Goal: Task Accomplishment & Management: Manage account settings

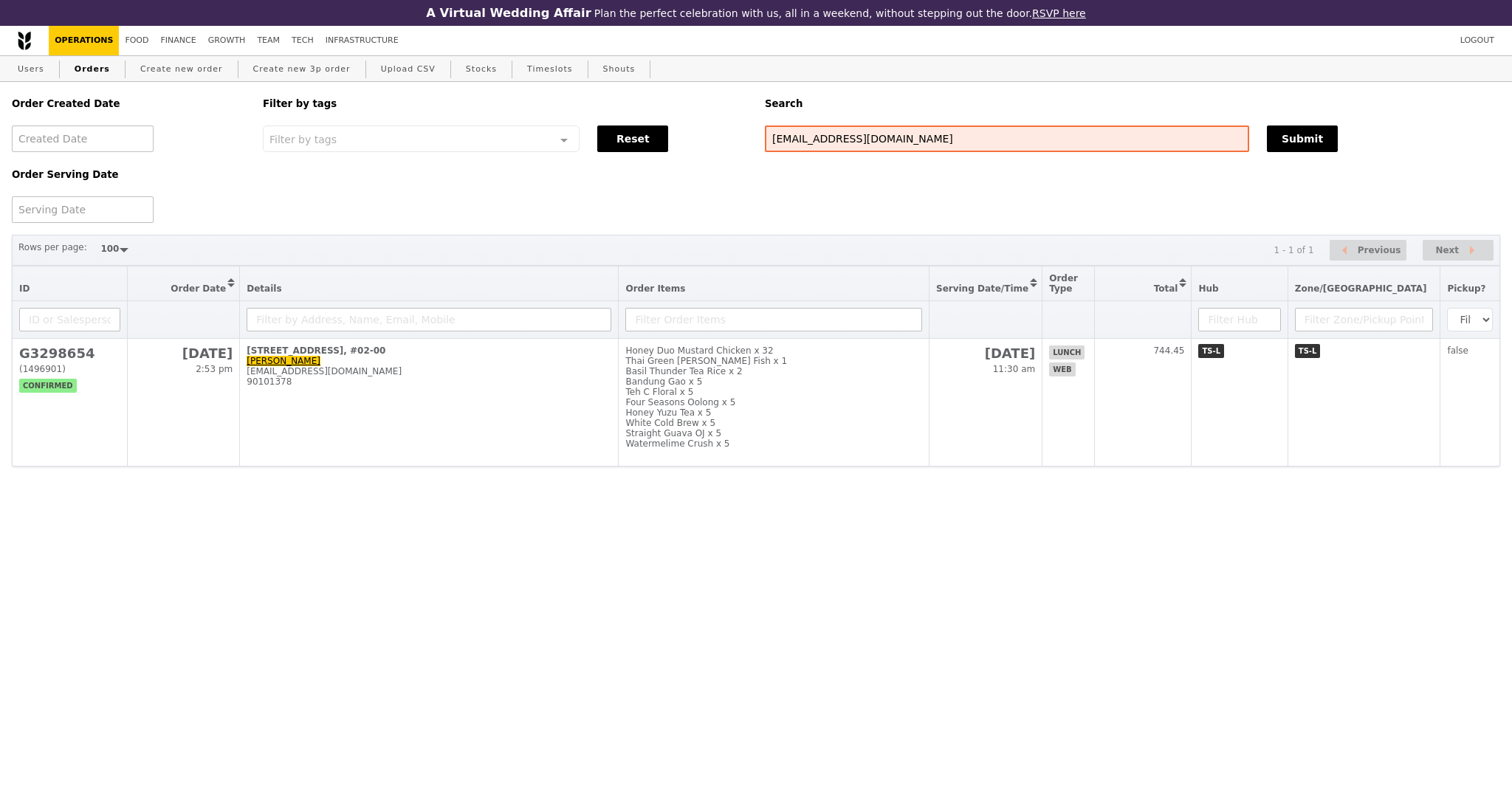
select select "100"
click at [1280, 144] on button "Submit" at bounding box center [1302, 138] width 71 height 26
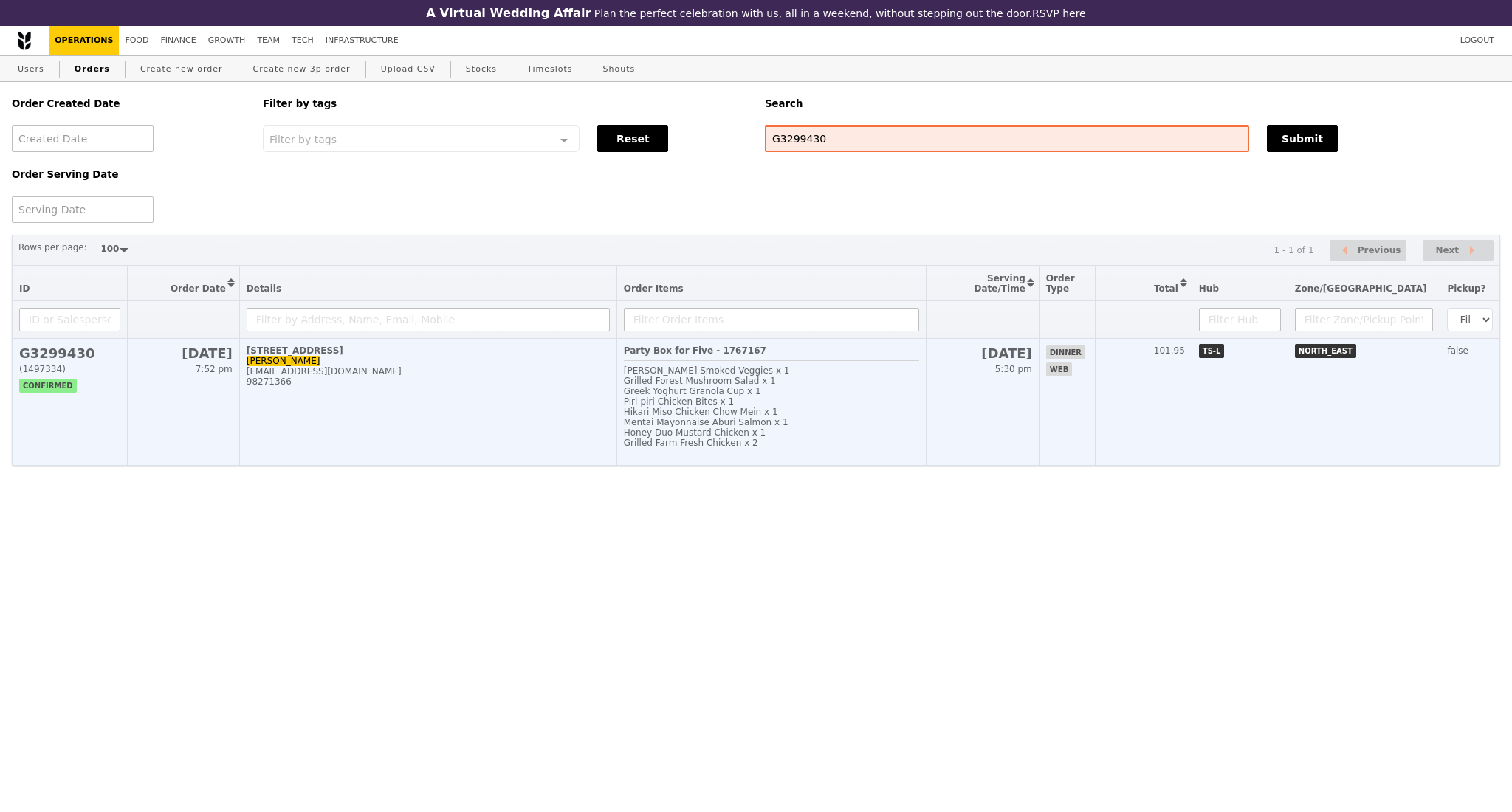
click at [490, 435] on td "92 Punggol Drive, #18-06 Melody Wong melosdis@gmail.com 98271366" at bounding box center [428, 402] width 377 height 127
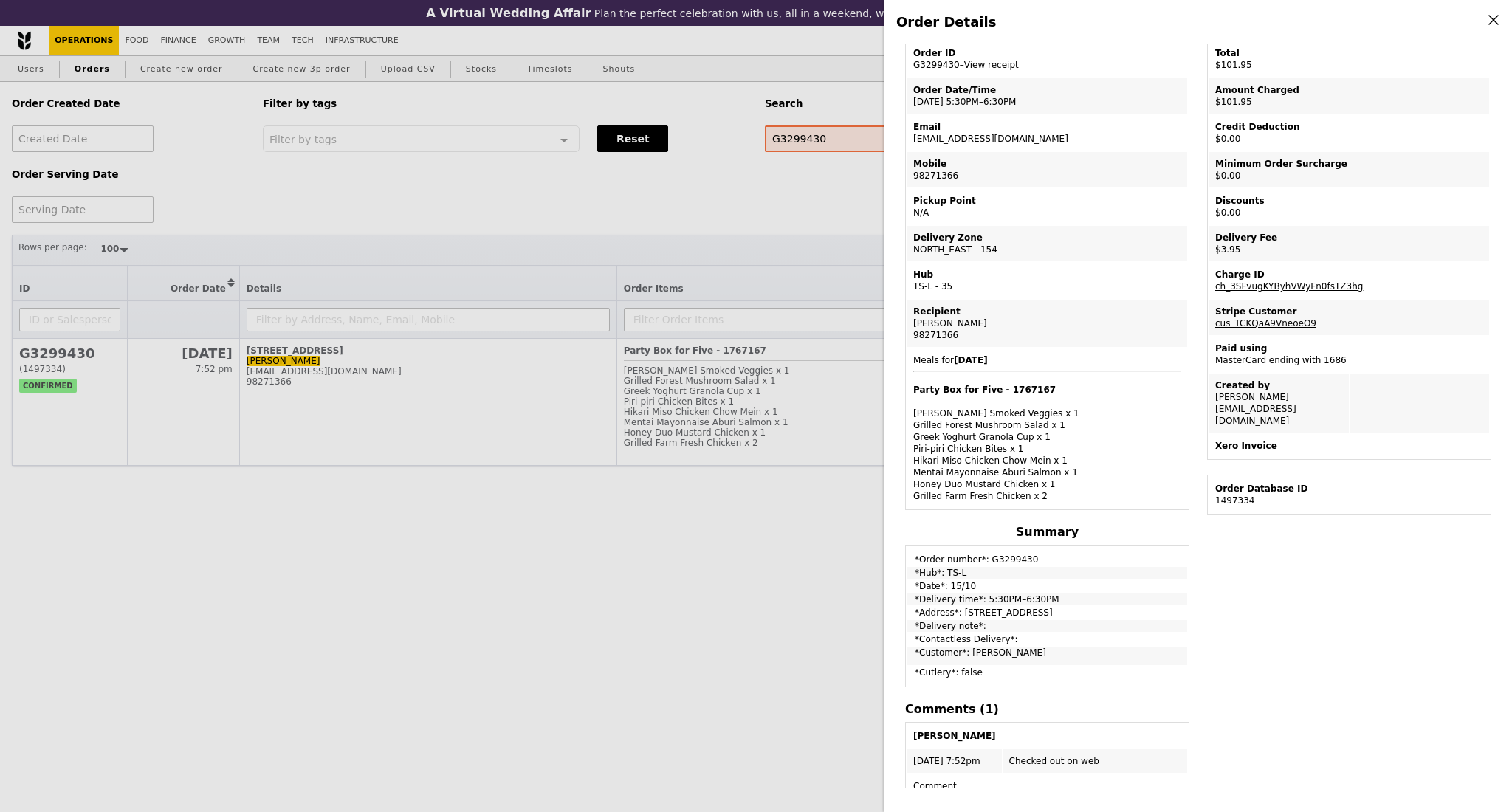
scroll to position [98, 0]
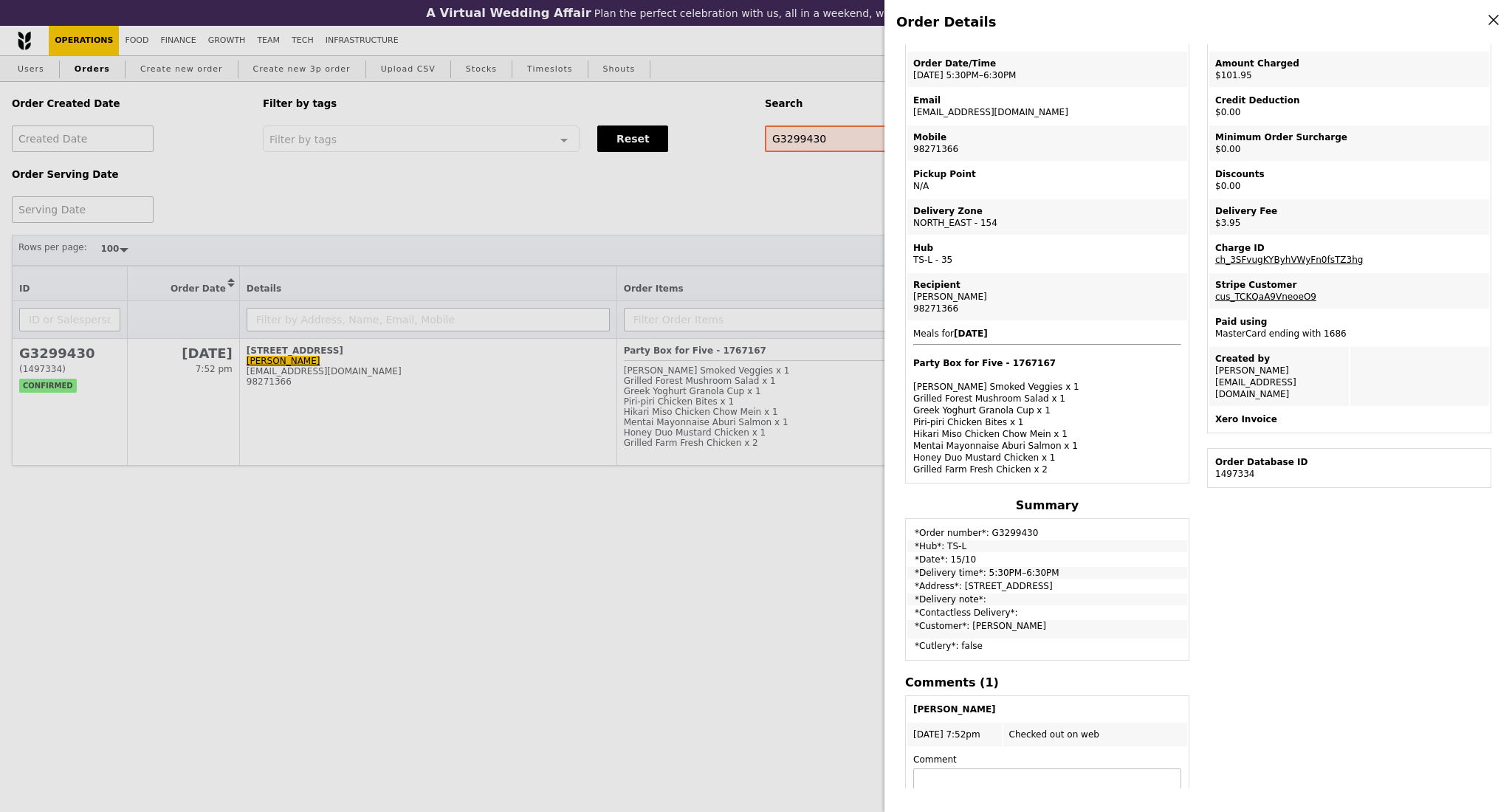
drag, startPoint x: 914, startPoint y: 555, endPoint x: 964, endPoint y: 491, distance: 81.2
click at [1055, 568] on tbody "*Order number*: G3299430 *Hub*: TS-L *Date*: 15/10 *Delivery time*: 5:30PM–6:30…" at bounding box center [1047, 589] width 280 height 138
copy tbody "*Date*: 15/10 *Delivery time*: 5:30PM–6:30PM"
click at [817, 197] on div "Order Details Edit order Changelog Cancel Order ID G3299430 – View receipt Orde…" at bounding box center [756, 406] width 1512 height 812
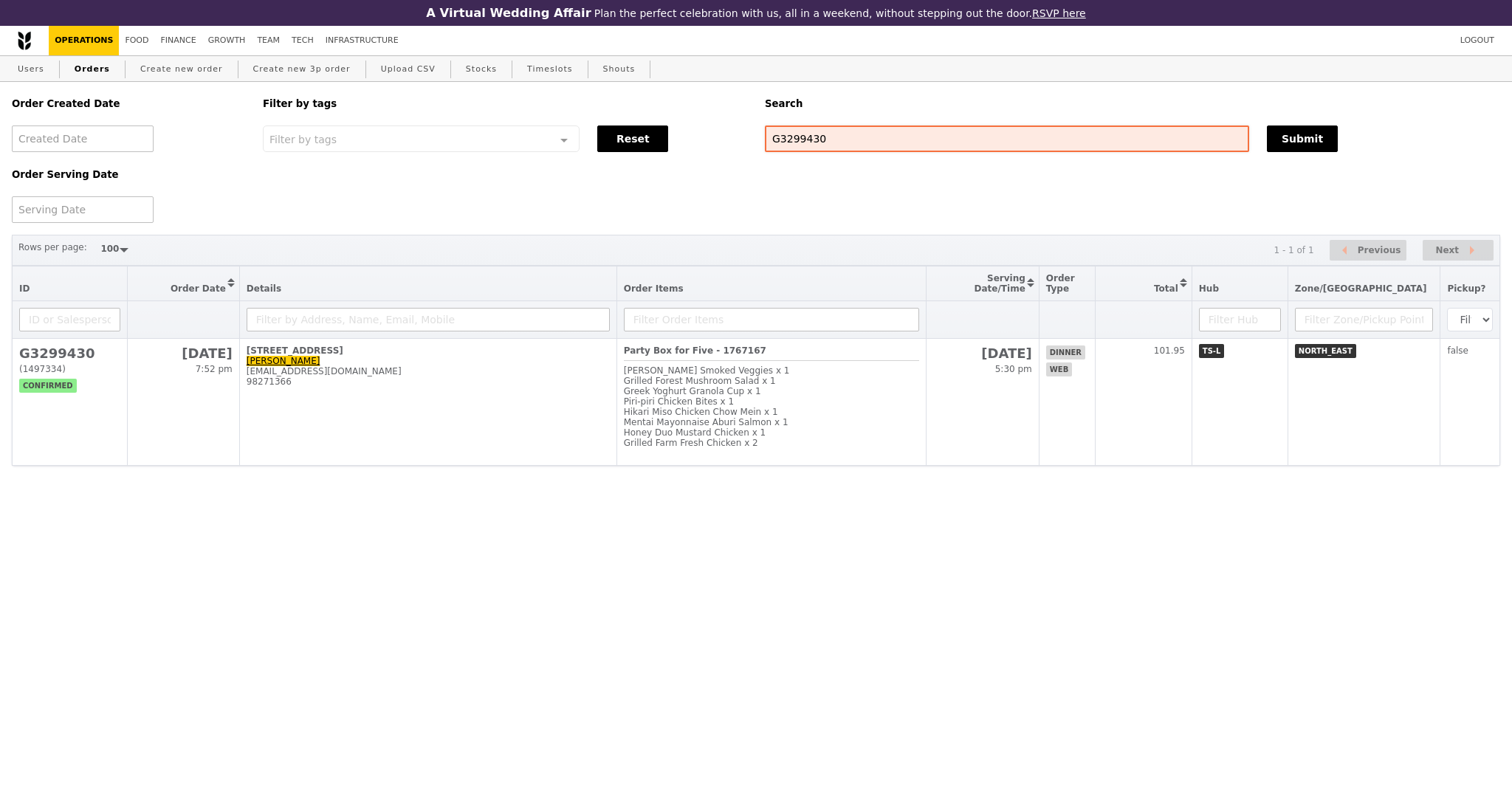
scroll to position [160, 0]
click at [808, 149] on input "G3299430" at bounding box center [1007, 138] width 485 height 26
click at [807, 149] on input "G3299430" at bounding box center [1007, 138] width 485 height 26
paste input "23"
type input "G3299423"
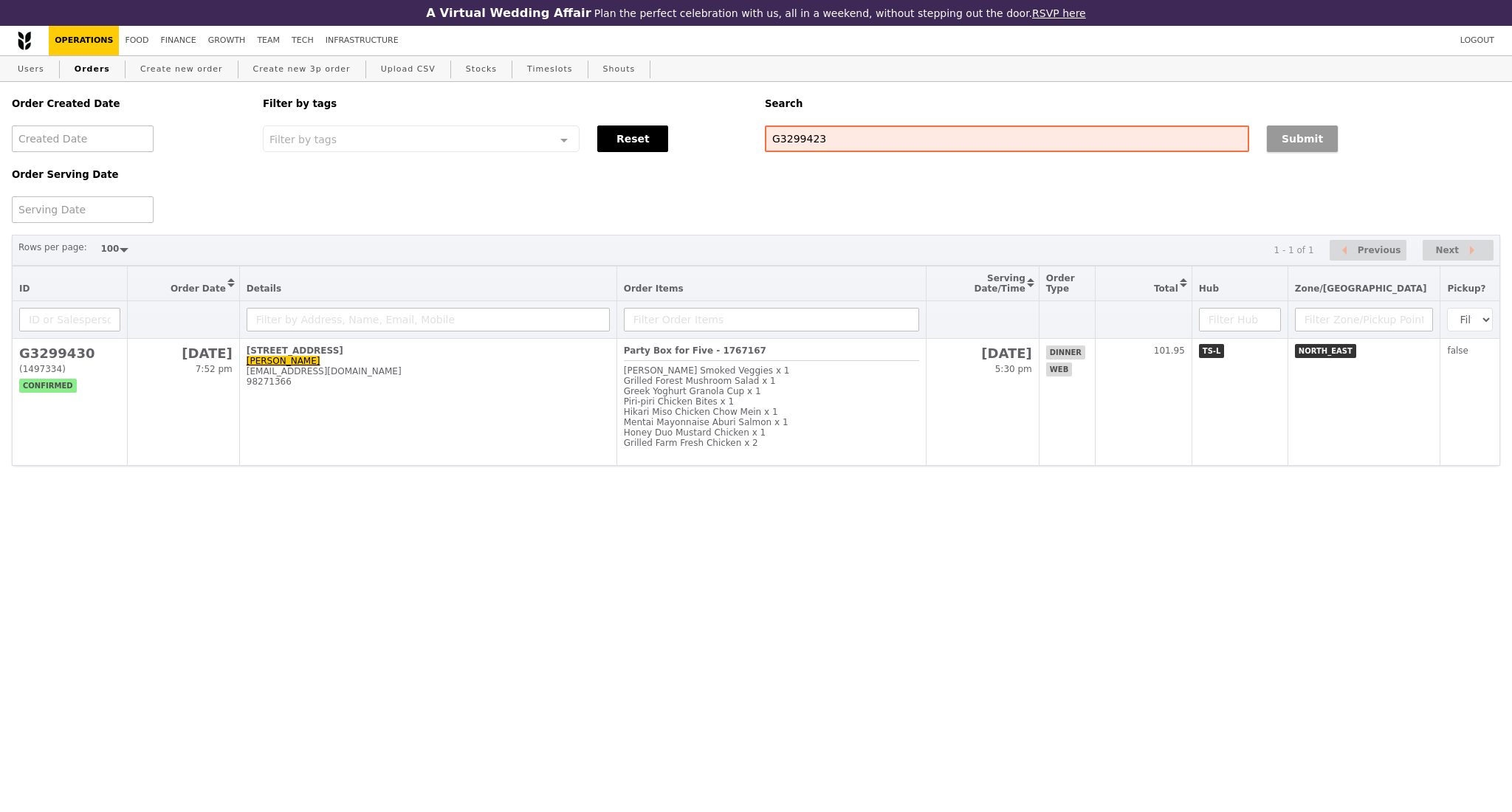
click at [1289, 143] on button "Submit" at bounding box center [1302, 138] width 71 height 26
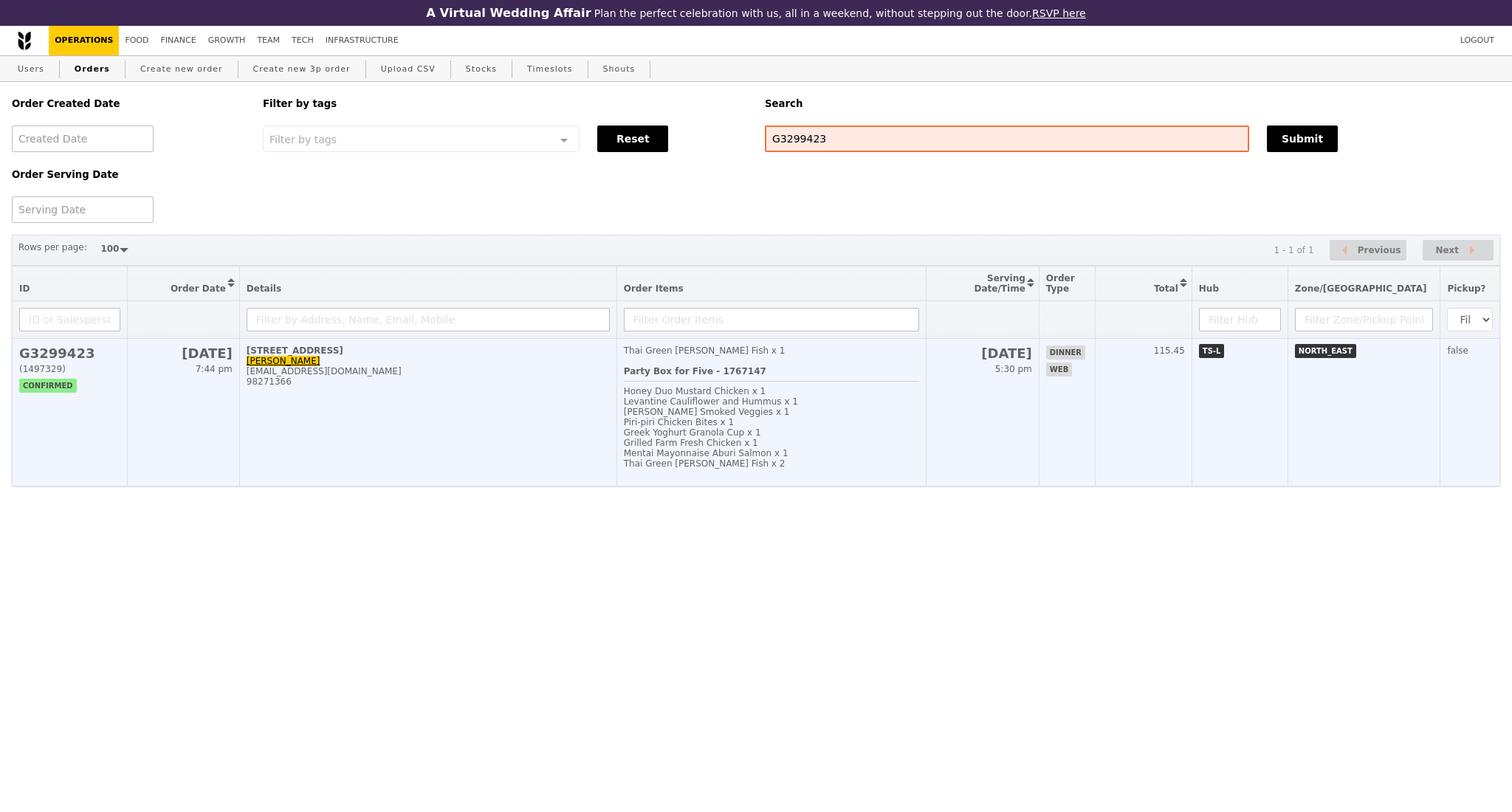
click at [491, 419] on td "92 Punggol Drive, #18-06 Melody Wong melosdis@gmail.com 98271366" at bounding box center [428, 413] width 377 height 148
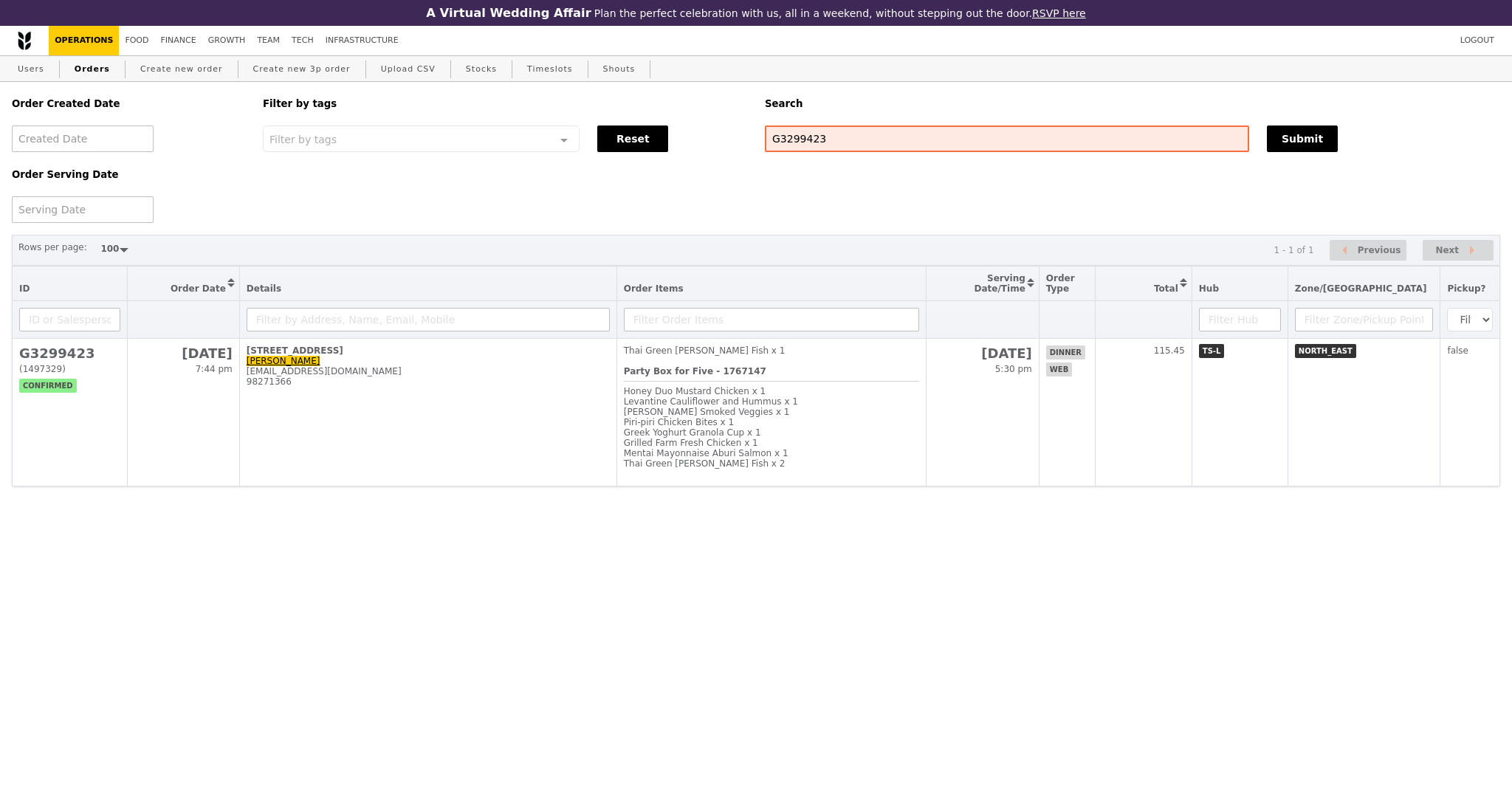
scroll to position [98, 0]
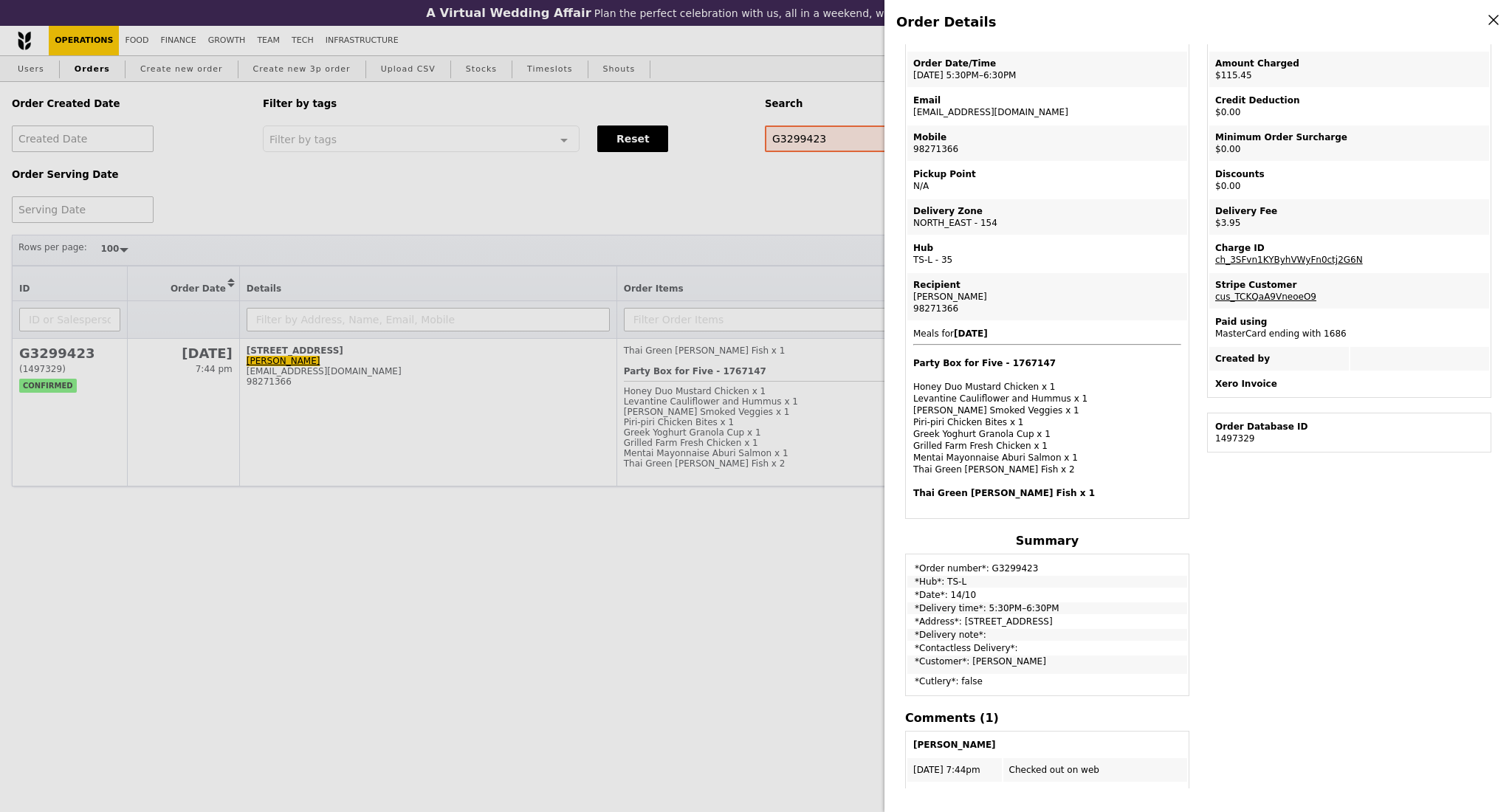
drag, startPoint x: 914, startPoint y: 591, endPoint x: 562, endPoint y: 278, distance: 471.0
click at [1051, 601] on tbody "*Order number*: G3299423 *Hub*: TS-L *Date*: 14/10 *Delivery time*: 5:30PM–6:30…" at bounding box center [1047, 625] width 280 height 138
copy tbody "*Date*: 14/10 *Delivery time*: 5:30PM–6:30PM"
click at [998, 560] on td "*Order number*: G3299423" at bounding box center [1047, 565] width 280 height 19
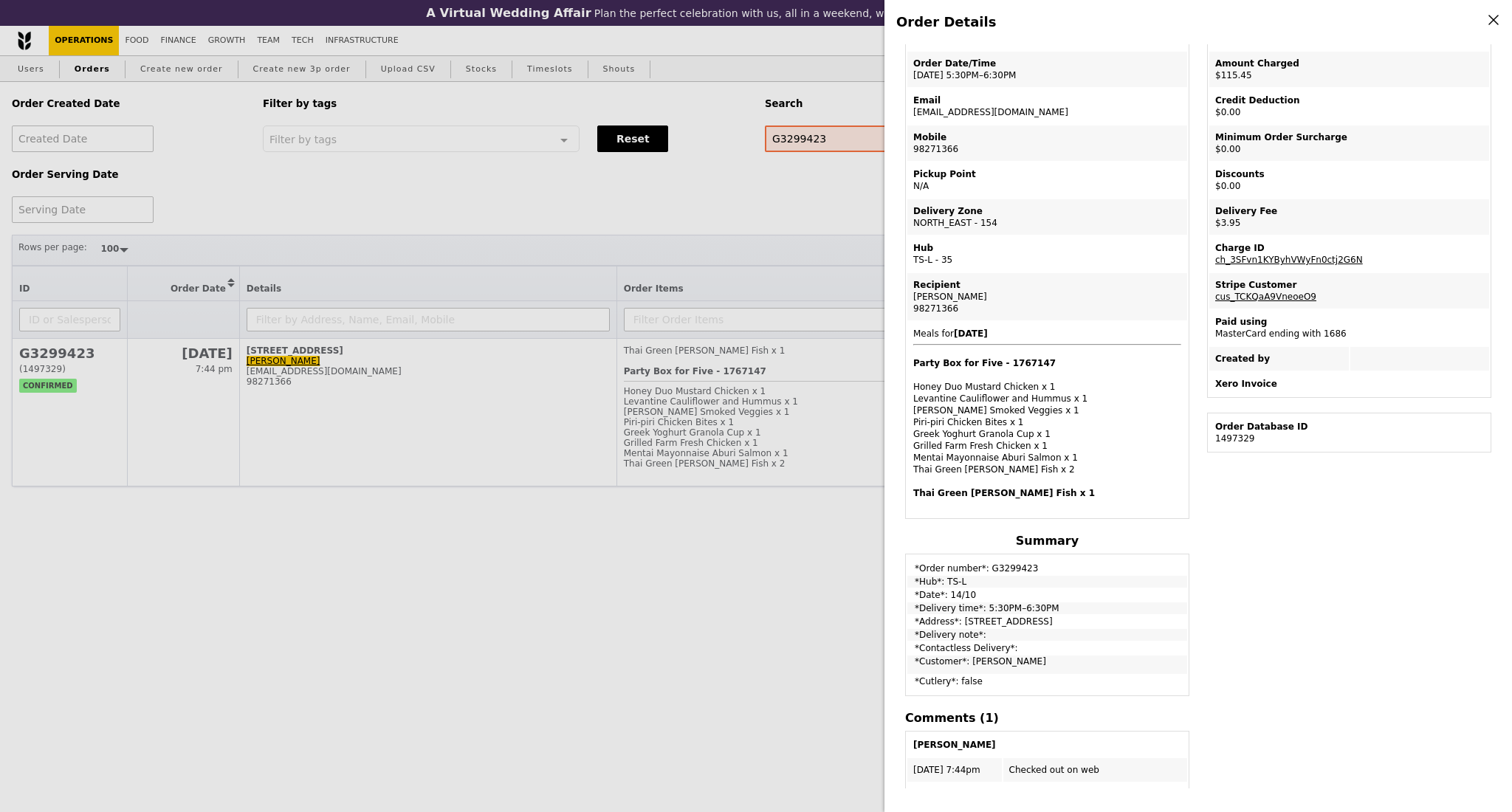
copy td "G3299423"
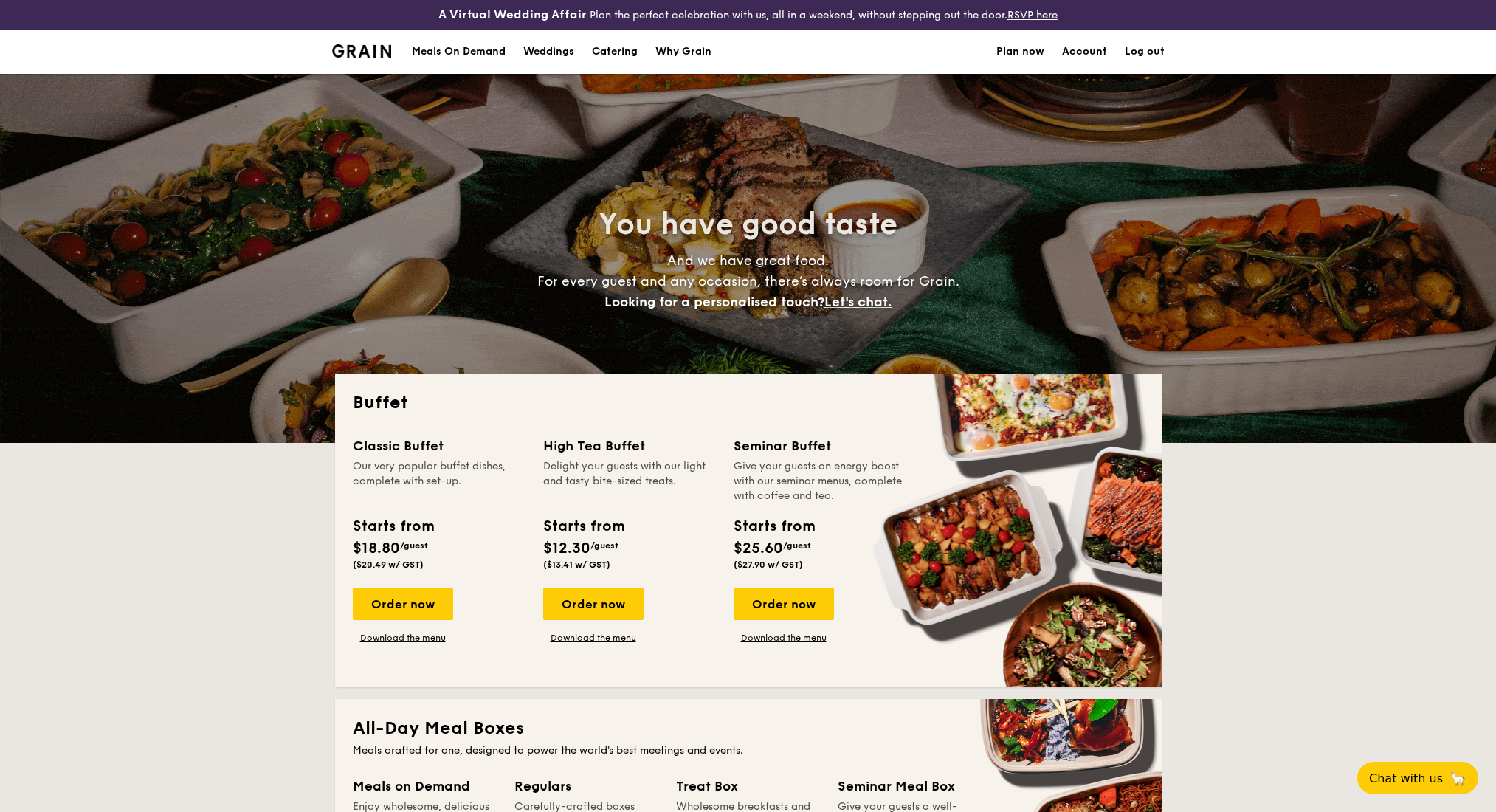
select select
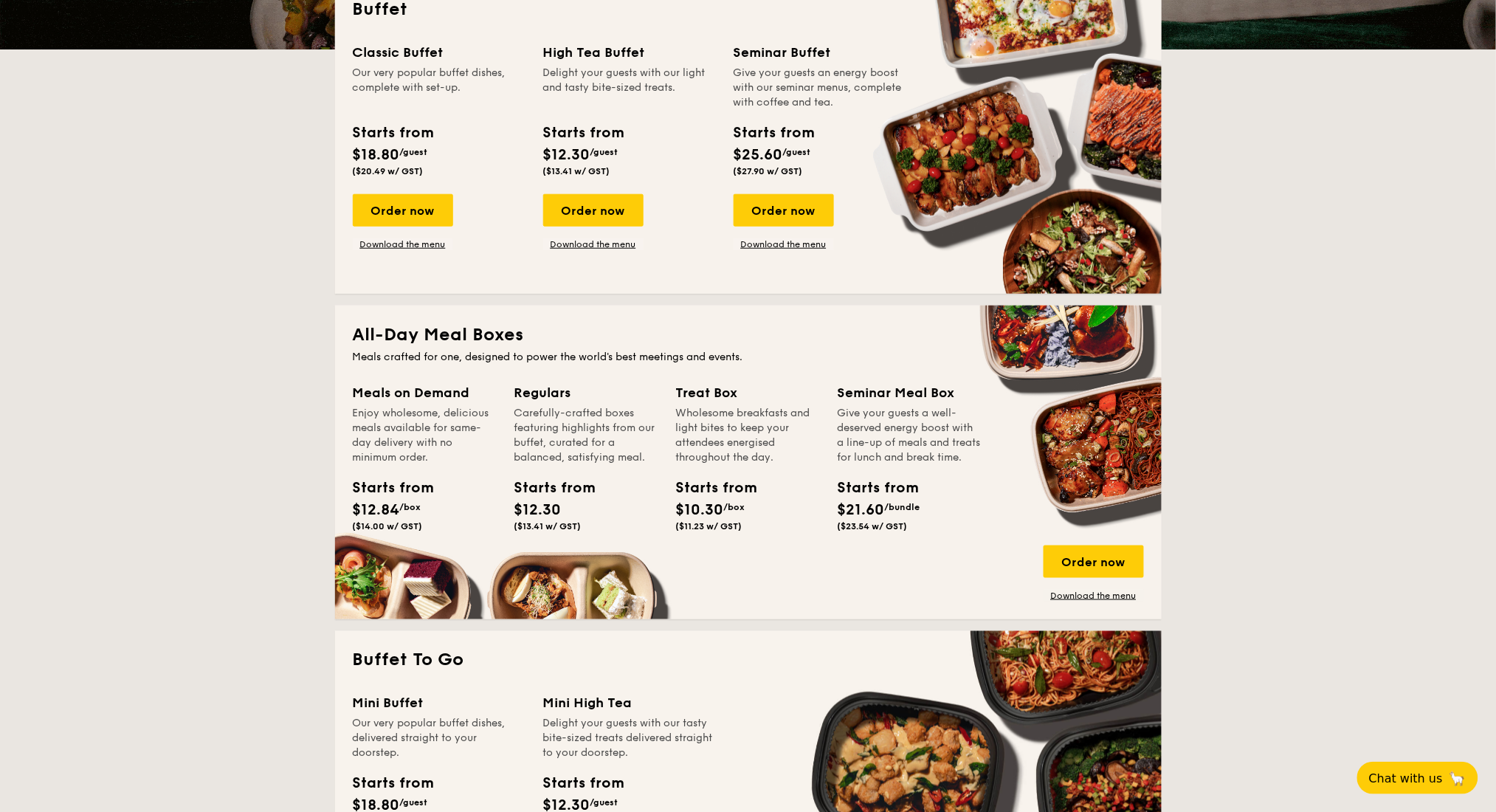
scroll to position [296, 0]
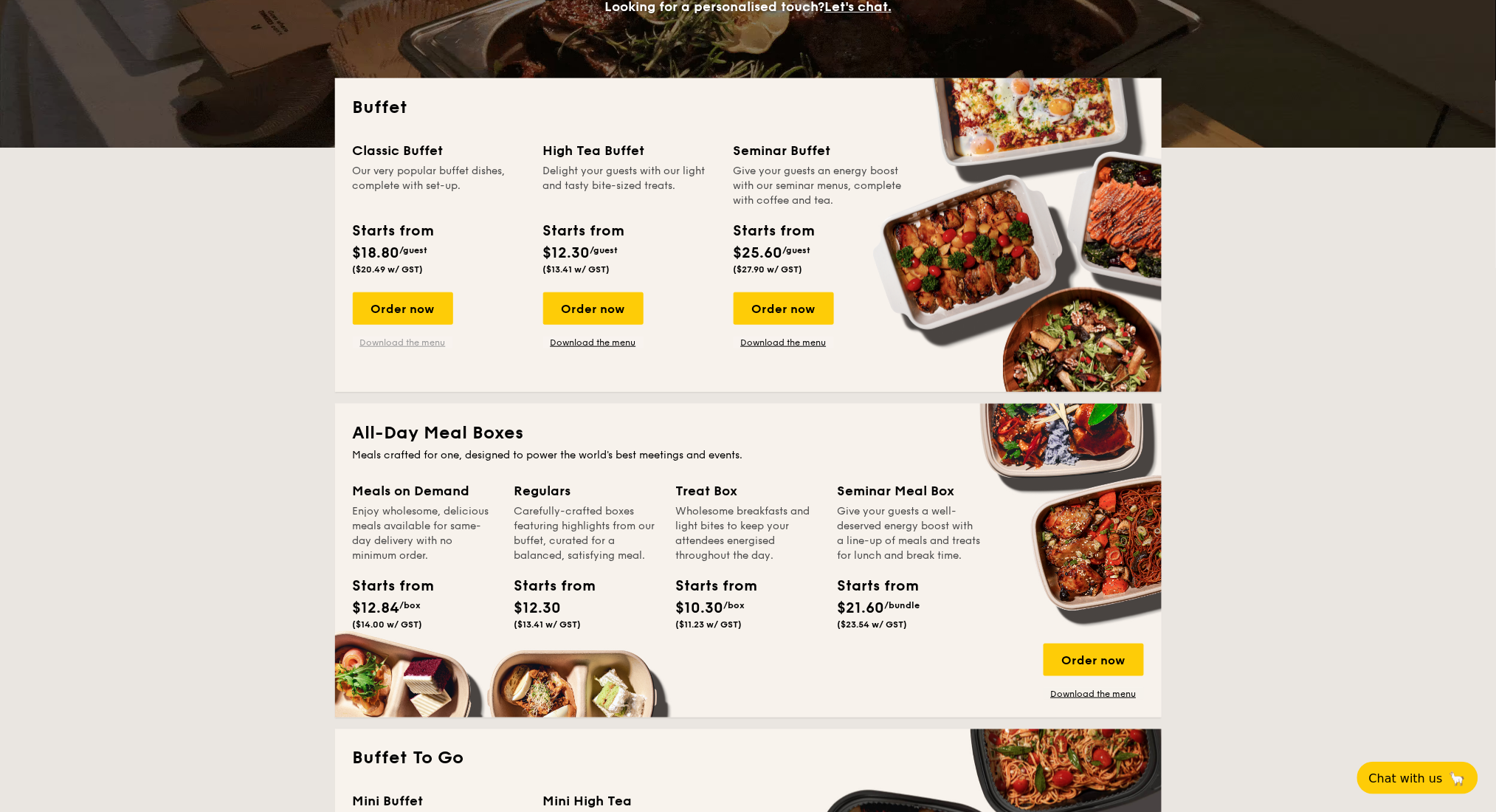
click at [418, 348] on link "Download the menu" at bounding box center [402, 342] width 100 height 12
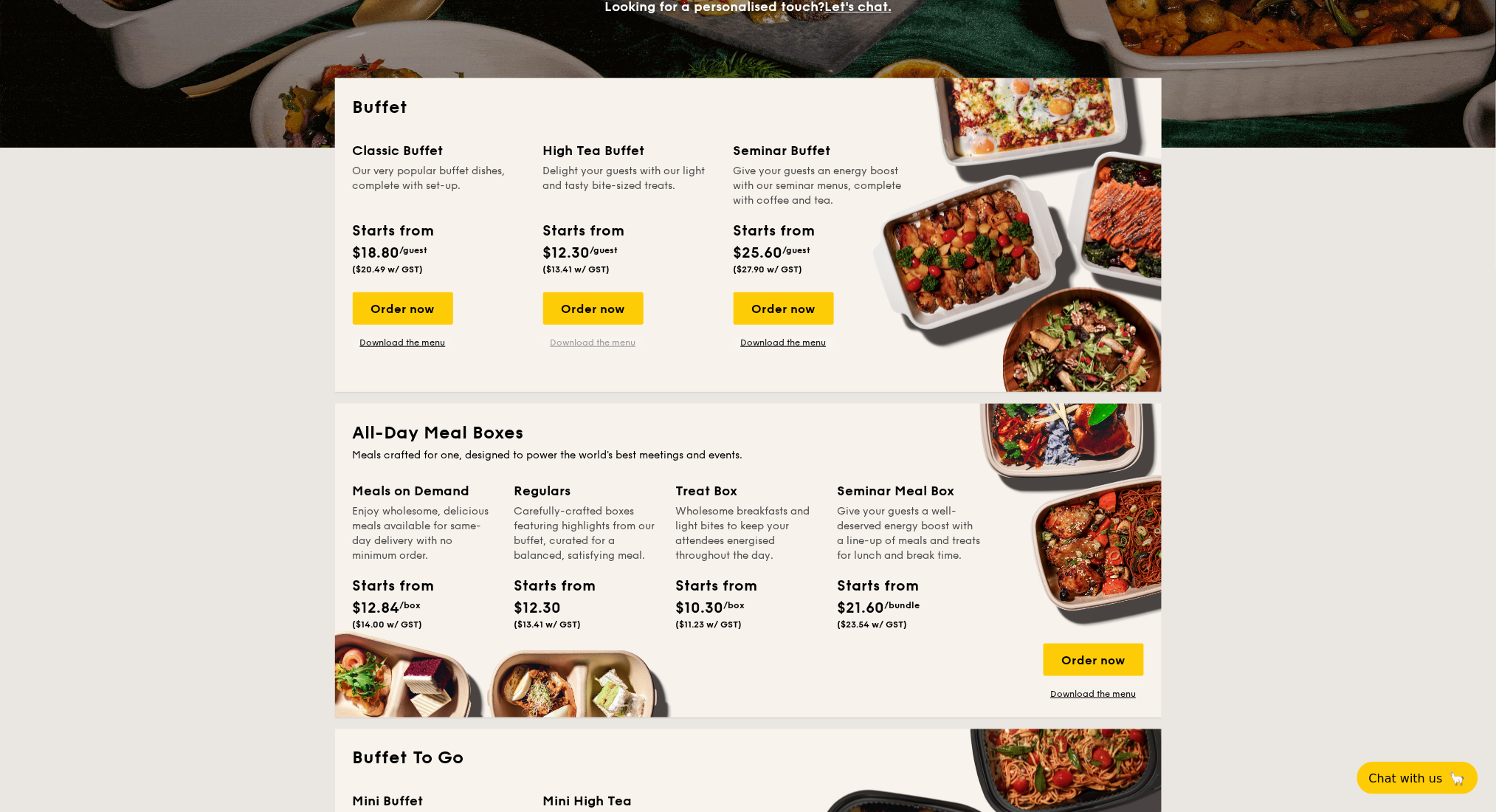
click at [576, 348] on link "Download the menu" at bounding box center [593, 342] width 100 height 12
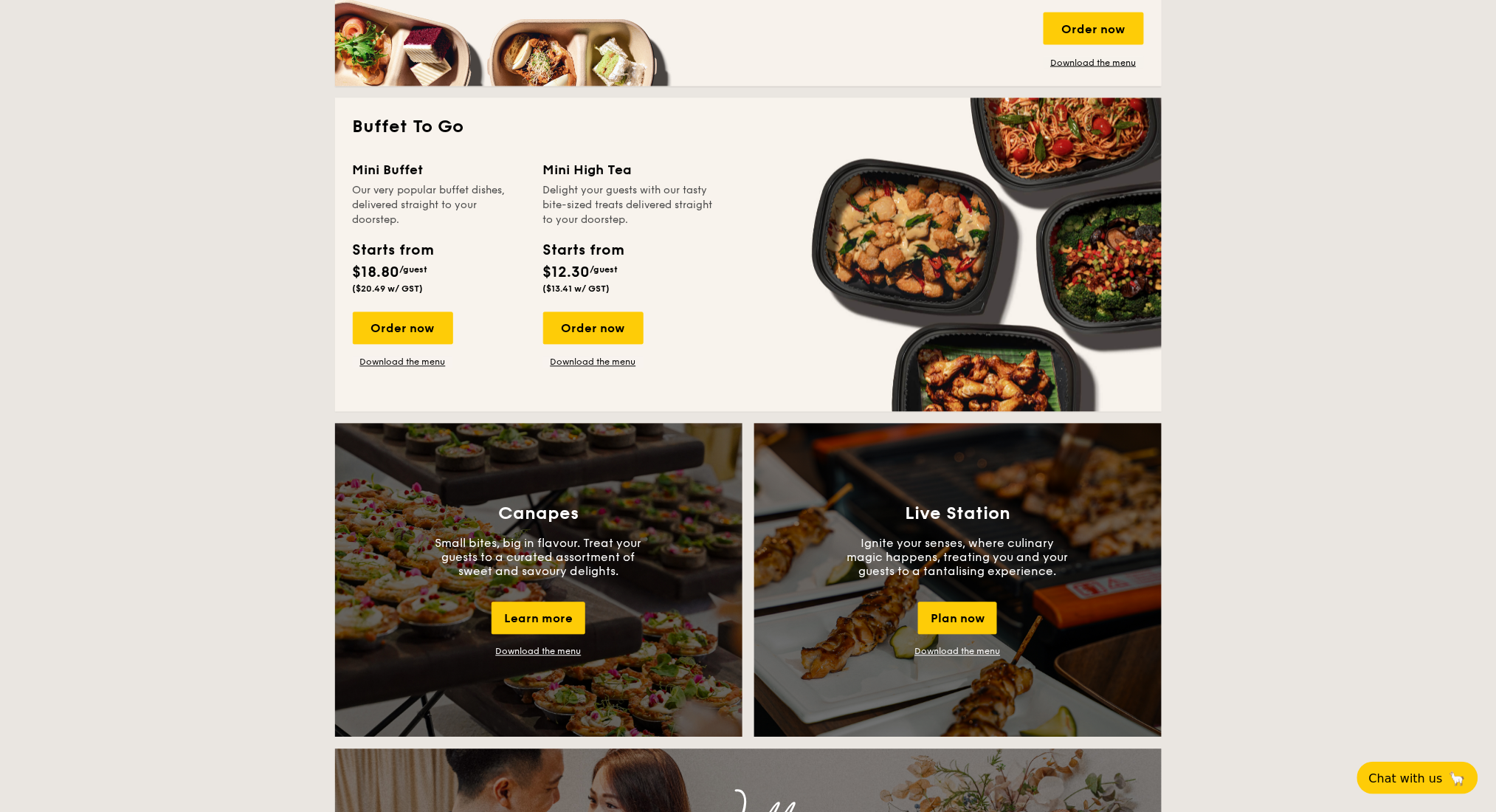
scroll to position [1082, 0]
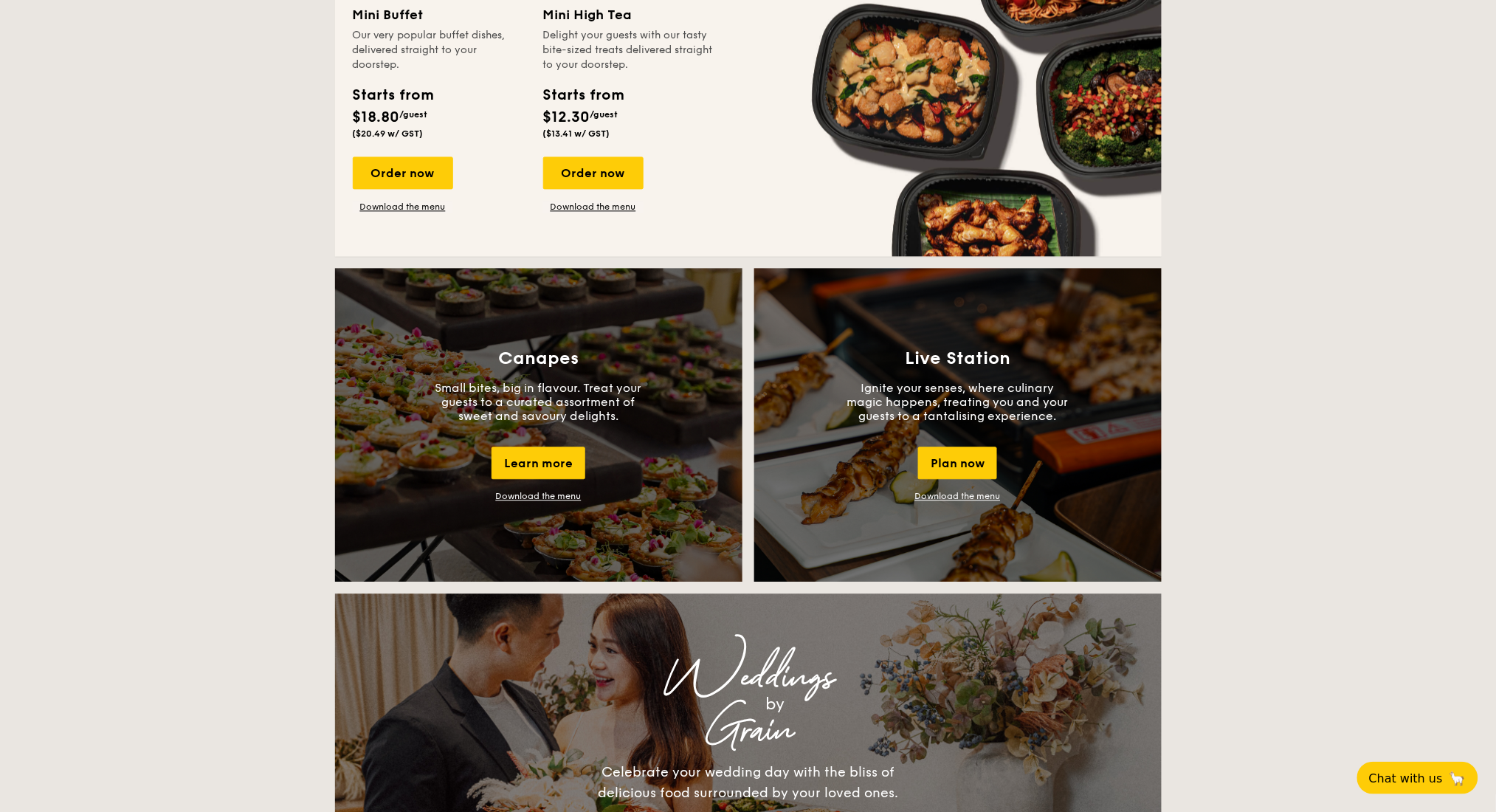
click at [565, 496] on link "Download the menu" at bounding box center [539, 496] width 86 height 10
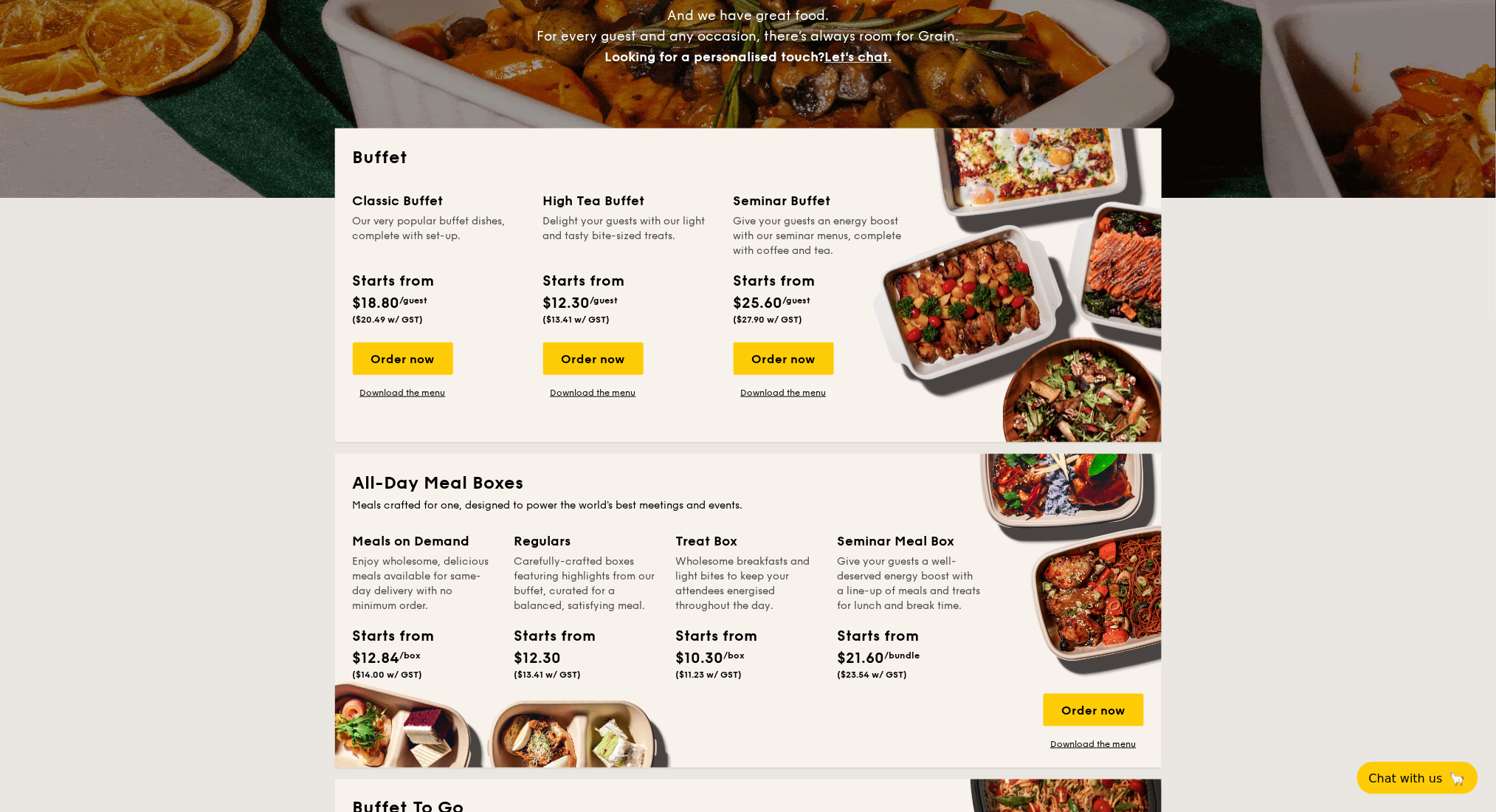
scroll to position [196, 0]
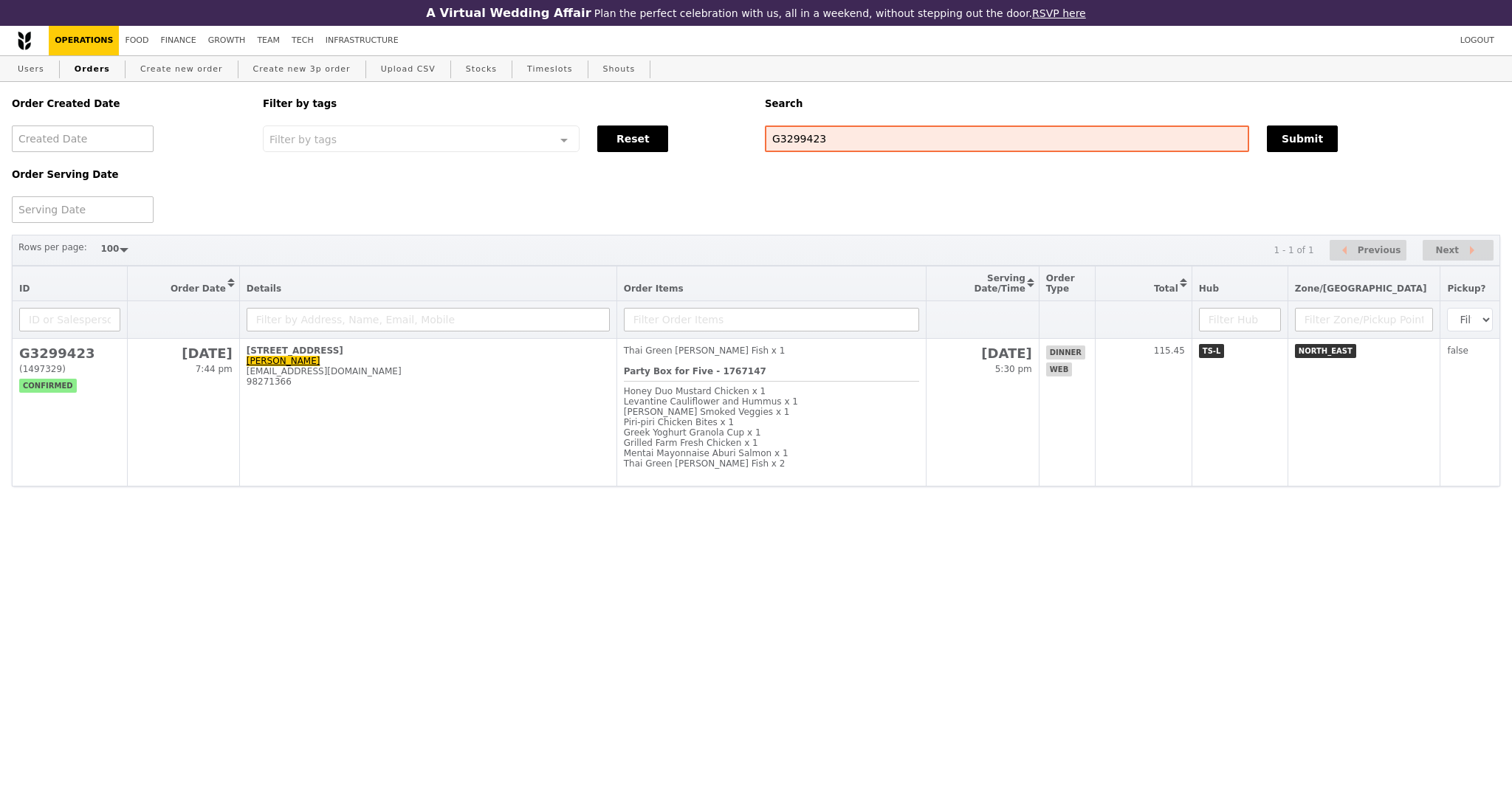
select select "100"
click at [789, 134] on input "G3299423" at bounding box center [1007, 138] width 485 height 26
click at [1291, 143] on button "Submit" at bounding box center [1302, 138] width 71 height 26
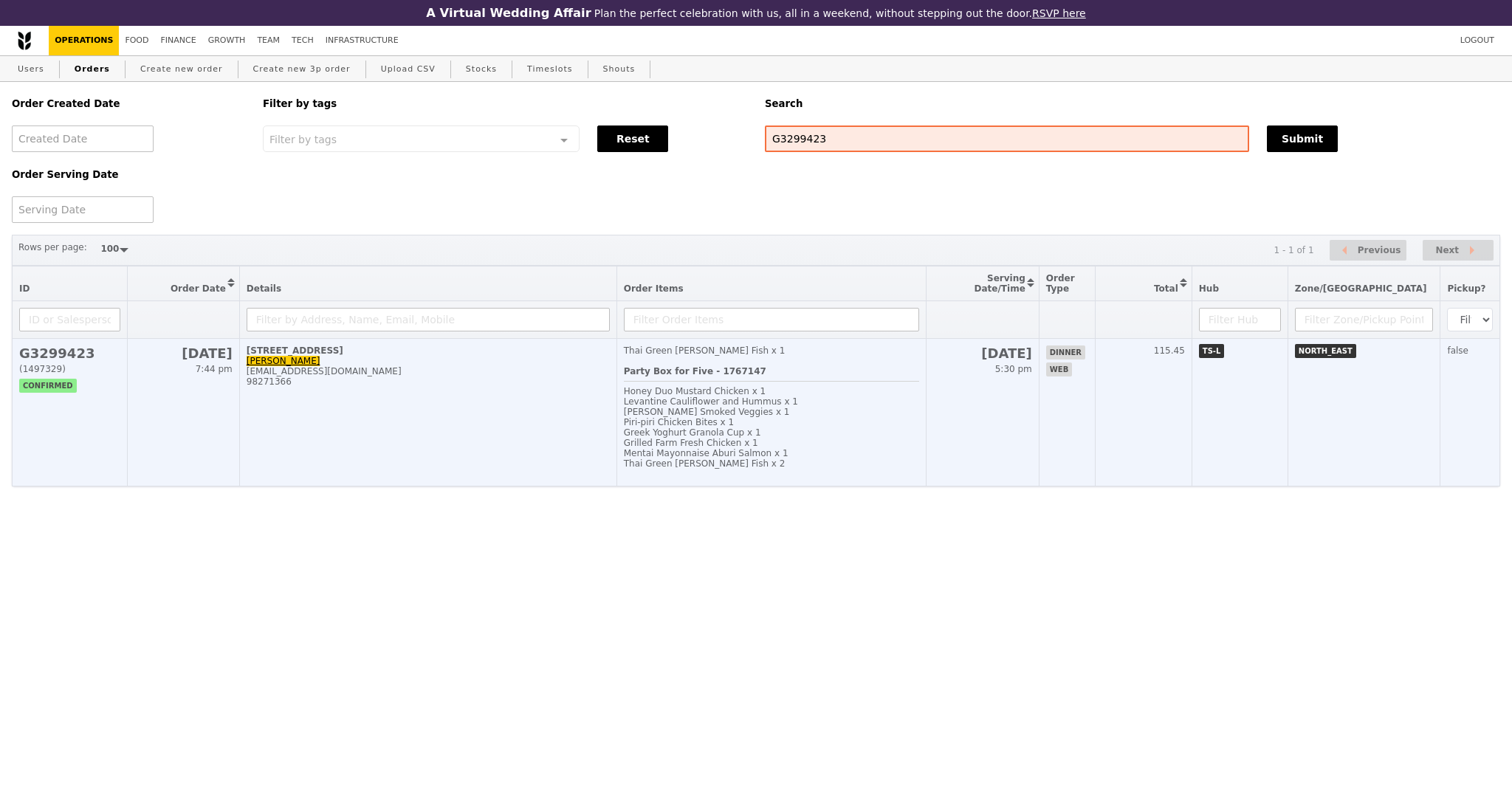
click at [513, 447] on td "92 Punggol Drive, #18-06 Melody Wong melosdis@gmail.com 98271366" at bounding box center [428, 413] width 377 height 148
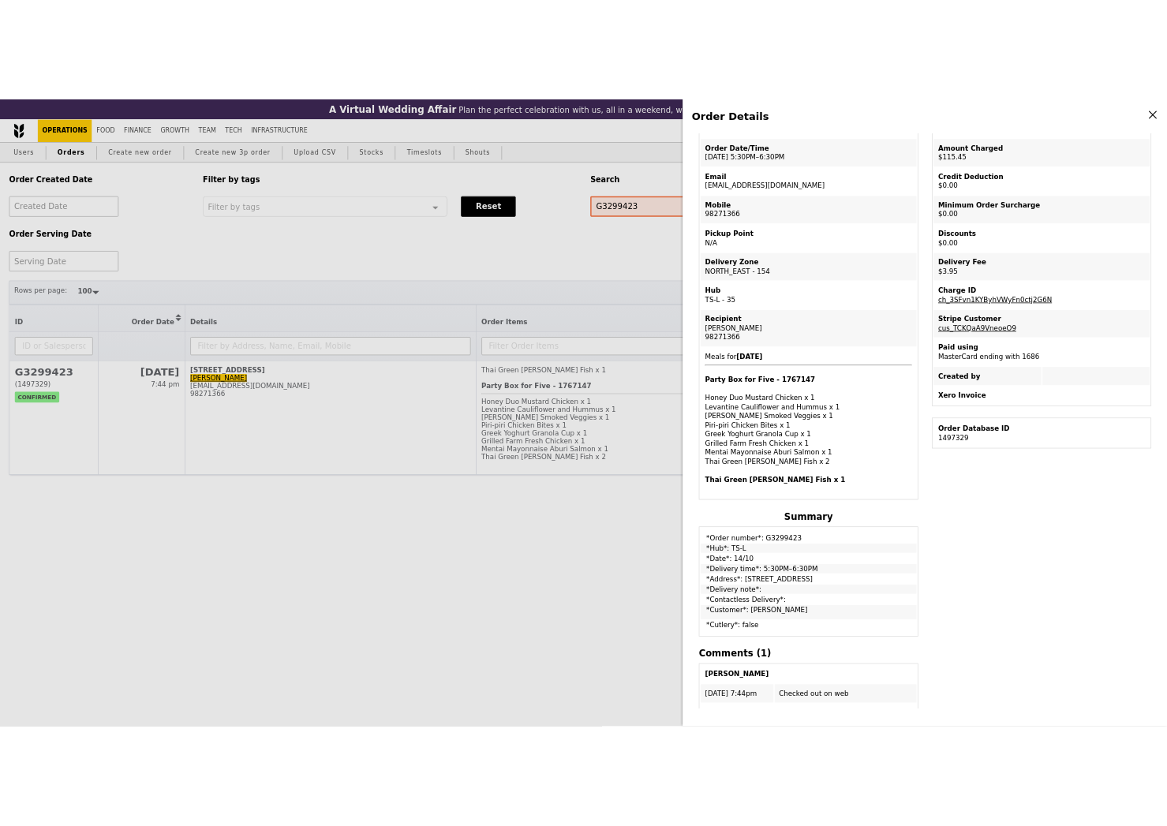
scroll to position [0, 0]
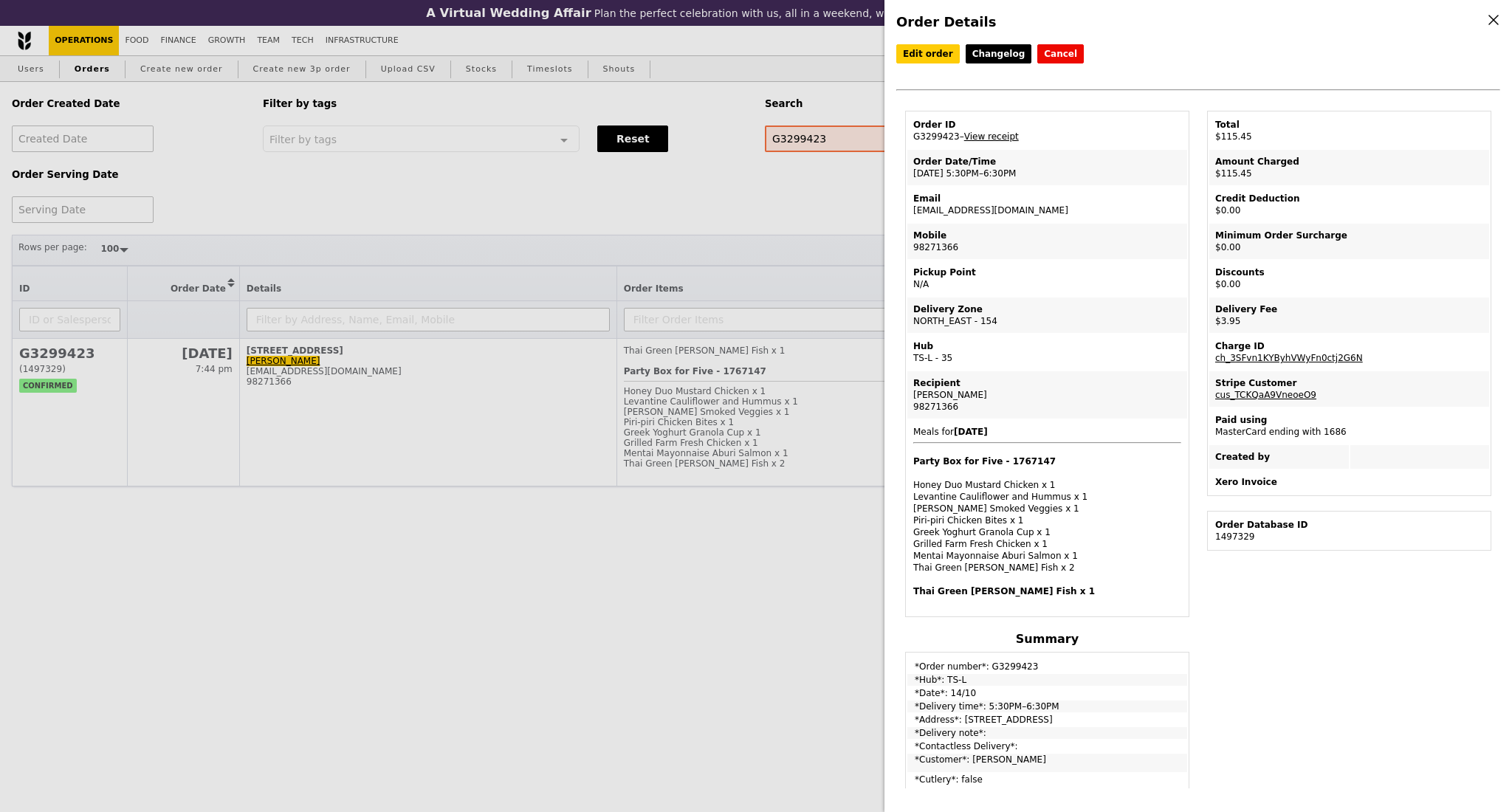
click at [979, 138] on link "View receipt" at bounding box center [991, 136] width 54 height 10
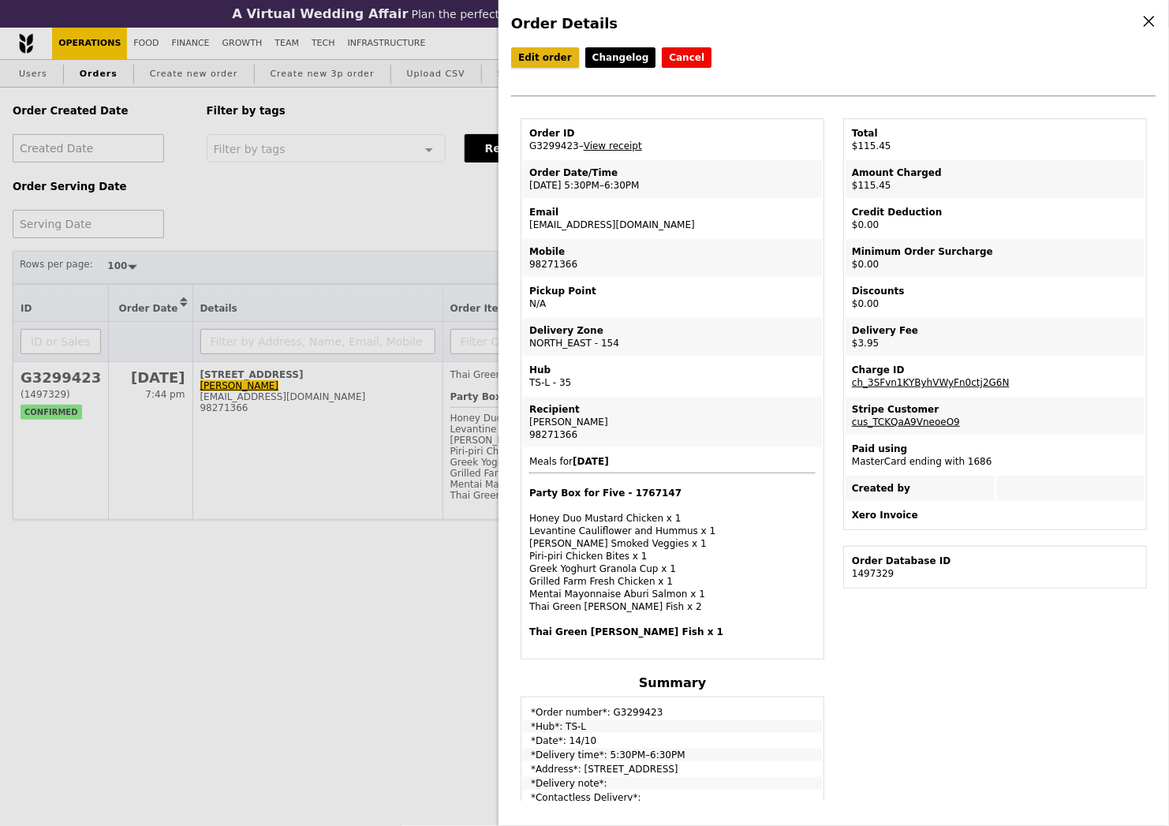
click at [544, 62] on link "Edit order" at bounding box center [545, 57] width 68 height 21
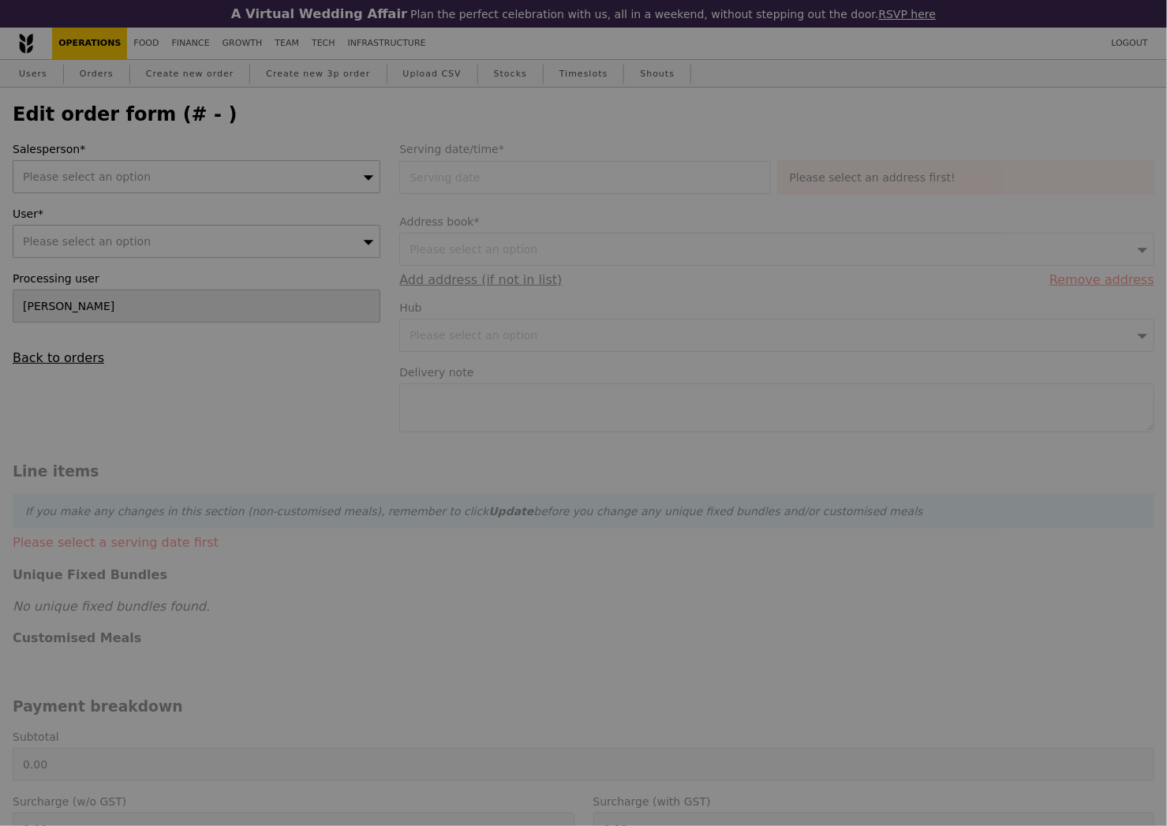
type input "14 Oct 2025"
type input "111.50"
type input "2.71"
type input "2.95"
type input "114.45"
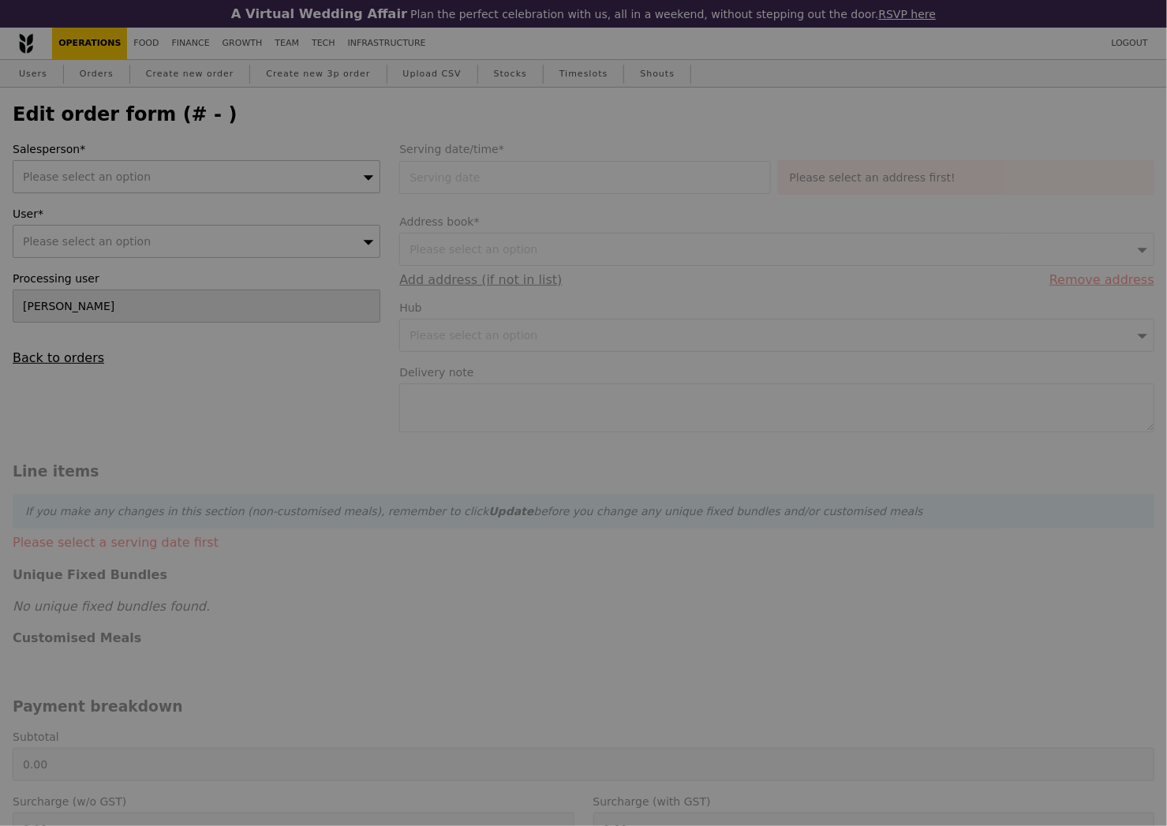
type input "Loading..."
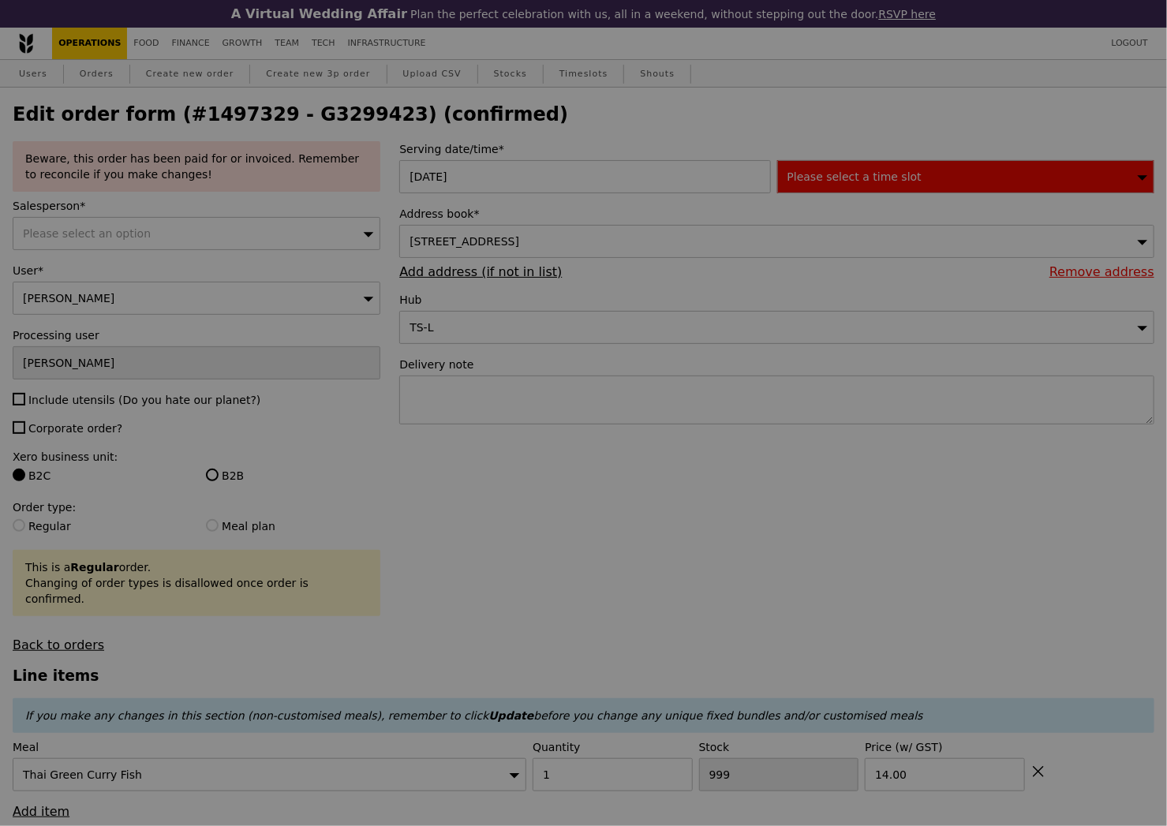
type input "471"
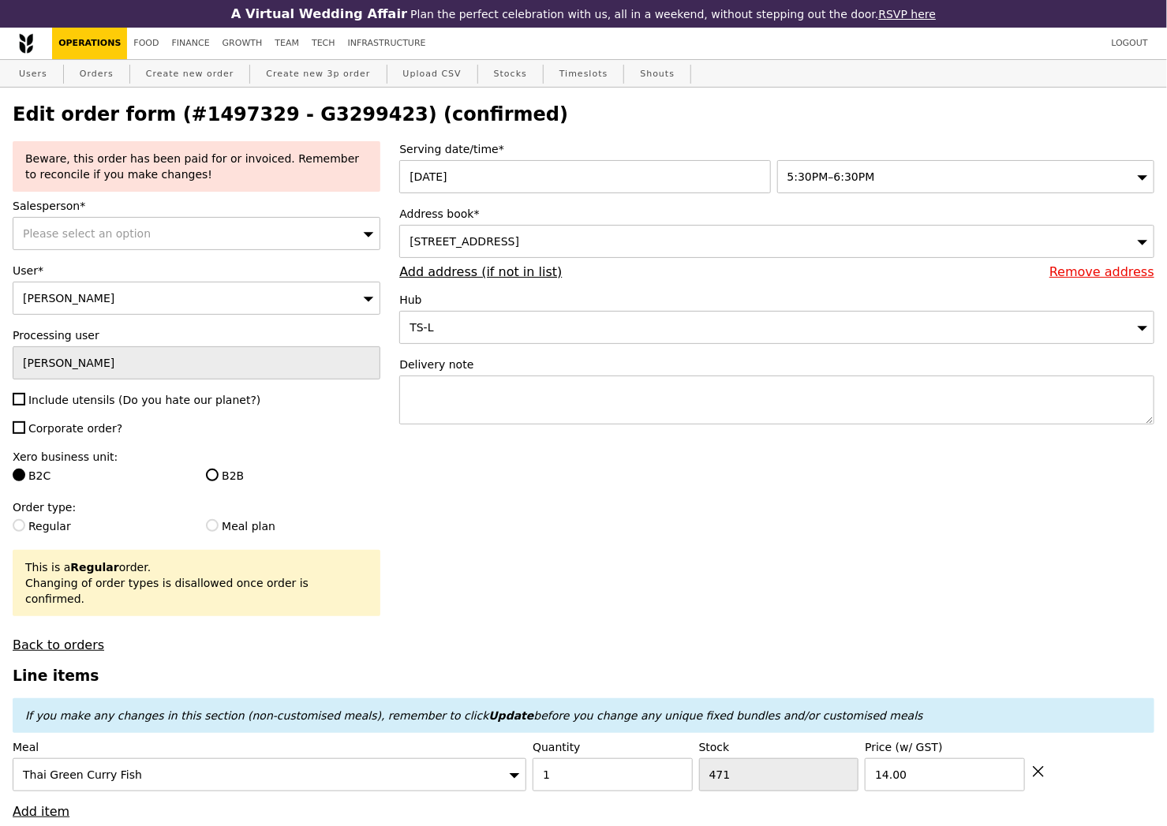
type input "Update"
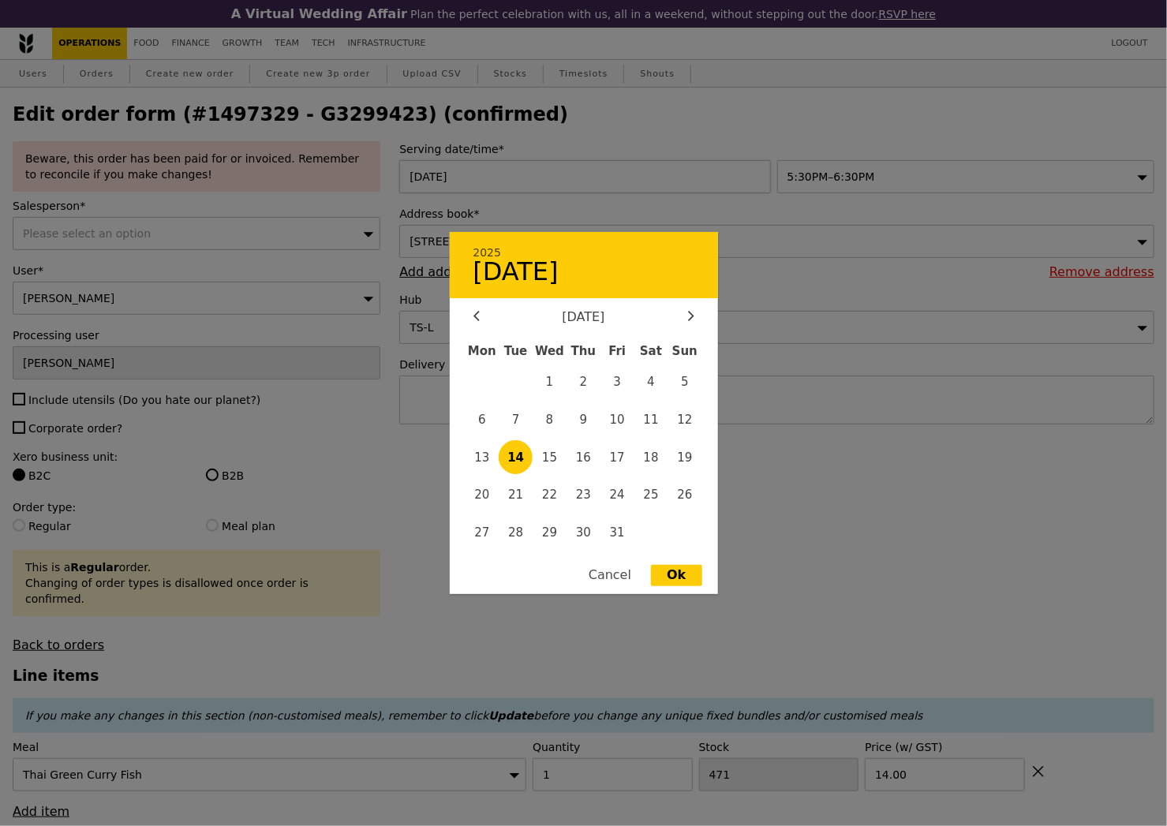
click at [555, 186] on div "14 Oct 2025 2025 October 14 October 2025 Mon Tue Wed Thu Fri Sat Sun 1 2 3 4 5 …" at bounding box center [587, 176] width 377 height 33
click at [516, 495] on span "21" at bounding box center [516, 495] width 34 height 34
type input "21 Oct 2025"
type input "Loading..."
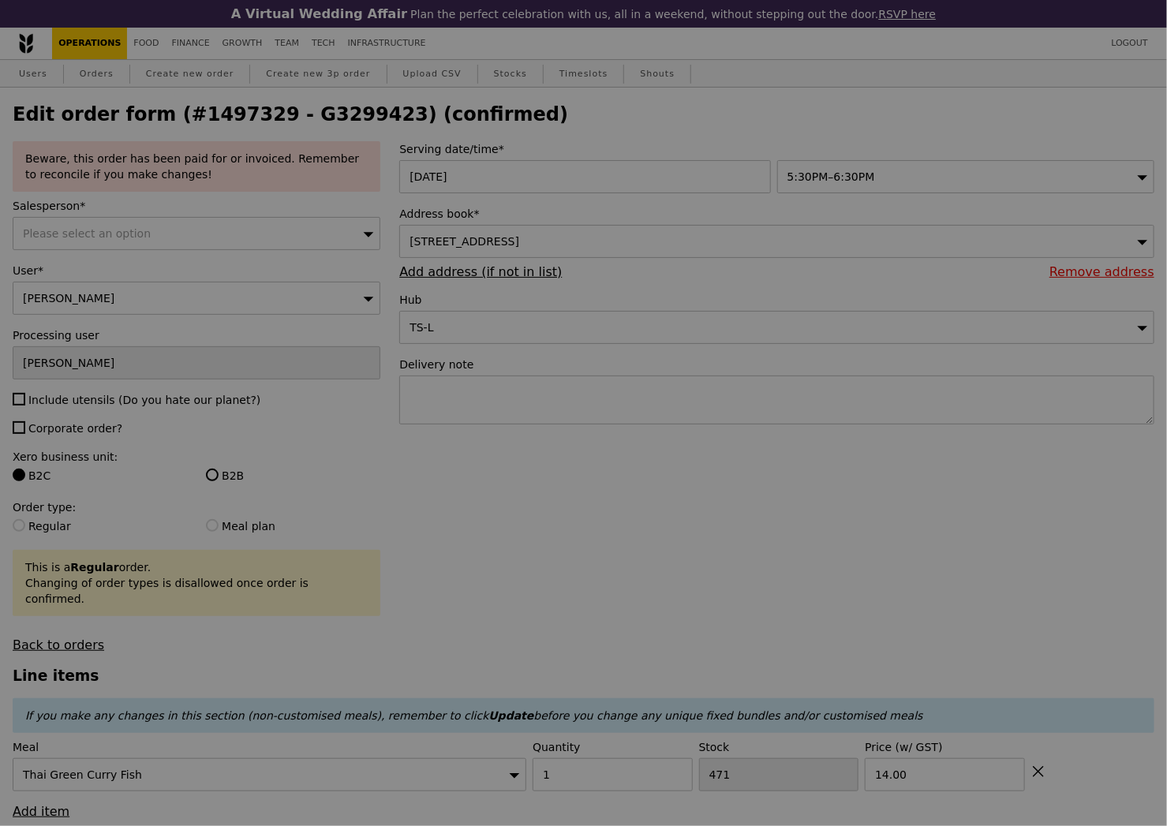
type input "1000"
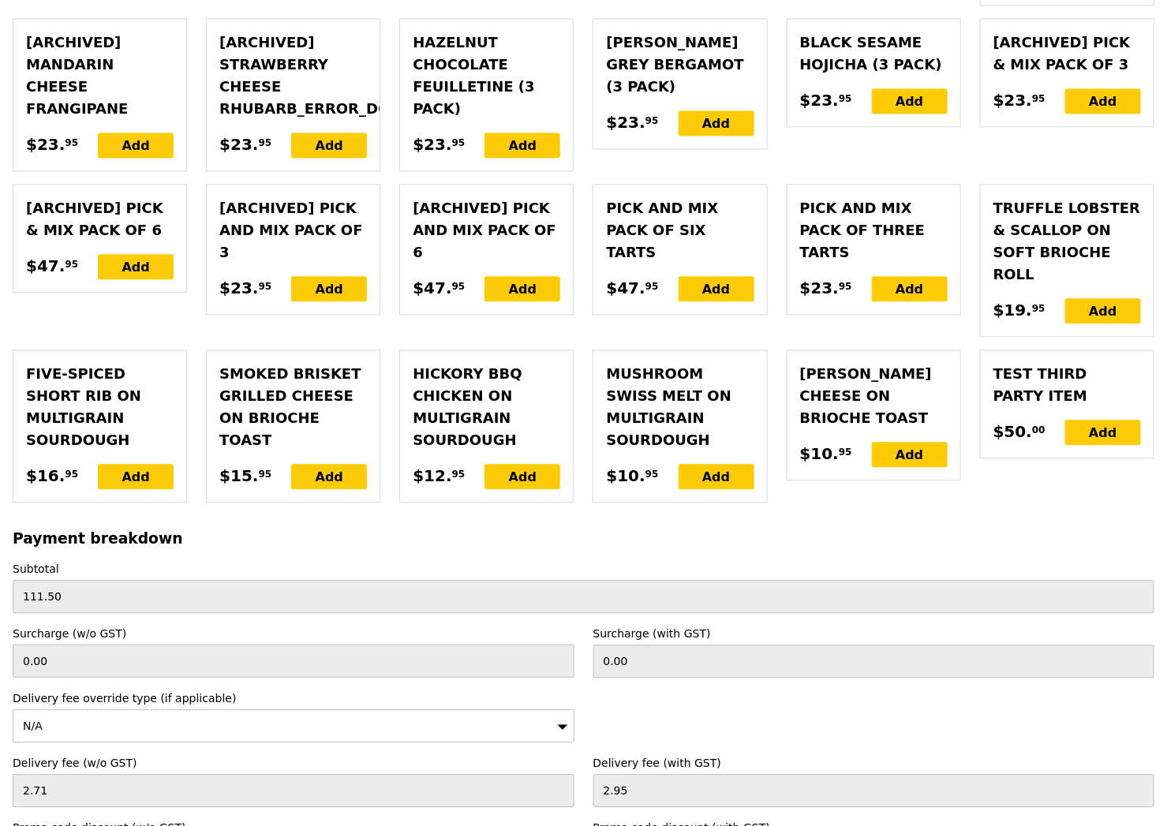
scroll to position [4022, 0]
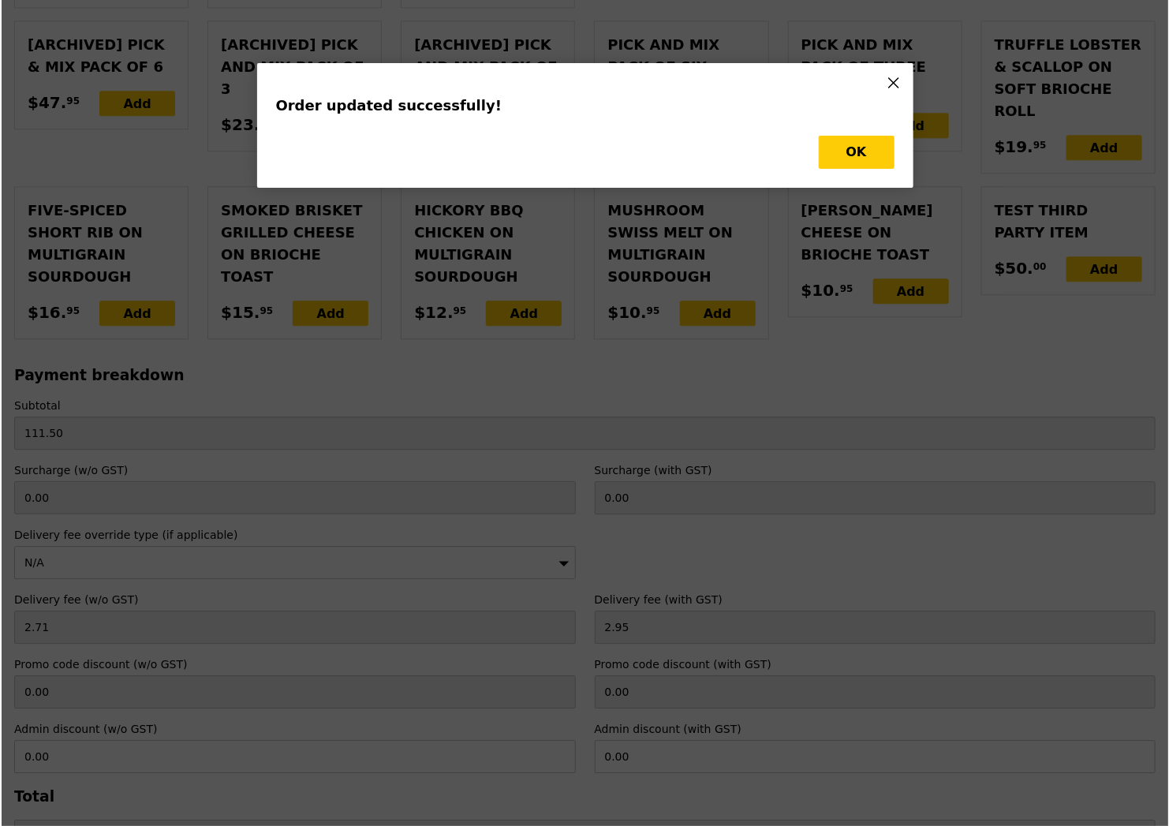
scroll to position [0, 0]
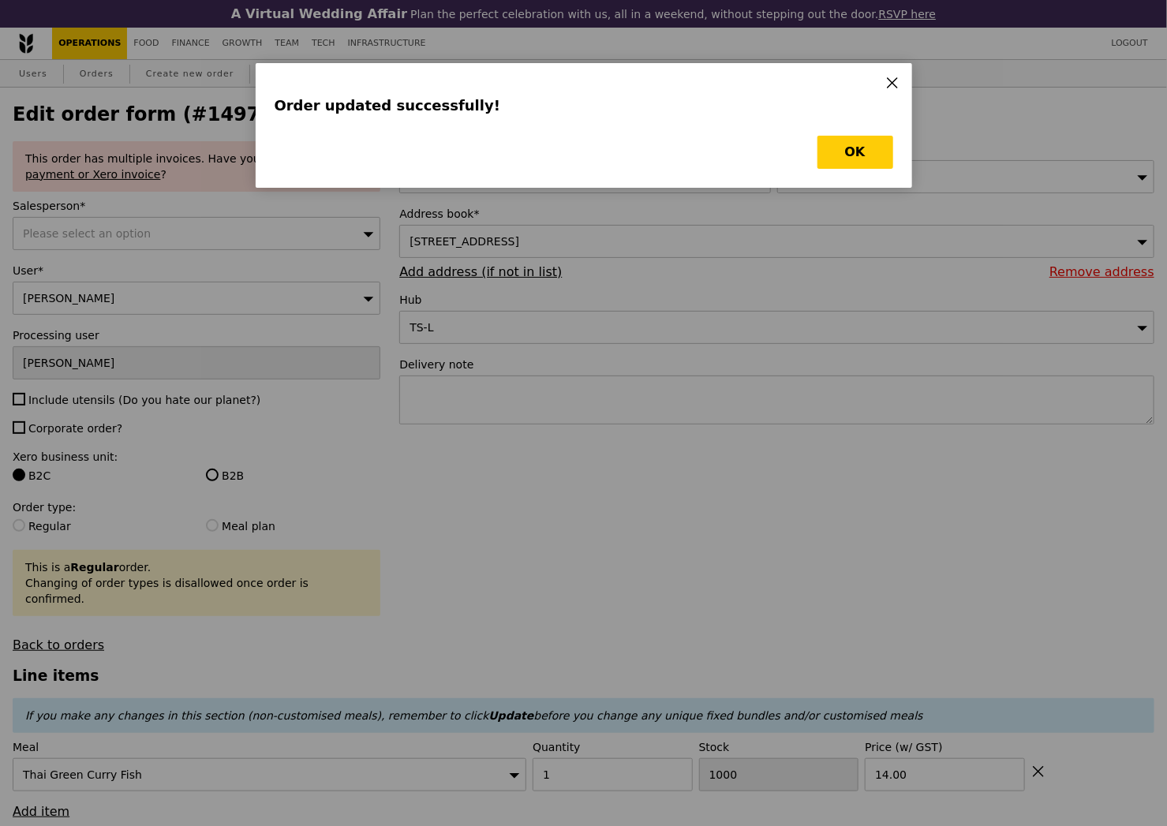
type input "Update"
click at [851, 145] on button "OK" at bounding box center [855, 152] width 76 height 33
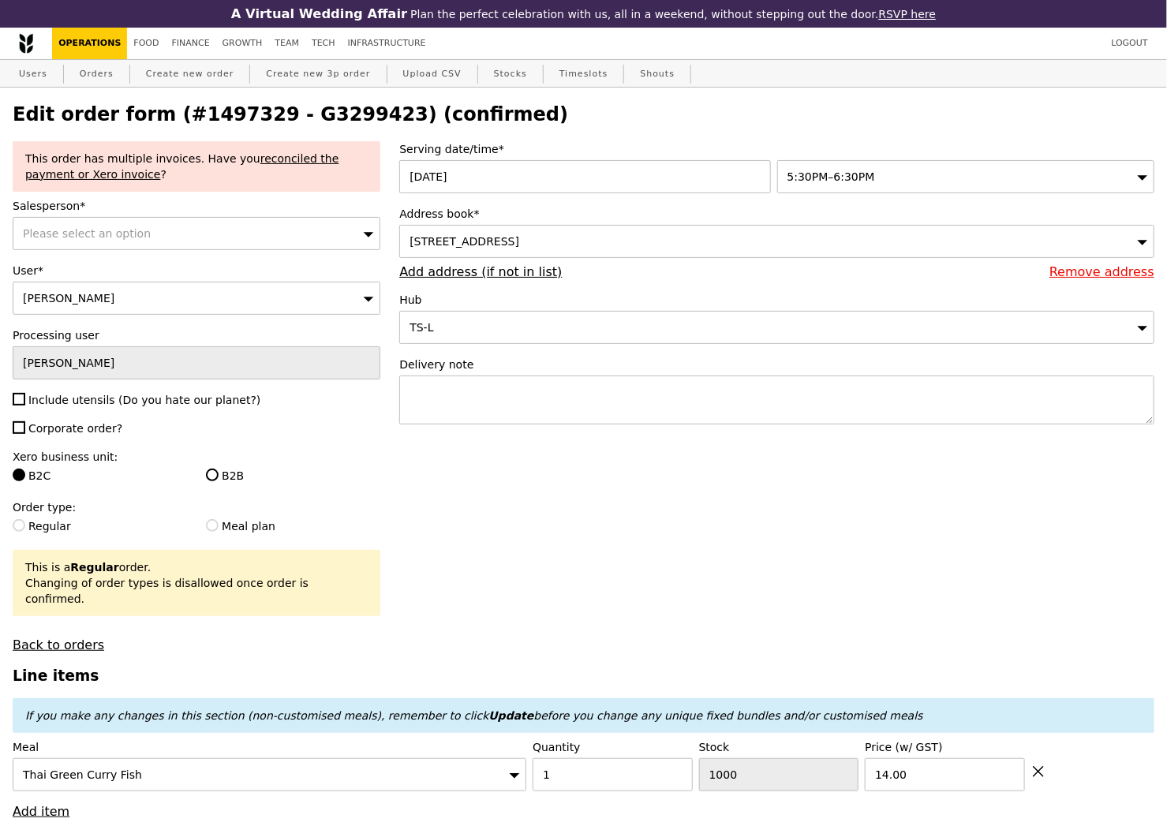
click at [342, 118] on h2 "Edit order form (#1497329 - G3299423) (confirmed)" at bounding box center [584, 114] width 1142 height 22
copy h2 "G3299423"
click at [93, 77] on link "Orders" at bounding box center [96, 74] width 47 height 28
select select "100"
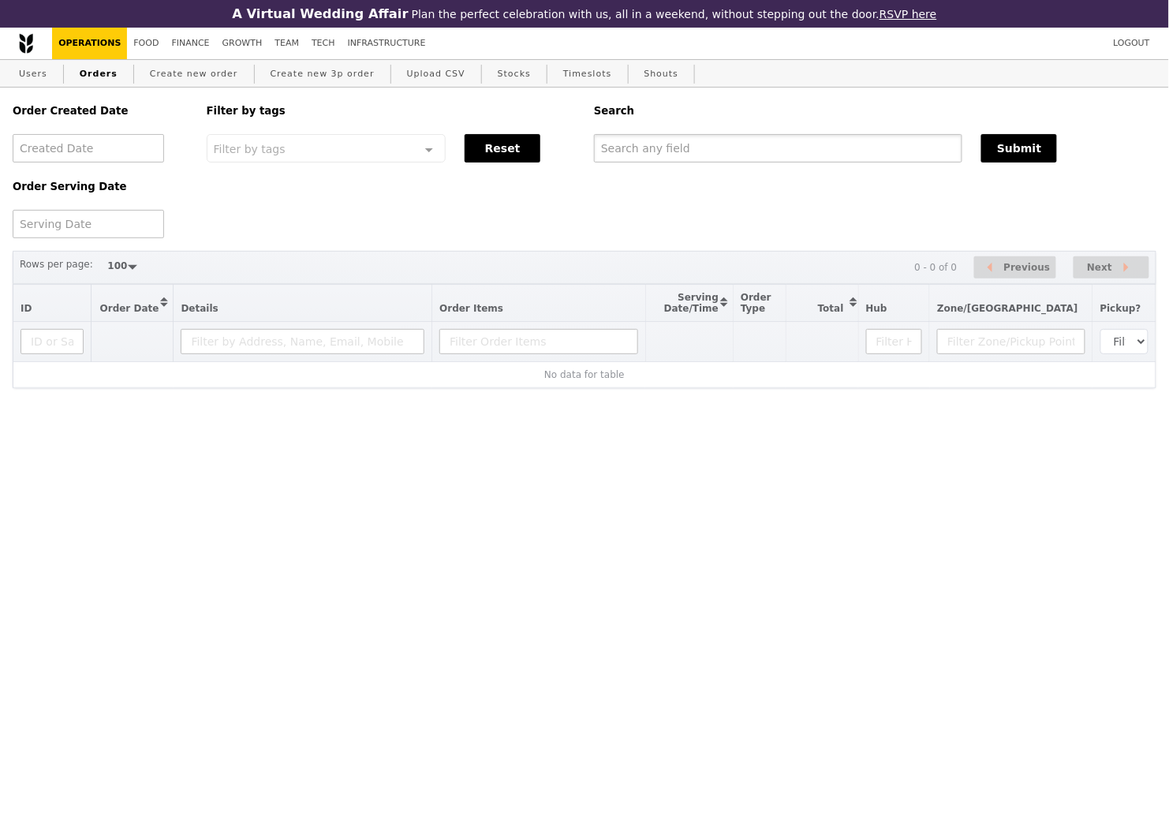
click at [686, 141] on input "text" at bounding box center [778, 148] width 368 height 28
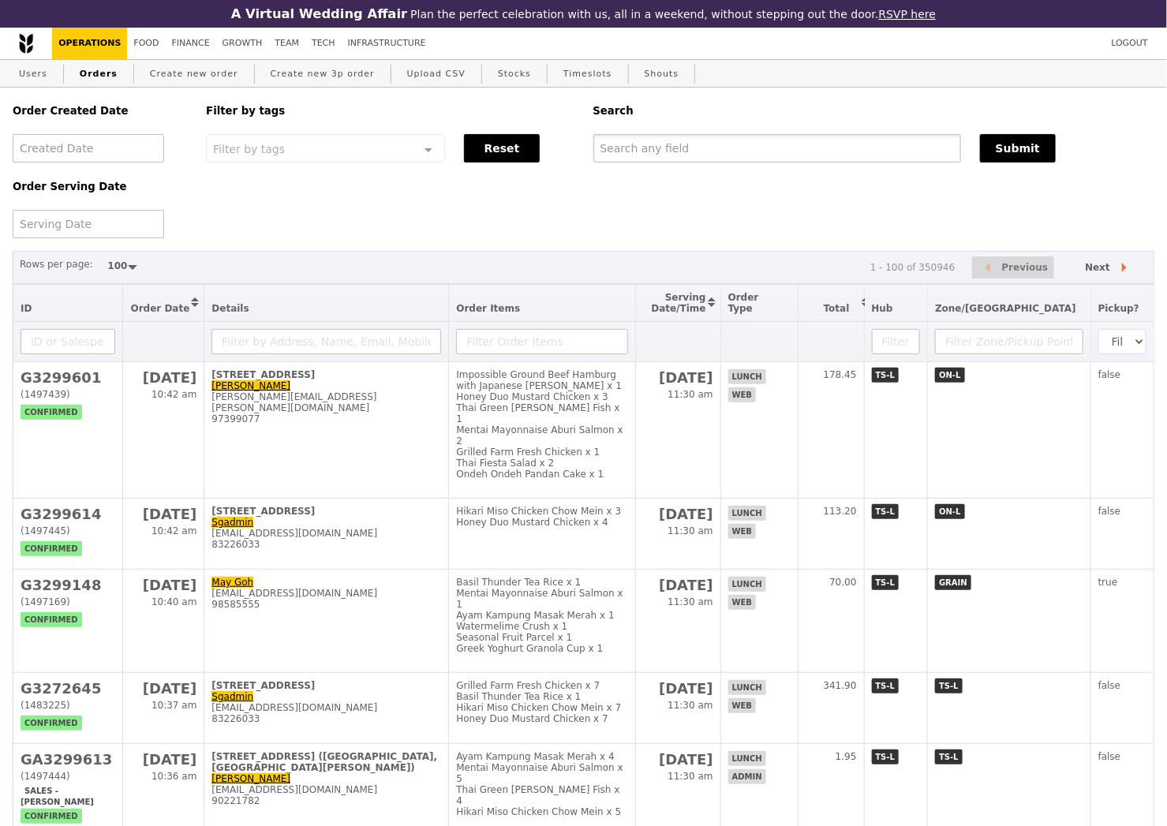
paste input "G3299423"
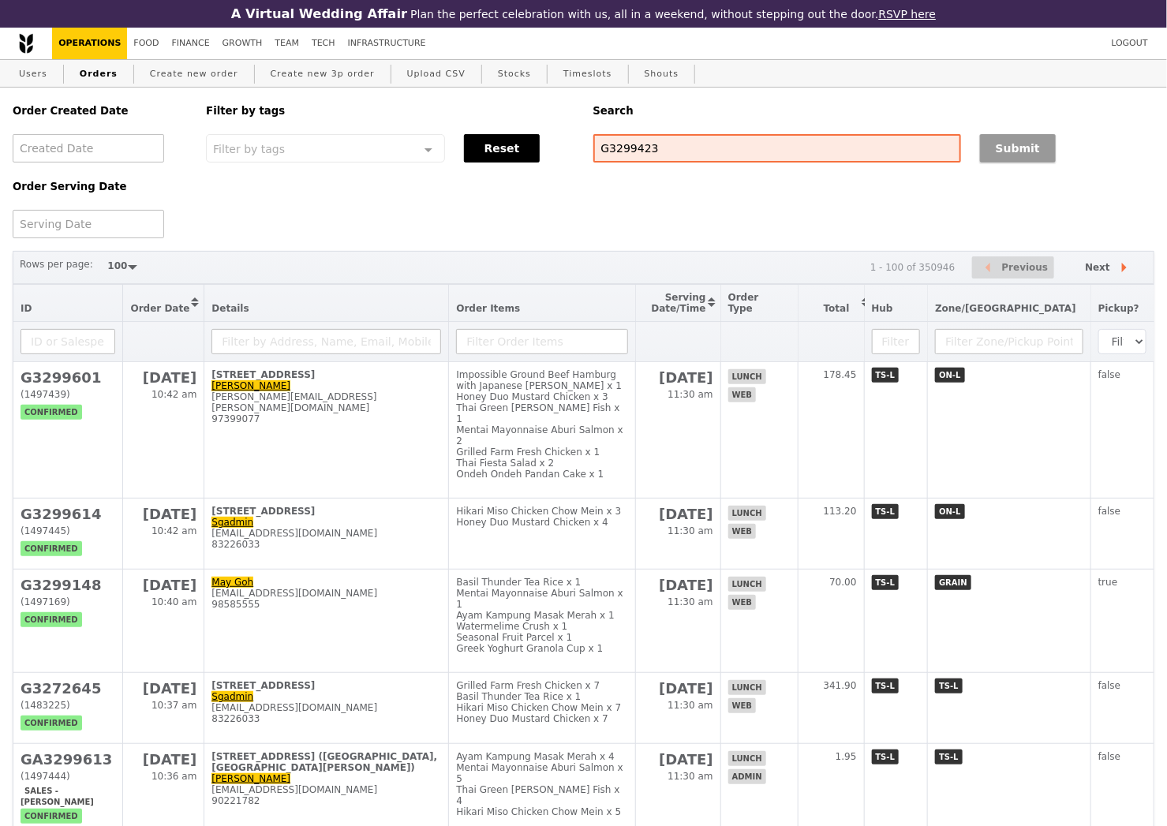
click at [999, 148] on button "Submit" at bounding box center [1018, 148] width 76 height 28
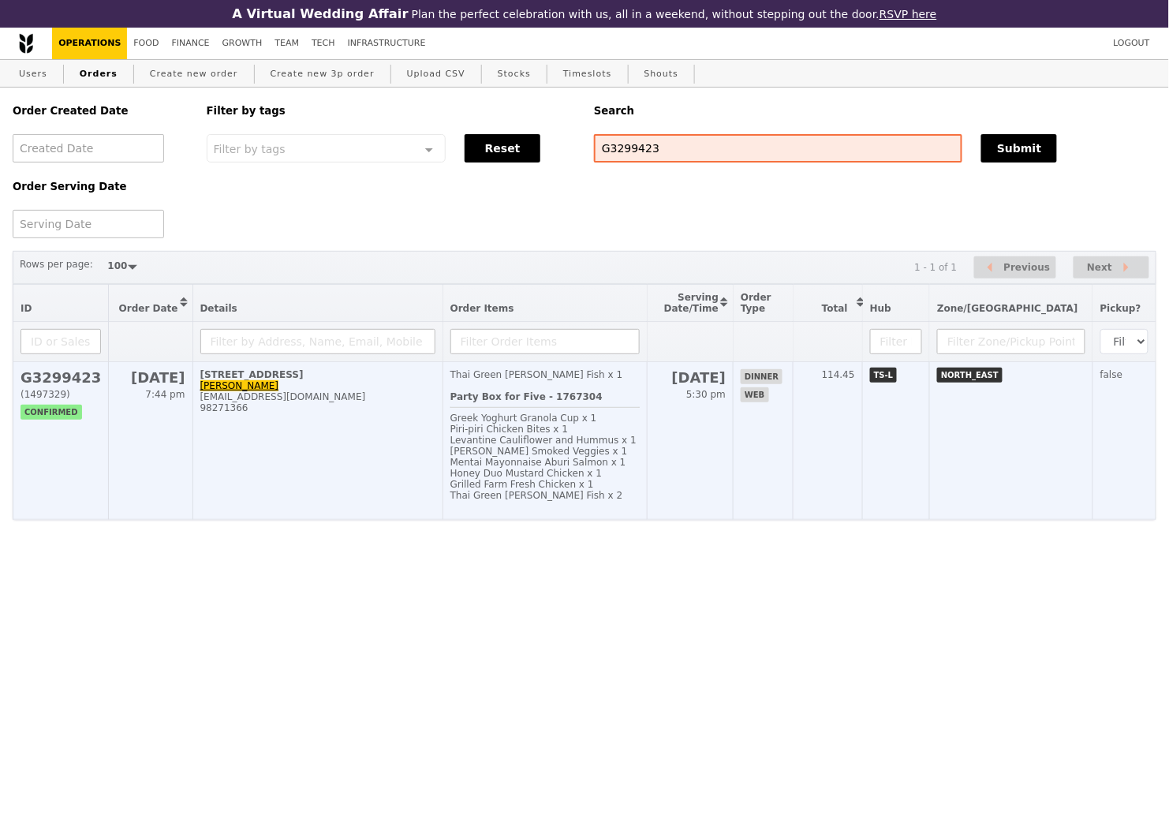
click at [371, 459] on td "92 Punggol Drive, #18-06 Melody Wong melosdis@gmail.com 98271366" at bounding box center [317, 441] width 250 height 158
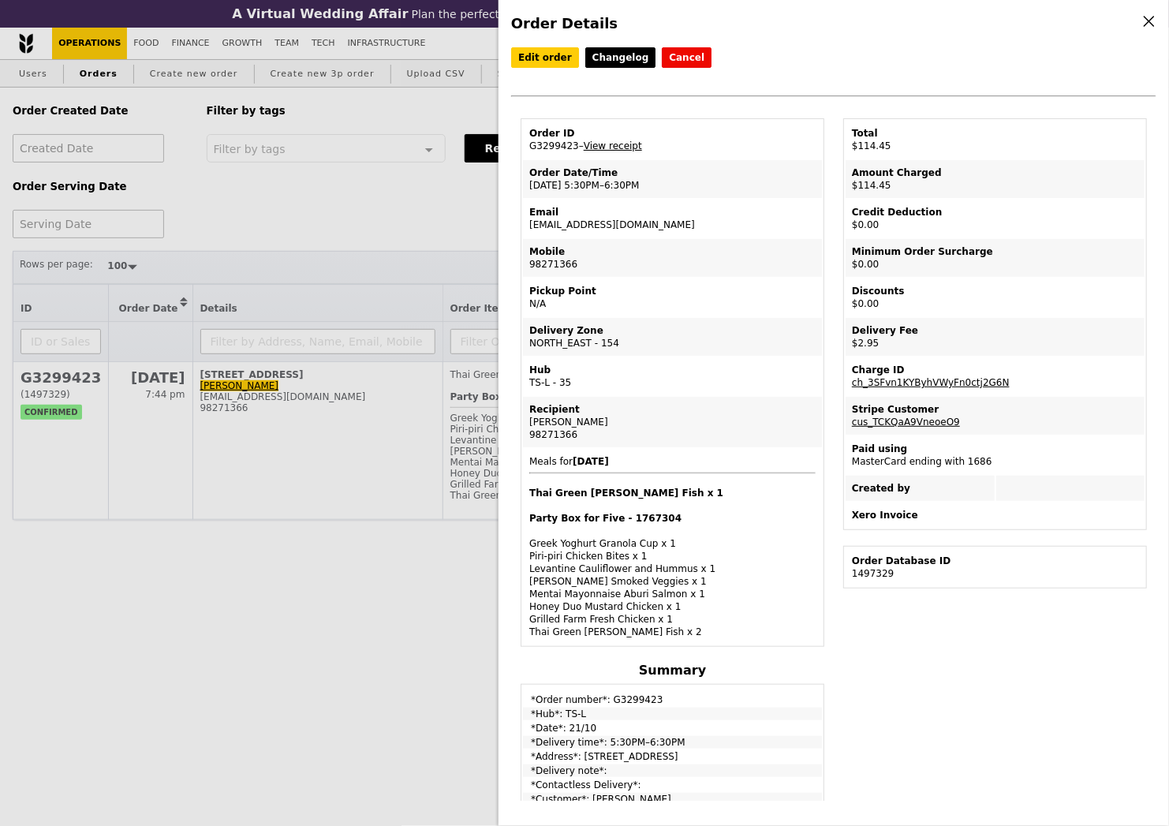
click at [623, 148] on link "View receipt" at bounding box center [613, 145] width 58 height 11
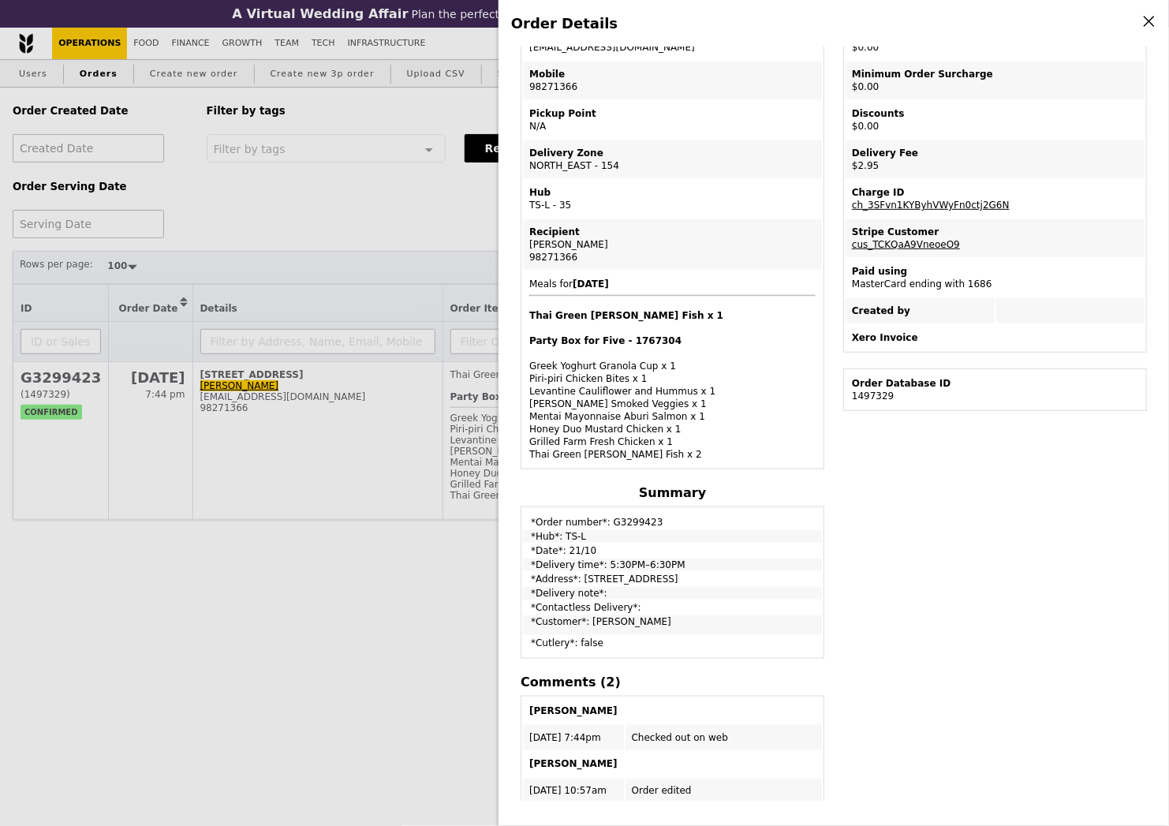
scroll to position [210, 0]
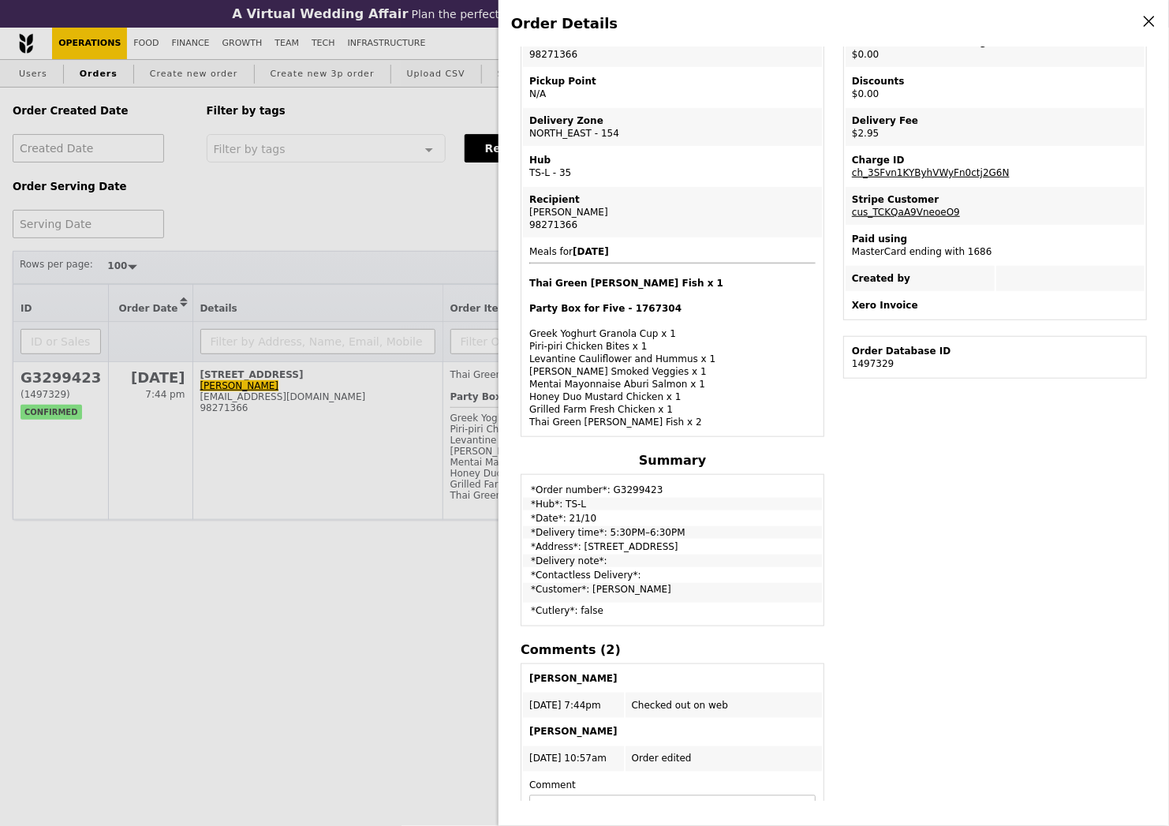
click at [362, 663] on div "Order Details Edit order Changelog Cancel Order ID G3299423 – View receipt Orde…" at bounding box center [584, 413] width 1169 height 826
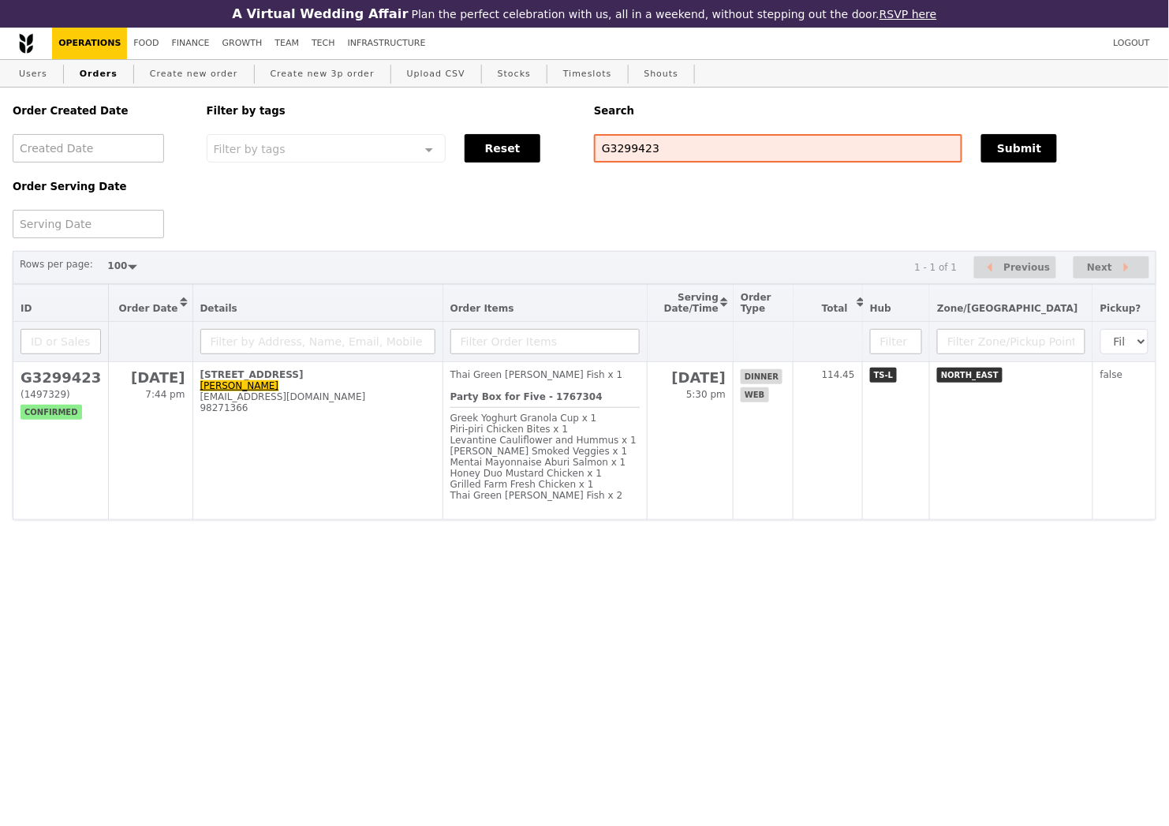
scroll to position [301, 0]
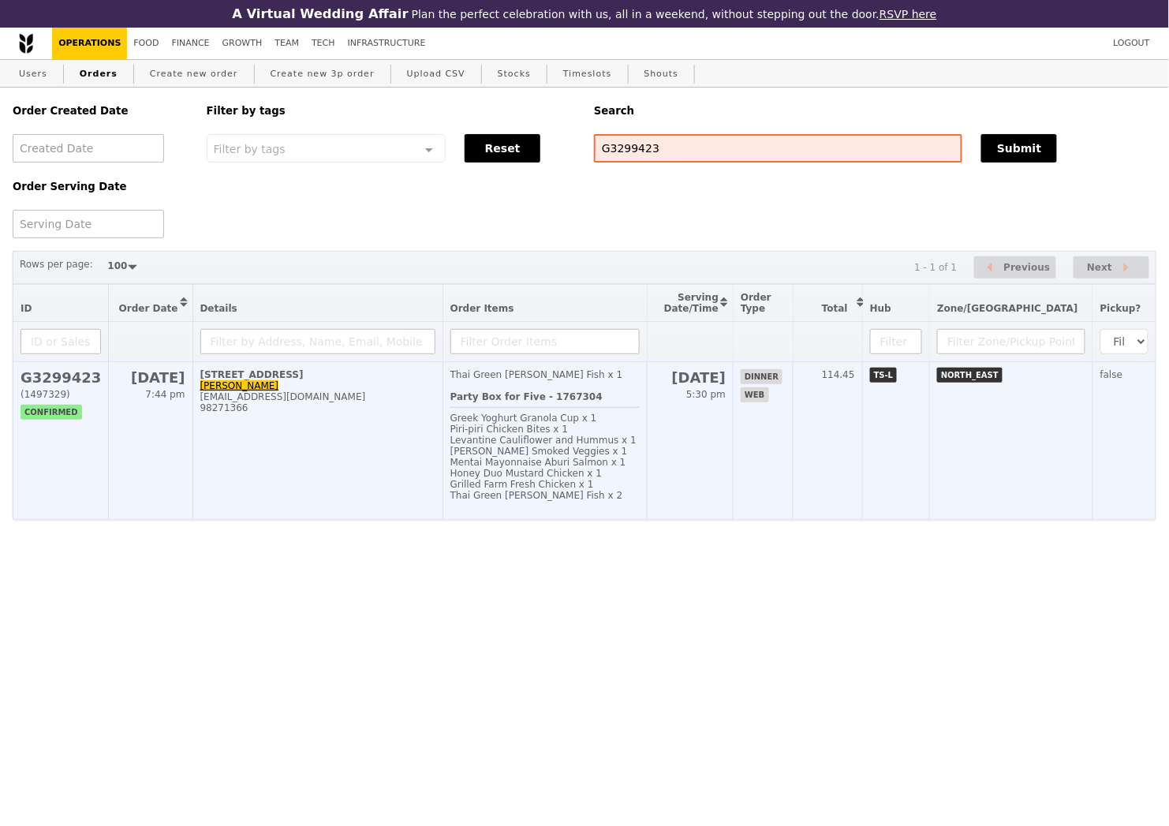
click at [389, 482] on td "92 Punggol Drive, #18-06 Melody Wong melosdis@gmail.com 98271366" at bounding box center [317, 441] width 250 height 158
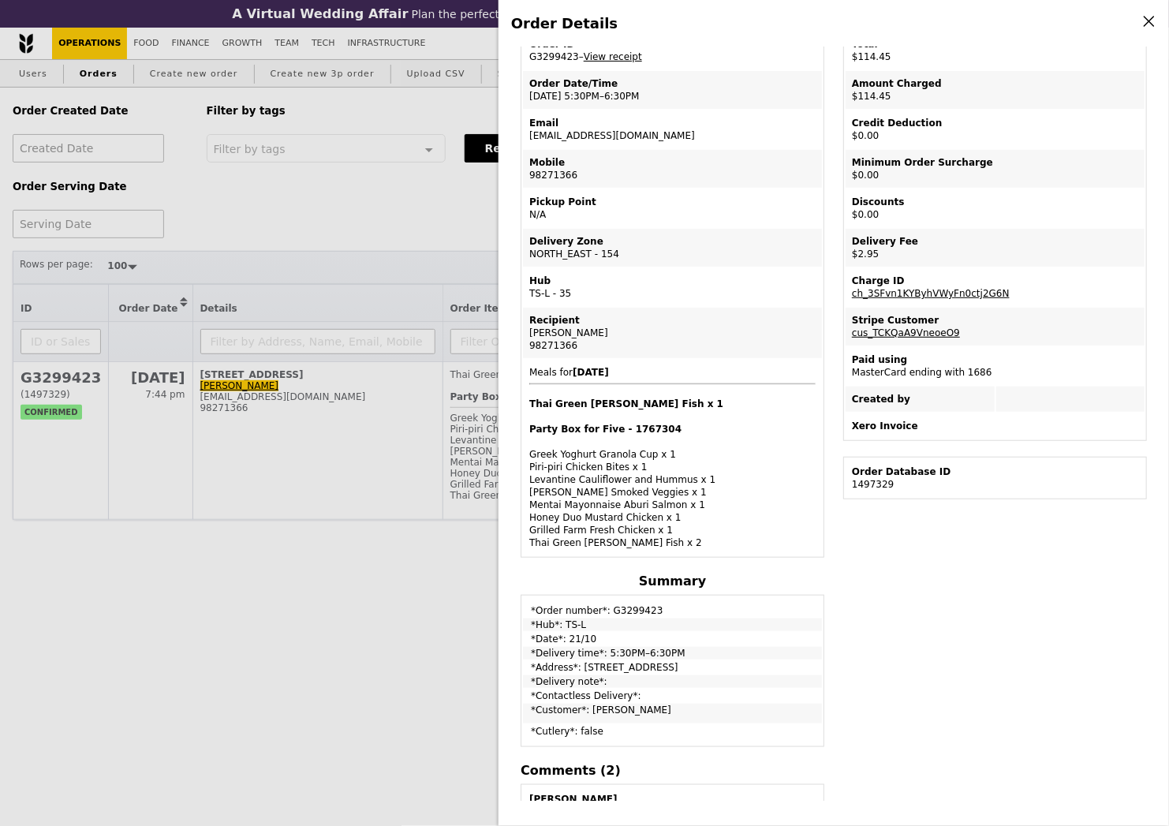
scroll to position [0, 0]
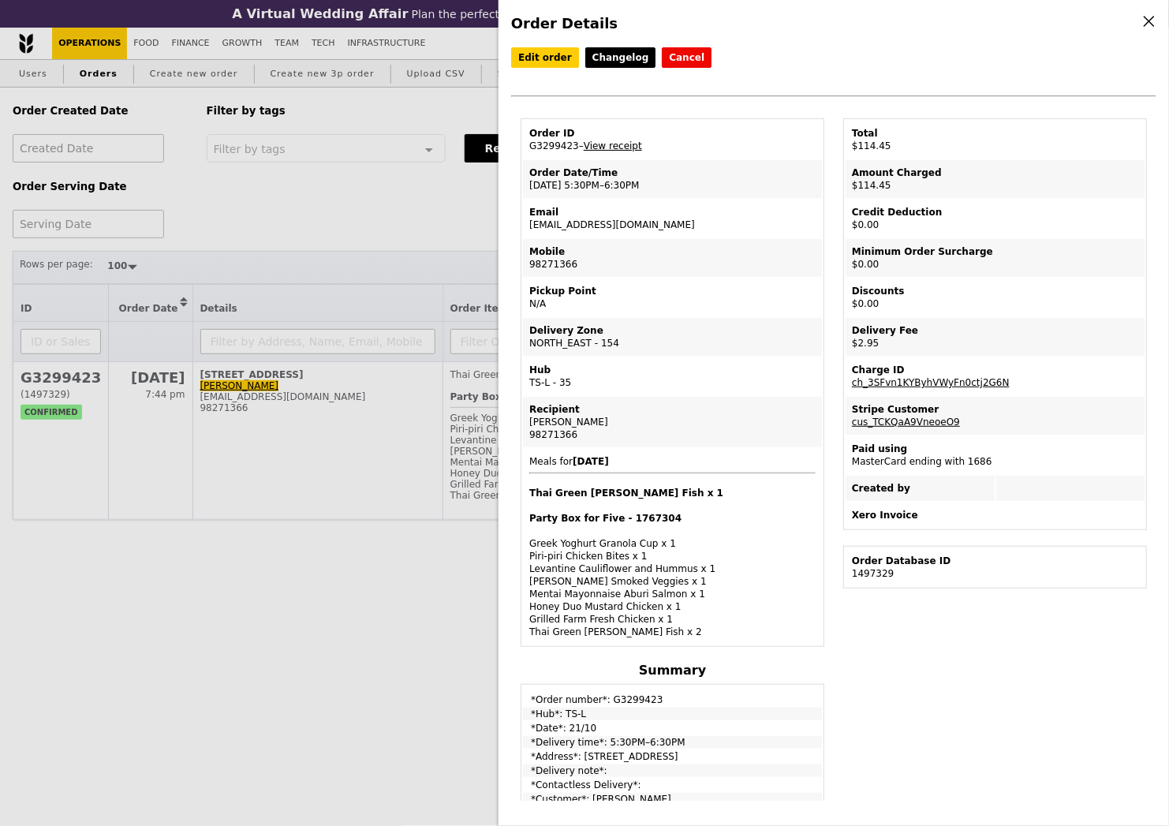
click at [602, 151] on link "View receipt" at bounding box center [613, 145] width 58 height 11
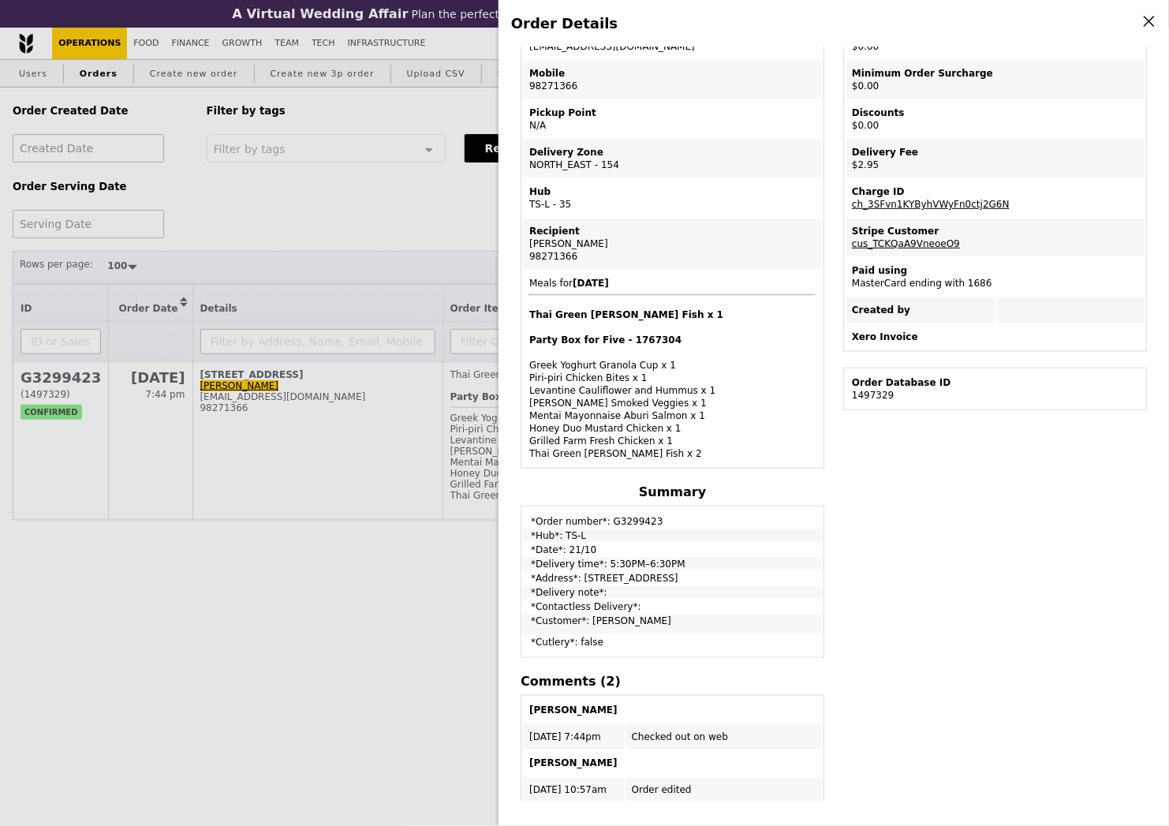
scroll to position [210, 0]
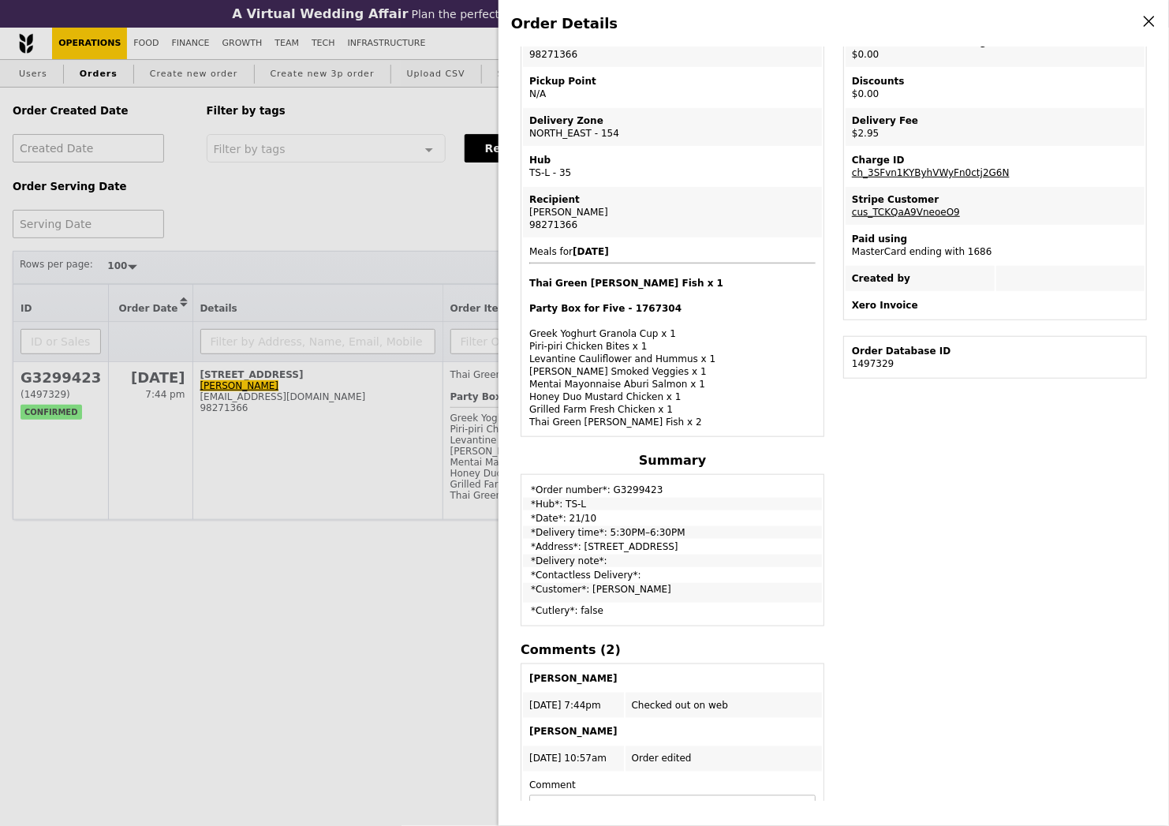
drag, startPoint x: 532, startPoint y: 488, endPoint x: 695, endPoint y: 542, distance: 172.1
click at [695, 542] on tbody "*Order number*: G3299423 *Hub*: TS-L *Date*: 21/10 *Delivery time*: 5:30PM–6:30…" at bounding box center [672, 551] width 299 height 148
copy tbody "*Order number*: G3299423 *Hub*: TS-L *Date*: 21/10 *Delivery time*: 5:30PM–6:30…"
click at [933, 548] on div "Edit order Changelog Cancel Order ID G3299423 – View receipt Order Date/Time 21…" at bounding box center [833, 423] width 645 height 753
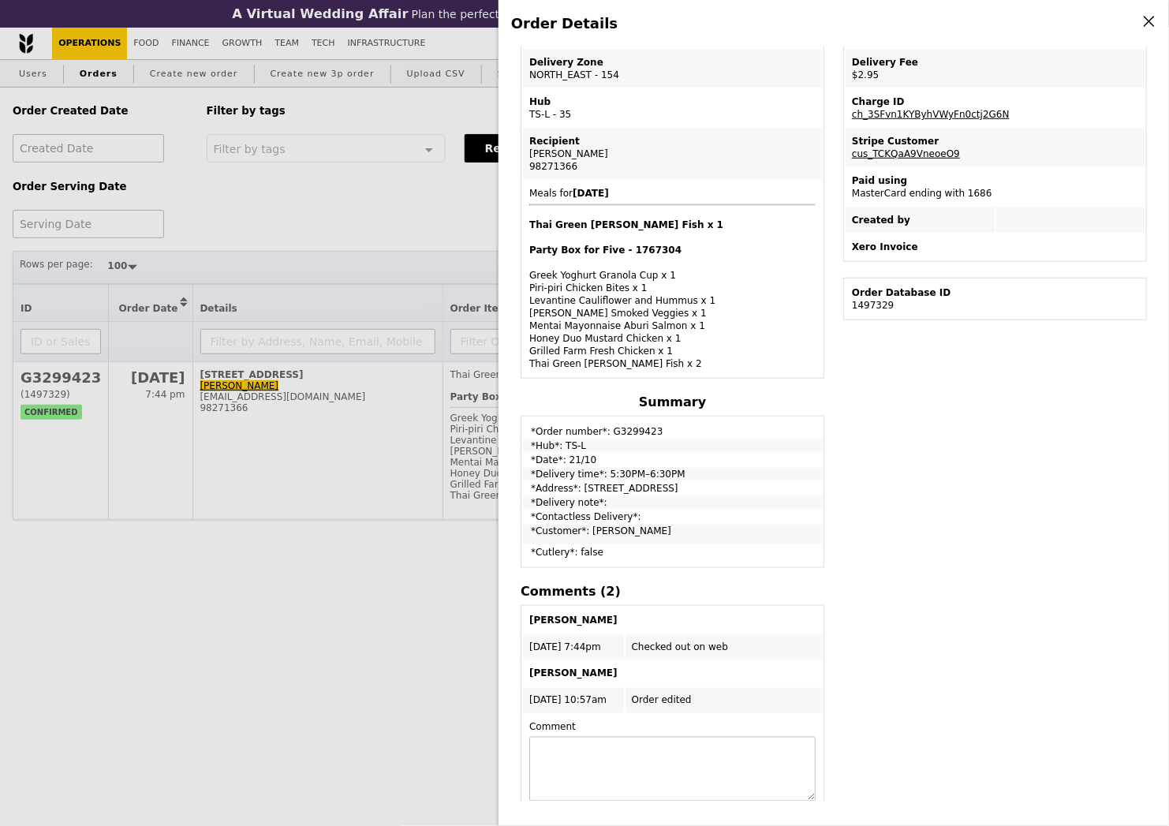
scroll to position [318, 0]
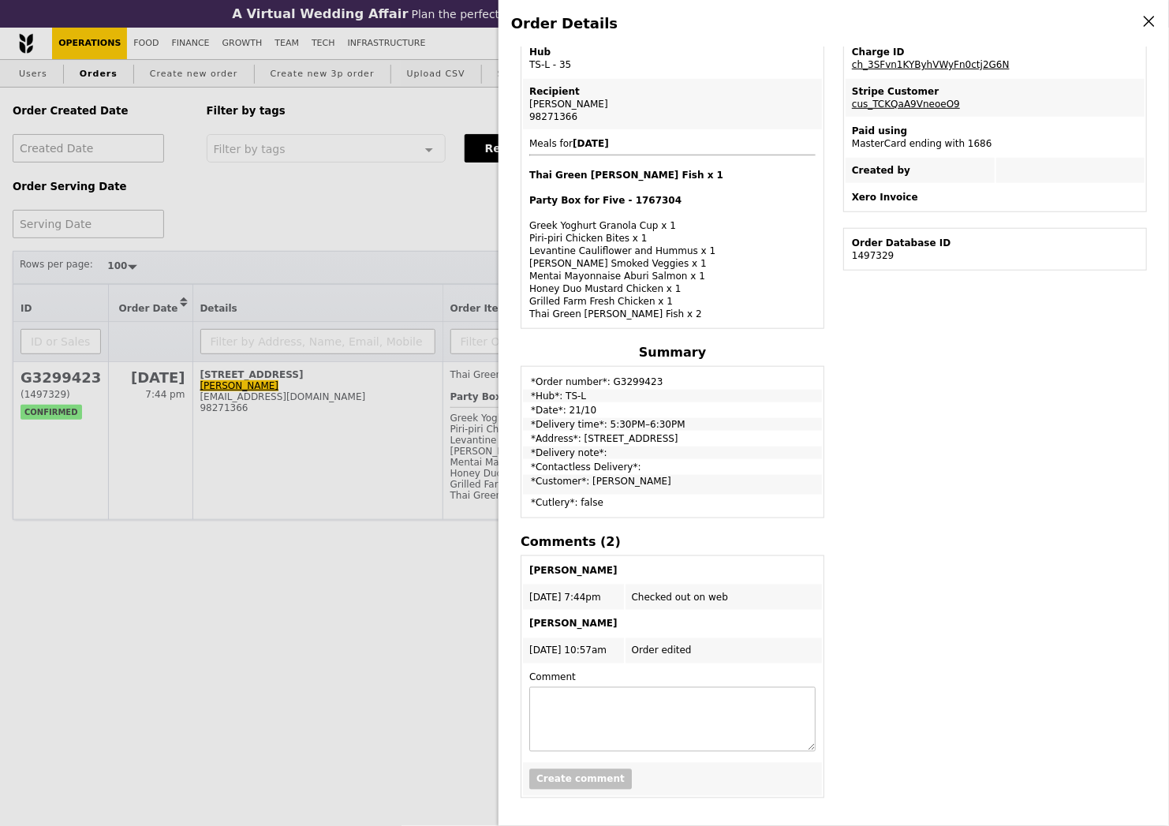
click at [406, 239] on div "Order Details Edit order Changelog Cancel Order ID G3299423 – View receipt Orde…" at bounding box center [584, 413] width 1169 height 826
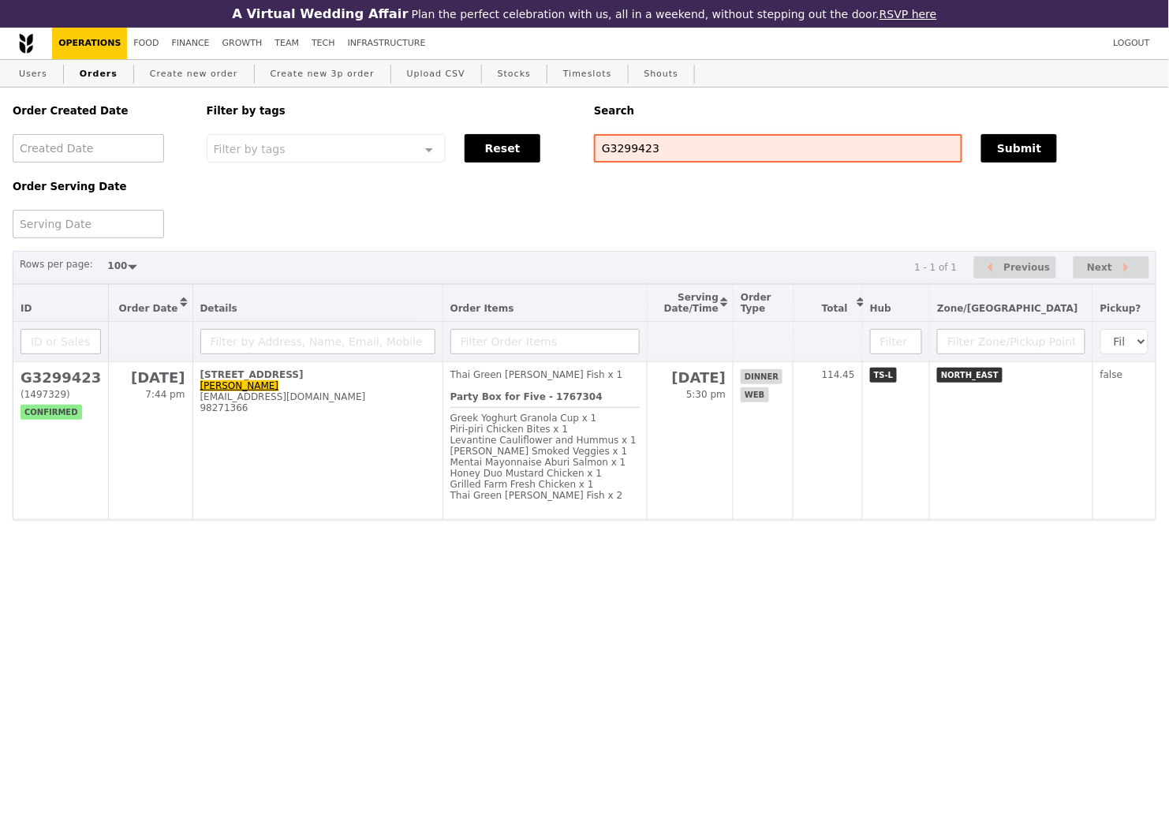
scroll to position [409, 0]
click at [623, 152] on input "G3299423" at bounding box center [778, 148] width 368 height 28
paste input "30"
type input "G3299430"
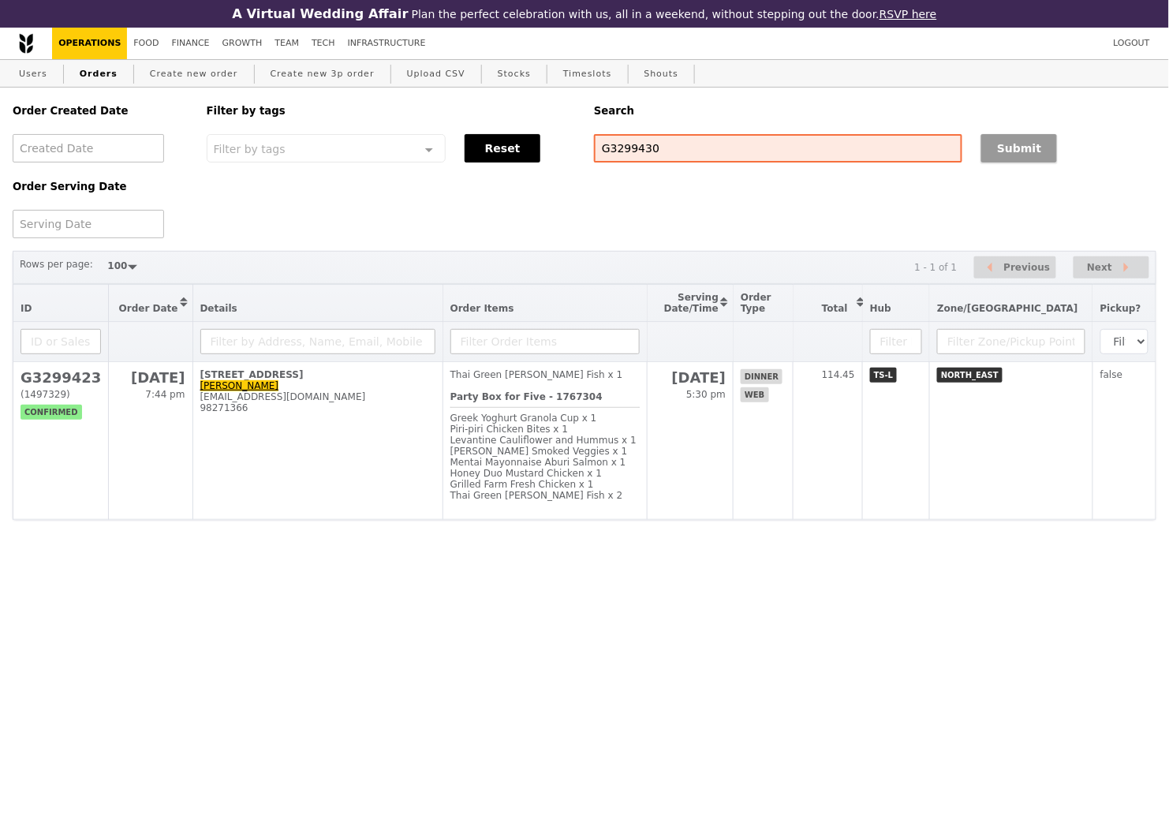
click at [1032, 149] on button "Submit" at bounding box center [1019, 148] width 76 height 28
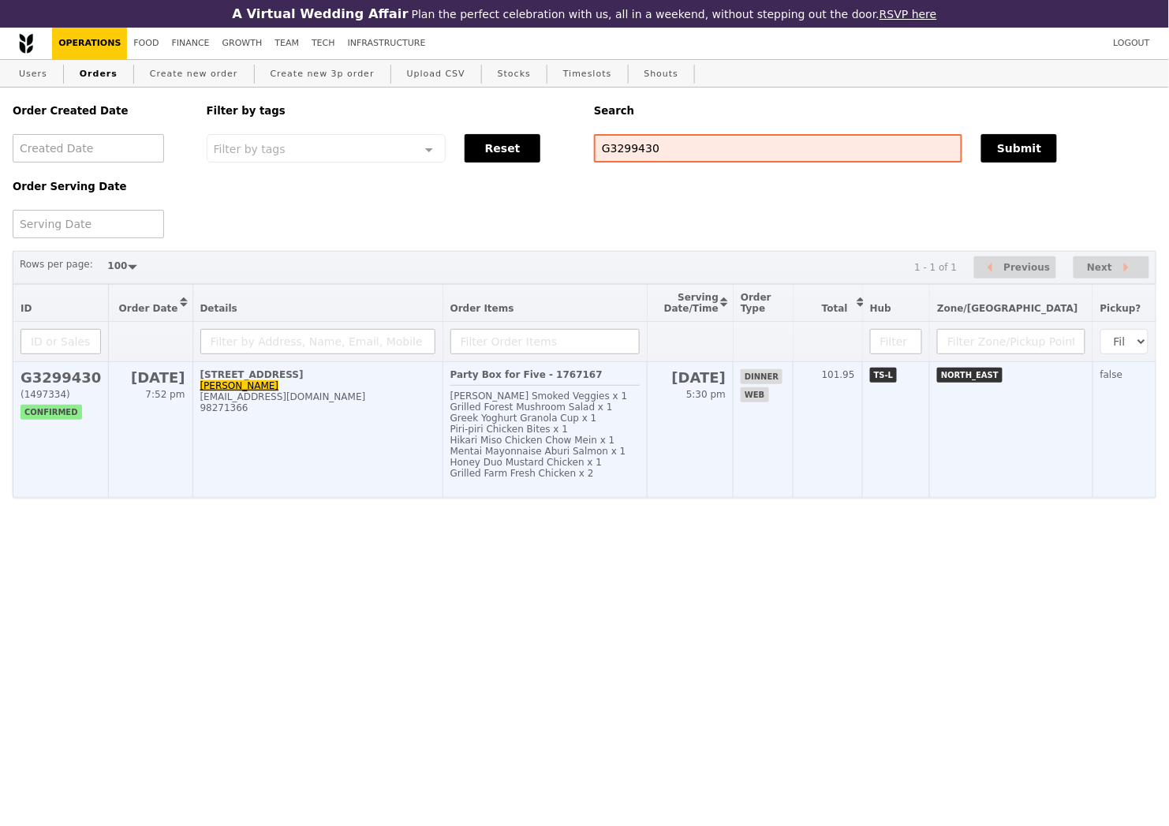
click at [380, 413] on div "98271366" at bounding box center [317, 407] width 235 height 11
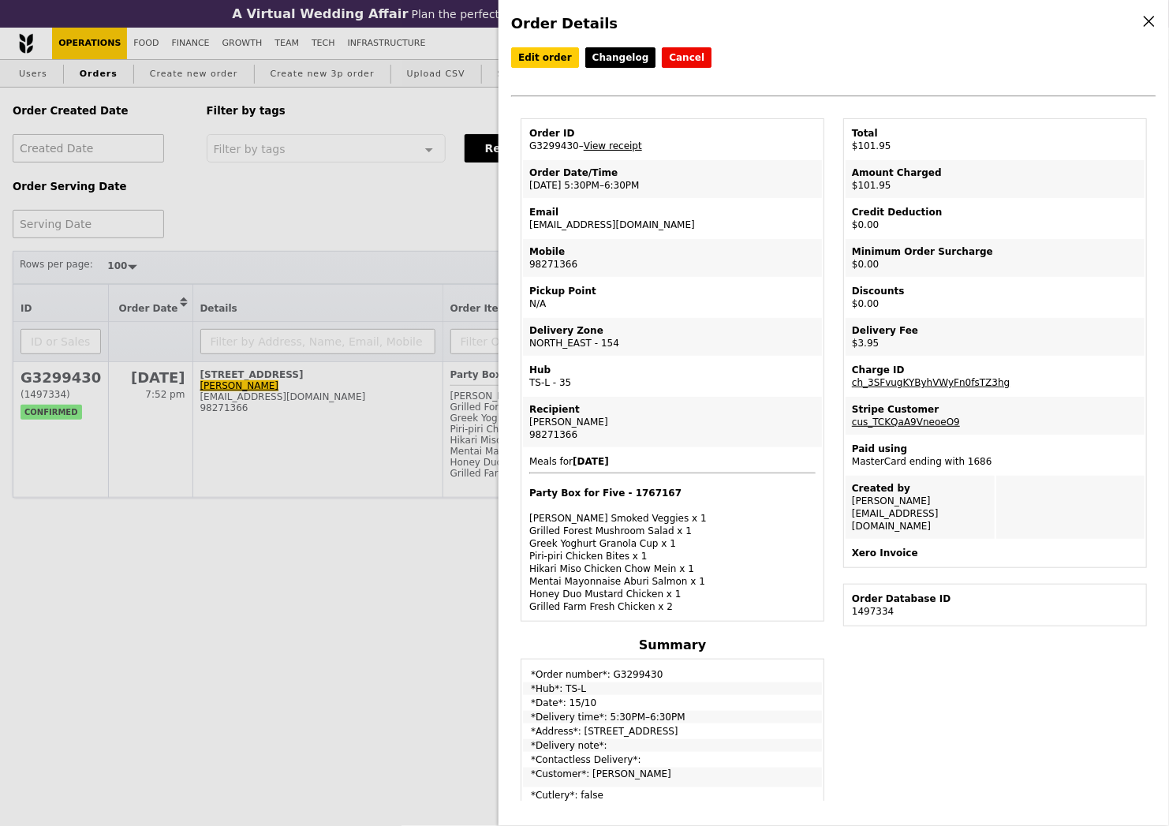
click at [615, 149] on link "View receipt" at bounding box center [613, 145] width 58 height 11
click at [540, 63] on link "Edit order" at bounding box center [545, 57] width 68 height 21
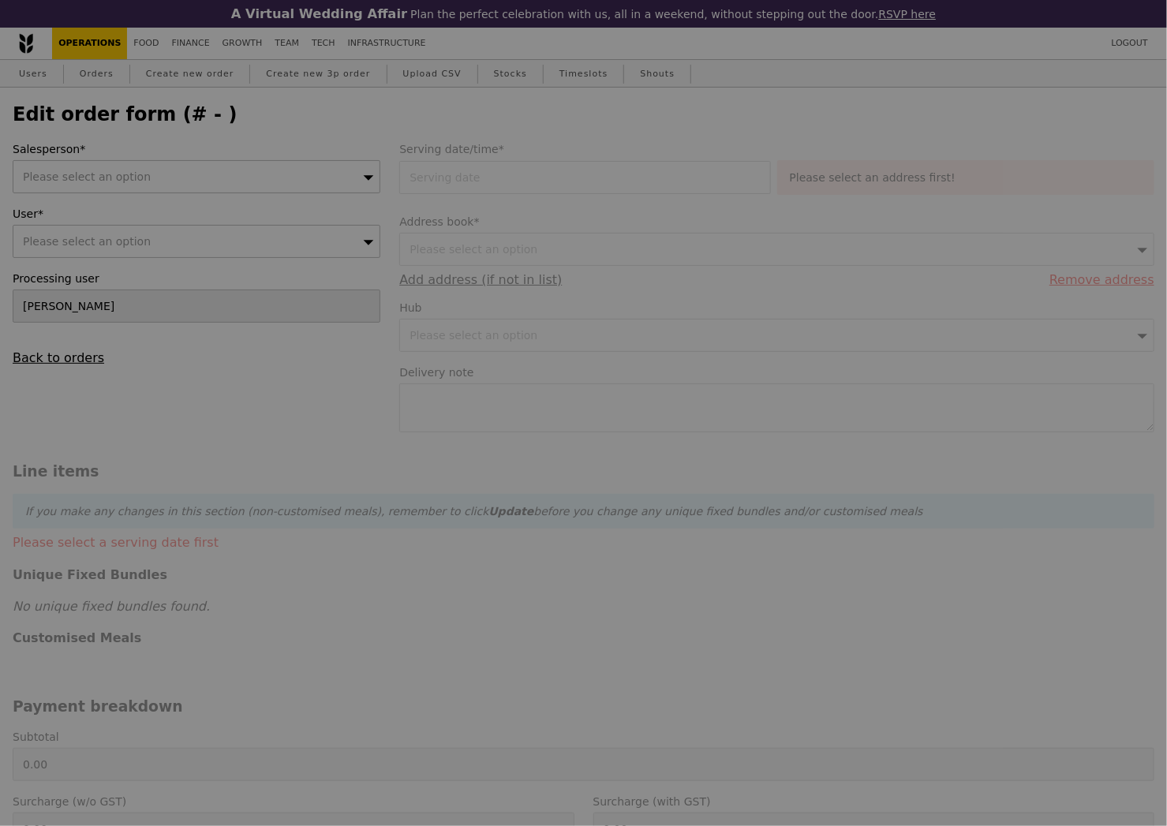
type input "15 Oct 2025"
type input "98.00"
type input "2.71"
type input "2.95"
type input "100.95"
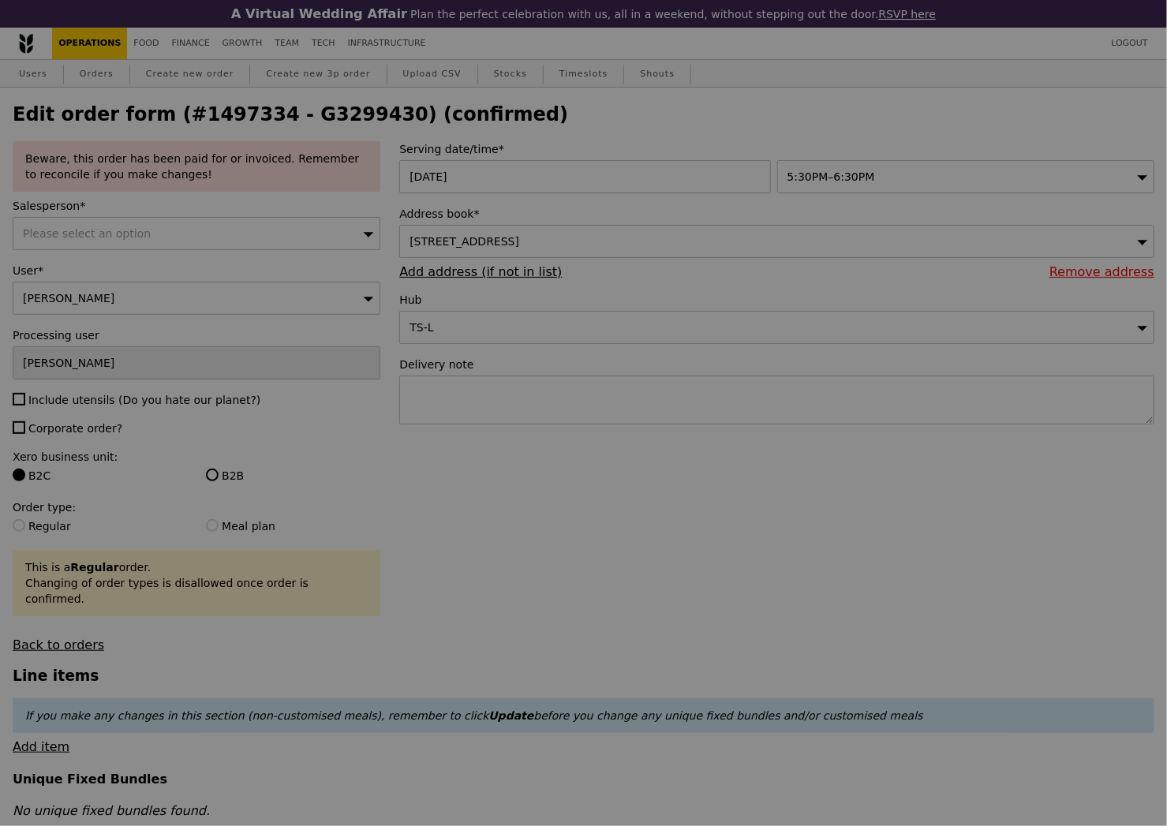
type input "Update"
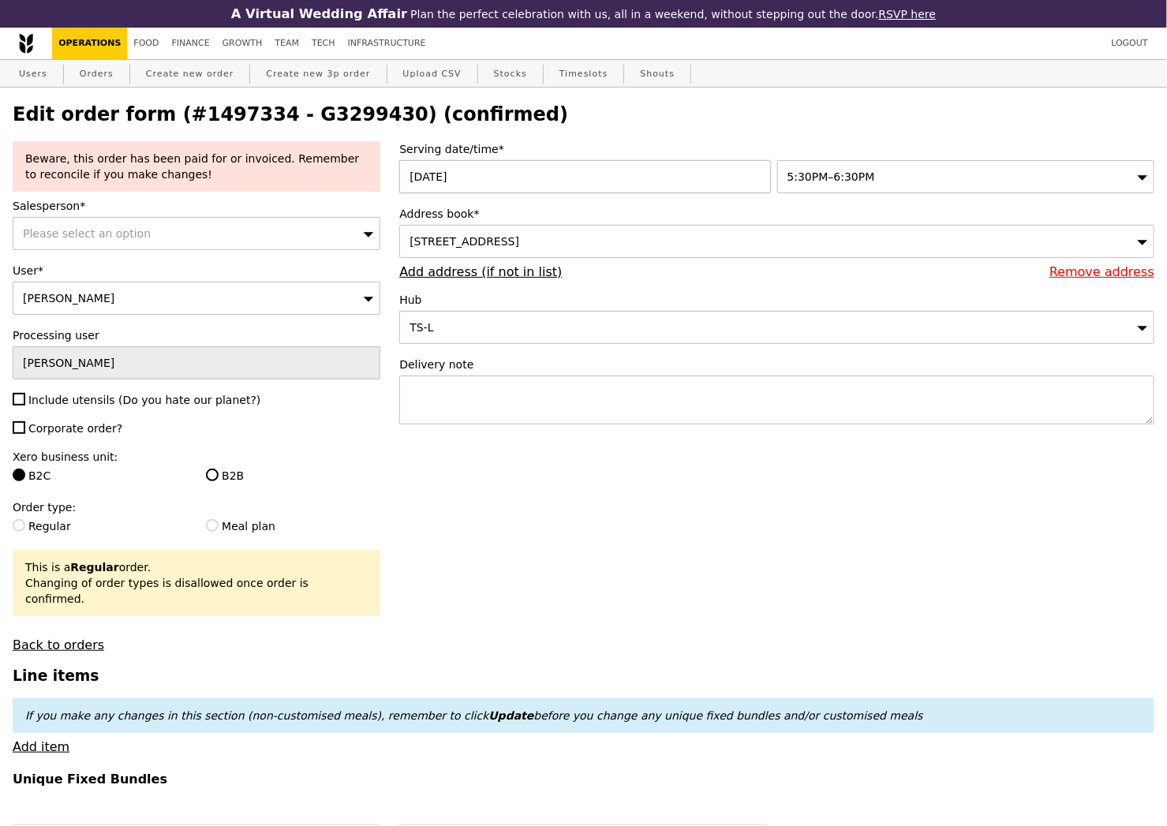
click at [615, 187] on div "15 Oct 2025" at bounding box center [587, 176] width 377 height 33
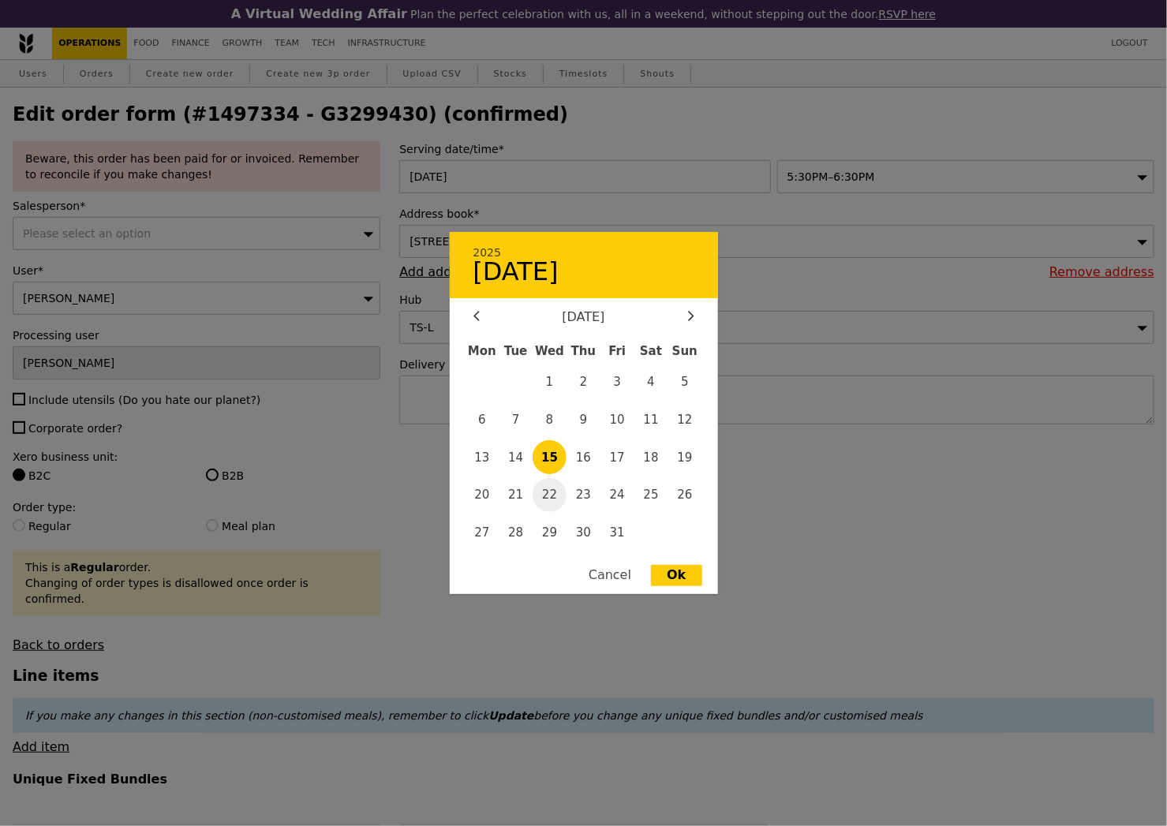
click at [558, 492] on span "22" at bounding box center [550, 495] width 34 height 34
type input "22 Oct 2025"
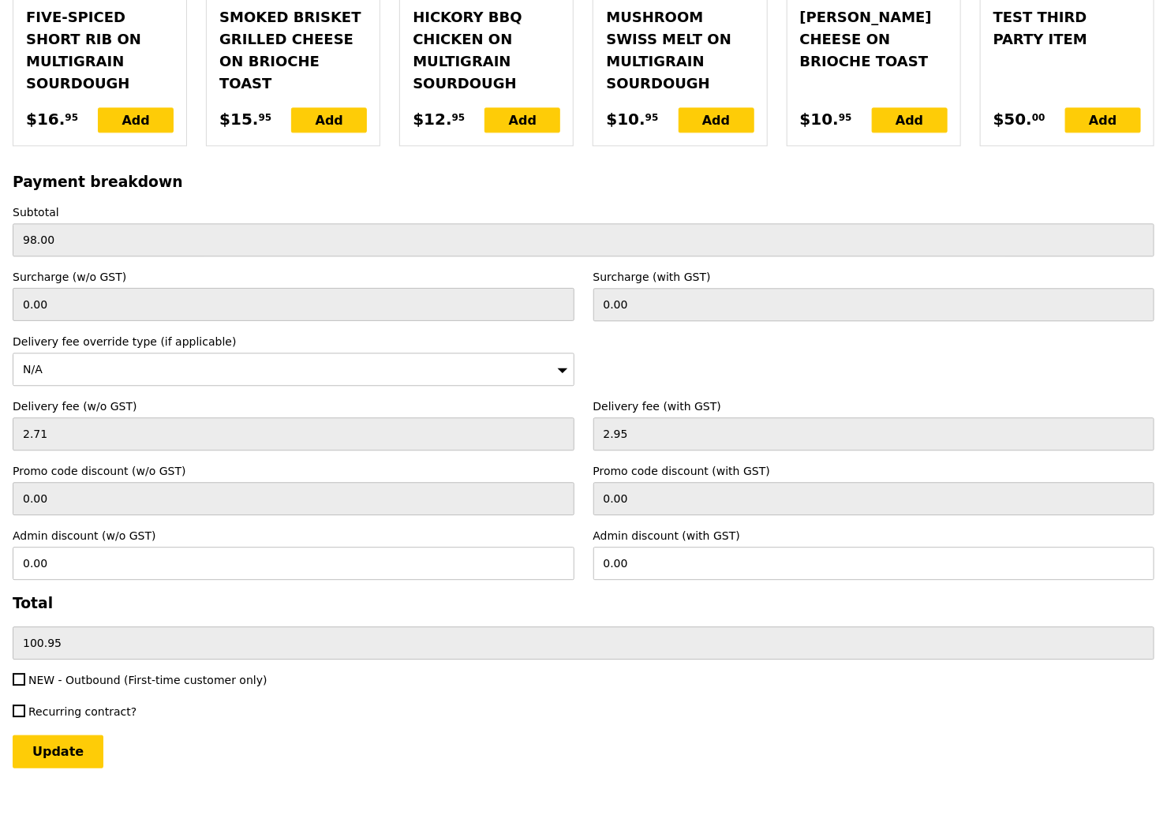
scroll to position [3957, 0]
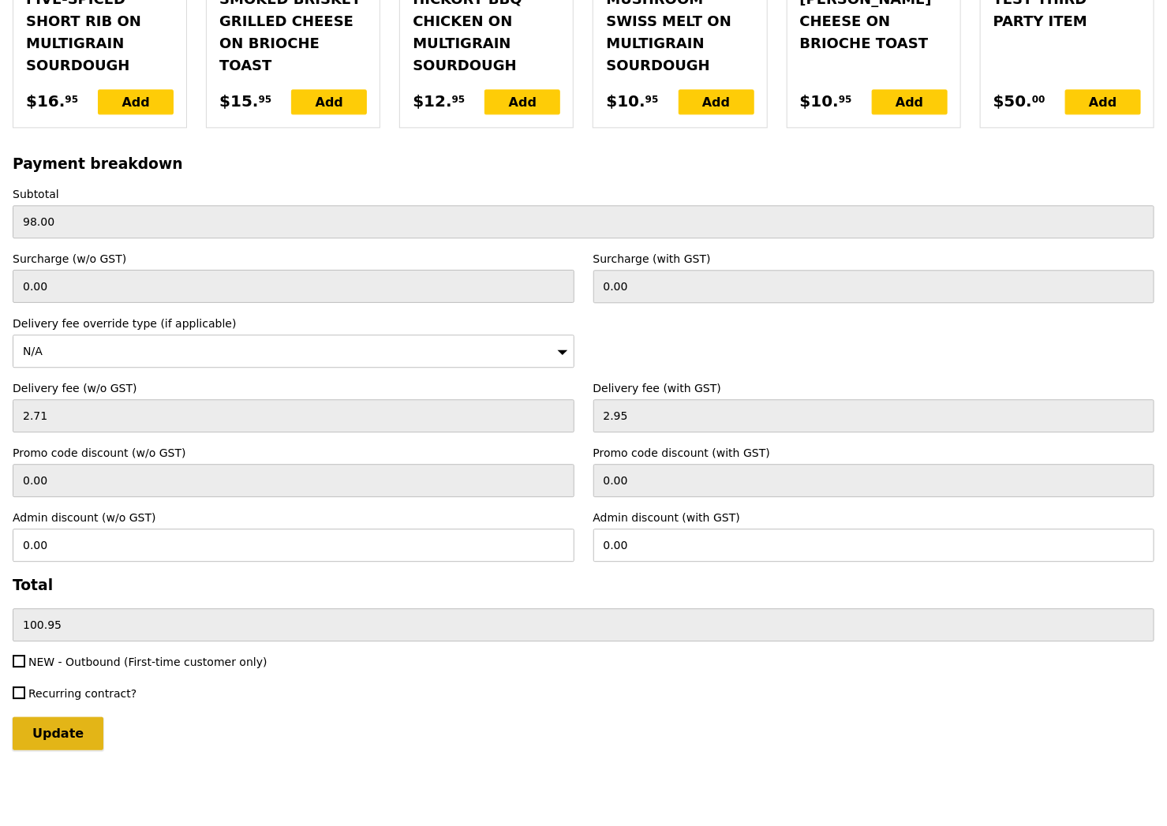
click at [59, 727] on input "Update" at bounding box center [58, 733] width 91 height 33
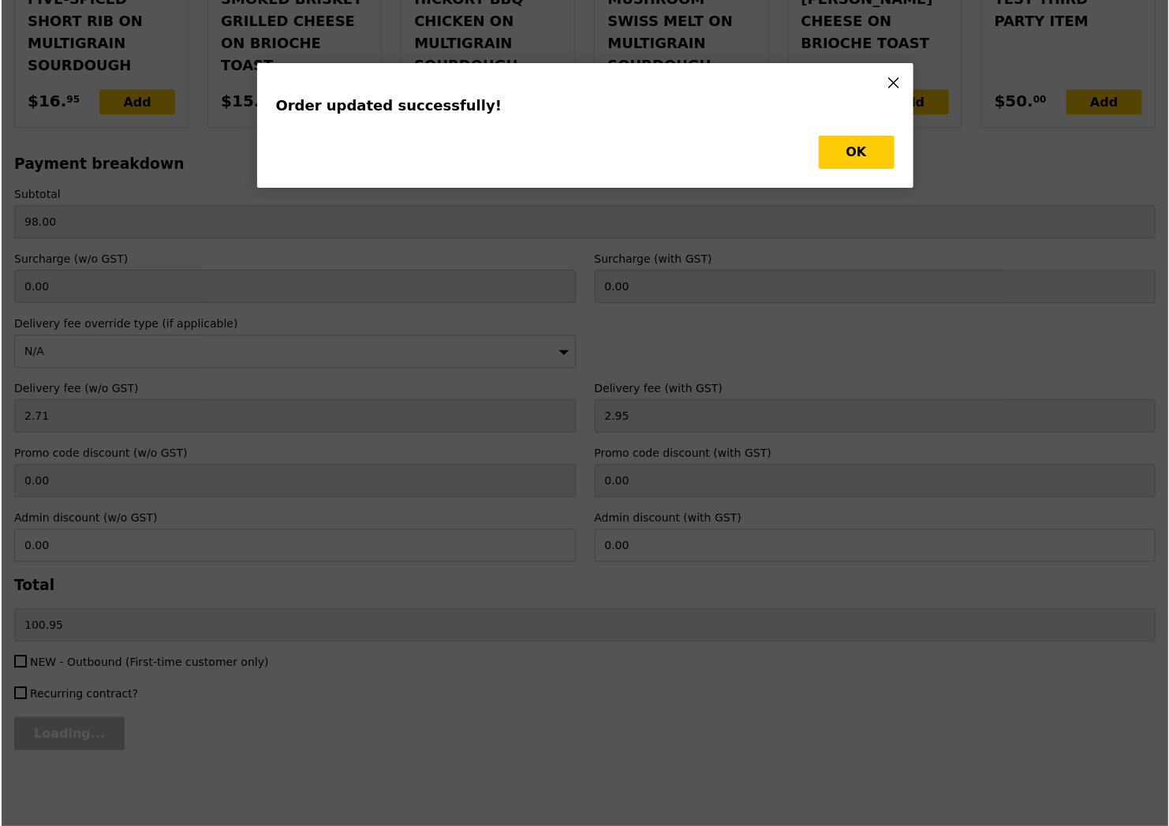
scroll to position [0, 0]
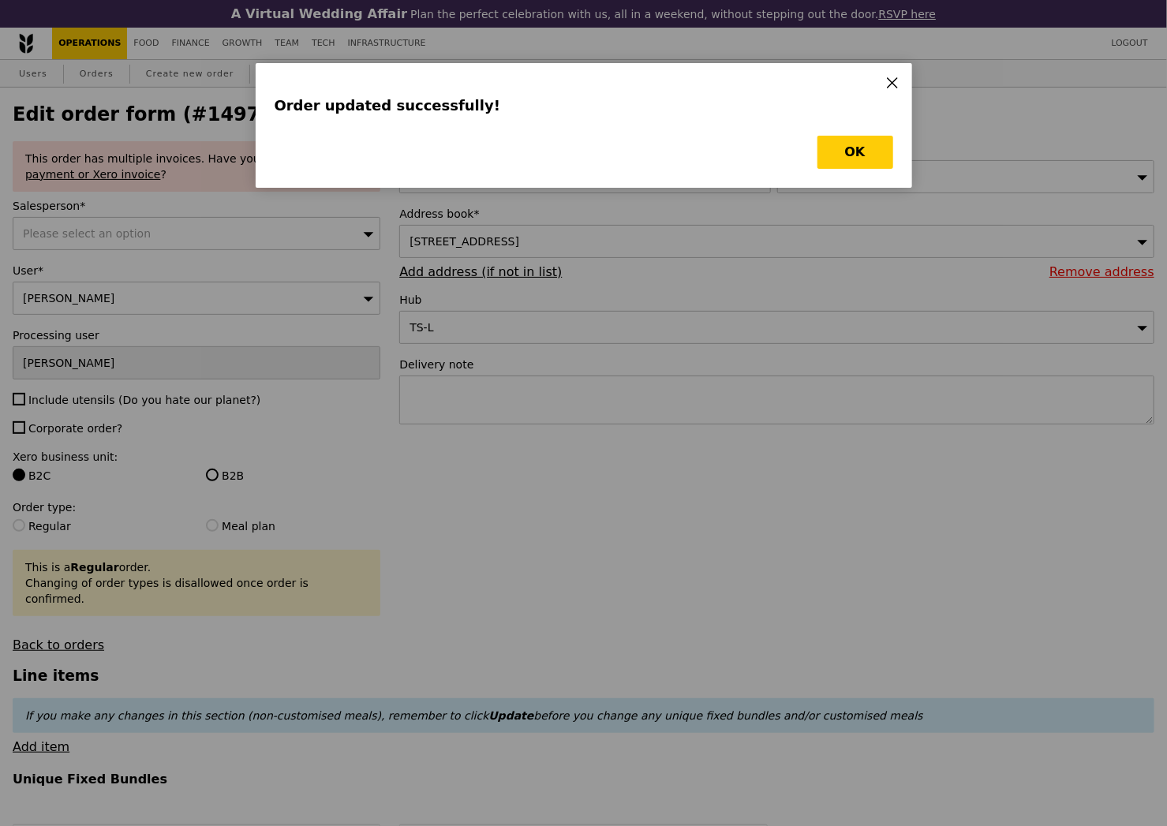
type input "Update"
click at [853, 157] on button "OK" at bounding box center [855, 152] width 76 height 33
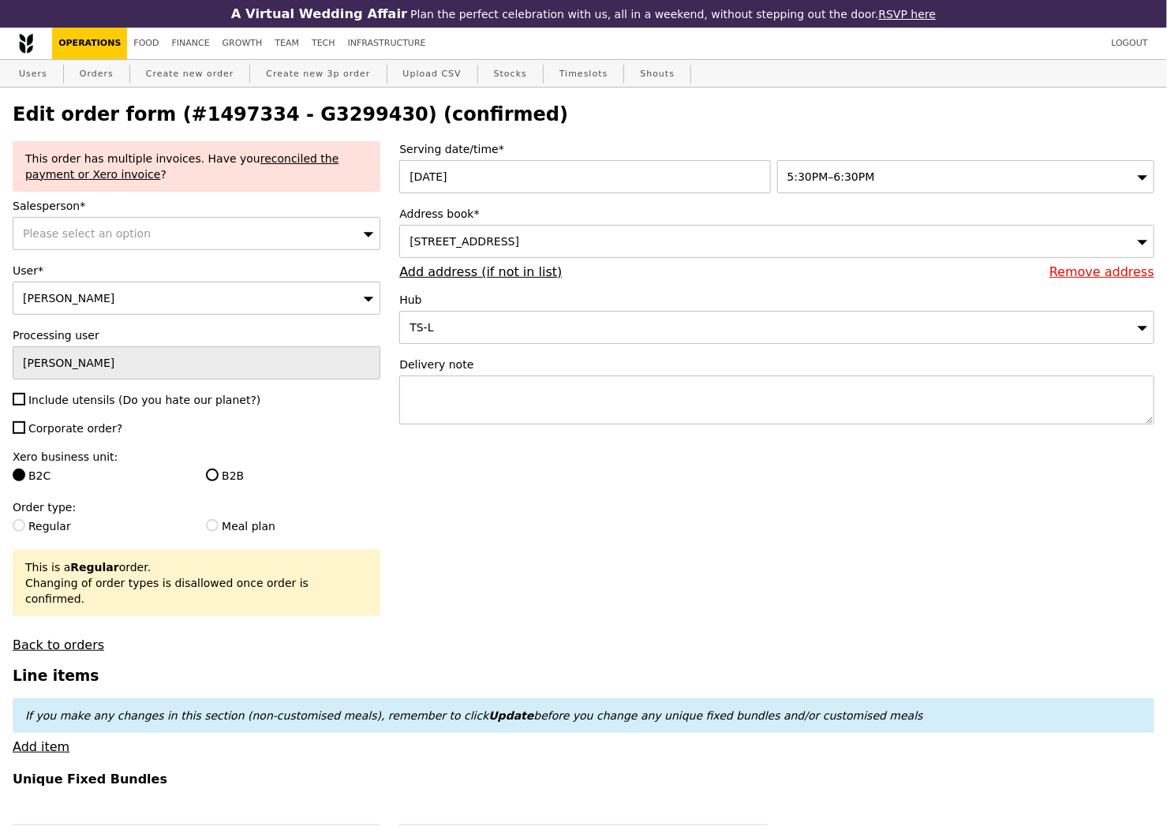
click at [328, 117] on h2 "Edit order form (#1497334 - G3299430) (confirmed)" at bounding box center [584, 114] width 1142 height 22
copy h2 "G3299430"
click at [102, 77] on link "Orders" at bounding box center [96, 74] width 47 height 28
select select "100"
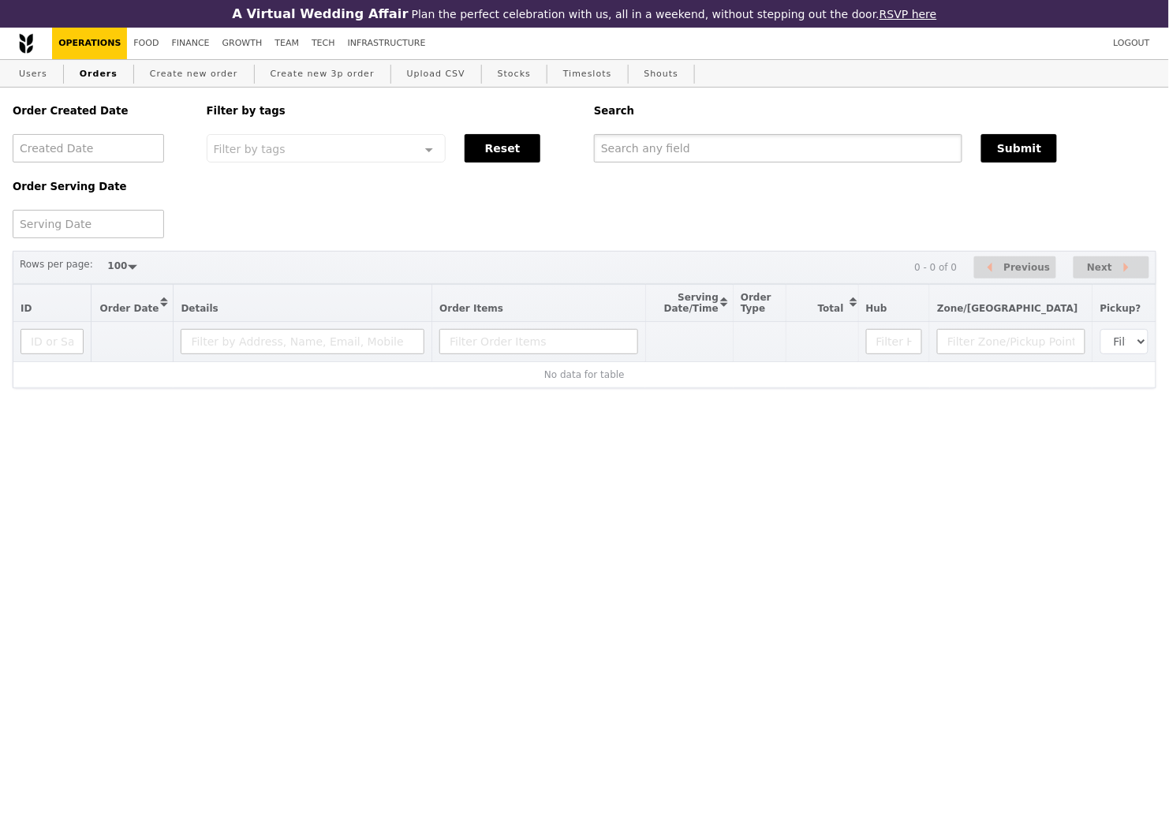
click at [651, 149] on input "text" at bounding box center [778, 148] width 368 height 28
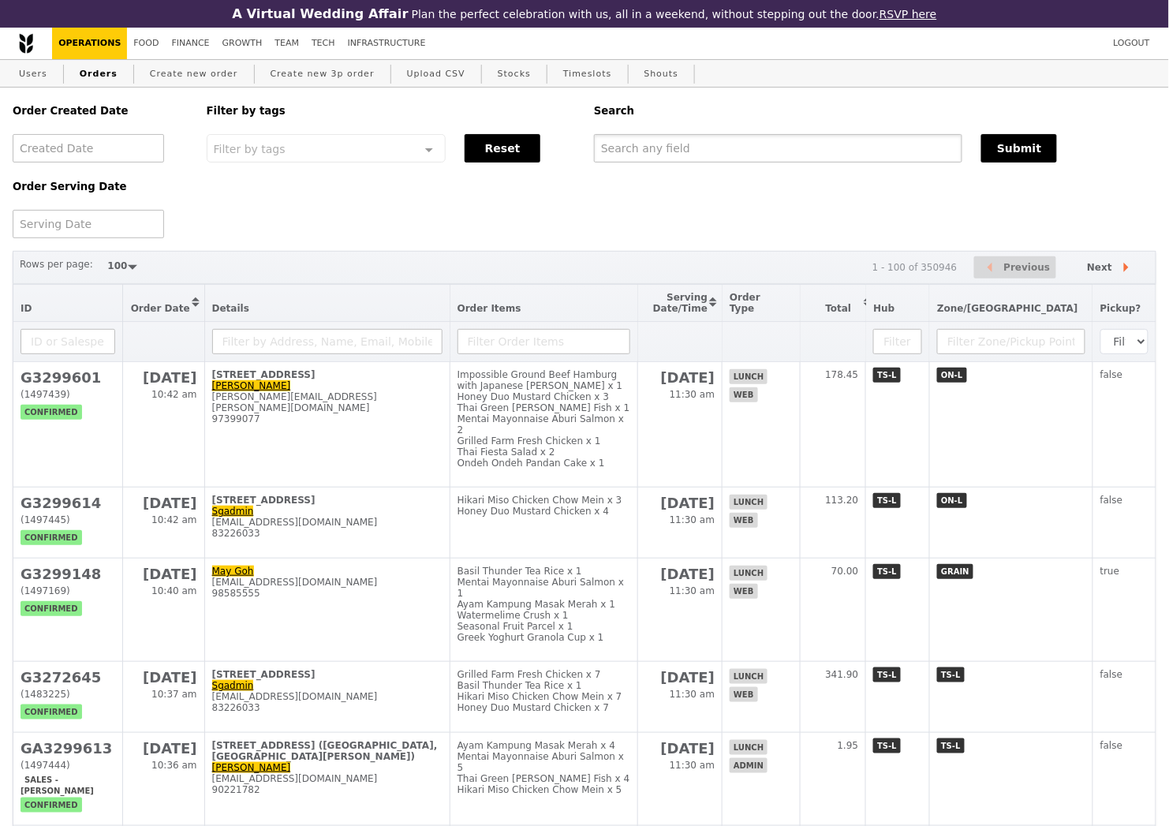
paste input "G3299430"
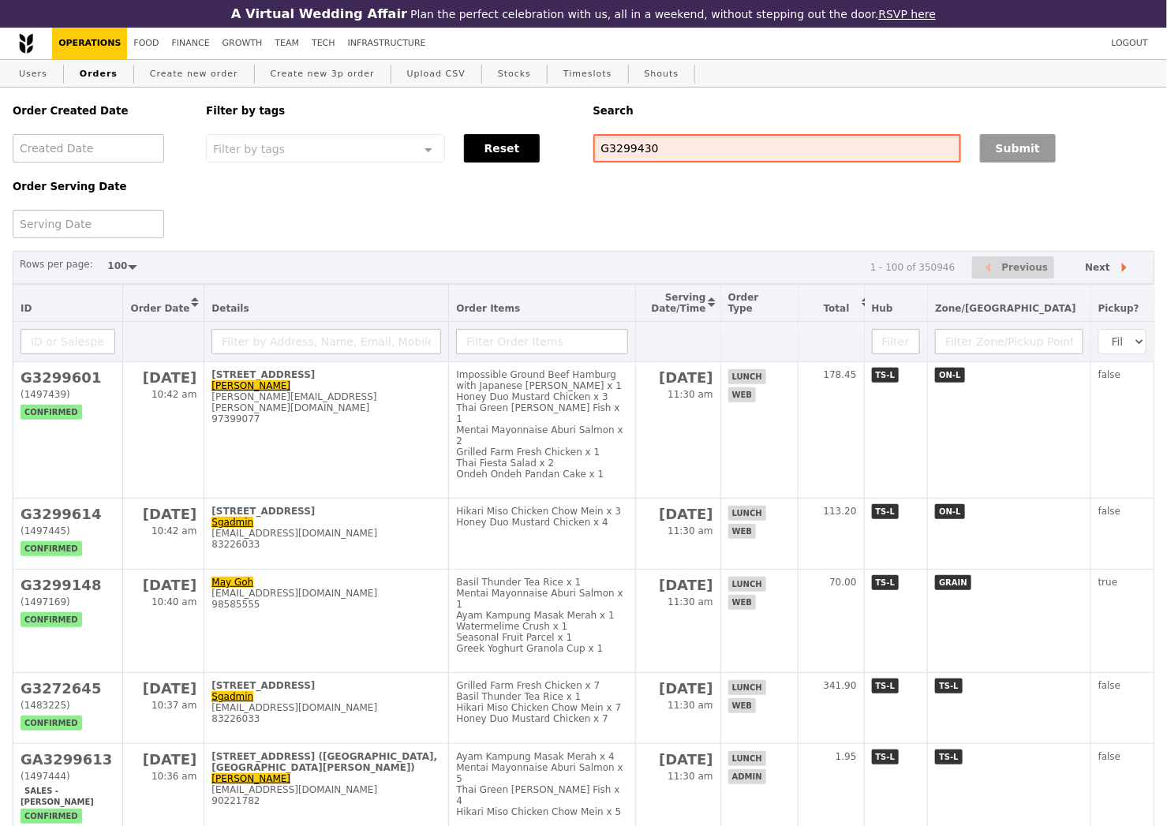
type input "G3299430"
click at [985, 156] on button "Submit" at bounding box center [1018, 148] width 76 height 28
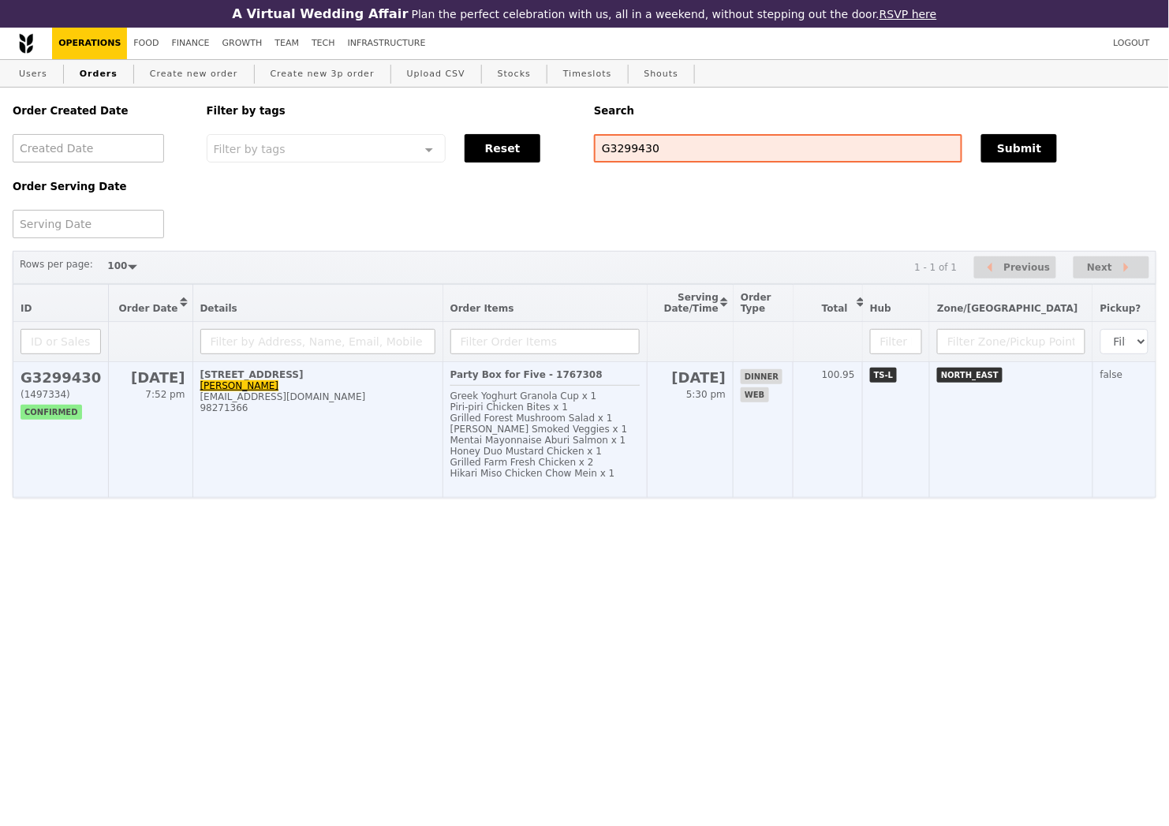
click at [383, 466] on td "92 Punggol Drive, #18-06 Melody Wong melosdis@gmail.com 98271366" at bounding box center [317, 430] width 250 height 136
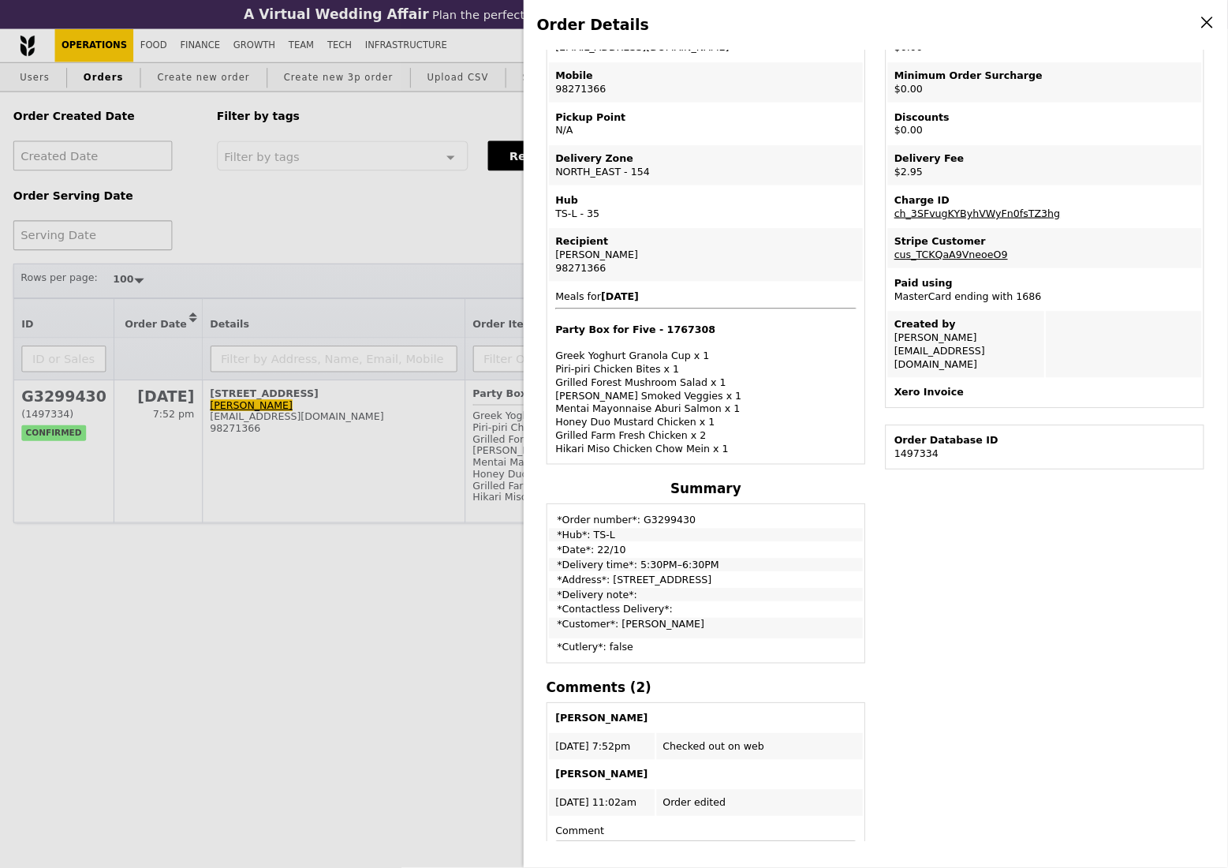
scroll to position [210, 0]
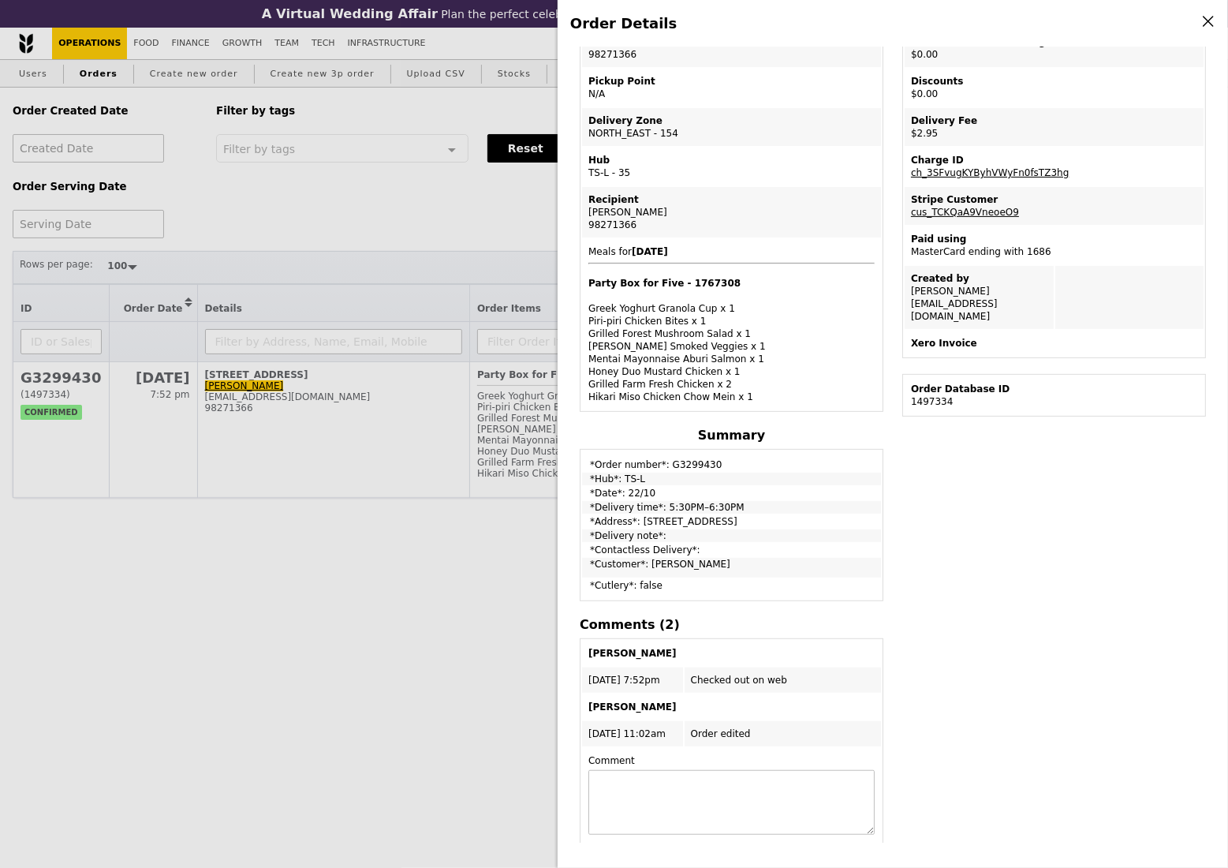
click at [444, 222] on div "Order Details Edit order Changelog Cancel Order ID G3299430 – View receipt Orde…" at bounding box center [614, 434] width 1228 height 868
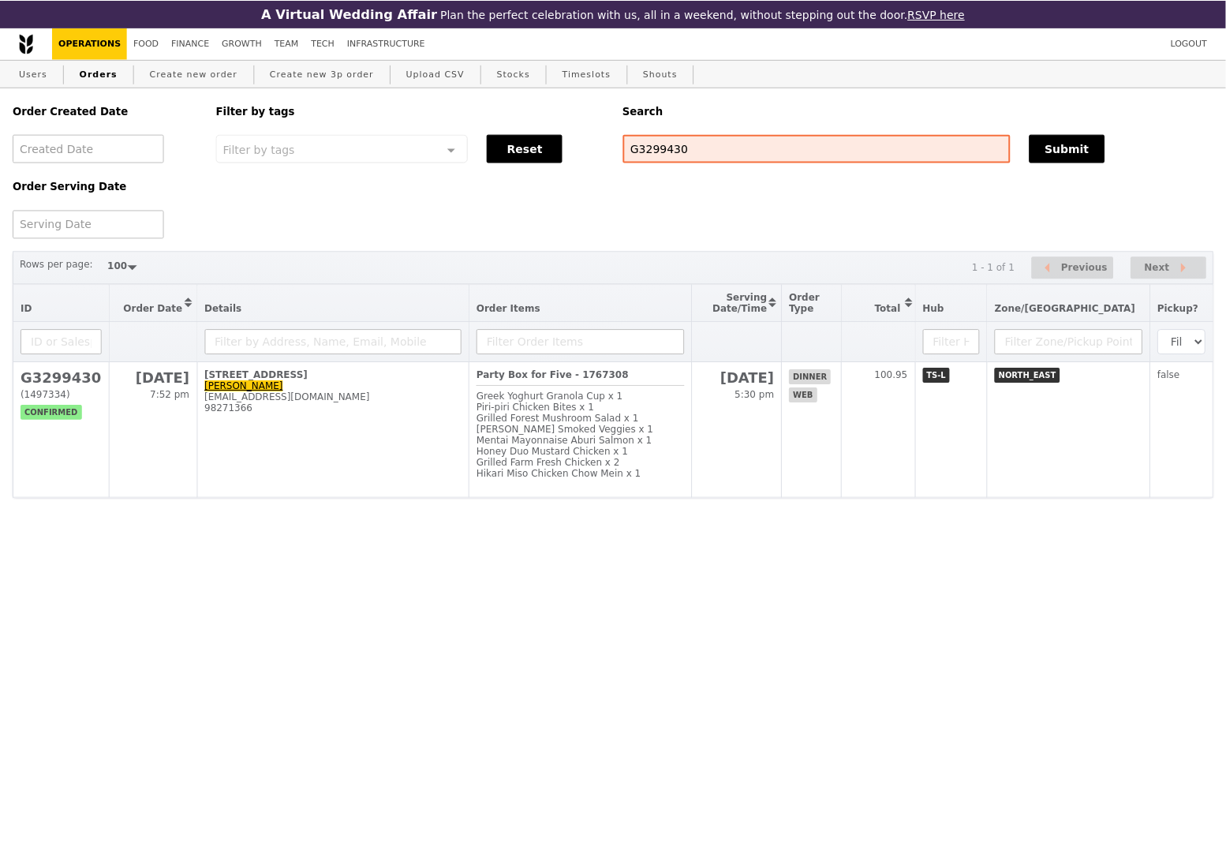
scroll to position [301, 0]
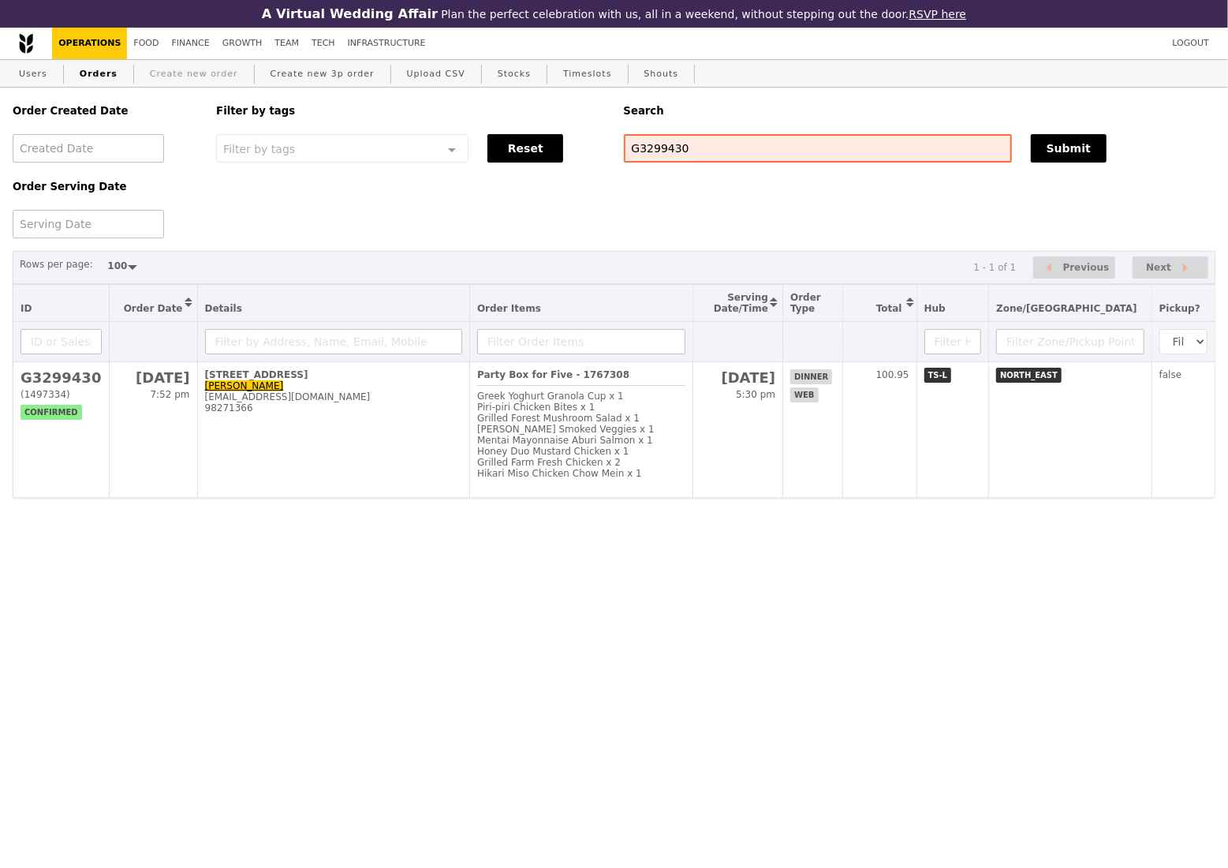
click at [167, 80] on link "Create new order" at bounding box center [194, 74] width 101 height 28
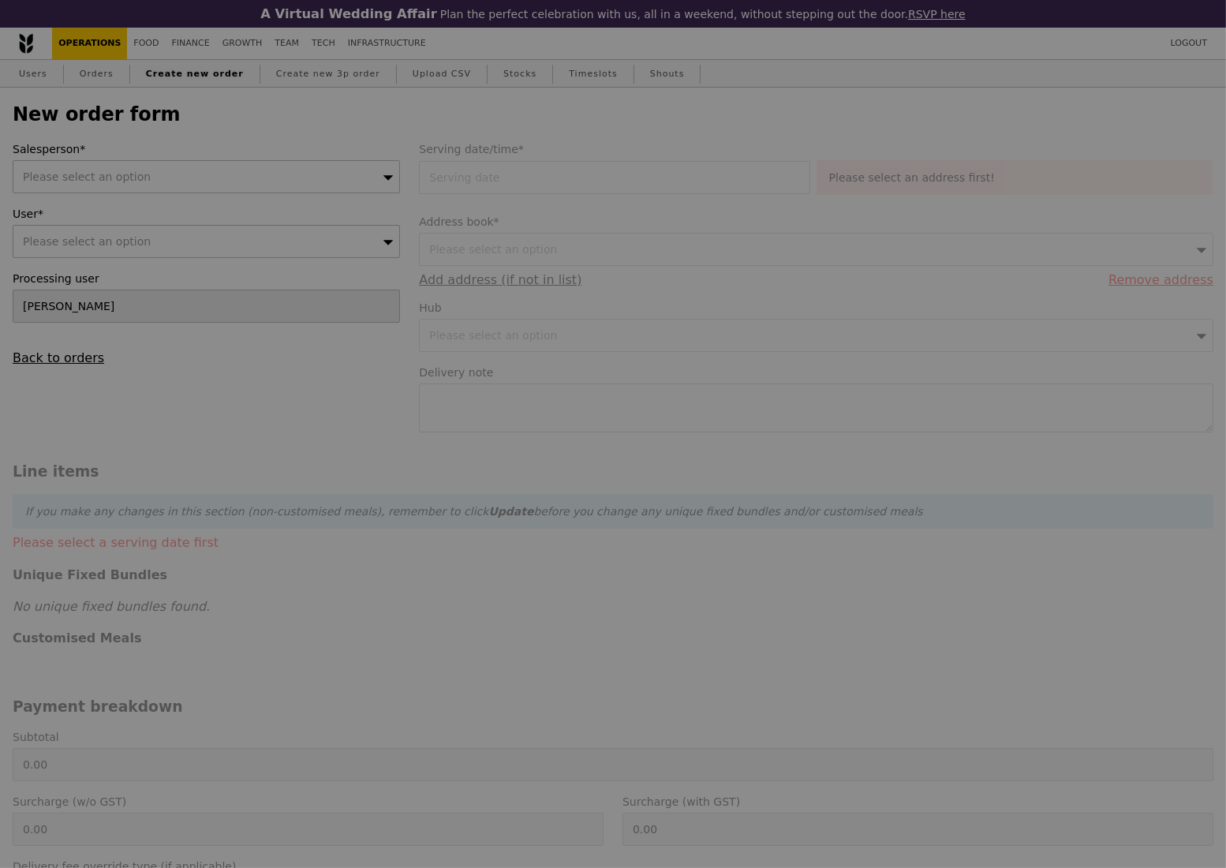
type input "Confirm"
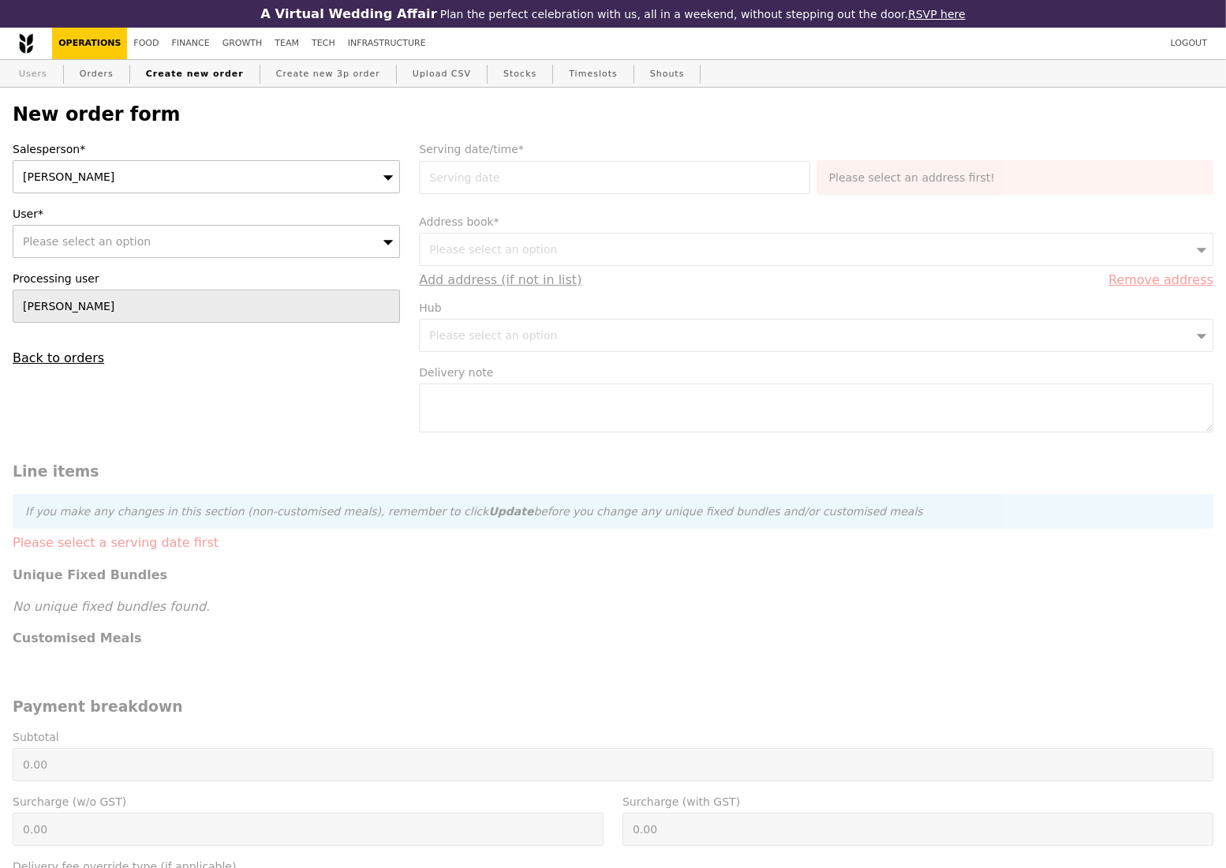
click at [33, 77] on link "Users" at bounding box center [33, 74] width 41 height 28
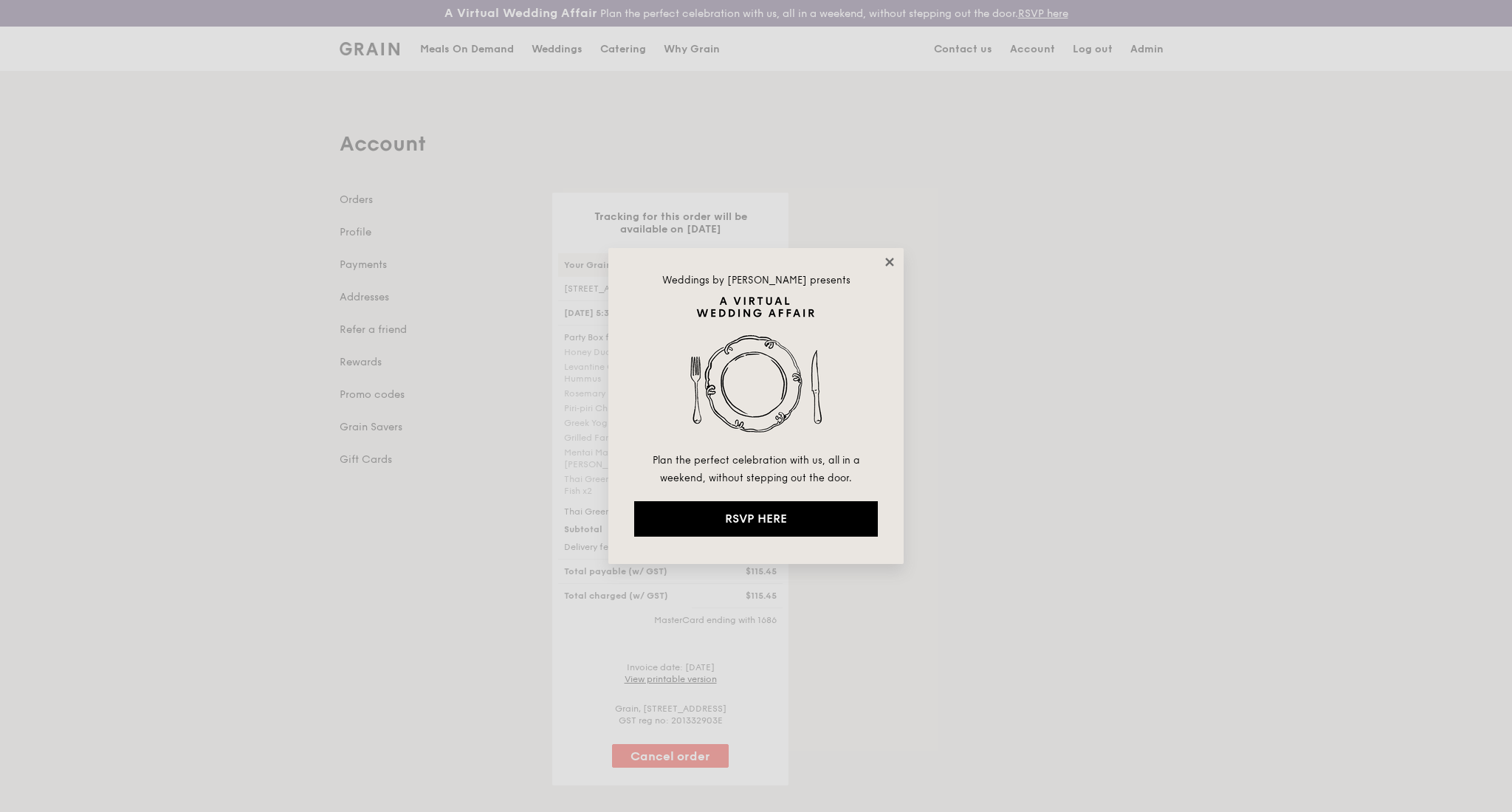
click at [894, 258] on icon at bounding box center [890, 262] width 13 height 13
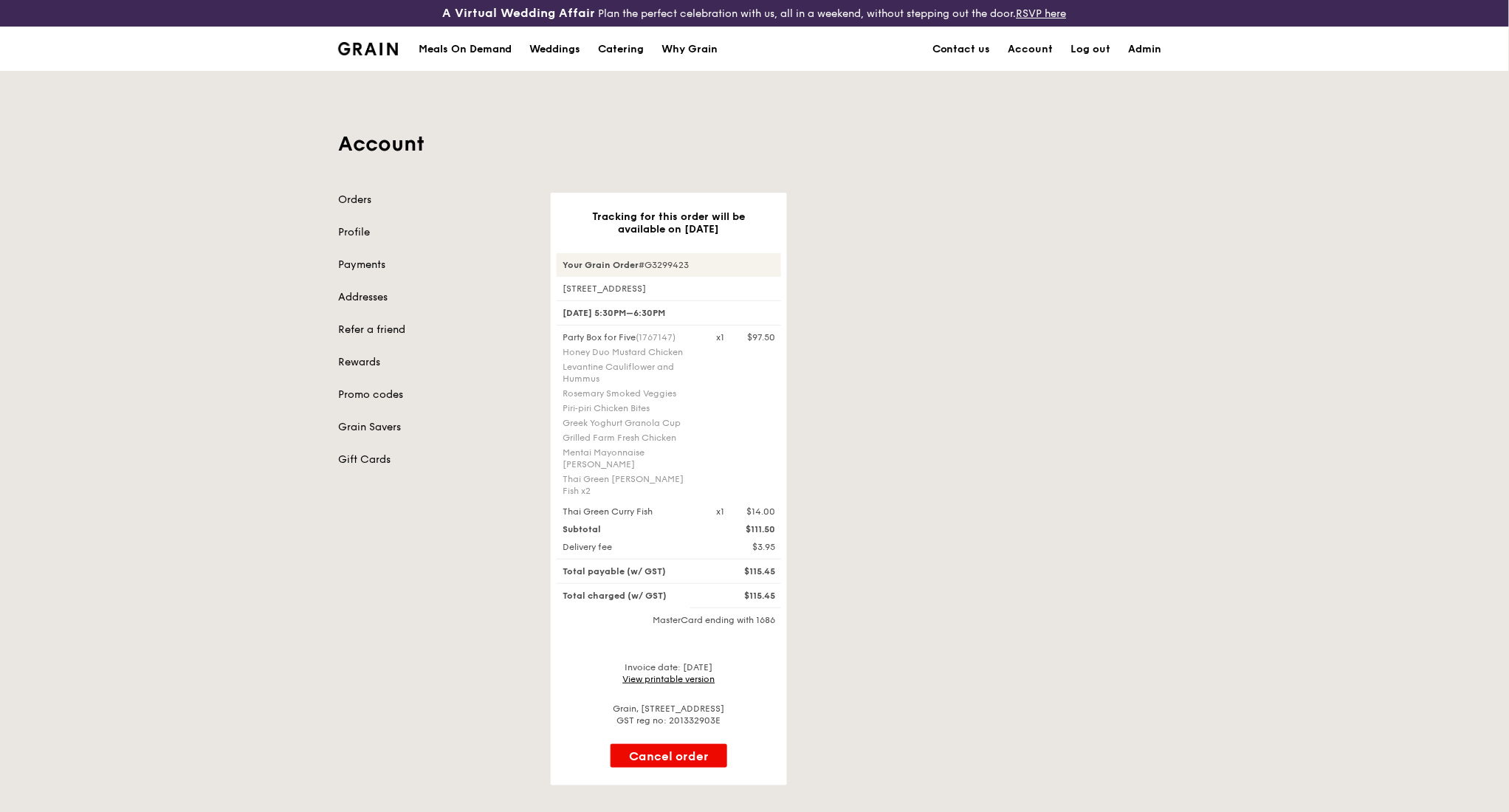
drag, startPoint x: 694, startPoint y: 265, endPoint x: 561, endPoint y: 268, distance: 133.0
click at [561, 268] on div "Your Grain Order #G3299423" at bounding box center [669, 265] width 225 height 23
copy div "Your Grain Order #G3299423"
click at [665, 674] on link "View printable version" at bounding box center [669, 678] width 93 height 10
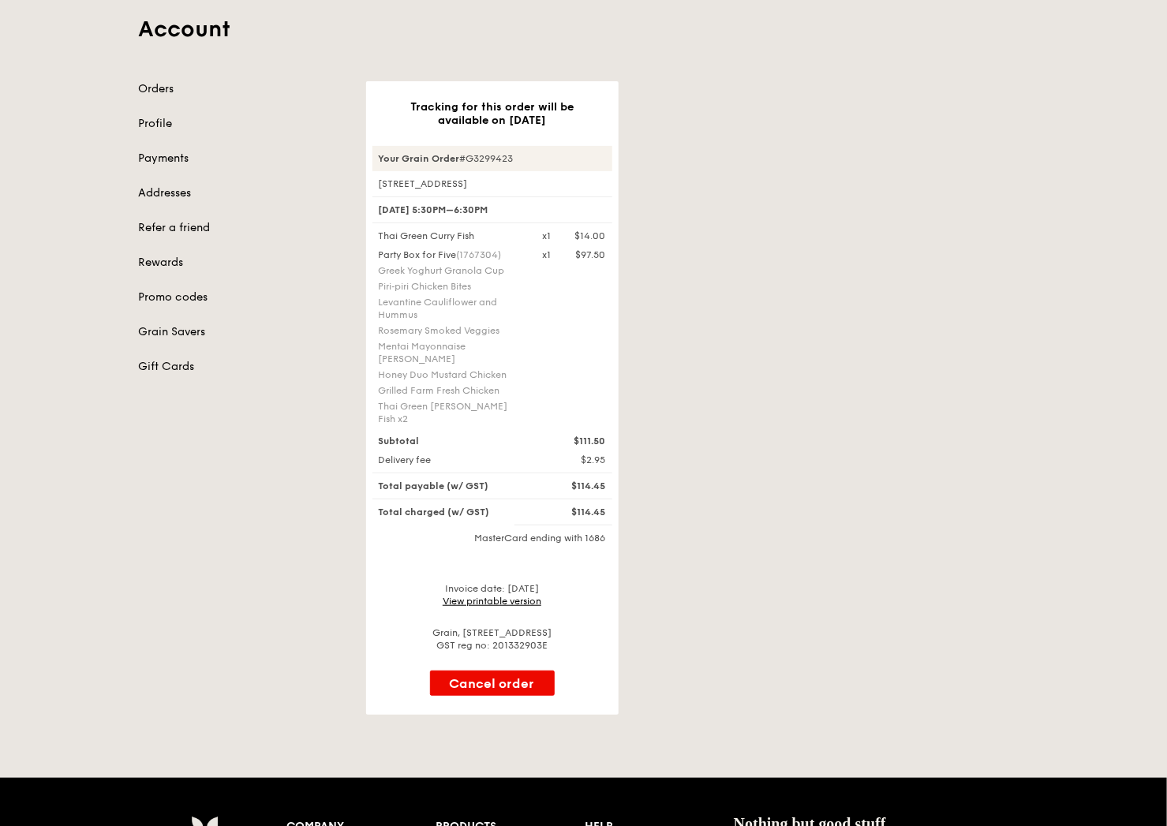
scroll to position [210, 0]
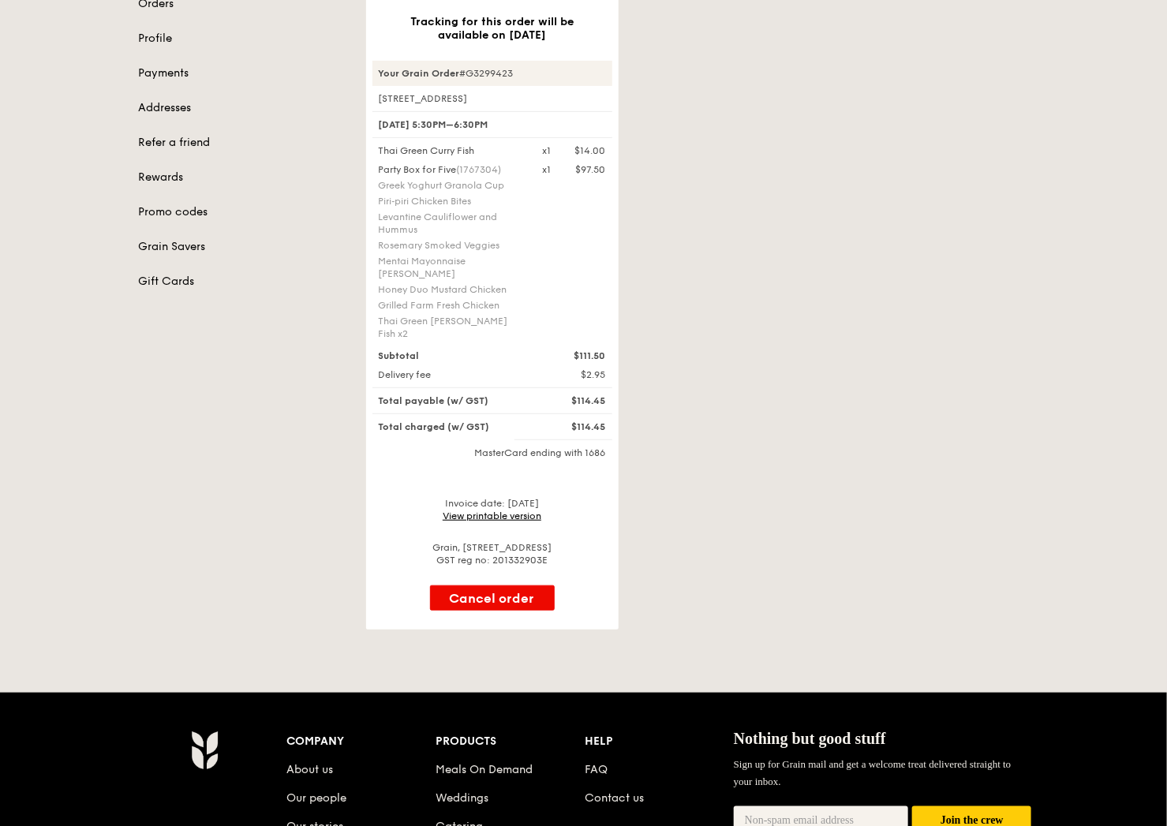
click at [529, 510] on link "View printable version" at bounding box center [492, 515] width 99 height 11
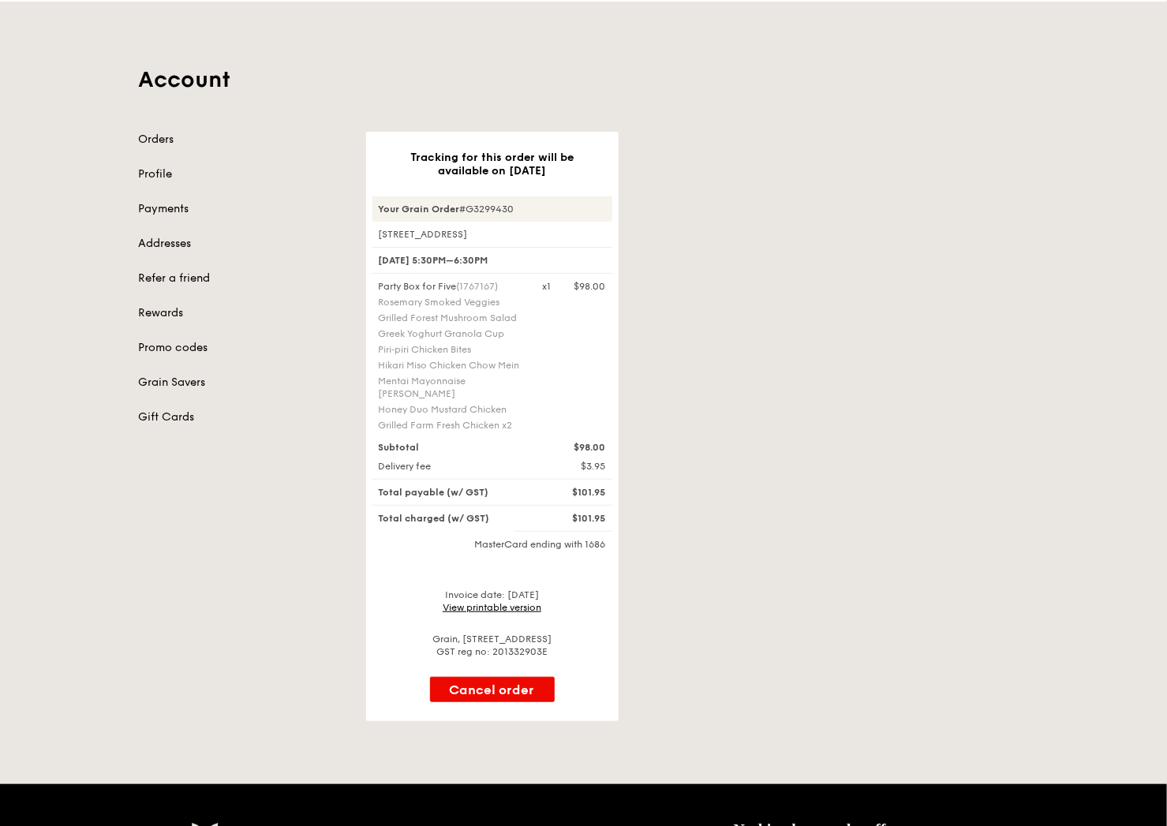
scroll to position [105, 0]
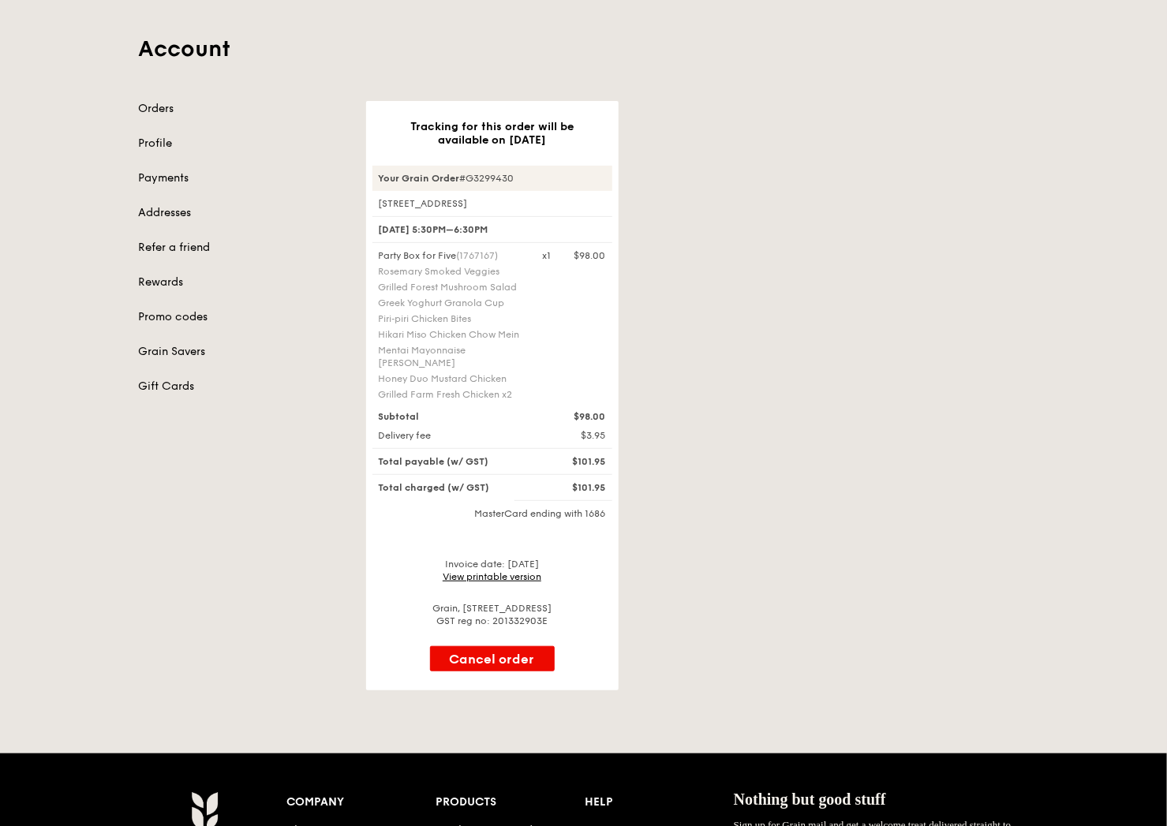
drag, startPoint x: 521, startPoint y: 168, endPoint x: 462, endPoint y: 271, distance: 119.5
click at [376, 174] on div "Your Grain Order #G3299430" at bounding box center [492, 178] width 240 height 25
copy div "Your Grain Order #G3299430"
click at [502, 574] on link "View printable version" at bounding box center [492, 576] width 99 height 11
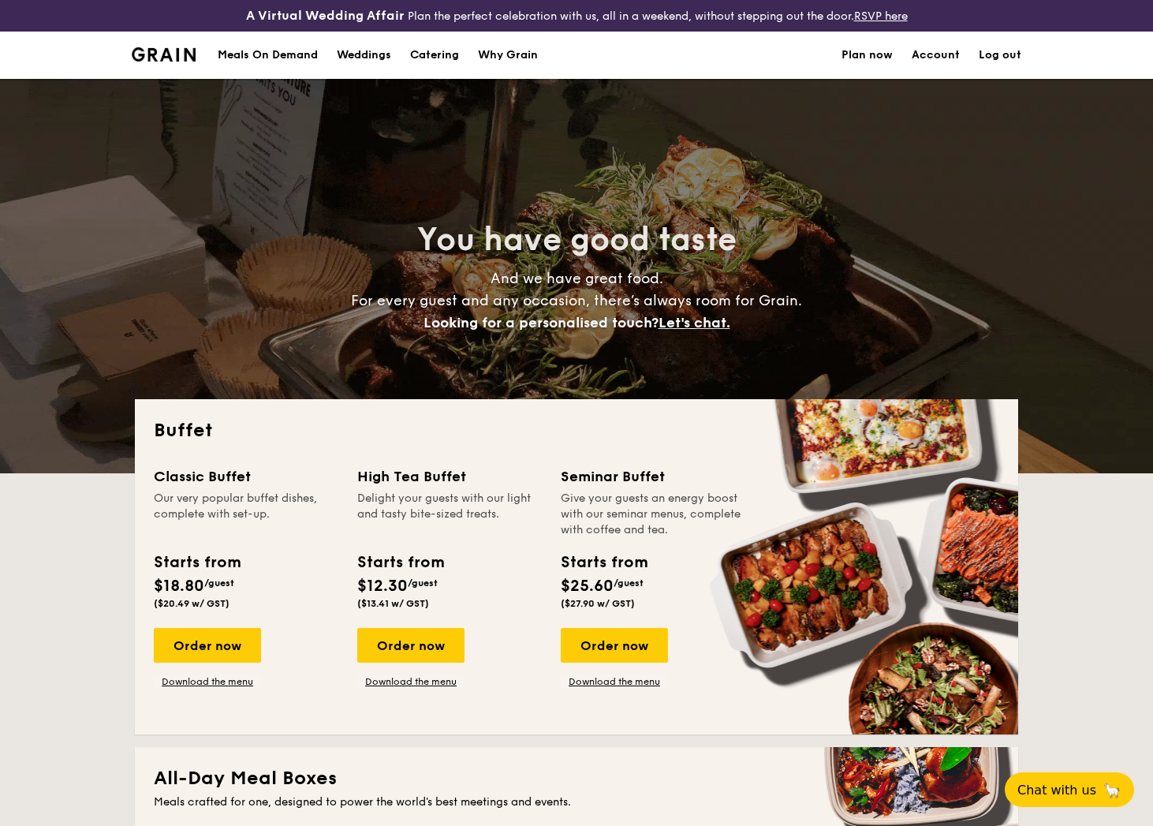
select select
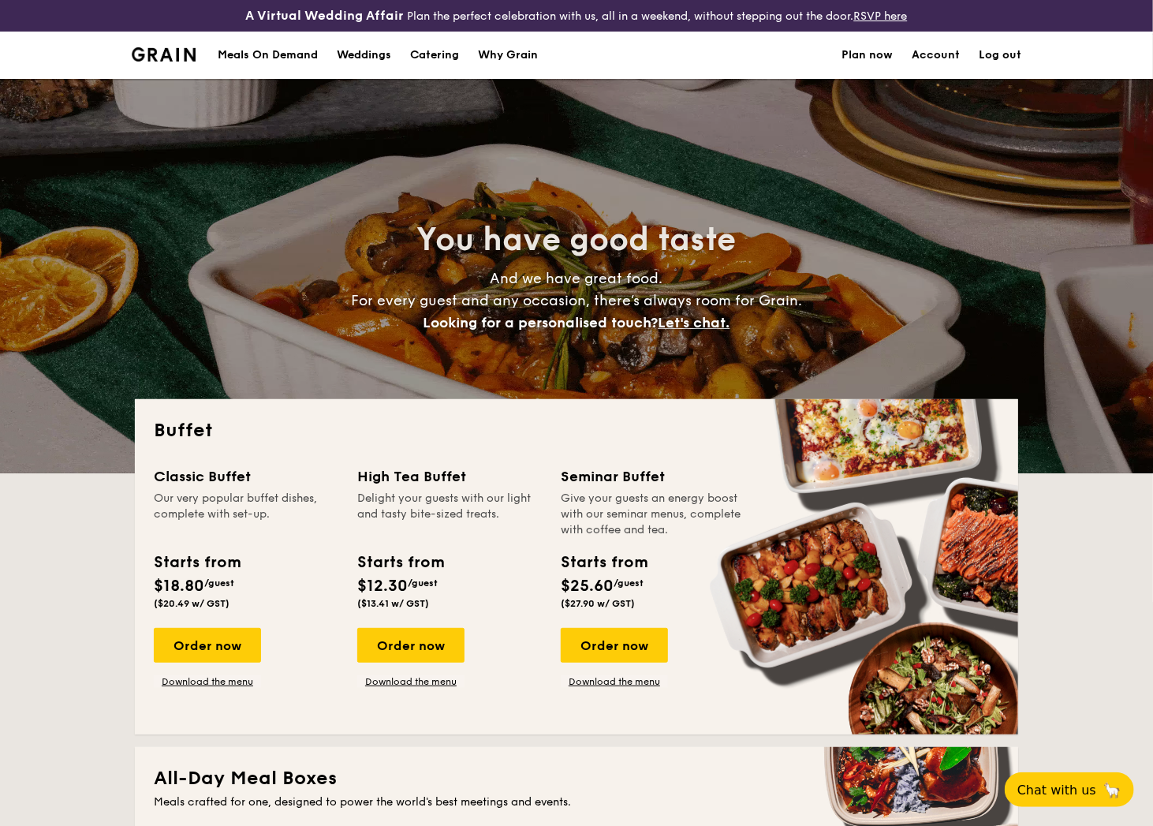
click at [293, 57] on div "Meals On Demand" at bounding box center [268, 55] width 100 height 47
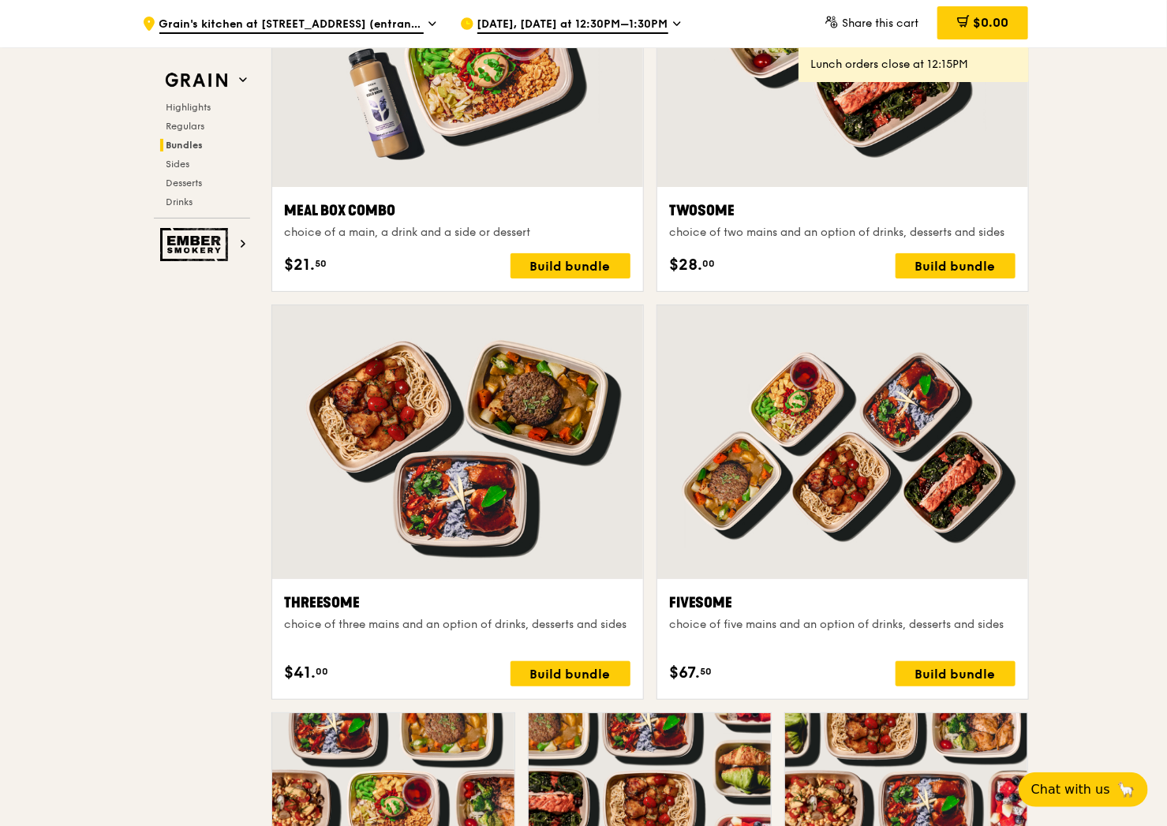
scroll to position [2630, 0]
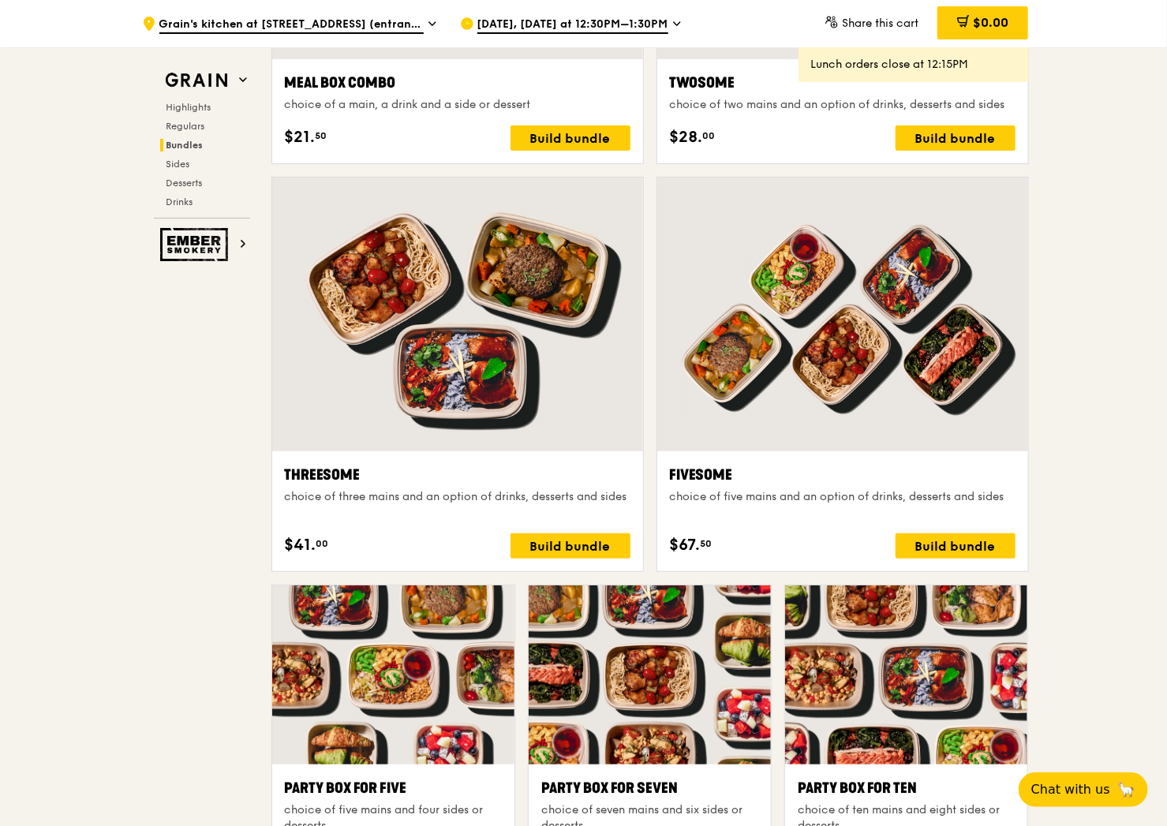
click at [527, 259] on div at bounding box center [457, 315] width 371 height 274
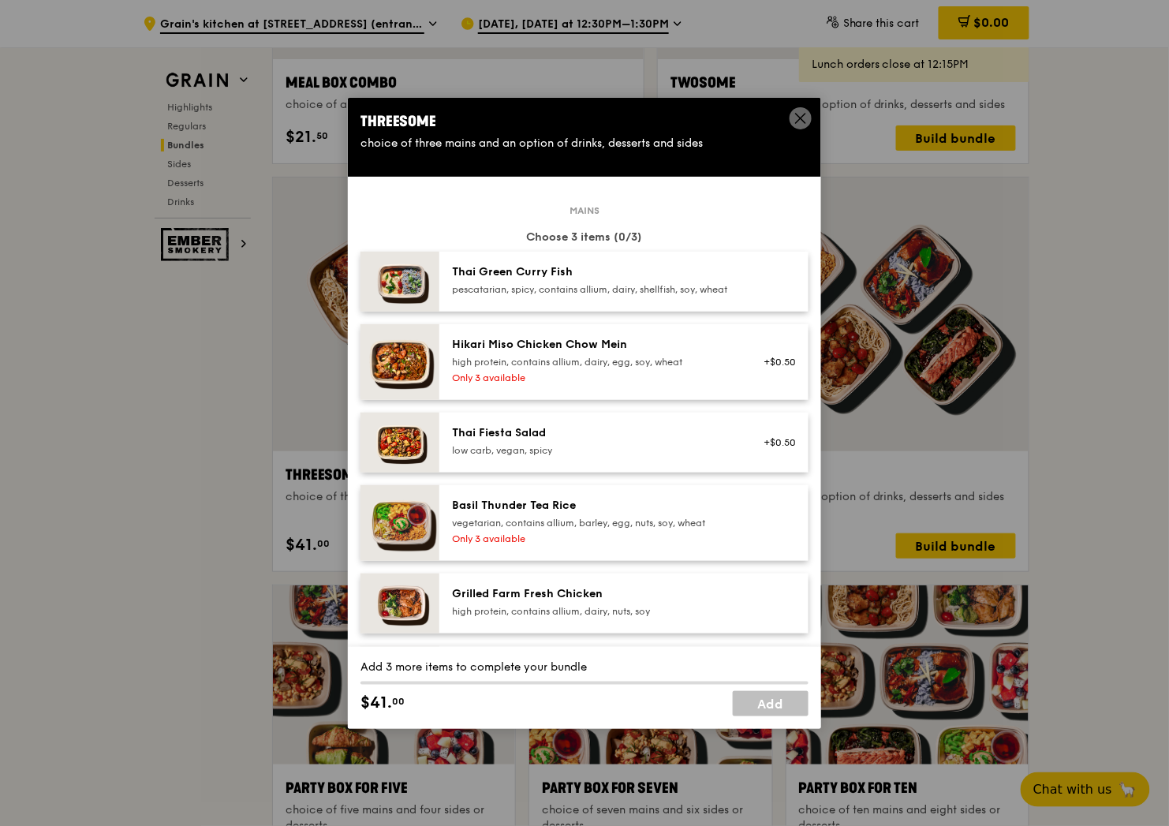
click at [802, 111] on icon at bounding box center [801, 118] width 14 height 14
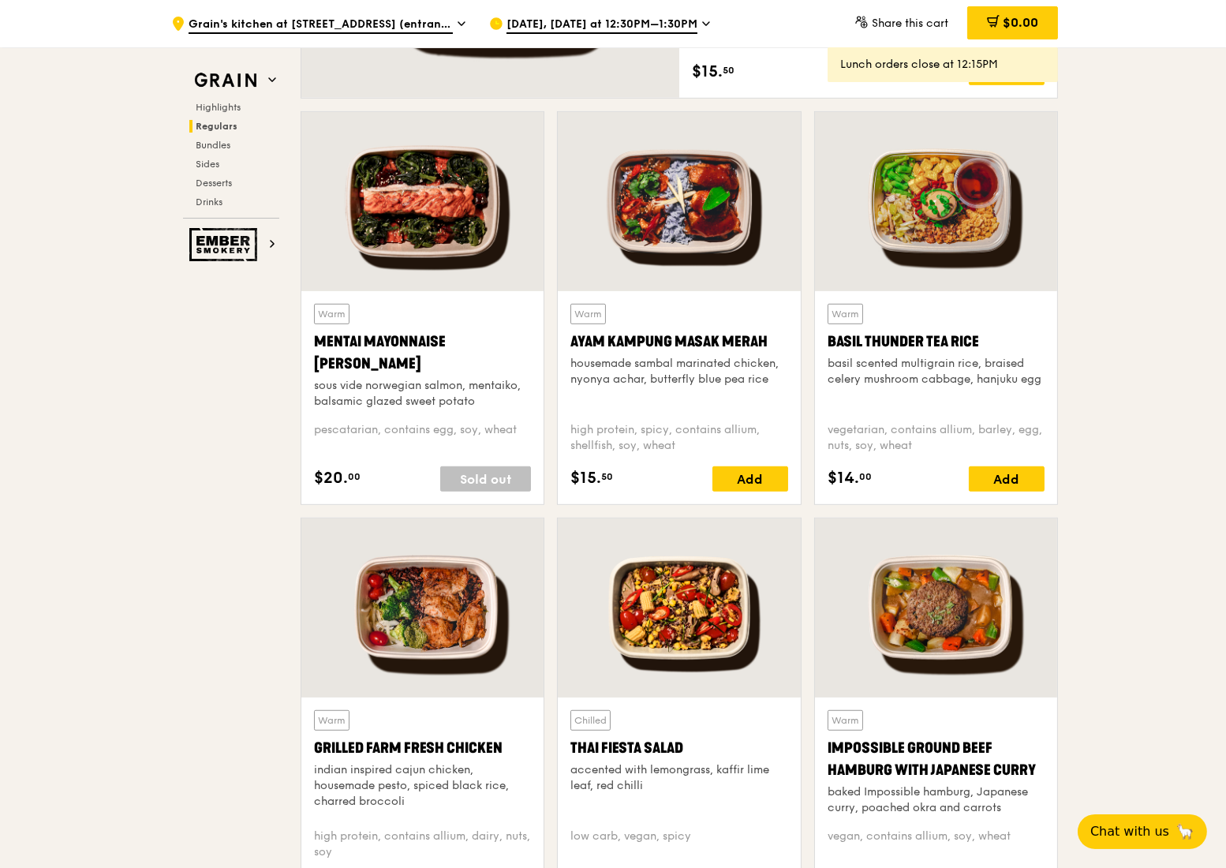
scroll to position [1367, 0]
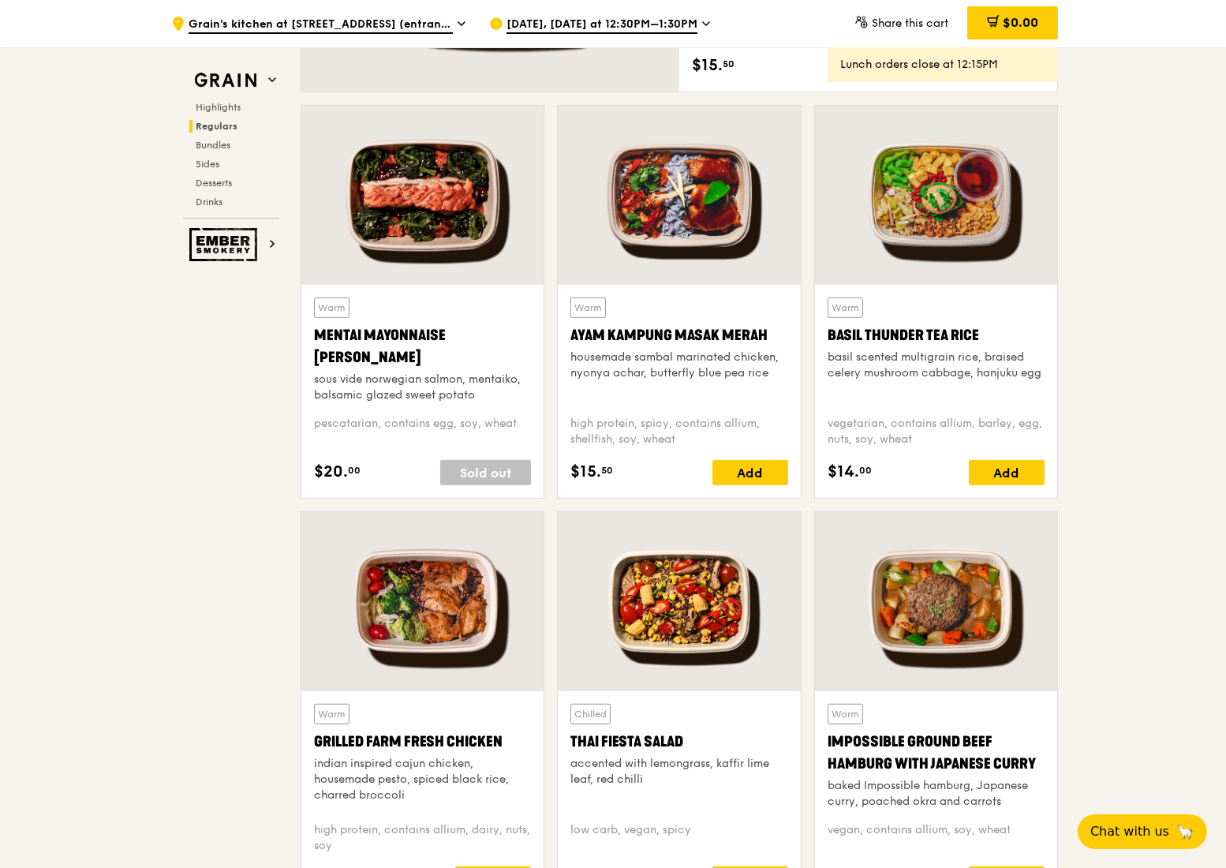
click at [455, 226] on div at bounding box center [422, 195] width 242 height 179
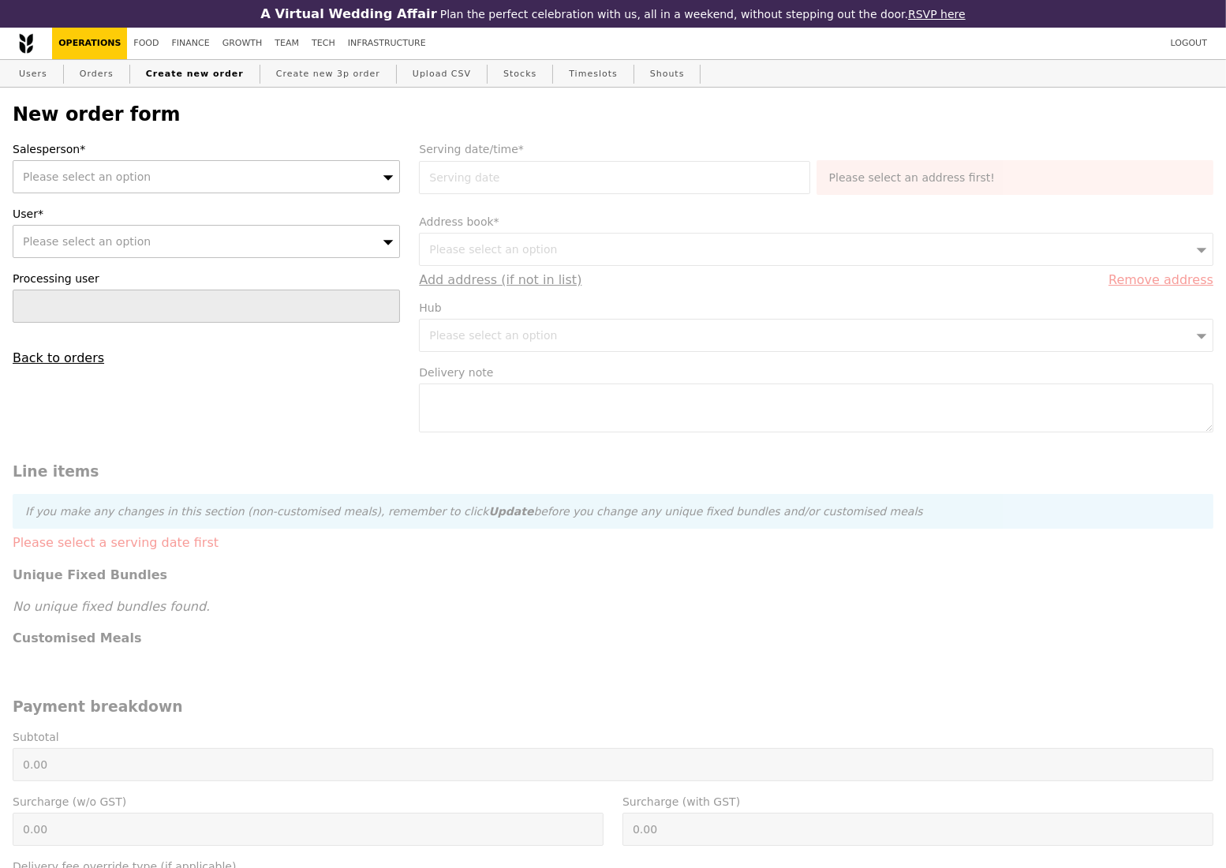
click at [387, 180] on icon at bounding box center [388, 177] width 10 height 5
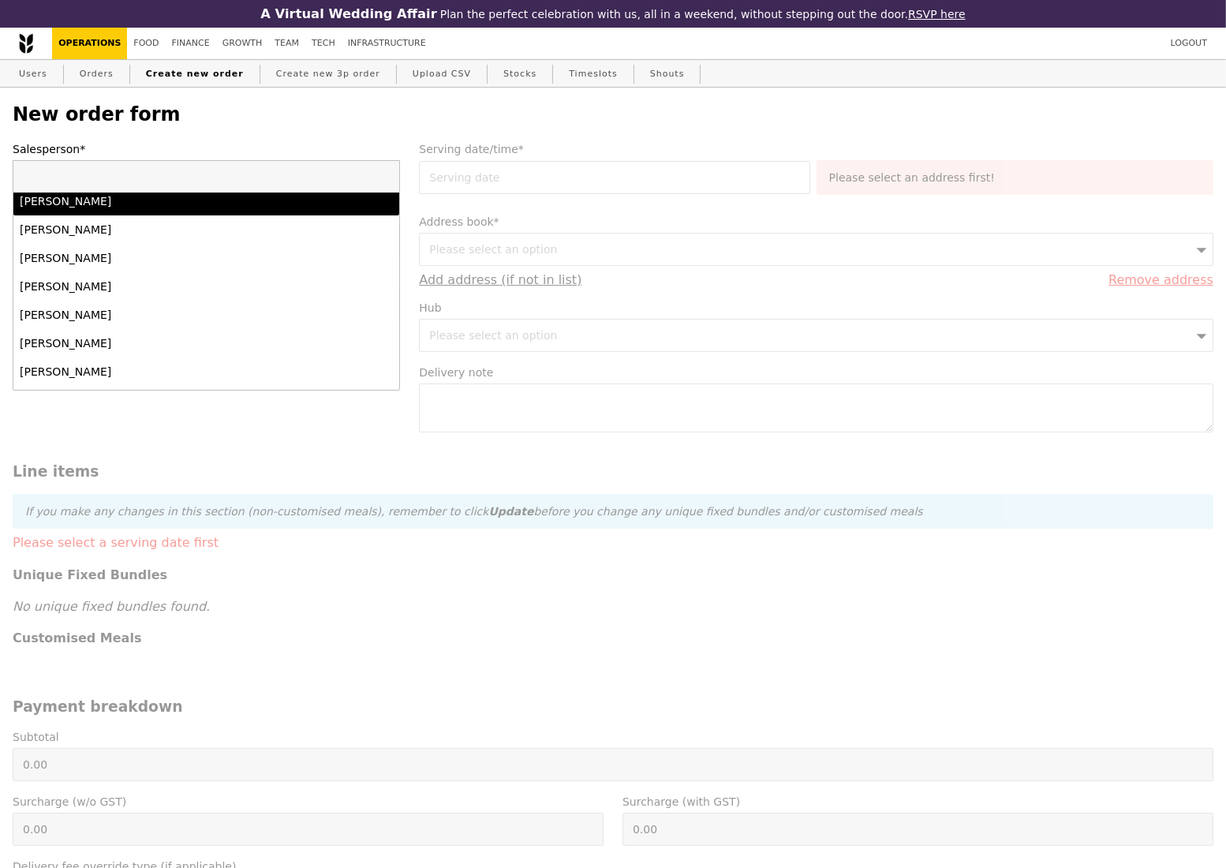
scroll to position [1262, 0]
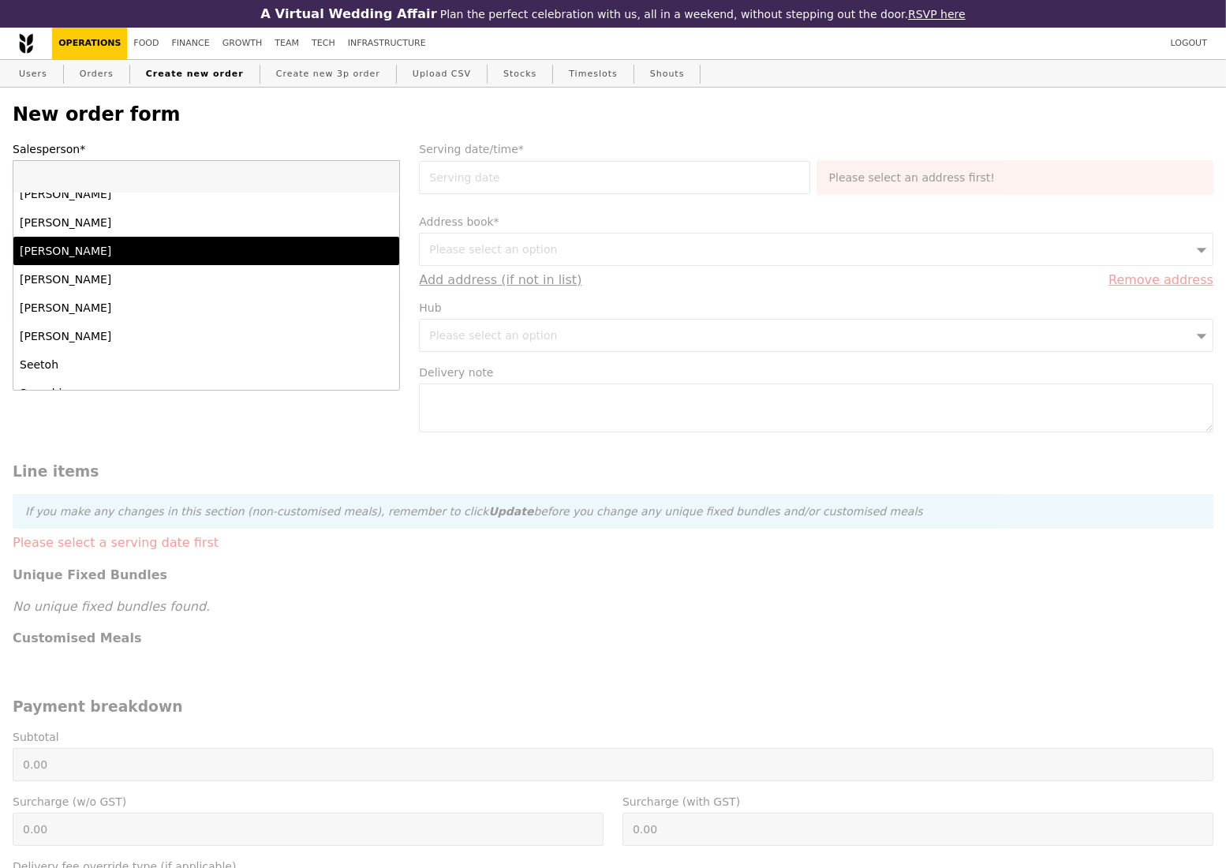
click at [219, 255] on div "[PERSON_NAME]" at bounding box center [160, 251] width 280 height 16
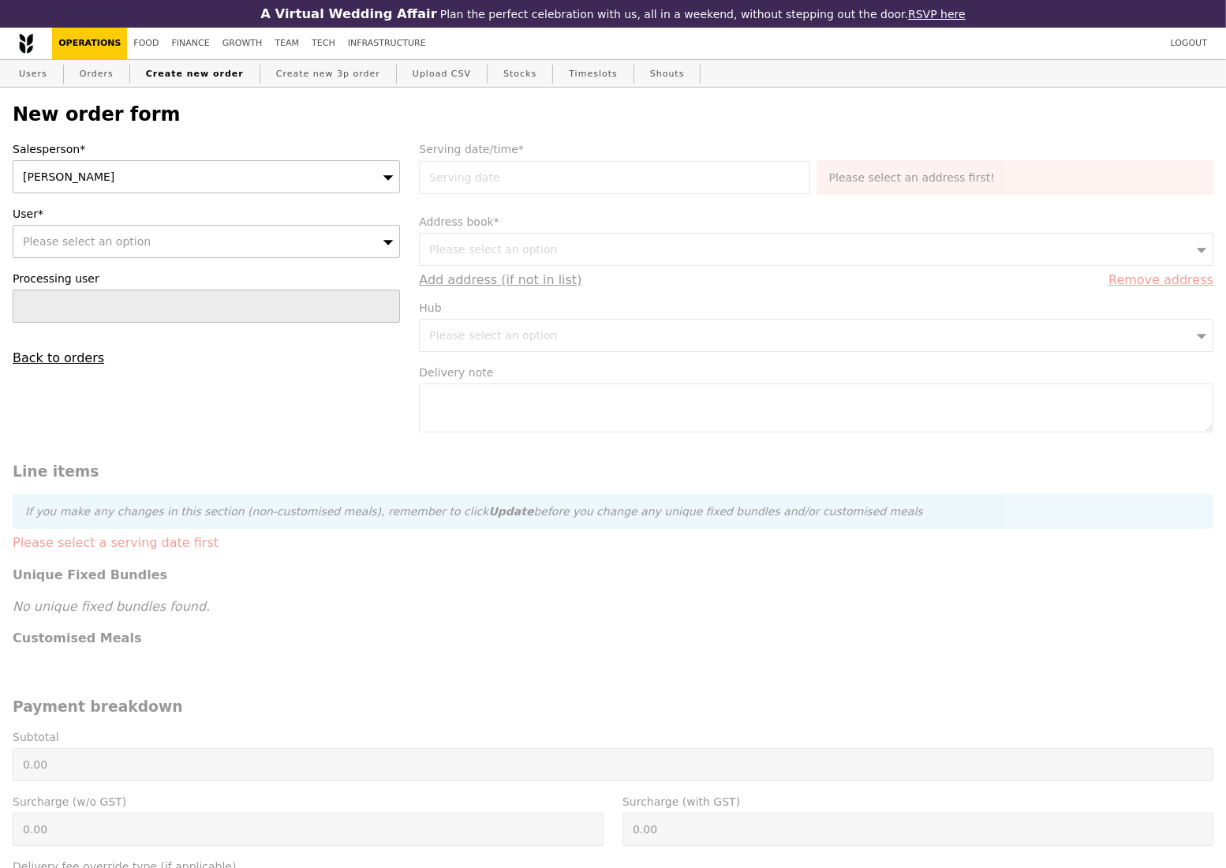
click at [111, 245] on span "Please select an option" at bounding box center [87, 241] width 128 height 13
type input "Confirm"
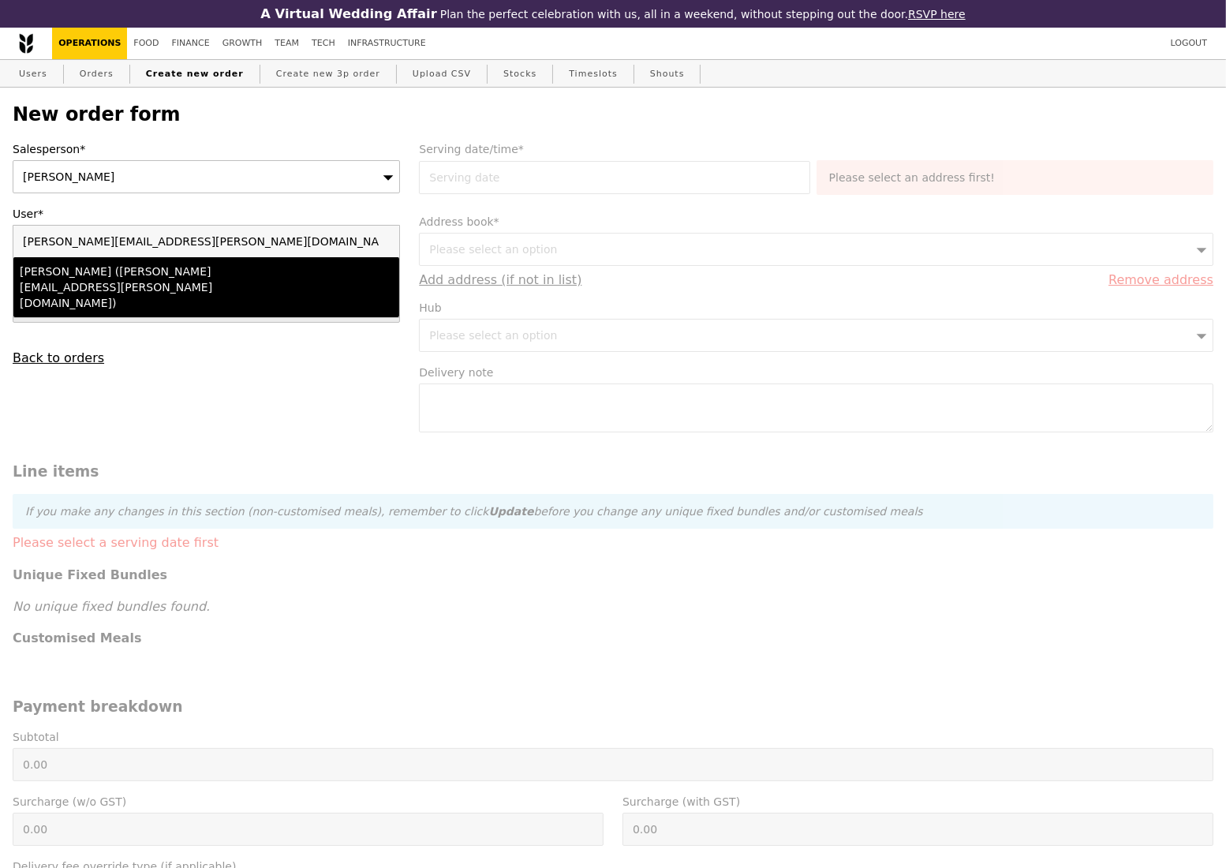
type input "[PERSON_NAME][EMAIL_ADDRESS][PERSON_NAME][DOMAIN_NAME]"
click at [160, 280] on div "[PERSON_NAME] ([PERSON_NAME][EMAIL_ADDRESS][PERSON_NAME][DOMAIN_NAME])" at bounding box center [160, 287] width 280 height 47
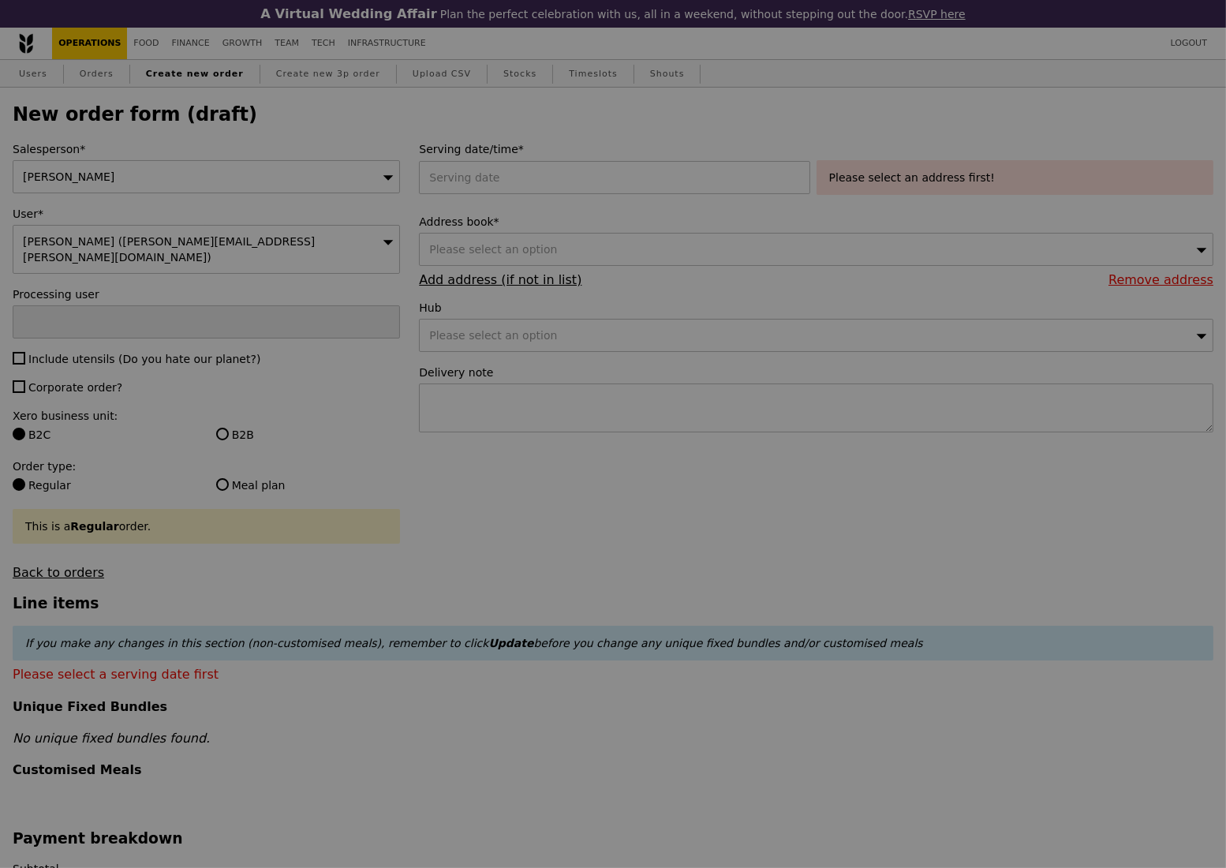
type input "Confirm"
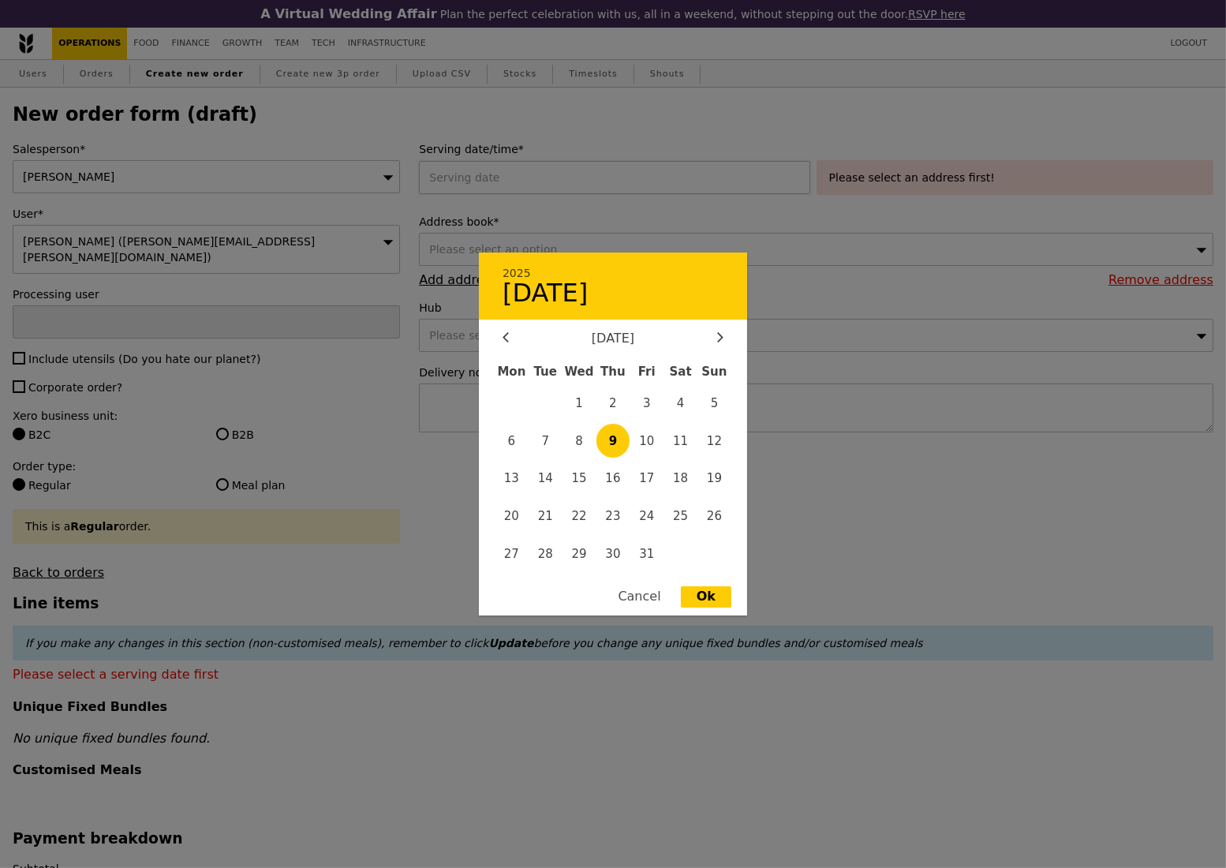
click at [477, 188] on div "2025 October 9 October 2025 Mon Tue Wed Thu Fri Sat Sun 1 2 3 4 5 6 7 8 9 10 11…" at bounding box center [617, 177] width 397 height 33
click at [647, 479] on span "17" at bounding box center [647, 479] width 34 height 34
type input "17 Oct 2025"
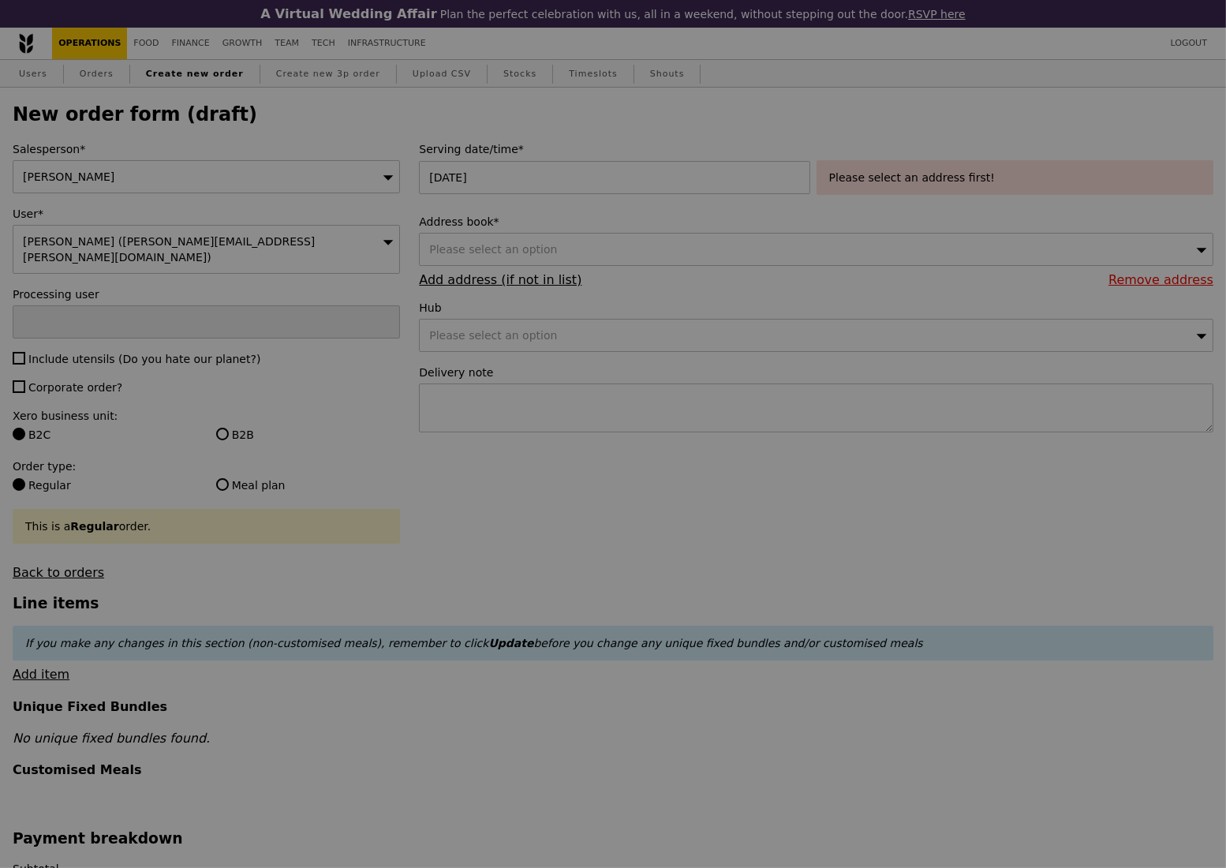
type input "Confirm"
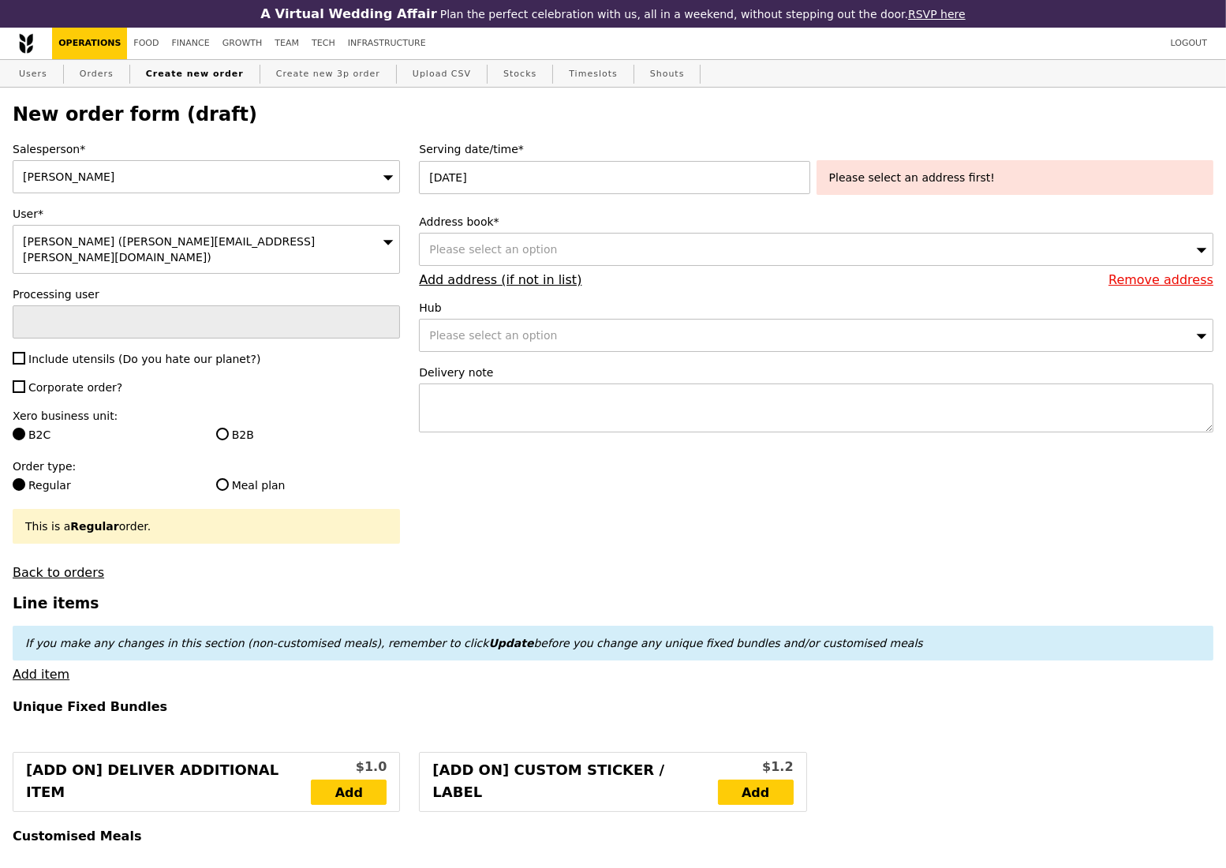
click at [981, 183] on div "Please select an address first!" at bounding box center [1015, 178] width 372 height 16
click at [626, 263] on div "Please select an option" at bounding box center [816, 249] width 794 height 33
type input "329565"
click at [1197, 255] on input "329565" at bounding box center [816, 250] width 793 height 32
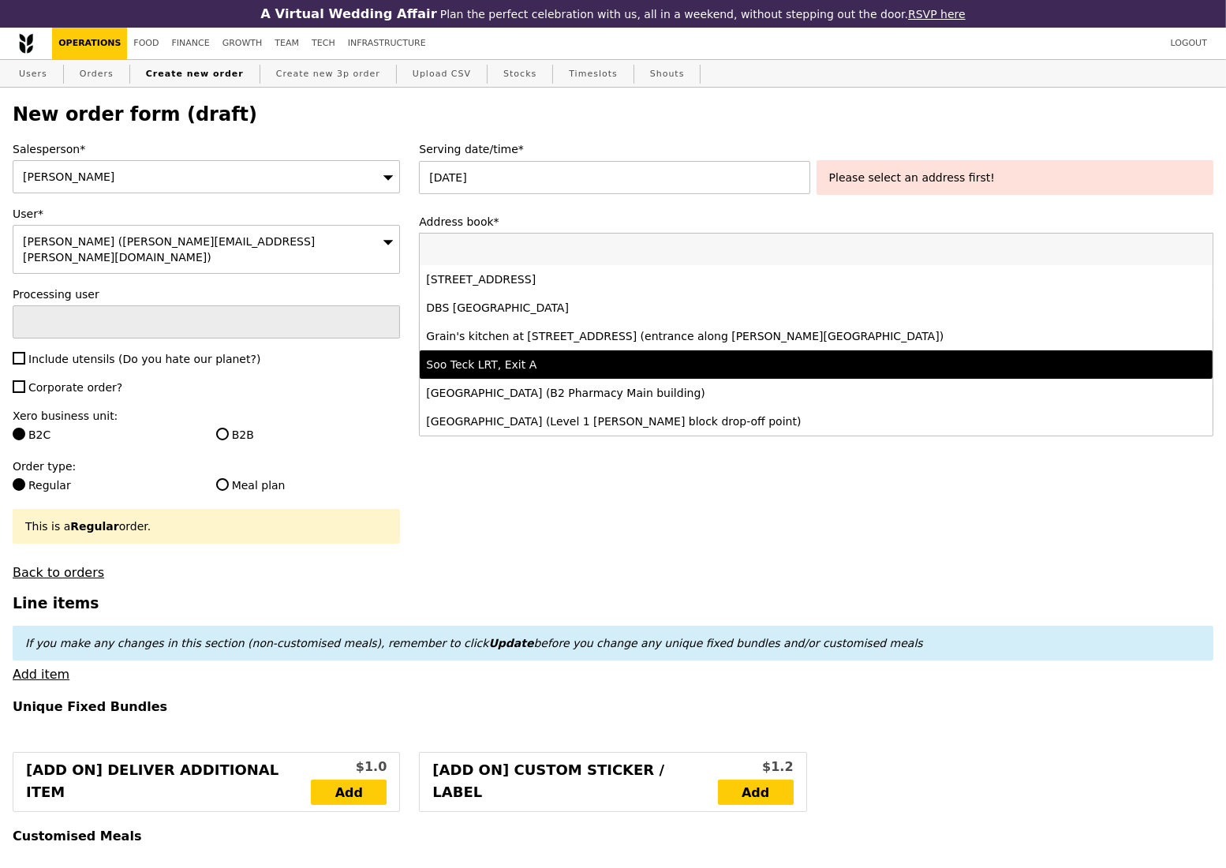
click at [776, 213] on div "Serving date/time* 17 Oct 2025 Please select an address first! Address book* Pl…" at bounding box center [815, 294] width 813 height 307
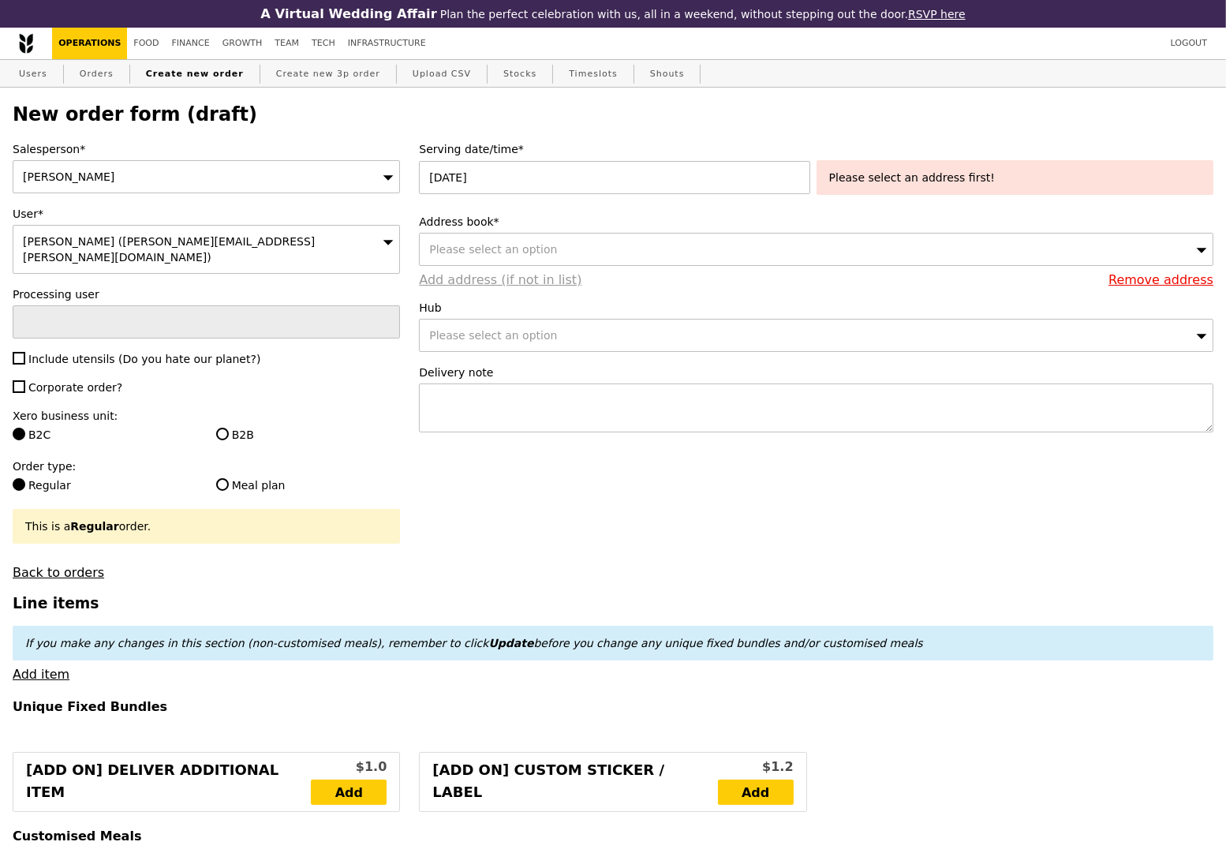
click at [481, 284] on link "Add address (if not in list)" at bounding box center [500, 279] width 163 height 15
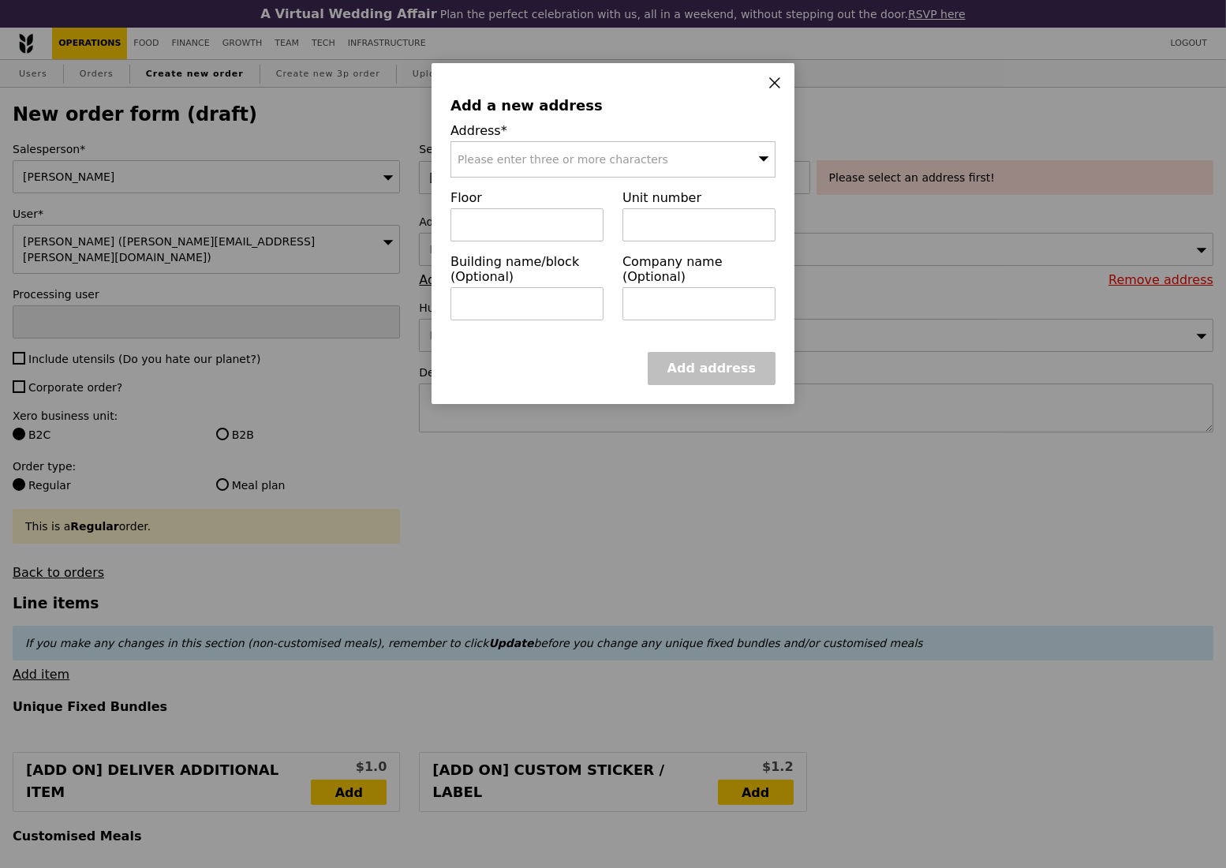
click at [507, 162] on span "Please enter three or more characters" at bounding box center [563, 159] width 211 height 13
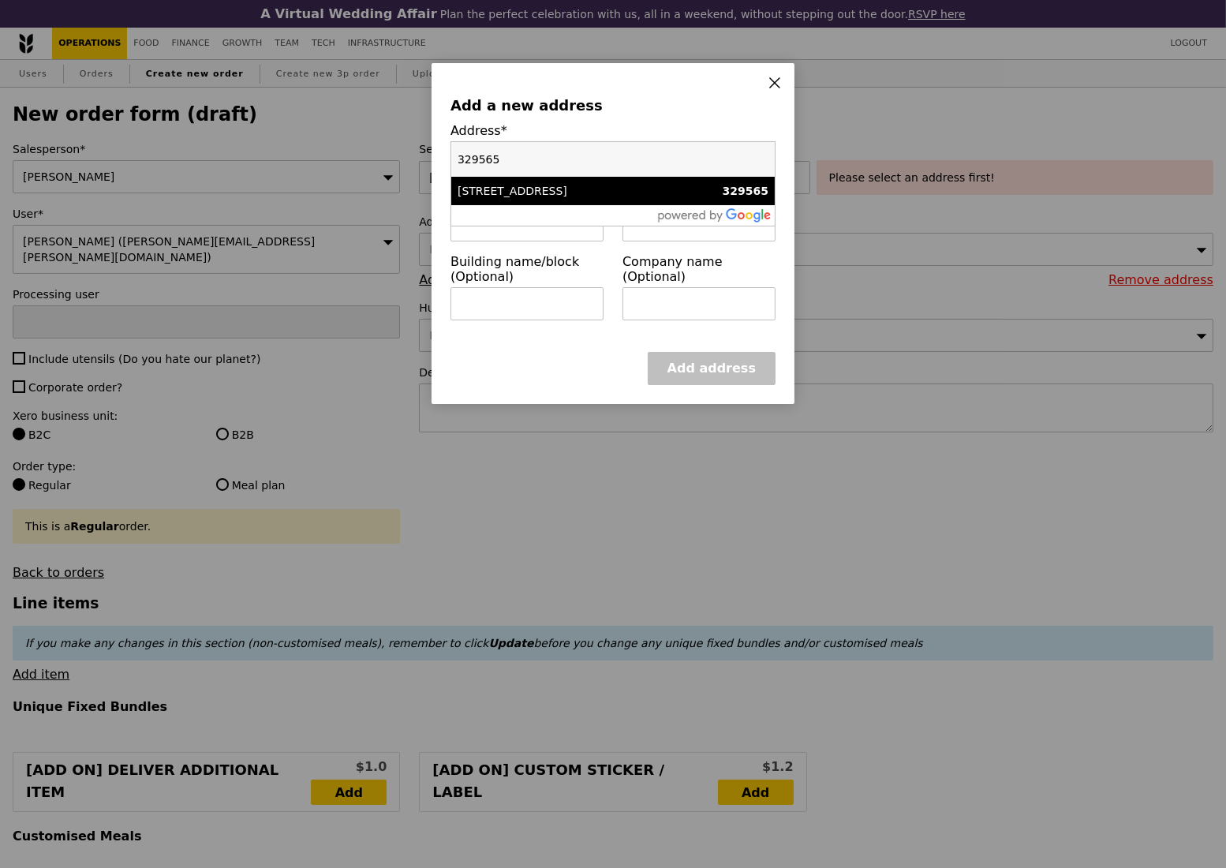
type input "329565"
click at [521, 192] on div "101 Irrawaddy Road" at bounding box center [575, 191] width 234 height 16
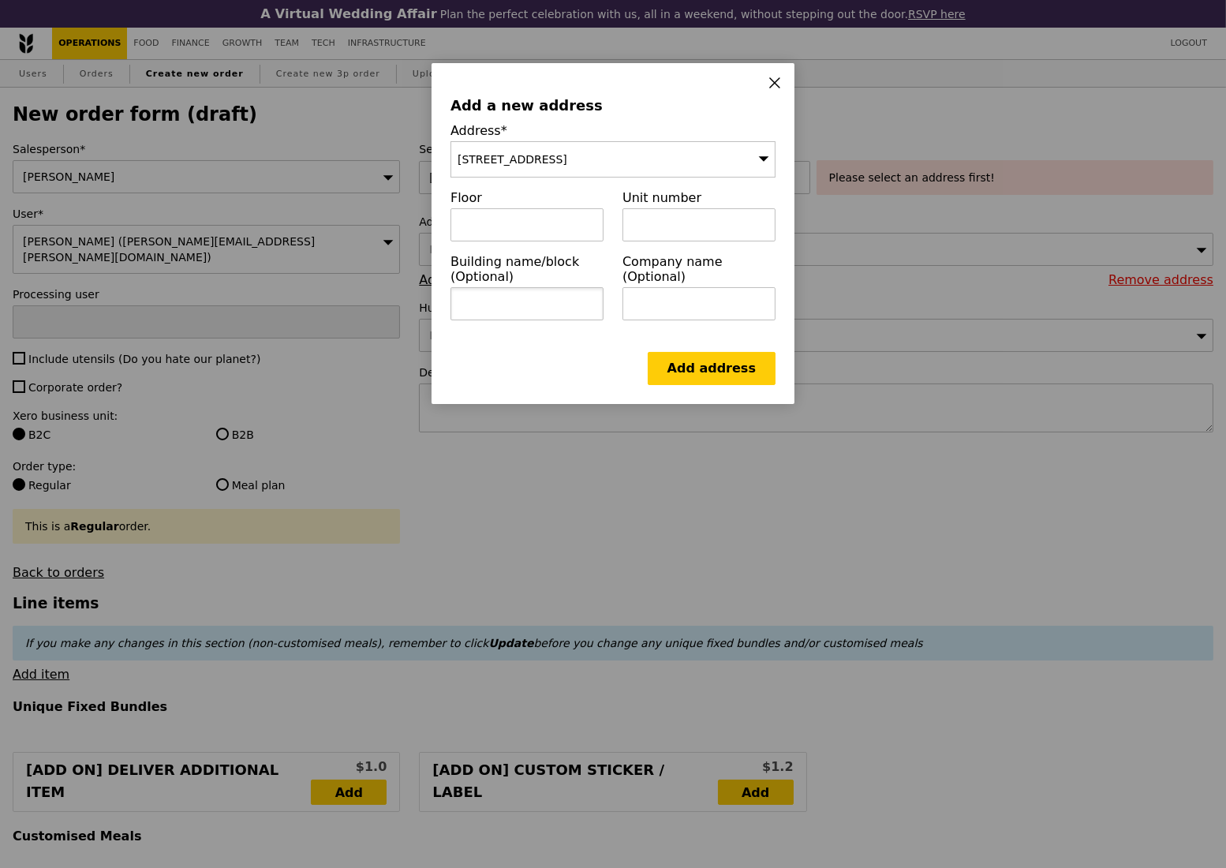
click at [499, 307] on input "text" at bounding box center [526, 303] width 153 height 33
paste input "Royal Square Medical Centre"
type input "Royal Square Medical Centre"
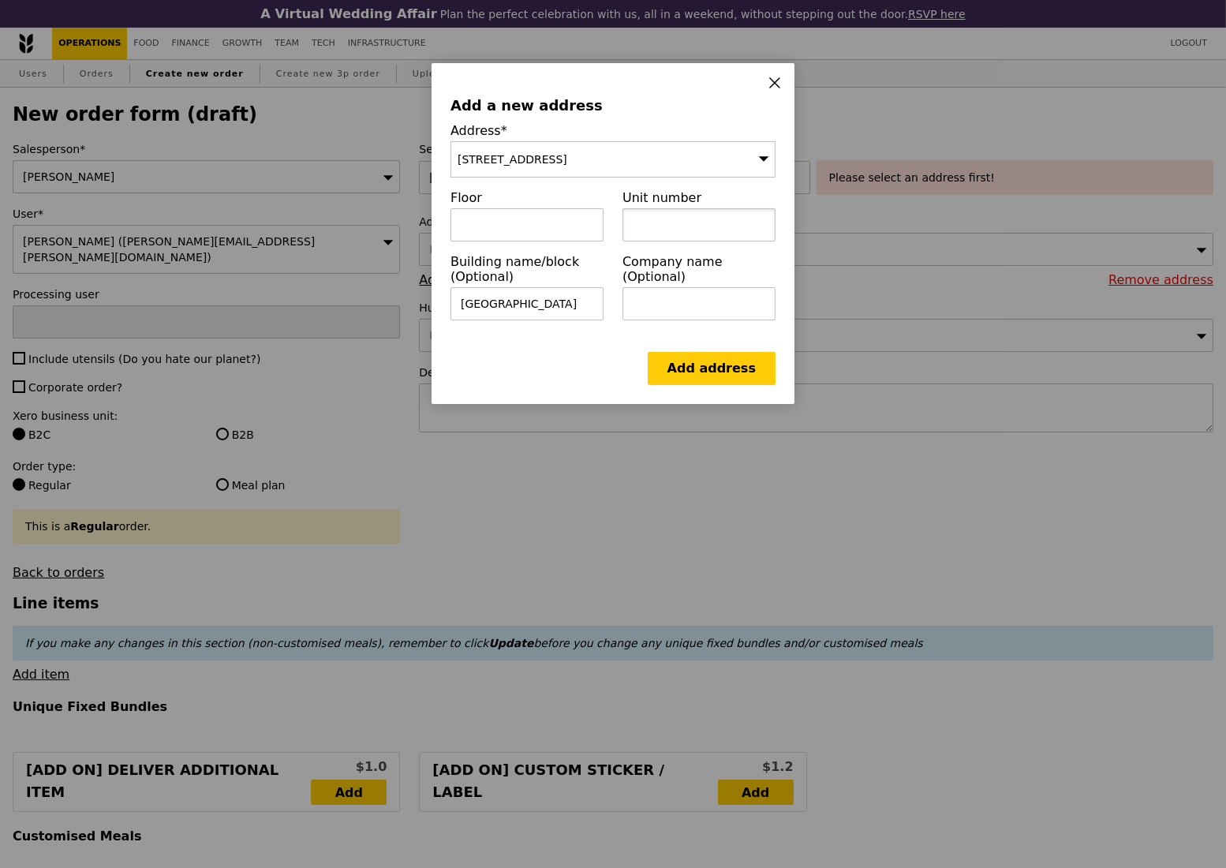
click at [667, 232] on input "text" at bounding box center [698, 224] width 153 height 33
paste input "12-12"
type input "12-12"
click at [658, 291] on input "text" at bounding box center [698, 303] width 153 height 33
click at [585, 187] on div "Address* 101 Irrawaddy Road" at bounding box center [613, 156] width 344 height 67
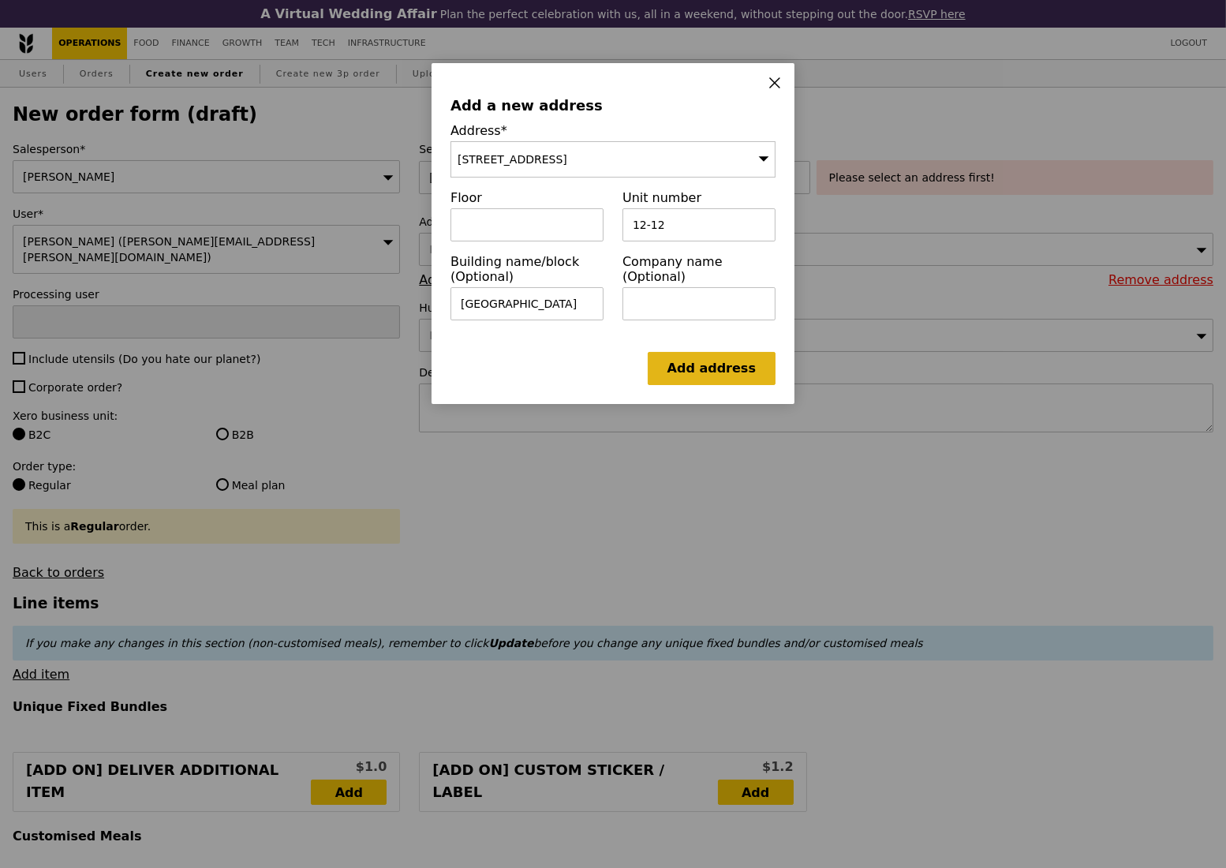
click at [727, 376] on link "Add address" at bounding box center [712, 368] width 128 height 33
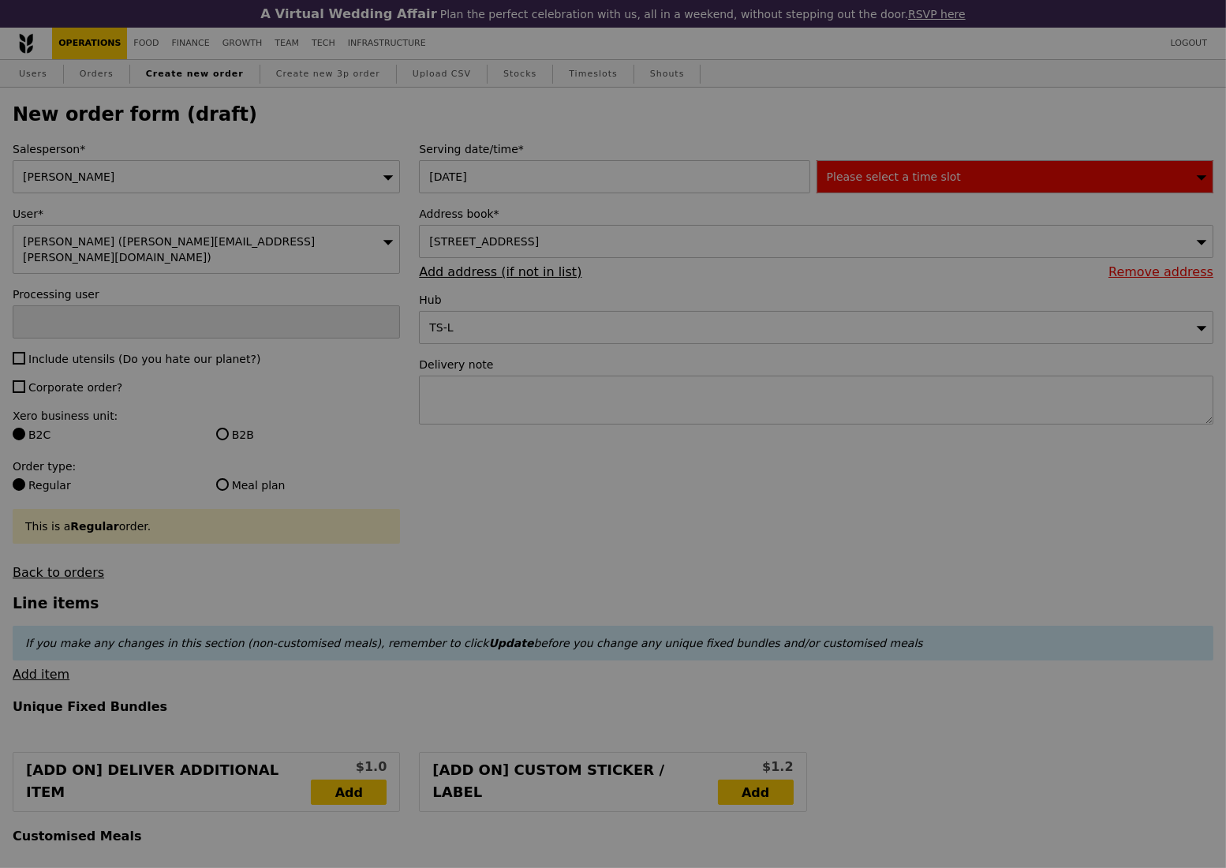
type input "Confirm"
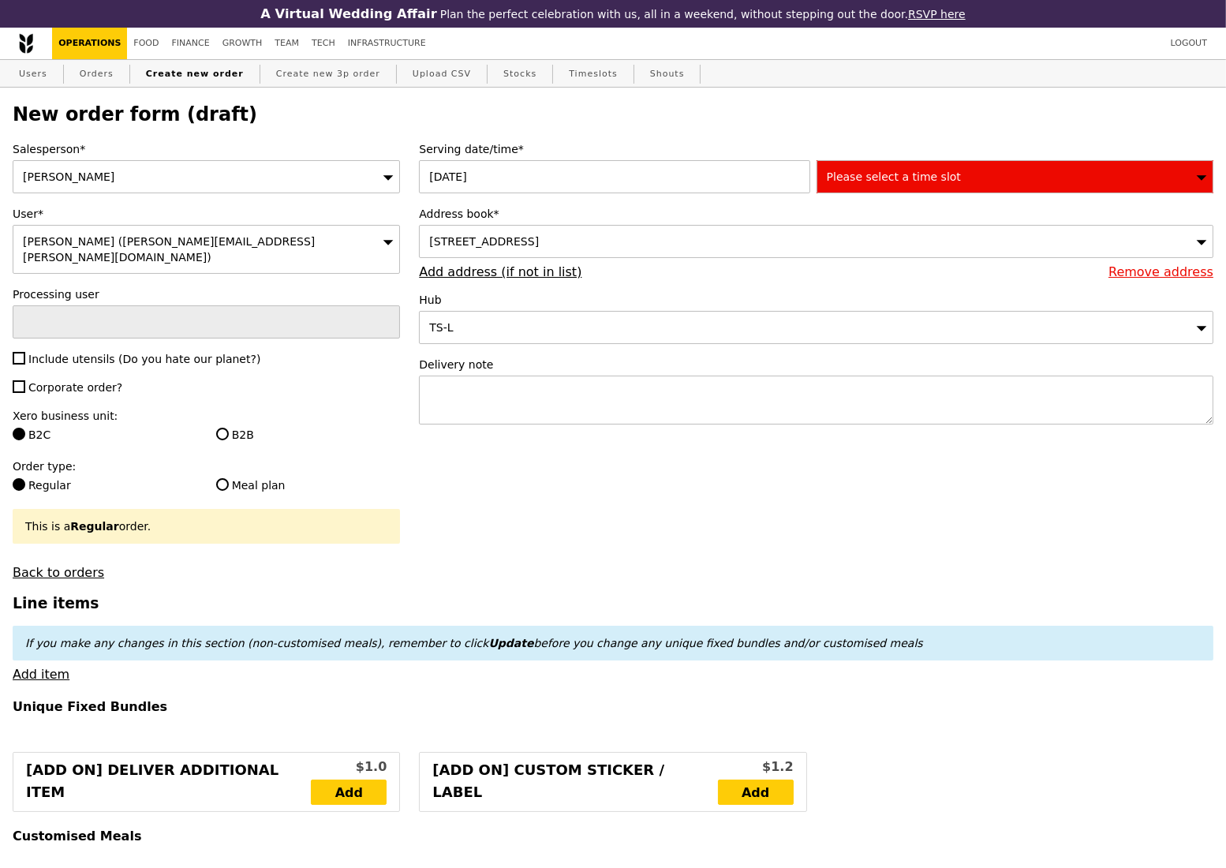
click at [585, 372] on label "Delivery note" at bounding box center [816, 365] width 794 height 16
click at [581, 396] on textarea at bounding box center [816, 400] width 794 height 49
paste textarea "Delivery Address (exact location w/ postal code): 101 Irrawaddy Rd, #12-12 Roya…"
drag, startPoint x: 512, startPoint y: 402, endPoint x: 667, endPoint y: 406, distance: 155.5
click at [667, 406] on textarea "Delivery Address (exact location w/ postal code): 101 Irrawaddy Rd, #12-12 Roya…" at bounding box center [816, 400] width 794 height 49
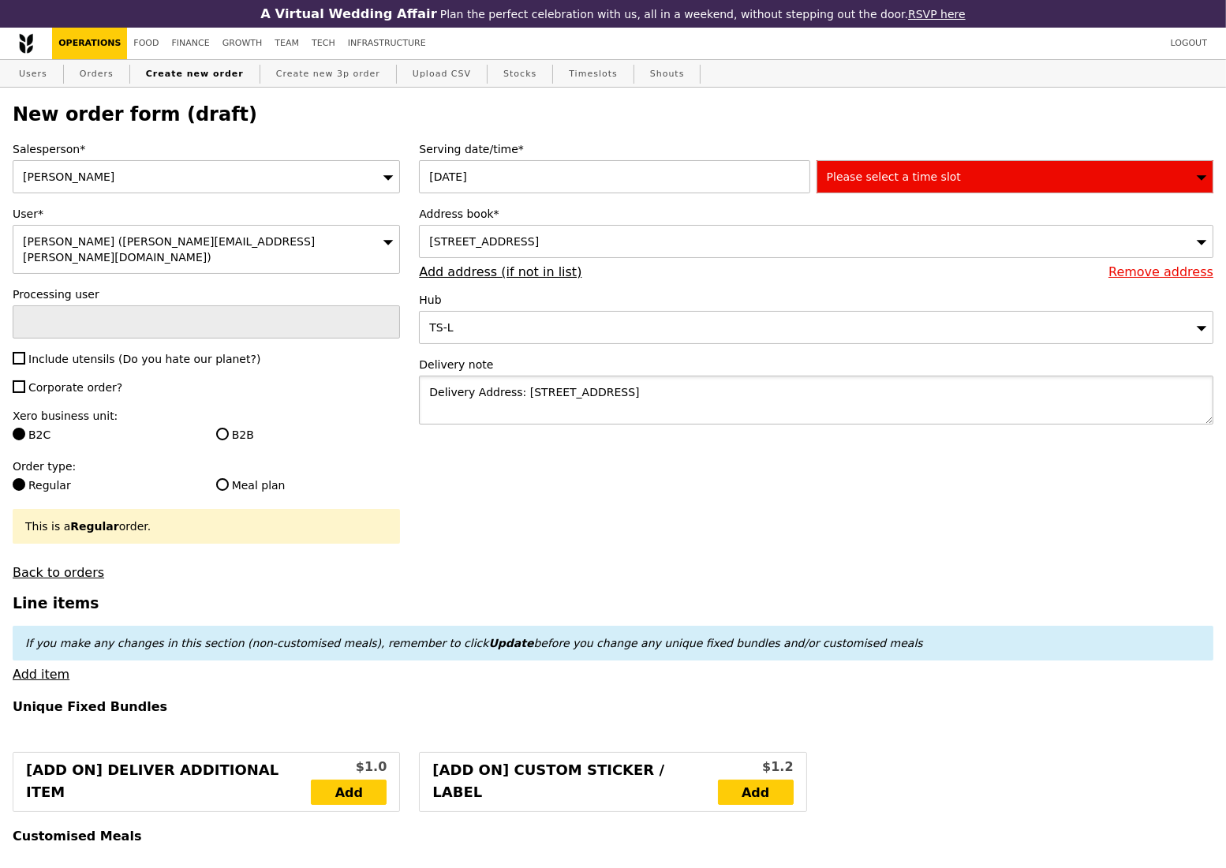
click at [922, 403] on textarea "Delivery Address: 101 Irrawaddy Rd, #12-12 Royal Square Medical Centre, Singapo…" at bounding box center [816, 400] width 794 height 49
type textarea "Delivery Address: 101 Irrawaddy Rd, #12-12 Royal Square Medical Centre, Singapo…"
click at [929, 181] on span "Please select a time slot" at bounding box center [894, 176] width 134 height 13
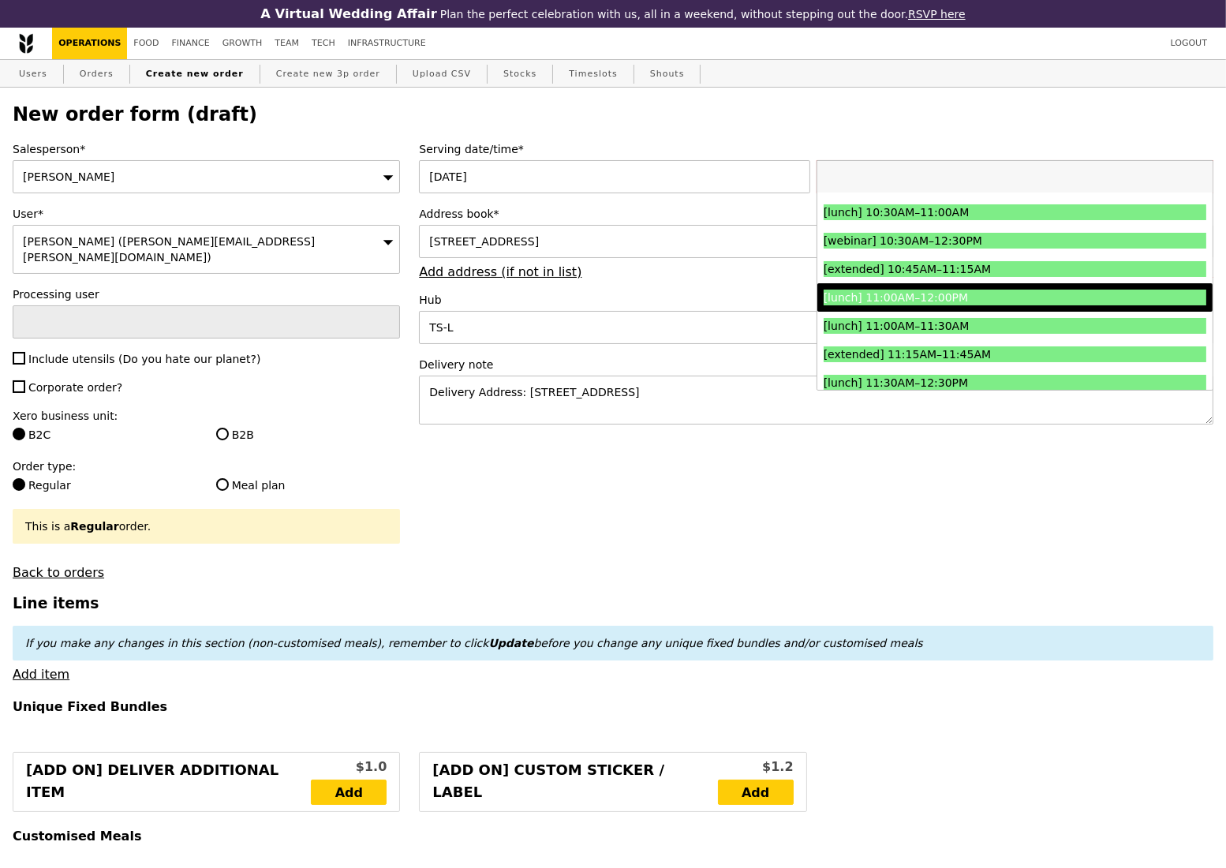
scroll to position [316, 0]
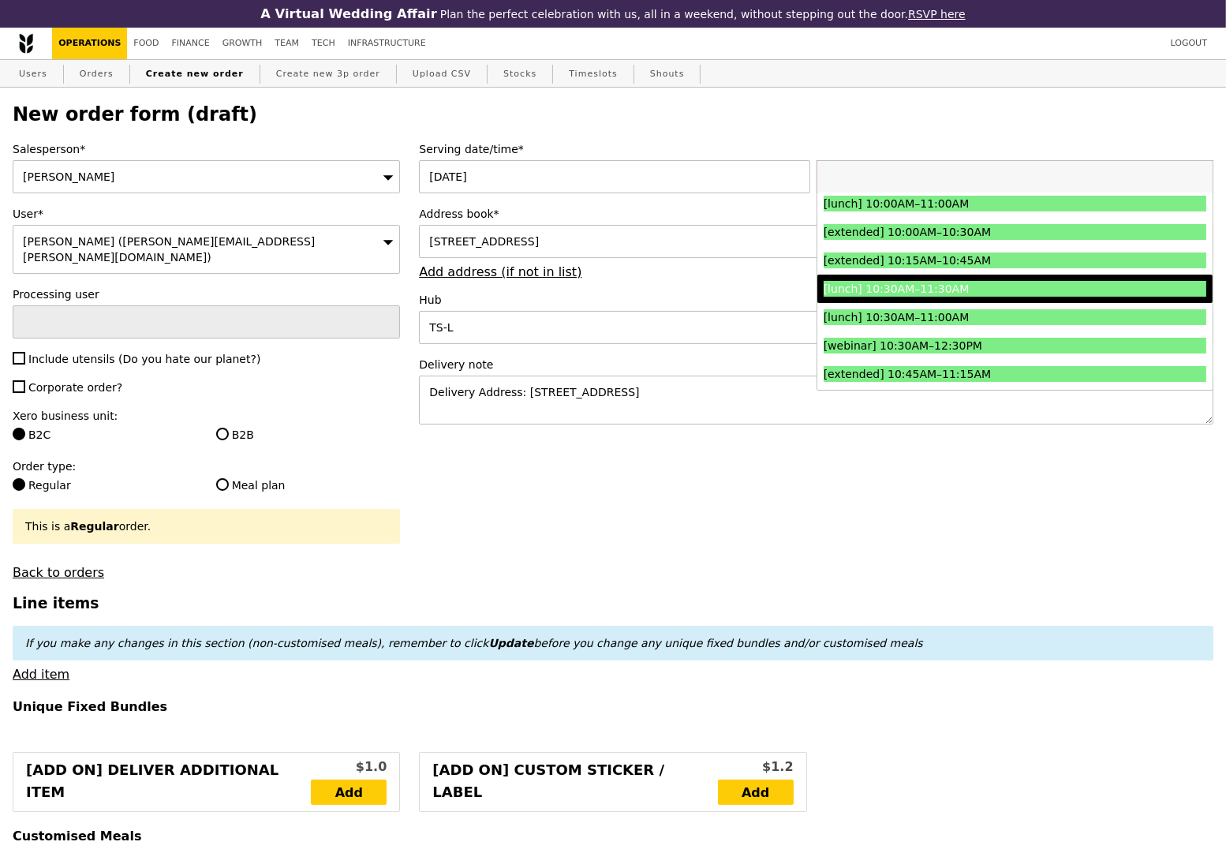
click at [1019, 295] on div "[lunch] 10:30AM–11:30AM" at bounding box center [967, 289] width 287 height 16
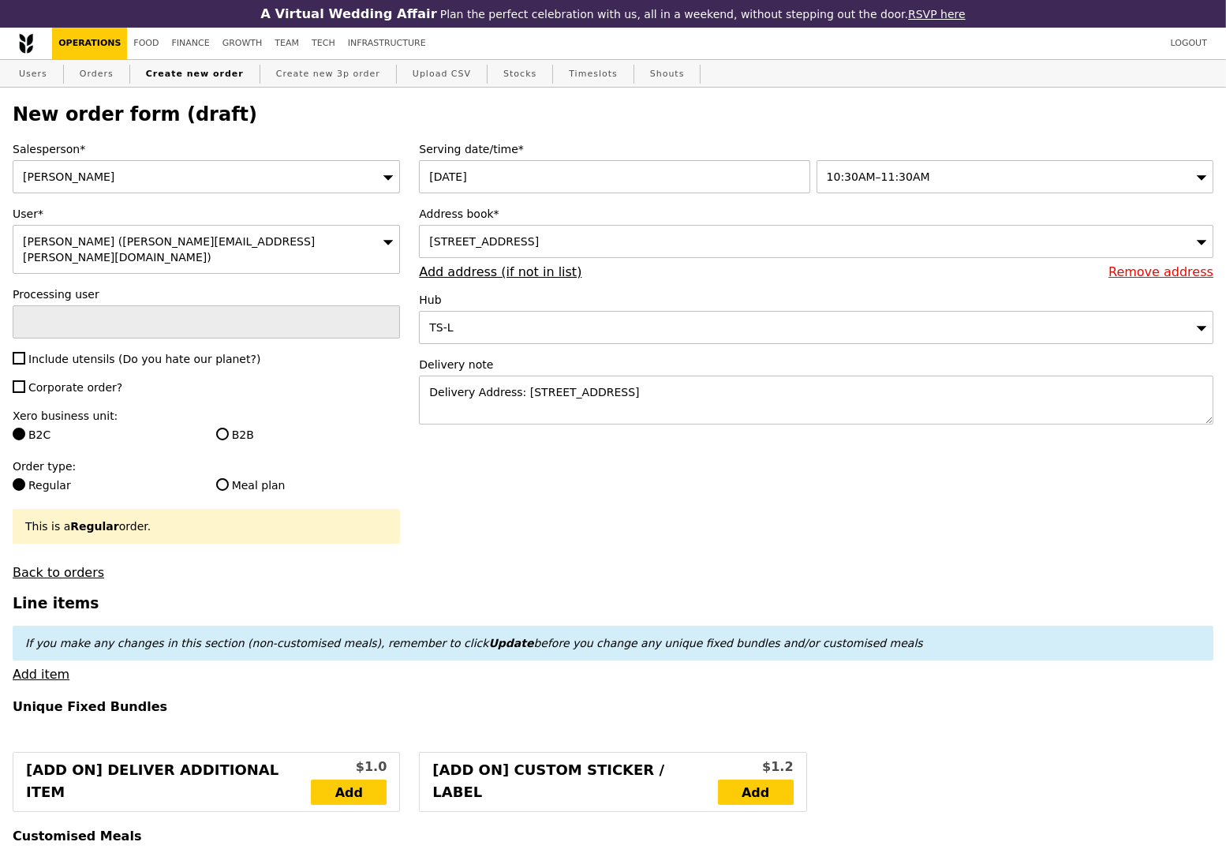
type input "Confirm"
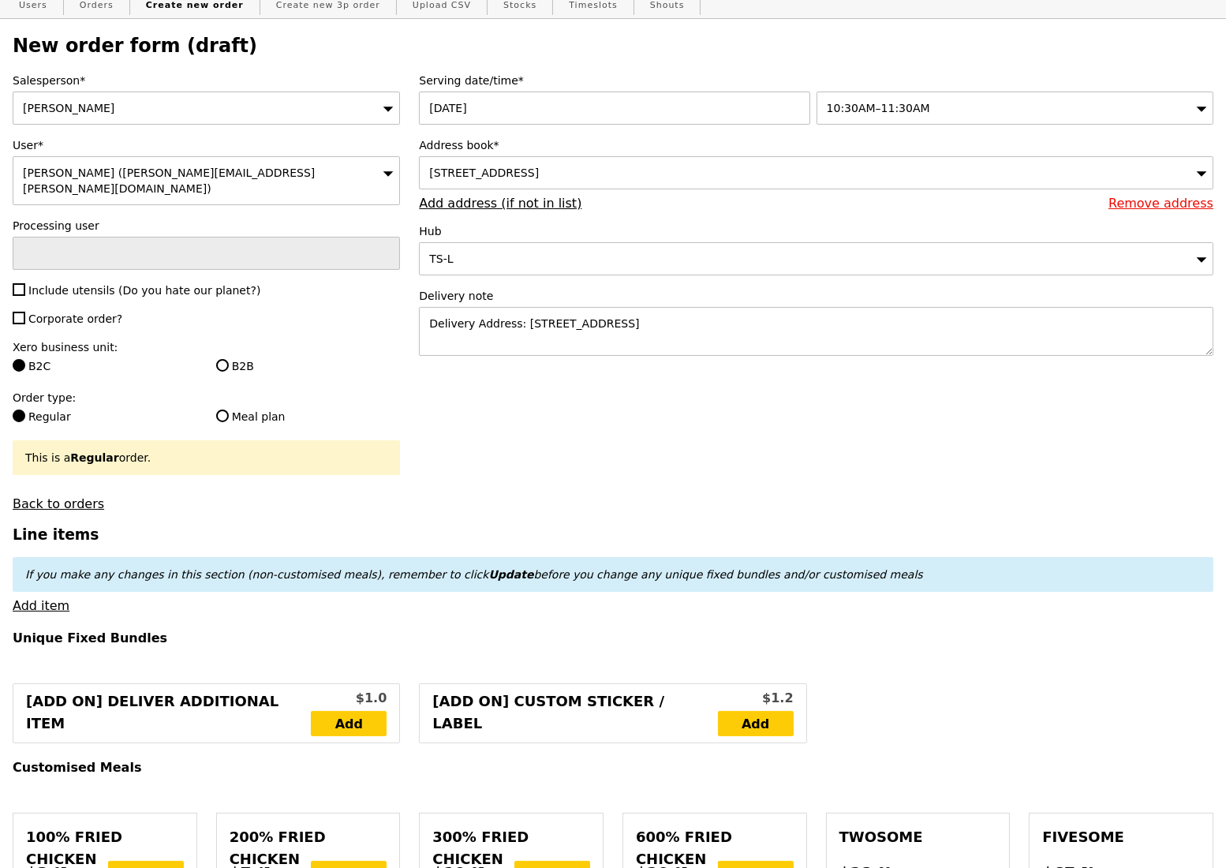
scroll to position [105, 0]
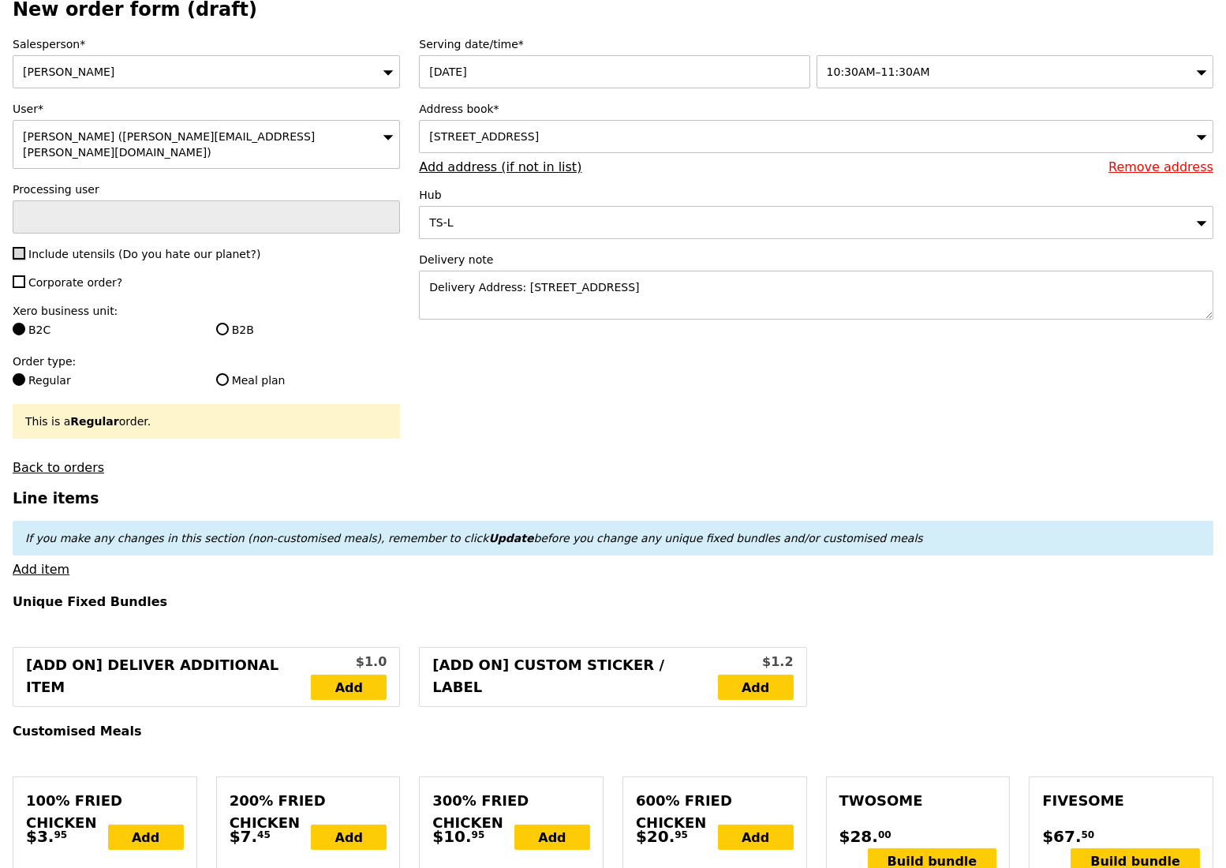
click at [19, 247] on input "Include utensils (Do you hate our planet?)" at bounding box center [19, 253] width 13 height 13
checkbox input "true"
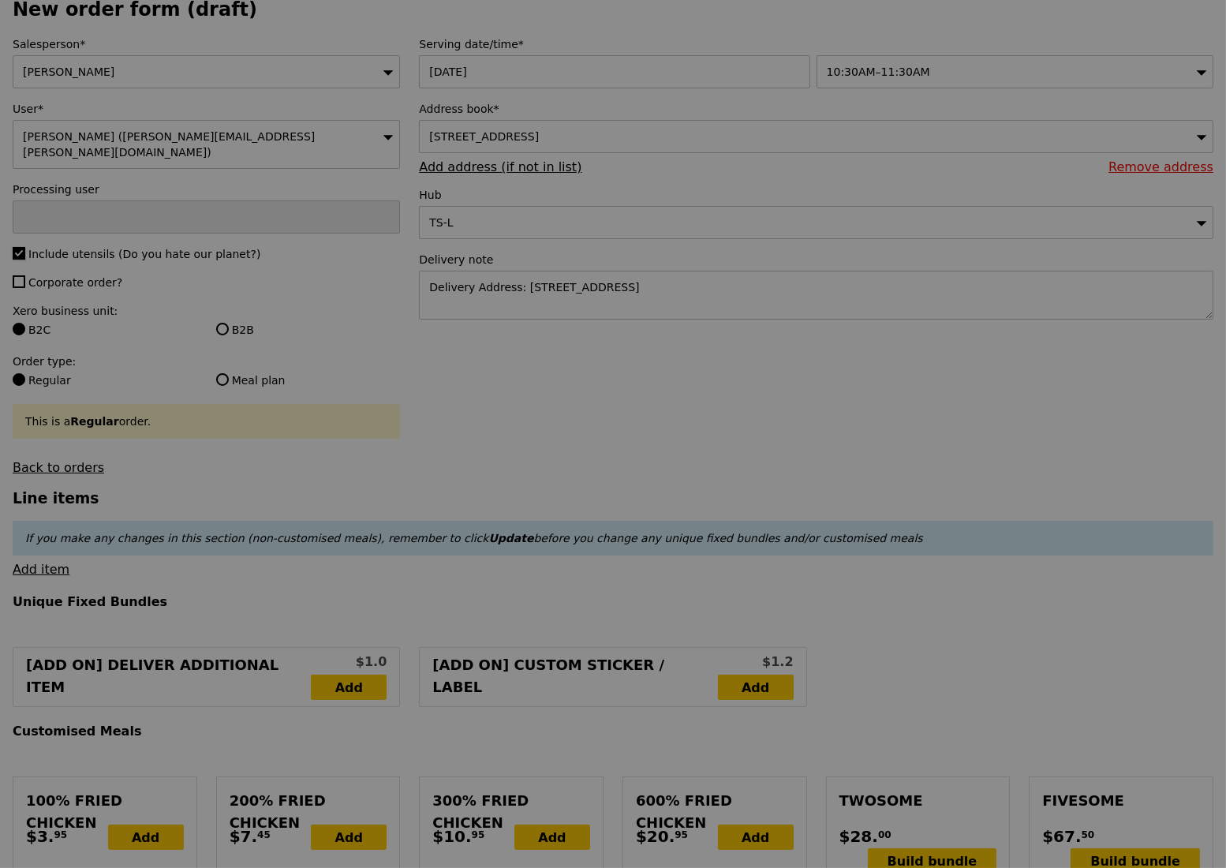
type input "Confirm"
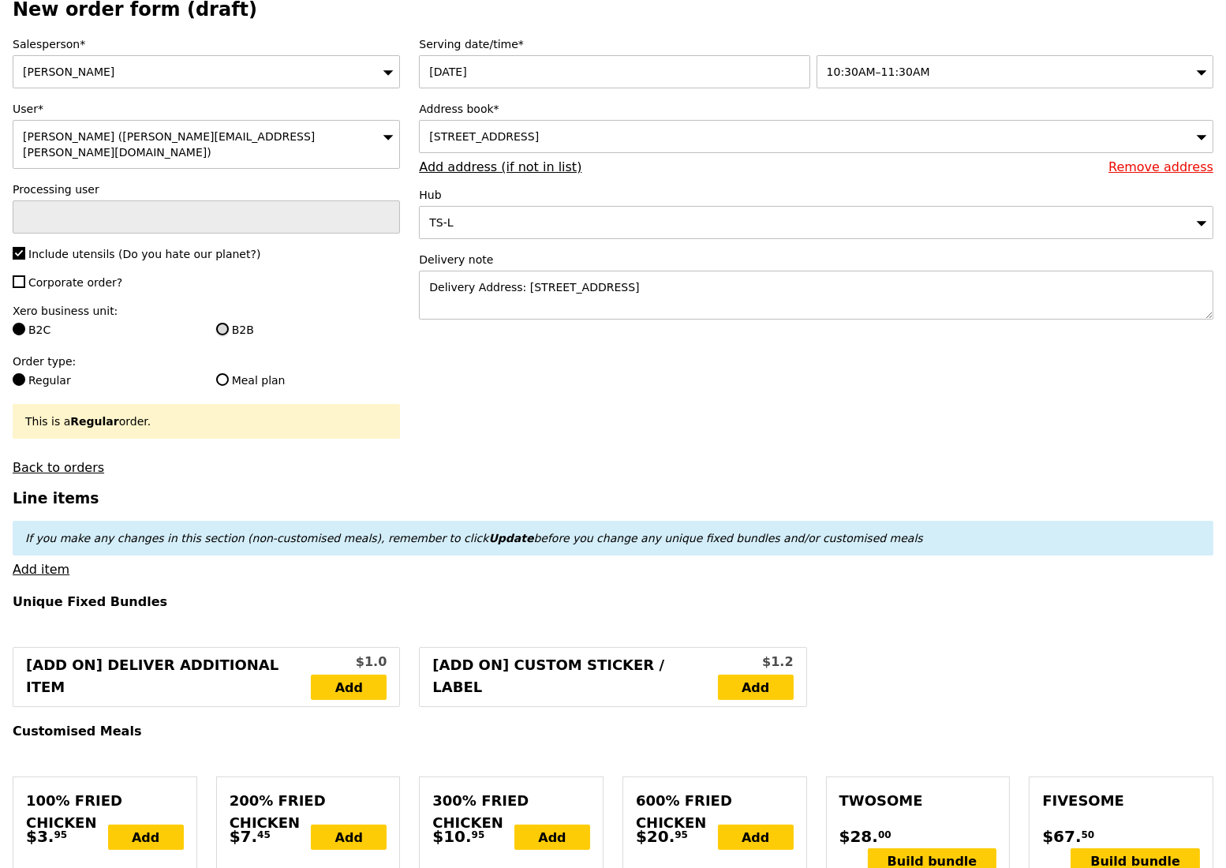
click at [221, 323] on input "B2B" at bounding box center [222, 329] width 13 height 13
radio input "true"
type input "Loading..."
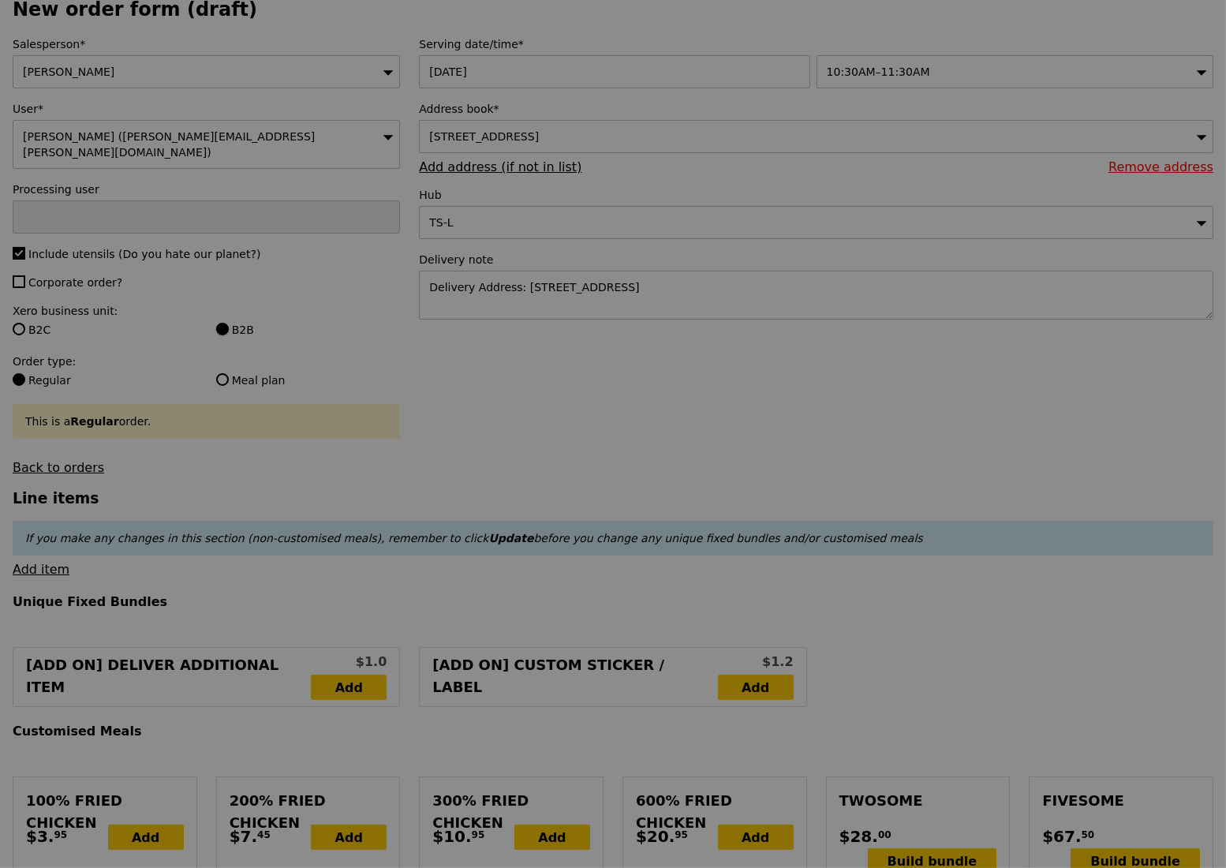
type input "9.08"
type input "9.90"
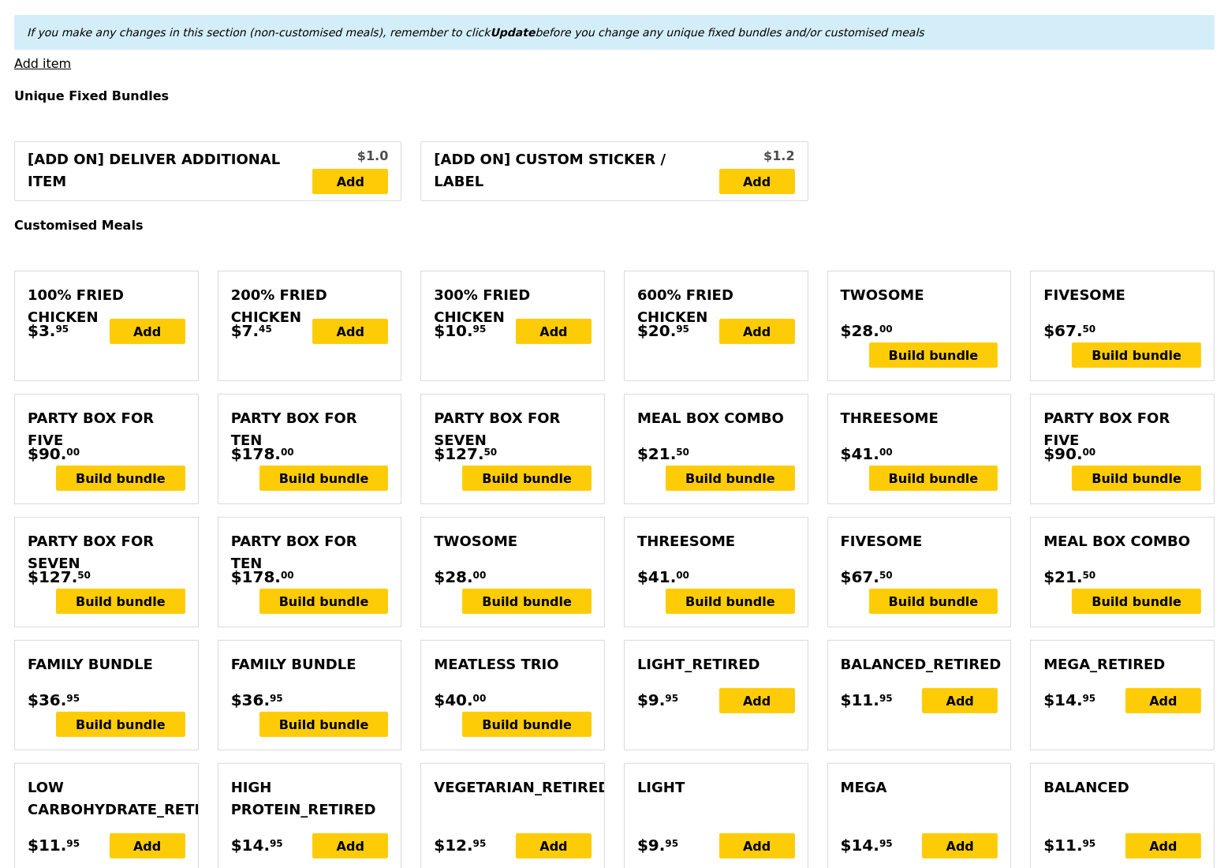
scroll to position [631, 0]
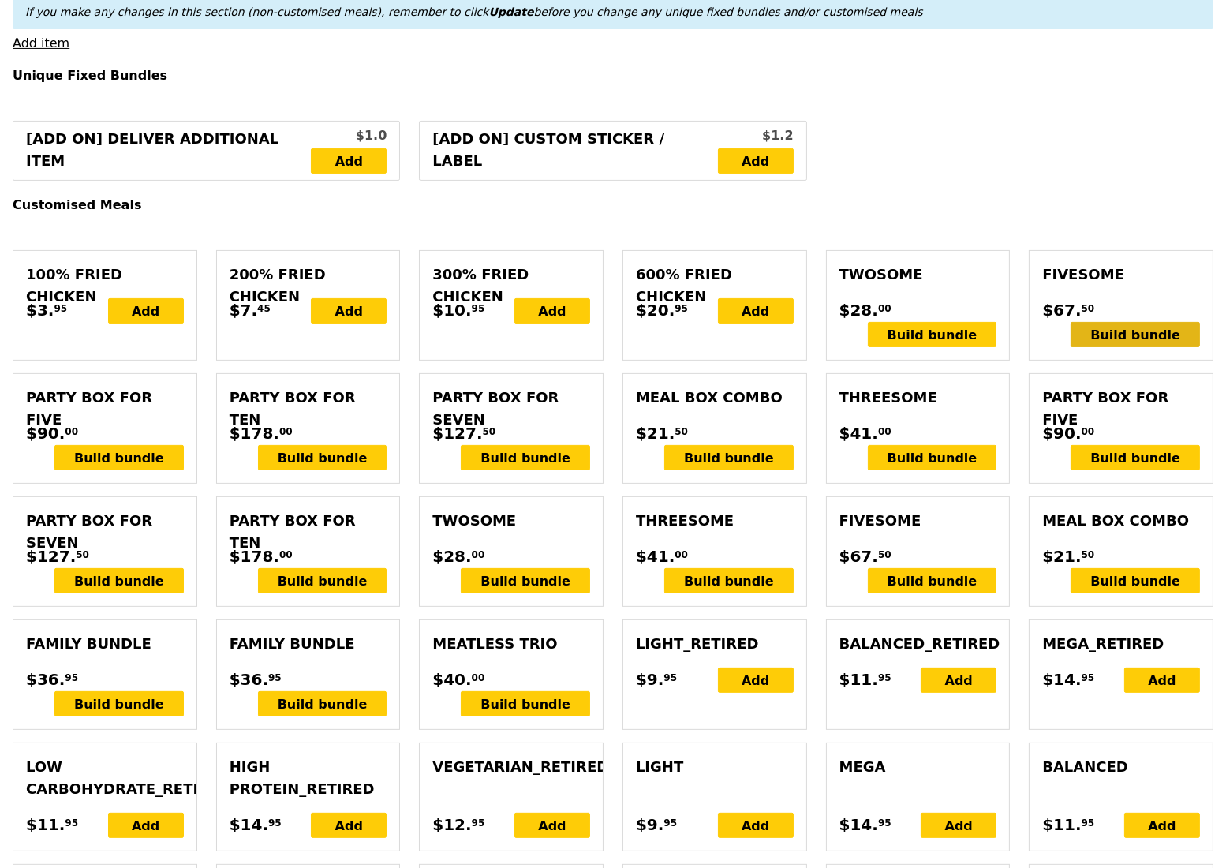
click at [1127, 342] on div "Build bundle" at bounding box center [1135, 334] width 129 height 25
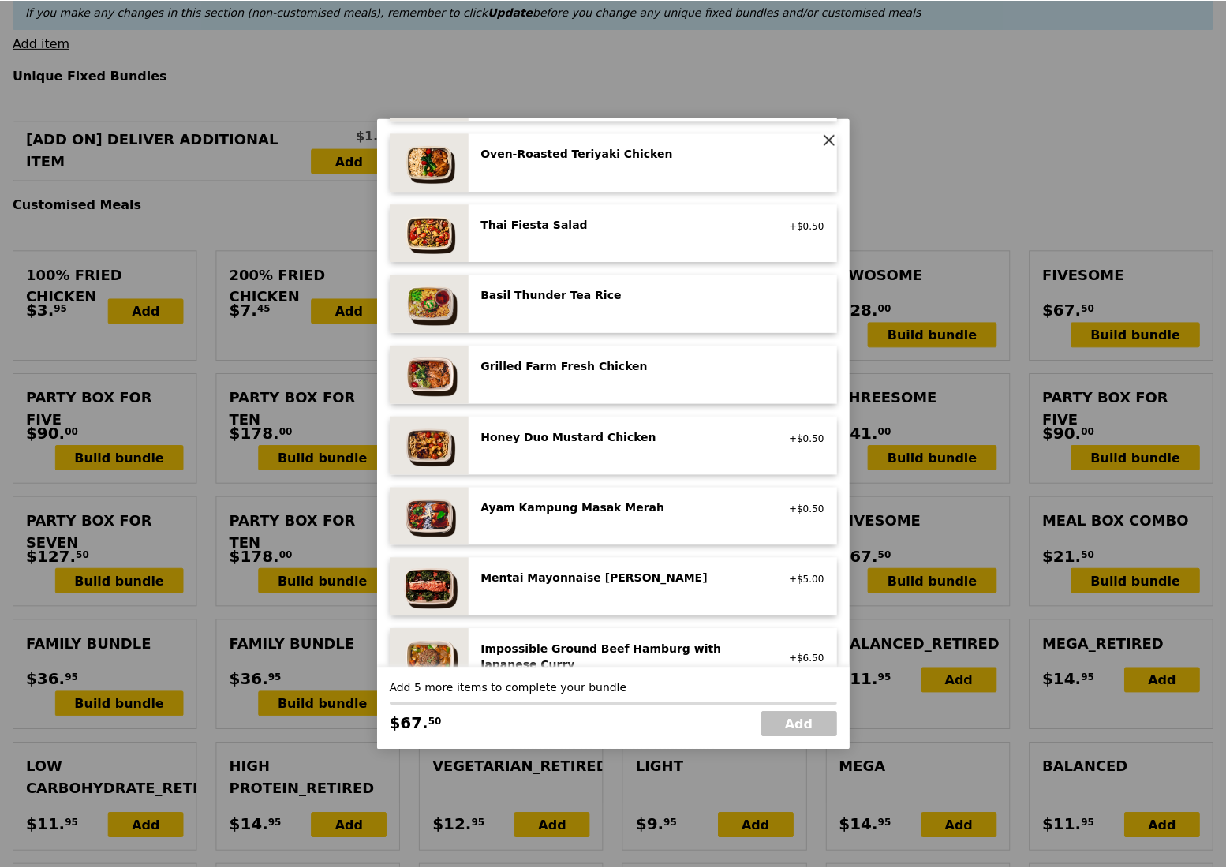
scroll to position [316, 0]
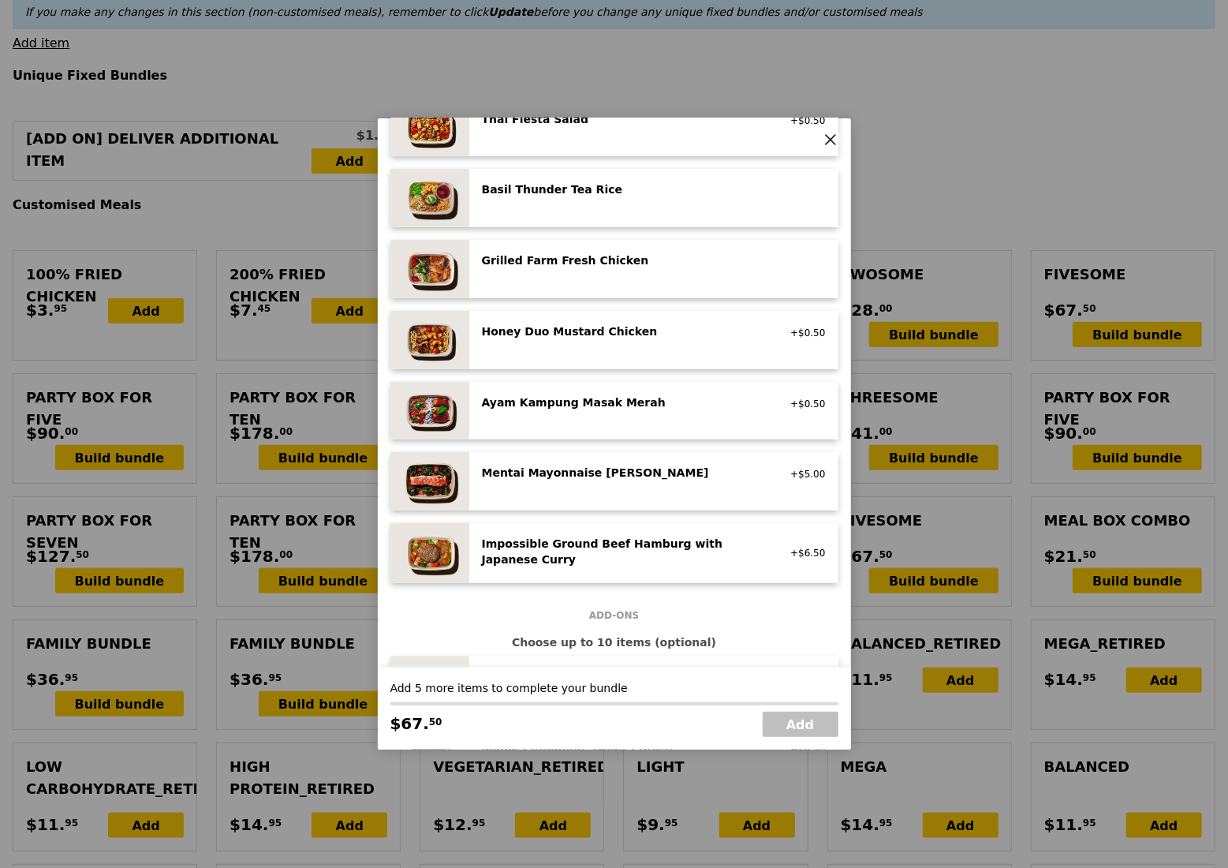
click at [636, 408] on div "Ayam Kampung Masak Merah" at bounding box center [623, 402] width 283 height 16
click at [585, 264] on div "Grilled Farm Fresh Chicken" at bounding box center [623, 260] width 283 height 16
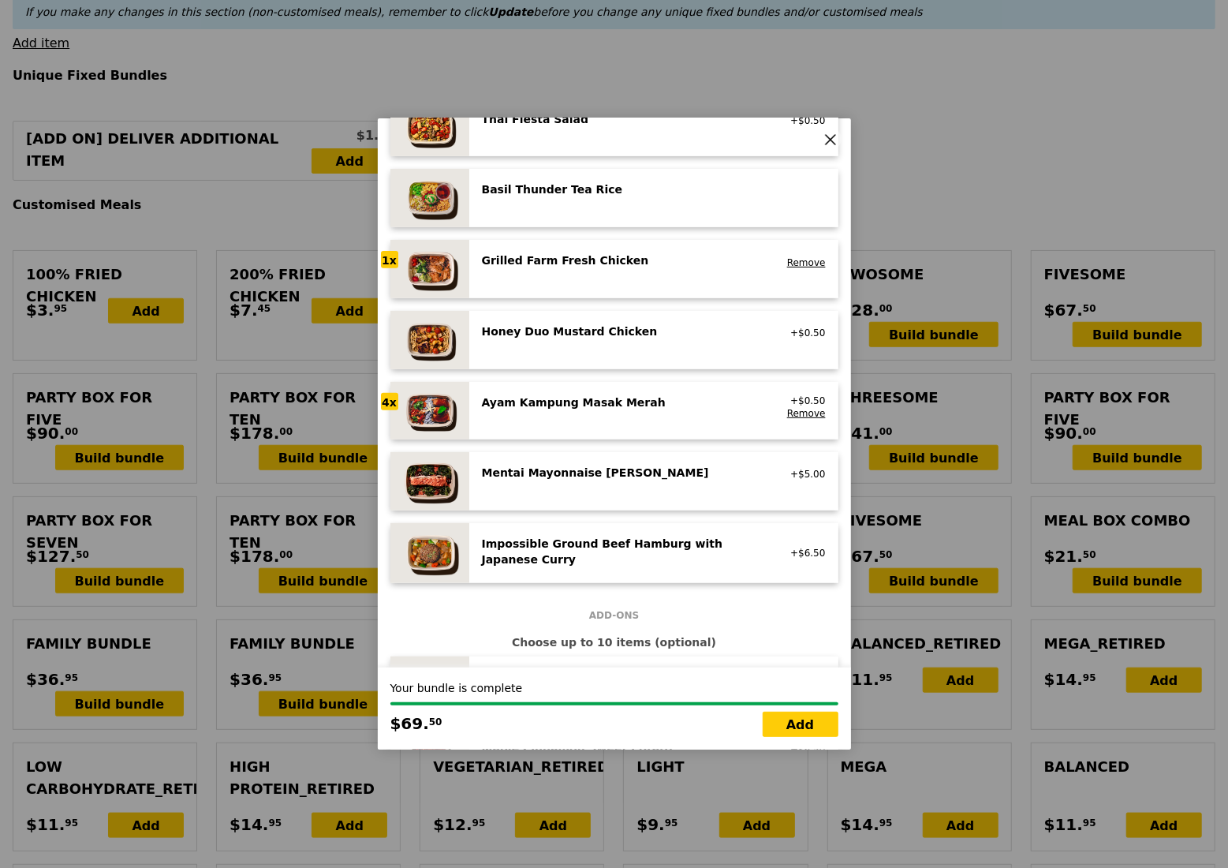
click at [585, 264] on div "Grilled Farm Fresh Chicken" at bounding box center [623, 260] width 283 height 16
click at [828, 141] on icon at bounding box center [831, 140] width 14 height 14
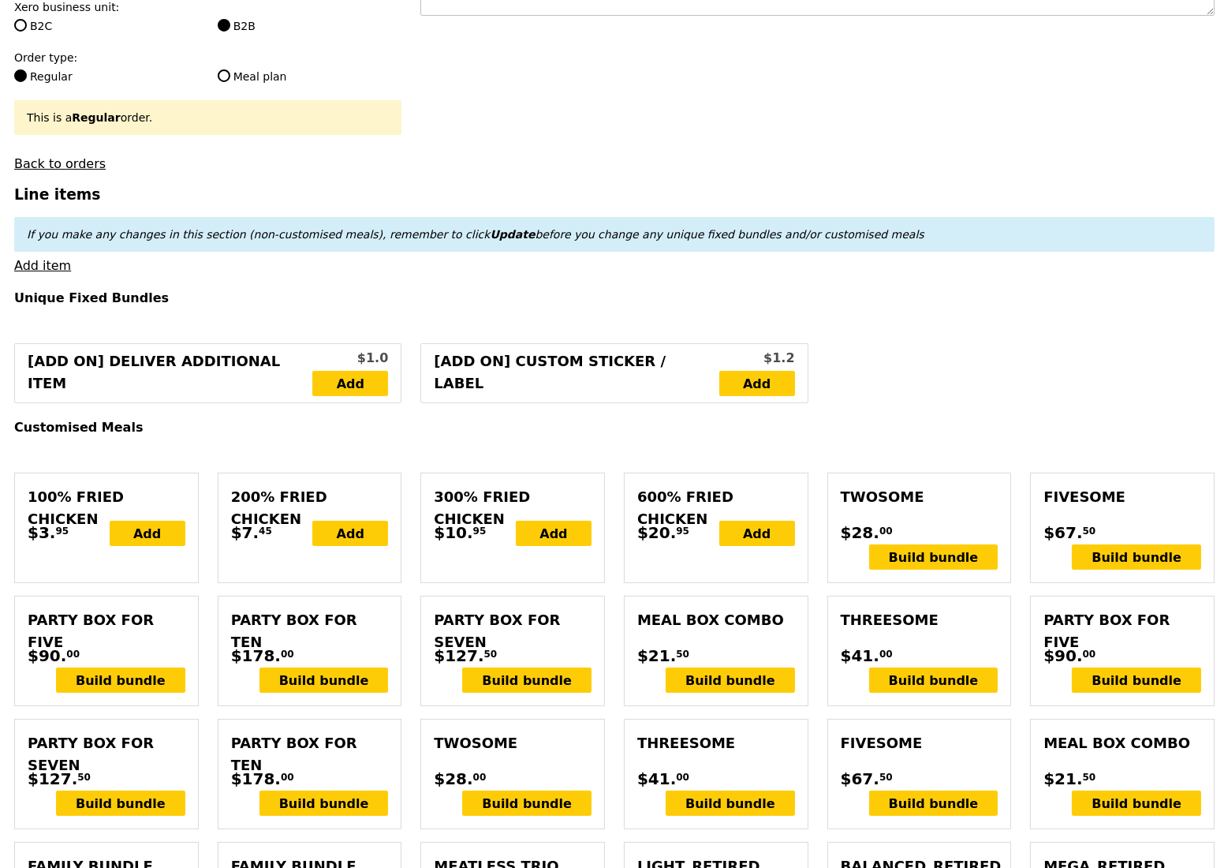
scroll to position [421, 0]
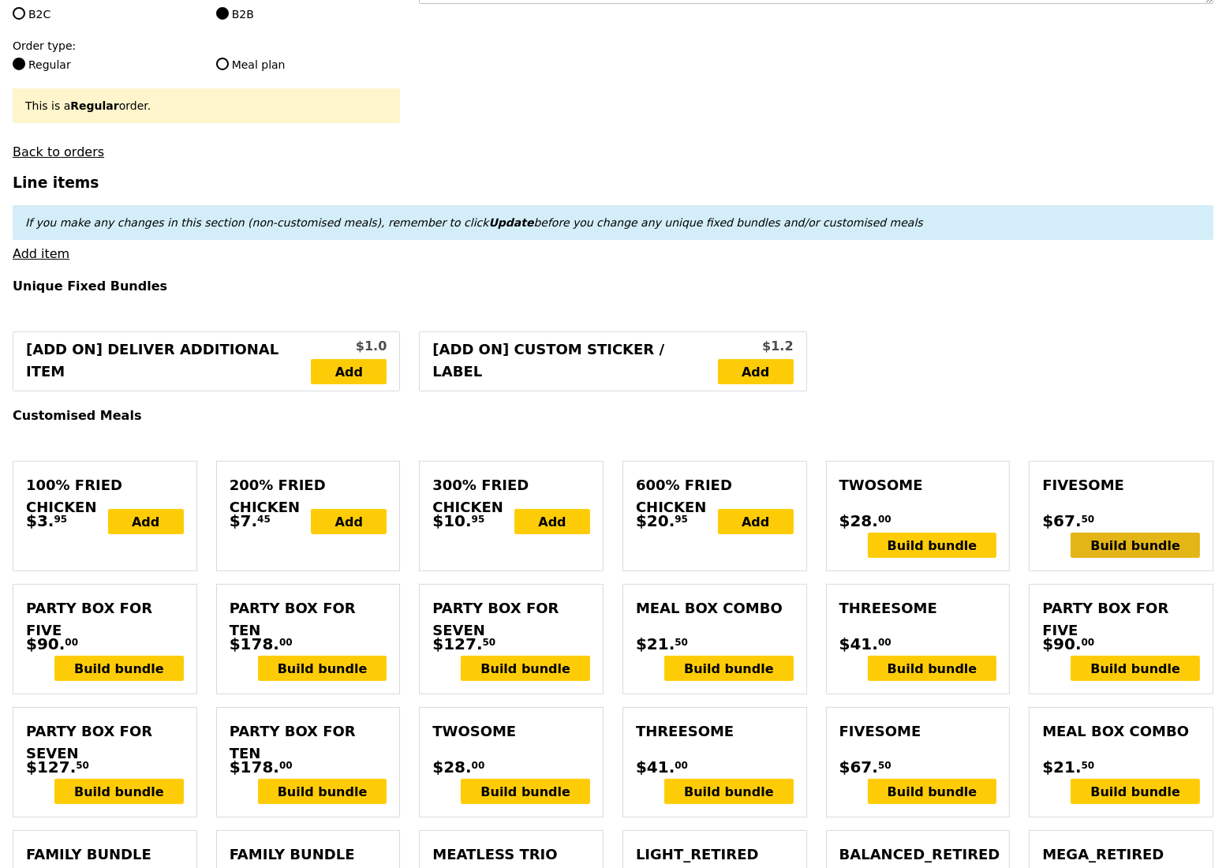
click at [1136, 543] on div "Build bundle" at bounding box center [1135, 545] width 129 height 25
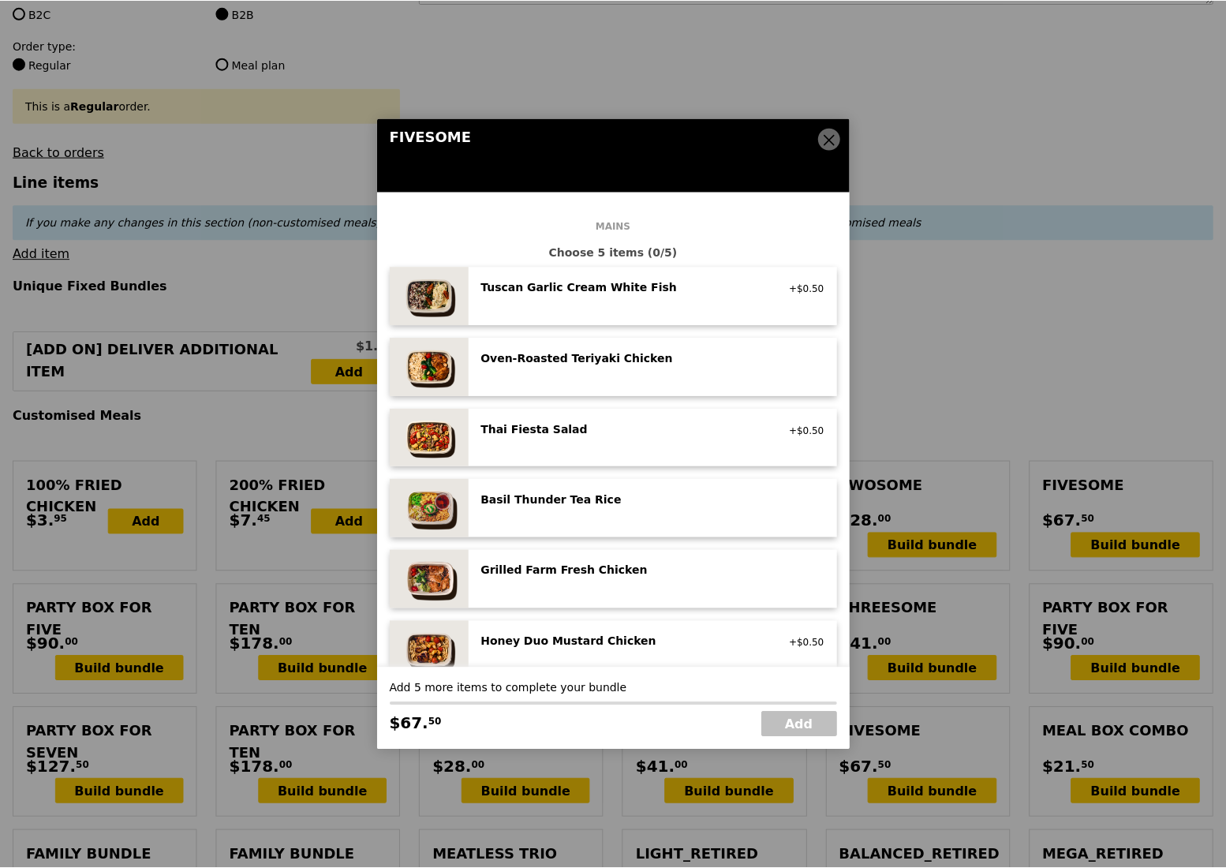
scroll to position [0, 0]
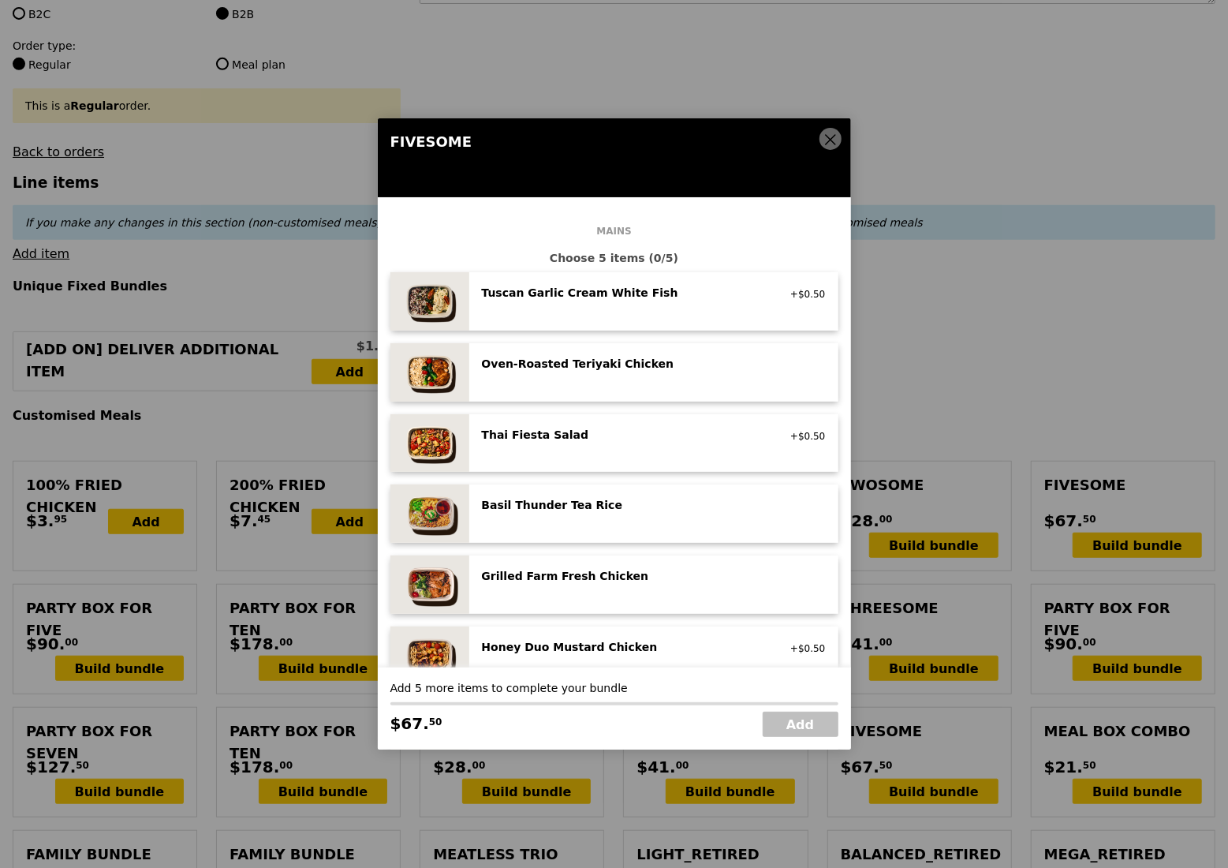
click at [832, 142] on icon at bounding box center [830, 139] width 9 height 9
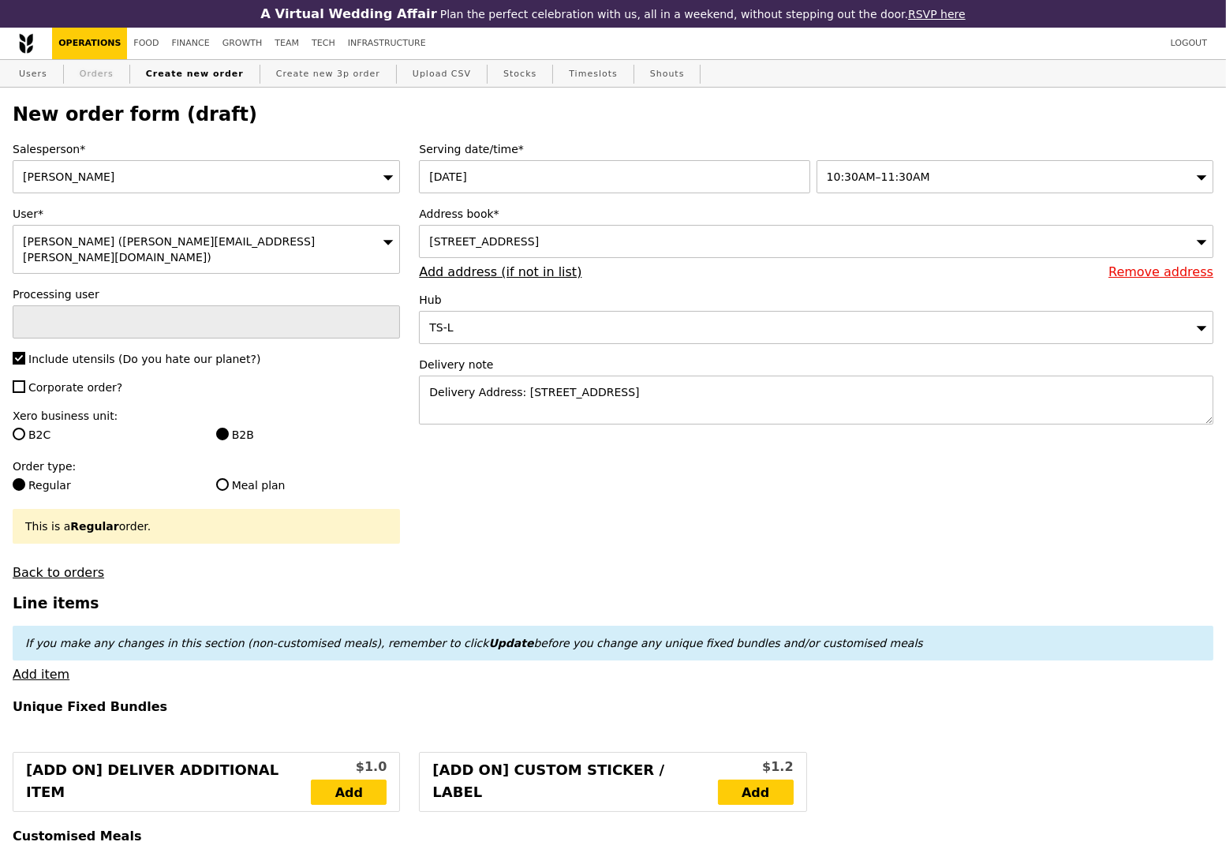
click at [95, 77] on link "Orders" at bounding box center [96, 74] width 47 height 28
type input "Loading..."
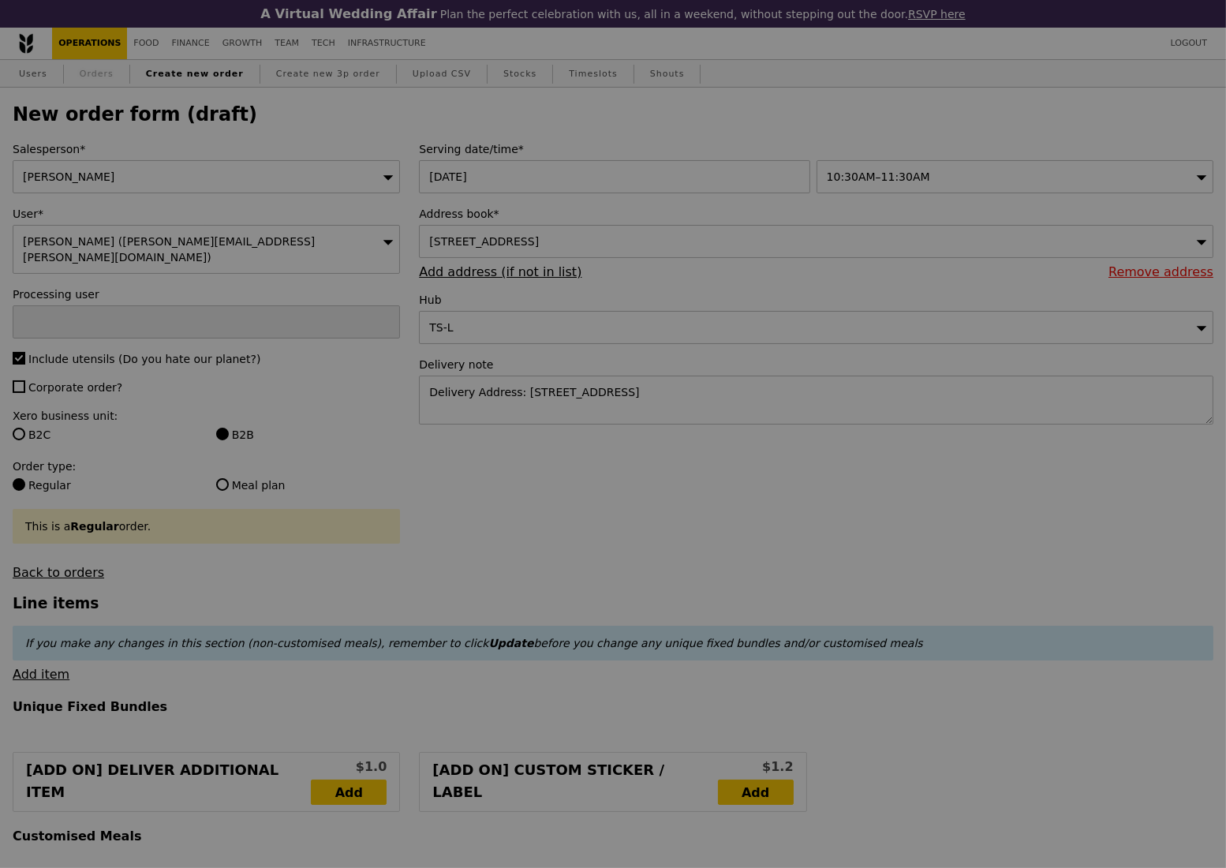
select select "100"
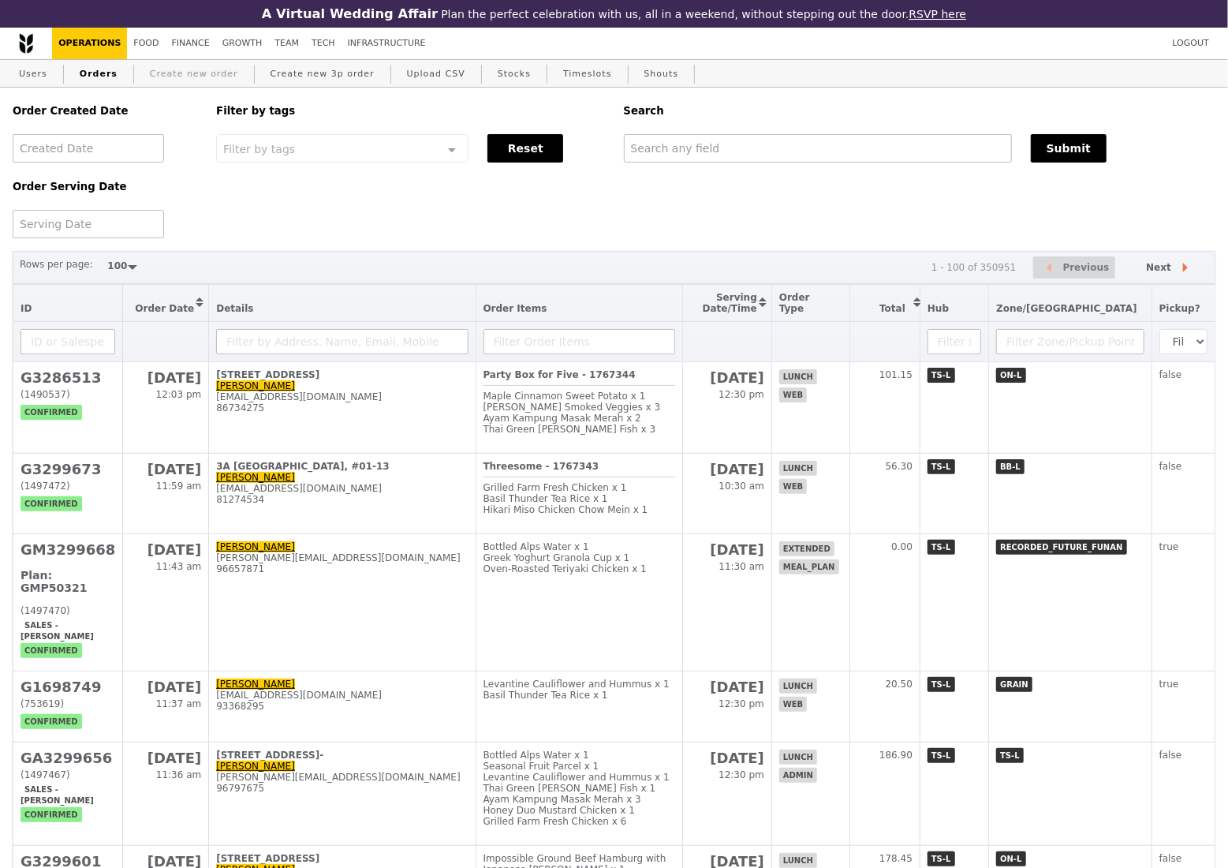
click at [167, 76] on link "Create new order" at bounding box center [194, 74] width 101 height 28
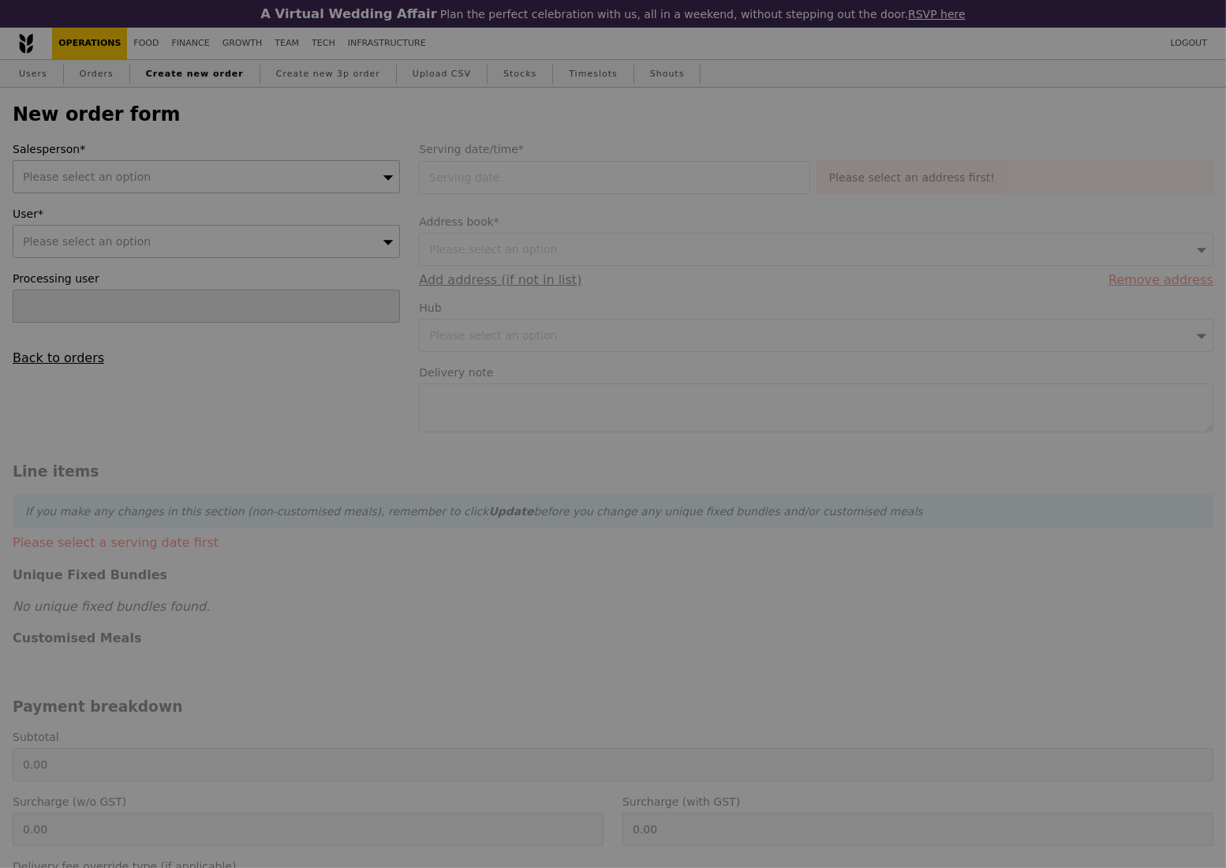
type input "Confirm"
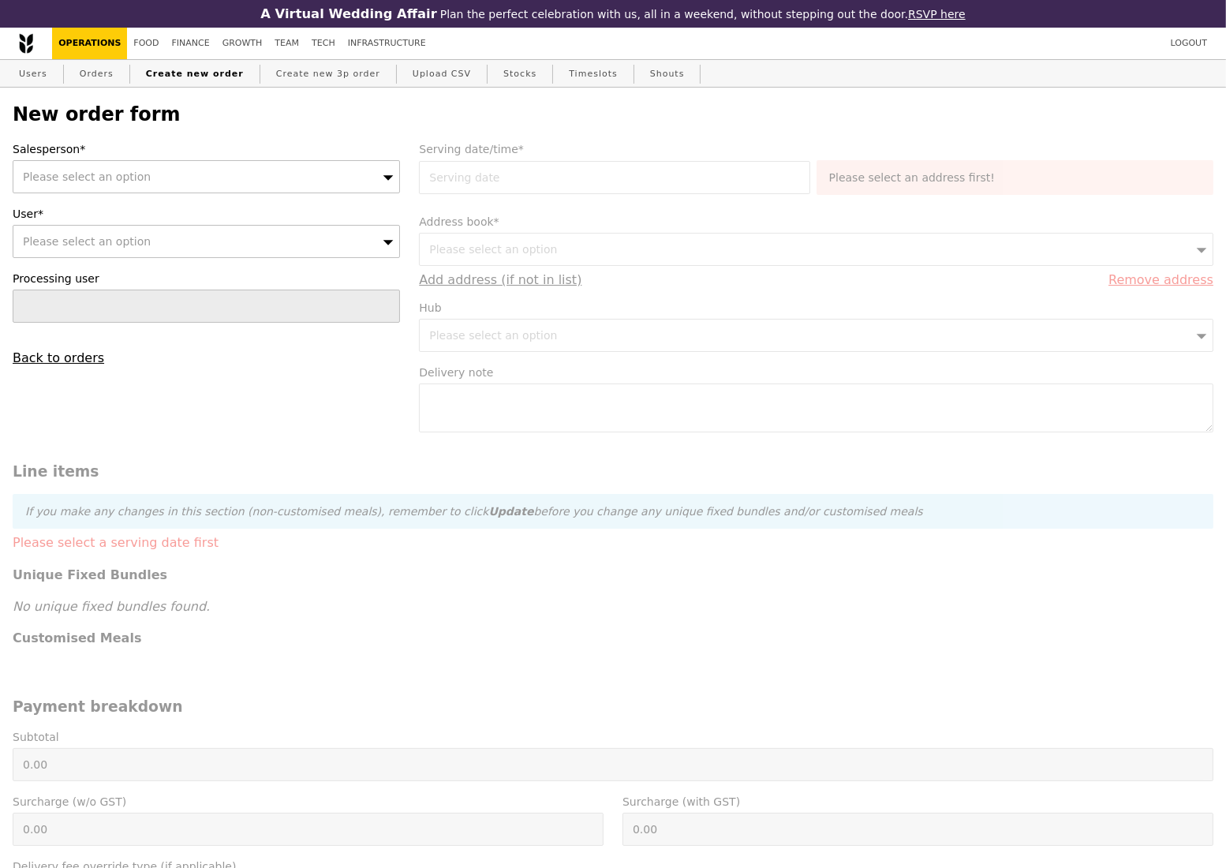
click at [387, 183] on icon at bounding box center [388, 177] width 11 height 12
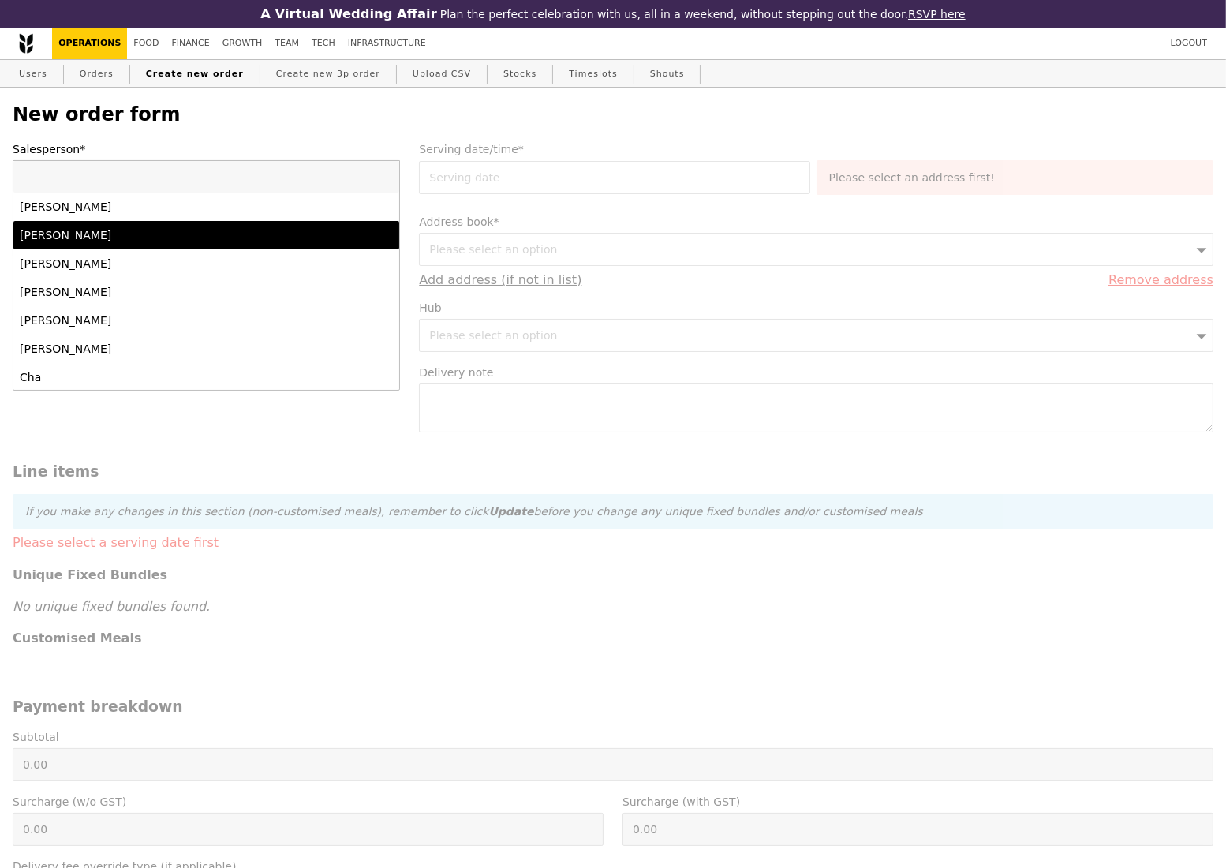
click at [274, 243] on div "Alvin Seah" at bounding box center [160, 235] width 280 height 16
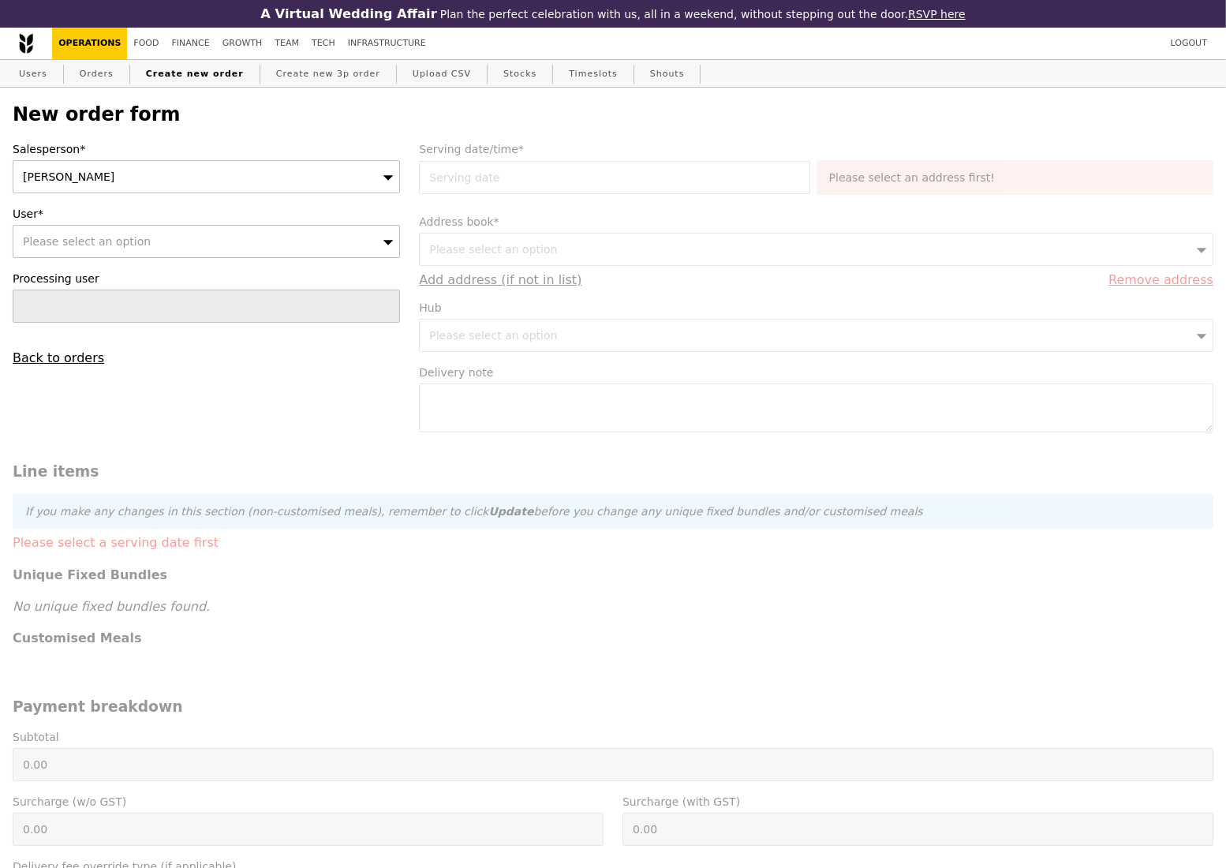
click at [169, 245] on div "Please select an option" at bounding box center [206, 241] width 387 height 33
type input "engeng.koh@exxonmobil.com"
type input "Confirm"
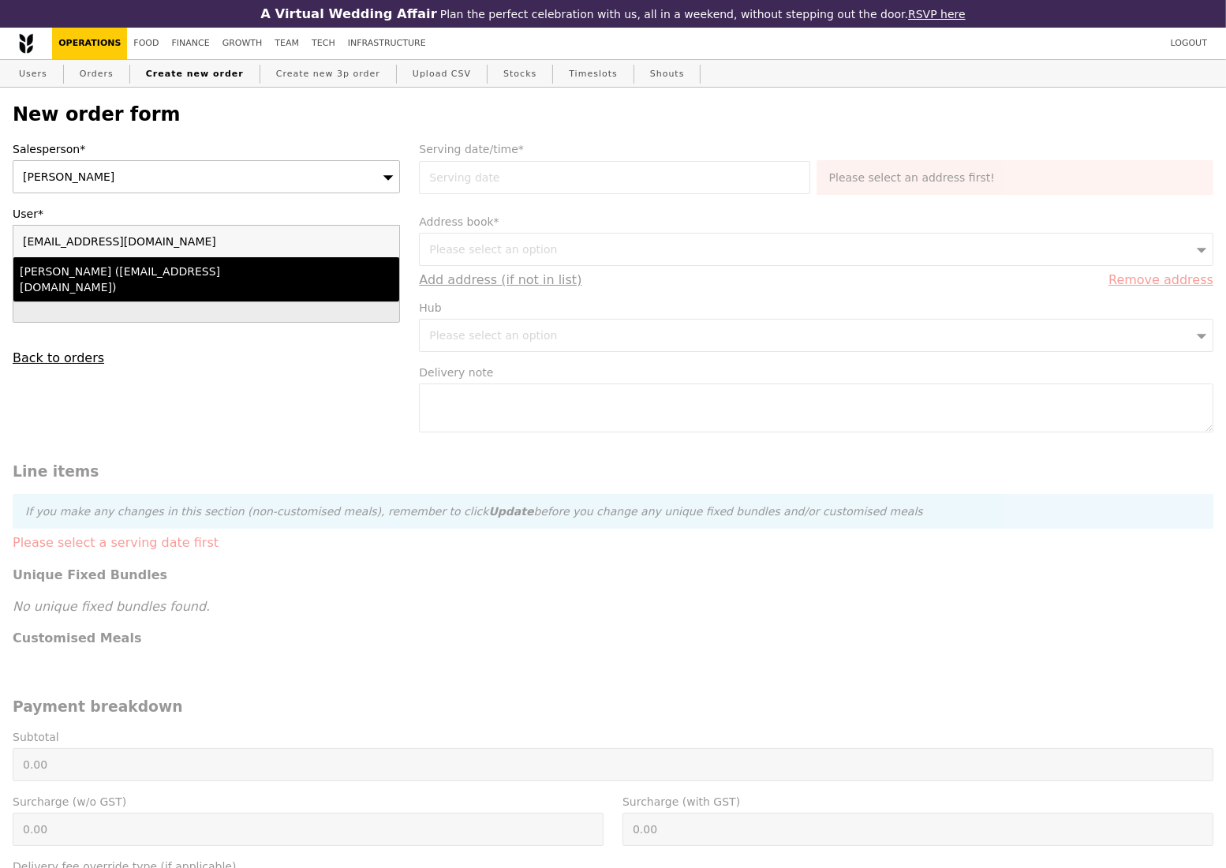
type input "engeng.koh@exxonmobil.com"
click at [182, 280] on div "Lynn (engeng.koh@exxonmobil.com)" at bounding box center [160, 280] width 280 height 32
type input "Loading..."
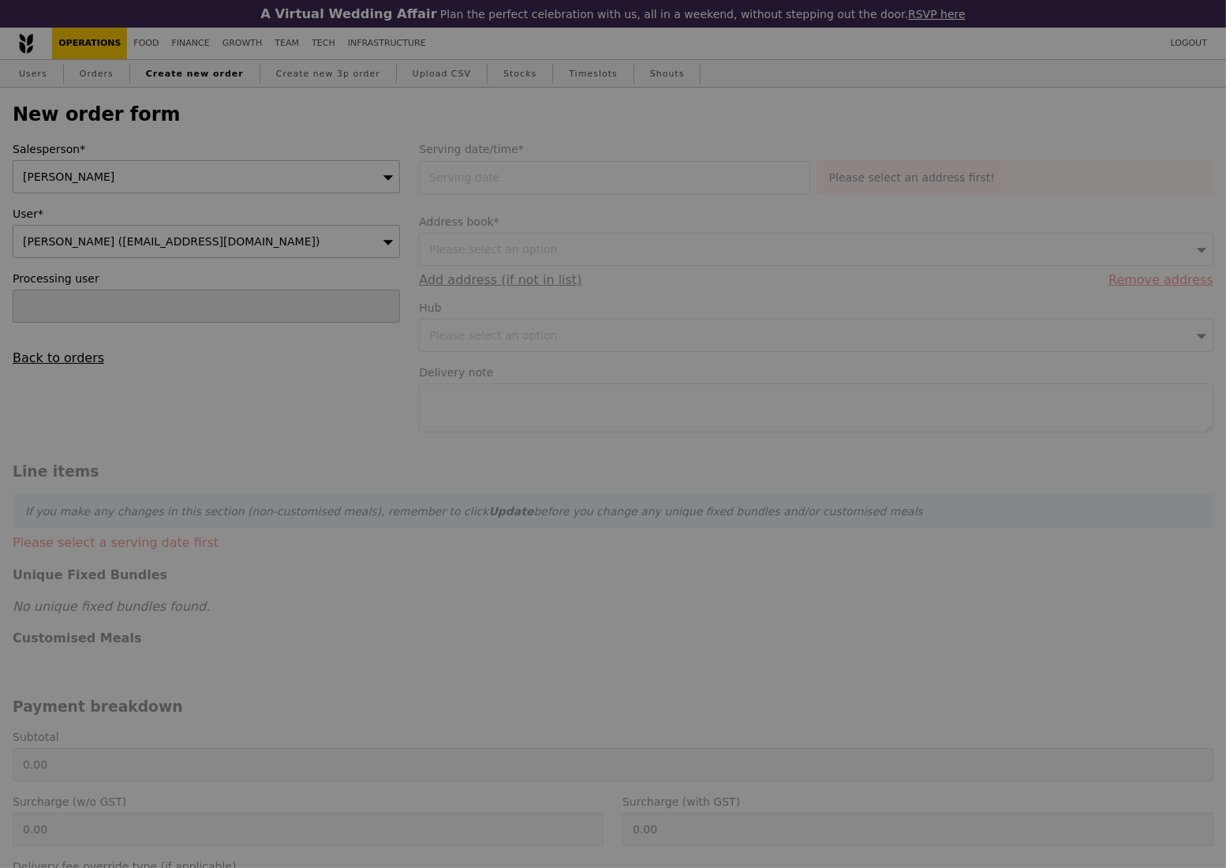
type input "13.76"
type input "15.00"
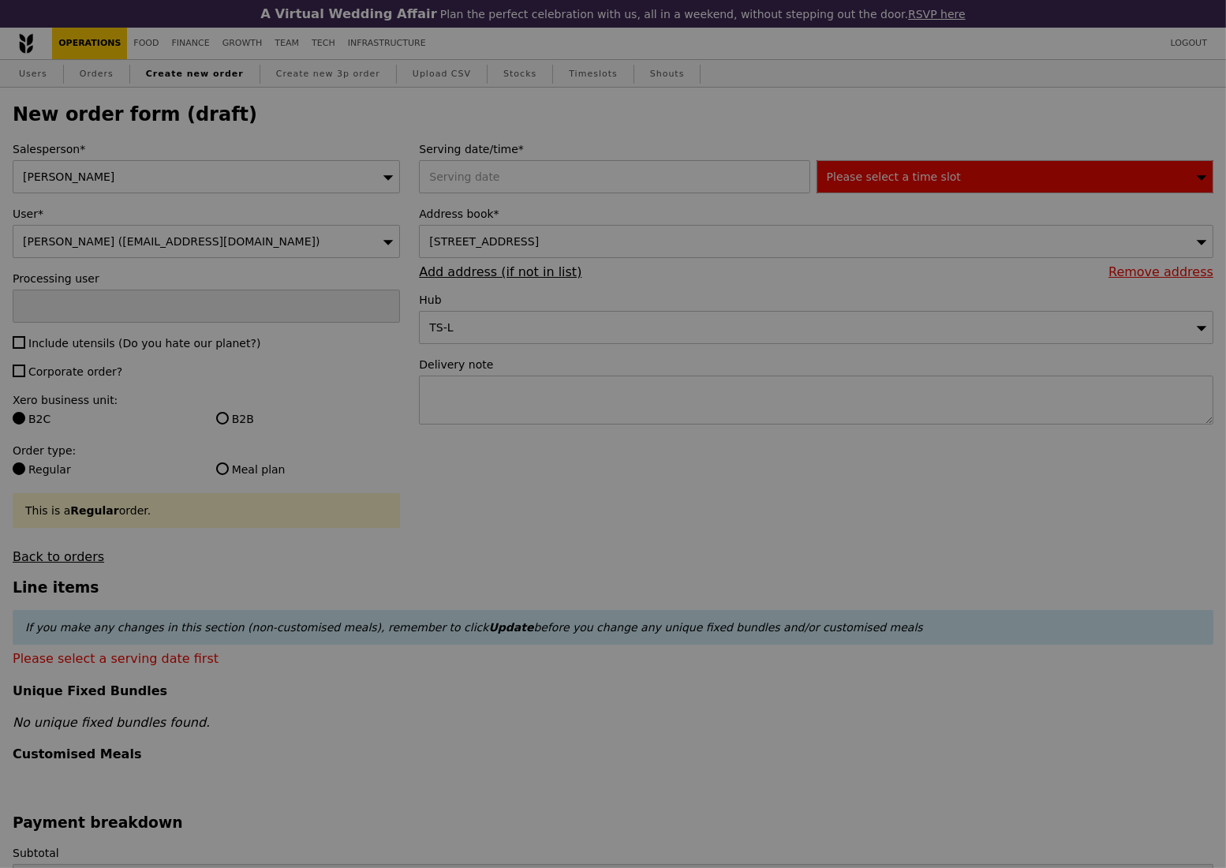
type input "Confirm"
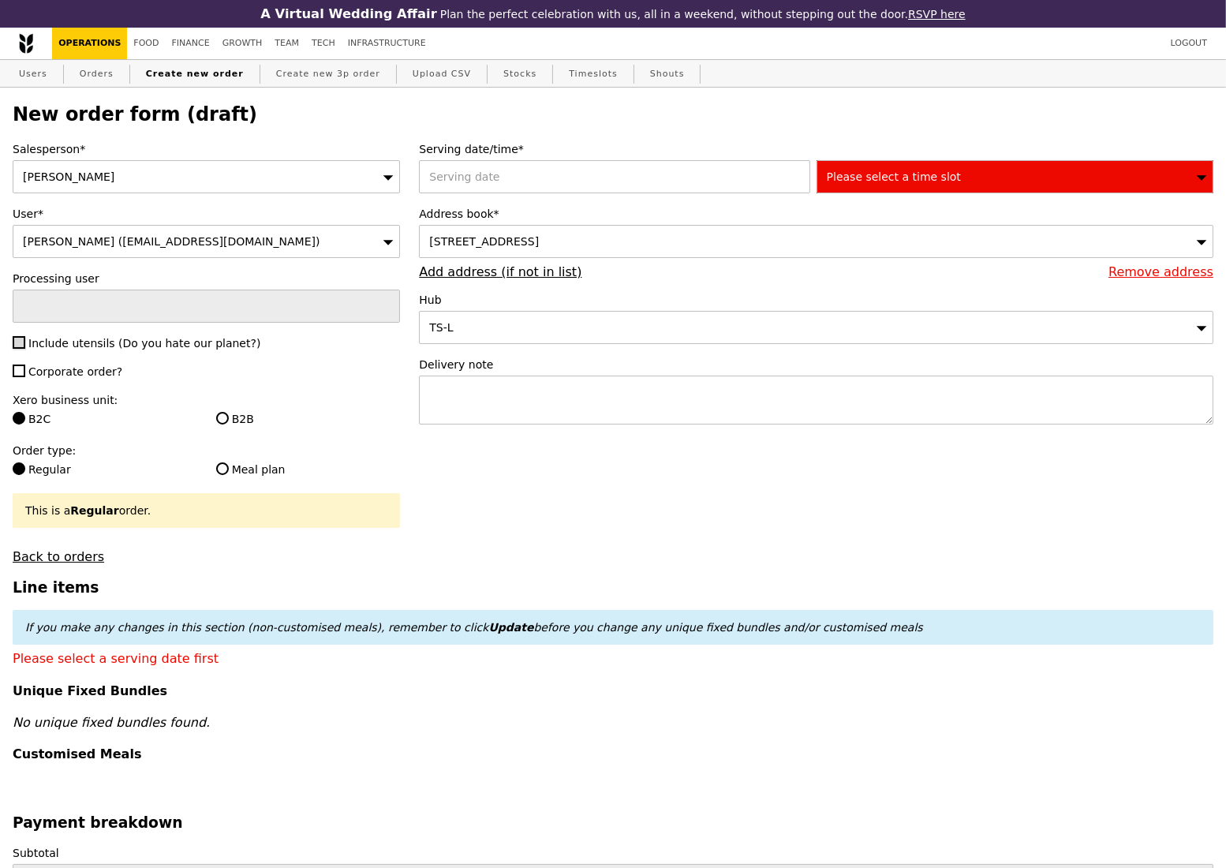
click at [20, 344] on input "Include utensils (Do you hate our planet?)" at bounding box center [19, 342] width 13 height 13
checkbox input "true"
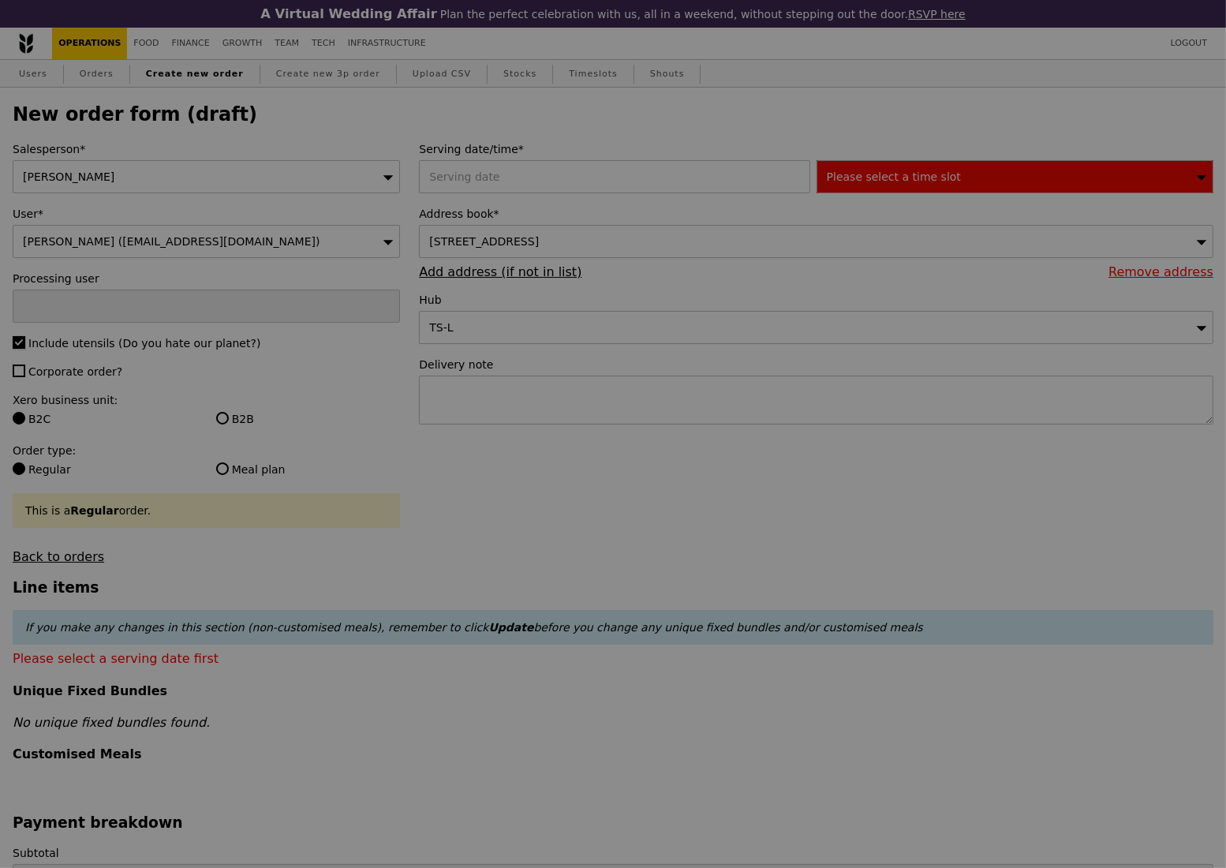
type input "Confirm"
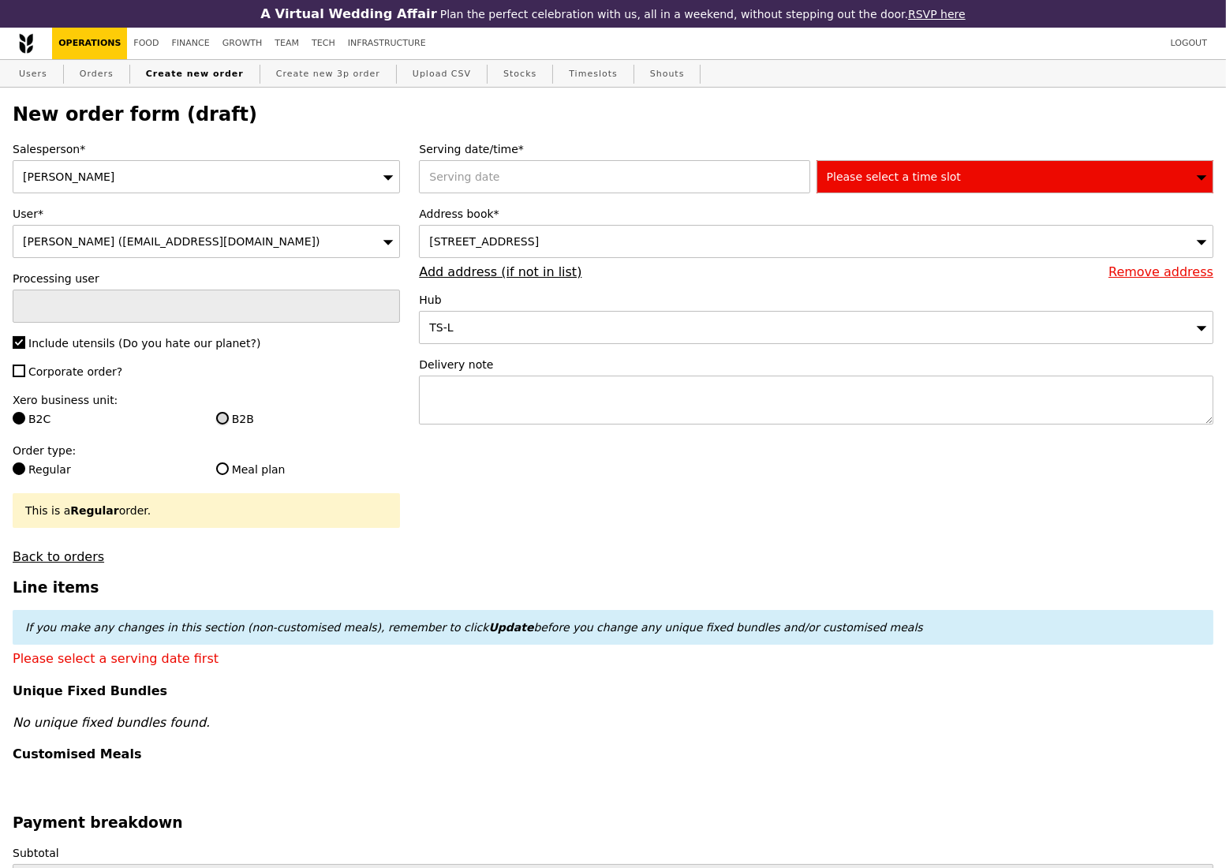
click at [220, 424] on input "B2B" at bounding box center [222, 418] width 13 height 13
radio input "true"
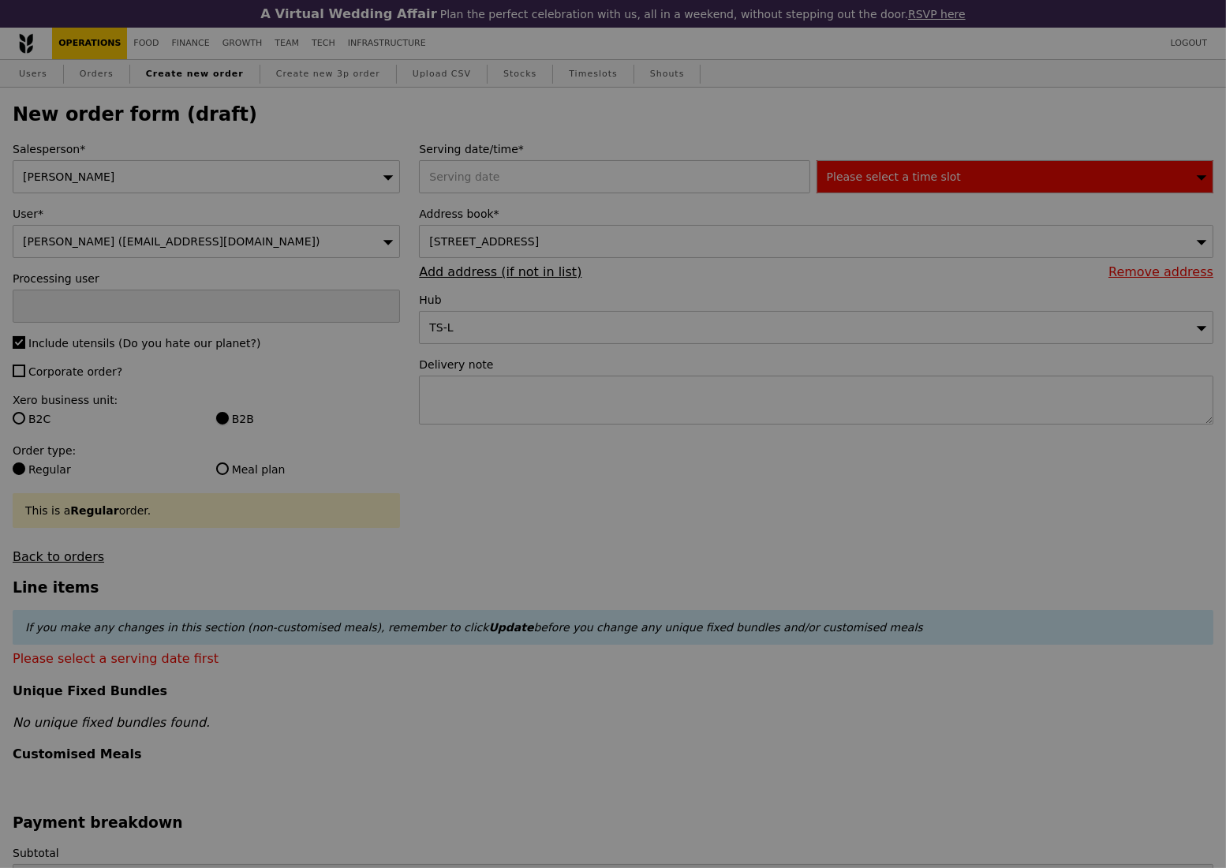
type input "Confirm"
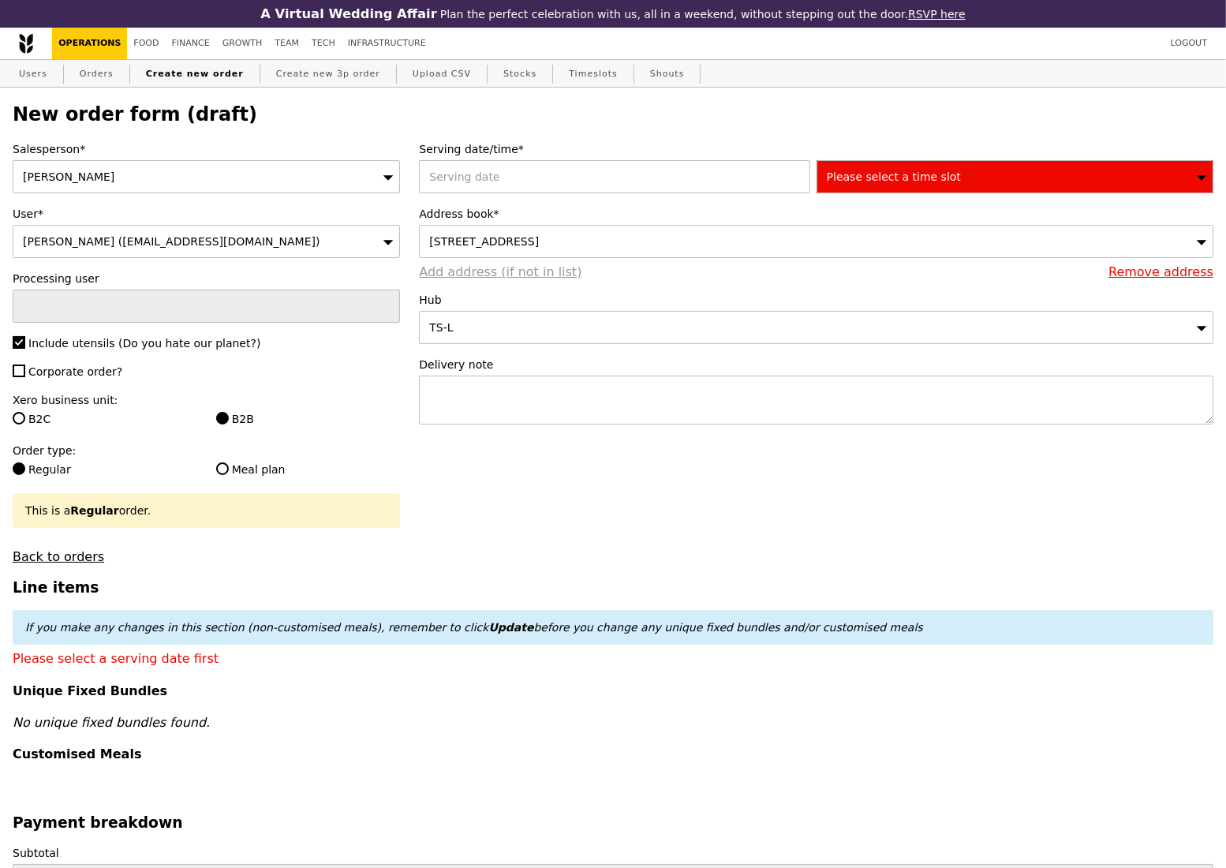
click at [471, 279] on link "Add address (if not in list)" at bounding box center [500, 271] width 163 height 15
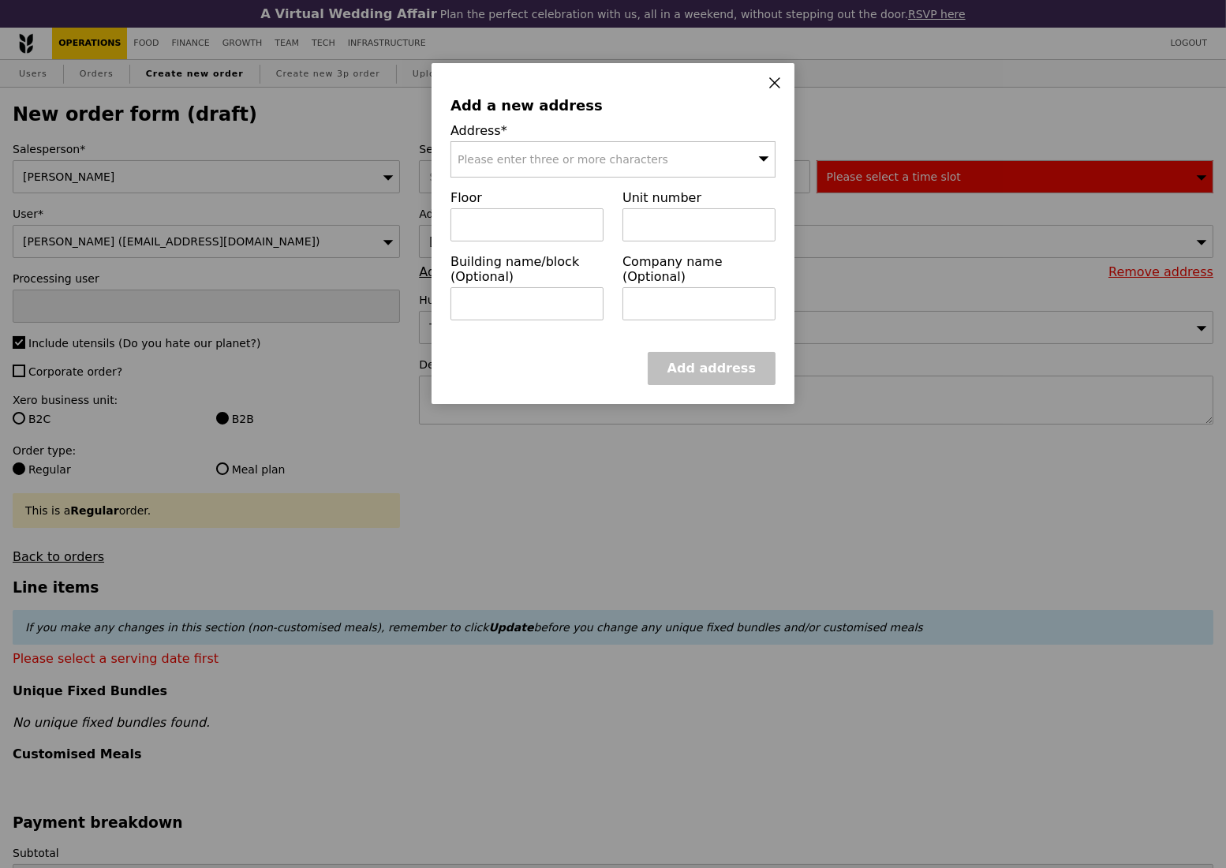
click at [520, 159] on span "Please enter three or more characters" at bounding box center [563, 159] width 211 height 13
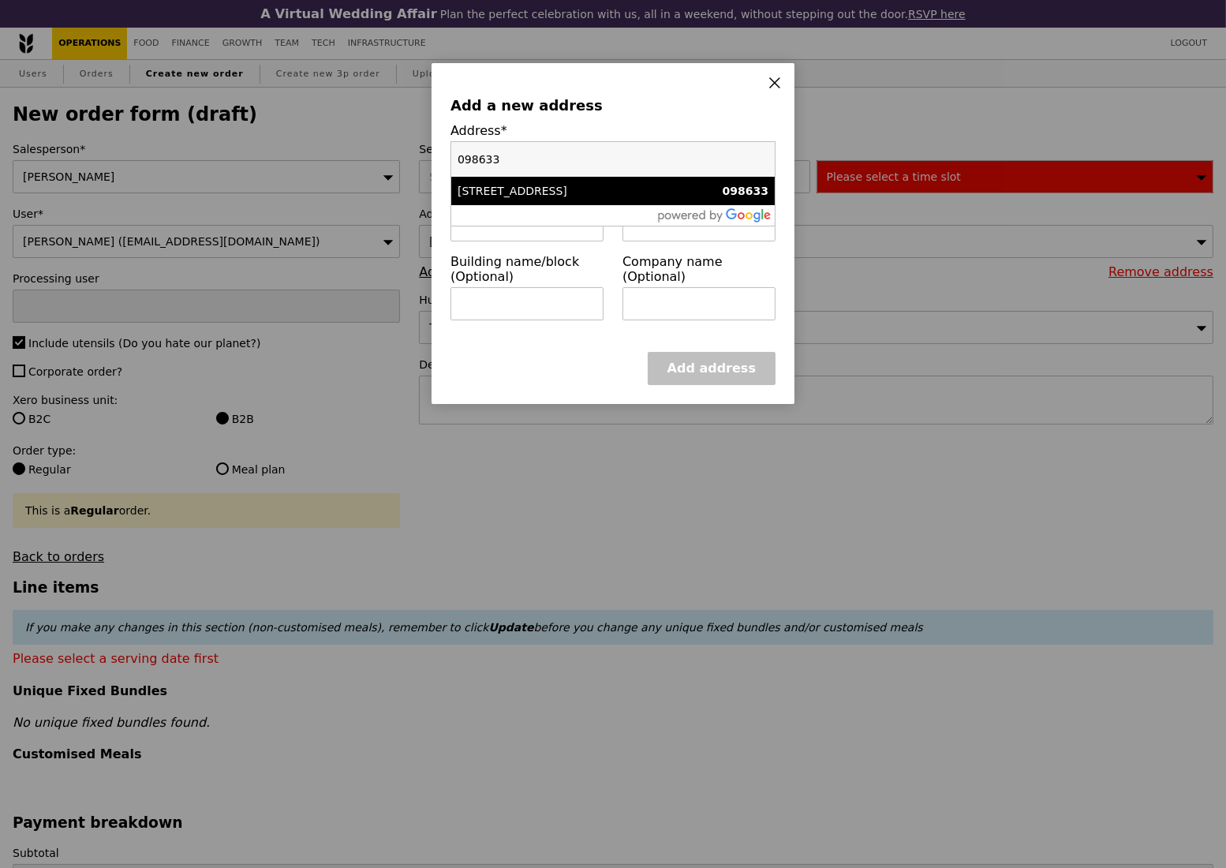
type input "098633"
click at [531, 197] on div "1 Harbourfront Place" at bounding box center [575, 191] width 234 height 16
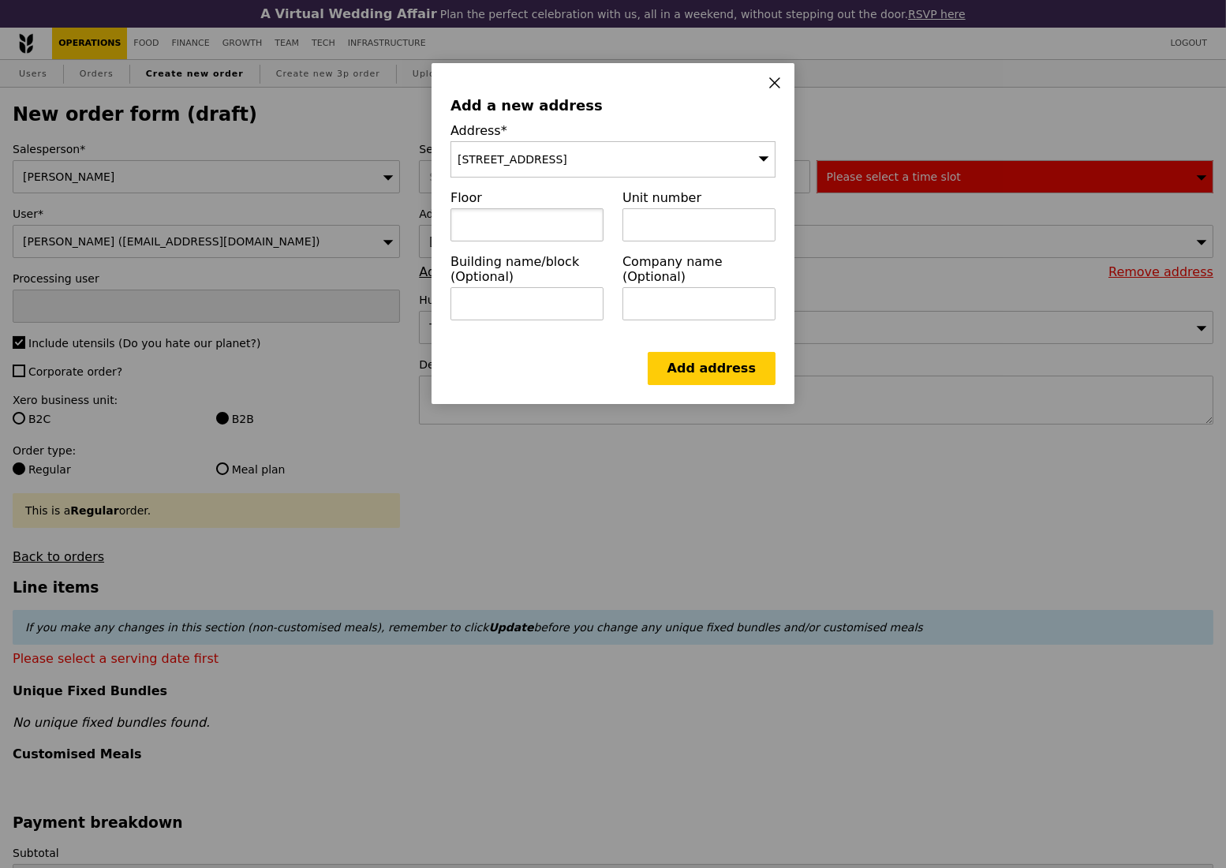
click at [521, 226] on input "text" at bounding box center [526, 224] width 153 height 33
paste input "06-00"
type input "06-00"
click at [499, 320] on input "text" at bounding box center [526, 303] width 153 height 33
paste input "HarbourFront Tower One"
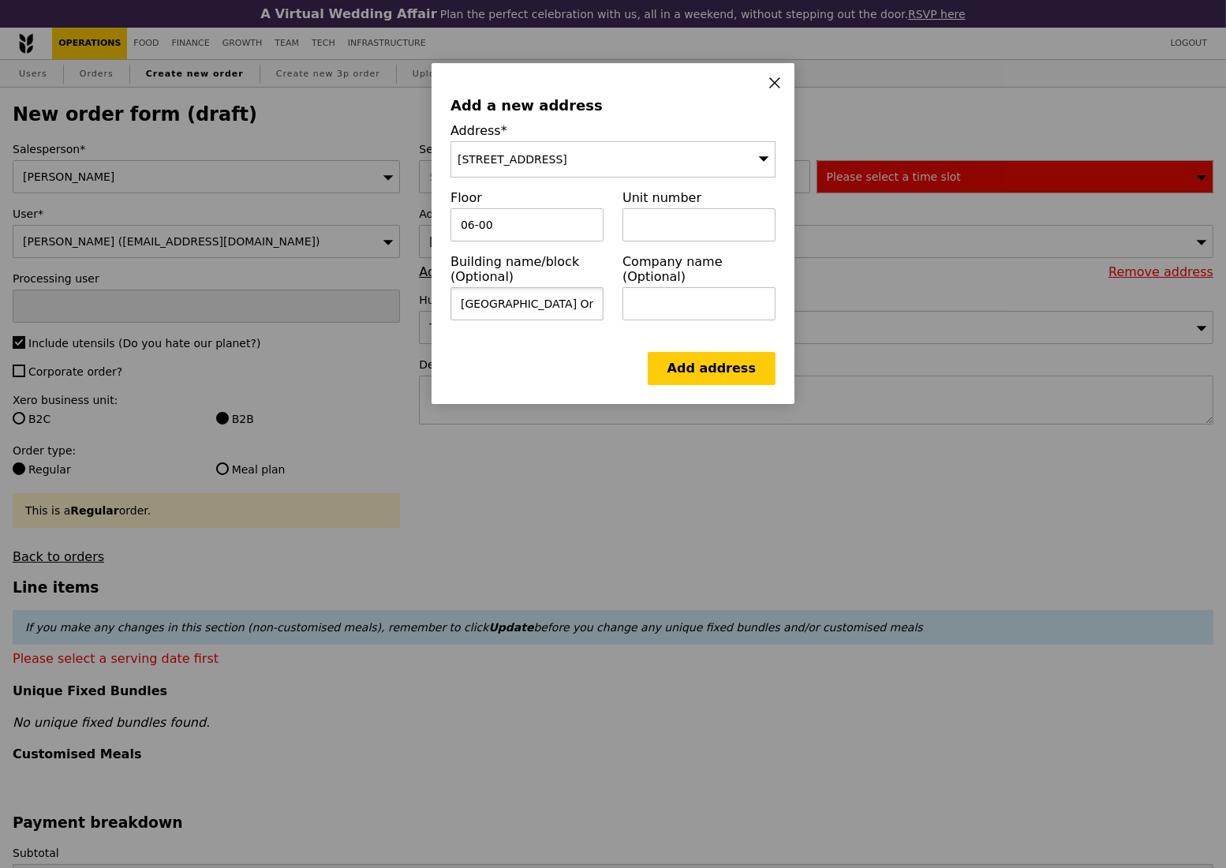
type input "HarbourFront Tower One"
click at [655, 289] on input "text" at bounding box center [698, 303] width 153 height 33
paste input "ExxonMobil Chemical Asia Pacific"
type input "ExxonMobil Chemical Asia Pacific"
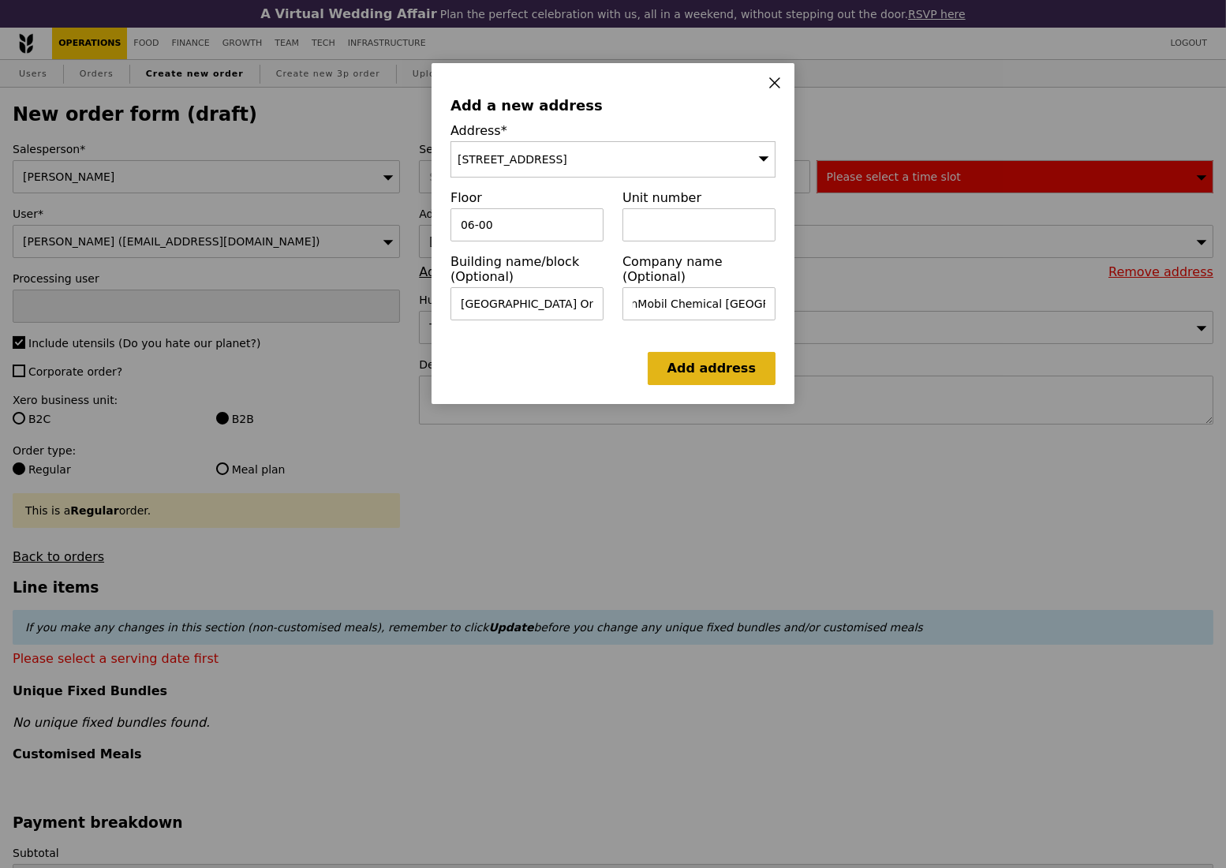
scroll to position [0, 0]
click at [690, 371] on link "Add address" at bounding box center [712, 368] width 128 height 33
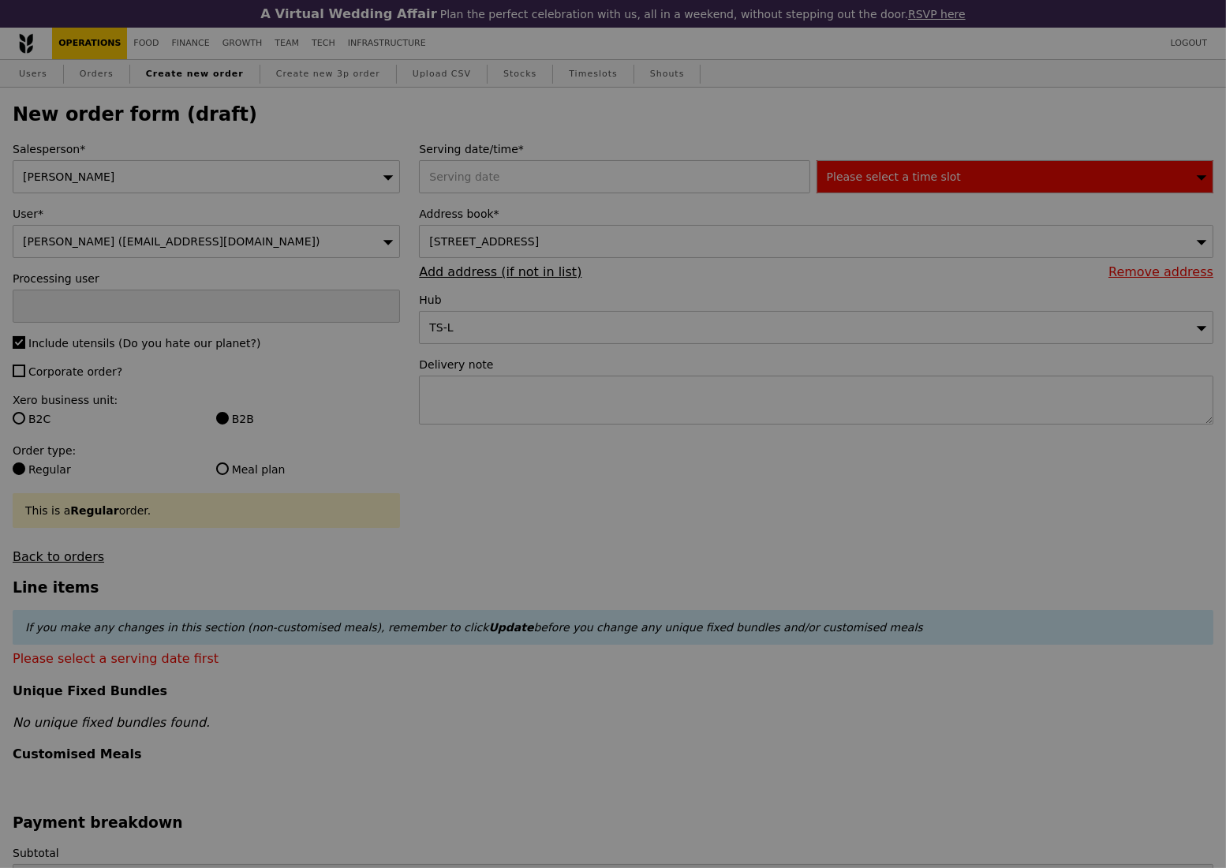
type input "Confirm"
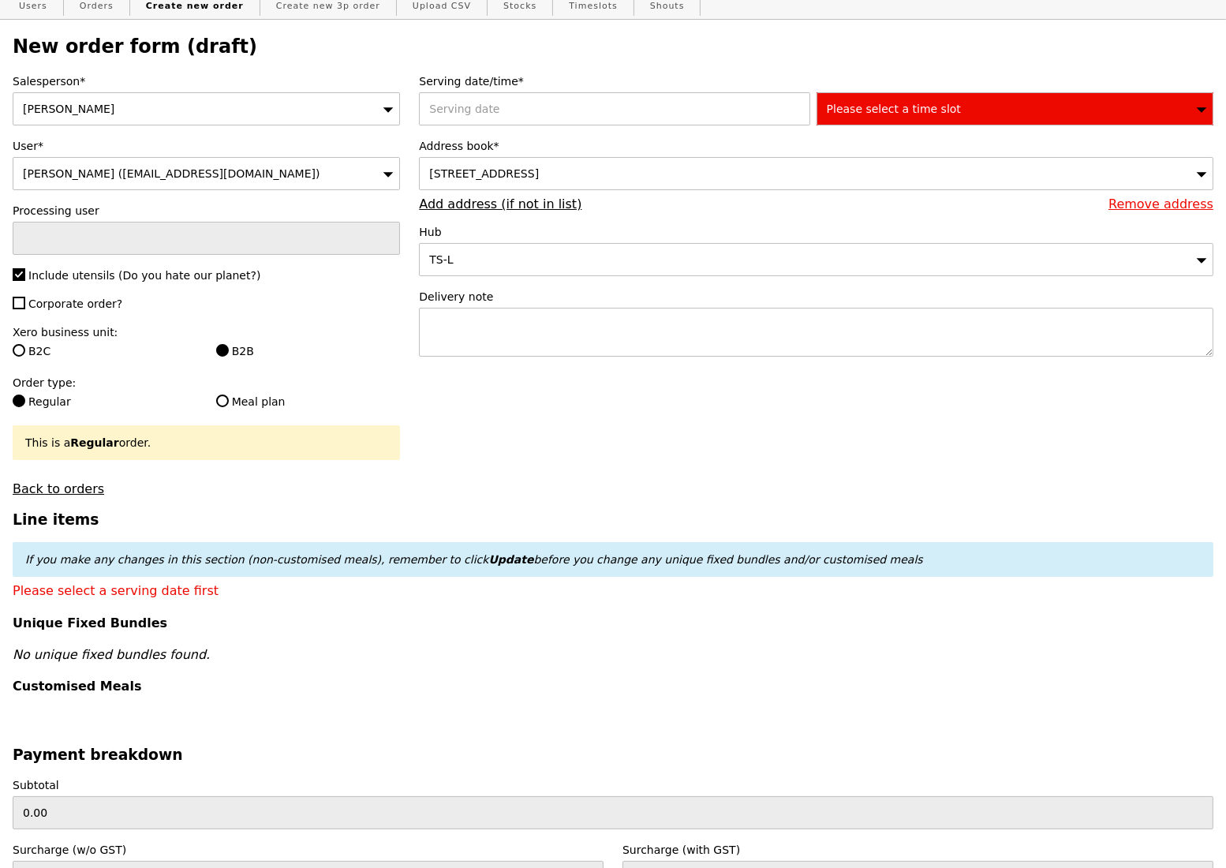
scroll to position [105, 0]
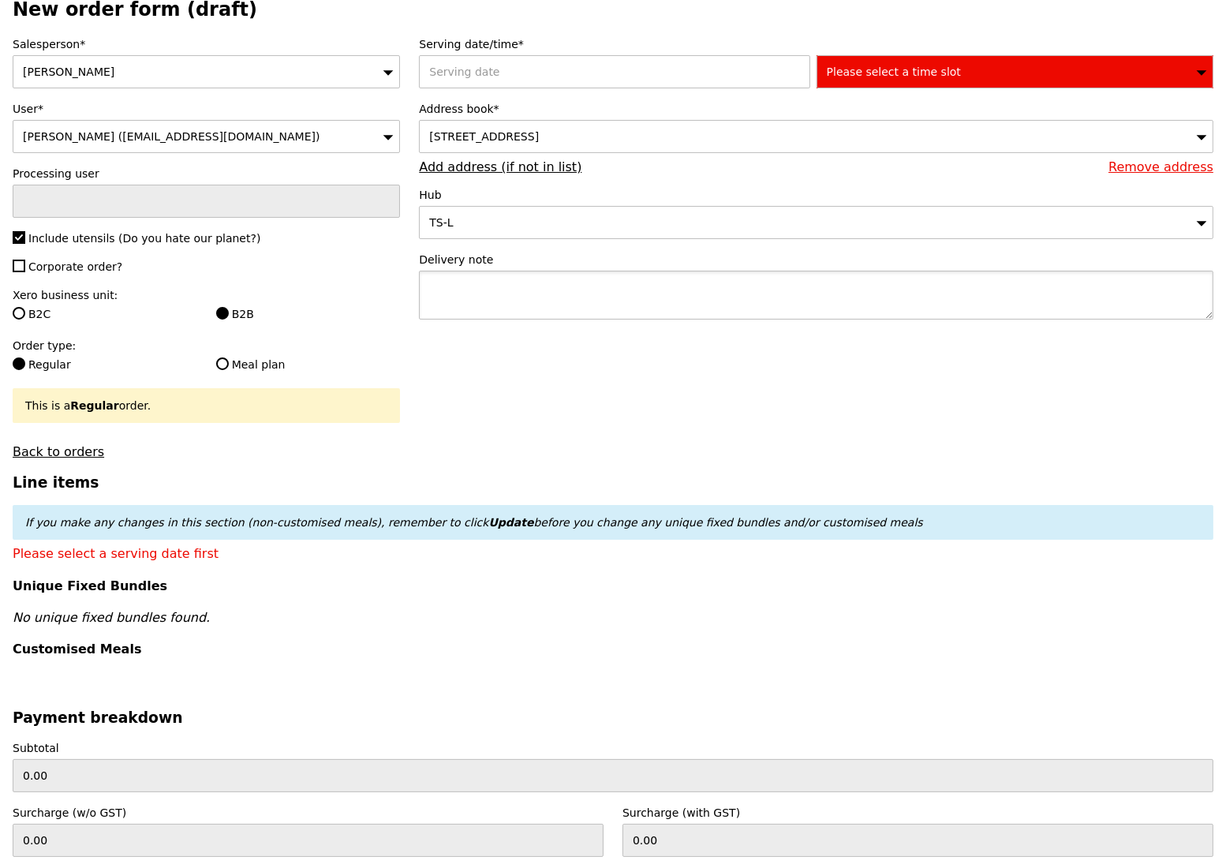
click at [513, 289] on textarea at bounding box center [816, 295] width 794 height 49
paste textarea "Delivery address: ExxonMobil Chemical Asia Pacific 1 HarbourFront Place, #06-00…"
click at [429, 300] on textarea "Delivery address: ExxonMobil Chemical Asia Pacific 1 HarbourFront Place, #06-00…" at bounding box center [816, 295] width 794 height 49
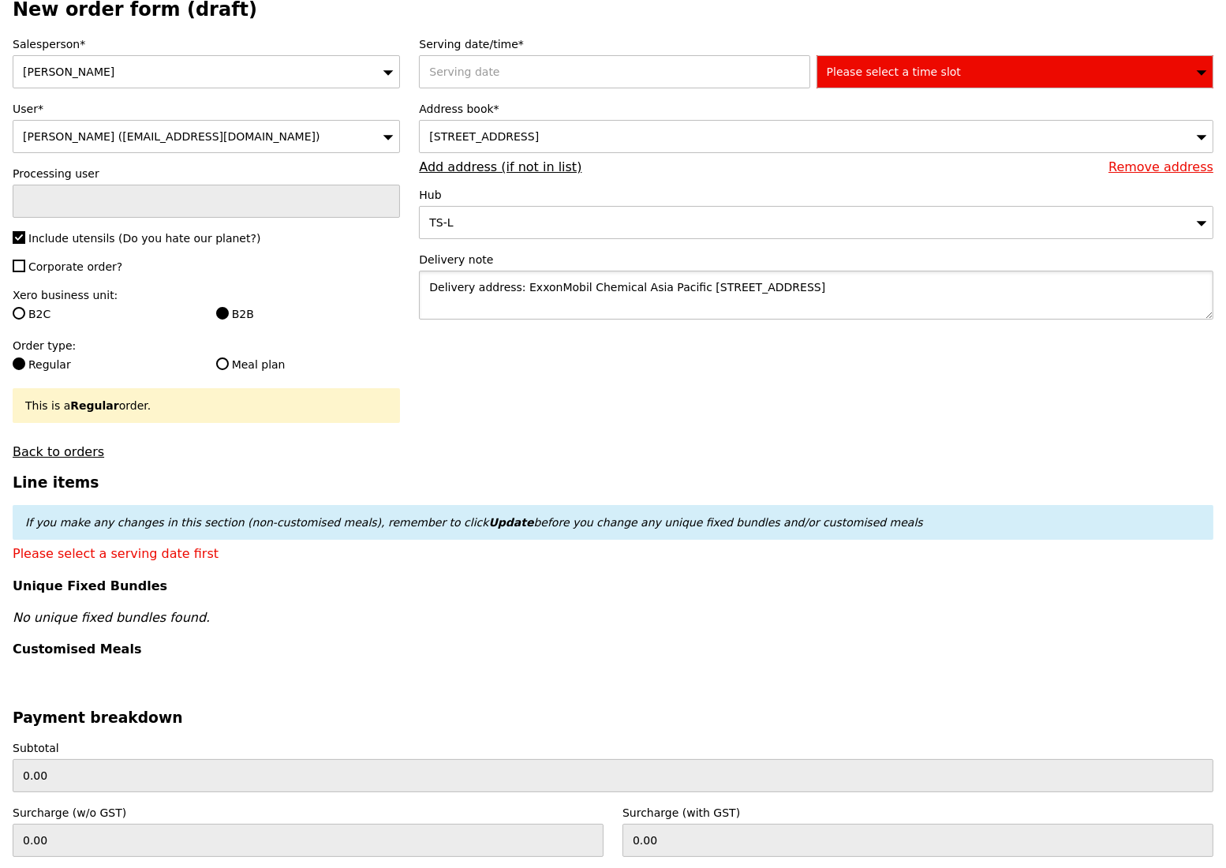
click at [430, 309] on textarea "Delivery address: ExxonMobil Chemical Asia Pacific 1 HarbourFront Place, #06-00…" at bounding box center [816, 295] width 794 height 49
type textarea "Delivery address: ExxonMobil Chemical Asia Pacific 1 HarbourFront Place, #06-00…"
type input "Confirm"
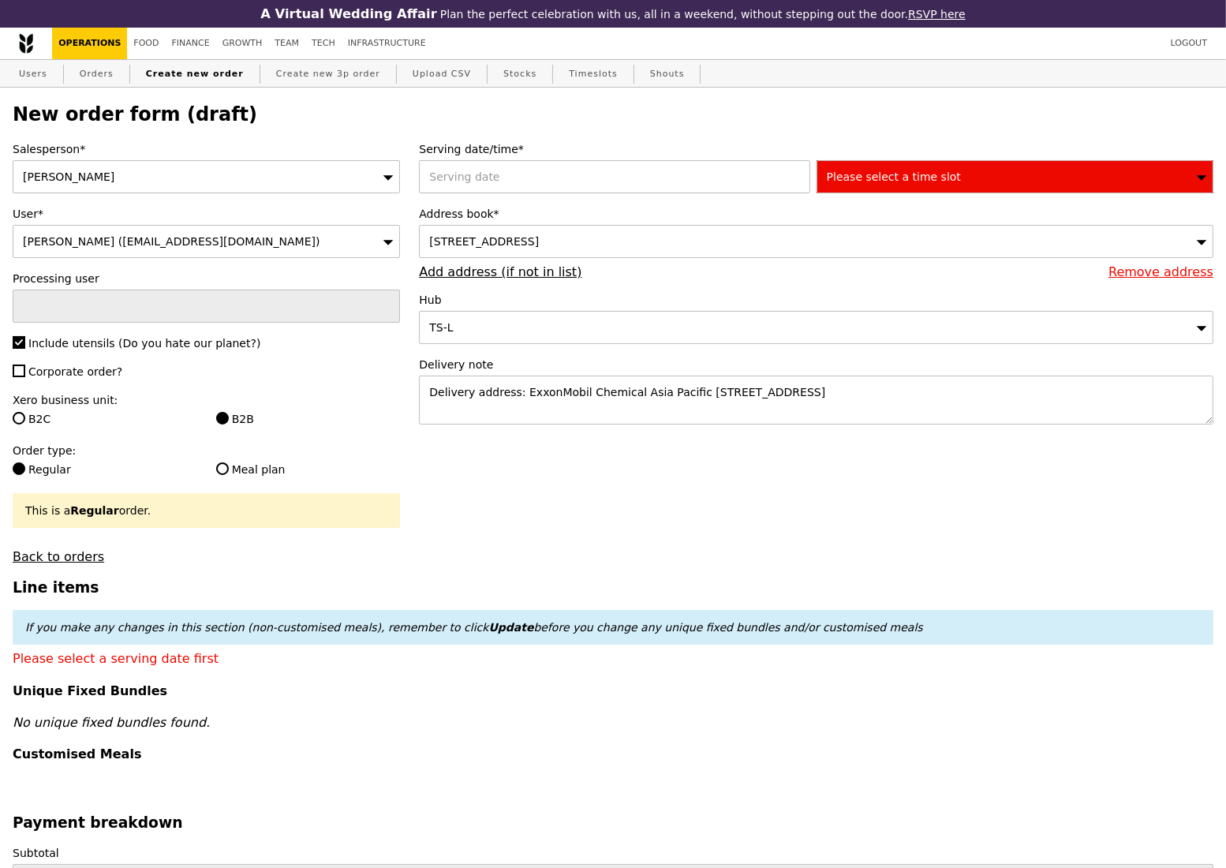
click at [940, 183] on span "Please select a time slot" at bounding box center [894, 176] width 134 height 13
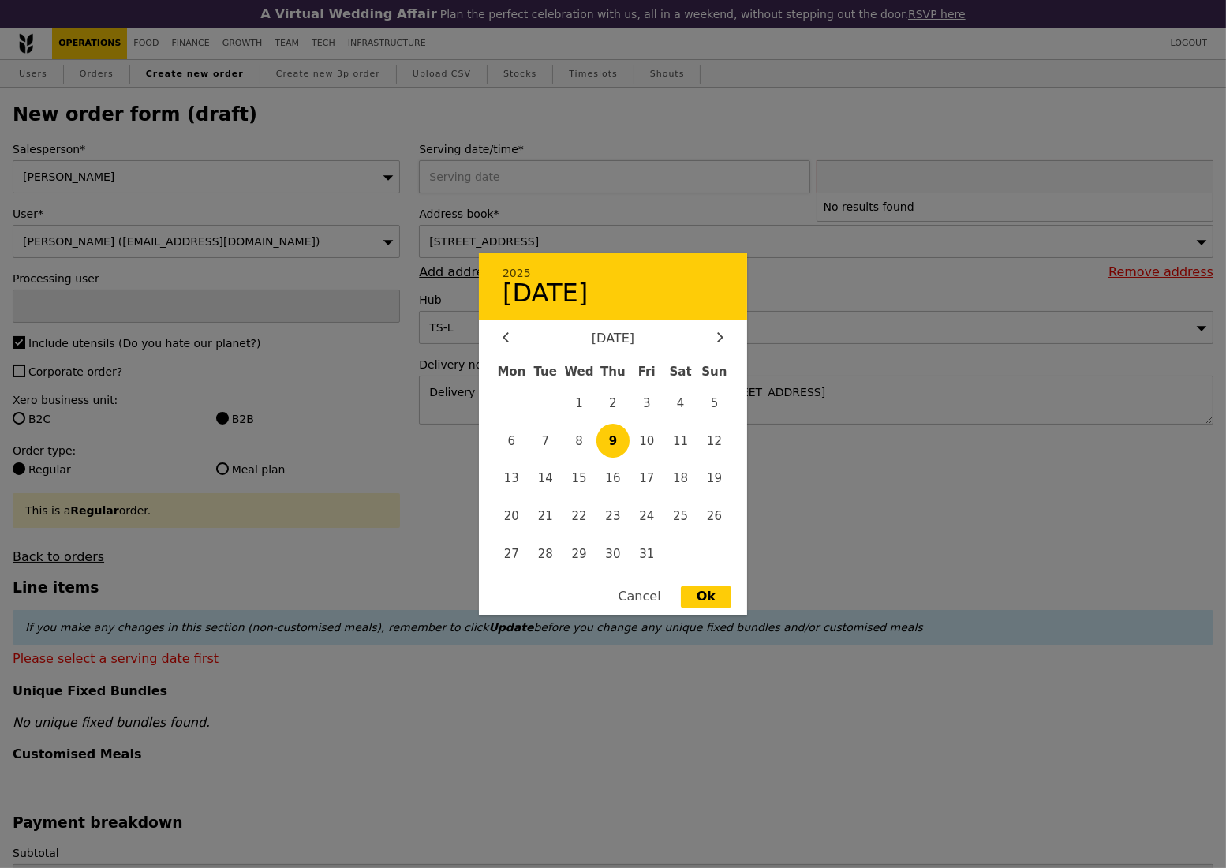
click at [500, 179] on div "2025 October 9 October 2025 Mon Tue Wed Thu Fri Sat Sun 1 2 3 4 5 6 7 8 9 10 11…" at bounding box center [617, 176] width 397 height 33
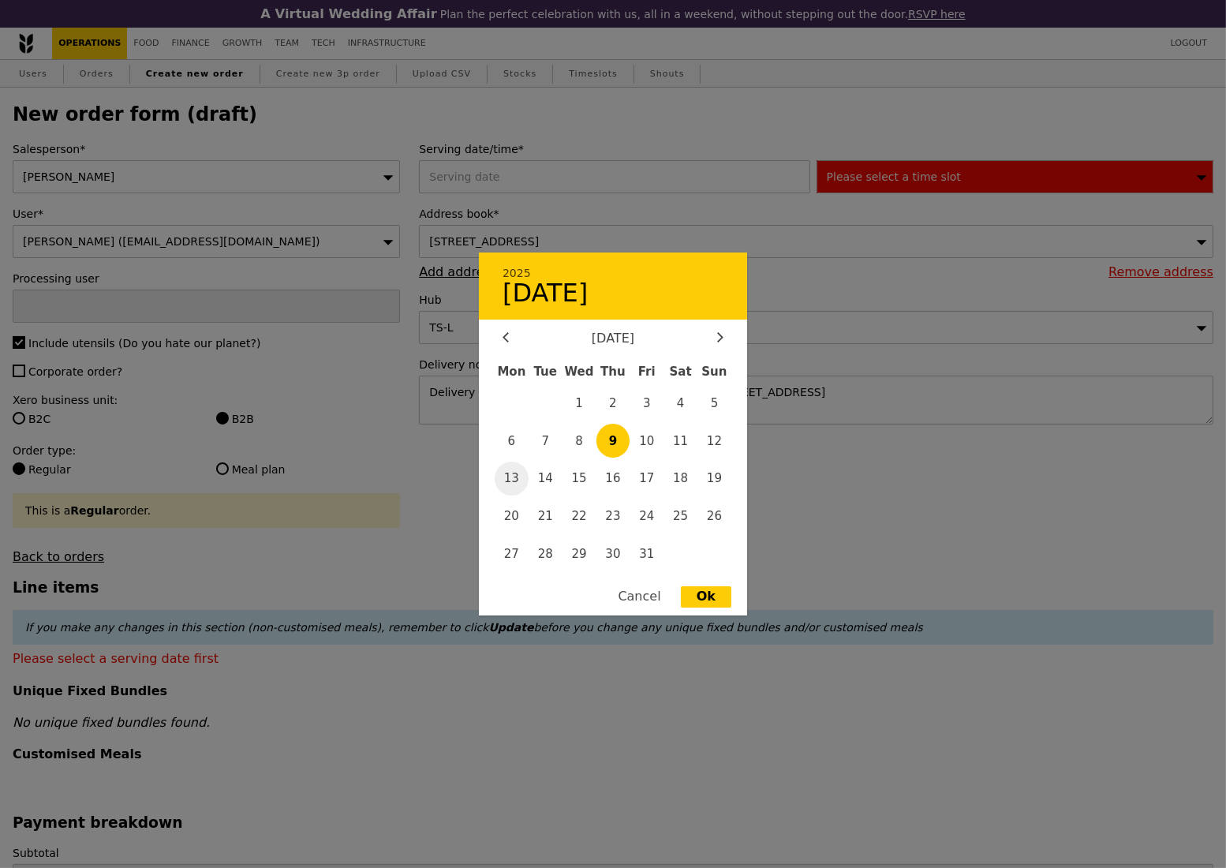
click at [518, 475] on span "13" at bounding box center [512, 479] width 34 height 34
type input "13 Oct 2025"
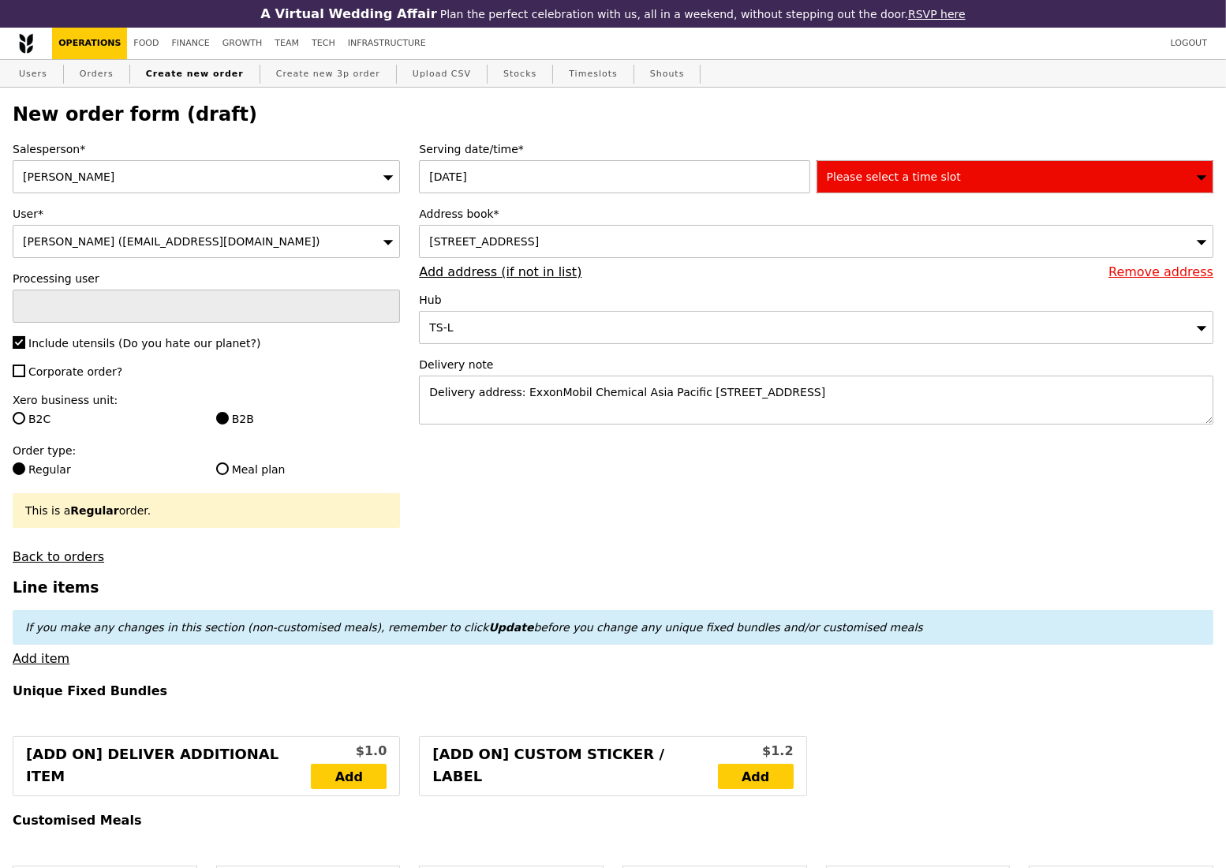
click at [953, 183] on div "Please select a time slot" at bounding box center [1015, 176] width 397 height 33
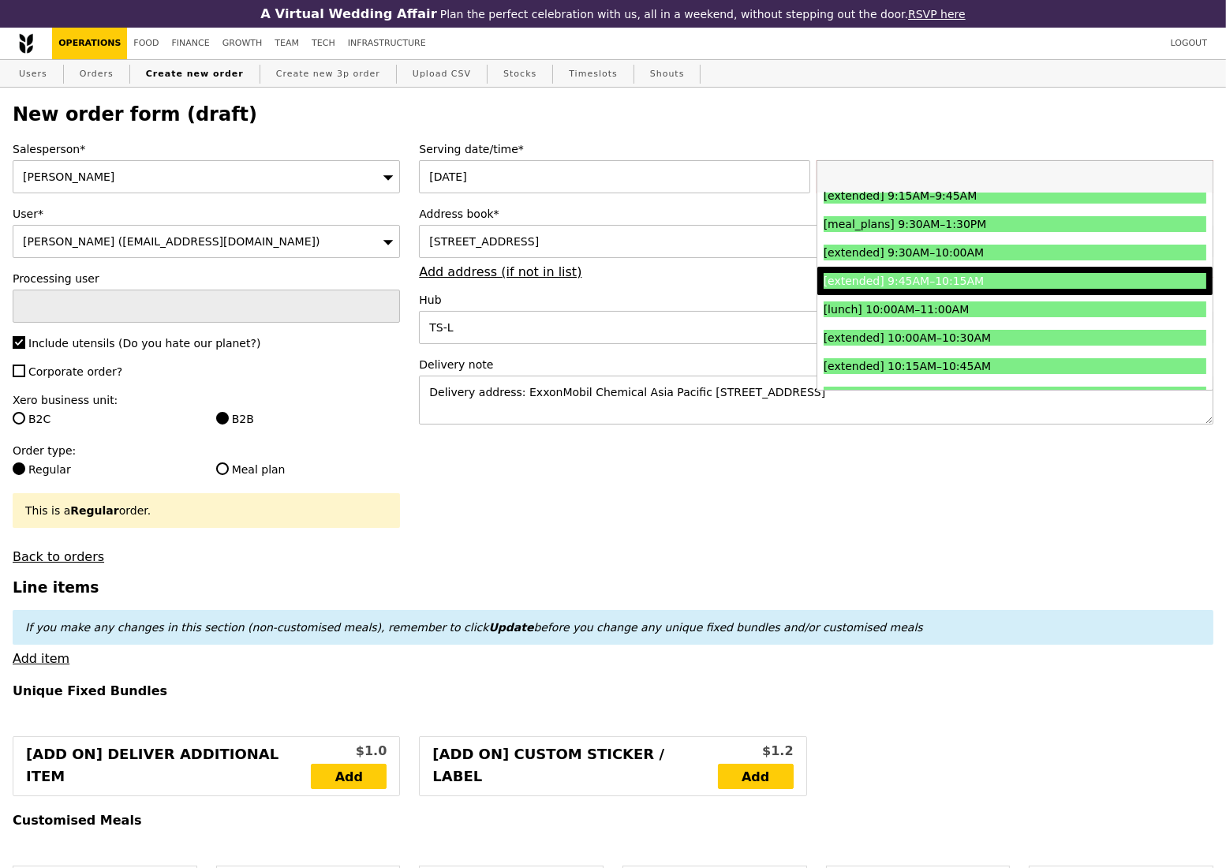
scroll to position [316, 0]
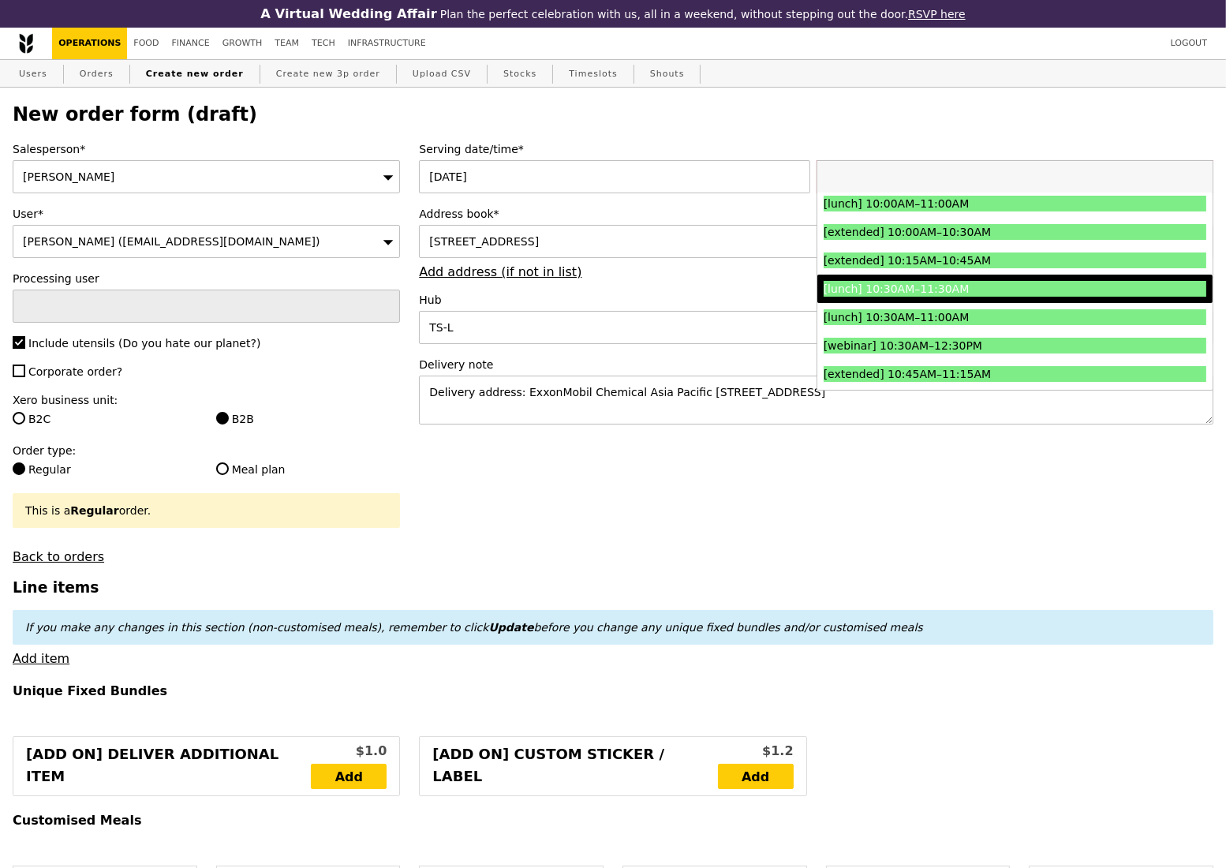
click at [1067, 293] on div "[lunch] 10:30AM–11:30AM" at bounding box center [967, 289] width 287 height 16
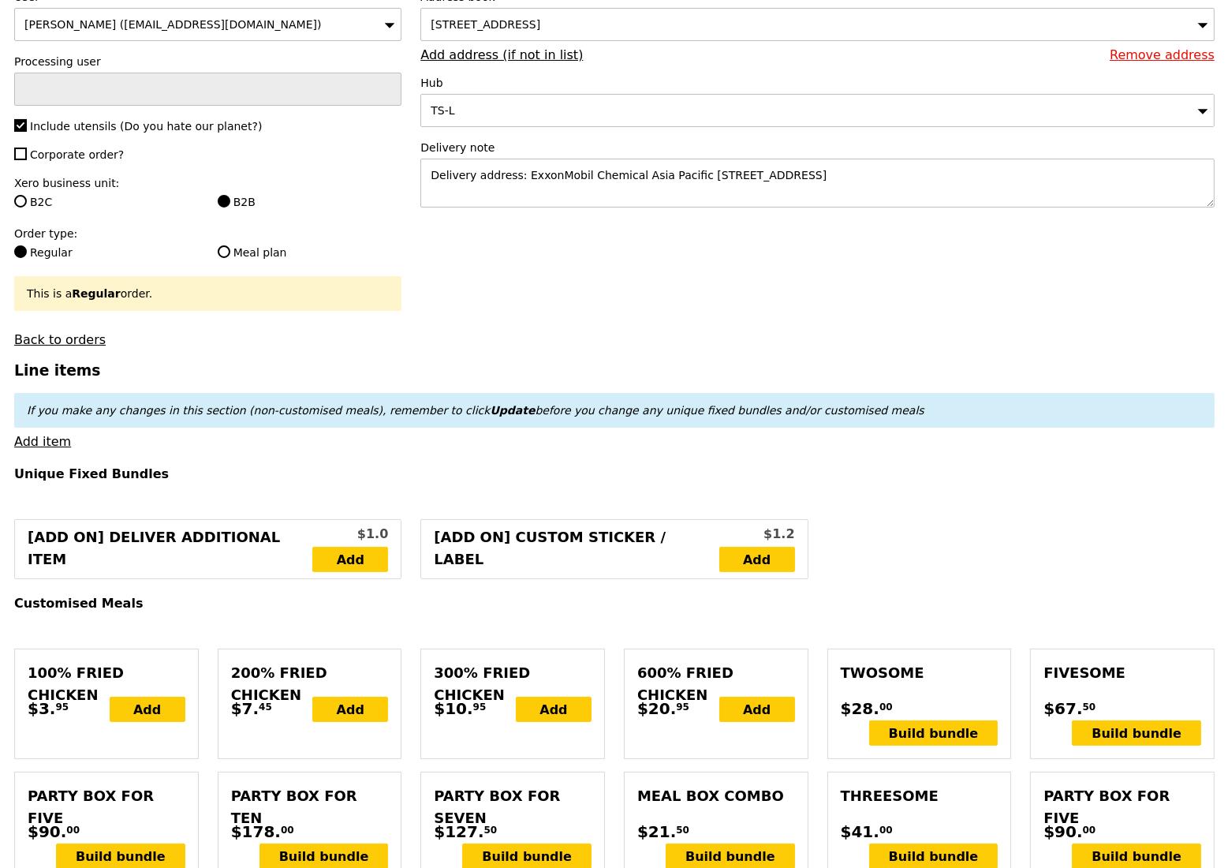
scroll to position [525, 0]
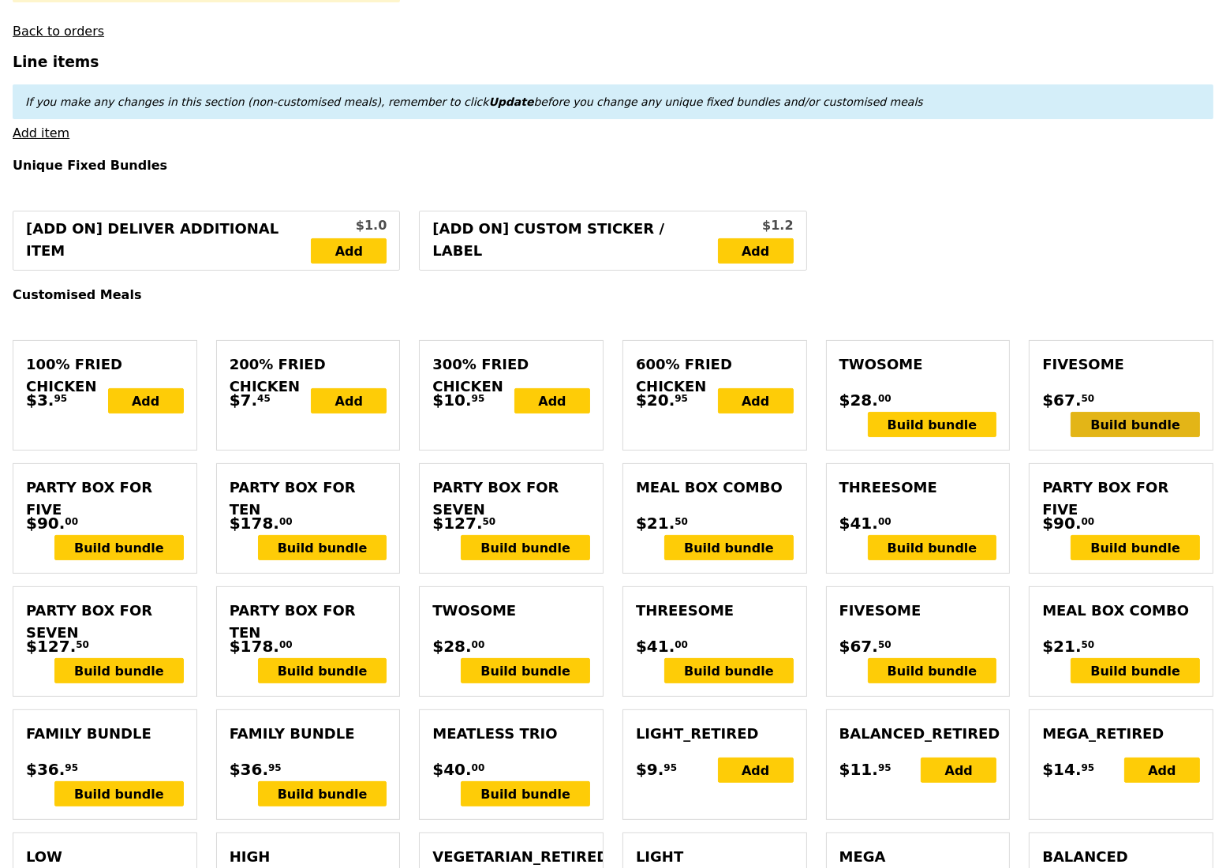
click at [1131, 437] on div "Build bundle" at bounding box center [1135, 424] width 129 height 25
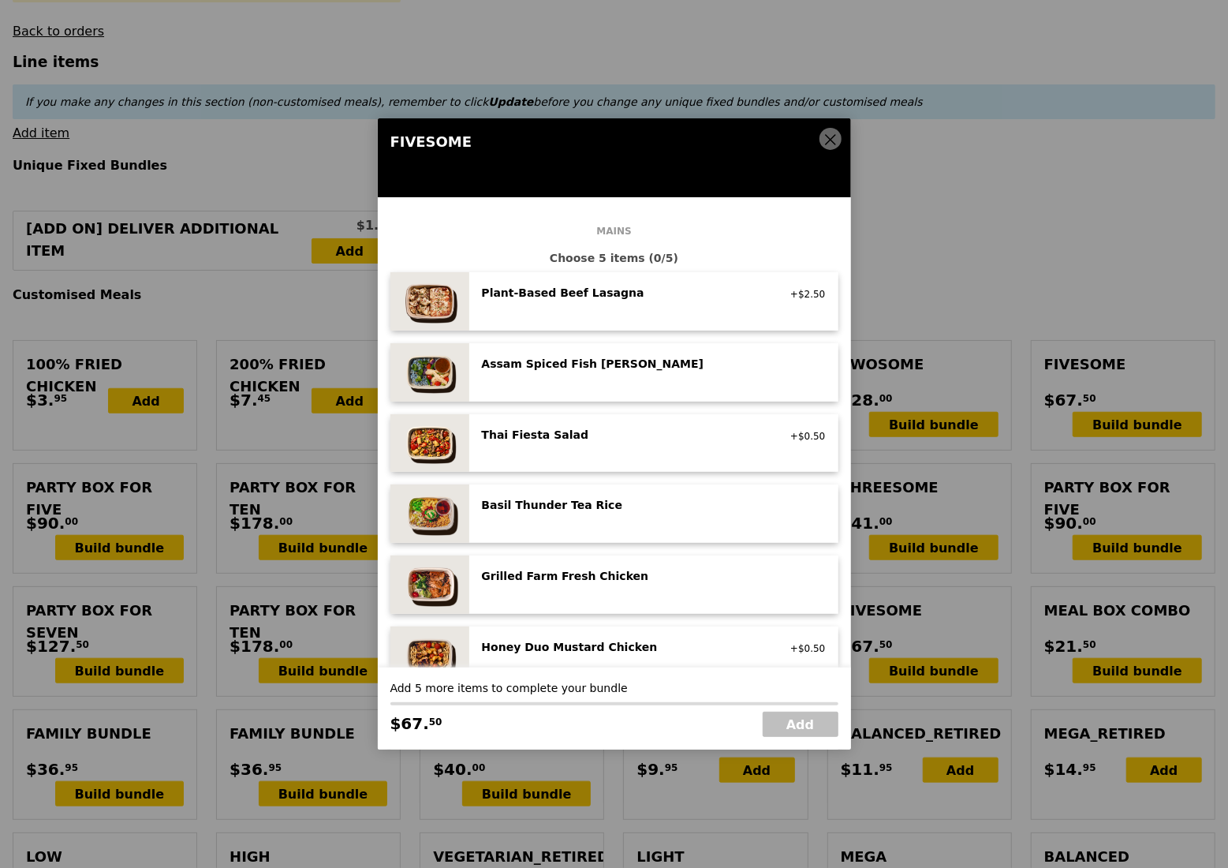
scroll to position [105, 0]
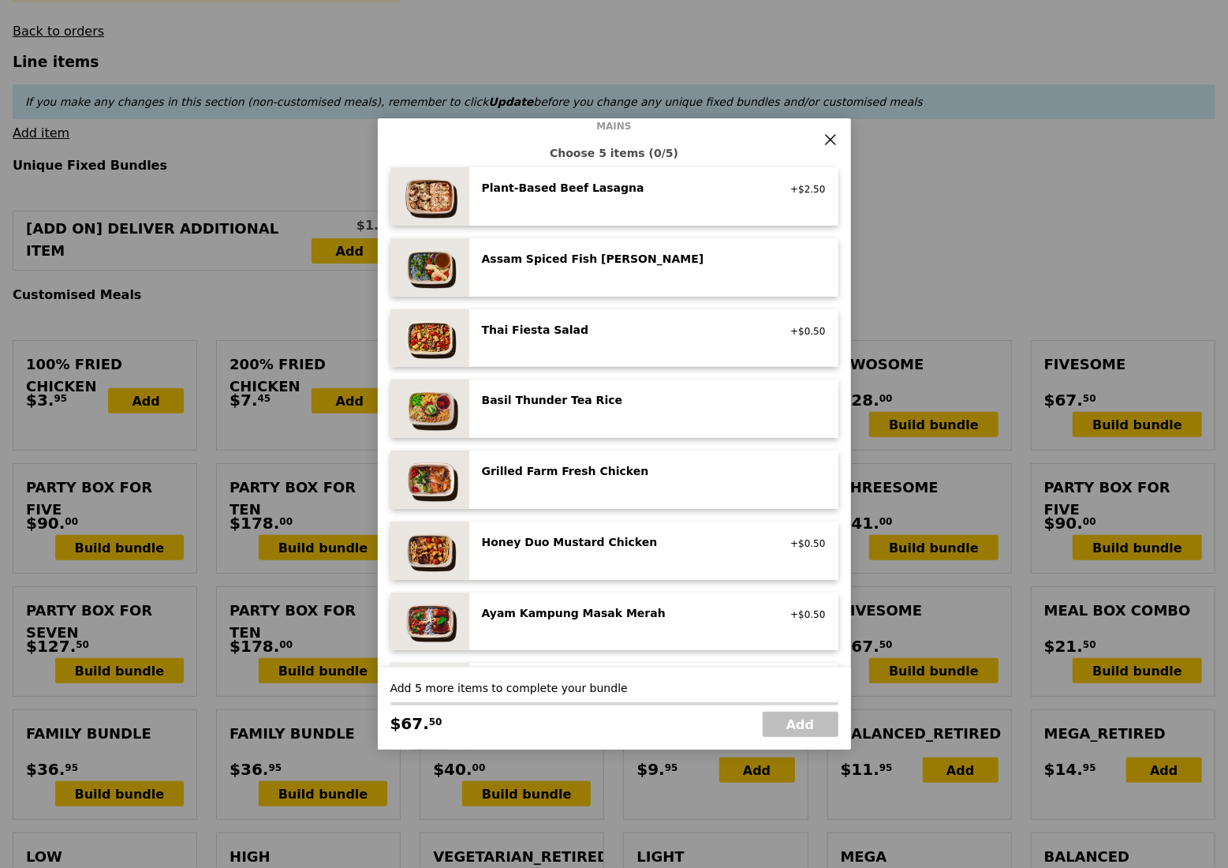
click at [665, 479] on div "Grilled Farm Fresh Chicken" at bounding box center [623, 471] width 283 height 16
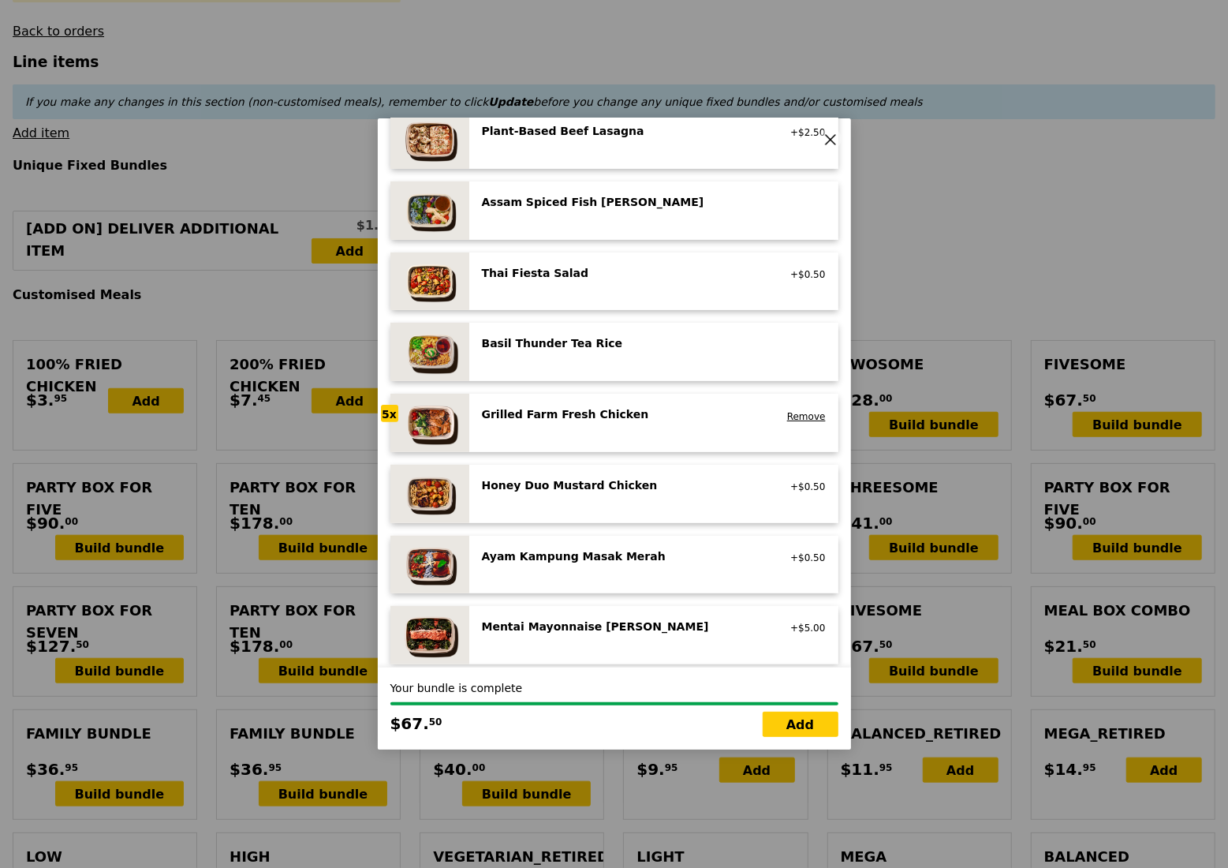
scroll to position [210, 0]
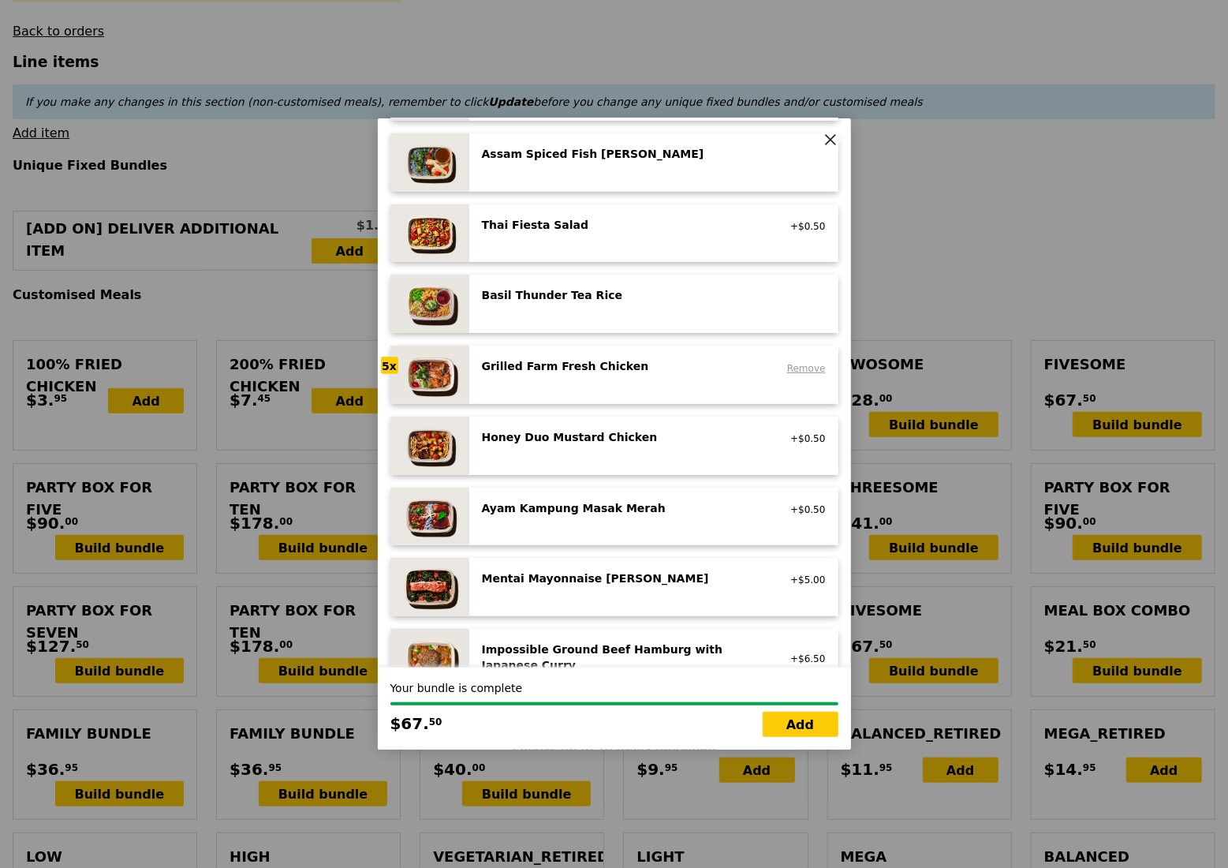
click at [789, 371] on link "Remove" at bounding box center [806, 368] width 39 height 11
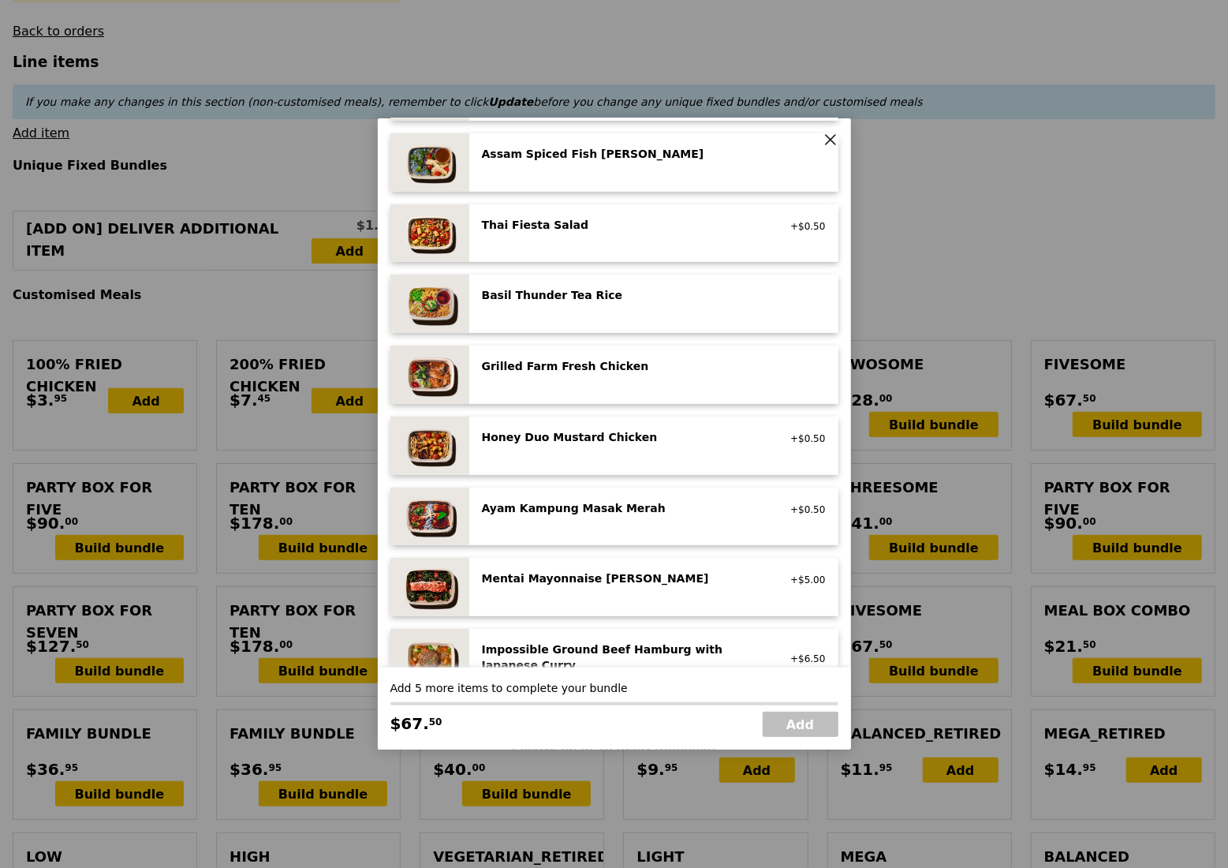
click at [627, 382] on div "Grilled Farm Fresh Chicken high protein, contains allium, dairy, nuts, soy" at bounding box center [654, 374] width 344 height 33
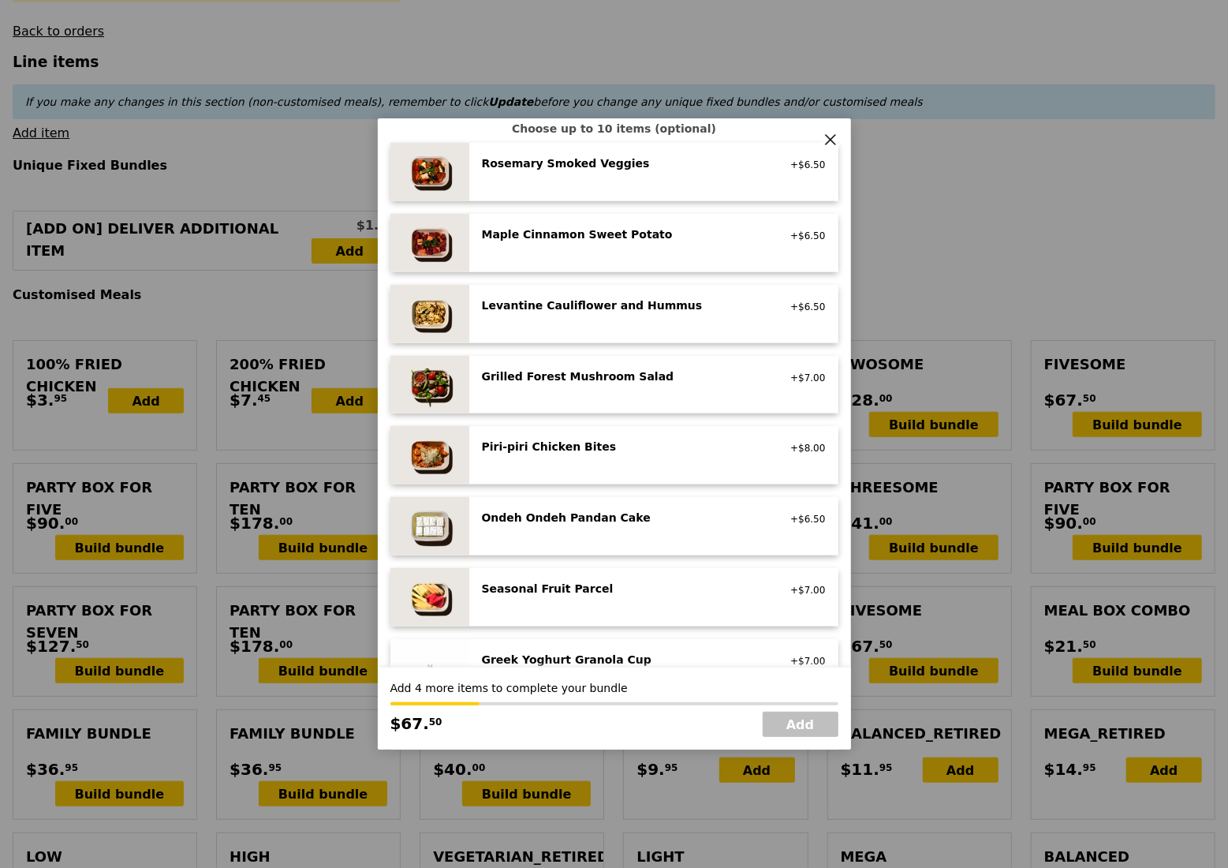
scroll to position [841, 0]
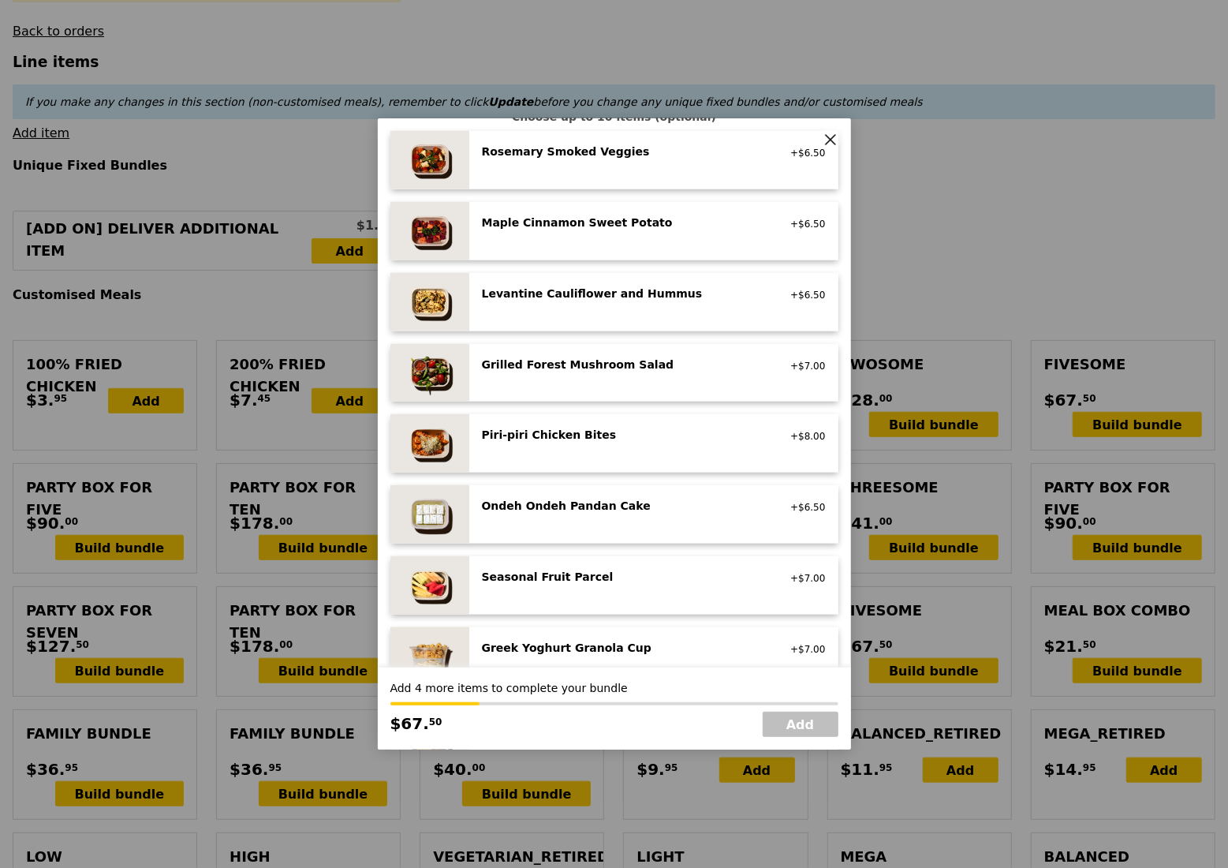
click at [606, 593] on div "Seasonal Fruit Parcel vegan +$7.00" at bounding box center [654, 585] width 344 height 33
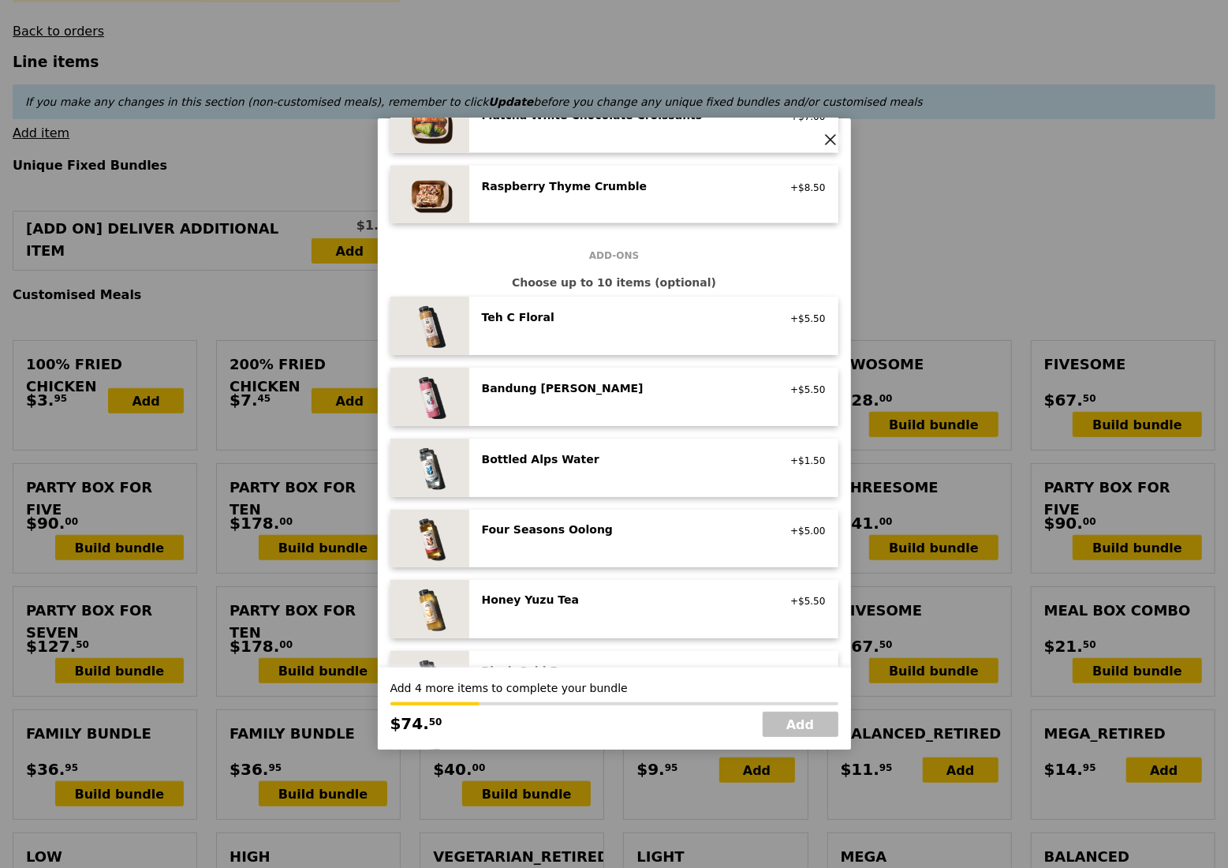
scroll to position [1472, 0]
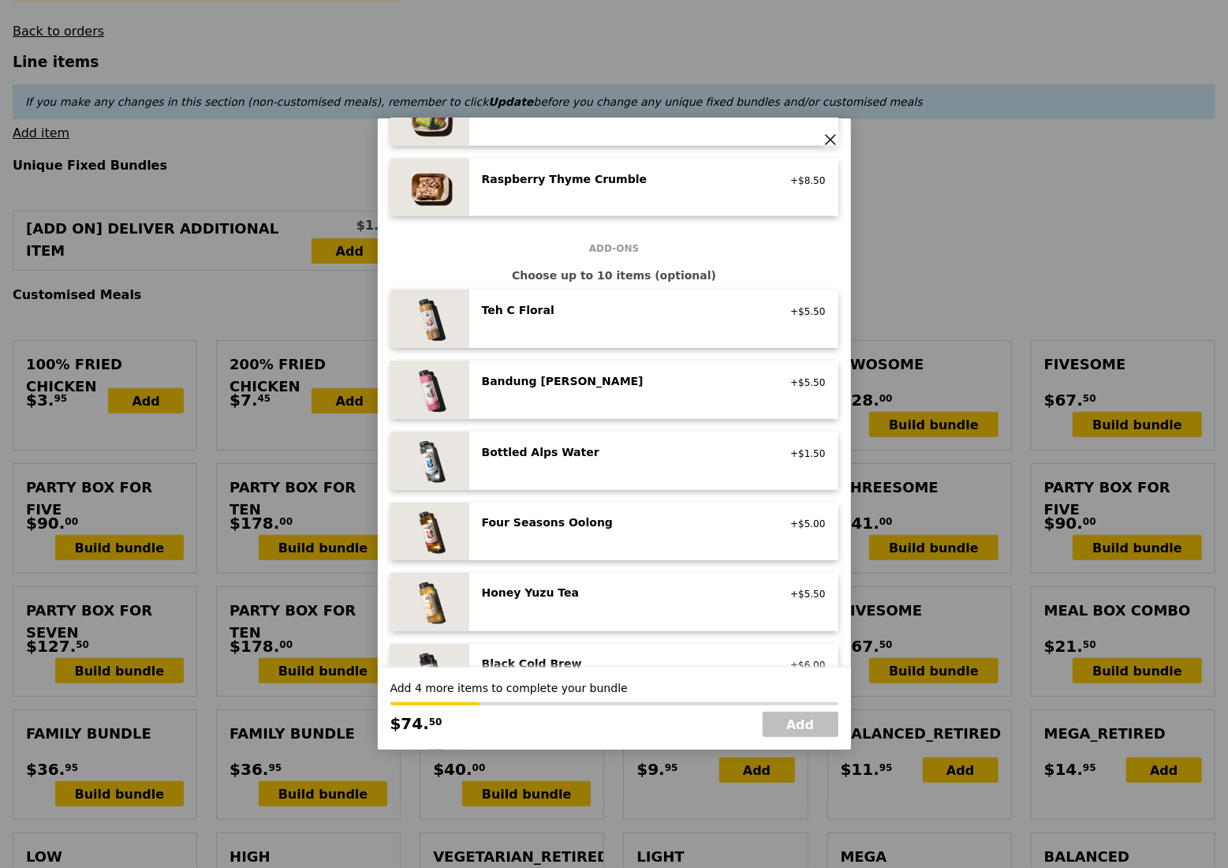
click at [635, 458] on div "Bottled Alps Water" at bounding box center [623, 452] width 283 height 16
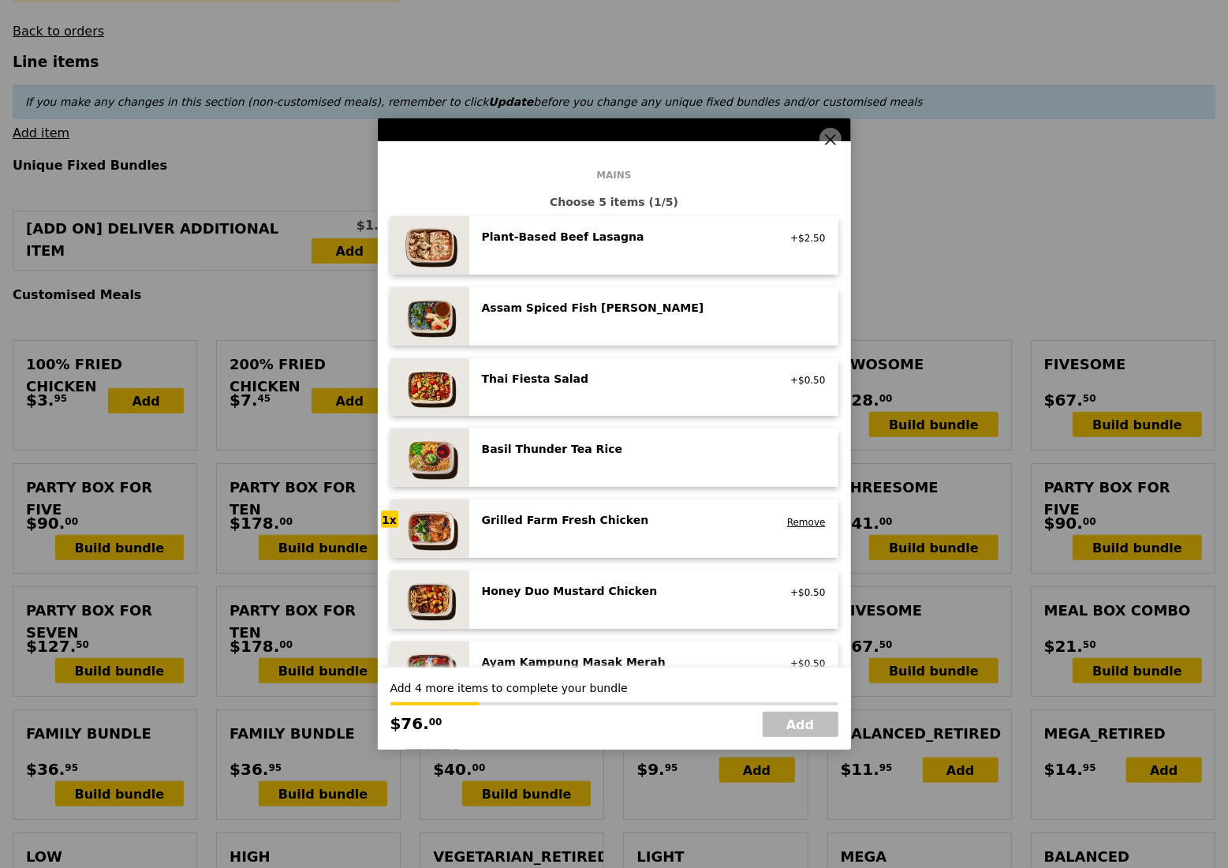
scroll to position [105, 0]
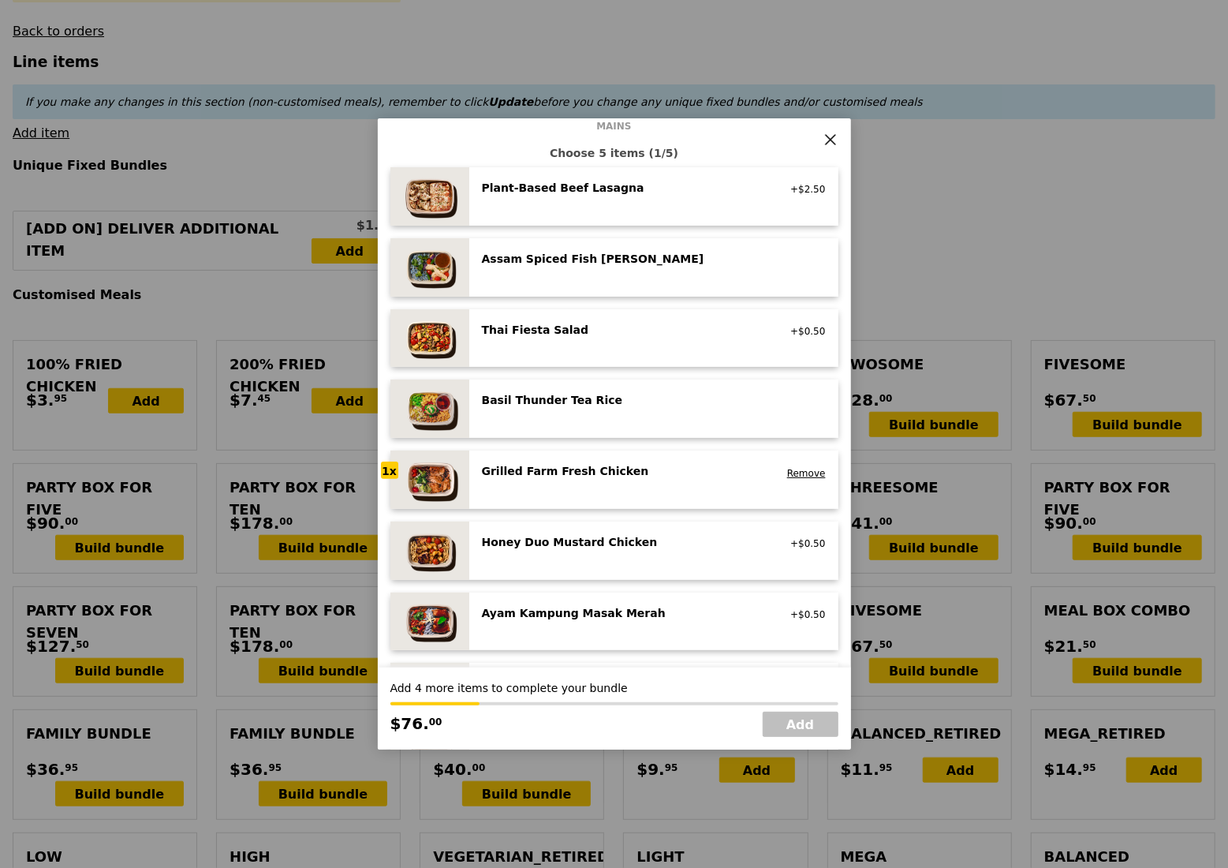
click at [589, 469] on div "Grilled Farm Fresh Chicken" at bounding box center [623, 471] width 283 height 16
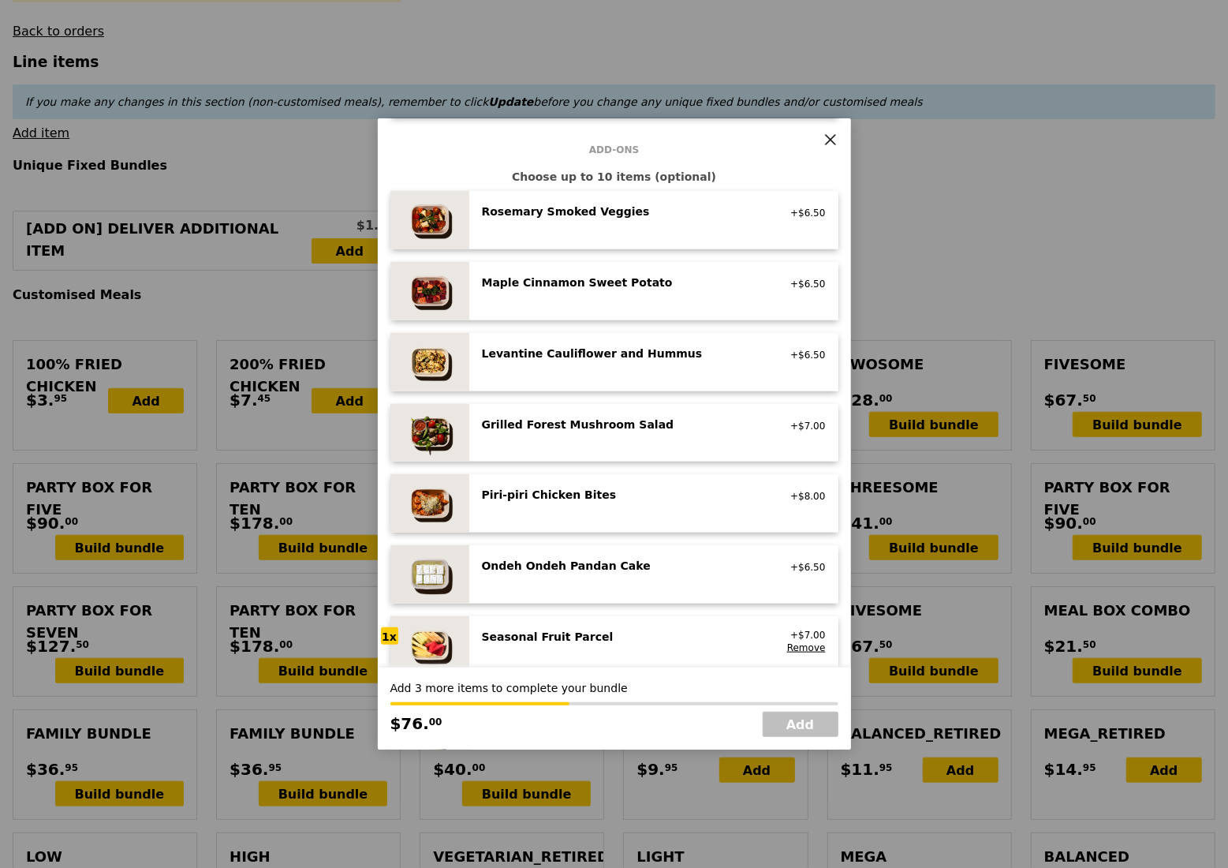
scroll to position [947, 0]
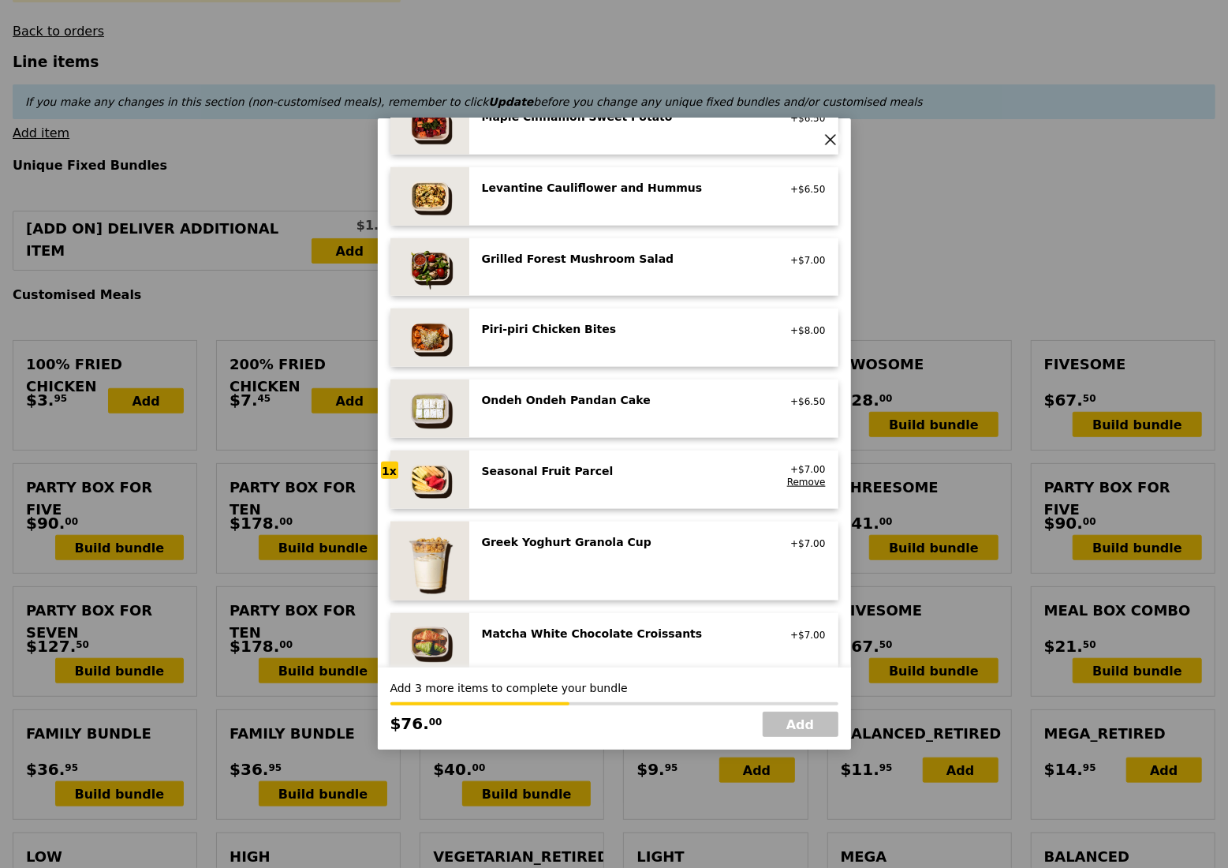
click at [653, 480] on div "Seasonal Fruit Parcel vegan" at bounding box center [624, 475] width 302 height 25
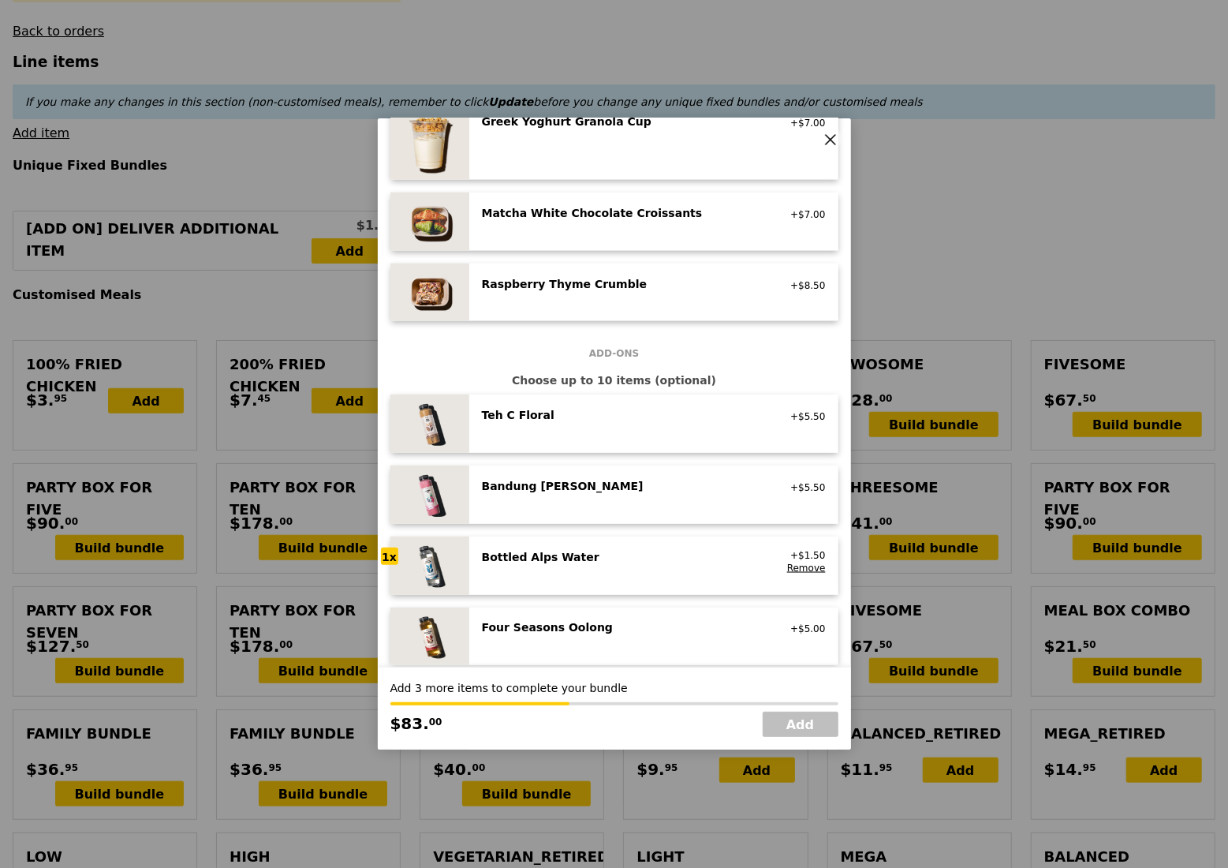
scroll to position [1472, 0]
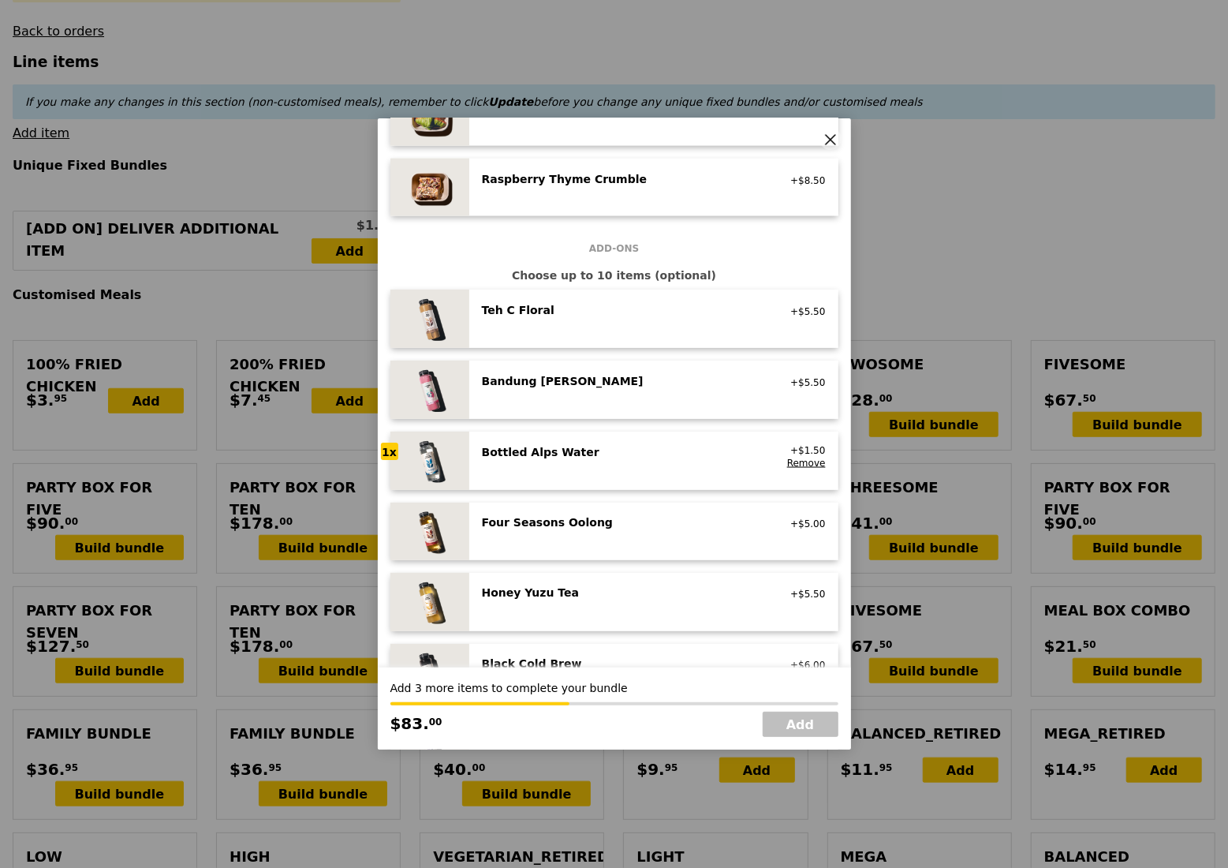
click at [650, 469] on div "Bottled Alps Water no sugar added, no caffeine, vegan +$1.50 Remove" at bounding box center [654, 460] width 344 height 33
click at [645, 462] on div "Bottled Alps Water no sugar added, no caffeine, vegan" at bounding box center [624, 456] width 302 height 25
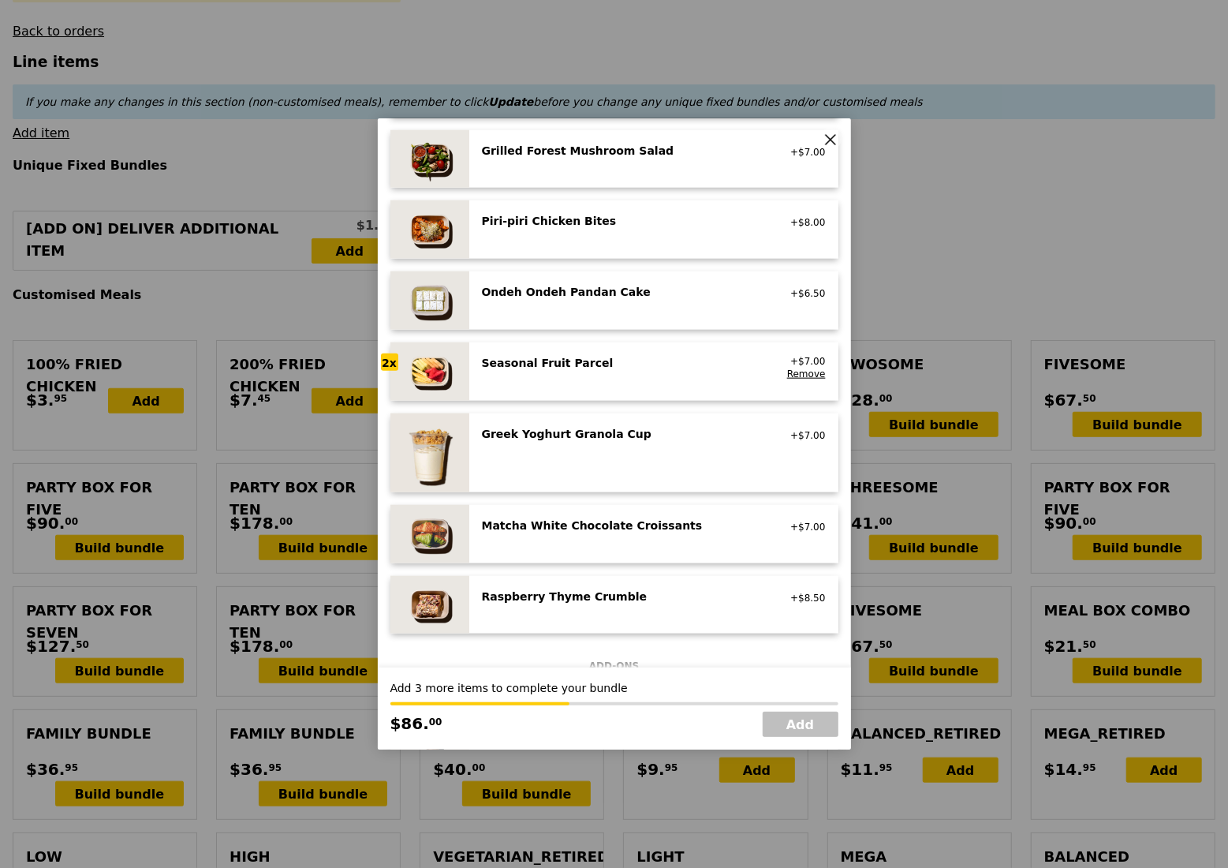
scroll to position [1052, 0]
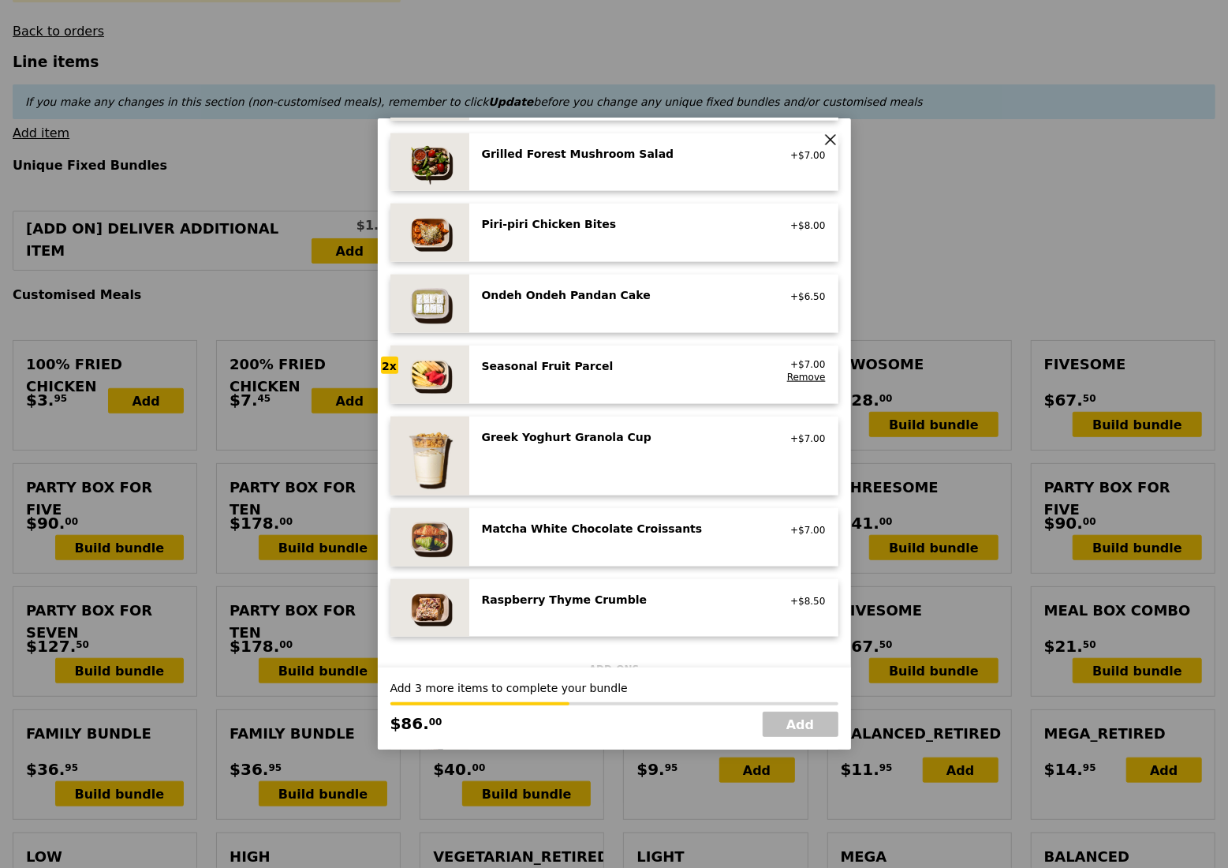
click at [646, 377] on div "Seasonal Fruit Parcel vegan" at bounding box center [624, 370] width 302 height 25
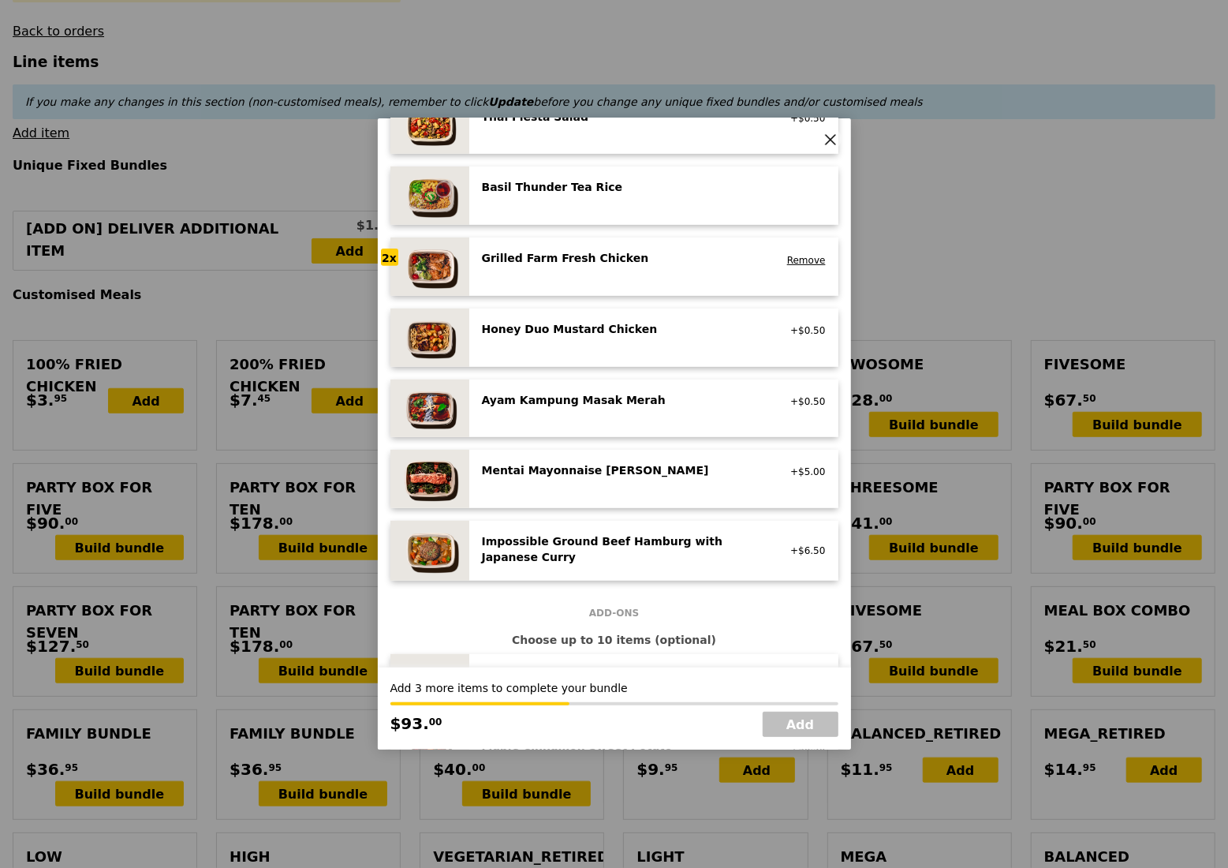
scroll to position [316, 0]
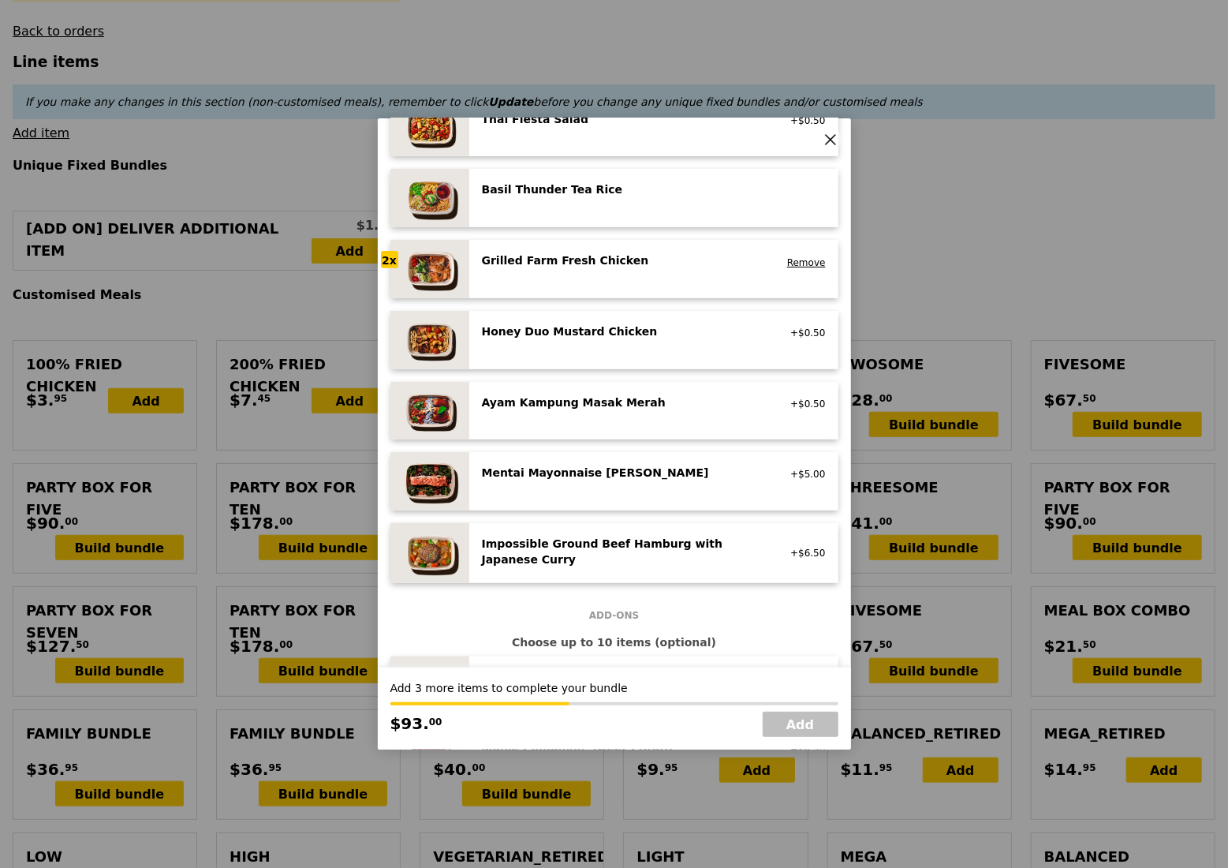
click at [637, 283] on div "Grilled Farm Fresh Chicken high protein, contains allium, dairy, nuts, soy Remo…" at bounding box center [654, 268] width 344 height 33
click at [652, 265] on div "Grilled Farm Fresh Chicken" at bounding box center [623, 260] width 283 height 16
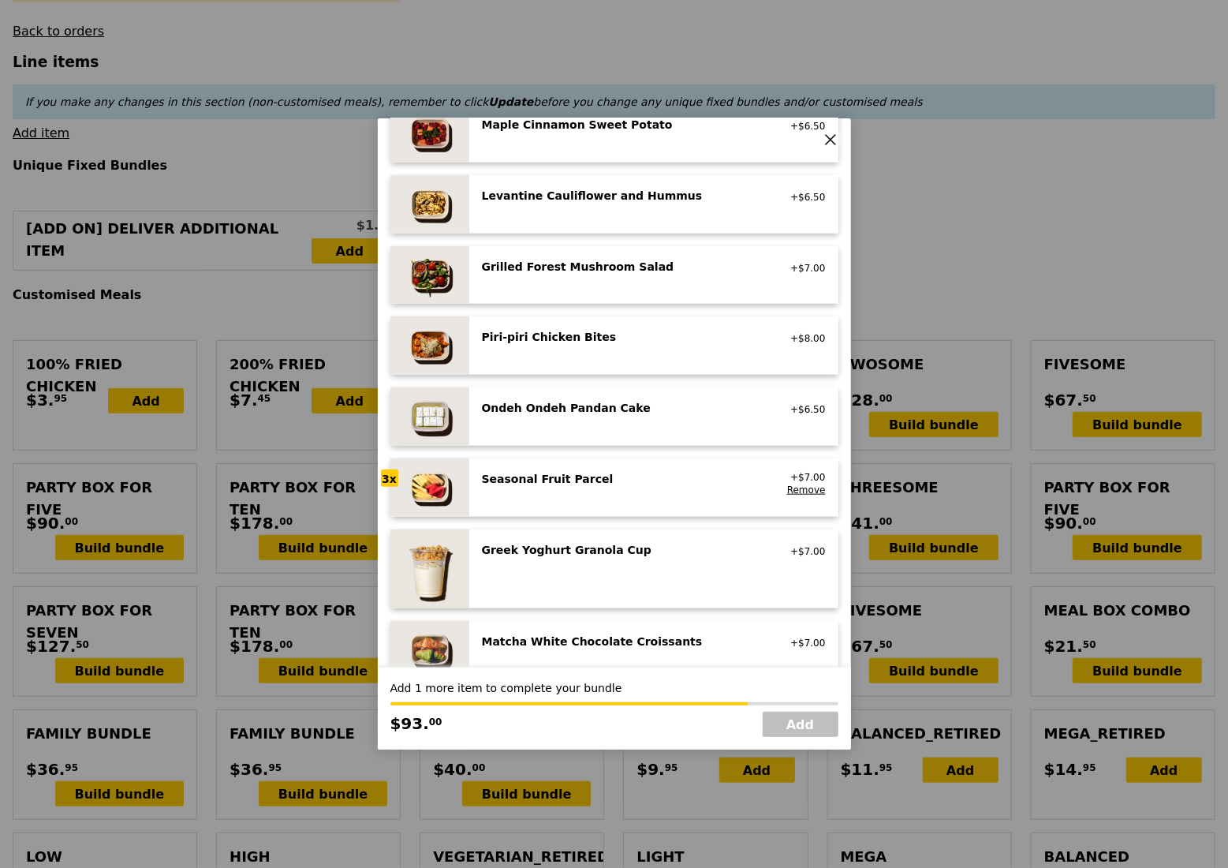
scroll to position [947, 0]
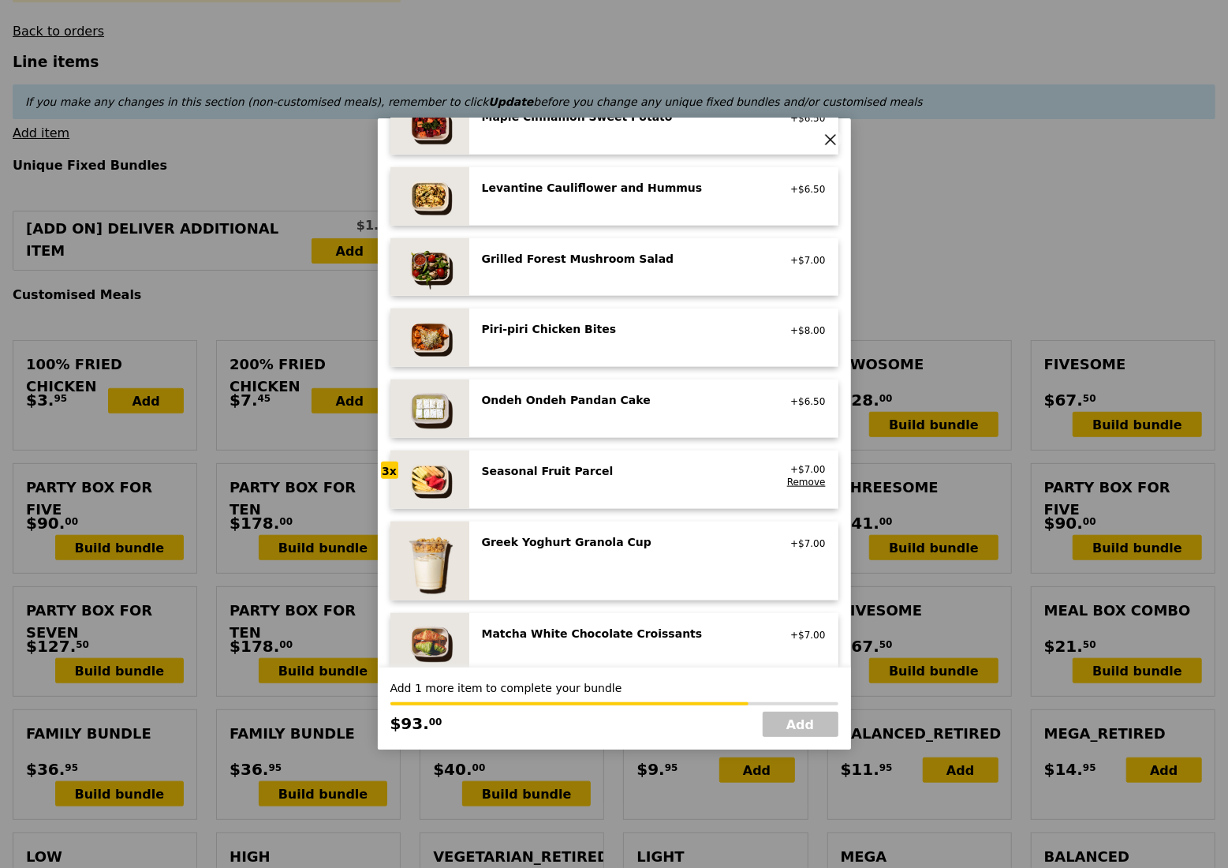
click at [637, 475] on div "Seasonal Fruit Parcel" at bounding box center [623, 471] width 283 height 16
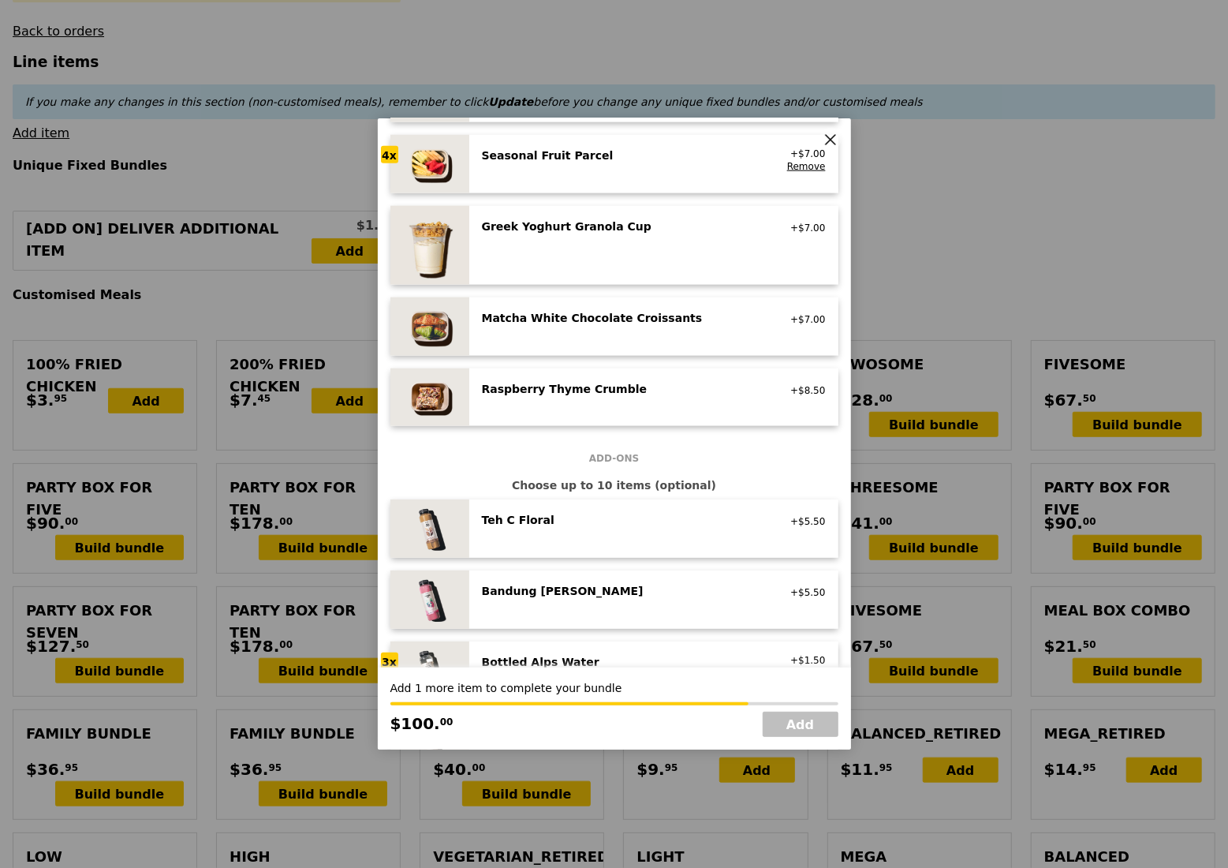
scroll to position [1472, 0]
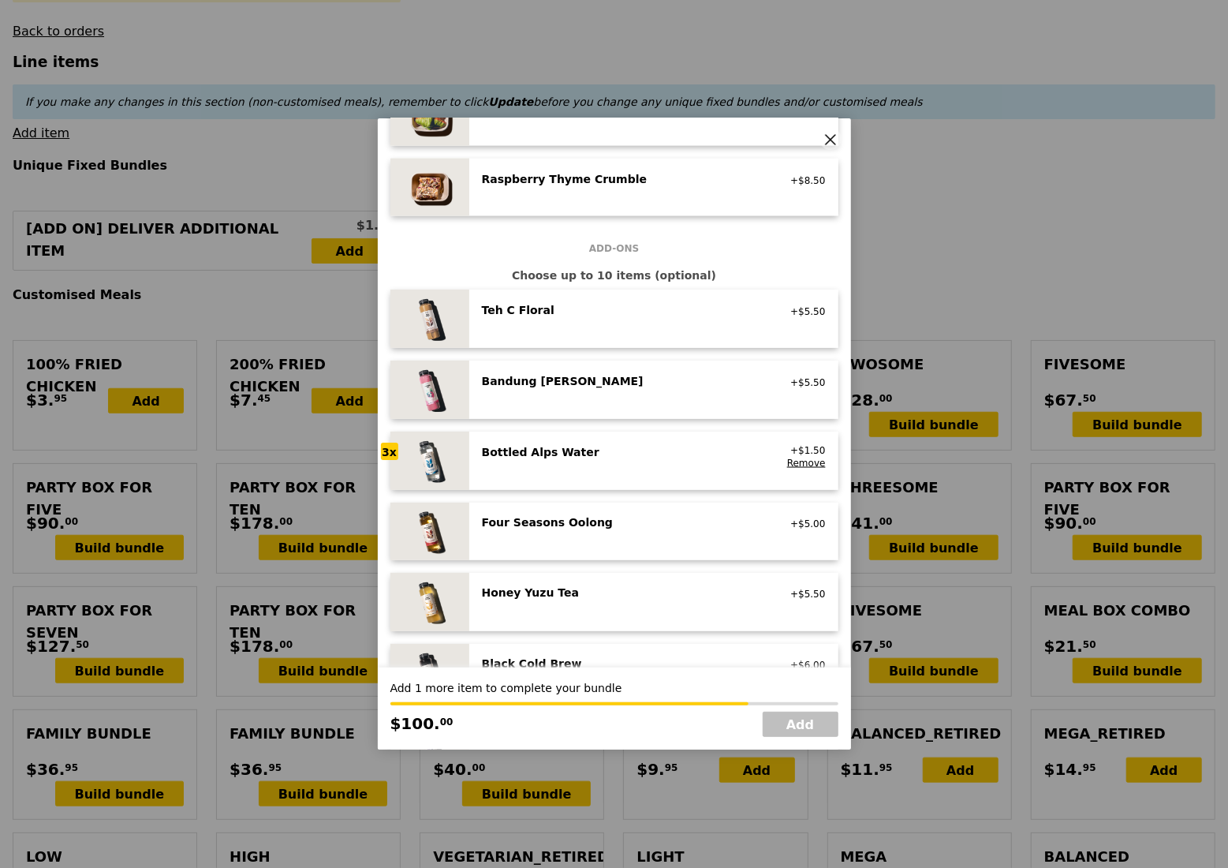
click at [649, 472] on div "Bottled Alps Water no sugar added, no caffeine, vegan +$1.50 Remove" at bounding box center [654, 460] width 344 height 33
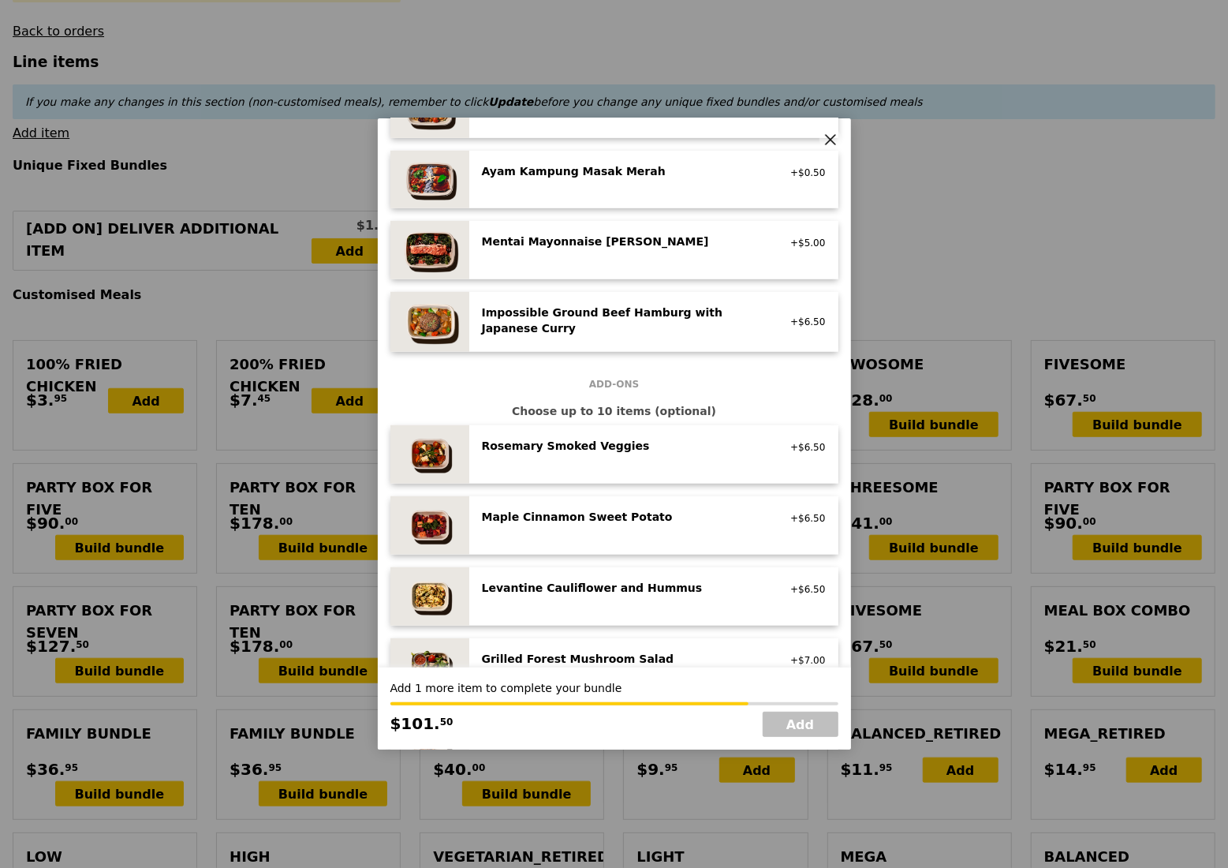
scroll to position [316, 0]
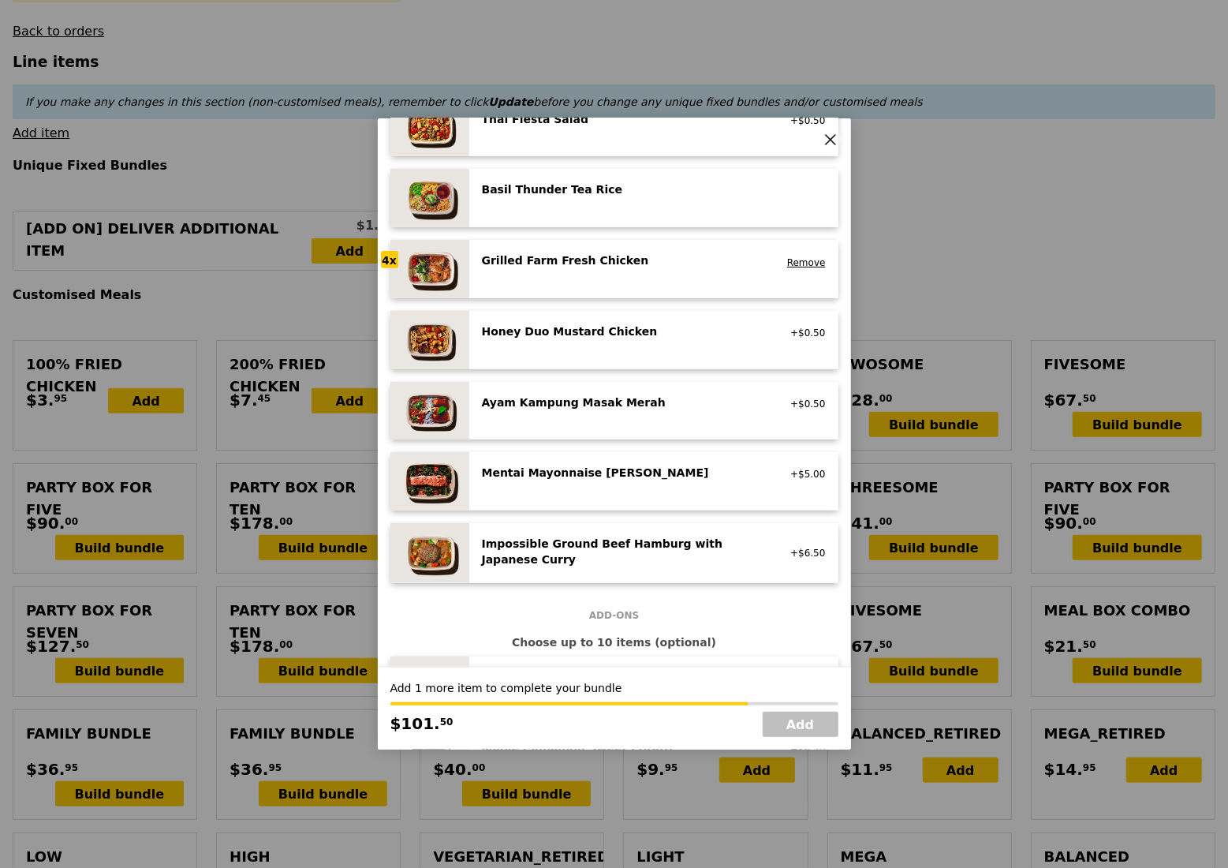
click at [657, 278] on div "Grilled Farm Fresh Chicken high protein, contains allium, dairy, nuts, soy Remo…" at bounding box center [654, 268] width 344 height 33
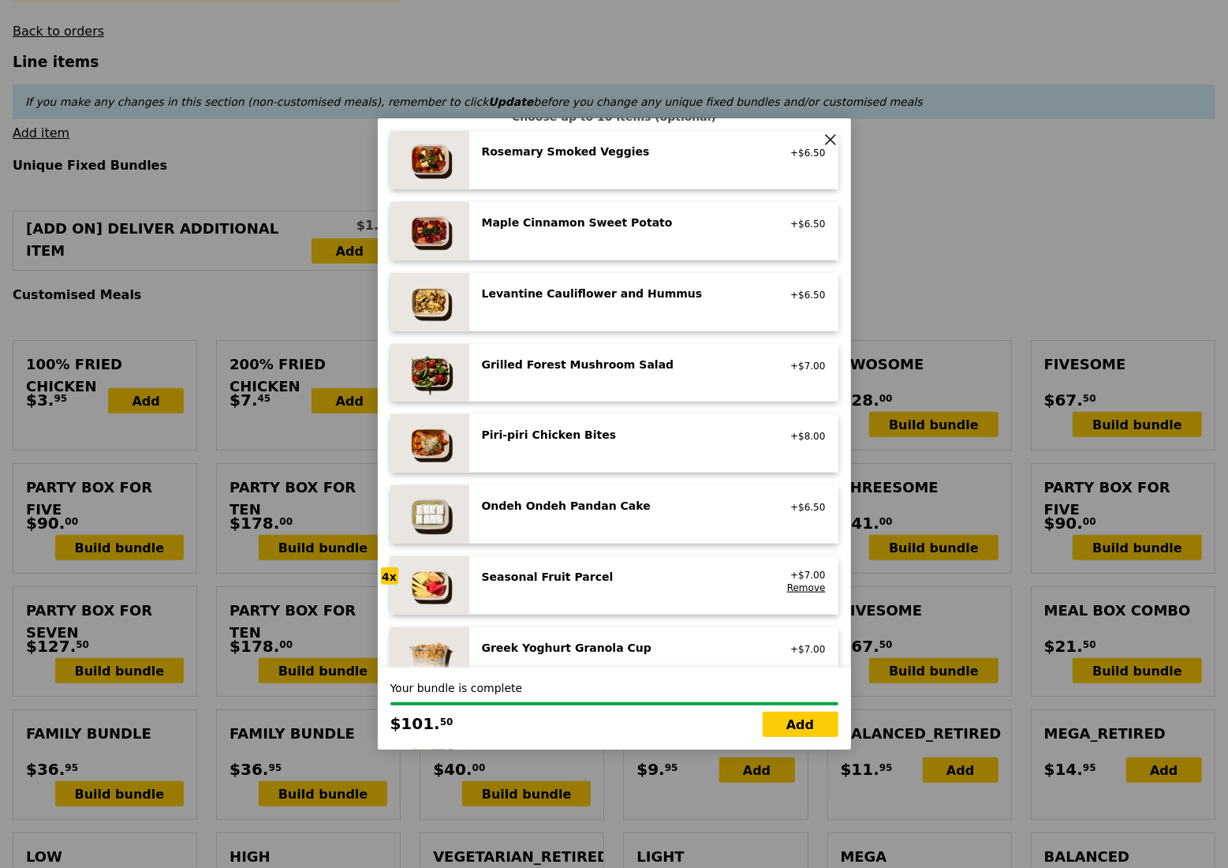
scroll to position [1052, 0]
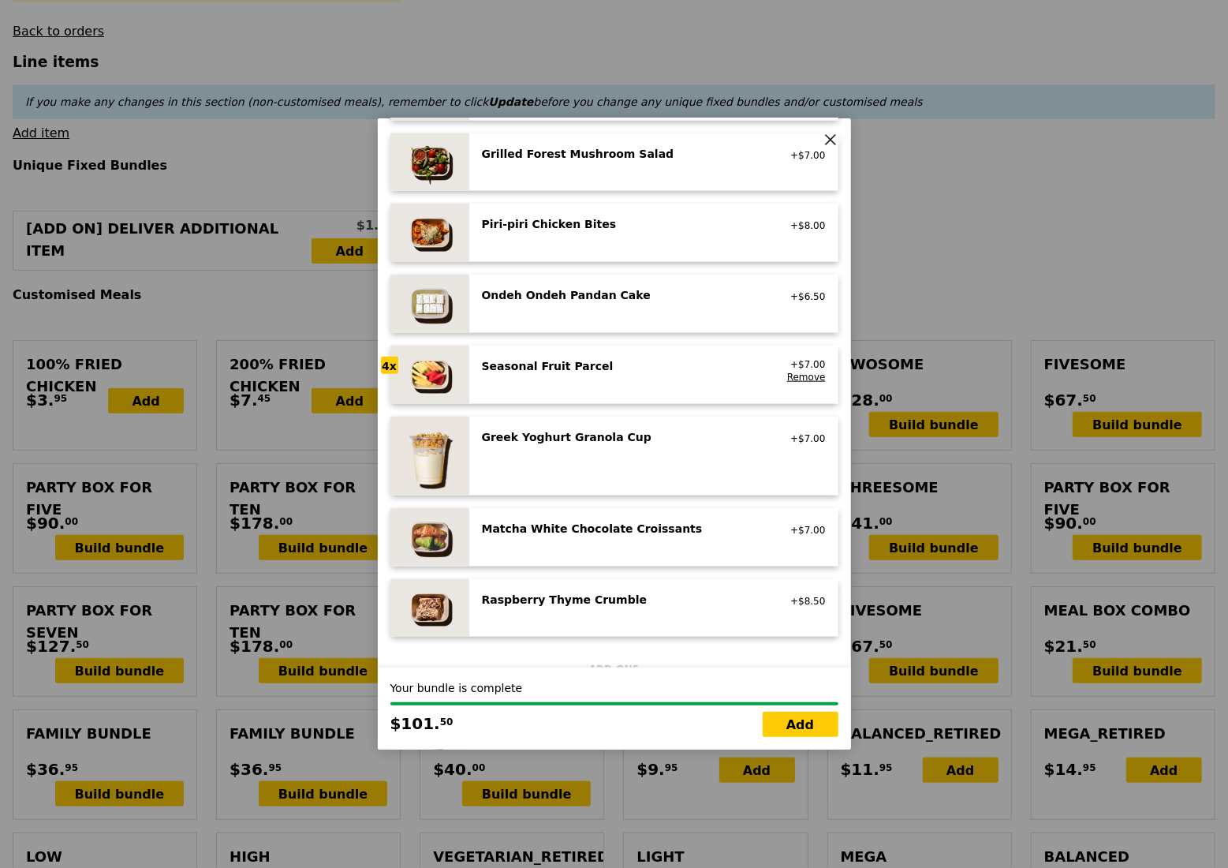
click at [630, 377] on div "Seasonal Fruit Parcel vegan" at bounding box center [624, 370] width 302 height 25
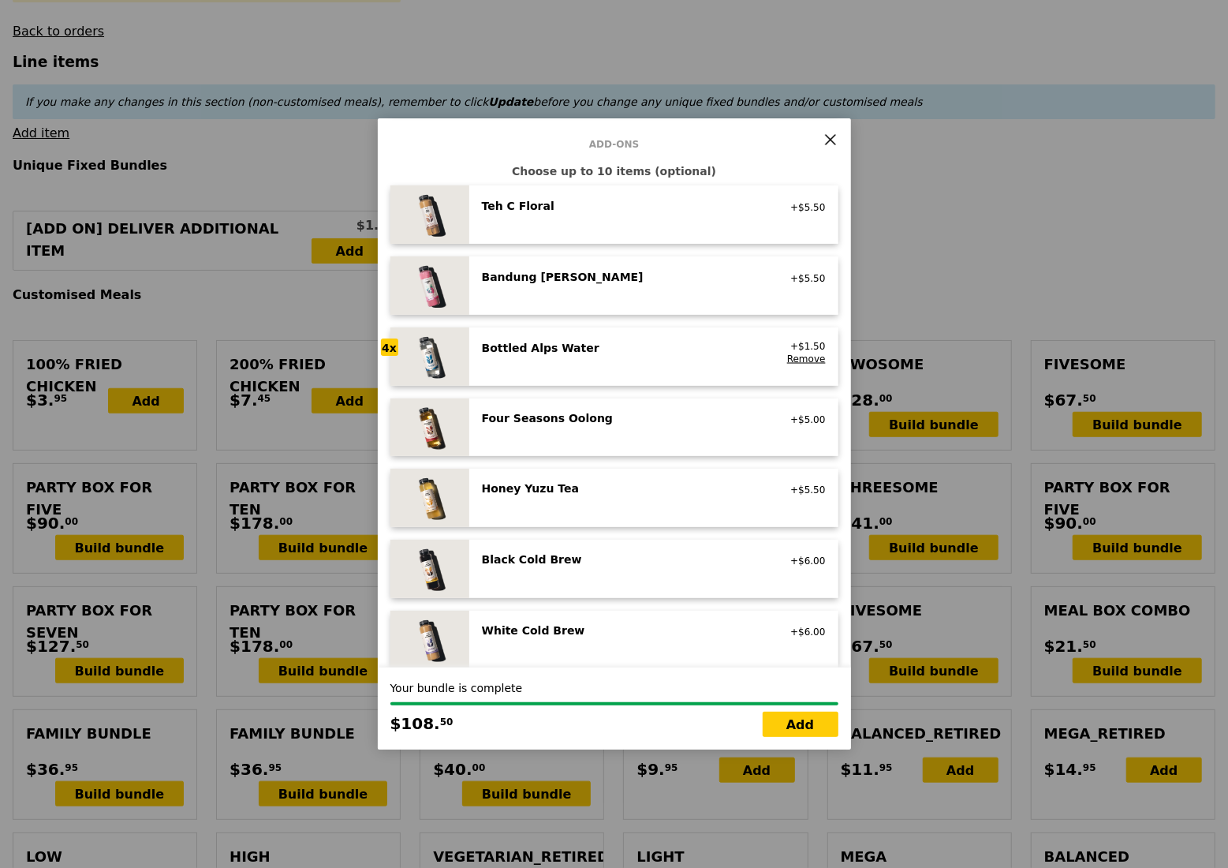
scroll to position [1578, 0]
click at [633, 353] on div "Bottled Alps Water" at bounding box center [623, 346] width 283 height 16
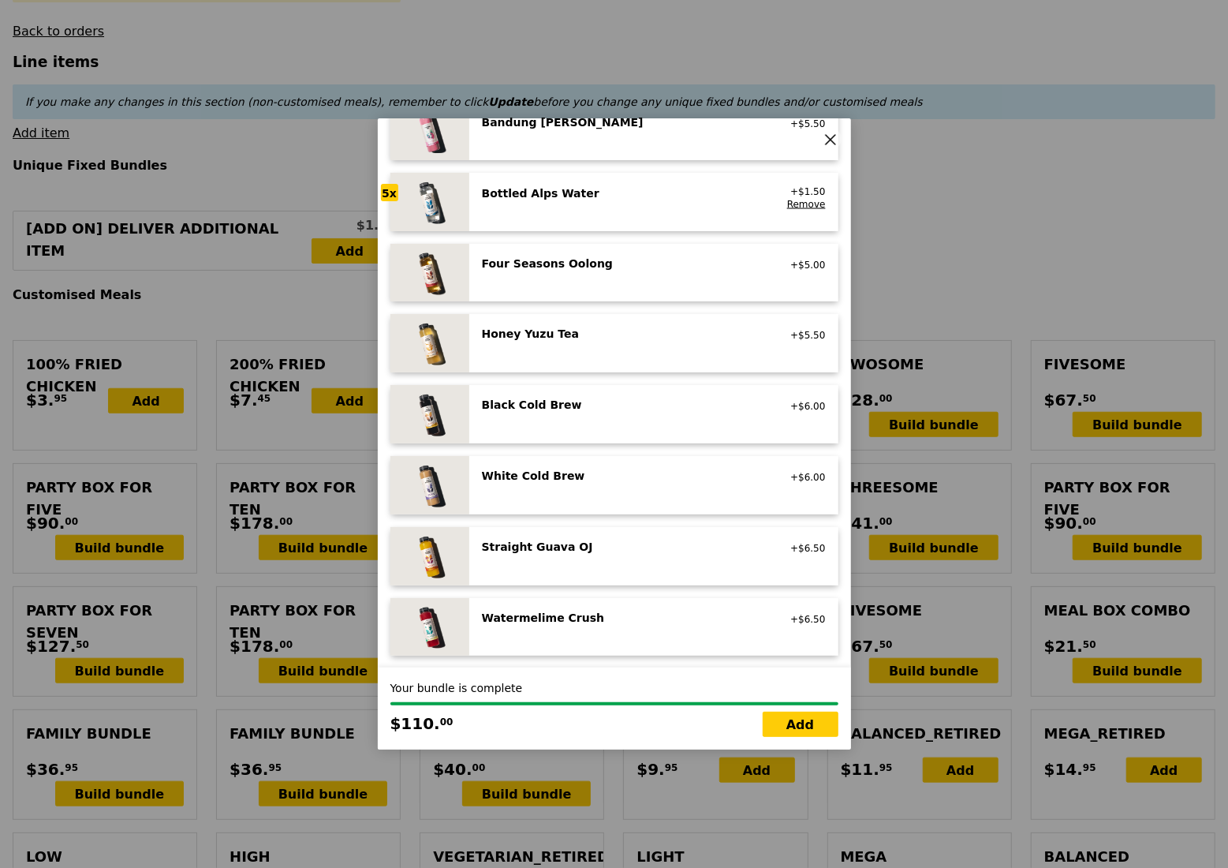
scroll to position [1732, 0]
click at [795, 725] on link "Add" at bounding box center [801, 724] width 76 height 25
type input "Loading..."
type input "110.00"
type input "5.14"
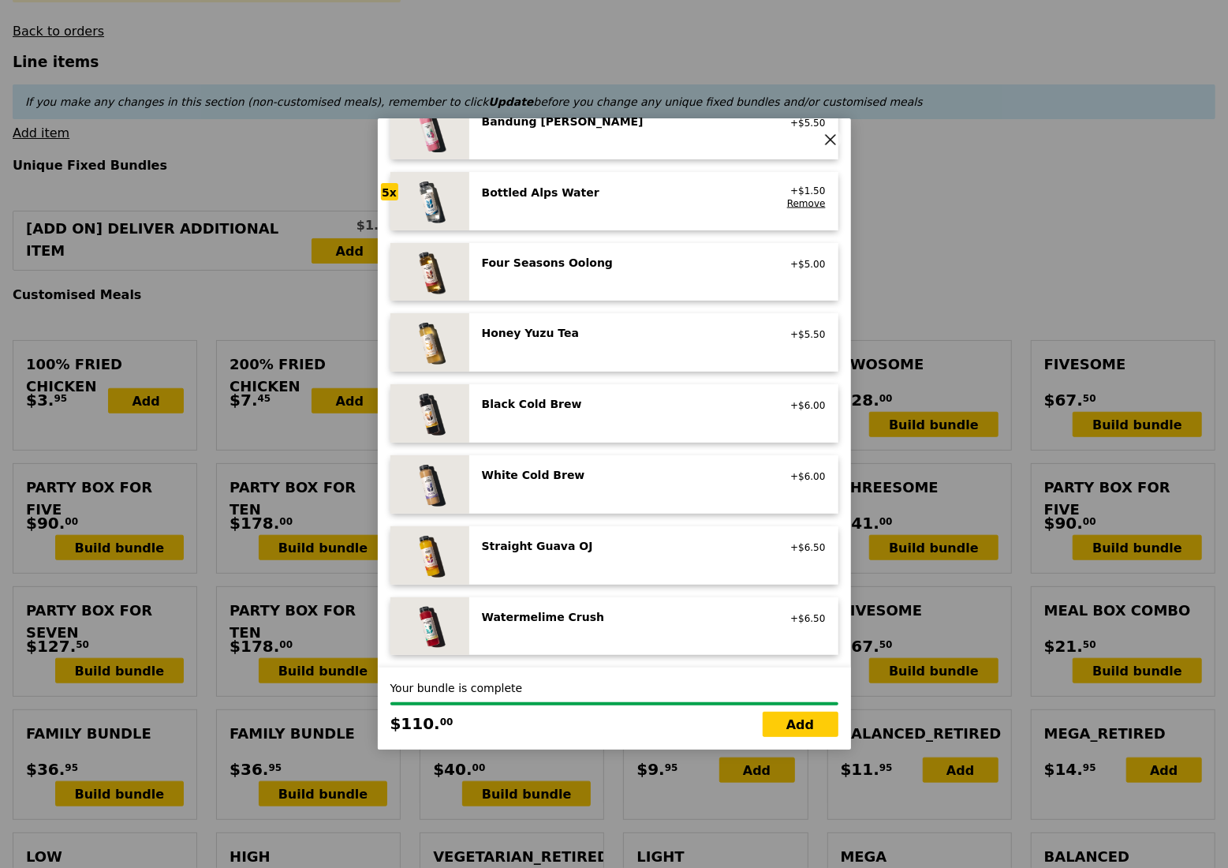
type input "5.60"
type input "115.60"
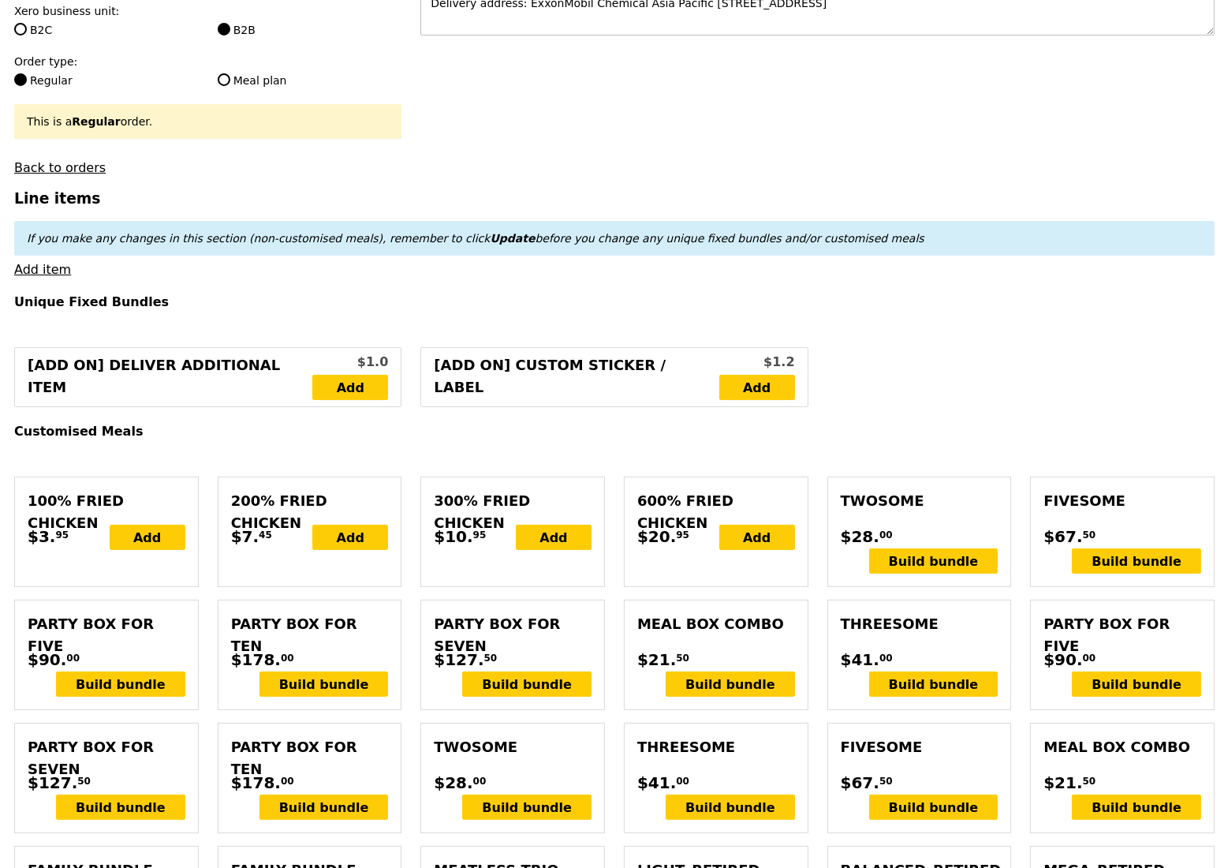
scroll to position [420, 0]
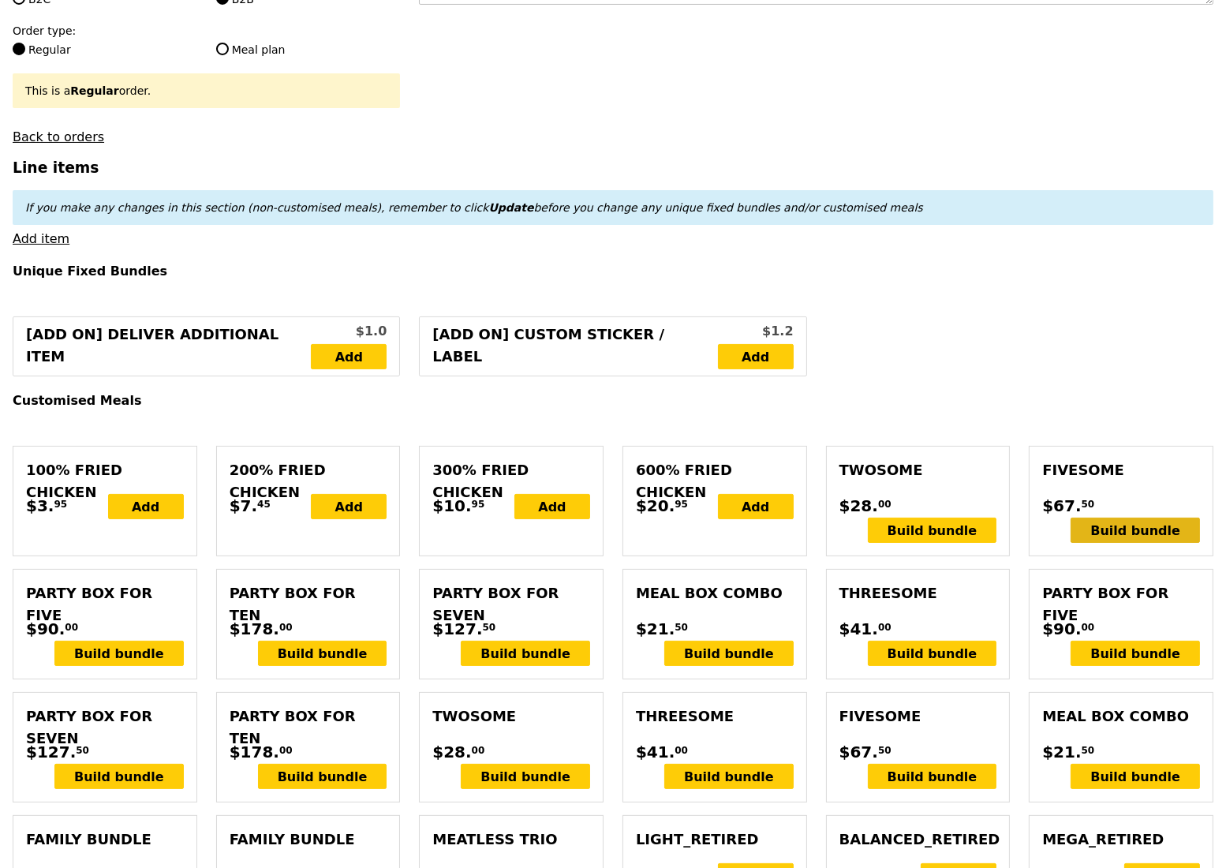
click at [1128, 543] on div "Build bundle" at bounding box center [1135, 530] width 129 height 25
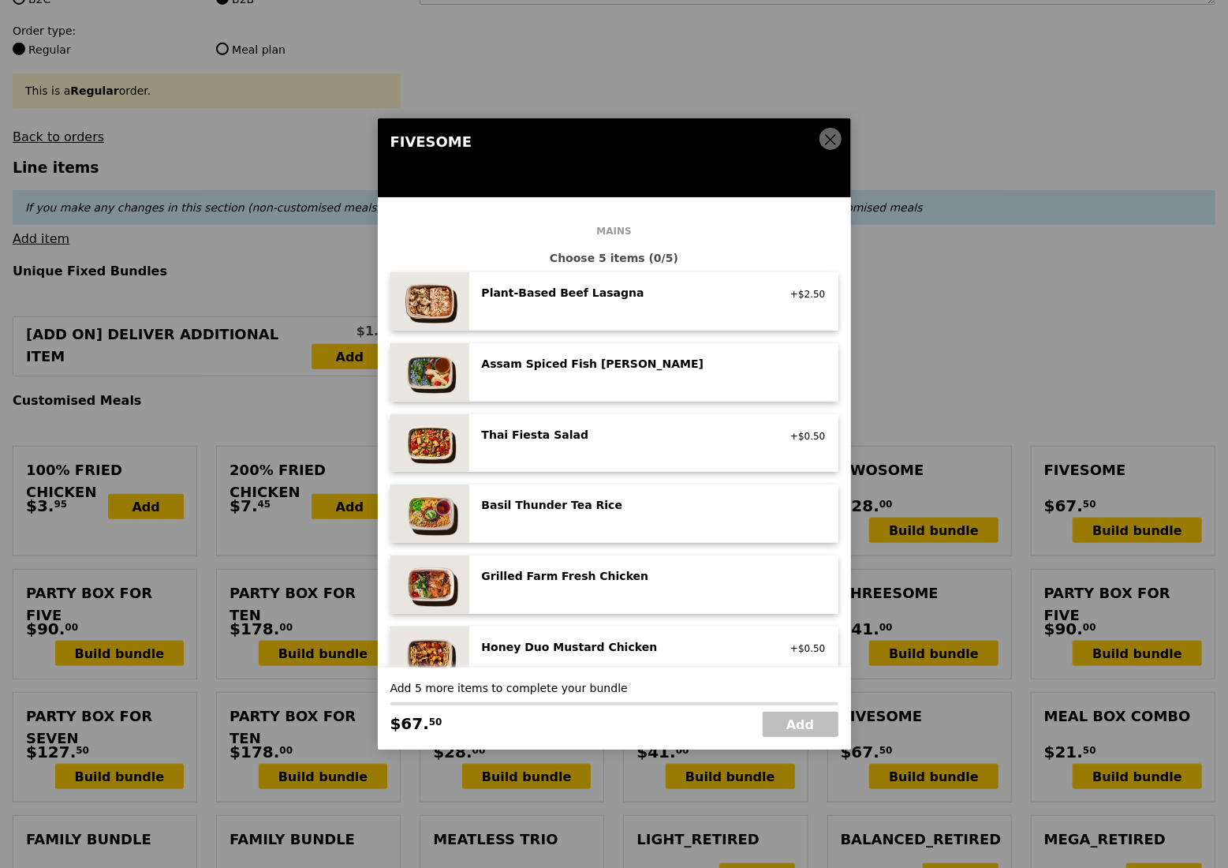
scroll to position [105, 0]
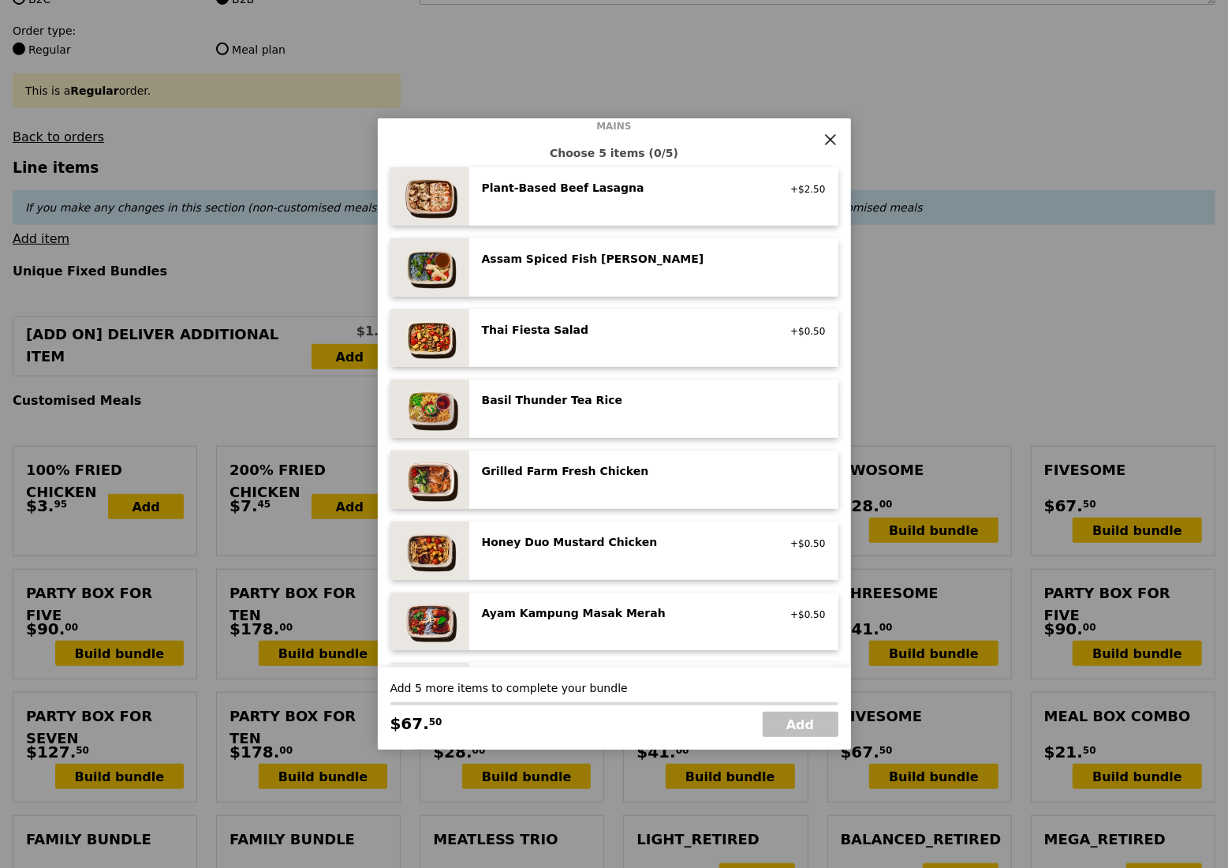
click at [622, 492] on div "Grilled Farm Fresh Chicken high protein, contains allium, dairy, nuts, soy" at bounding box center [654, 479] width 344 height 33
click at [622, 492] on div "Grilled Farm Fresh Chicken high protein, contains allium, dairy, nuts, soy Remo…" at bounding box center [654, 479] width 344 height 33
click at [787, 477] on link "Remove" at bounding box center [806, 473] width 39 height 11
click at [655, 479] on div "Grilled Farm Fresh Chicken" at bounding box center [623, 471] width 283 height 16
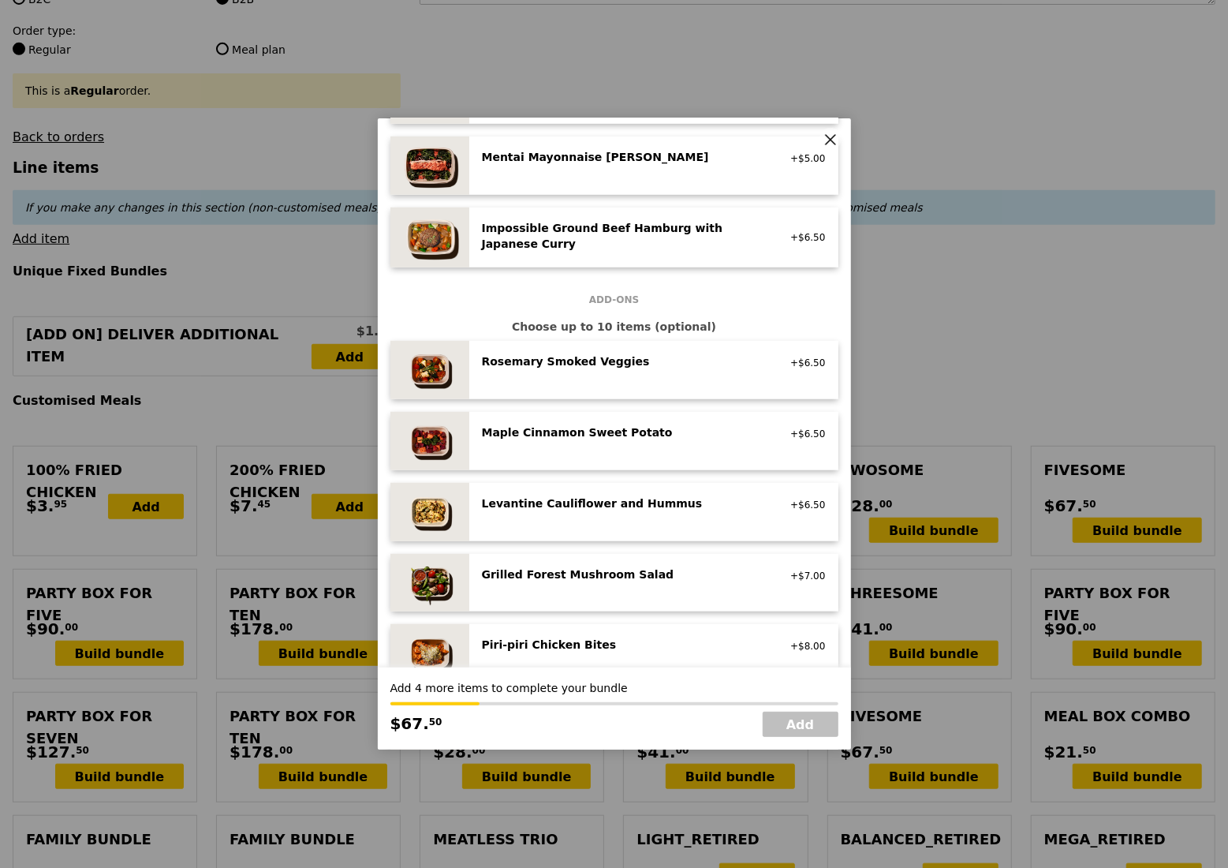
scroll to position [841, 0]
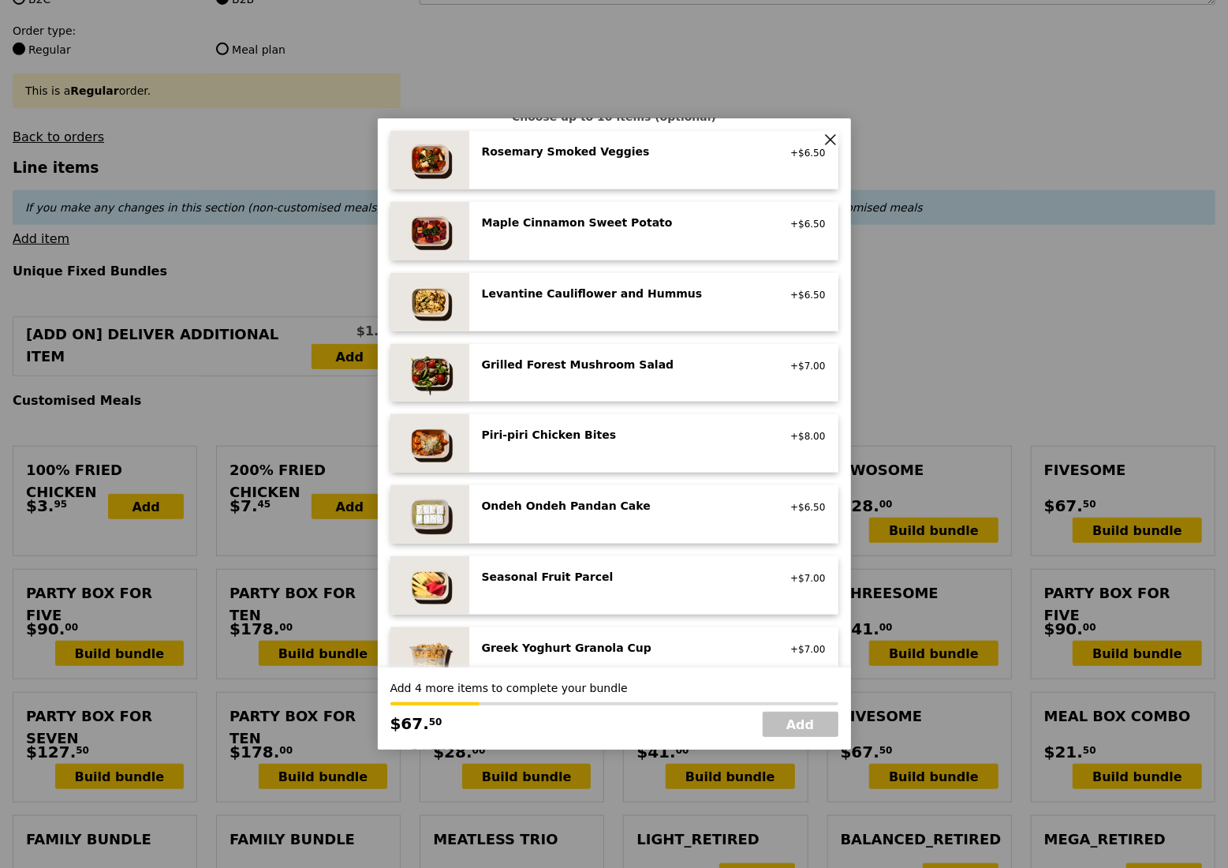
click at [616, 582] on div "Seasonal Fruit Parcel" at bounding box center [623, 577] width 283 height 16
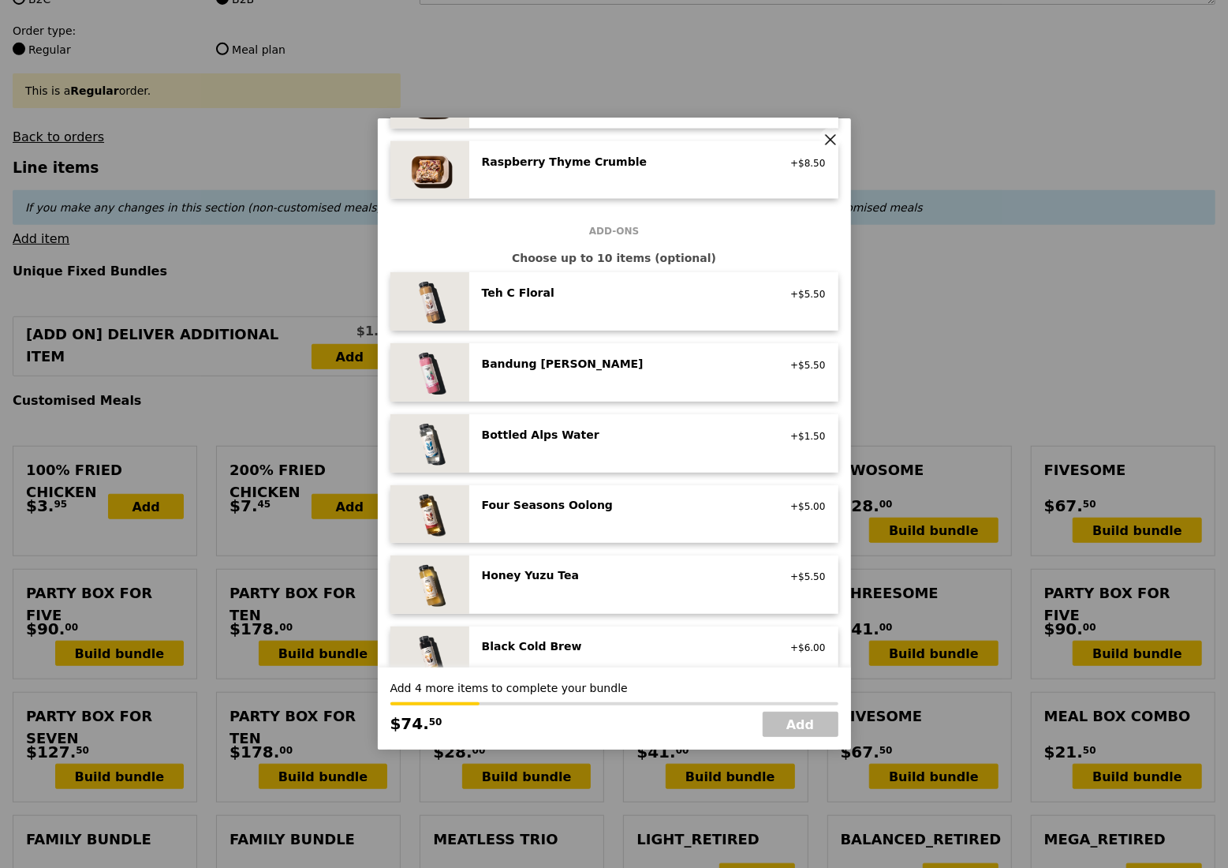
scroll to position [1578, 0]
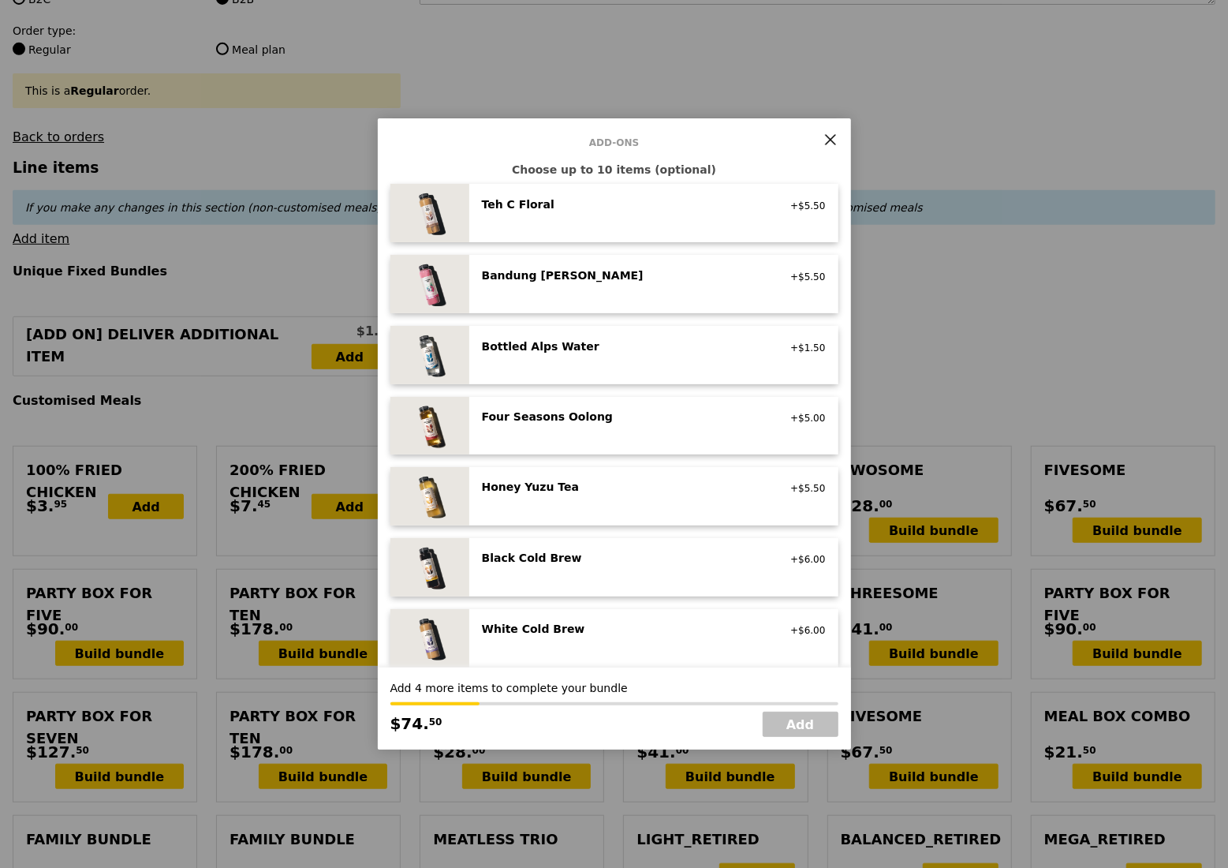
click at [669, 355] on div "Bottled Alps Water no sugar added, no caffeine, vegan" at bounding box center [624, 347] width 302 height 19
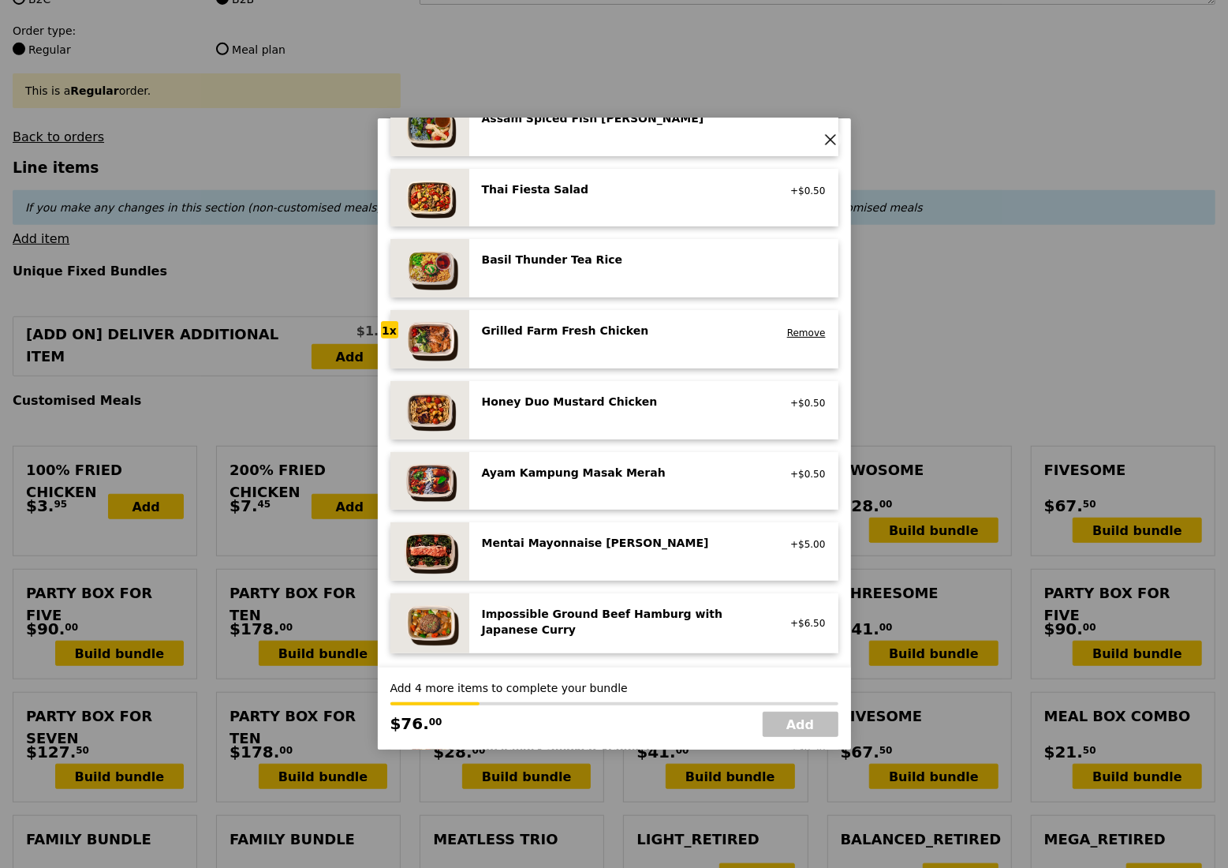
scroll to position [210, 0]
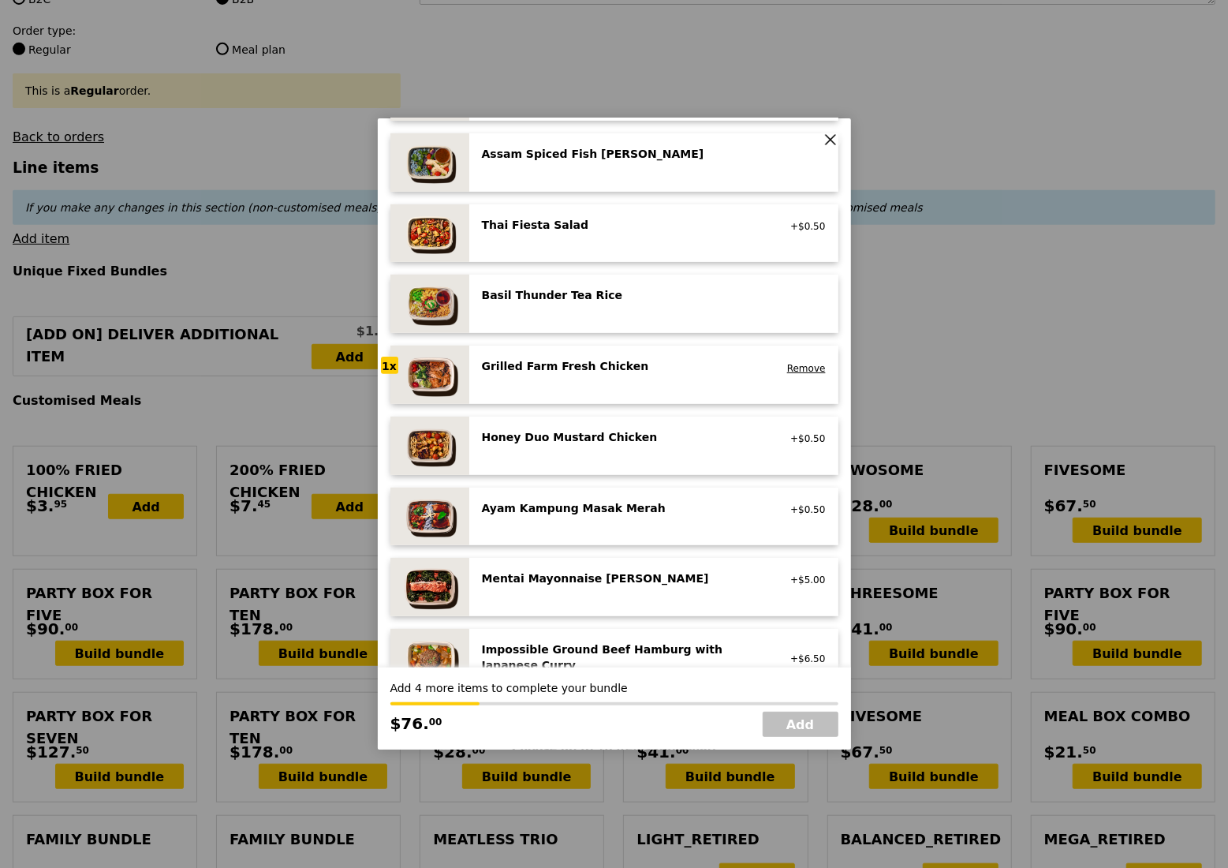
click at [655, 382] on div "Grilled Farm Fresh Chicken high protein, contains allium, dairy, nuts, soy Remo…" at bounding box center [654, 374] width 344 height 33
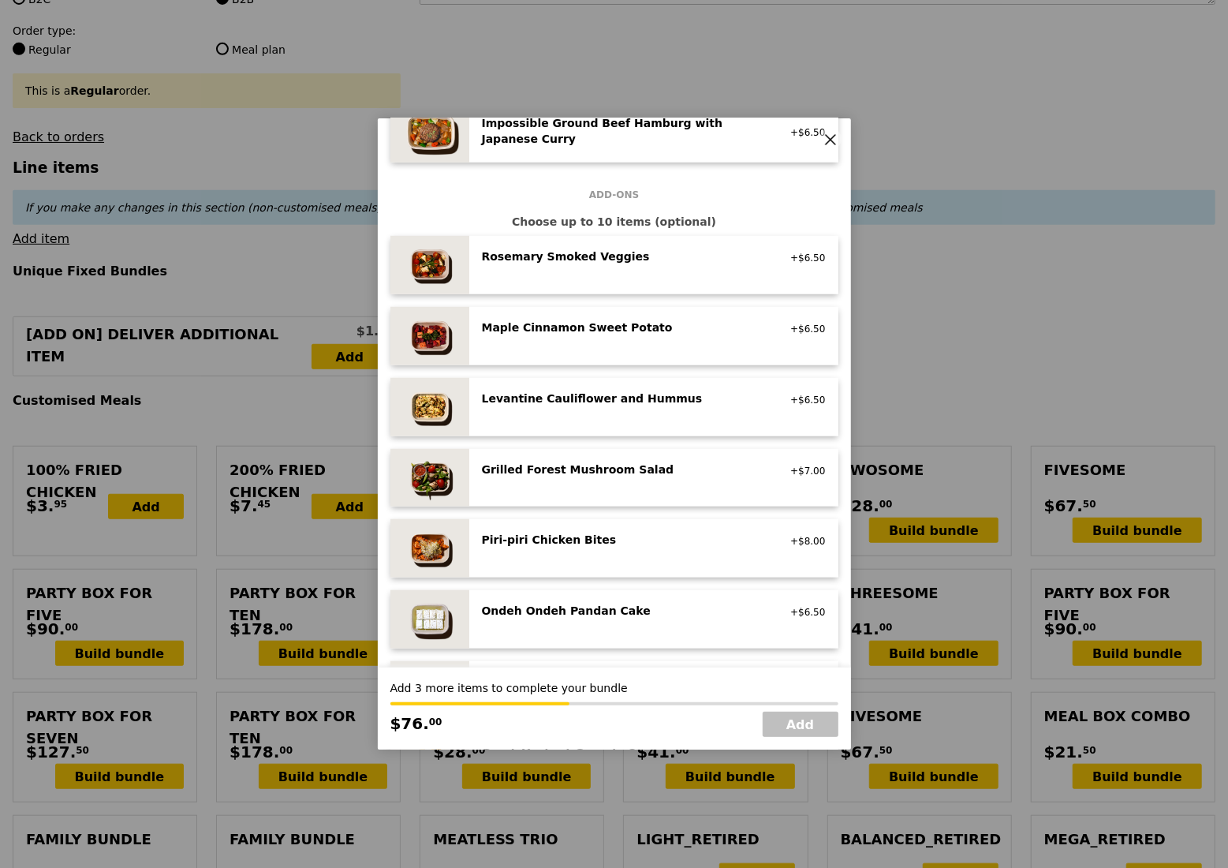
scroll to position [947, 0]
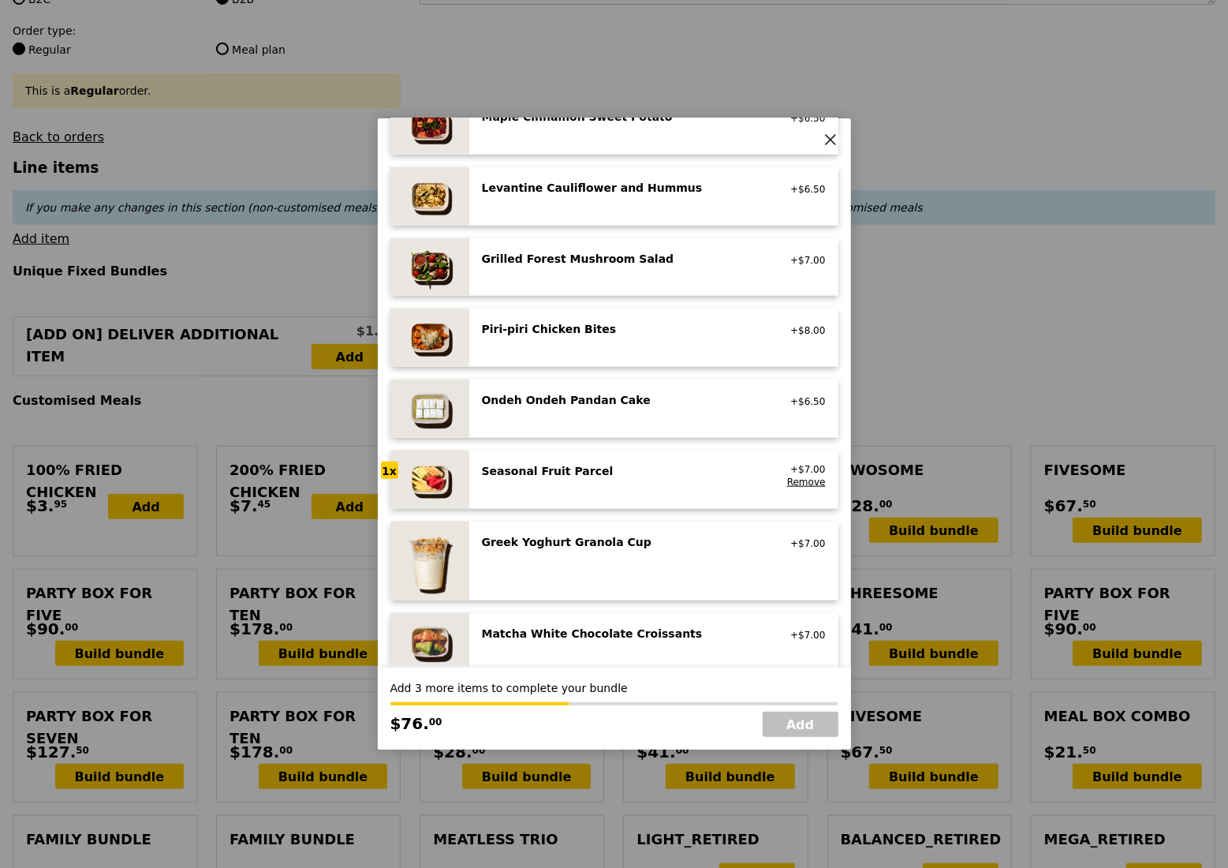
click at [609, 490] on div "Seasonal Fruit Parcel vegan +$7.00 Remove" at bounding box center [654, 479] width 344 height 33
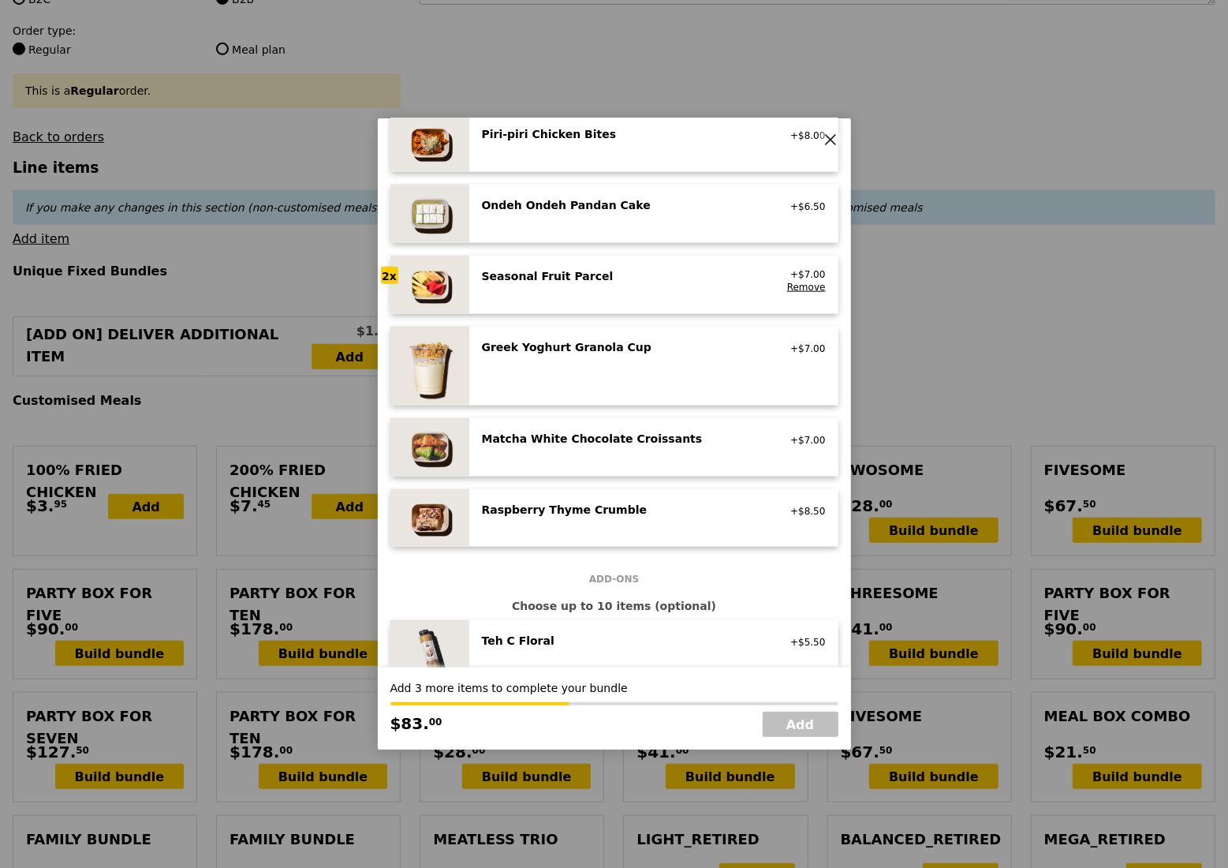
scroll to position [1367, 0]
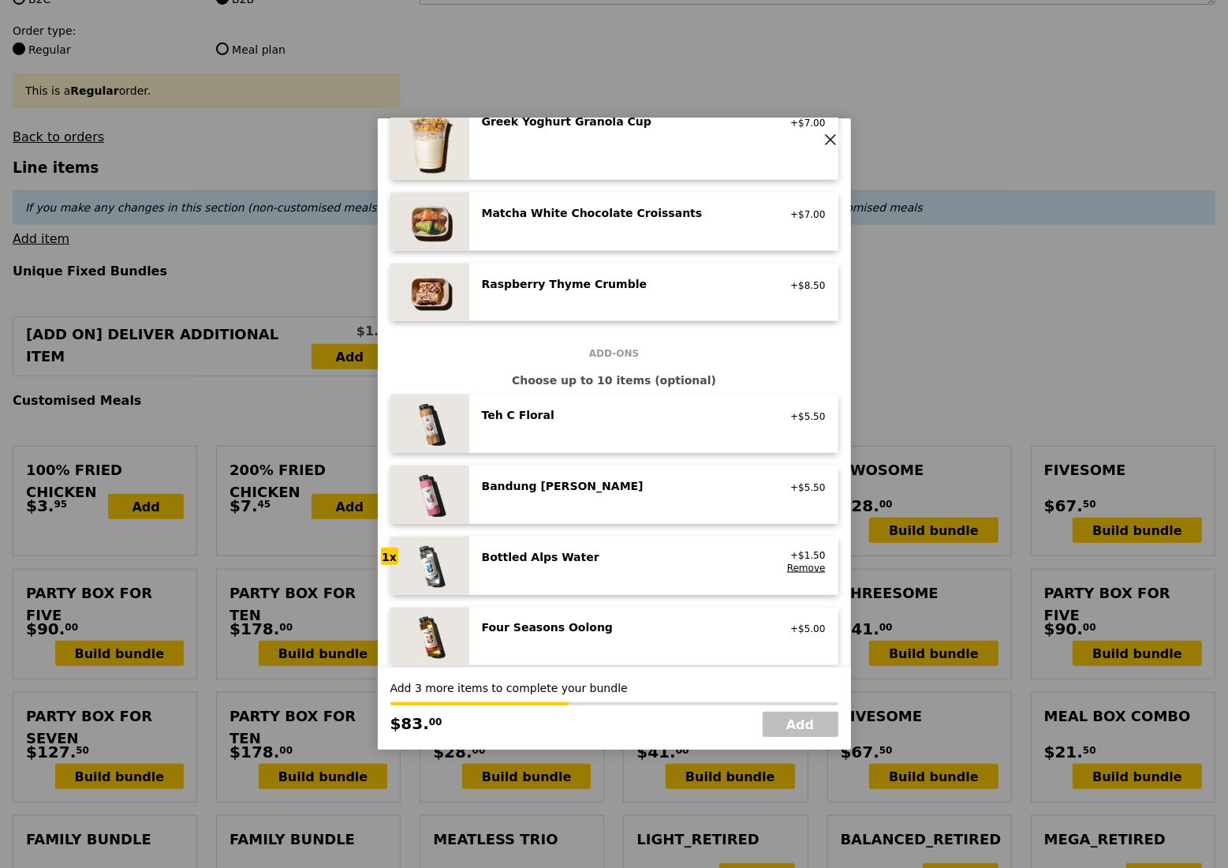
click at [590, 573] on div "Bottled Alps Water no sugar added, no caffeine, vegan" at bounding box center [624, 561] width 302 height 25
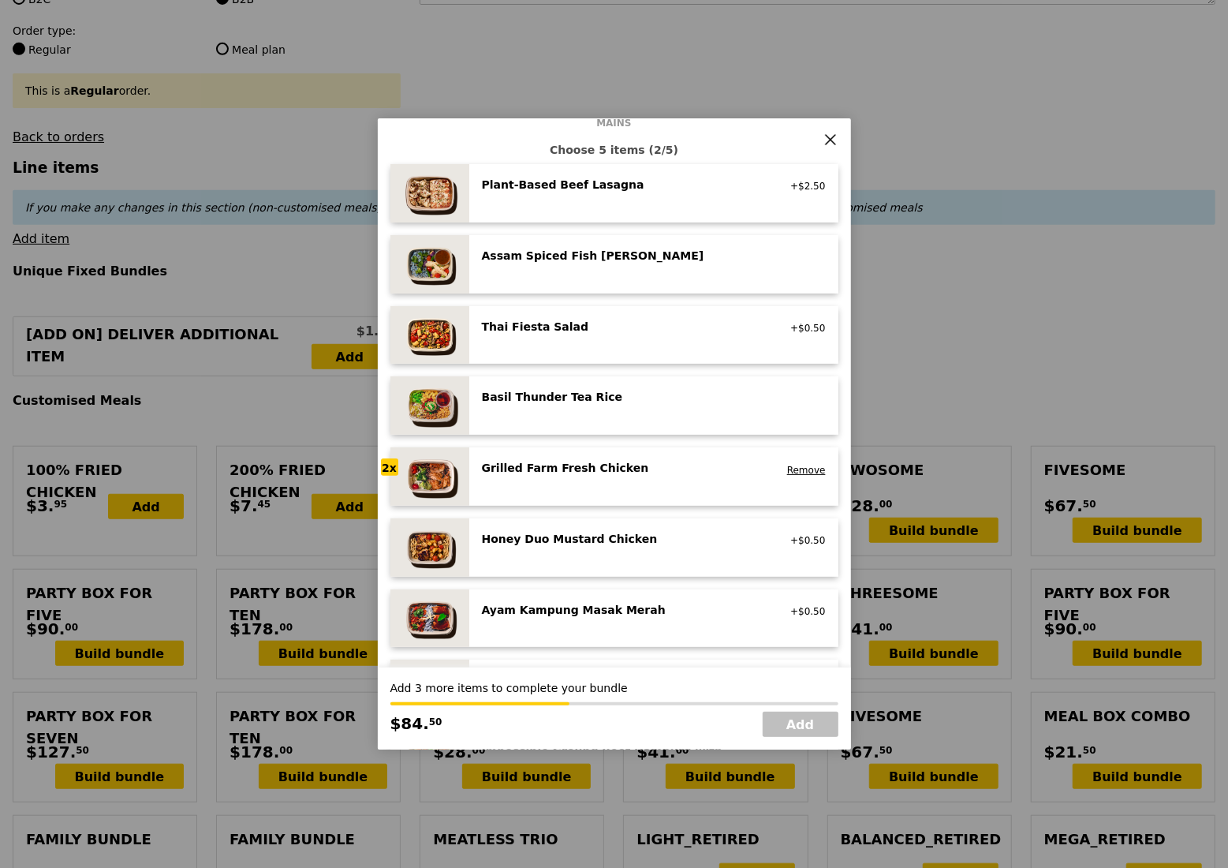
scroll to position [105, 0]
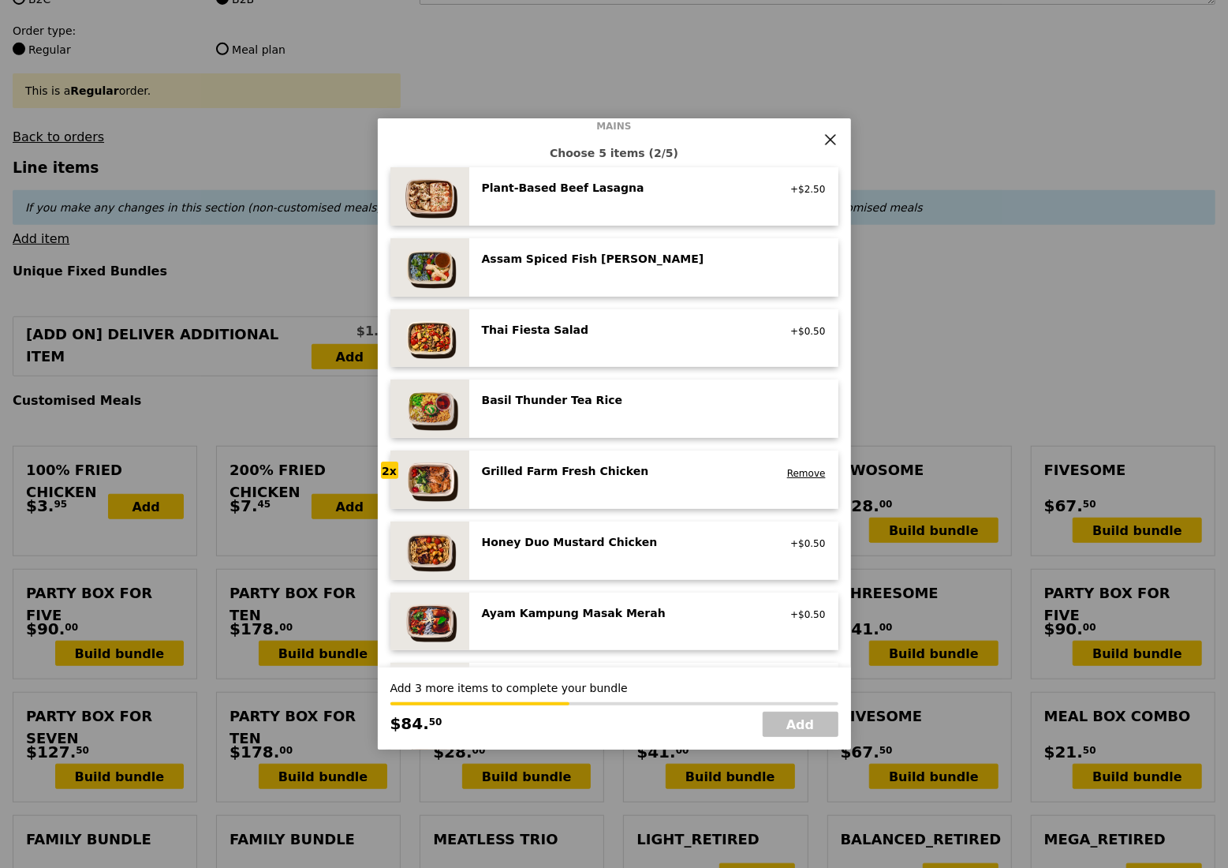
click at [607, 492] on div "Grilled Farm Fresh Chicken high protein, contains allium, dairy, nuts, soy Remo…" at bounding box center [654, 479] width 344 height 33
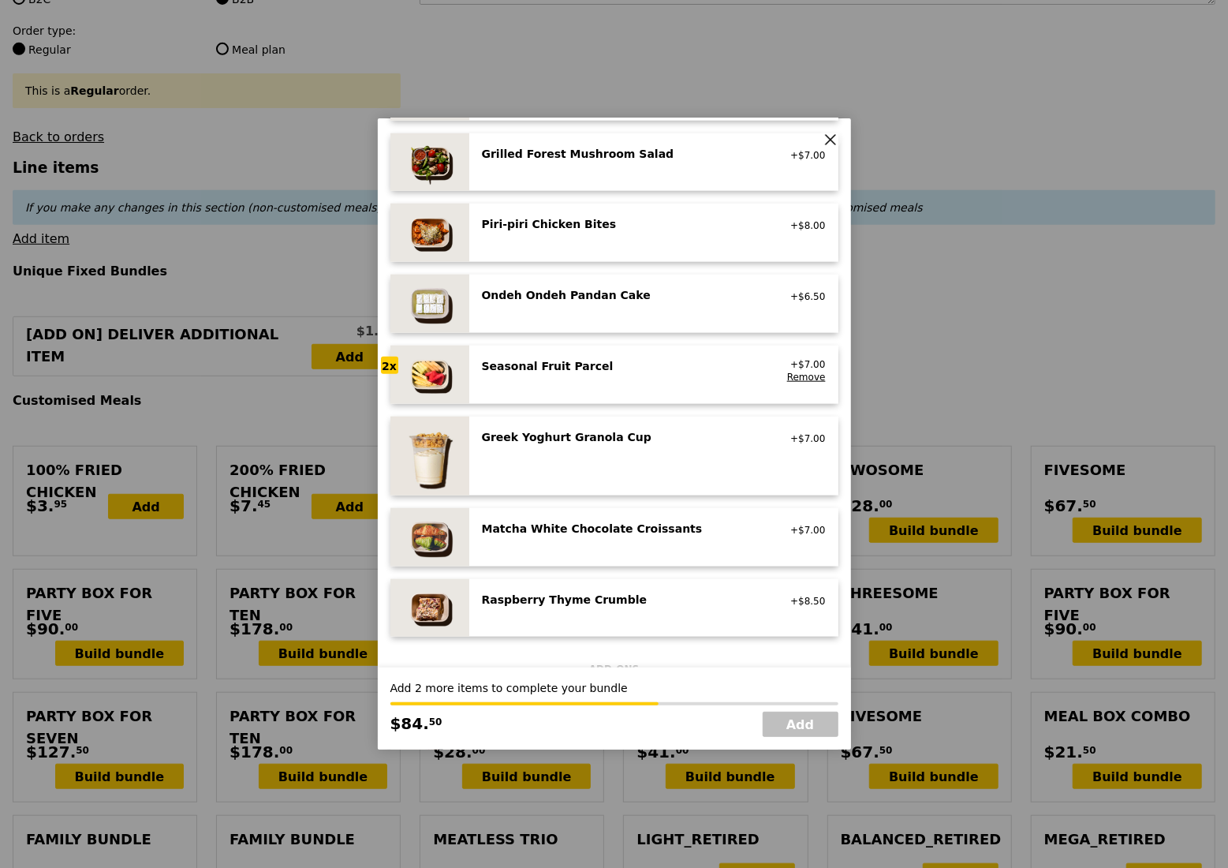
click at [588, 376] on div "Seasonal Fruit Parcel vegan" at bounding box center [624, 370] width 302 height 25
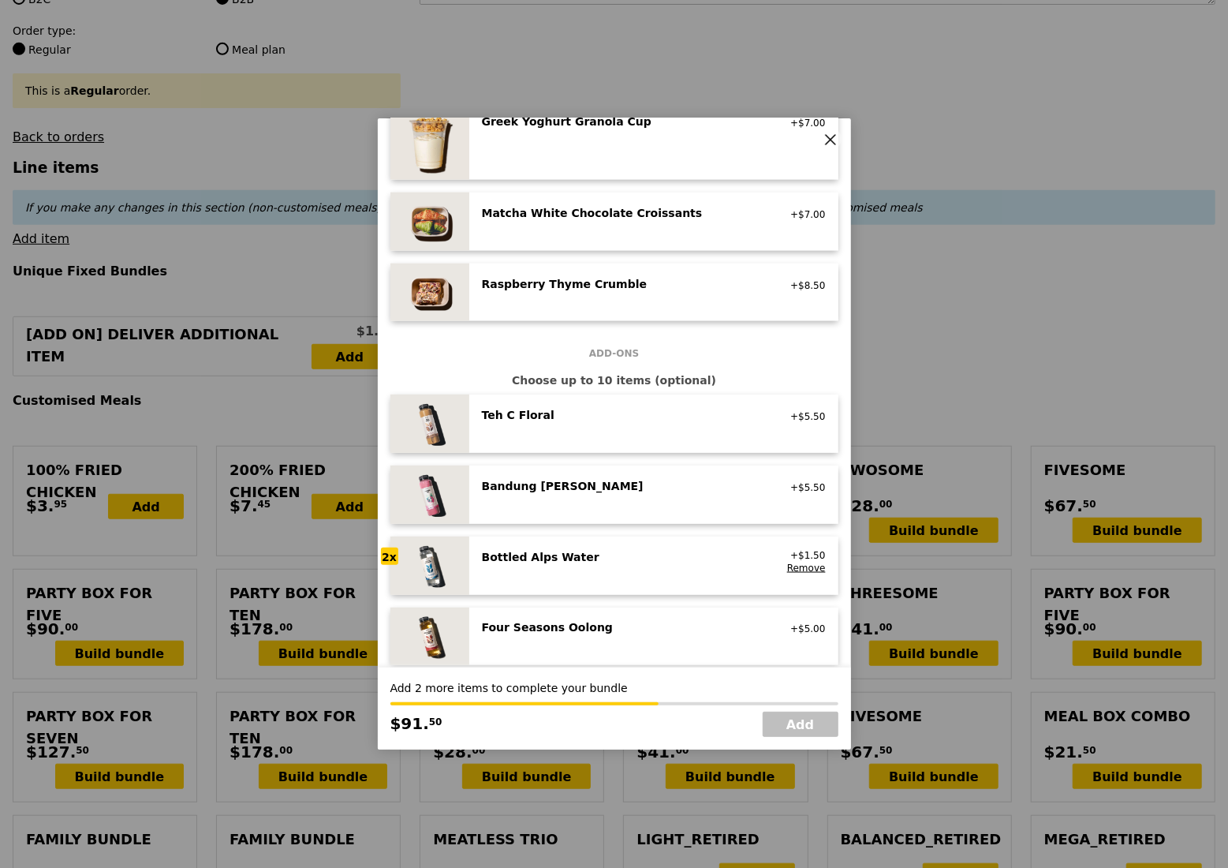
scroll to position [1578, 0]
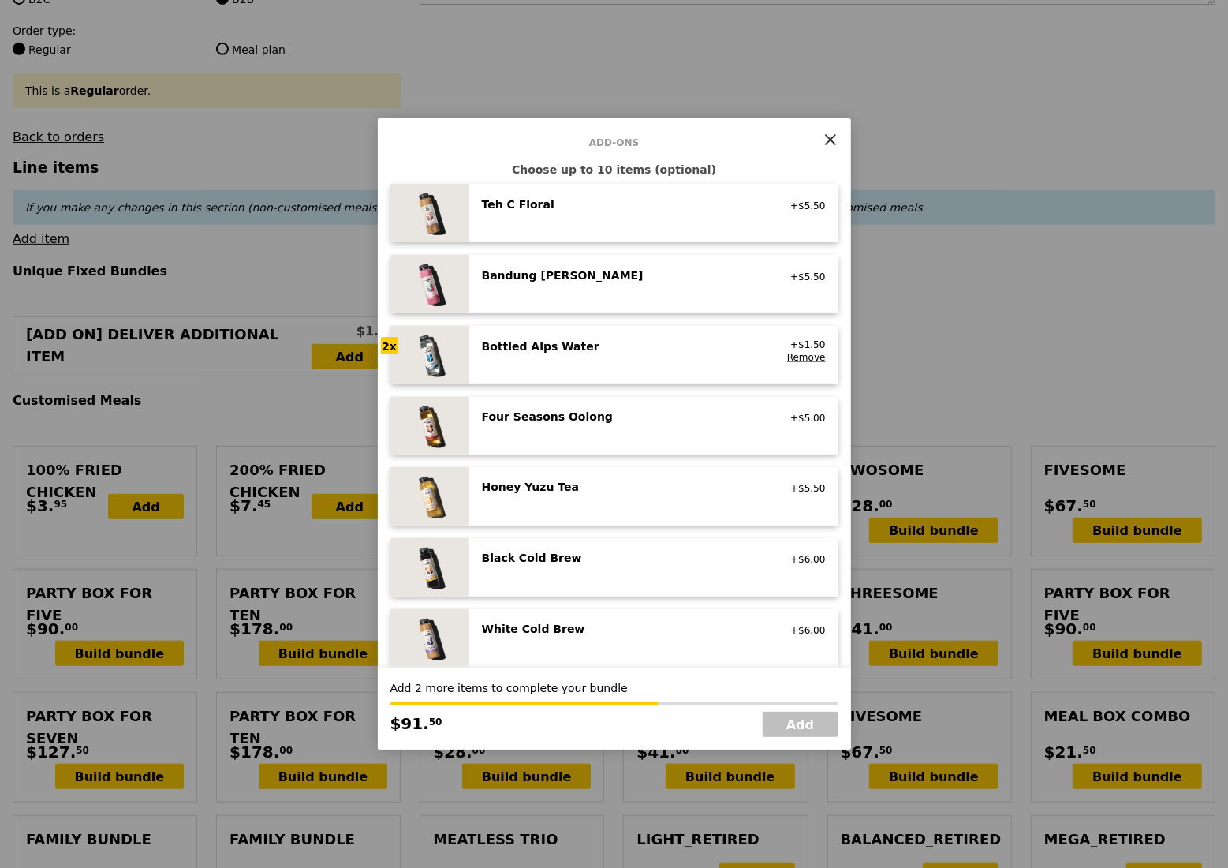
click at [602, 366] on div "Bottled Alps Water no sugar added, no caffeine, vegan +$1.50 Remove" at bounding box center [654, 354] width 344 height 33
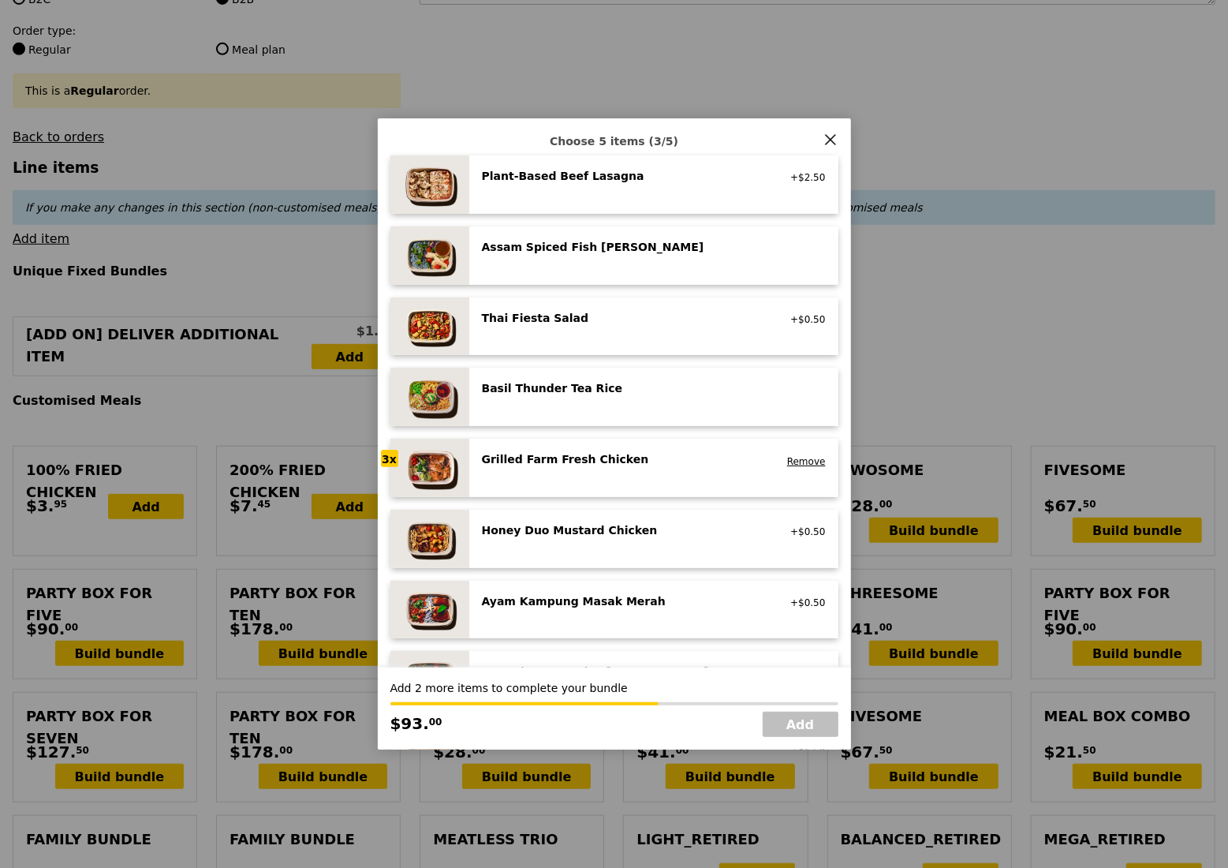
scroll to position [105, 0]
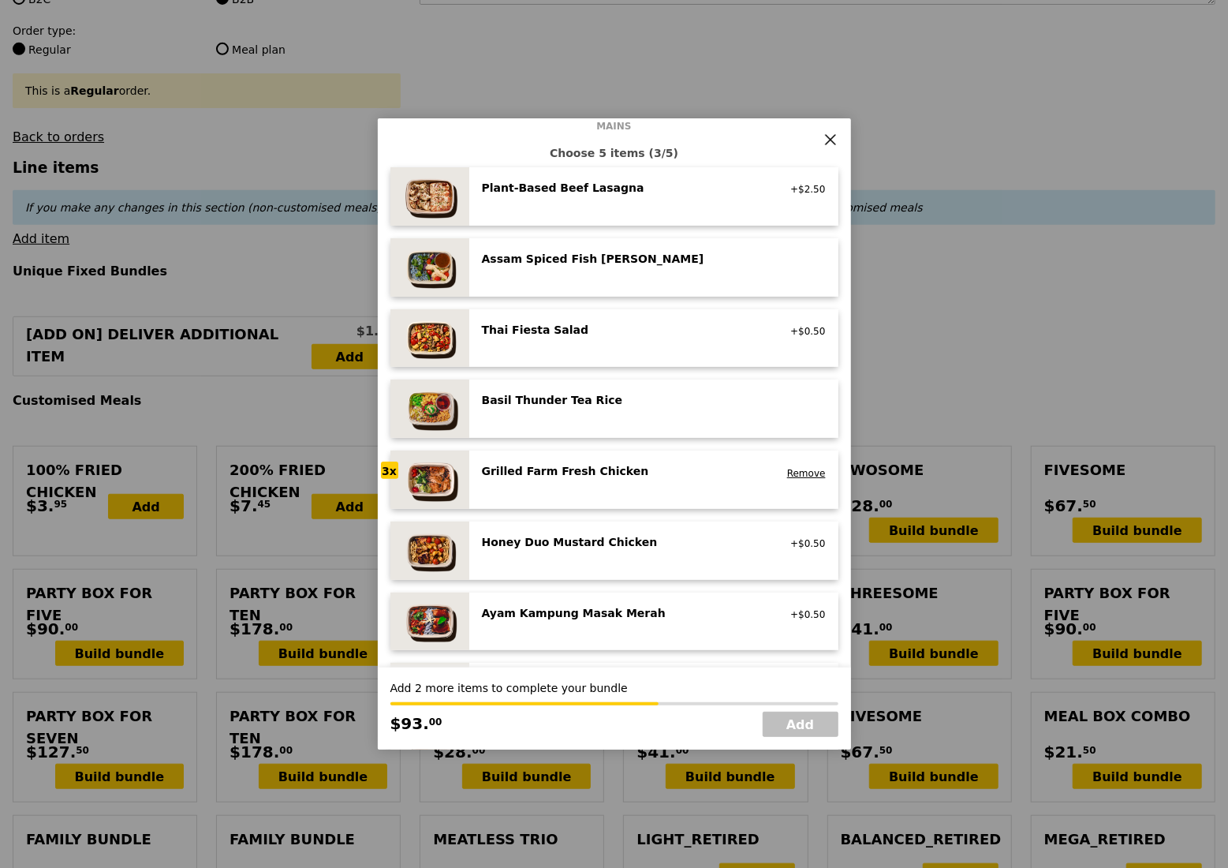
click at [637, 496] on div "Grilled Farm Fresh Chicken high protein, contains allium, dairy, nuts, soy Remo…" at bounding box center [653, 479] width 369 height 58
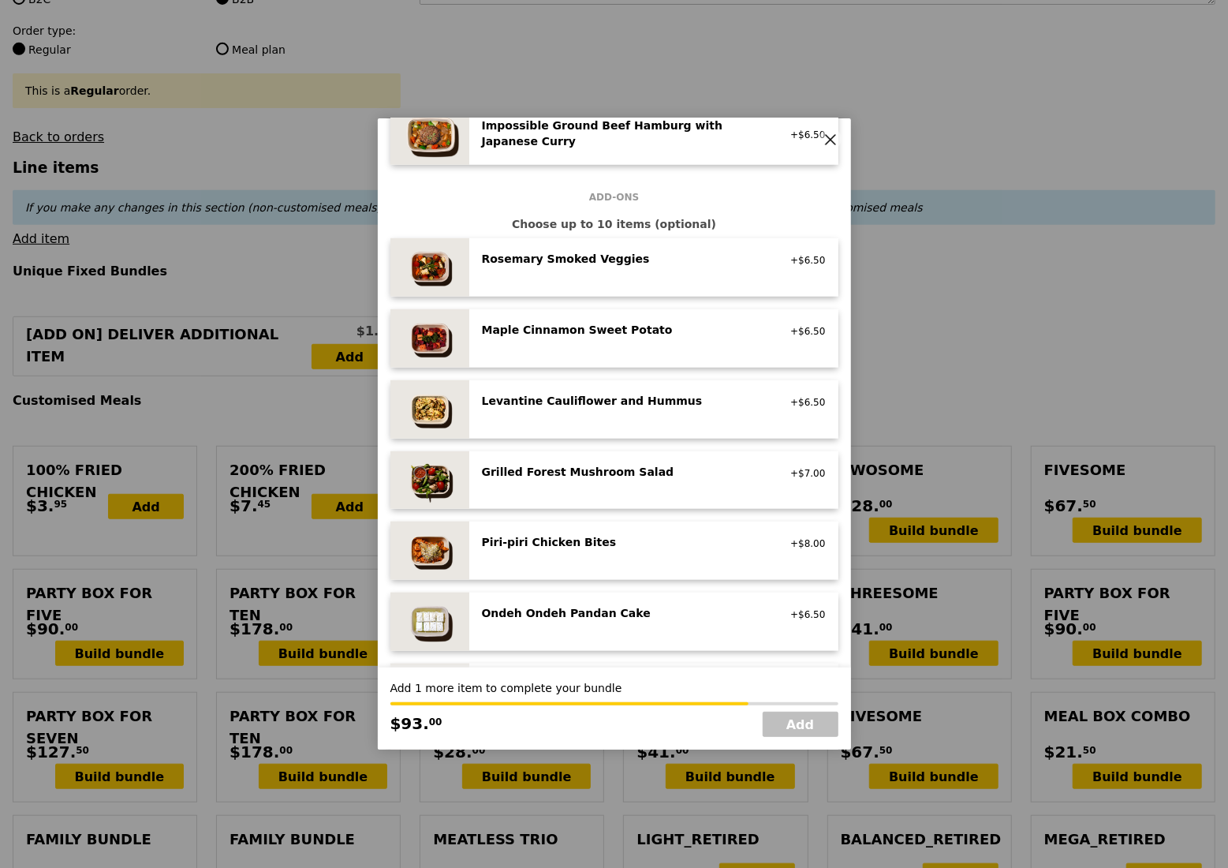
scroll to position [841, 0]
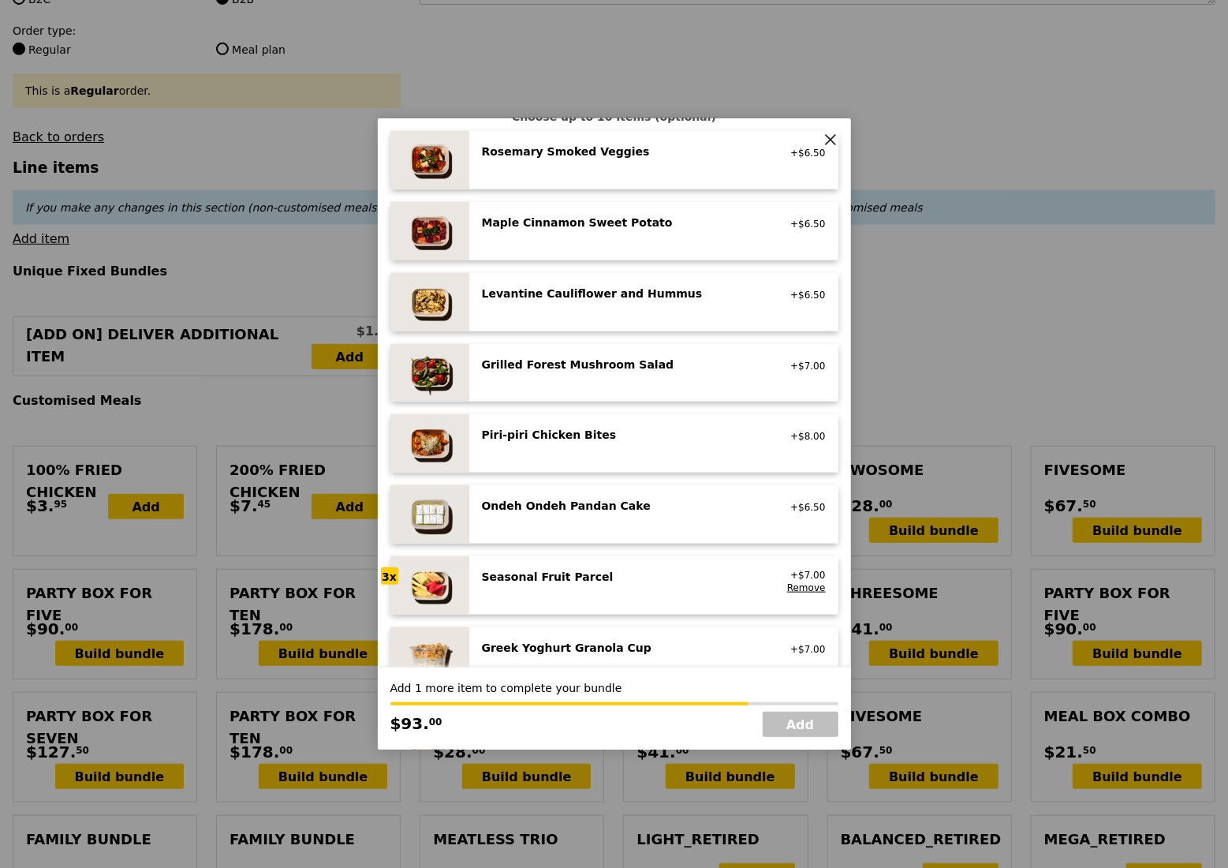
click at [600, 573] on div "Seasonal Fruit Parcel" at bounding box center [623, 577] width 283 height 16
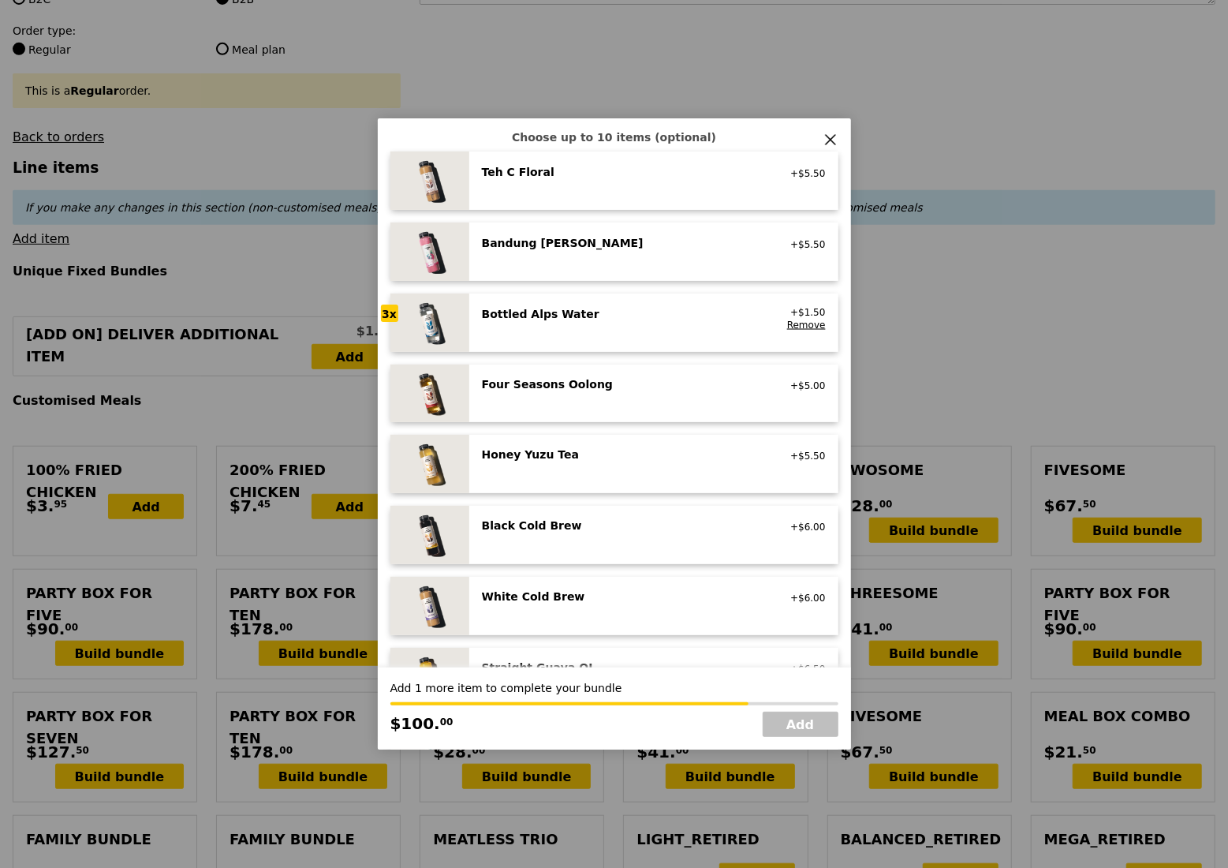
scroll to position [1521, 0]
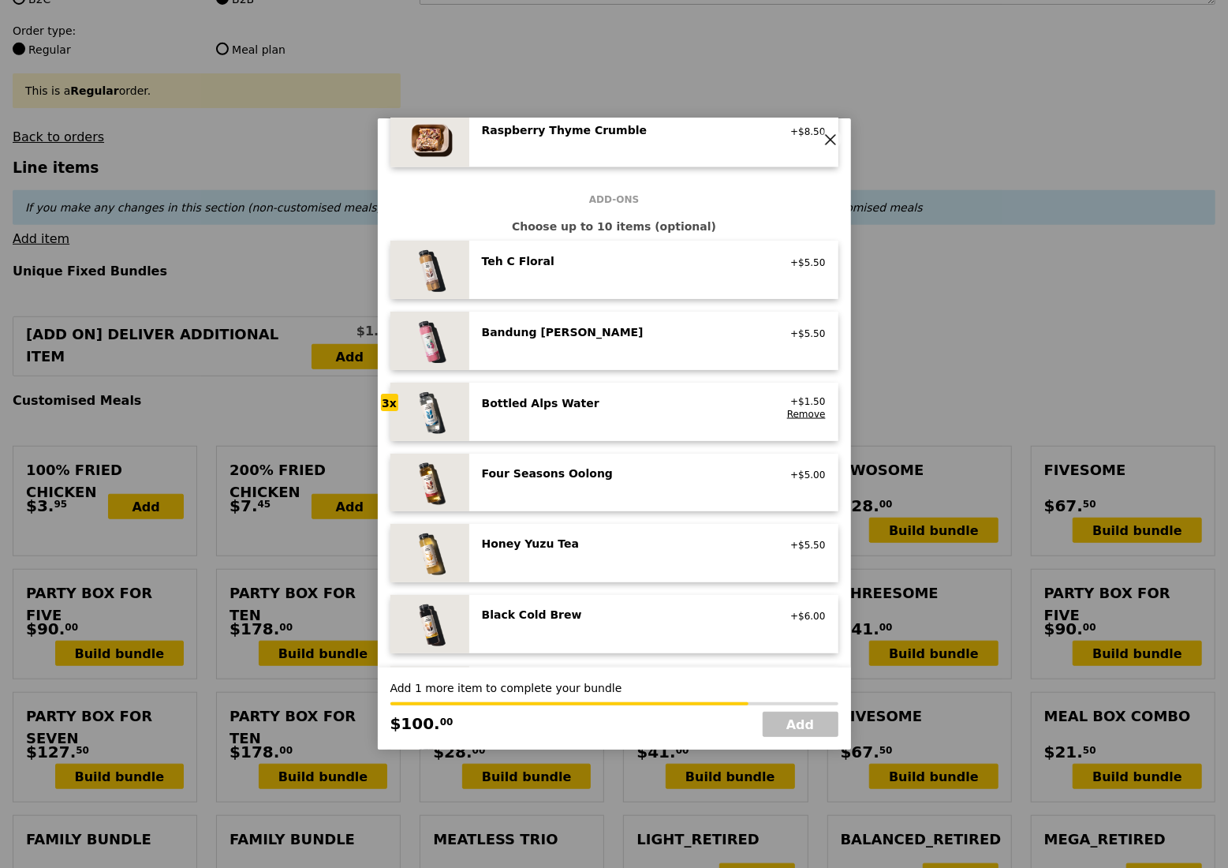
click at [645, 410] on div "Bottled Alps Water" at bounding box center [623, 403] width 283 height 16
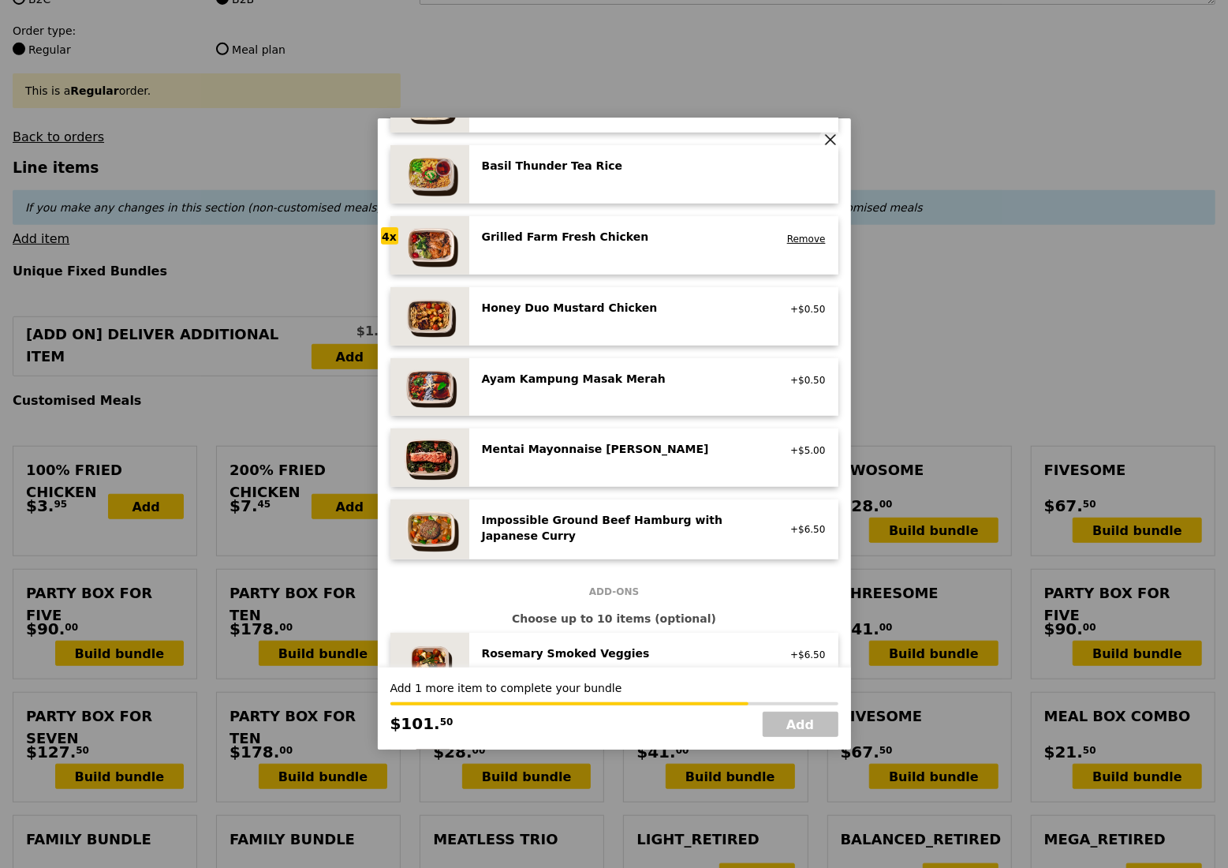
scroll to position [259, 0]
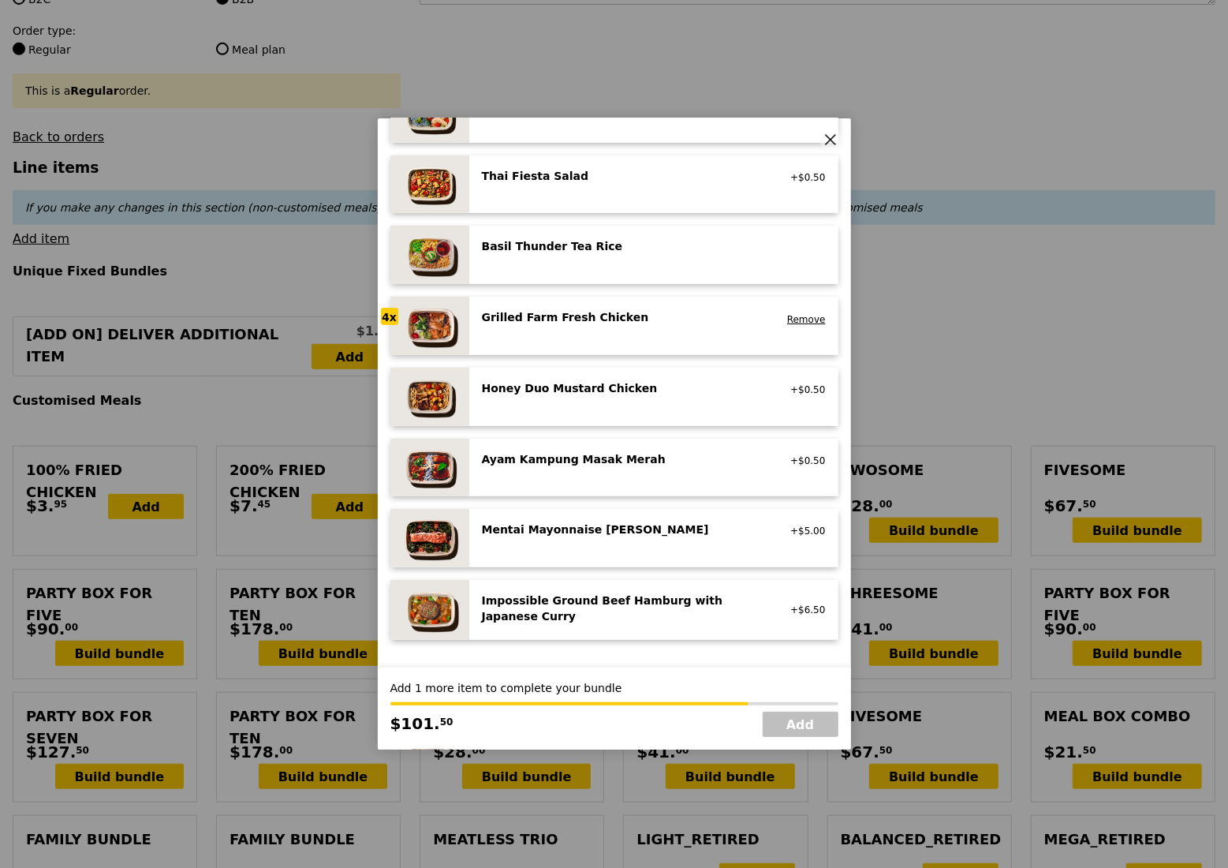
click at [622, 331] on div "Grilled Farm Fresh Chicken high protein, contains allium, dairy, nuts, soy Remo…" at bounding box center [654, 325] width 344 height 33
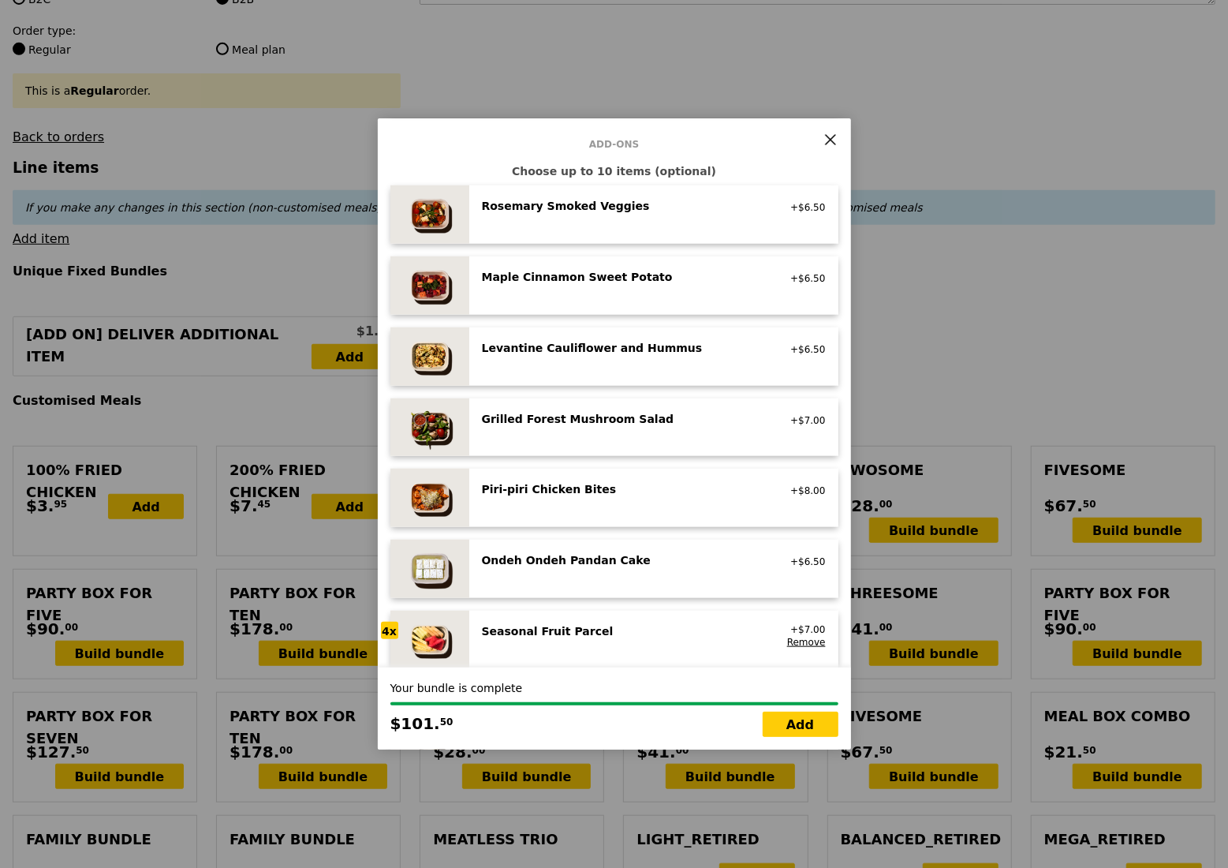
scroll to position [1101, 0]
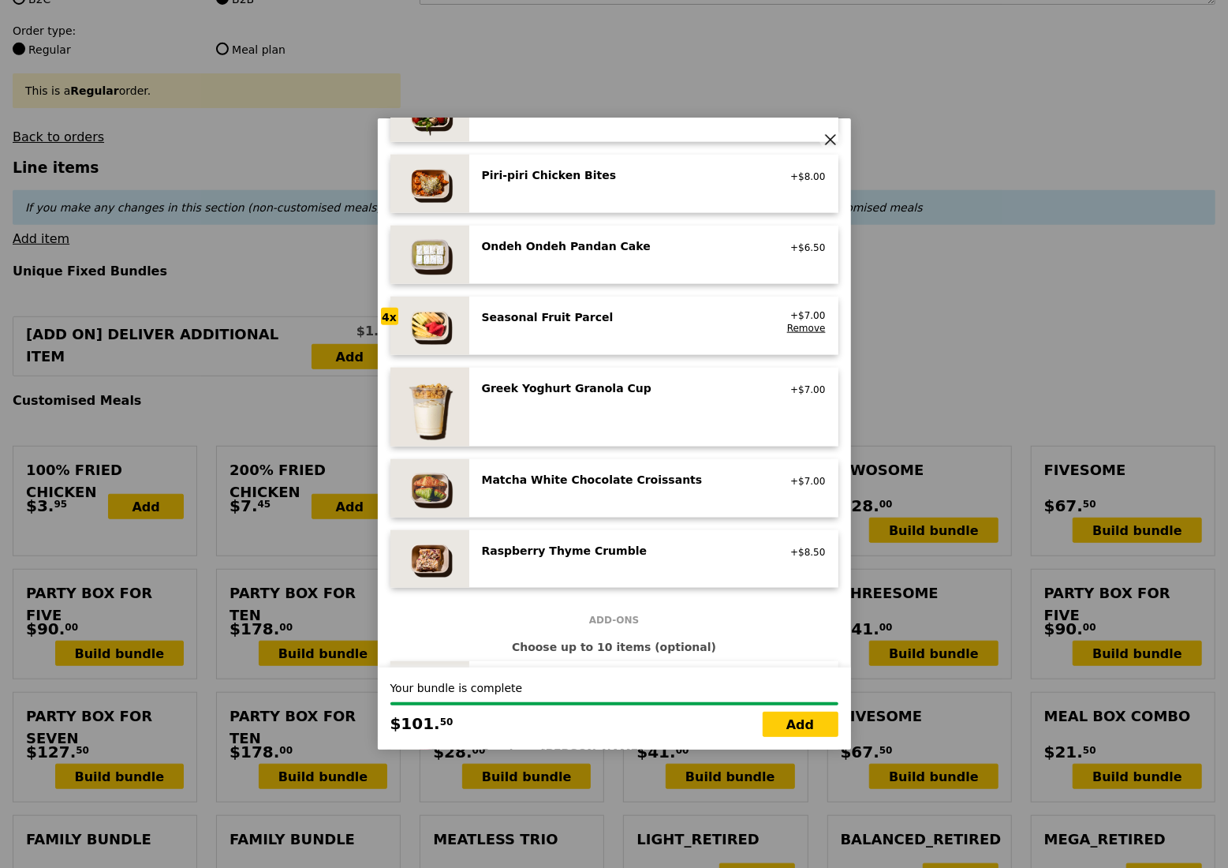
click at [622, 335] on div "Seasonal Fruit Parcel vegan +$7.00 Remove" at bounding box center [654, 325] width 344 height 33
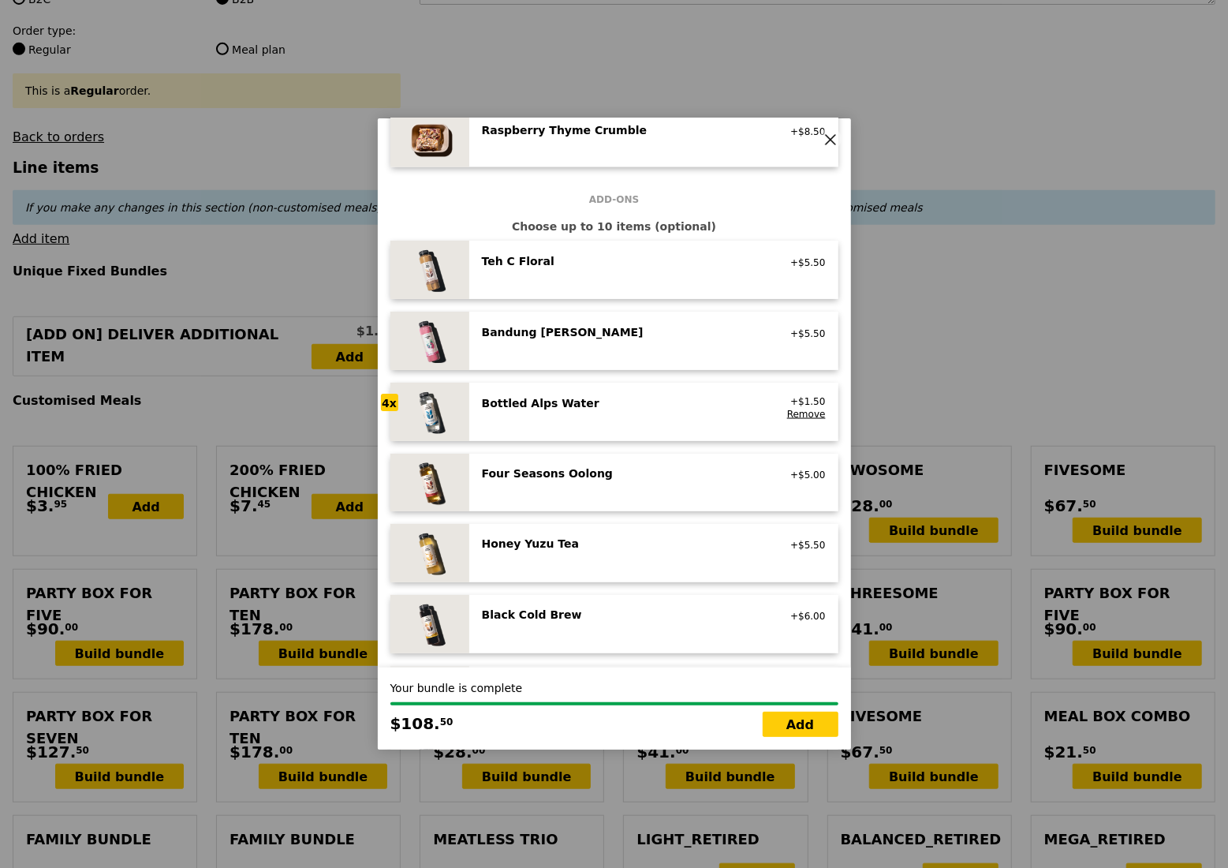
scroll to position [1732, 0]
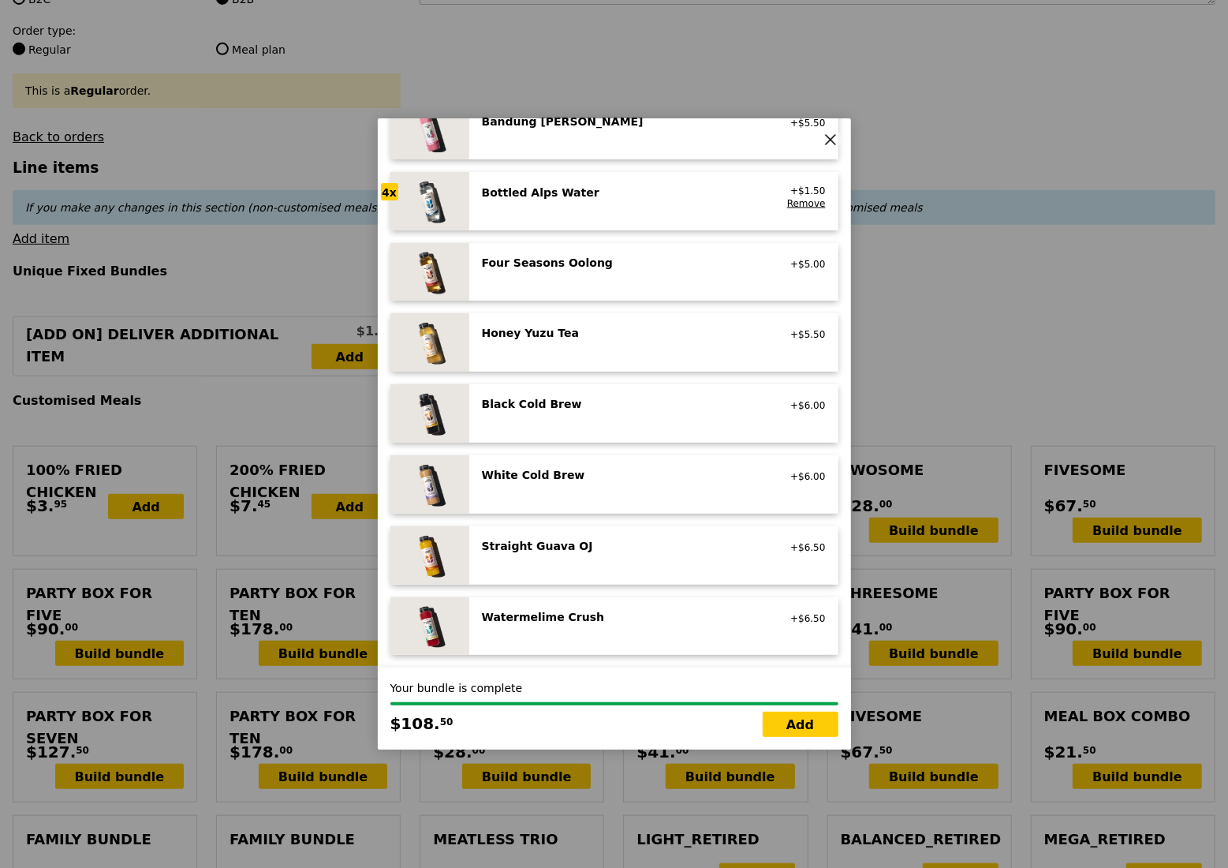
click at [615, 201] on div "Bottled Alps Water no sugar added, no caffeine, vegan" at bounding box center [624, 197] width 302 height 25
click at [801, 727] on link "Add" at bounding box center [801, 724] width 76 height 25
type input "Loading..."
type input "220.00"
type input "3.62"
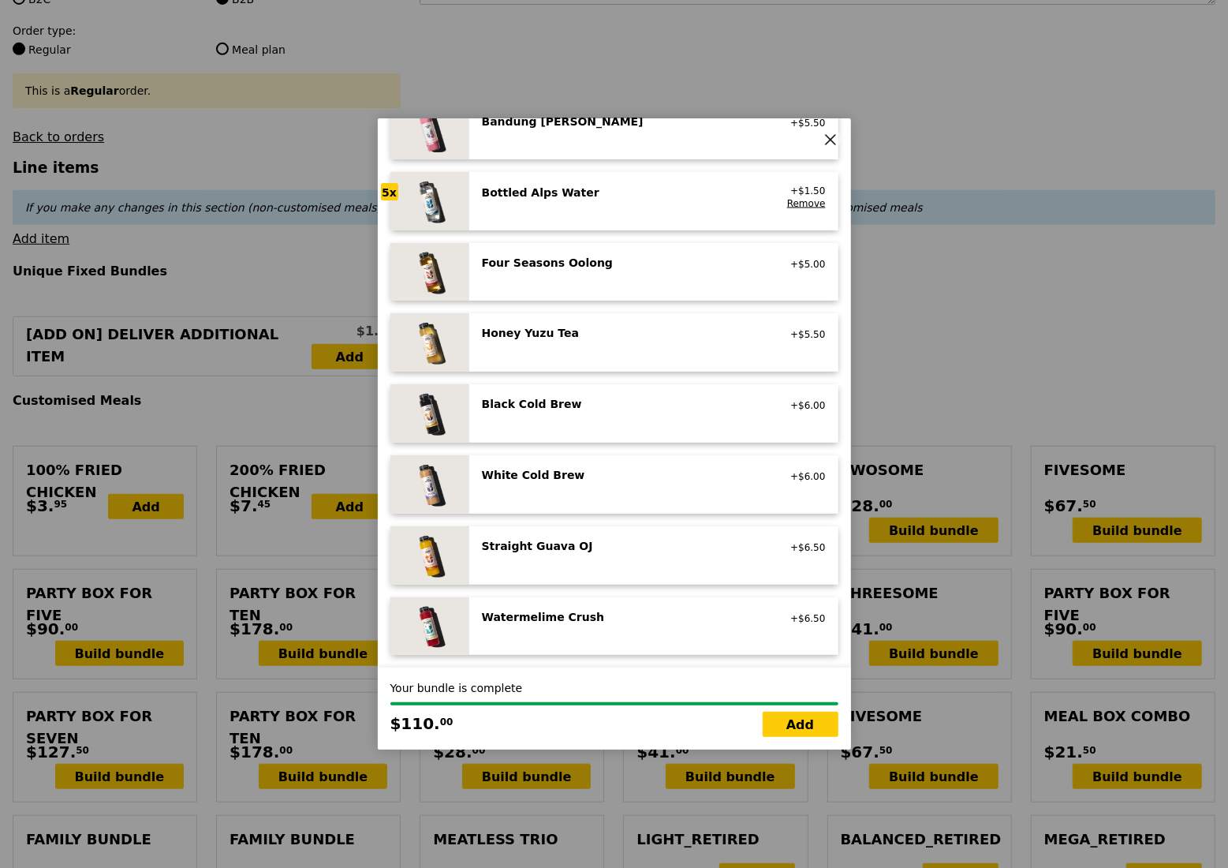
type input "3.95"
type input "223.95"
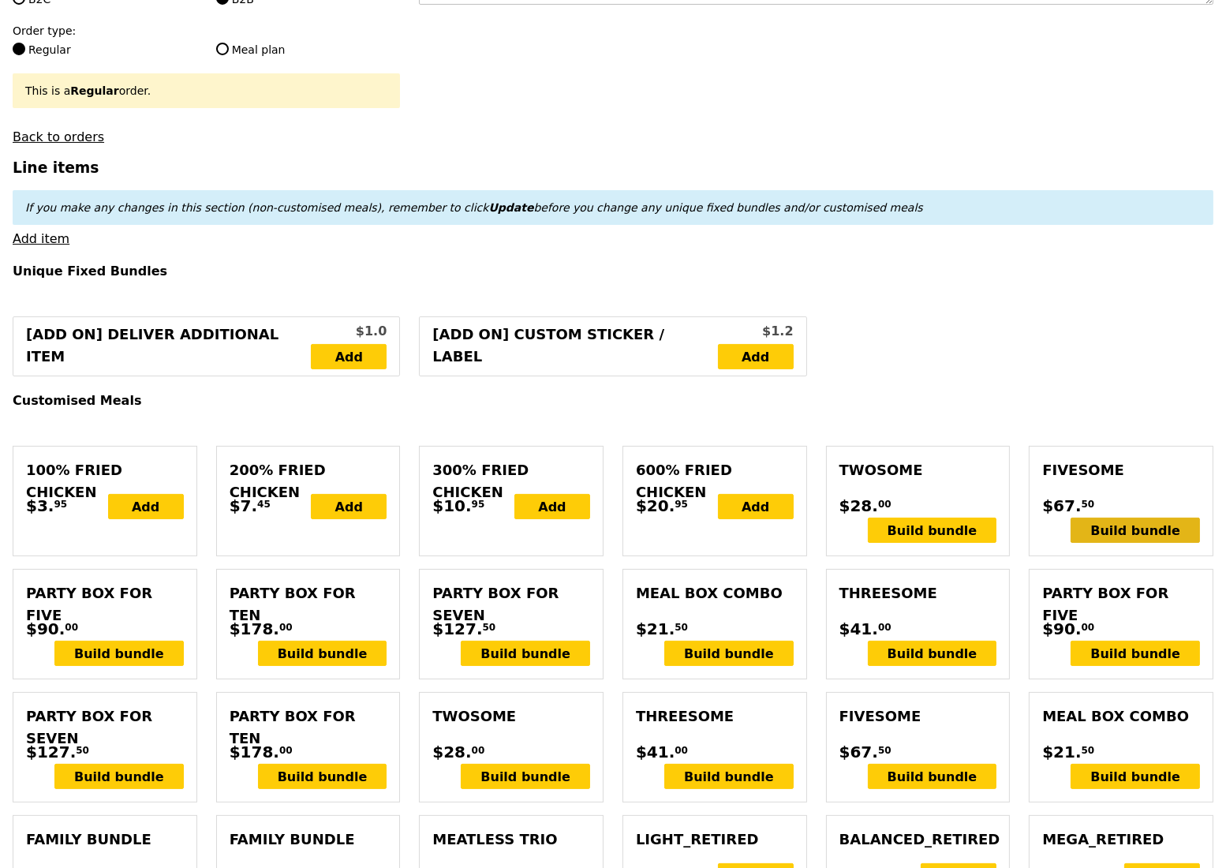
click at [1113, 543] on div "Build bundle" at bounding box center [1135, 530] width 129 height 25
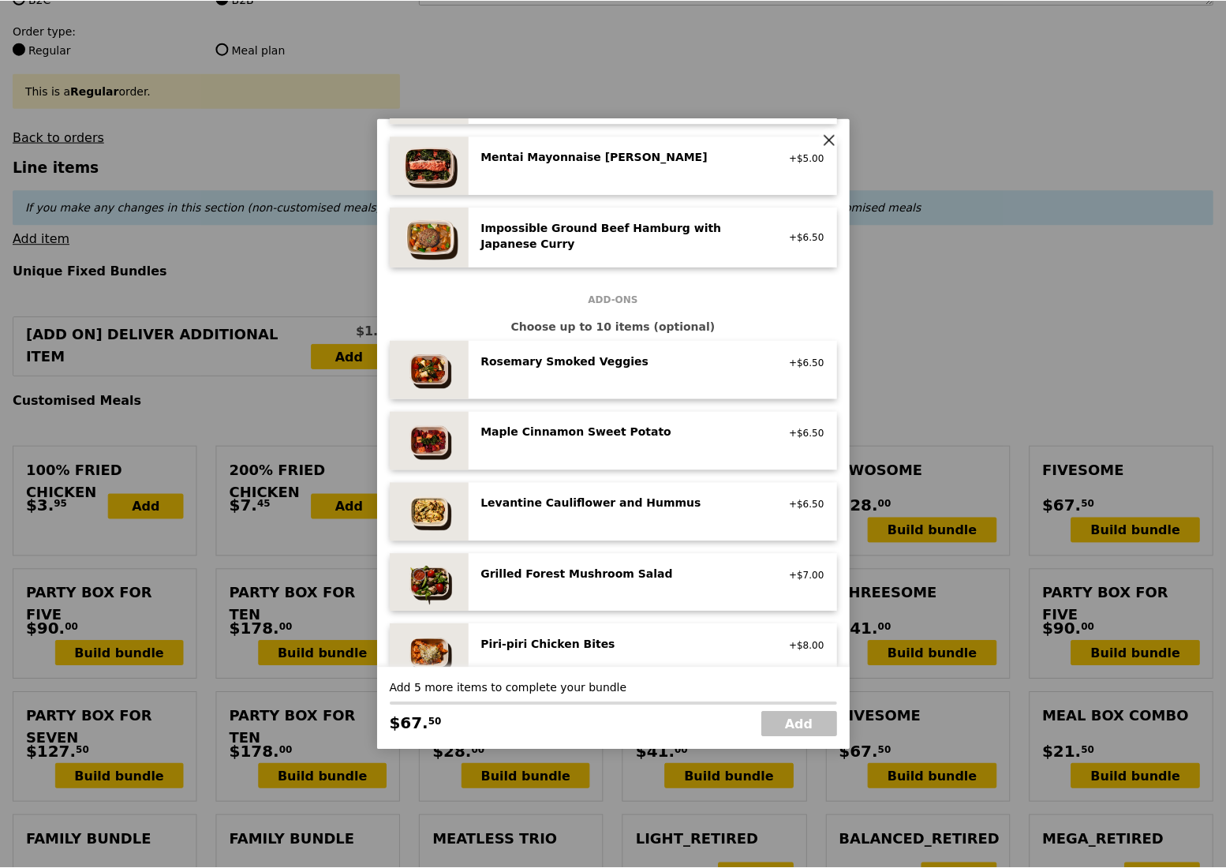
scroll to position [841, 0]
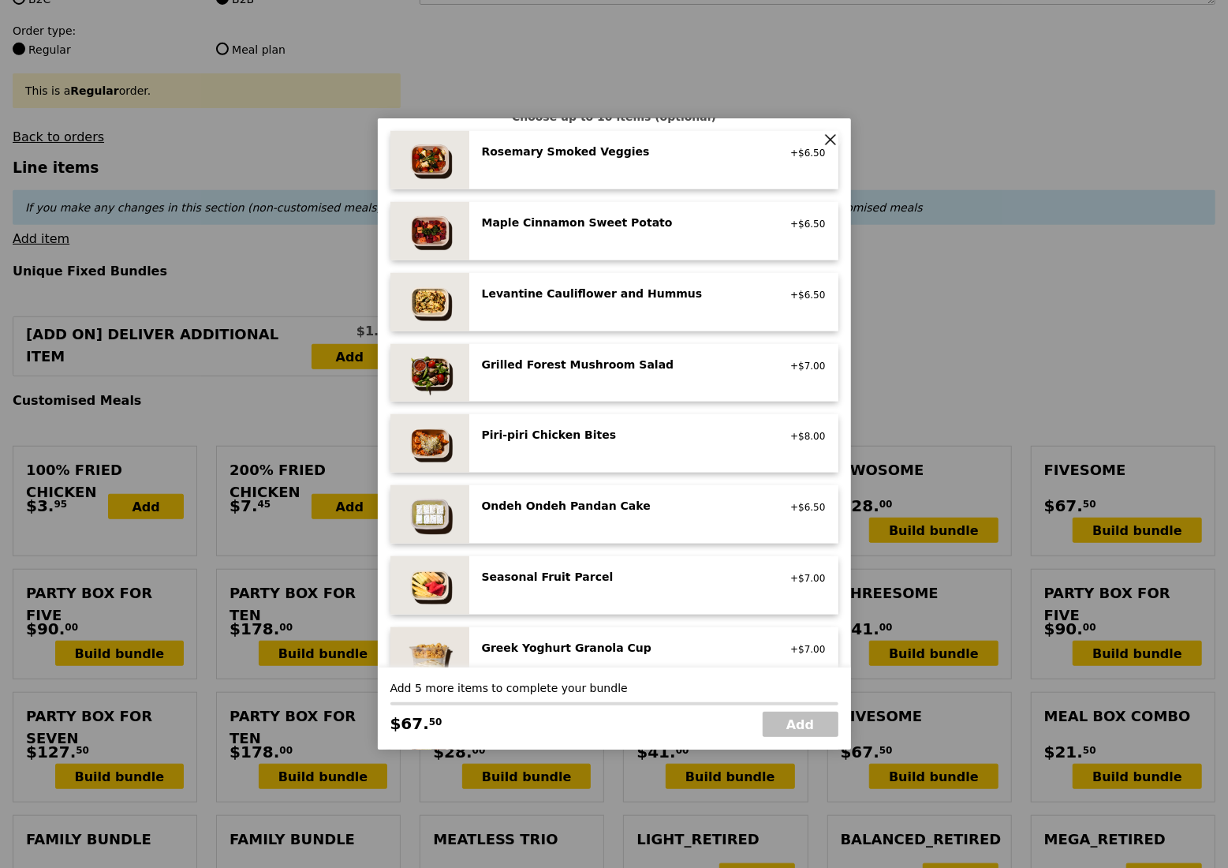
click at [826, 141] on icon at bounding box center [831, 140] width 14 height 14
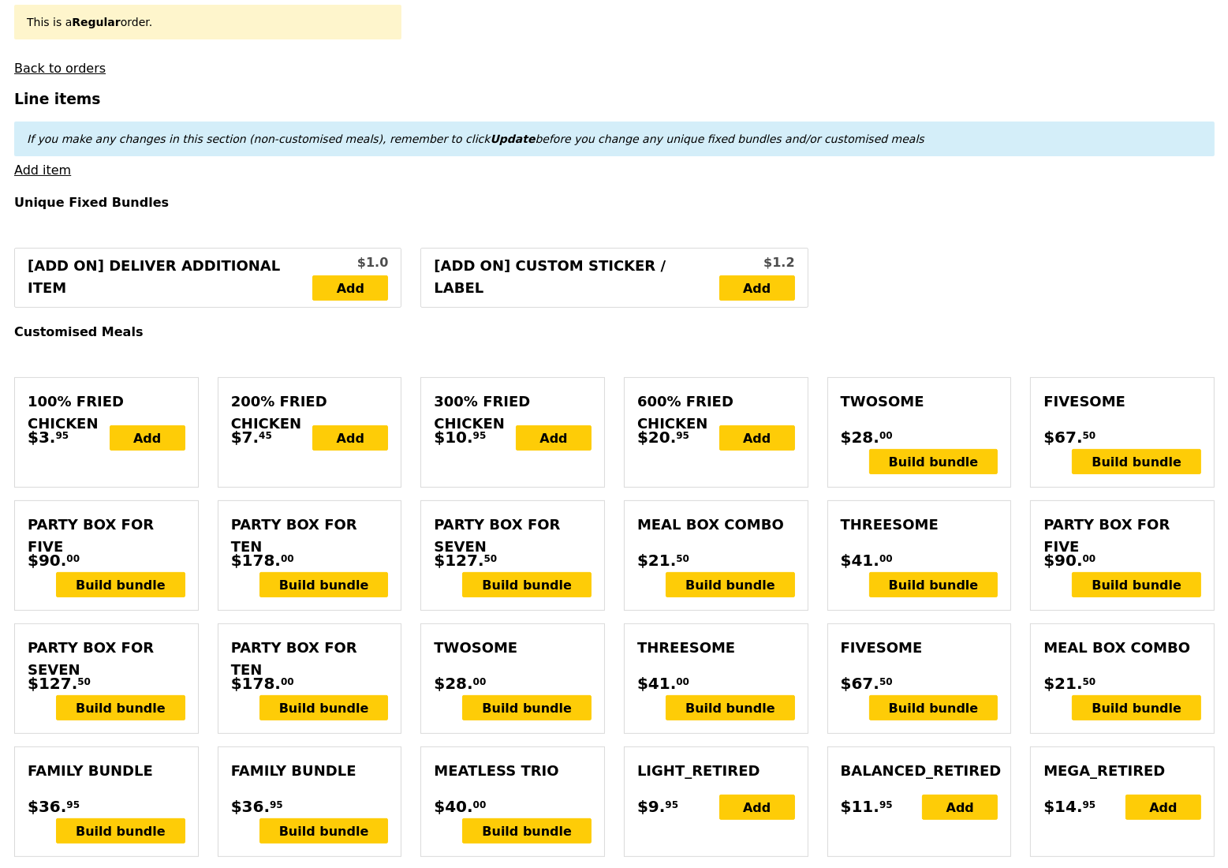
scroll to position [525, 0]
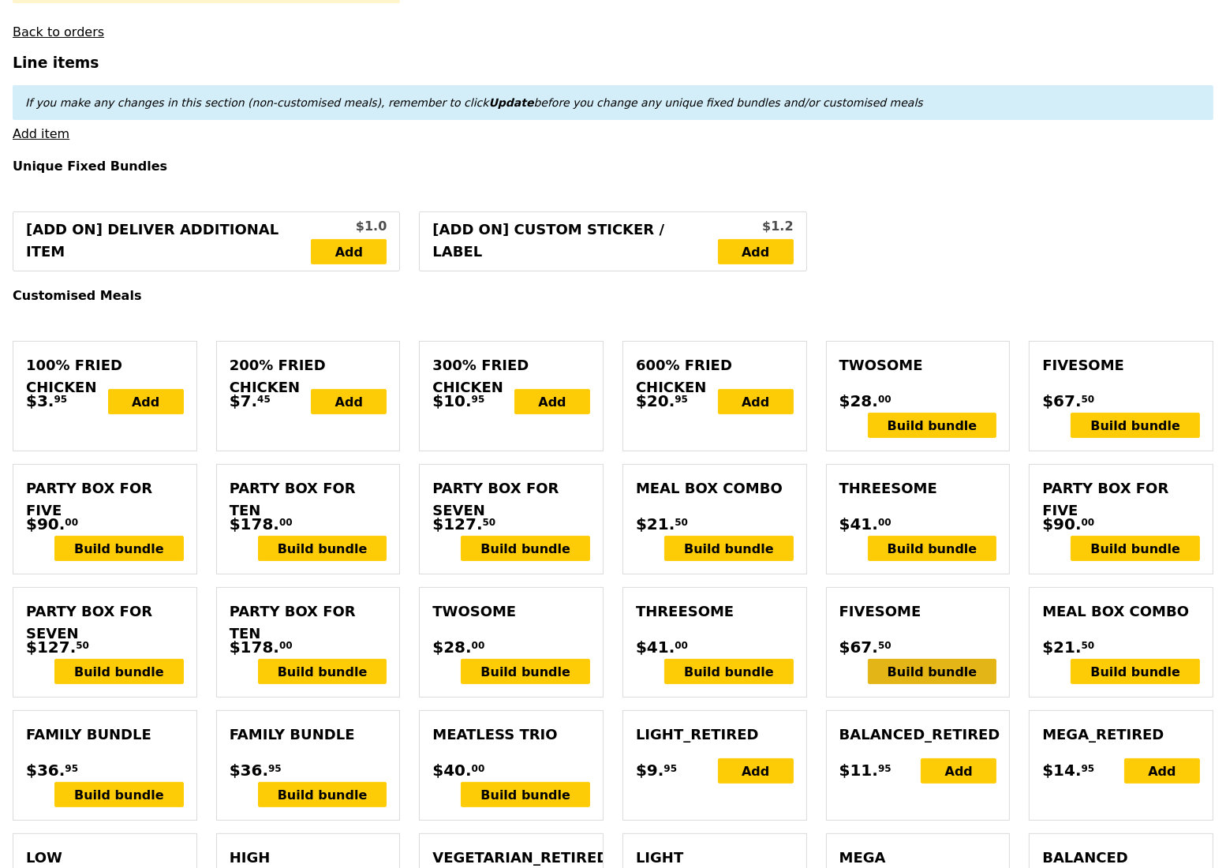
click at [941, 684] on div "Build bundle" at bounding box center [932, 671] width 129 height 25
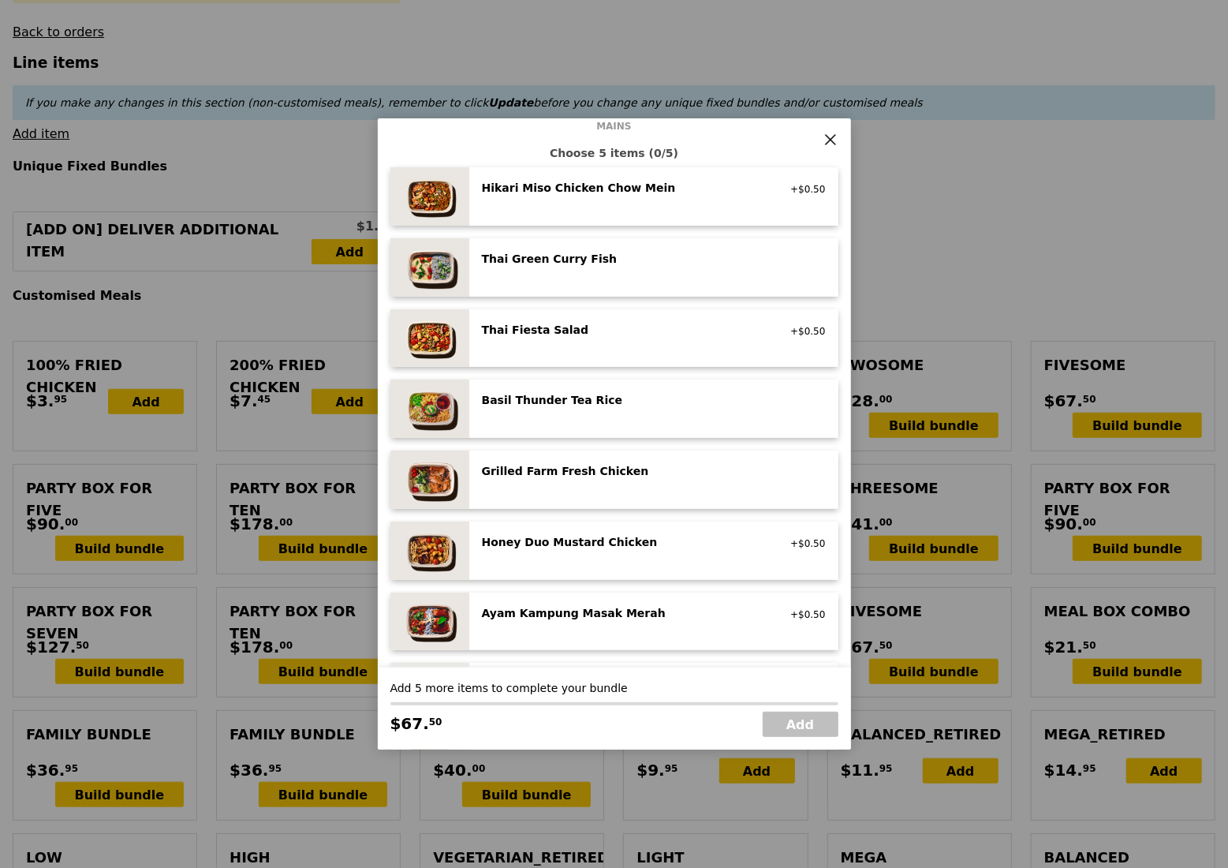
scroll to position [0, 0]
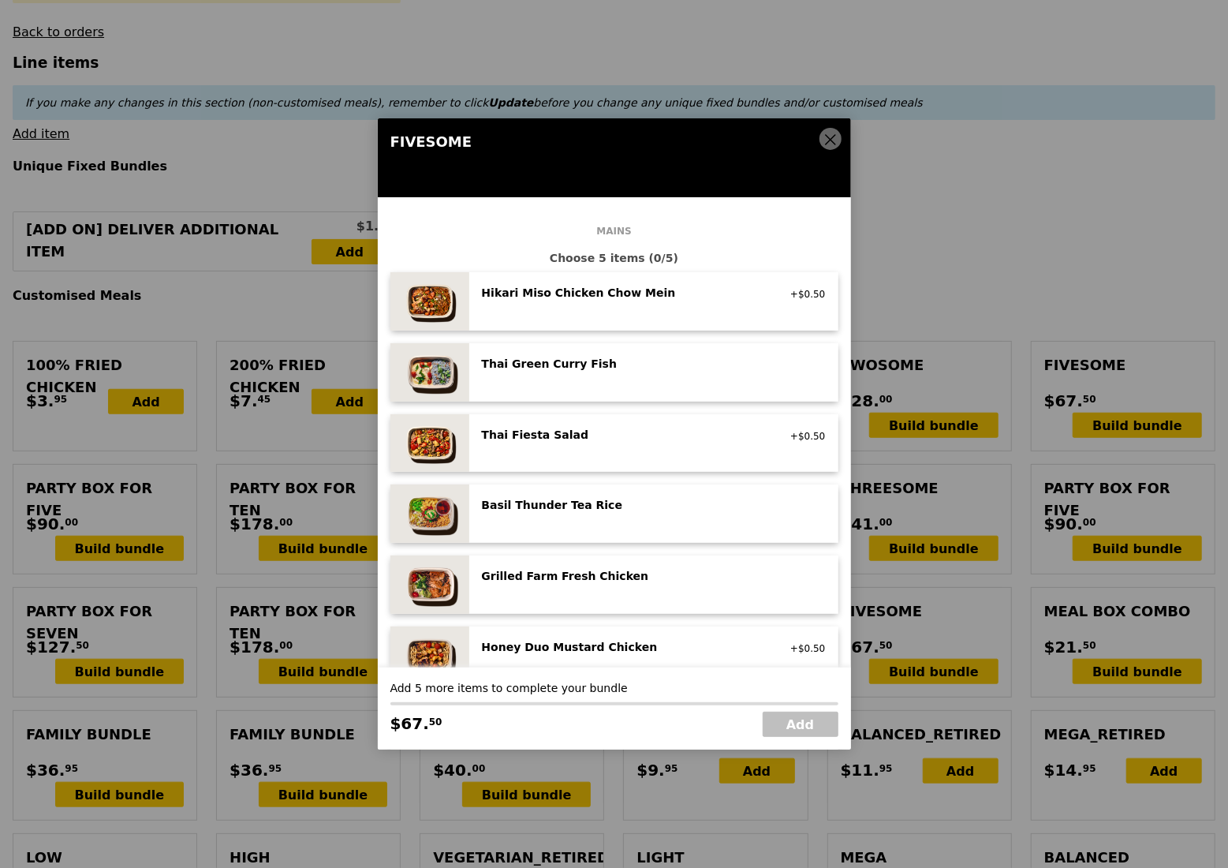
click at [634, 302] on div "Hikari Miso Chicken Chow Mein high protein, contains allium, dairy, egg, soy, w…" at bounding box center [624, 294] width 302 height 19
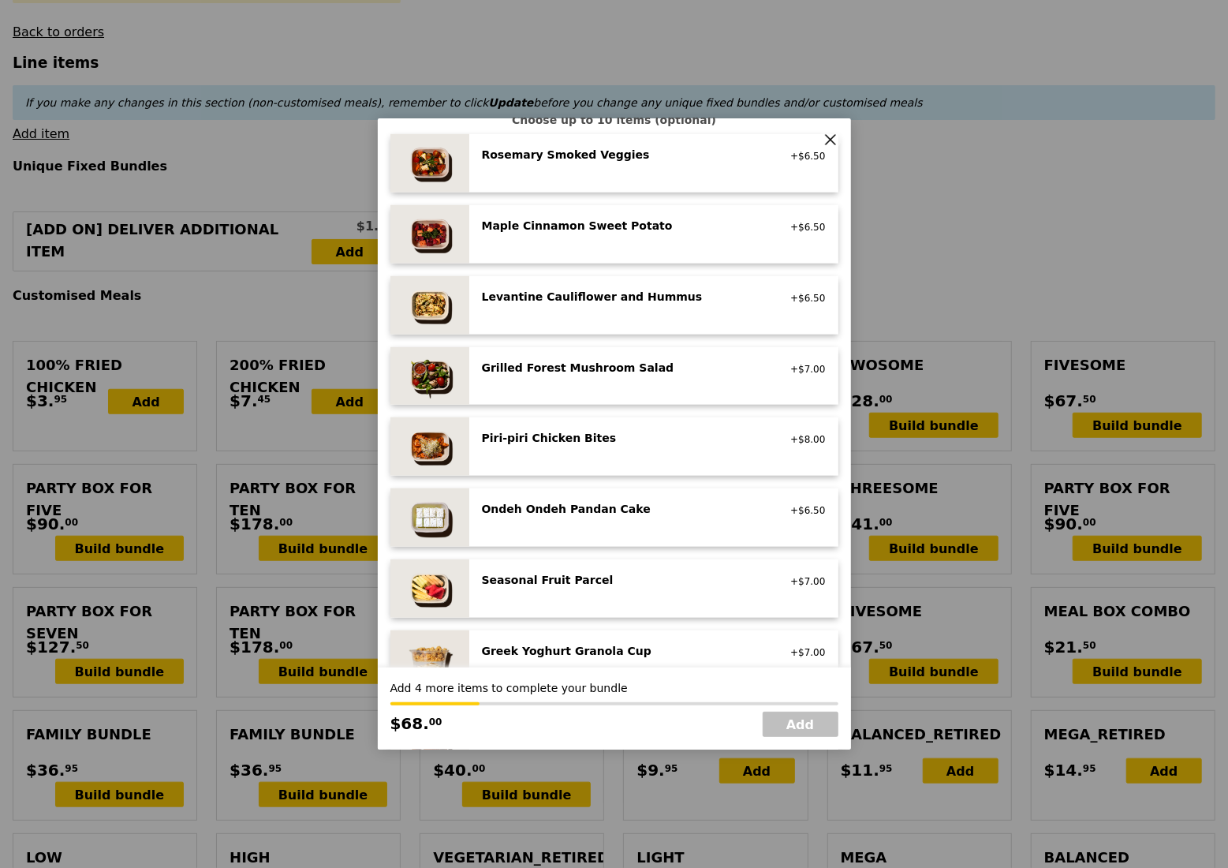
scroll to position [841, 0]
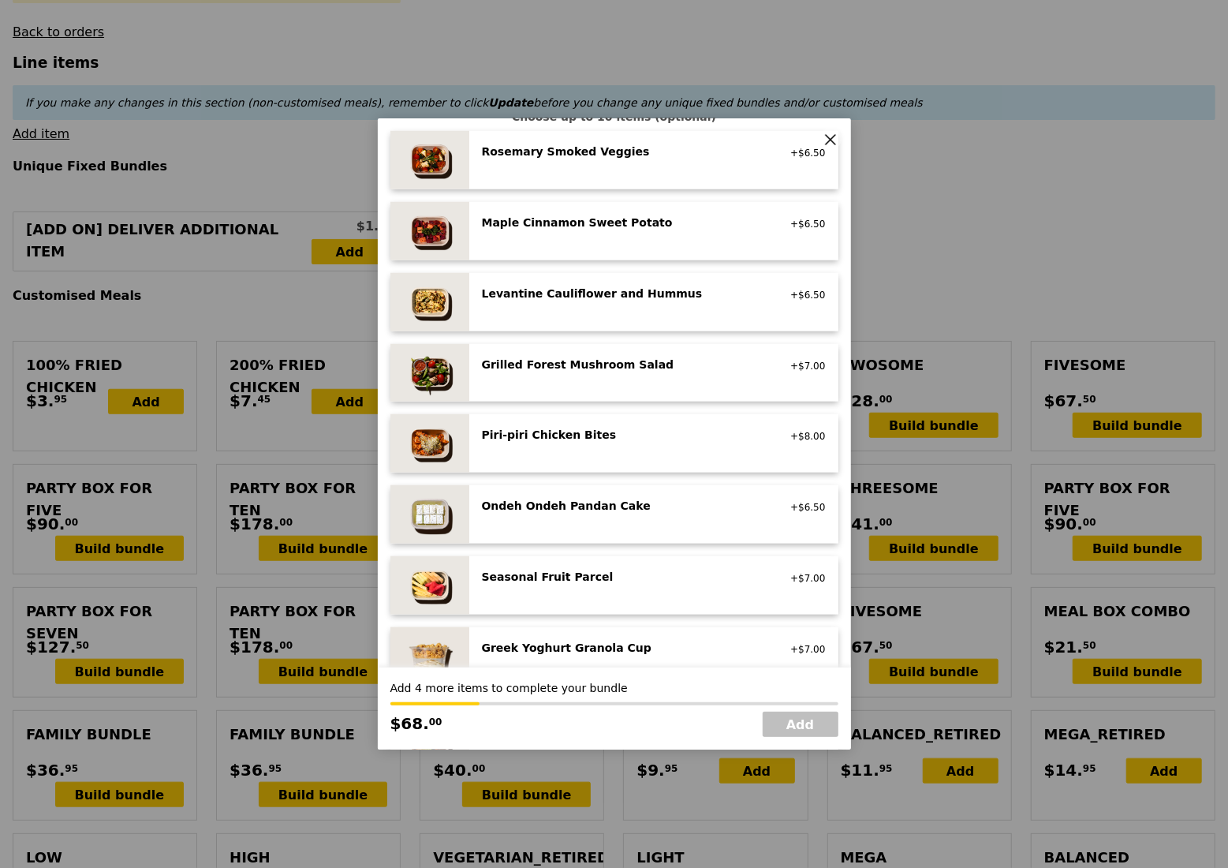
click at [621, 563] on div "Seasonal Fruit Parcel vegan +$7.00" at bounding box center [653, 585] width 369 height 58
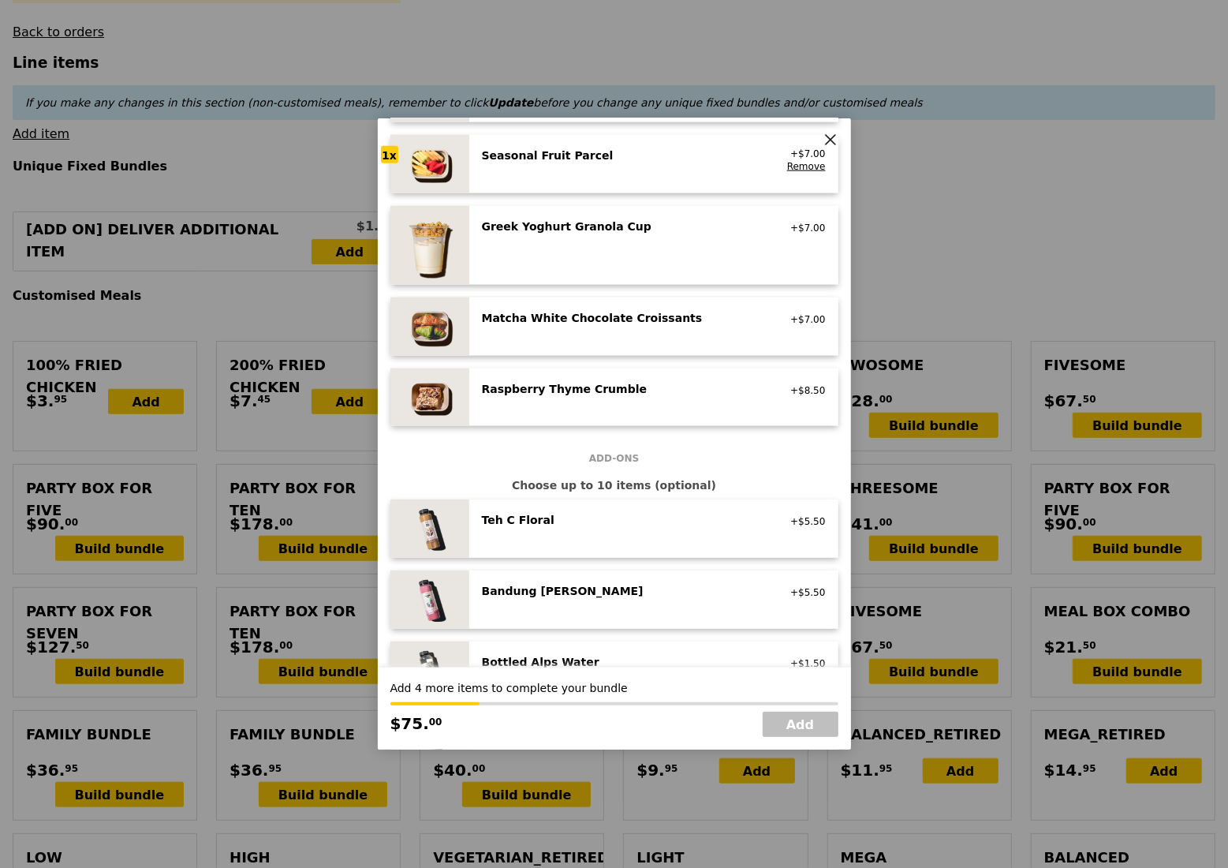
scroll to position [1472, 0]
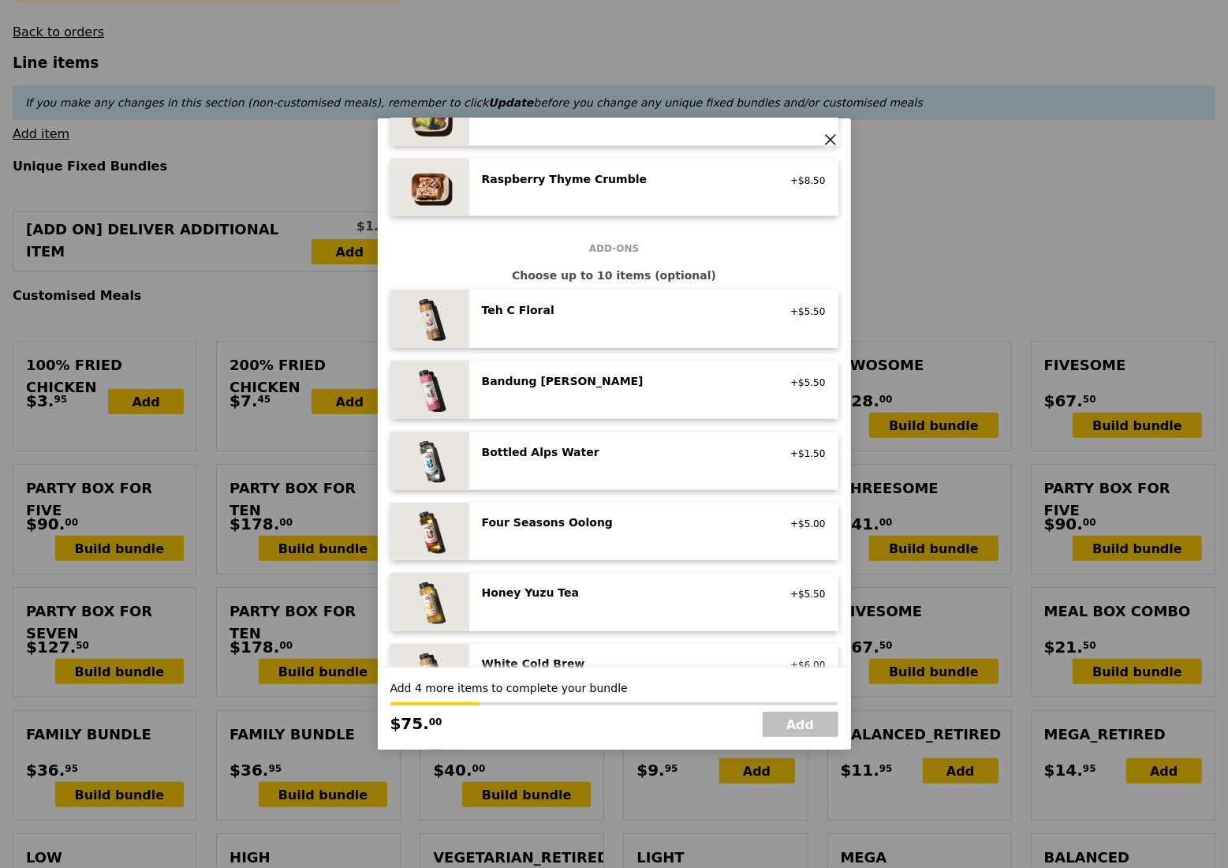
click at [651, 460] on div "Bottled Alps Water no sugar added, no caffeine, vegan" at bounding box center [624, 453] width 302 height 19
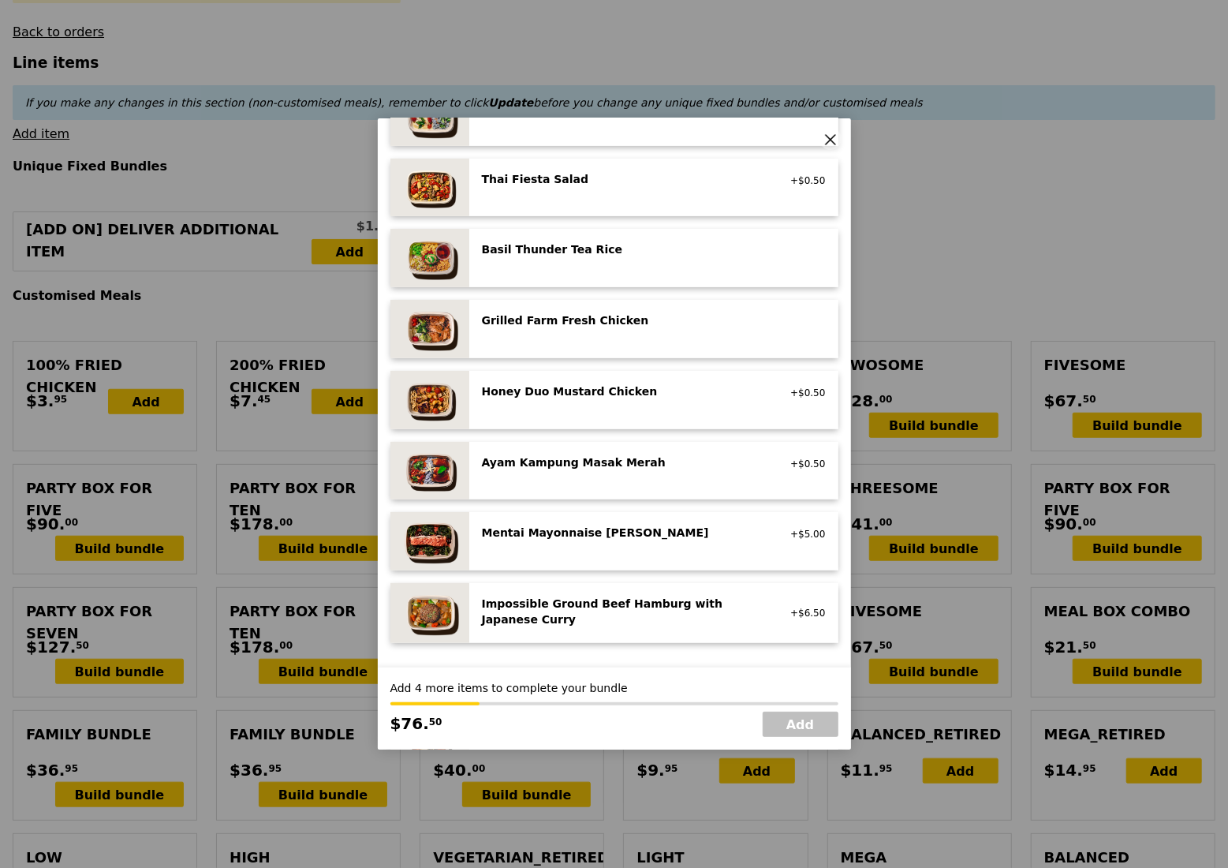
scroll to position [105, 0]
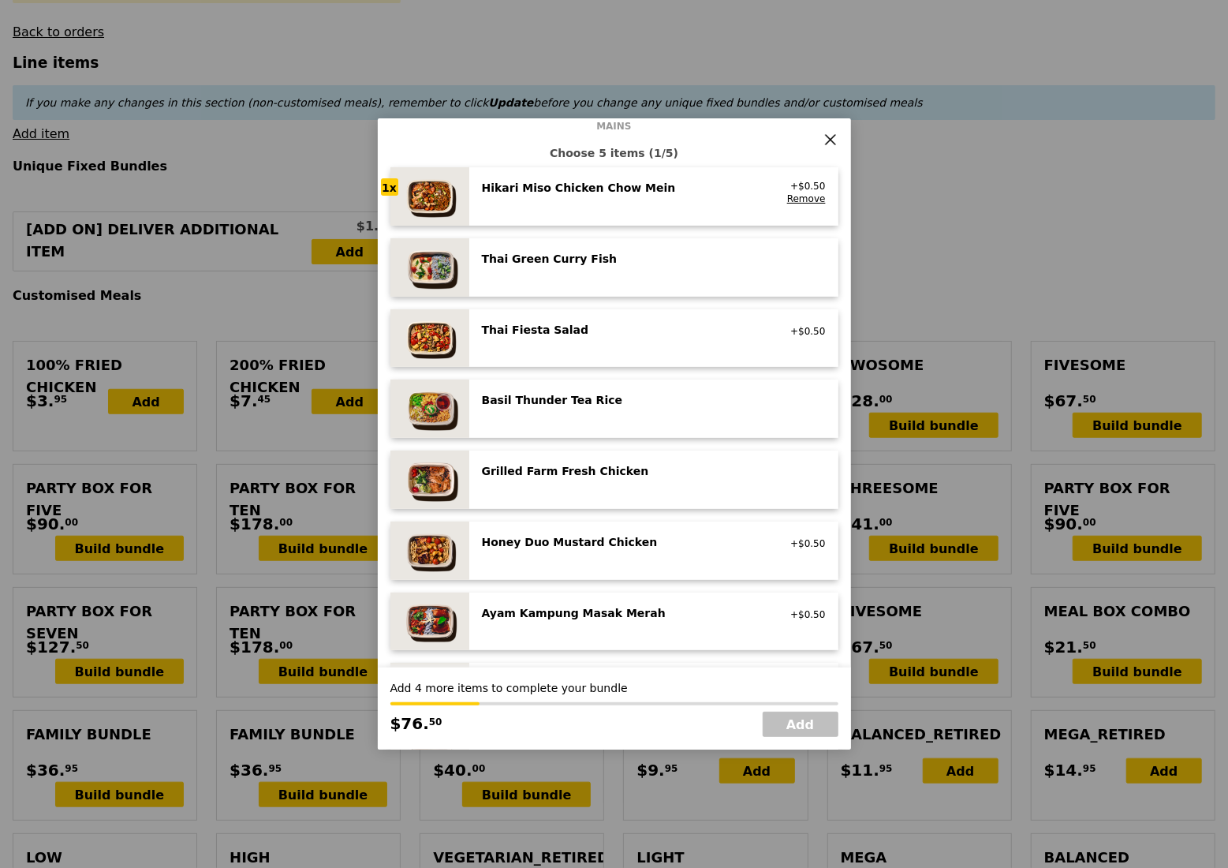
click at [634, 192] on div "Hikari Miso Chicken Chow Mein" at bounding box center [623, 188] width 283 height 16
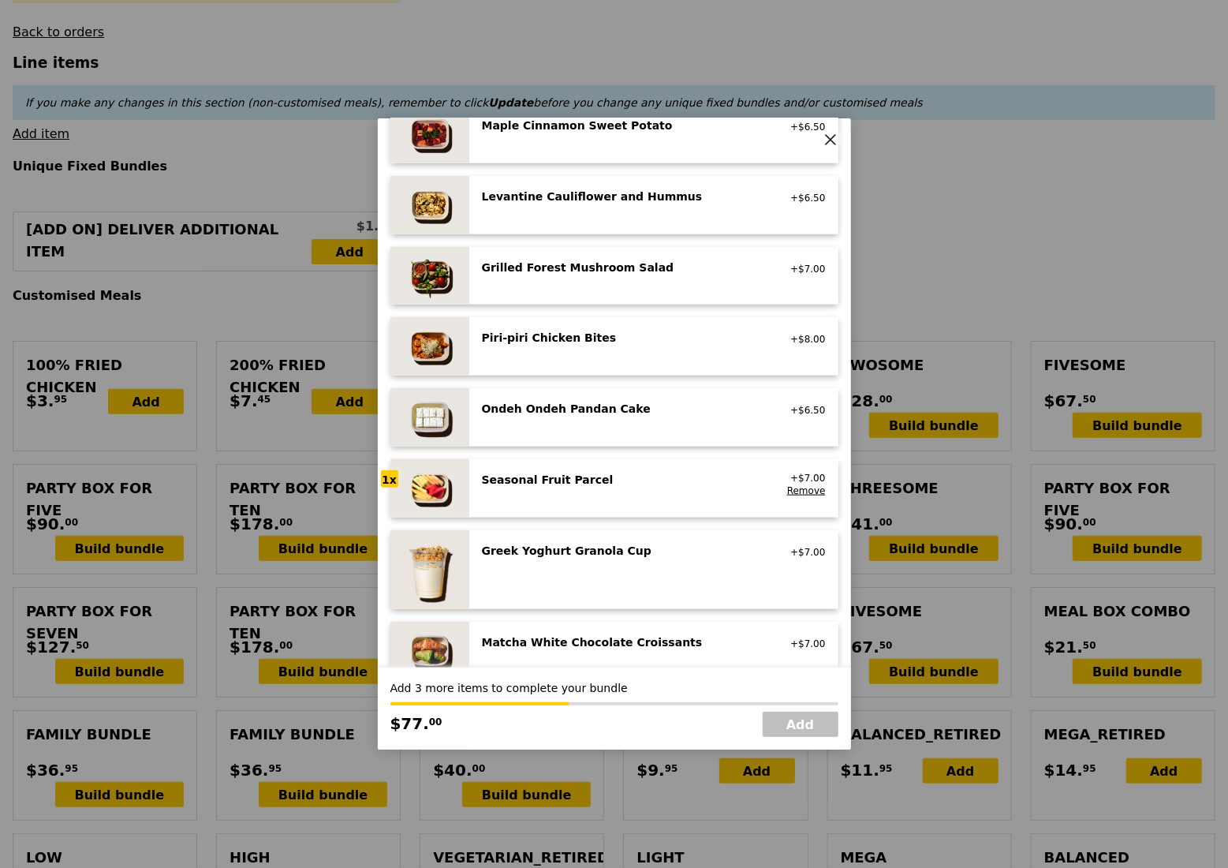
scroll to position [947, 0]
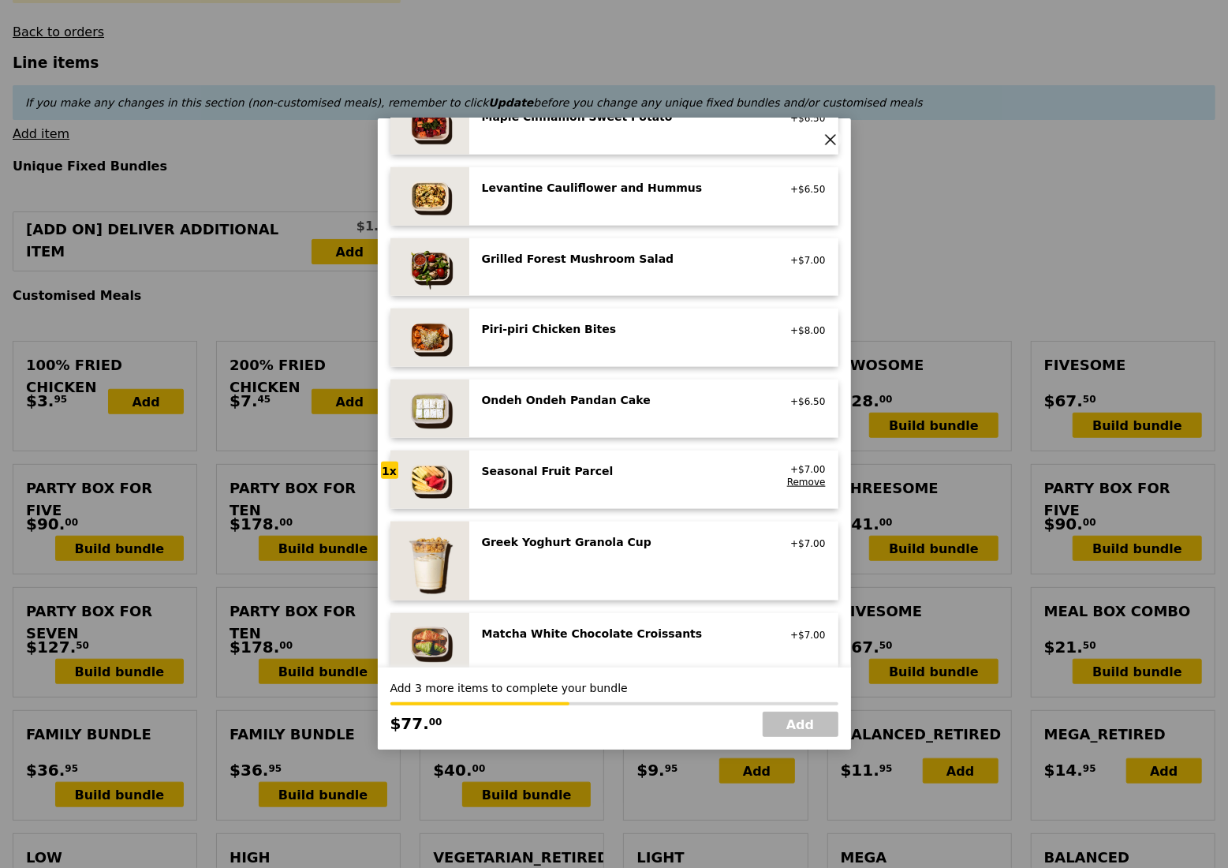
click at [583, 465] on div "Seasonal Fruit Parcel" at bounding box center [623, 471] width 283 height 16
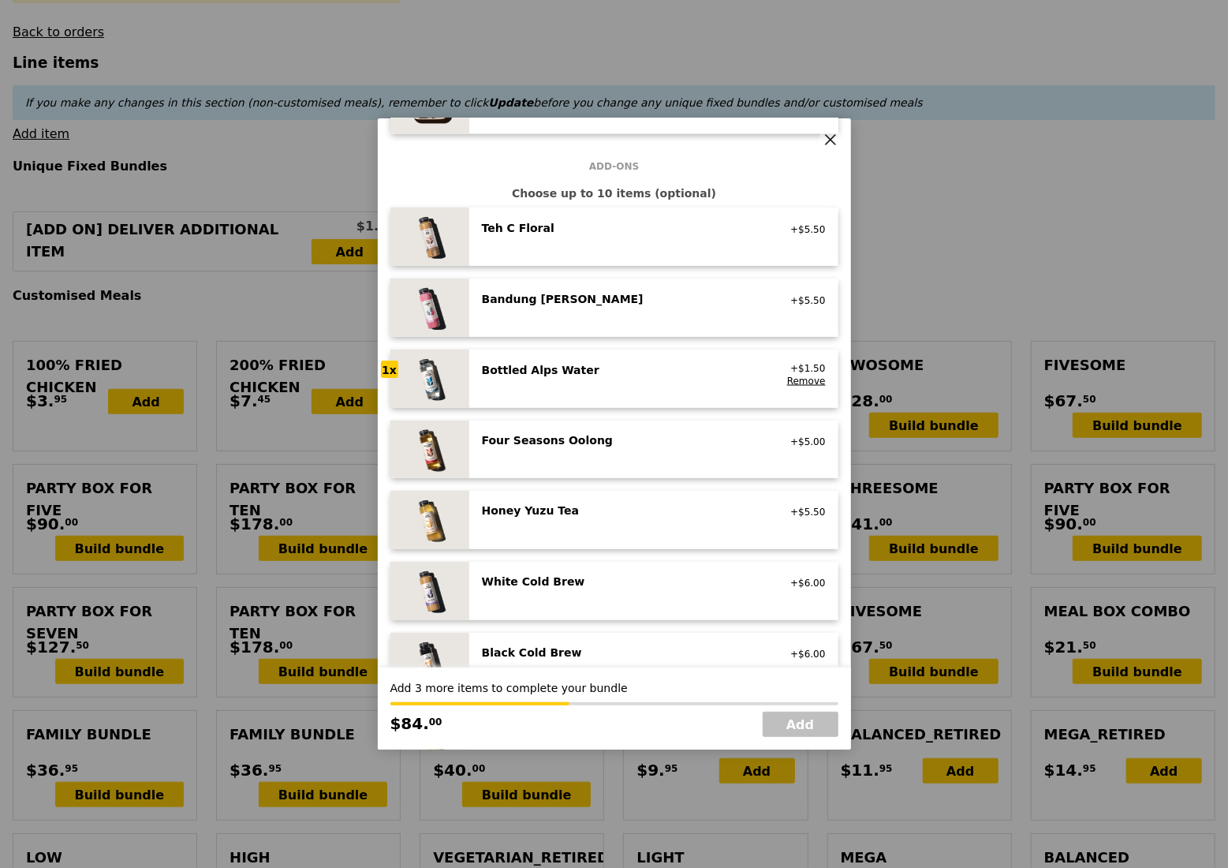
scroll to position [1683, 0]
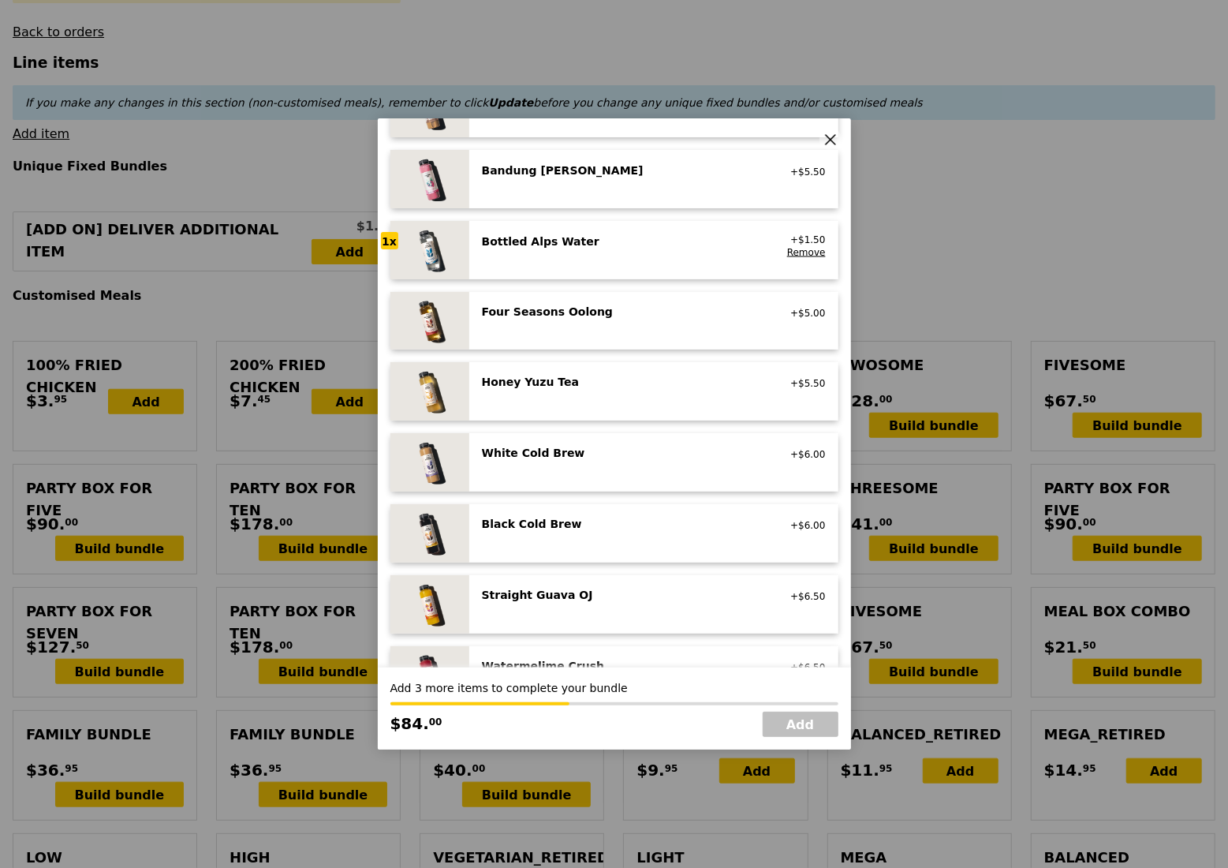
click at [620, 231] on div "Bottled Alps Water no sugar added, no caffeine, vegan +$1.50 Remove" at bounding box center [653, 250] width 369 height 58
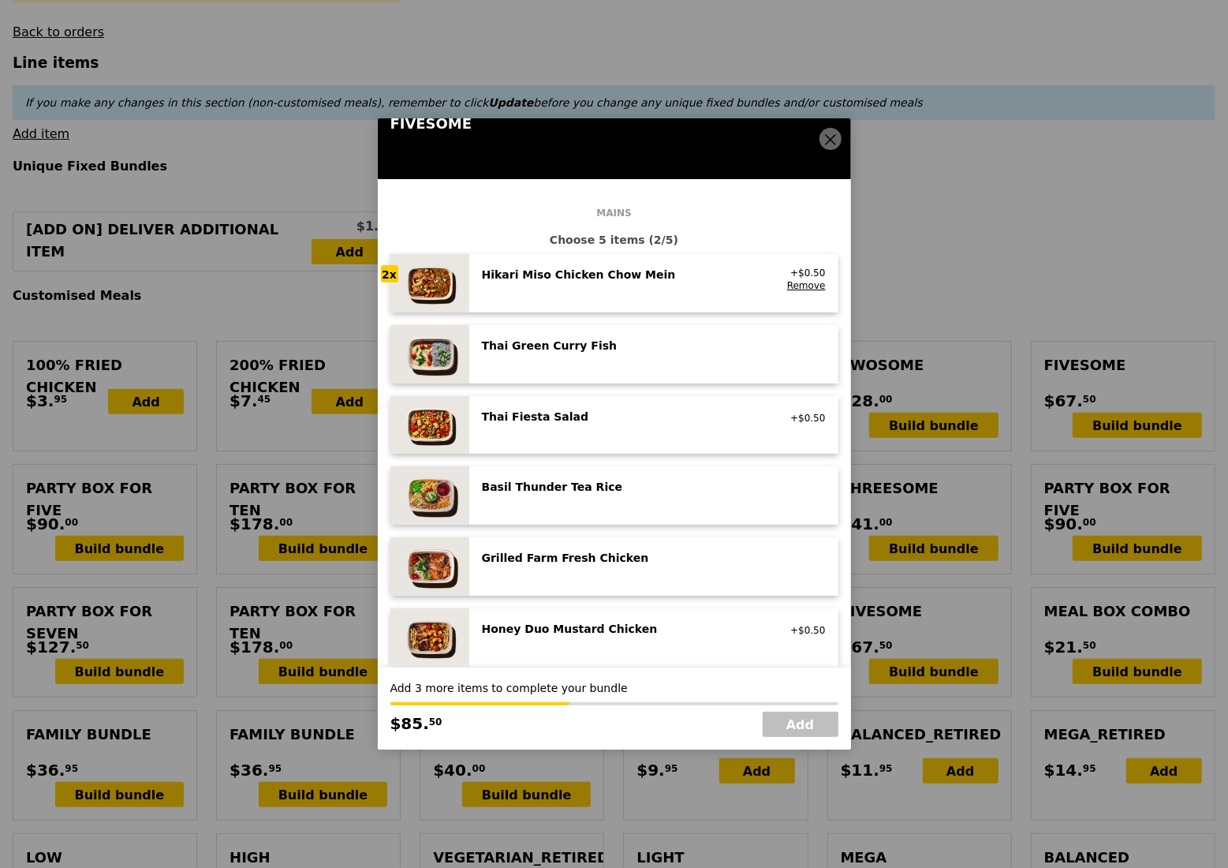
scroll to position [0, 0]
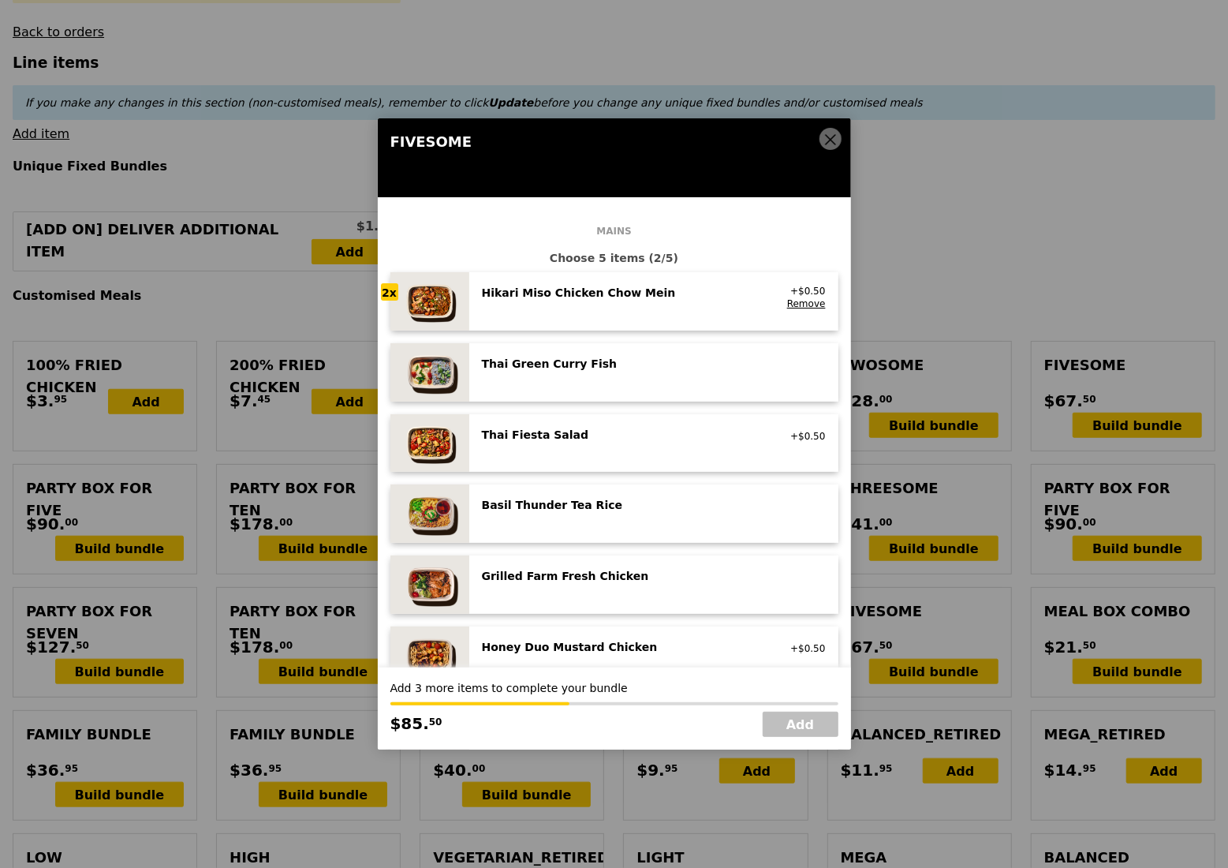
click at [652, 311] on div "Hikari Miso Chicken Chow Mein high protein, contains allium, dairy, egg, soy, w…" at bounding box center [654, 301] width 344 height 33
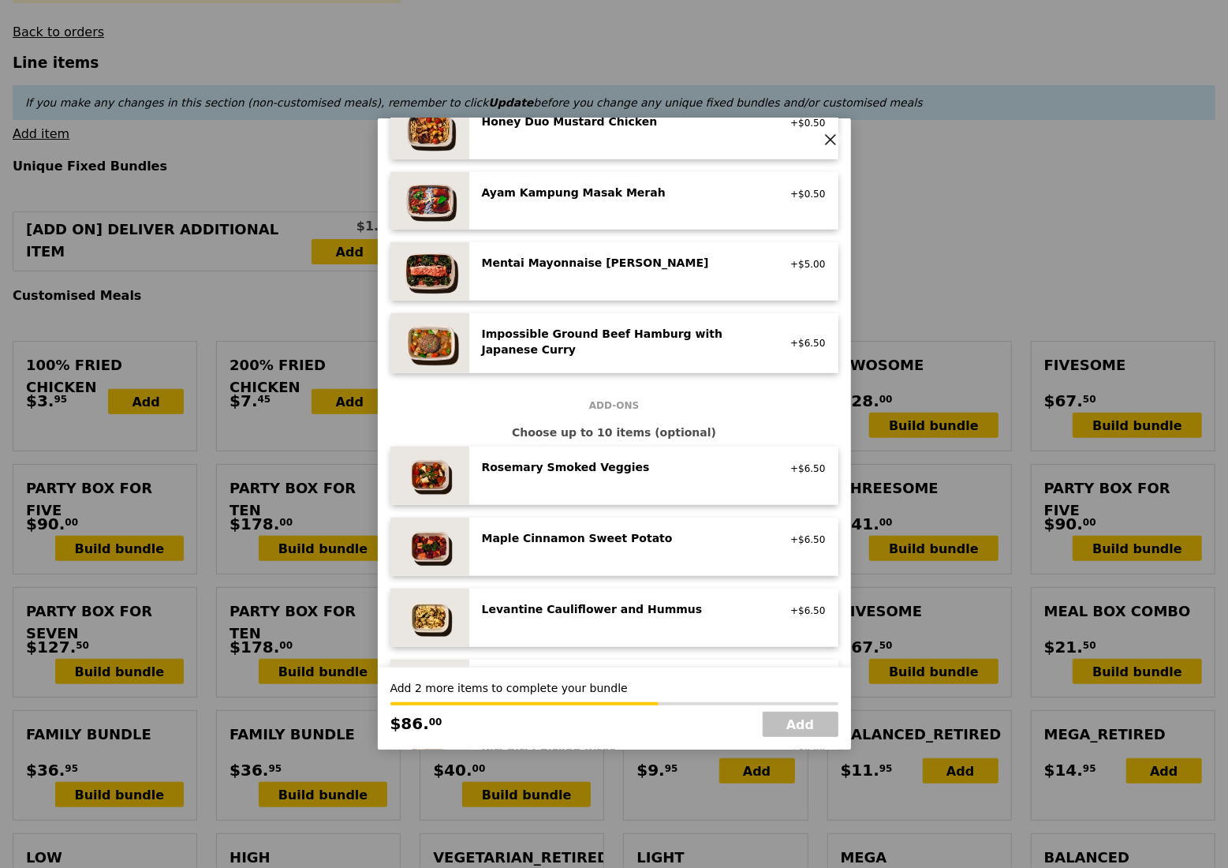
scroll to position [841, 0]
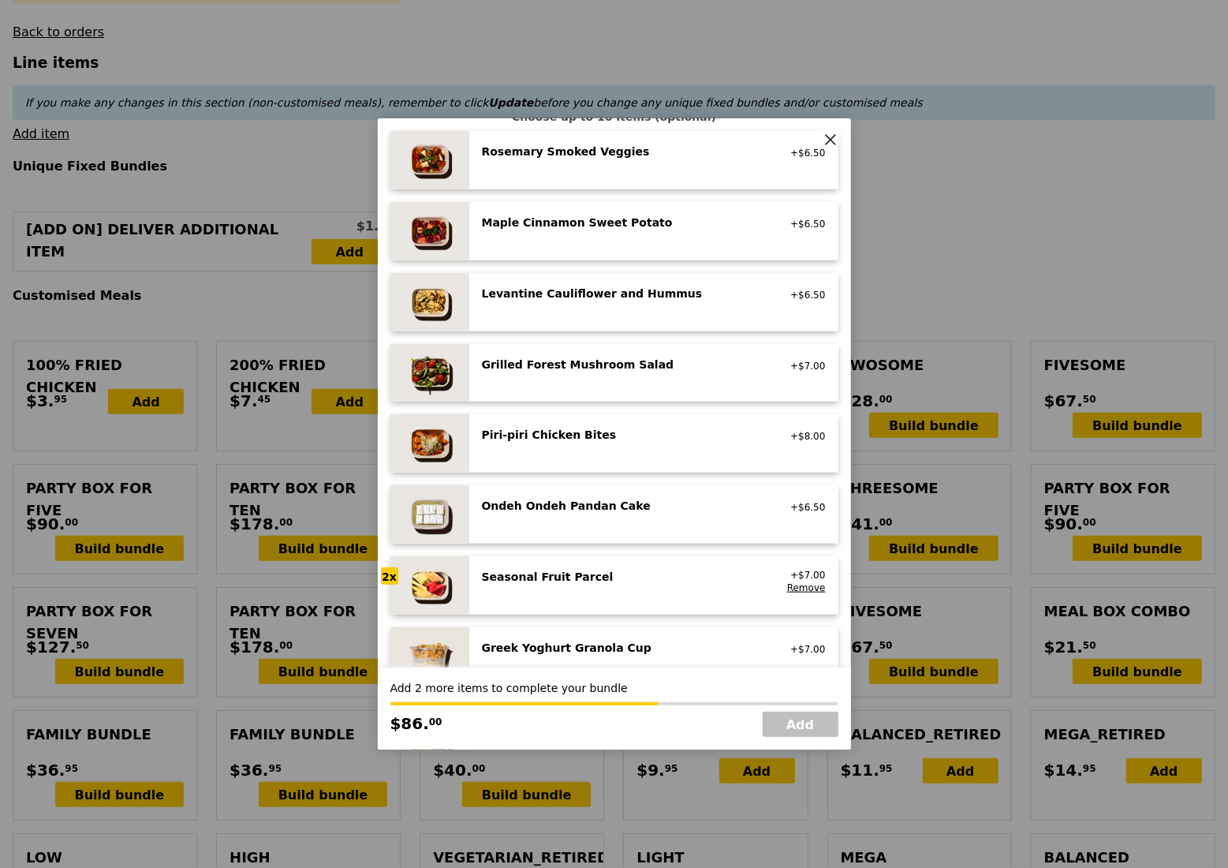
click at [589, 581] on div "Seasonal Fruit Parcel" at bounding box center [623, 577] width 283 height 16
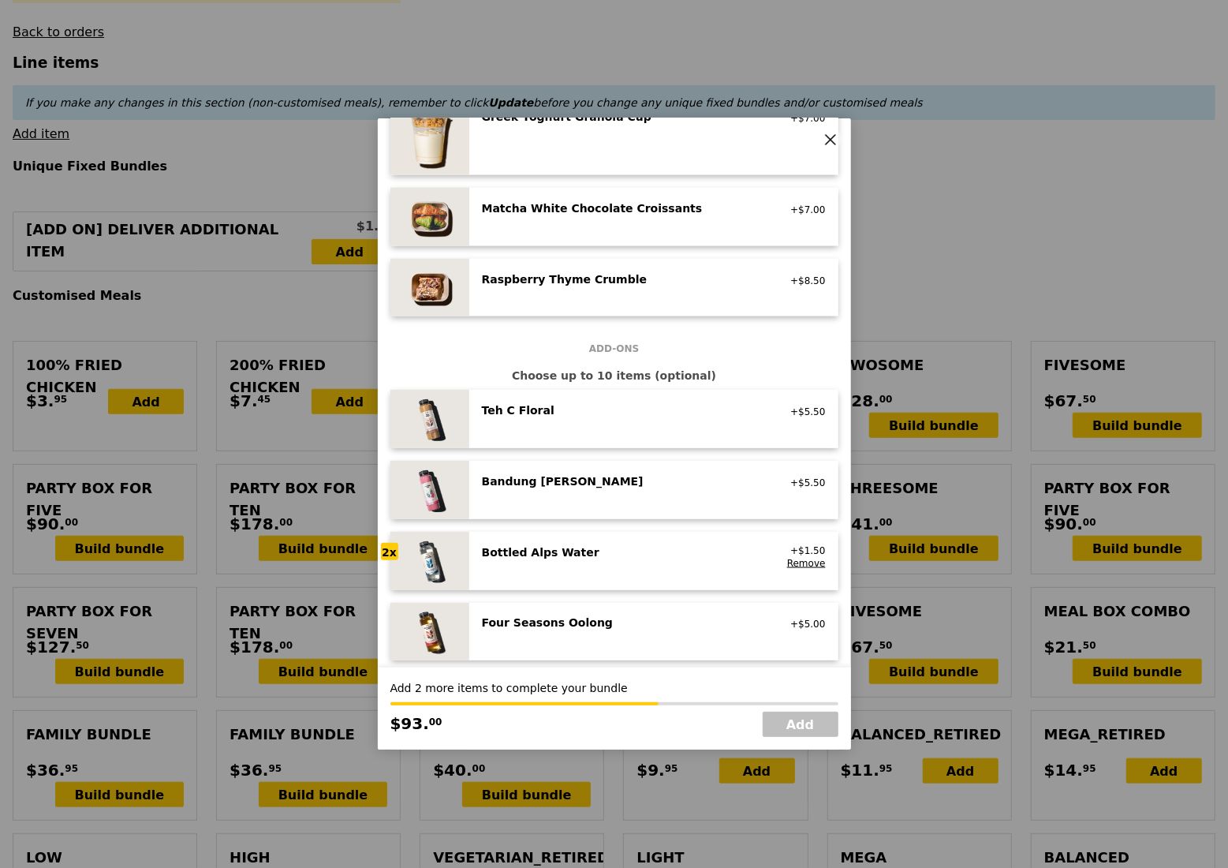
scroll to position [1472, 0]
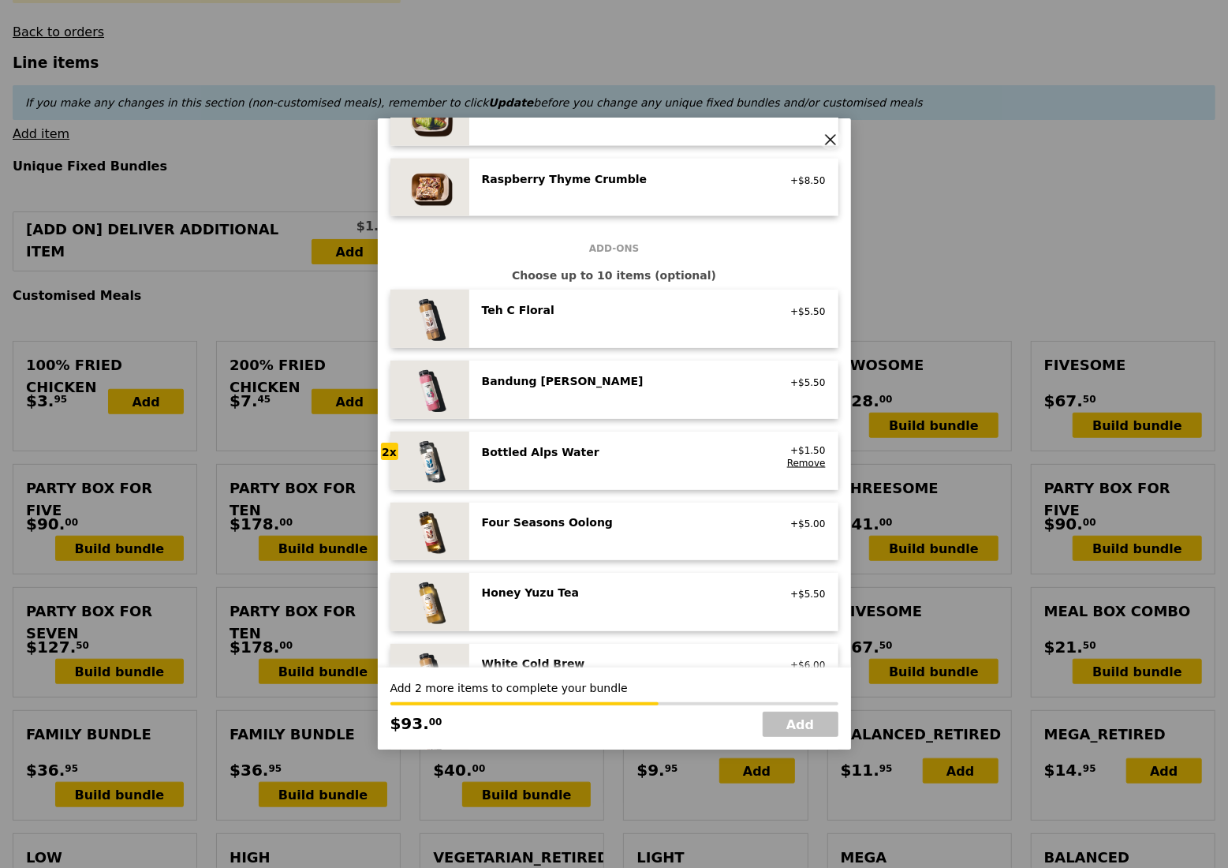
click at [641, 450] on div "Bottled Alps Water" at bounding box center [623, 452] width 283 height 16
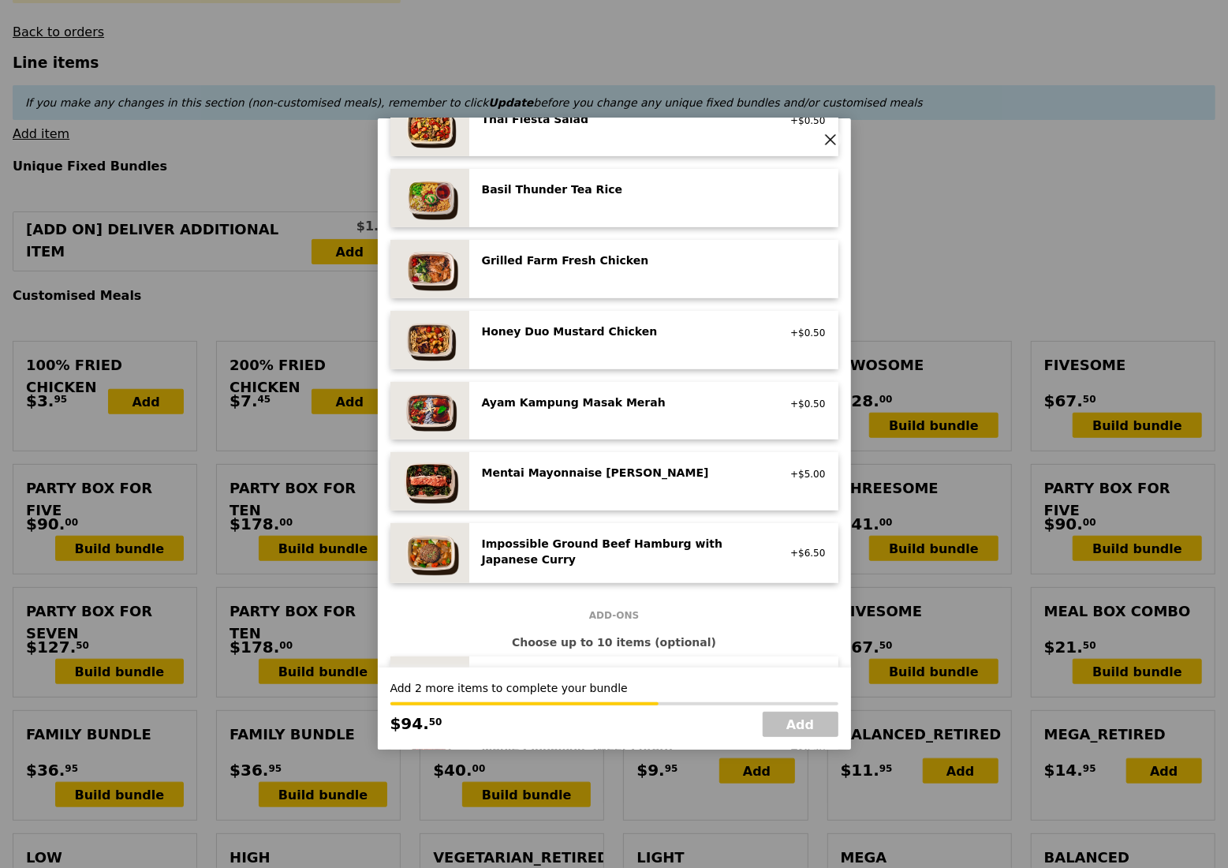
scroll to position [0, 0]
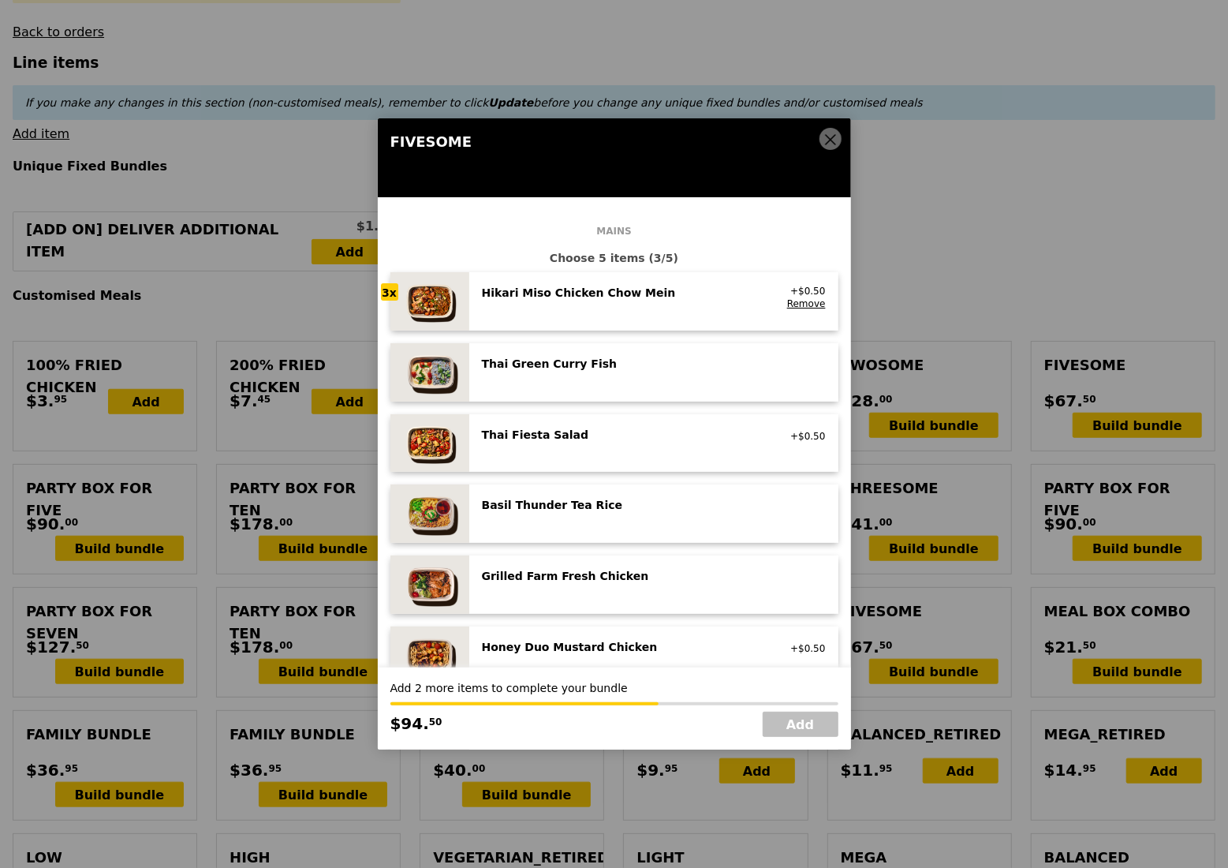
click at [655, 308] on div "Hikari Miso Chicken Chow Mein high protein, contains allium, dairy, egg, soy, w…" at bounding box center [624, 297] width 302 height 25
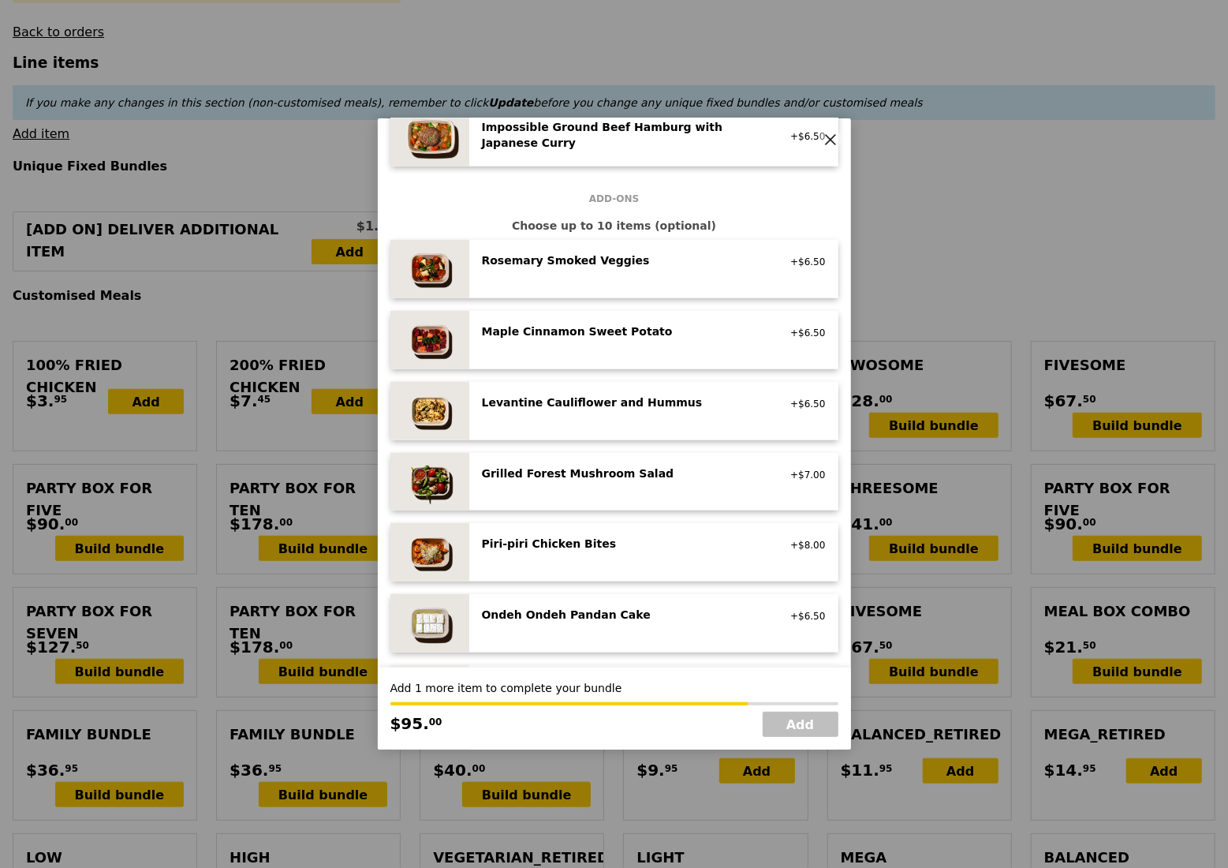
scroll to position [947, 0]
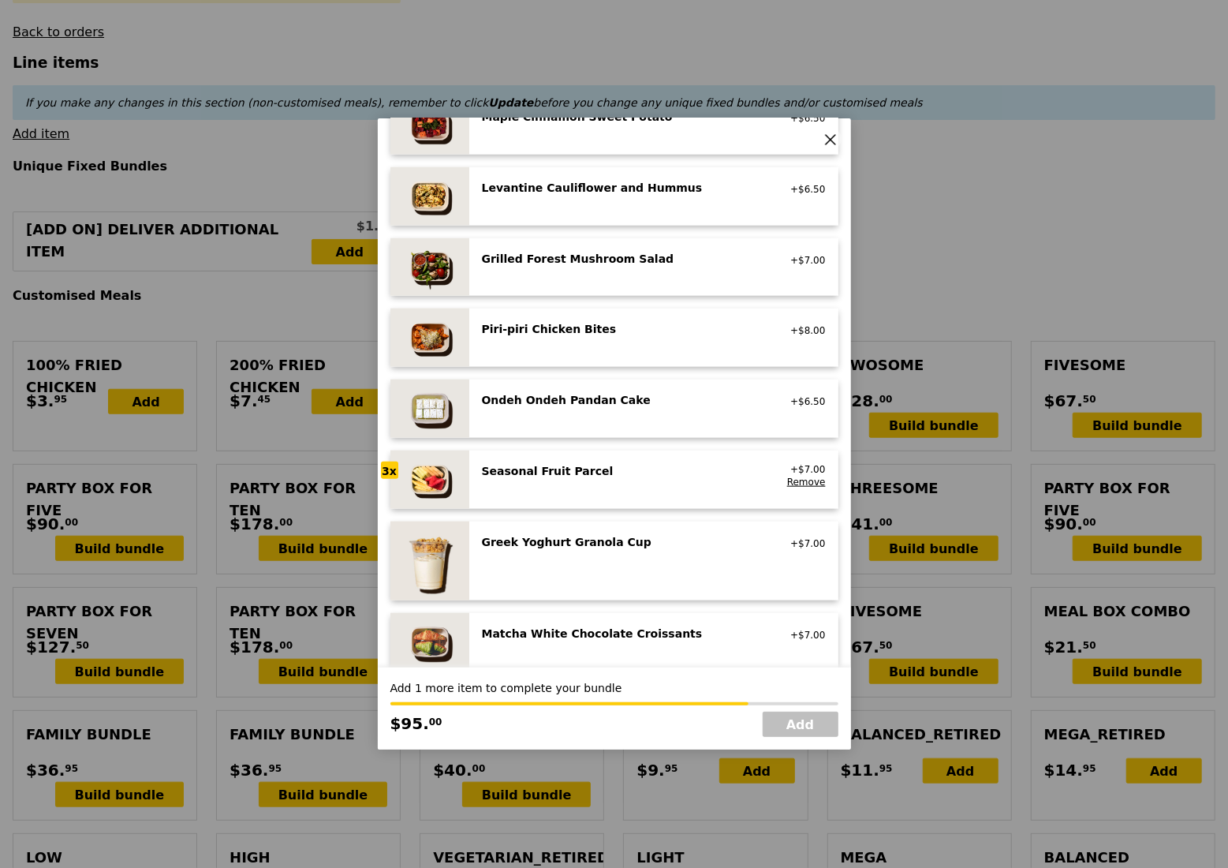
click at [614, 484] on div "Seasonal Fruit Parcel vegan" at bounding box center [624, 475] width 302 height 25
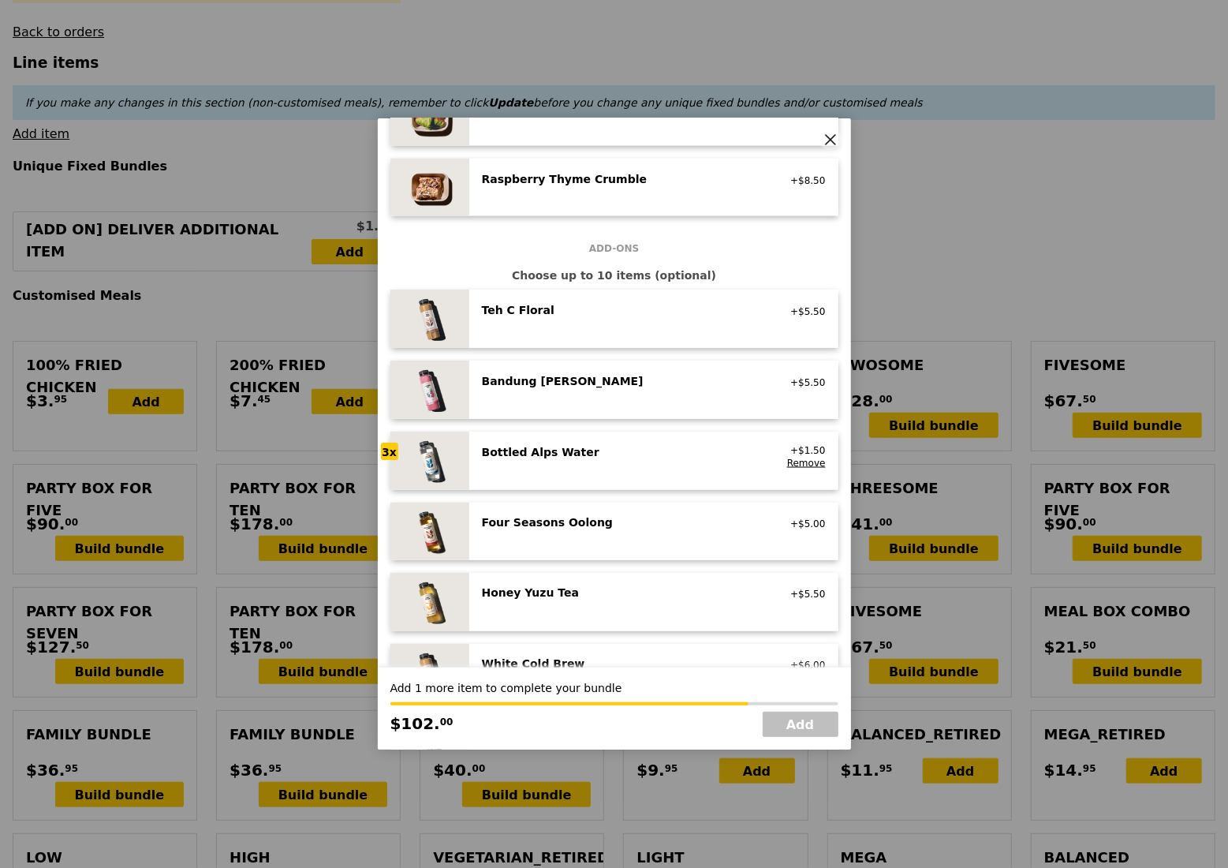
scroll to position [1732, 0]
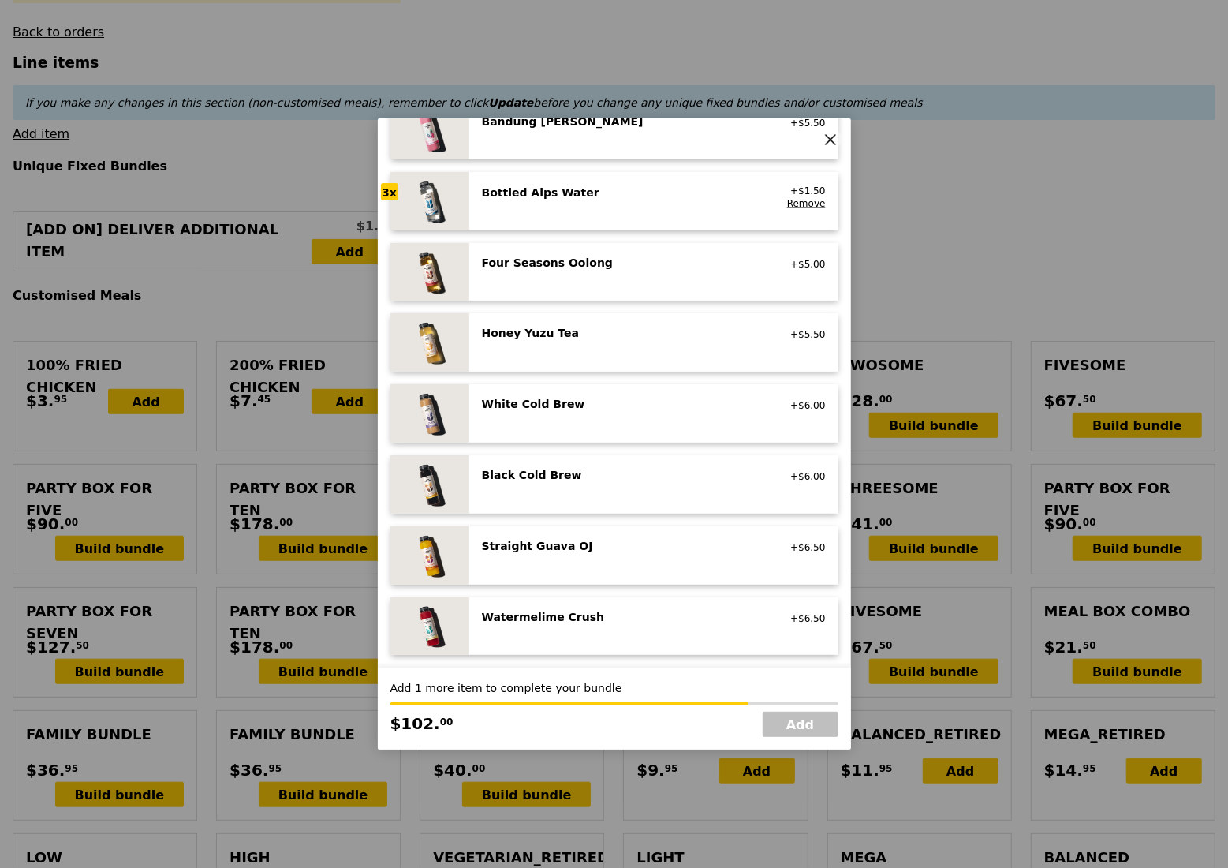
click at [612, 209] on div "Bottled Alps Water no sugar added, no caffeine, vegan" at bounding box center [624, 197] width 302 height 25
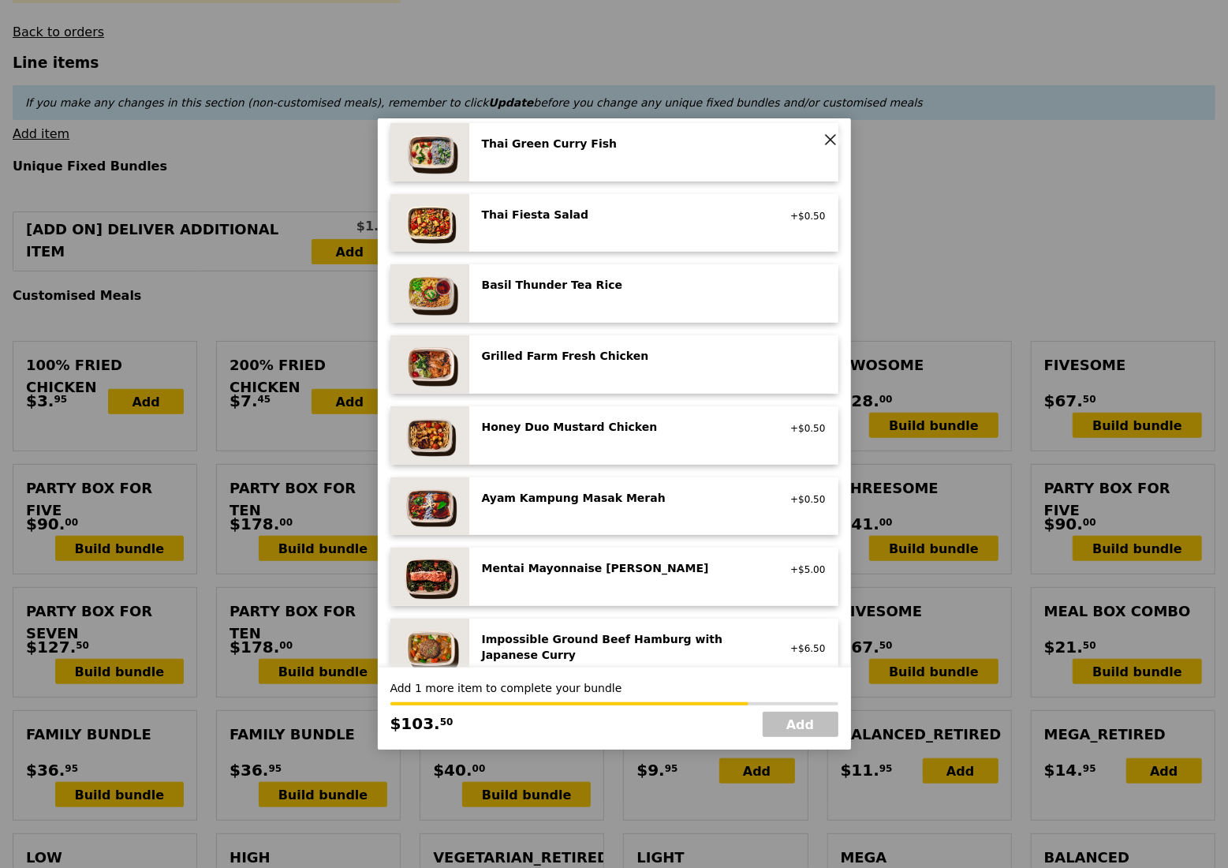
scroll to position [48, 0]
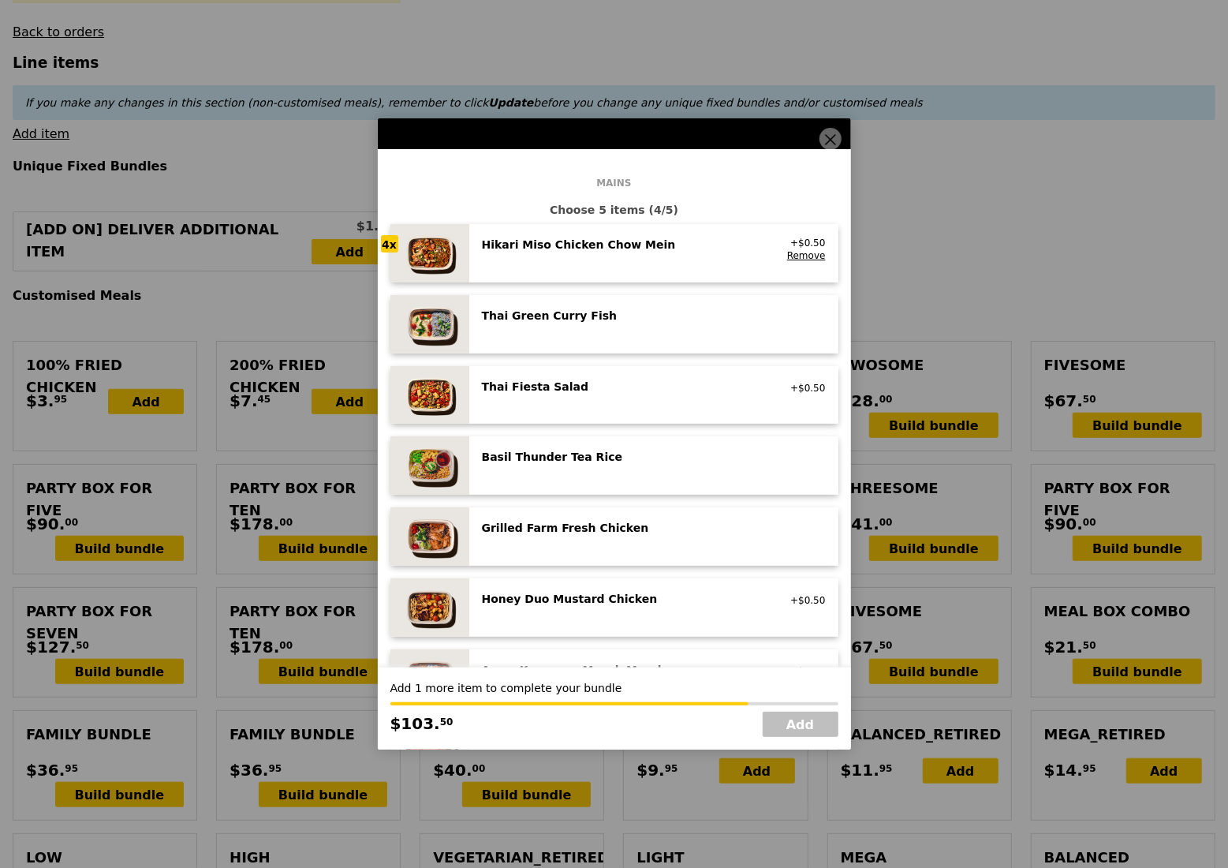
click at [649, 257] on div "Hikari Miso Chicken Chow Mein high protein, contains allium, dairy, egg, soy, w…" at bounding box center [624, 249] width 302 height 25
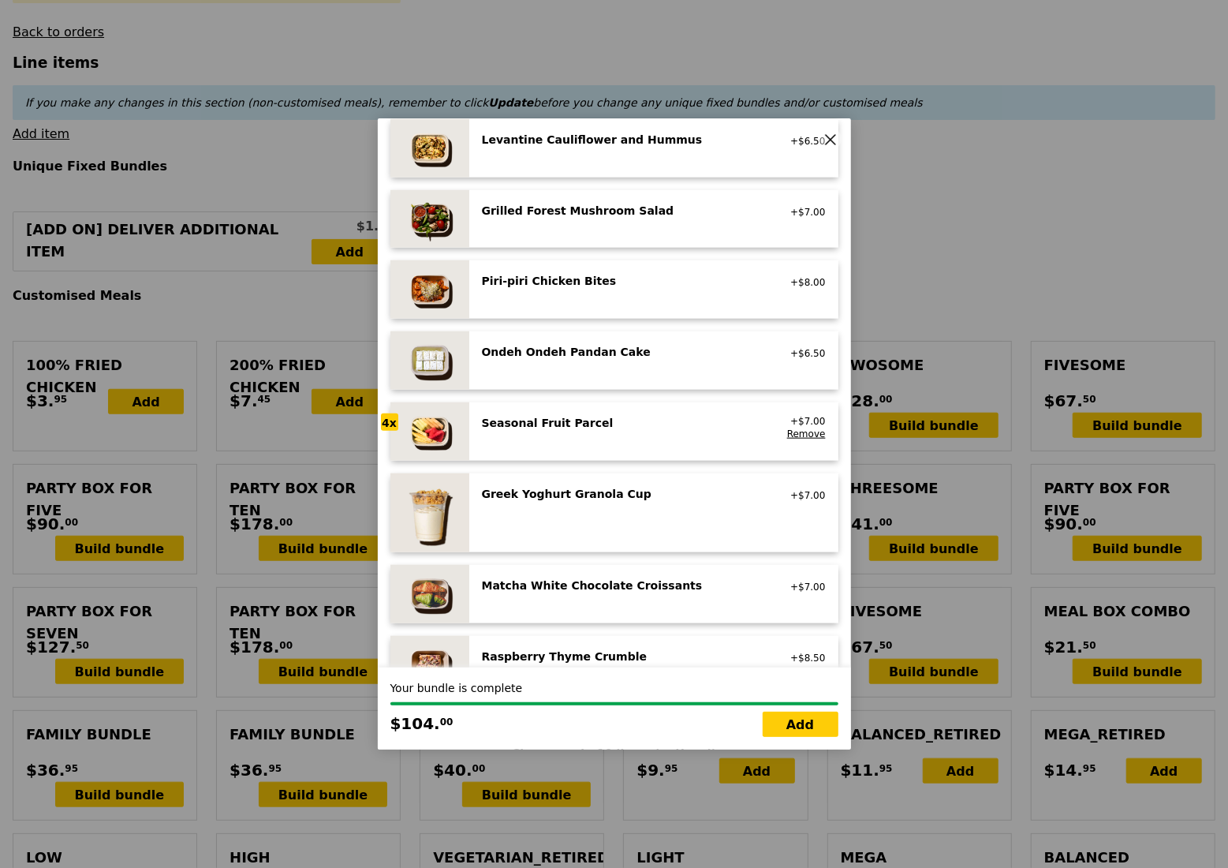
click at [600, 430] on div "Seasonal Fruit Parcel" at bounding box center [623, 423] width 283 height 16
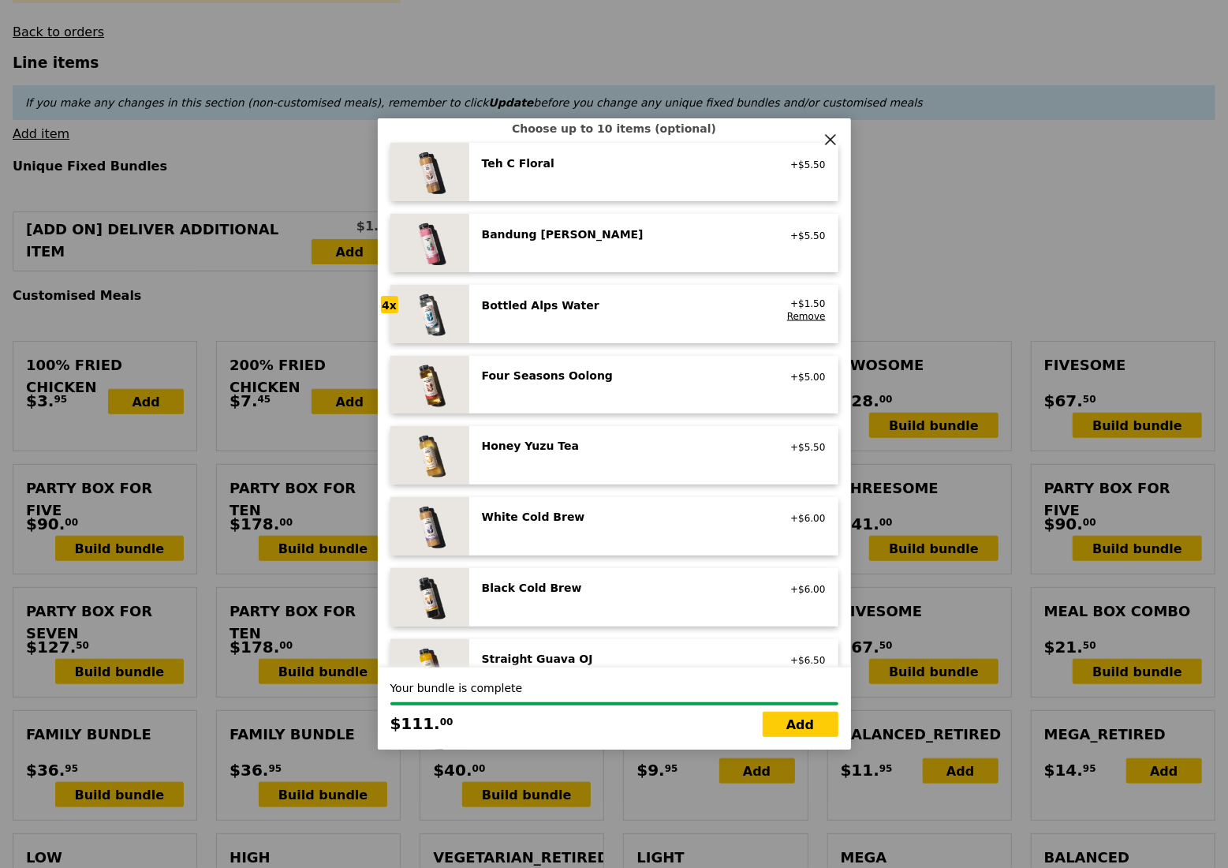
scroll to position [1626, 0]
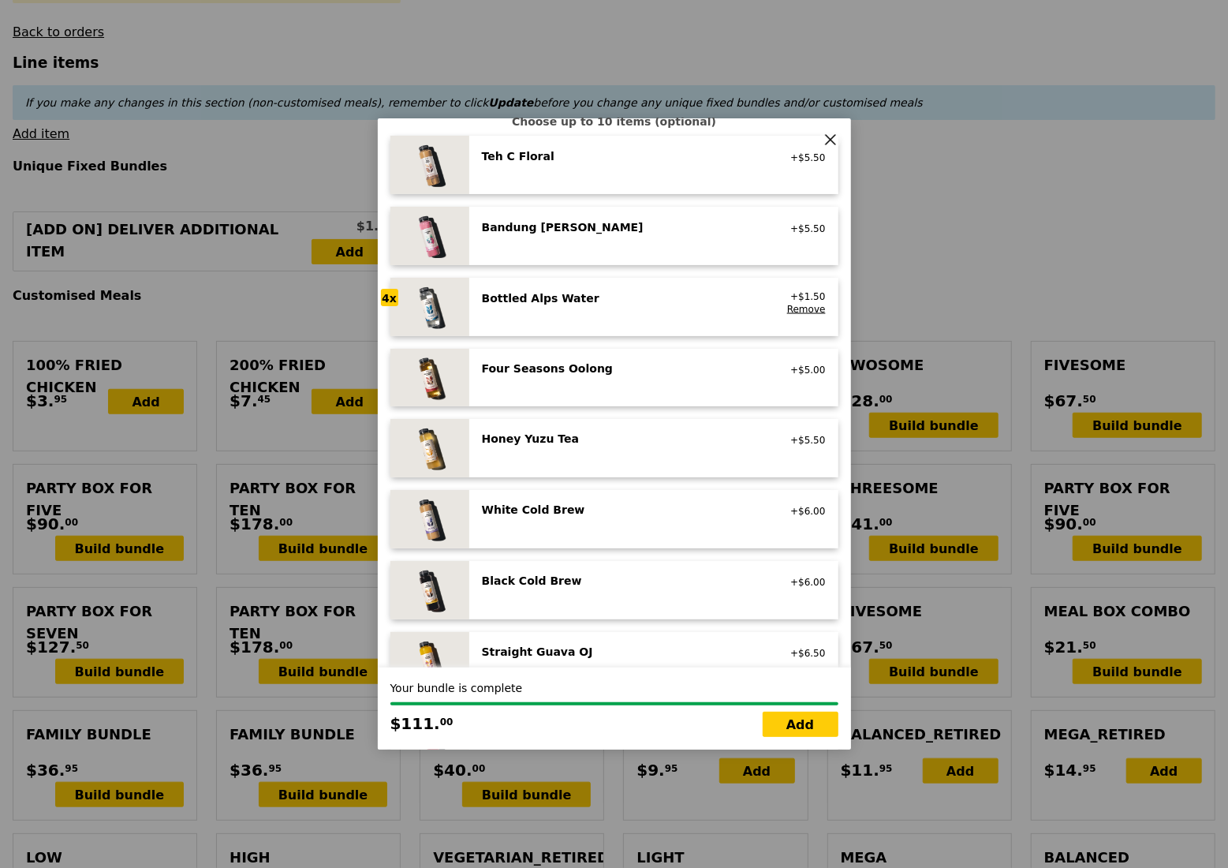
click at [610, 303] on div "Bottled Alps Water" at bounding box center [623, 298] width 283 height 16
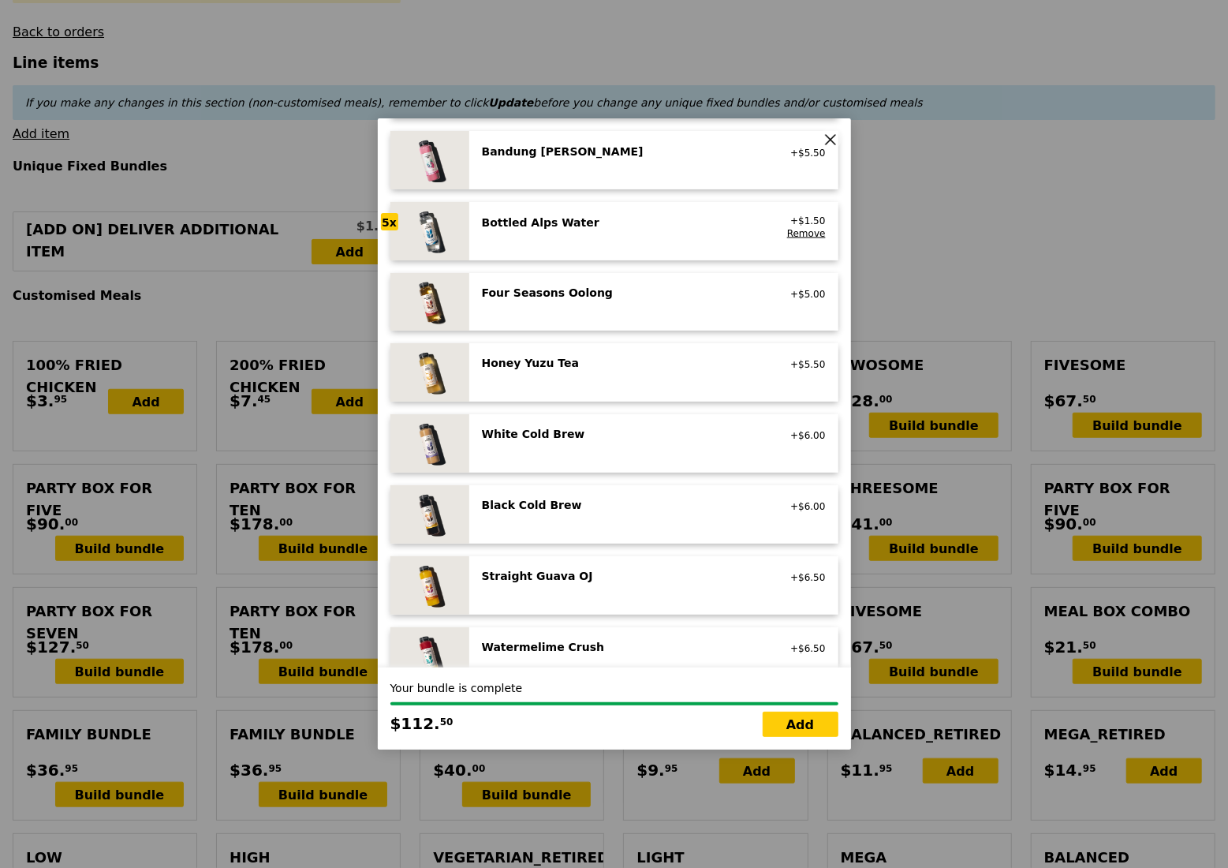
scroll to position [1732, 0]
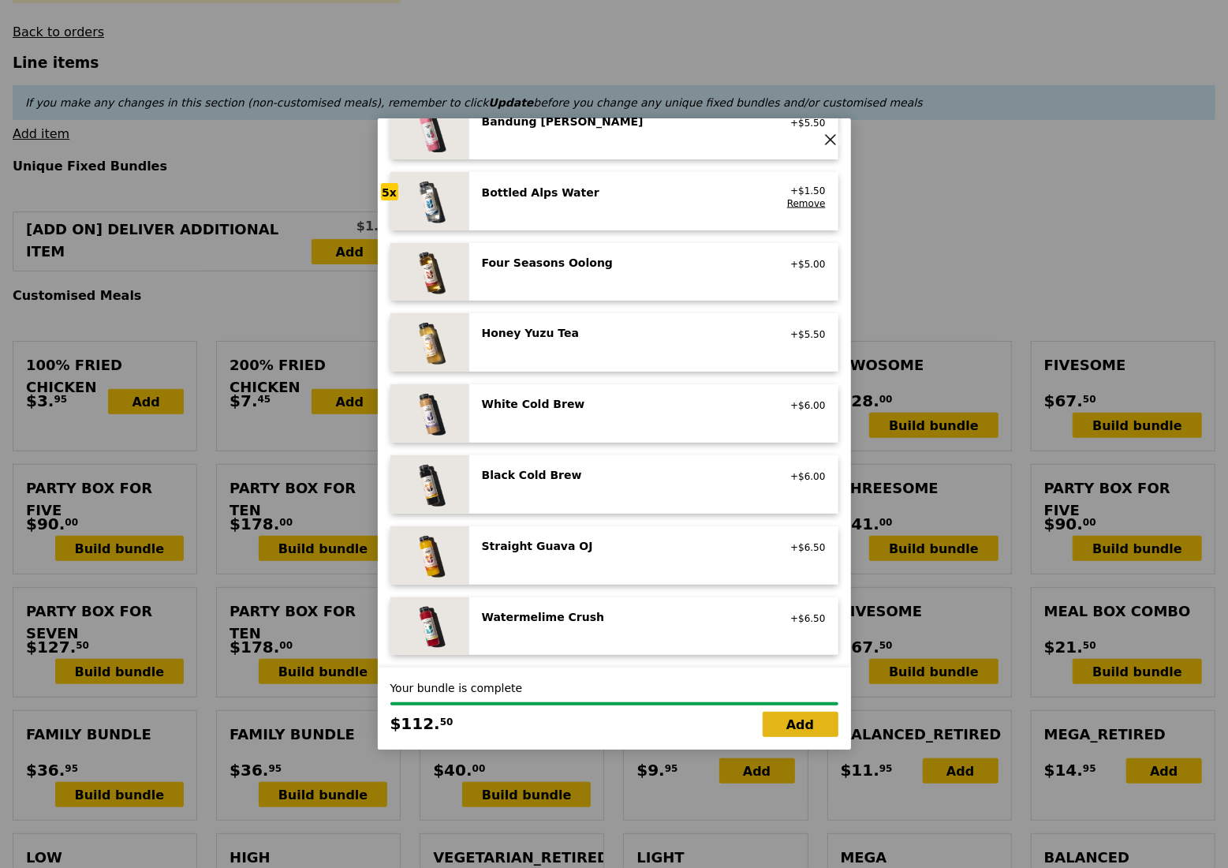
click at [788, 731] on link "Add" at bounding box center [801, 724] width 76 height 25
type input "Loading..."
type input "332.50"
type input "336.45"
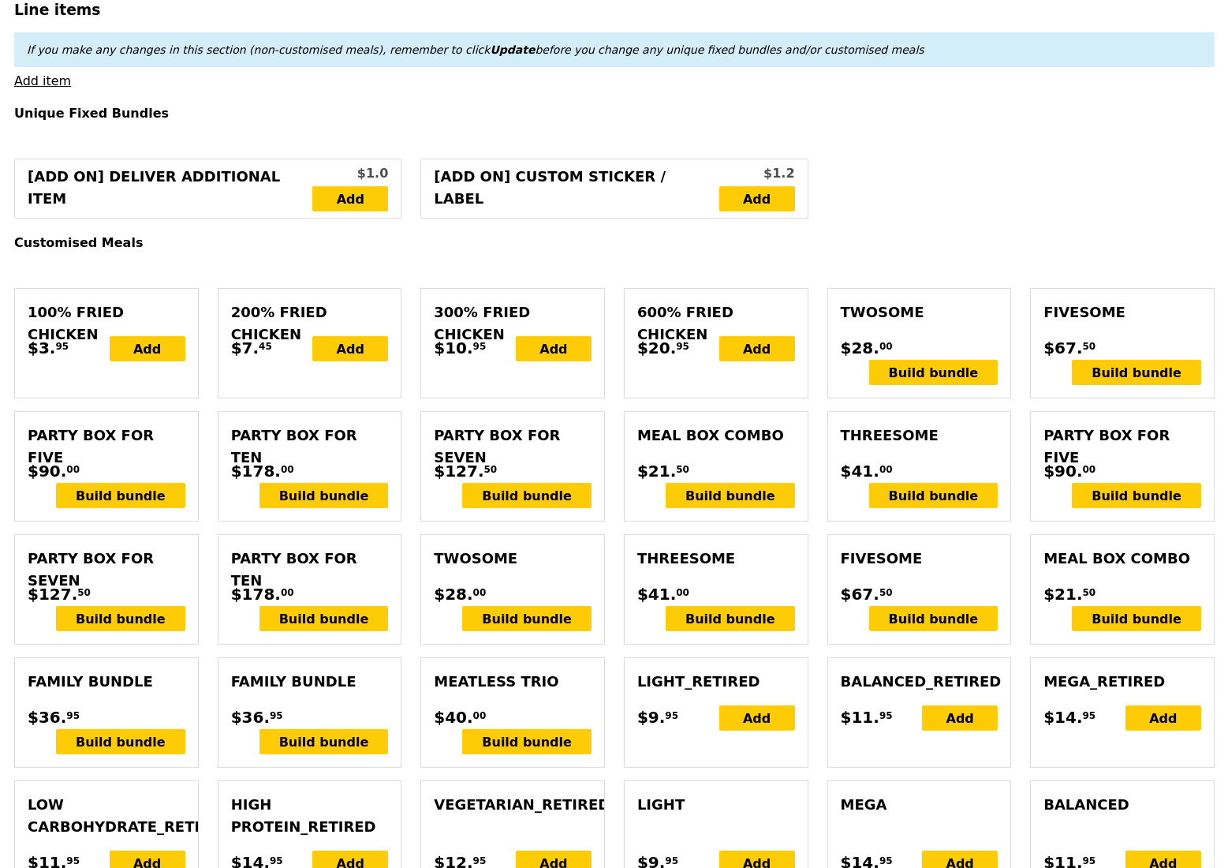
scroll to position [629, 0]
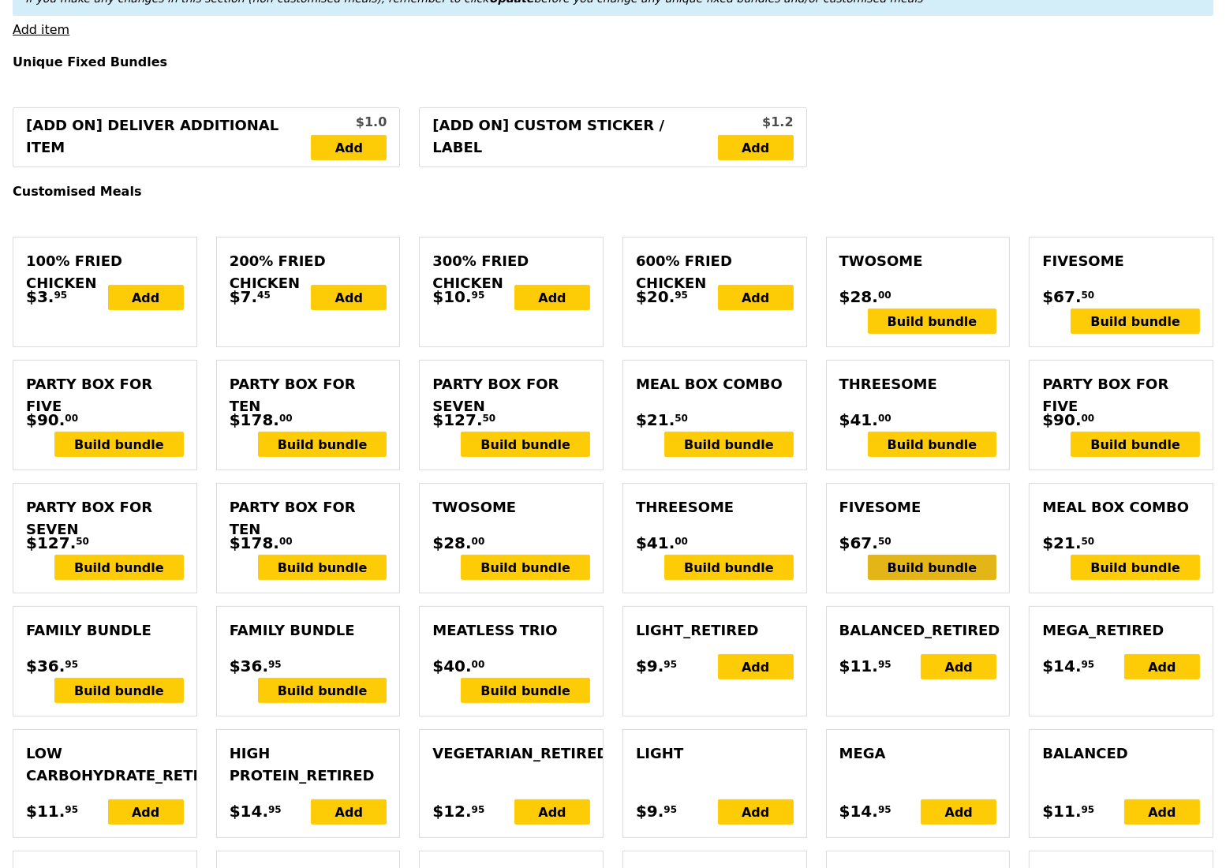
click at [933, 580] on div "Build bundle" at bounding box center [932, 567] width 129 height 25
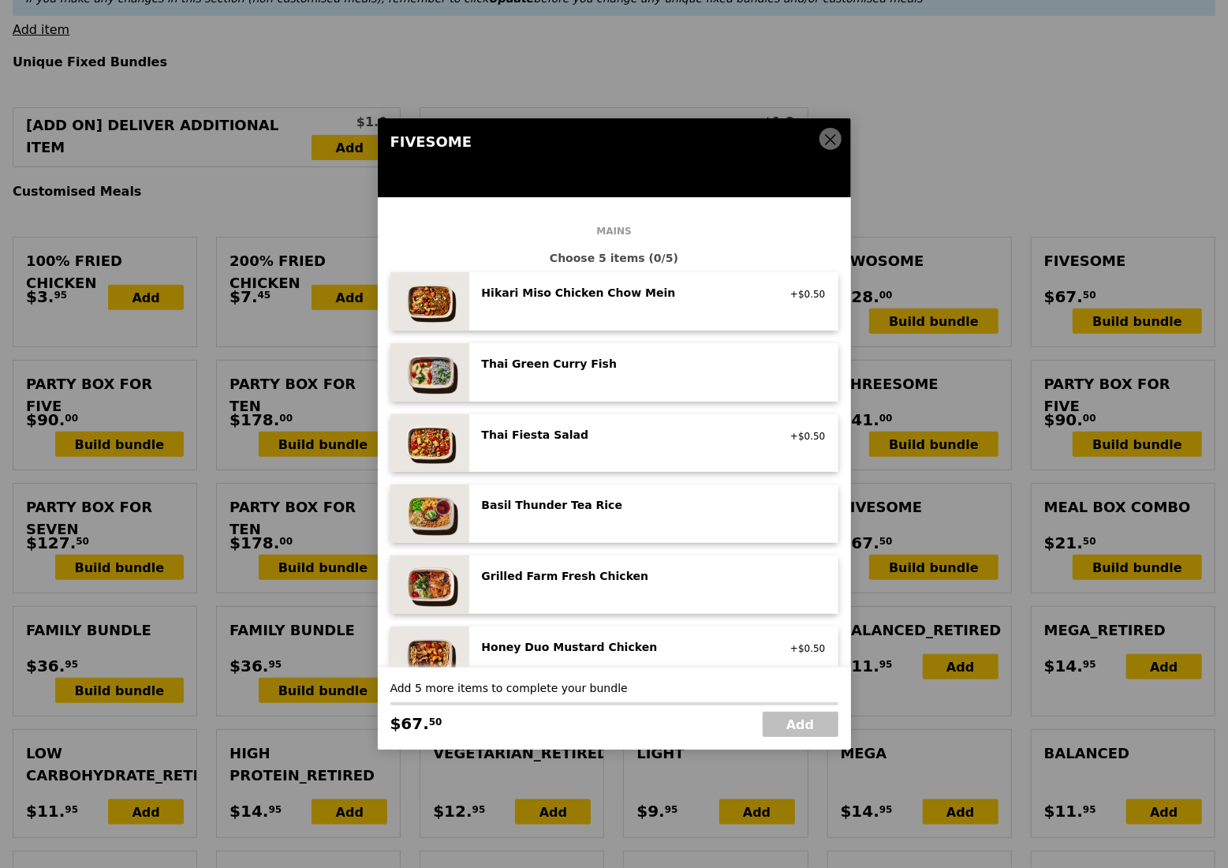
click at [645, 308] on div "Hikari Miso Chicken Chow Mein high protein, contains allium, dairy, egg, soy, w…" at bounding box center [654, 301] width 344 height 33
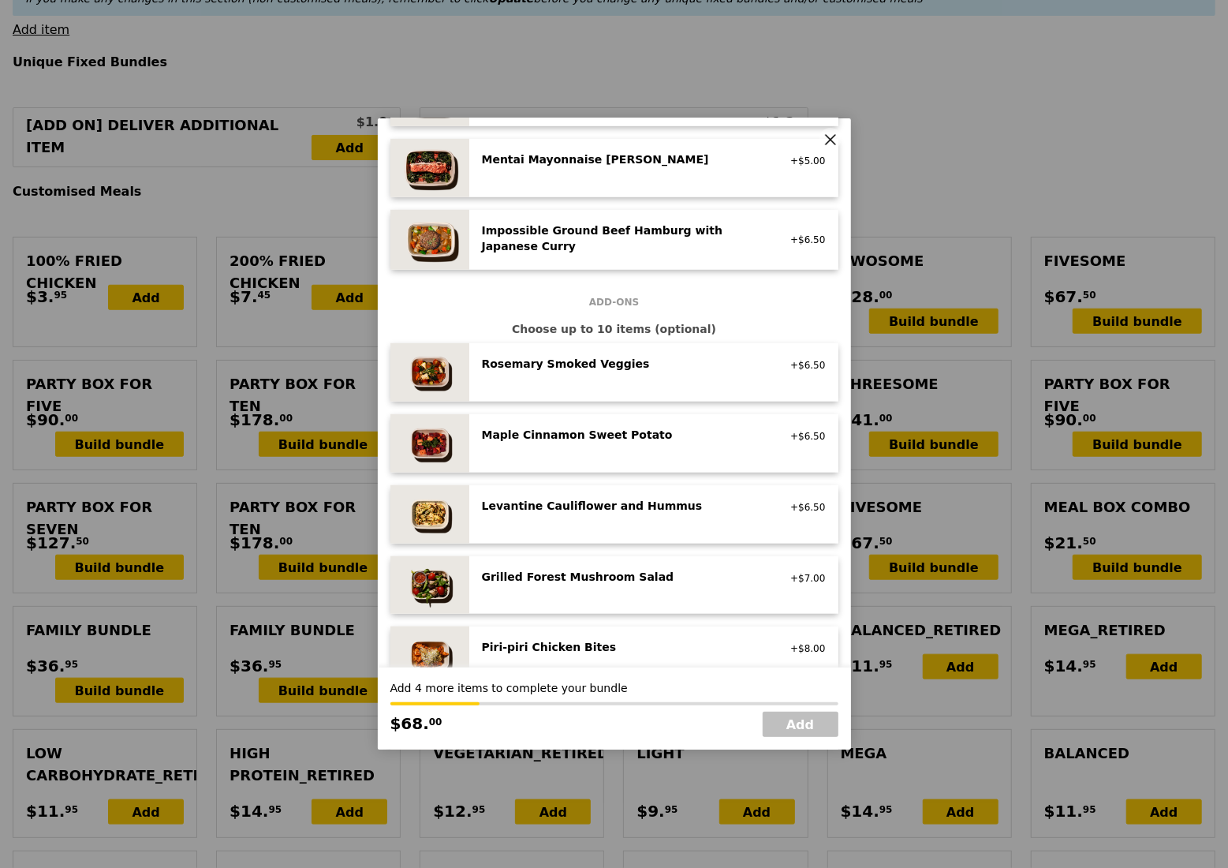
scroll to position [841, 0]
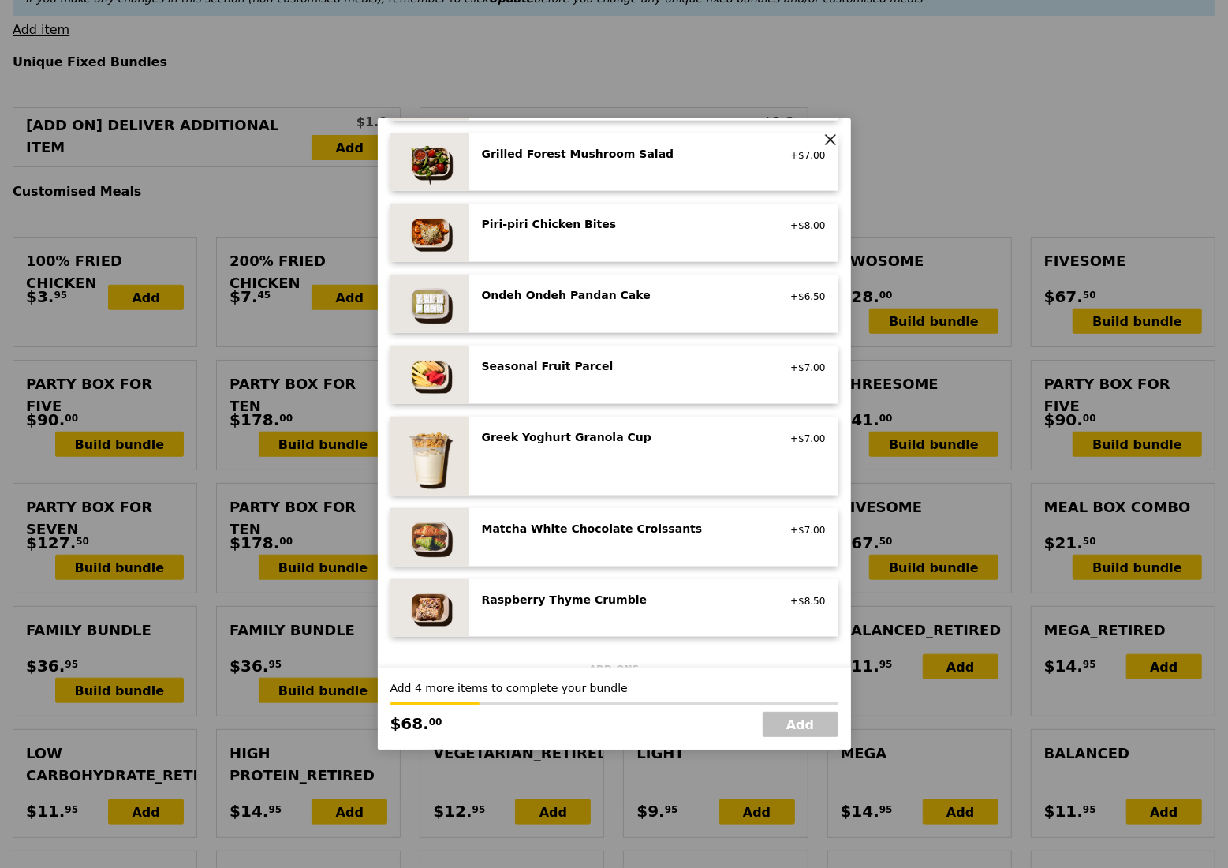
click at [664, 378] on div "Seasonal Fruit Parcel vegan +$7.00" at bounding box center [654, 374] width 344 height 33
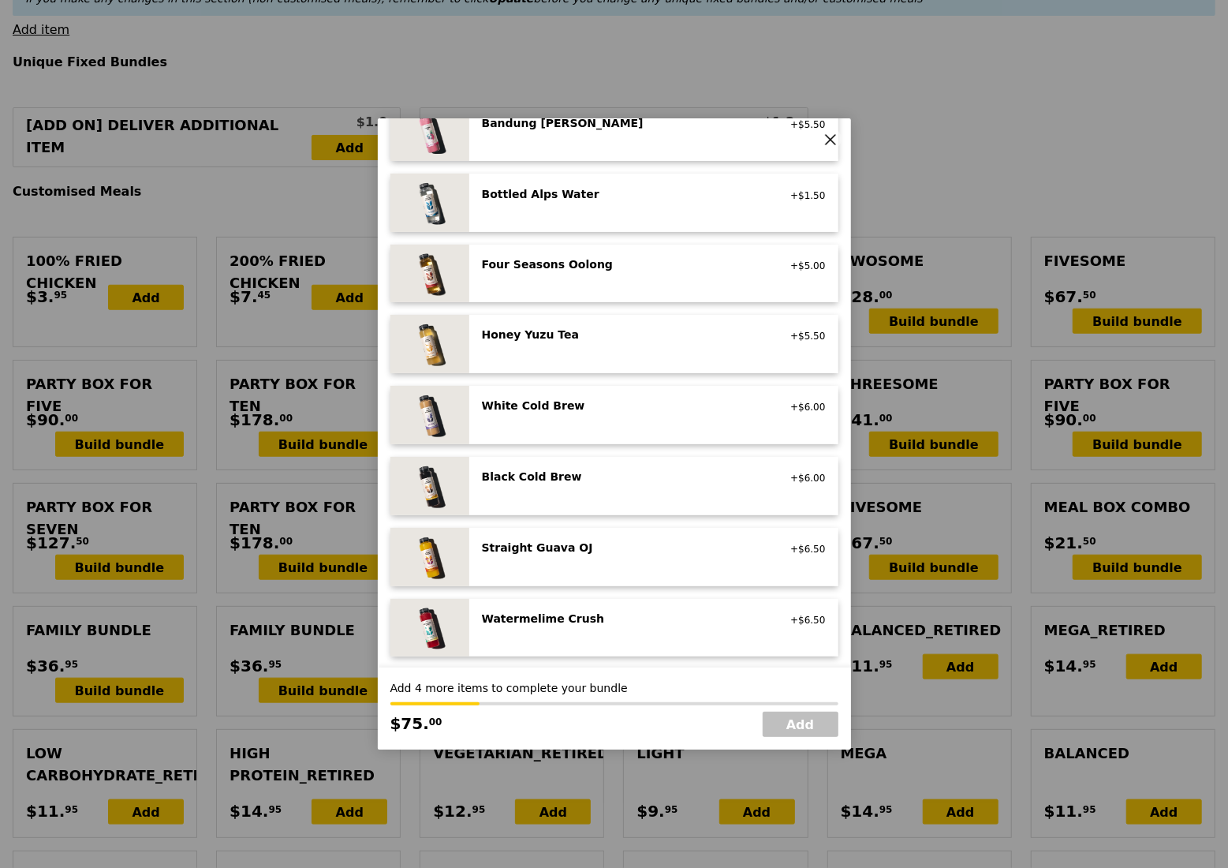
scroll to position [1732, 0]
click at [617, 212] on div "Bottled Alps Water no sugar added, no caffeine, vegan +$1.50" at bounding box center [654, 201] width 344 height 33
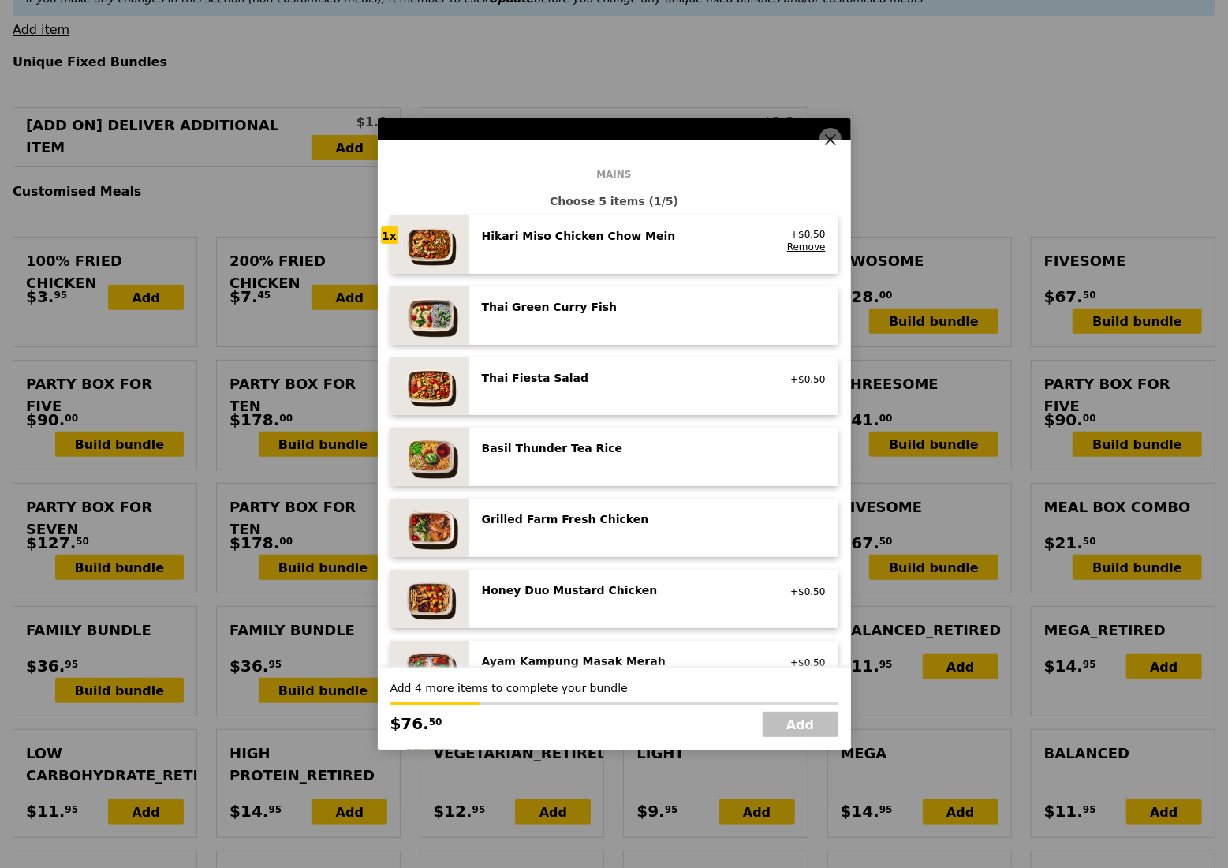
scroll to position [48, 0]
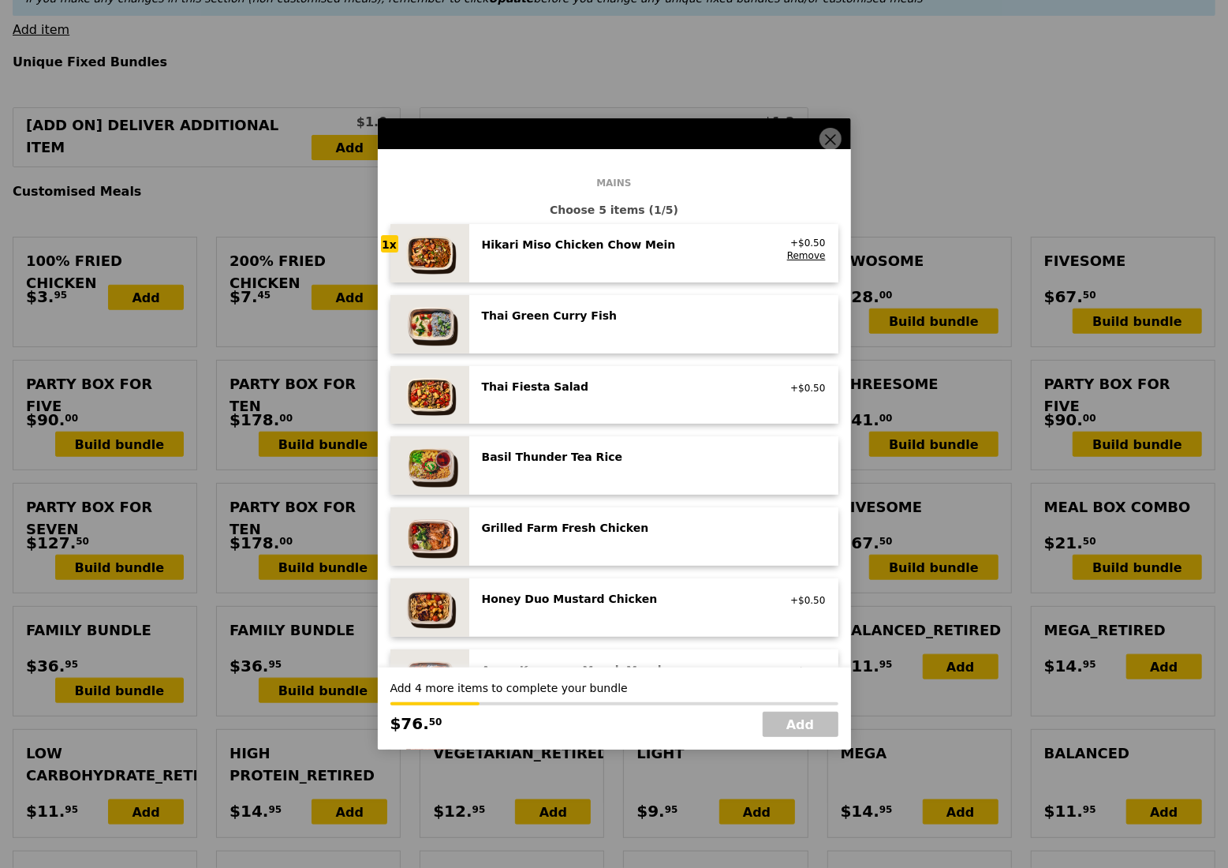
click at [608, 253] on div "Hikari Miso Chicken Chow Mein high protein, contains allium, dairy, egg, soy, w…" at bounding box center [624, 249] width 302 height 25
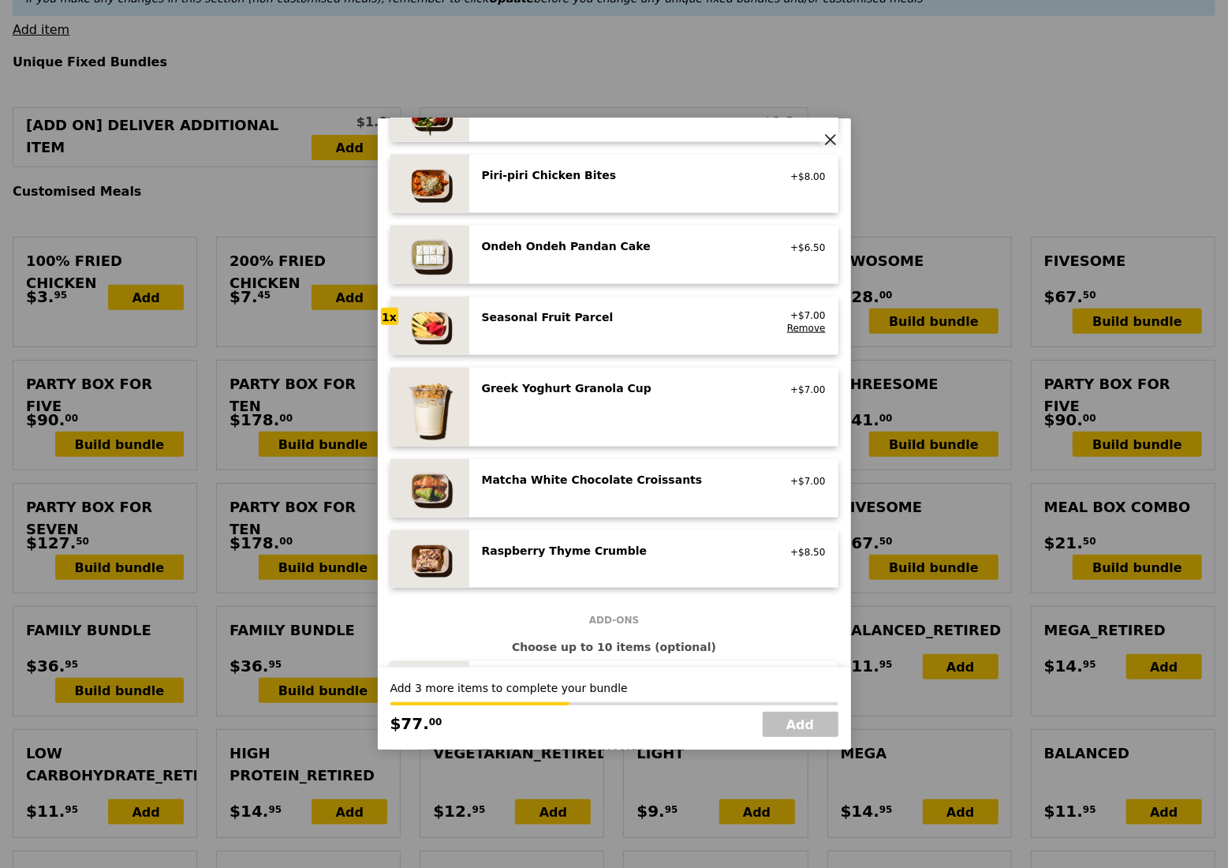
click at [553, 321] on div "Seasonal Fruit Parcel" at bounding box center [623, 317] width 283 height 16
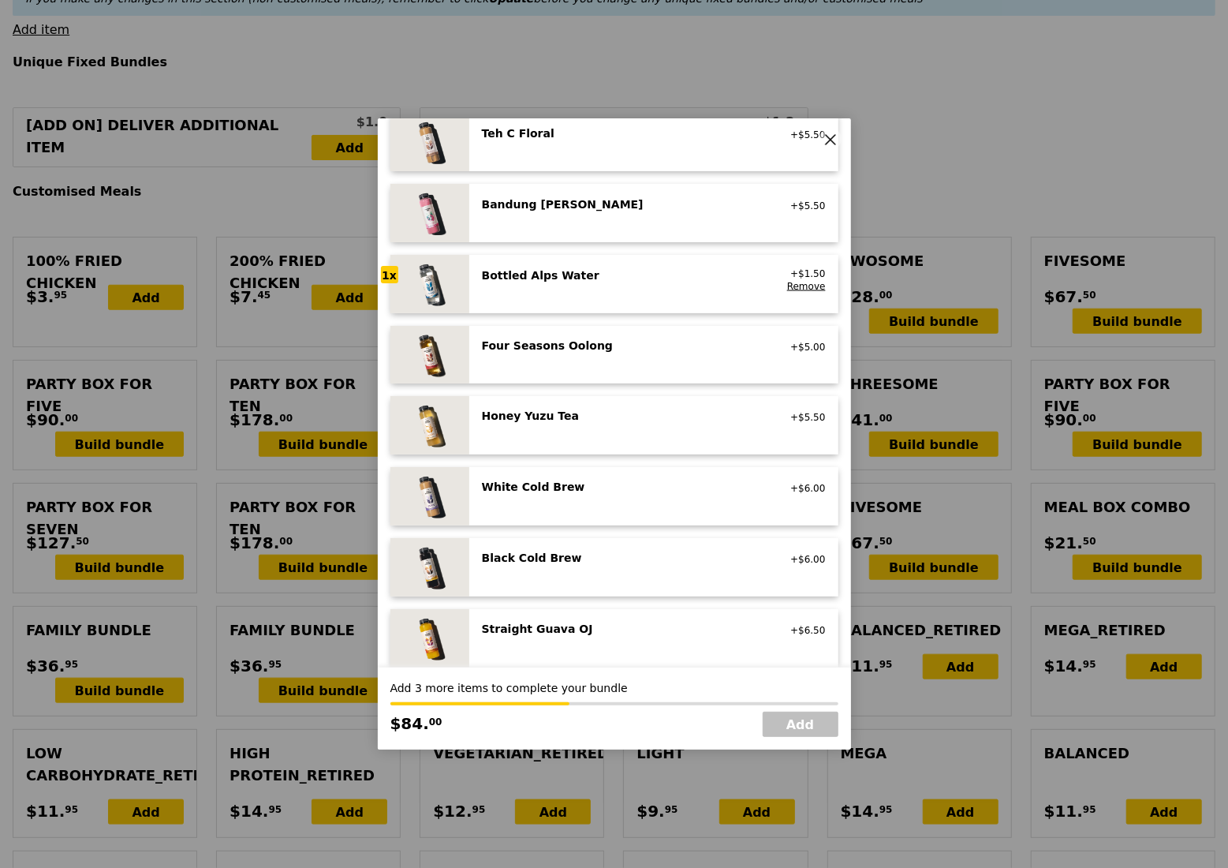
scroll to position [1732, 0]
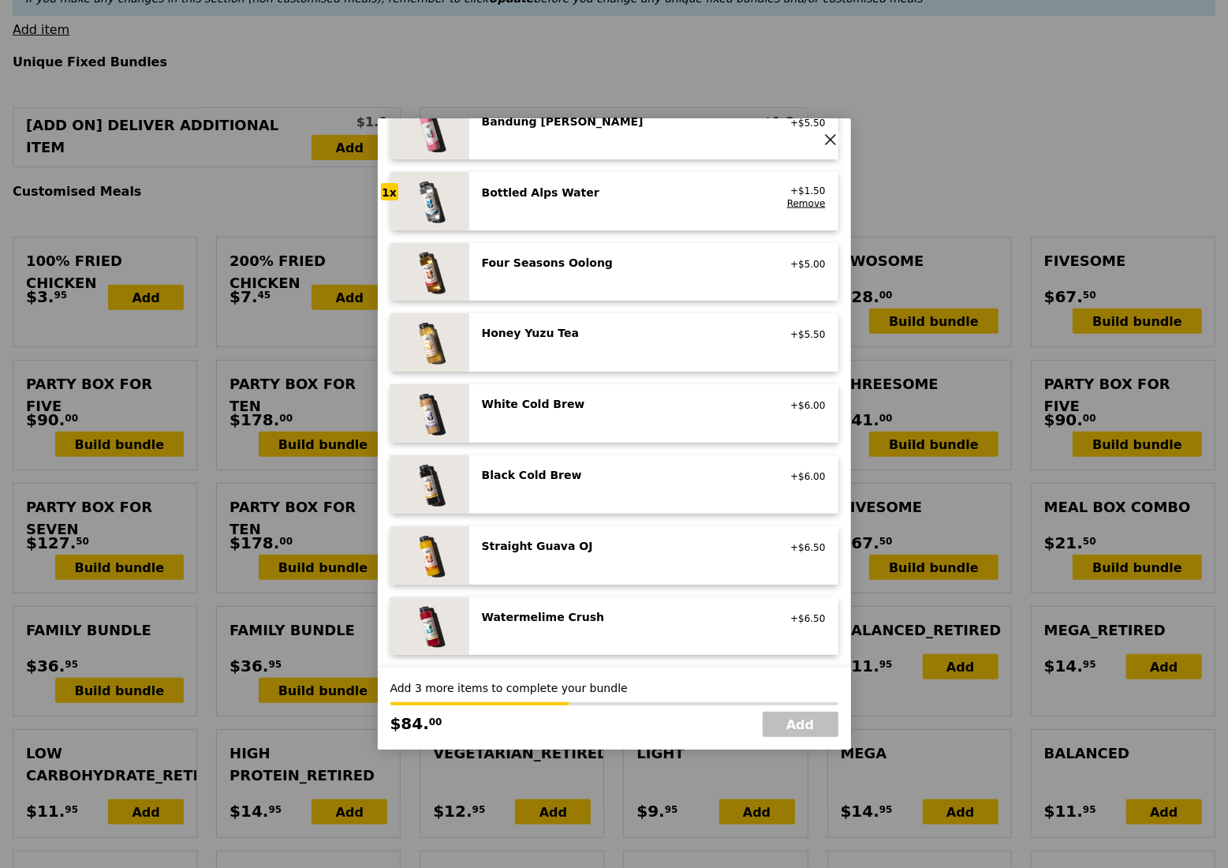
click at [591, 201] on div "Bottled Alps Water no sugar added, no caffeine, vegan" at bounding box center [624, 197] width 302 height 25
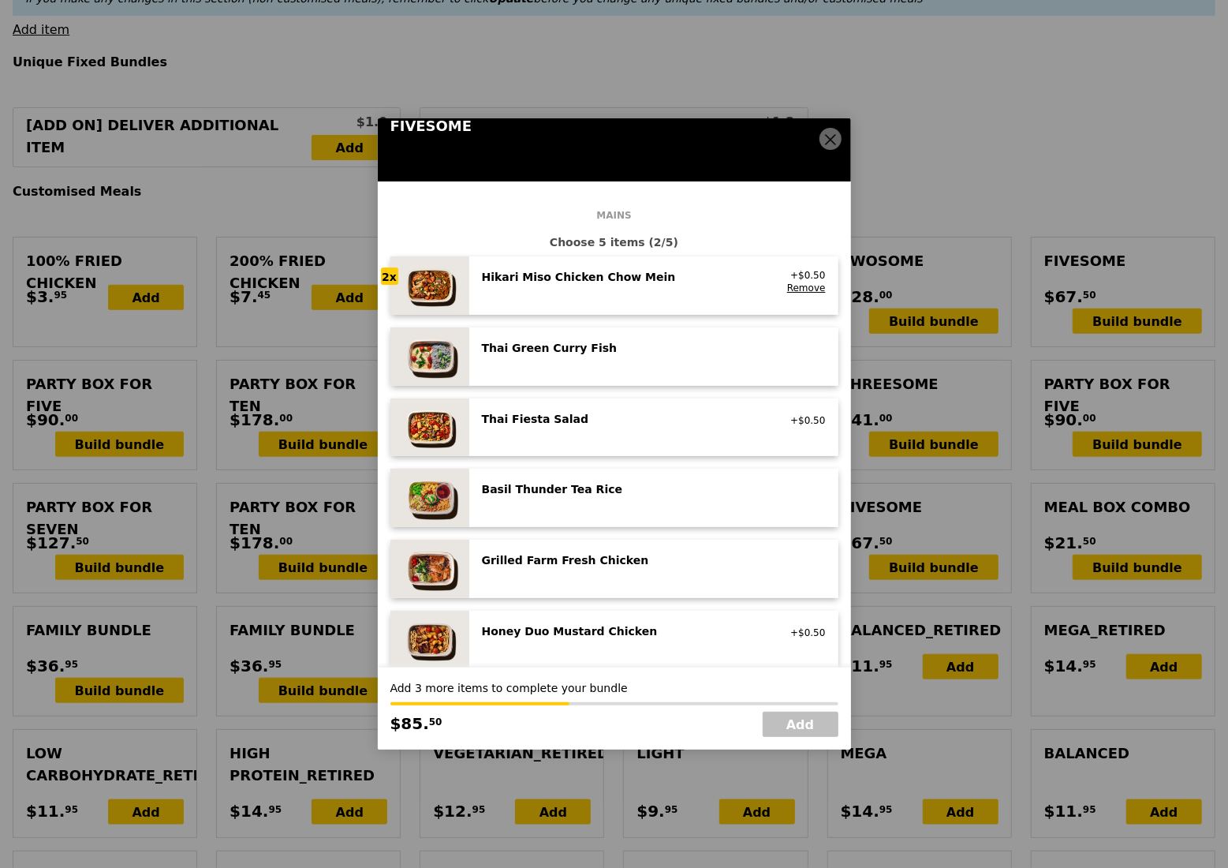
scroll to position [0, 0]
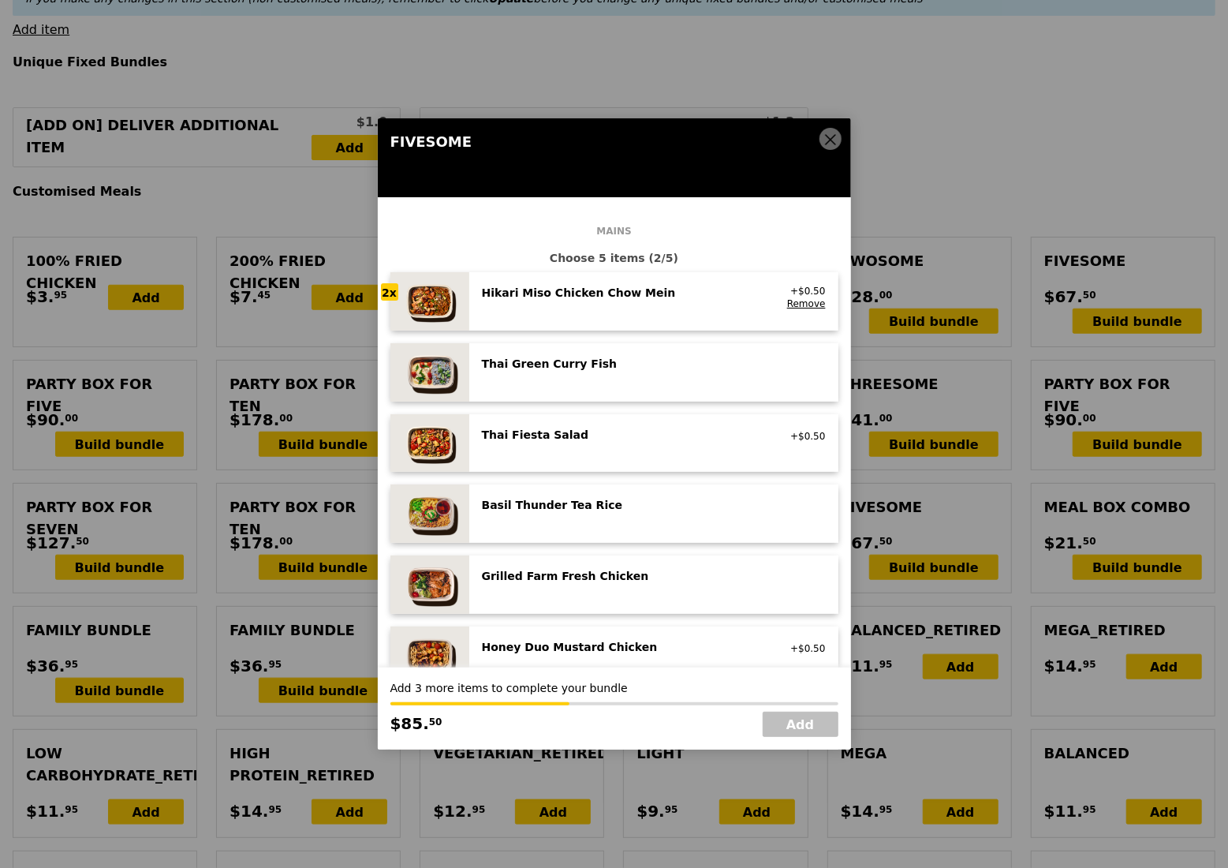
click at [591, 305] on div "Hikari Miso Chicken Chow Mein high protein, contains allium, dairy, egg, soy, w…" at bounding box center [624, 297] width 302 height 25
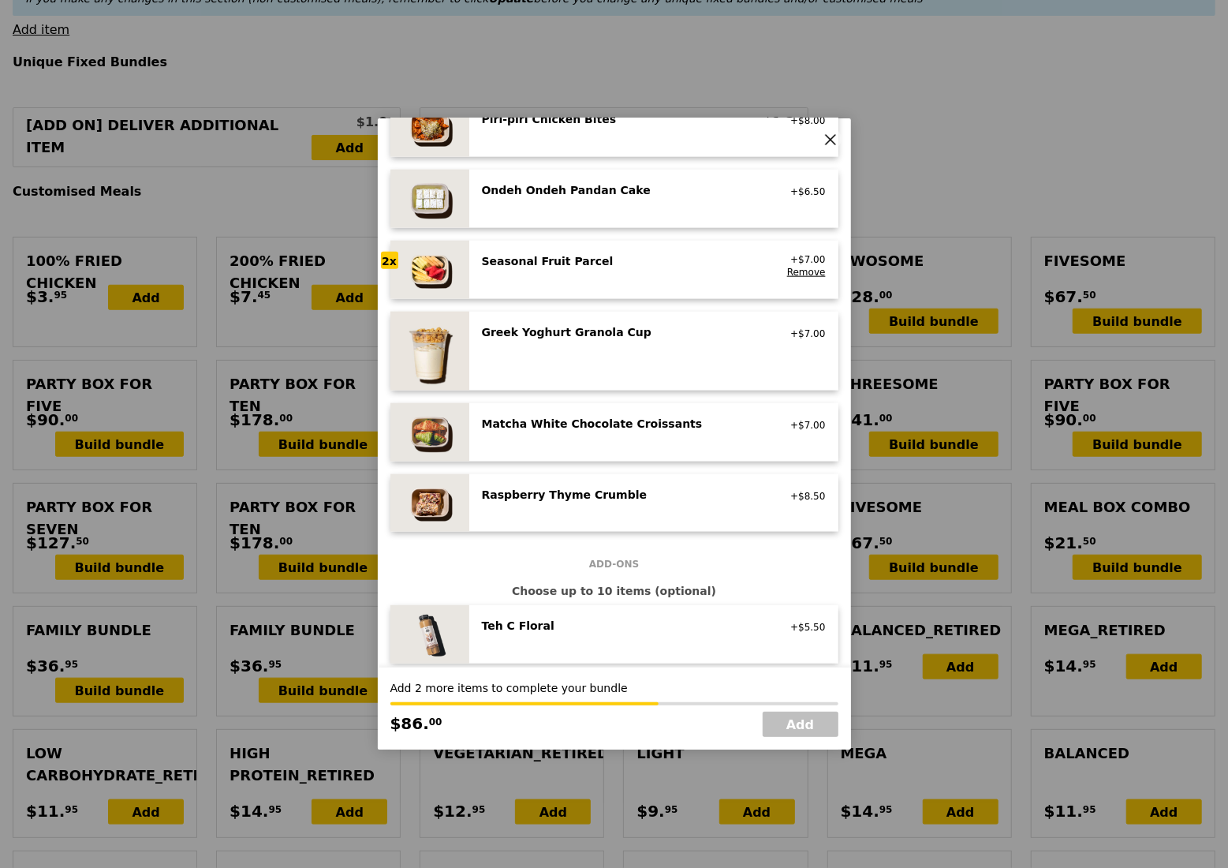
click at [583, 281] on div "Seasonal Fruit Parcel vegan +$7.00 Remove" at bounding box center [654, 269] width 344 height 33
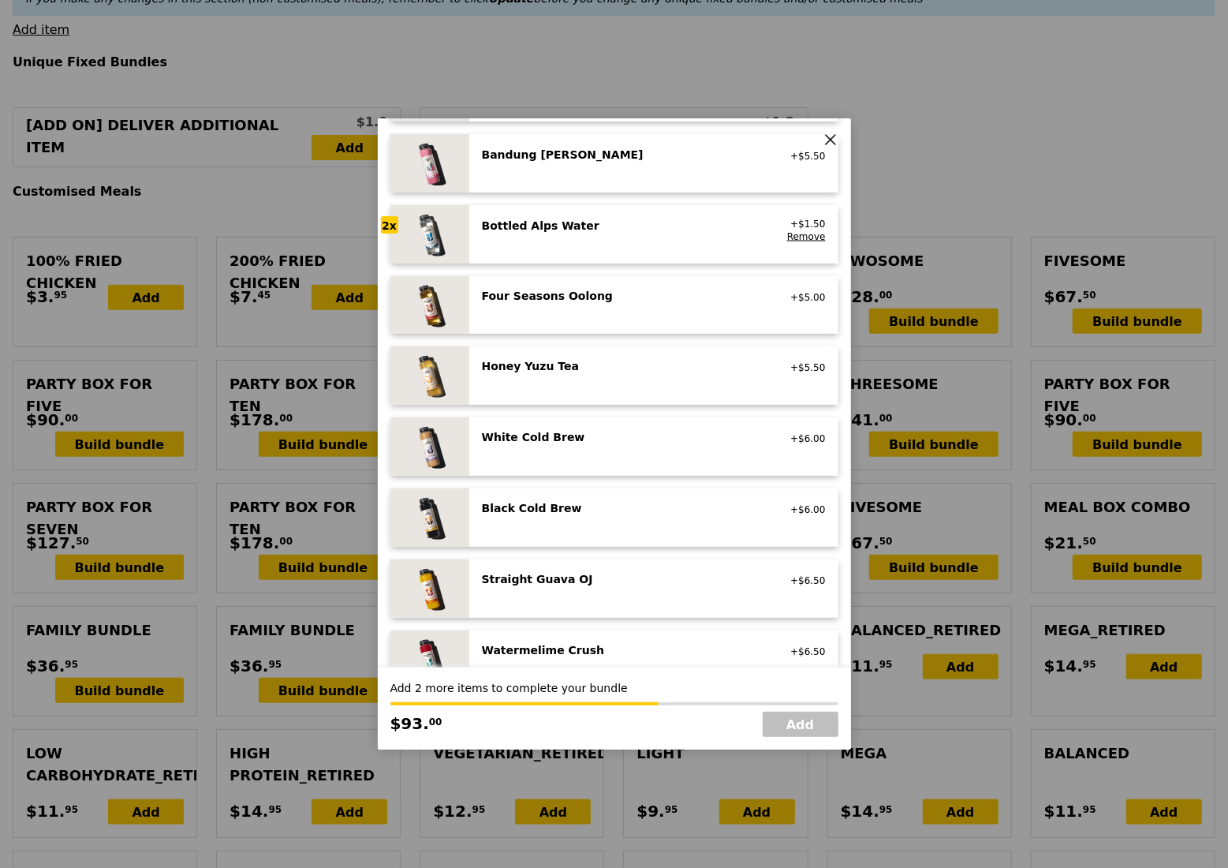
scroll to position [1732, 0]
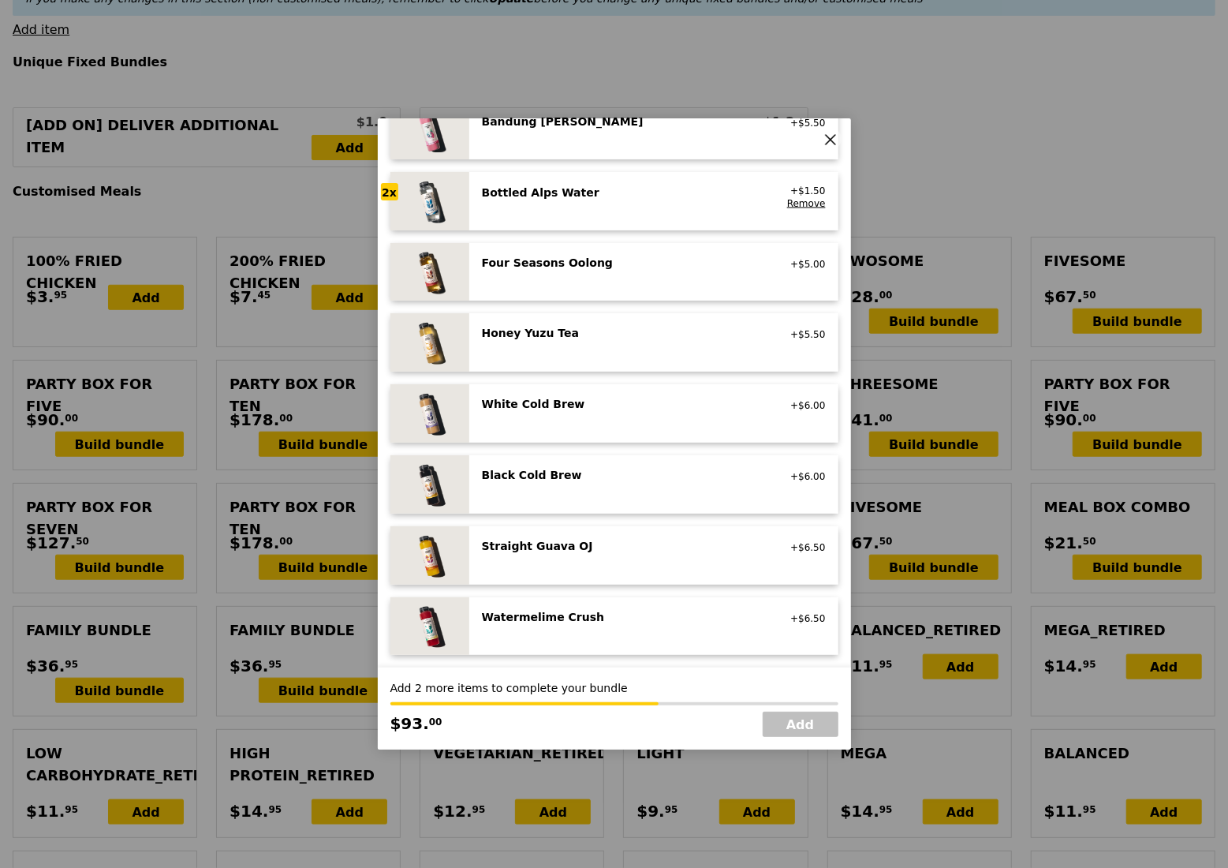
click at [581, 203] on div "Bottled Alps Water no sugar added, no caffeine, vegan" at bounding box center [624, 197] width 302 height 25
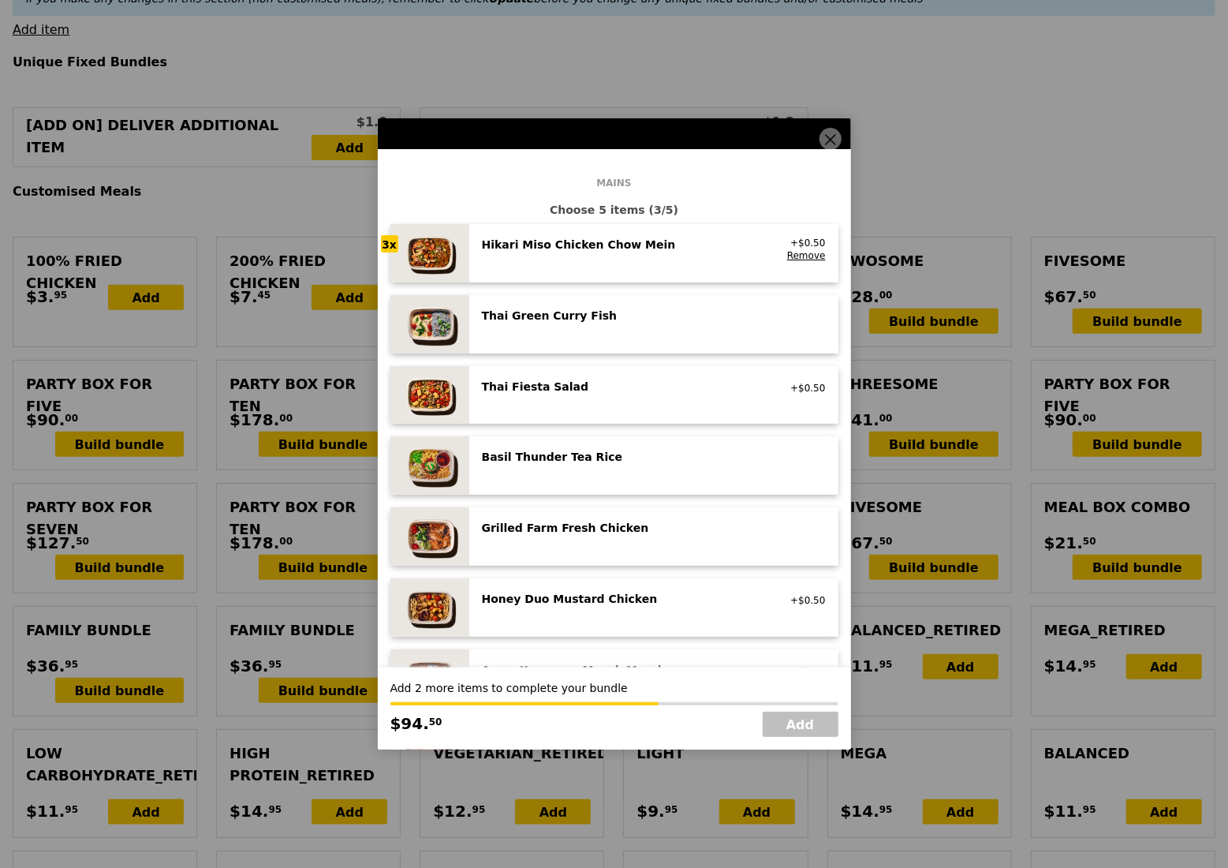
scroll to position [154, 0]
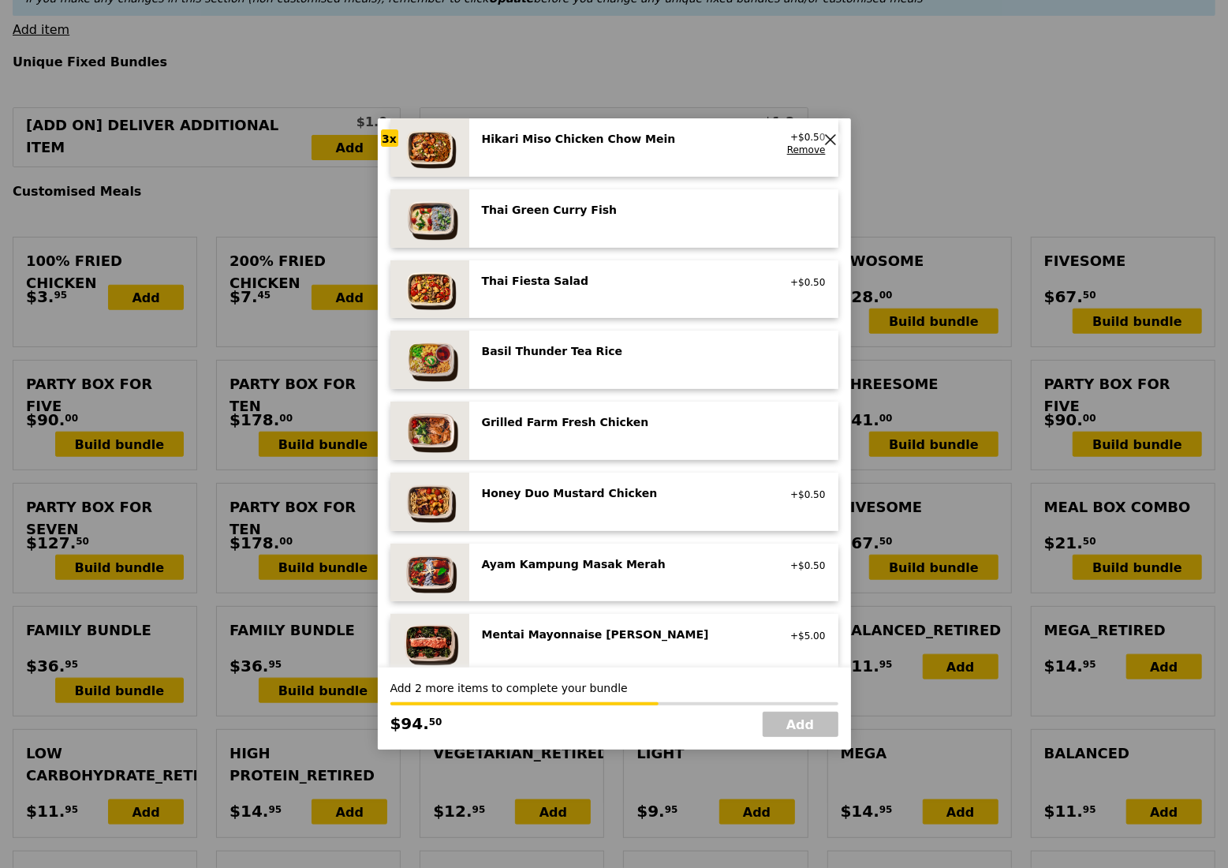
click at [629, 366] on div "Basil Thunder Tea Rice vegetarian, contains allium, barley, egg, nuts, soy, whe…" at bounding box center [654, 359] width 344 height 33
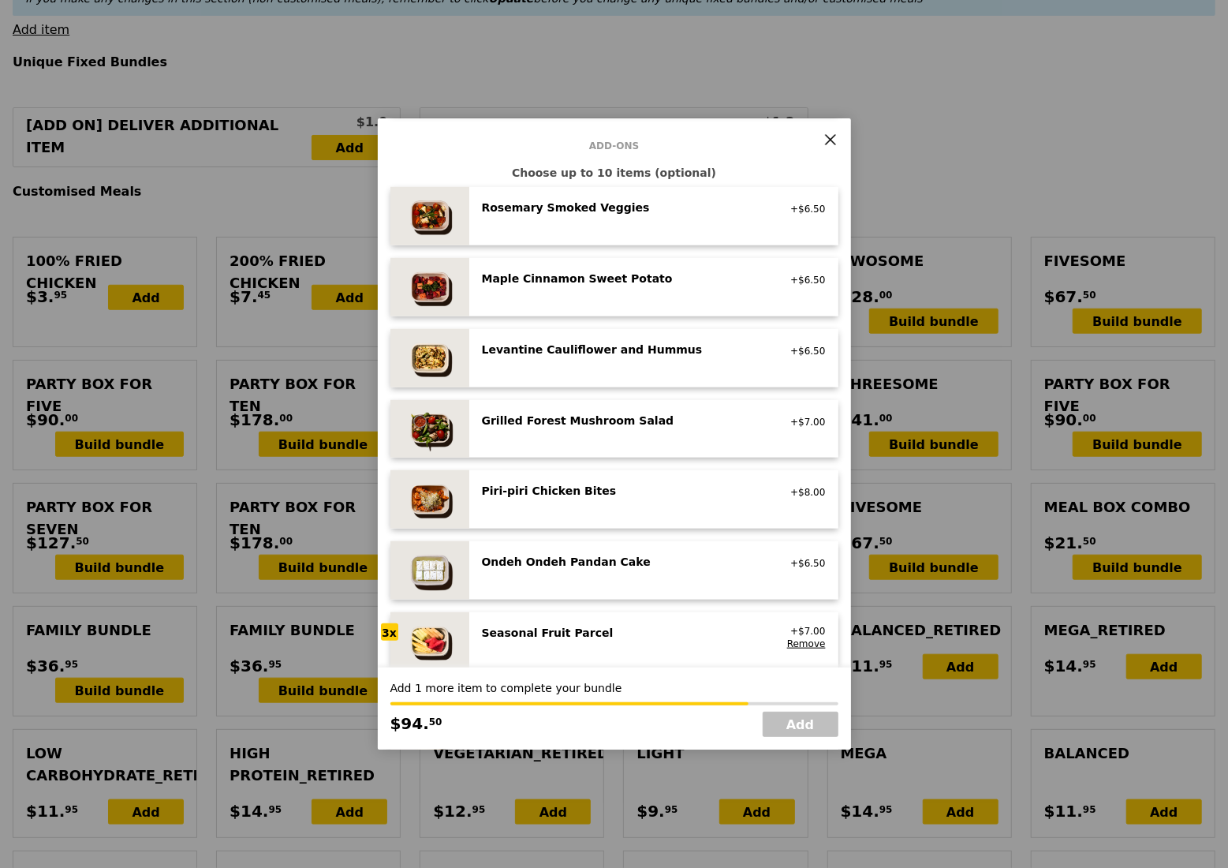
scroll to position [995, 0]
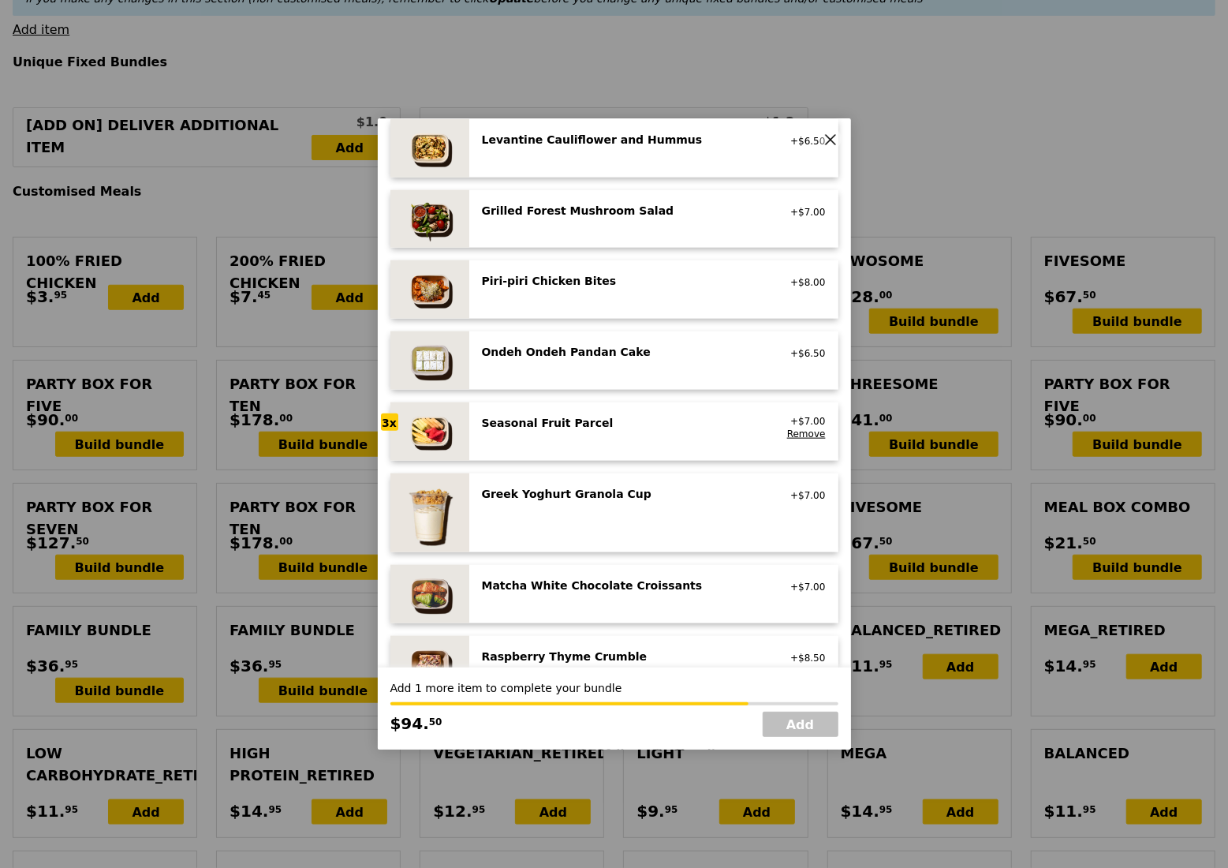
click at [637, 421] on div "Seasonal Fruit Parcel" at bounding box center [623, 423] width 283 height 16
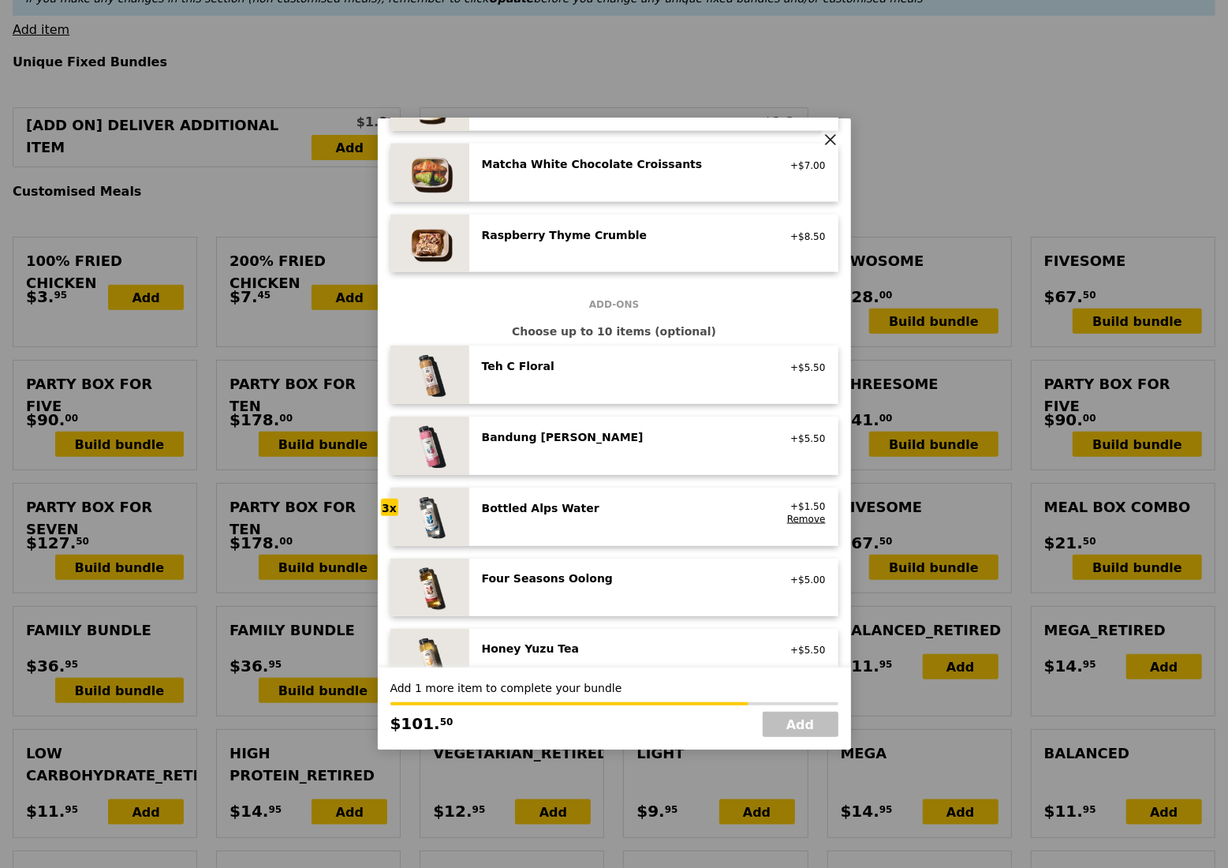
scroll to position [1732, 0]
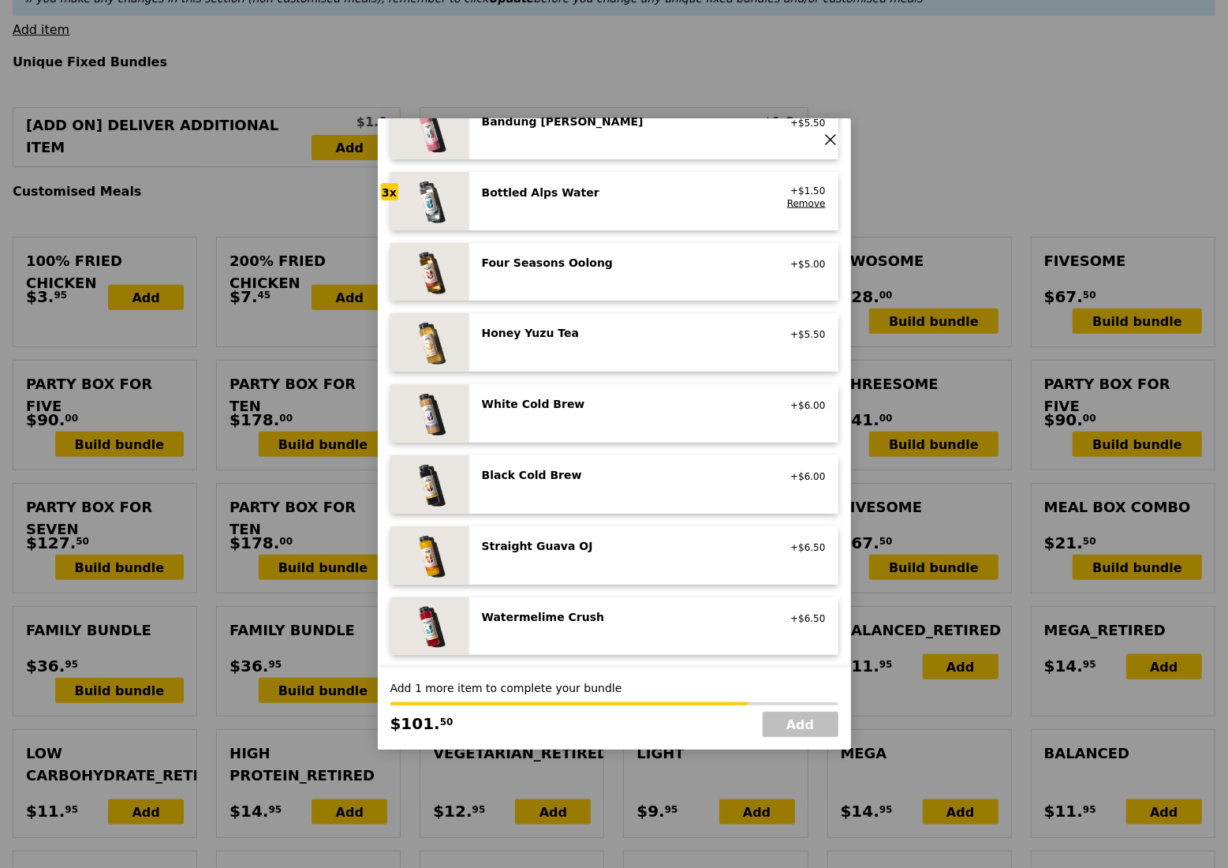
click at [606, 207] on div "Bottled Alps Water no sugar added, no caffeine, vegan" at bounding box center [624, 197] width 302 height 25
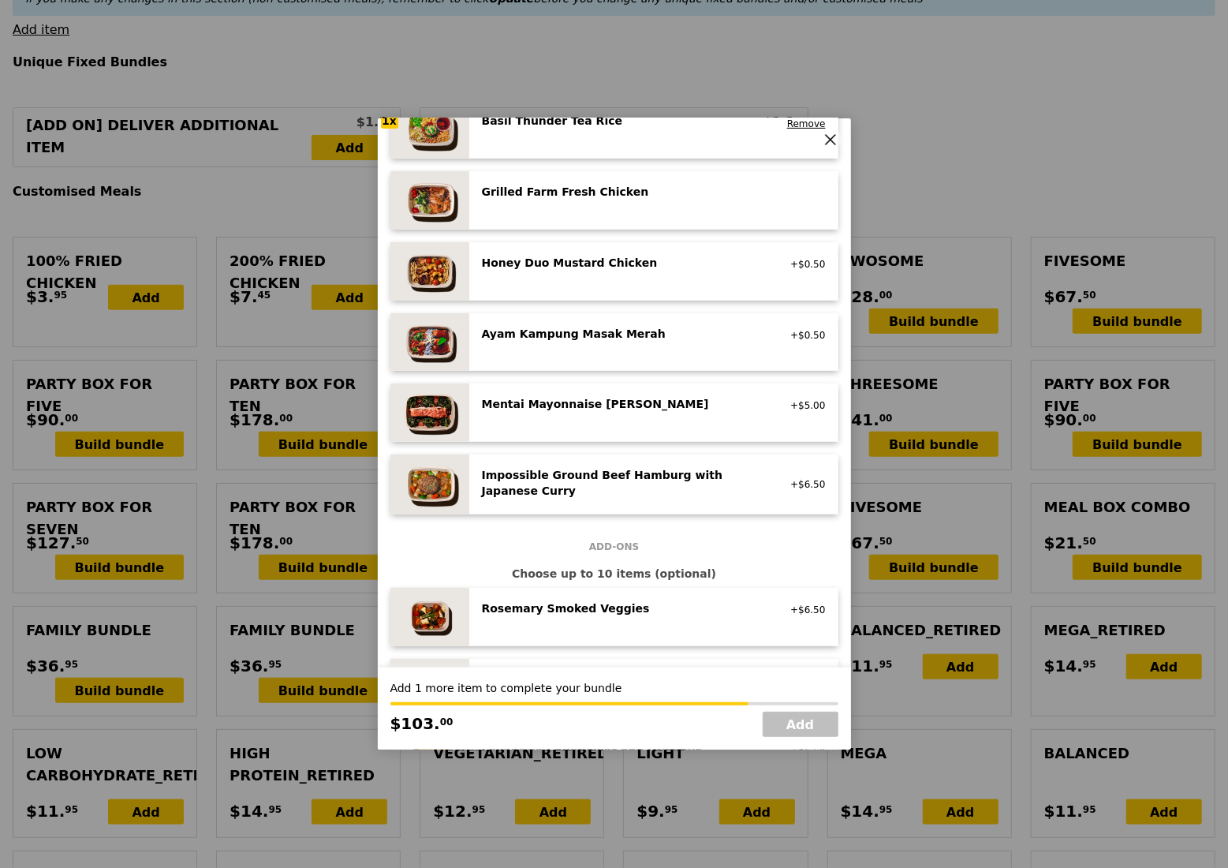
scroll to position [259, 0]
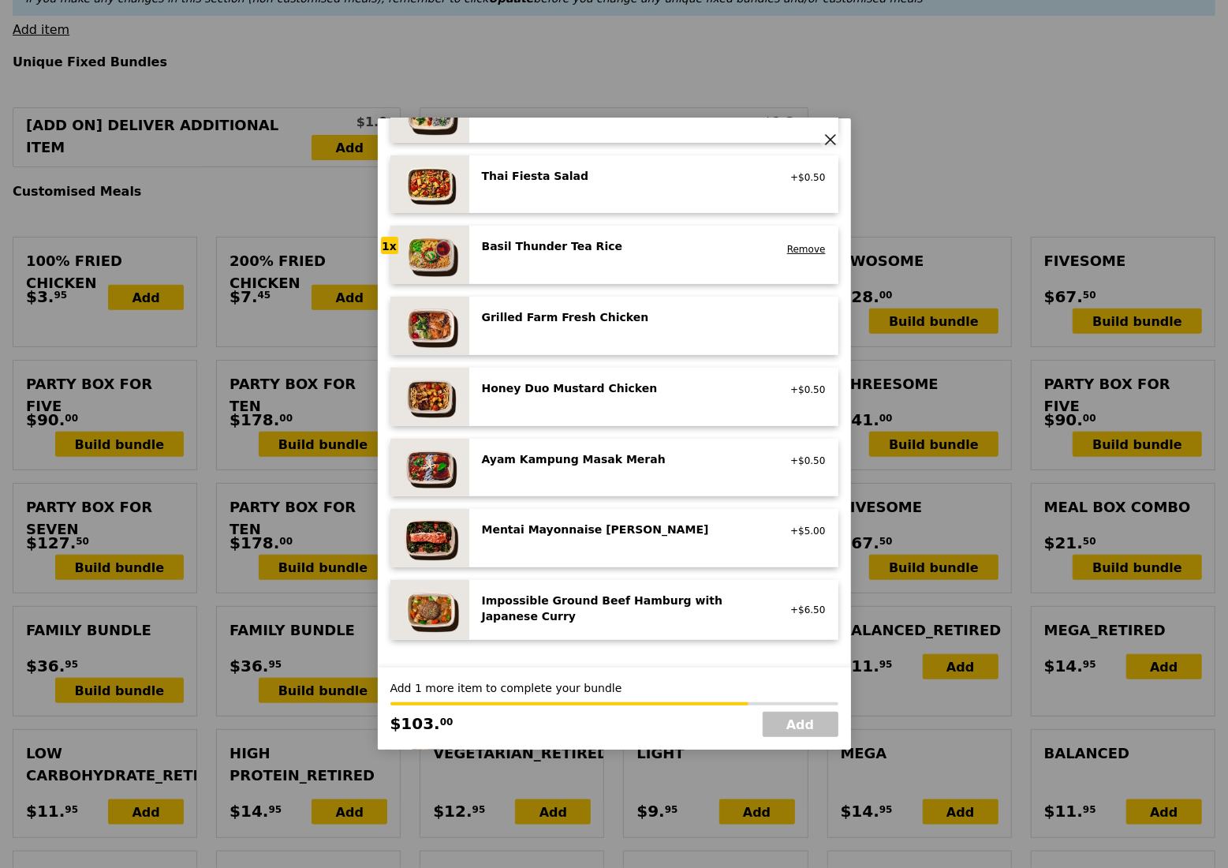
click at [585, 256] on div "Basil Thunder Tea Rice vegetarian, contains allium, barley, egg, nuts, soy, whe…" at bounding box center [624, 247] width 302 height 19
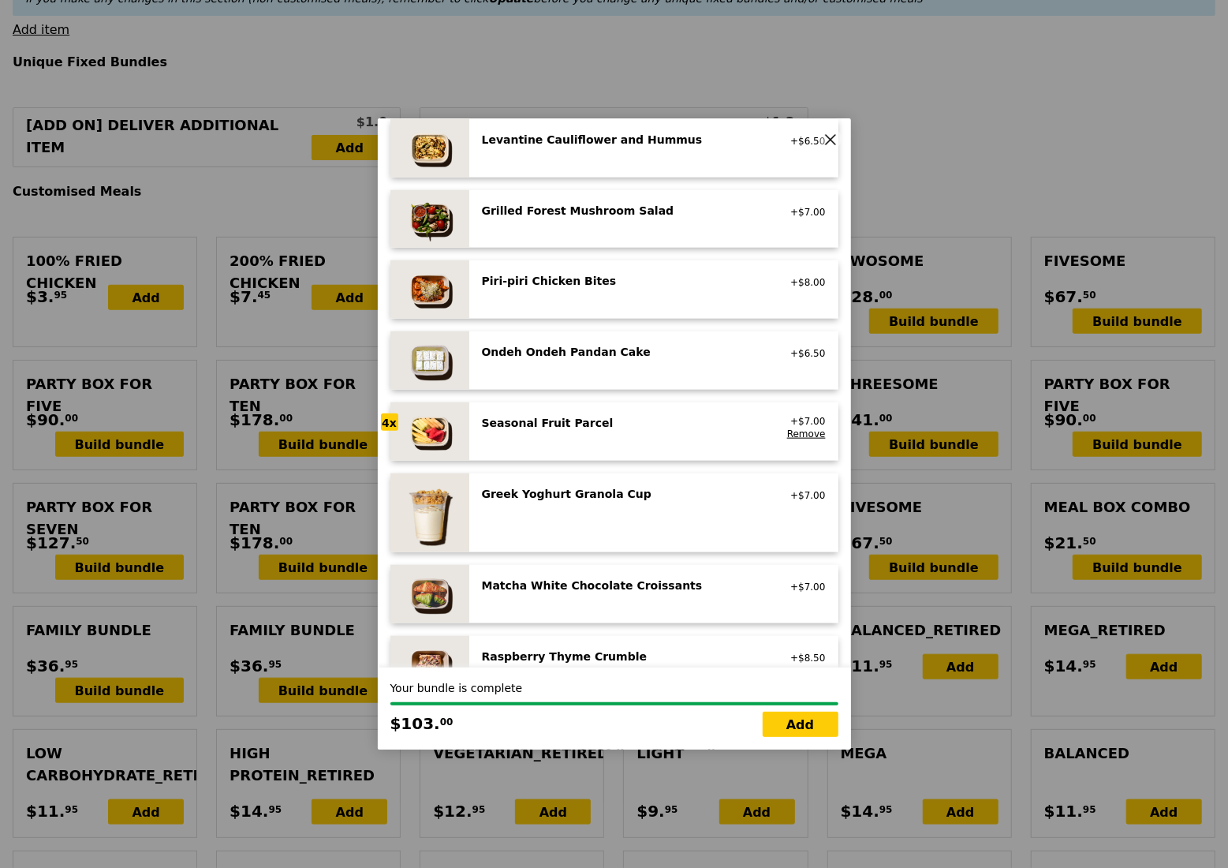
click at [600, 432] on div "Seasonal Fruit Parcel vegan" at bounding box center [624, 427] width 302 height 25
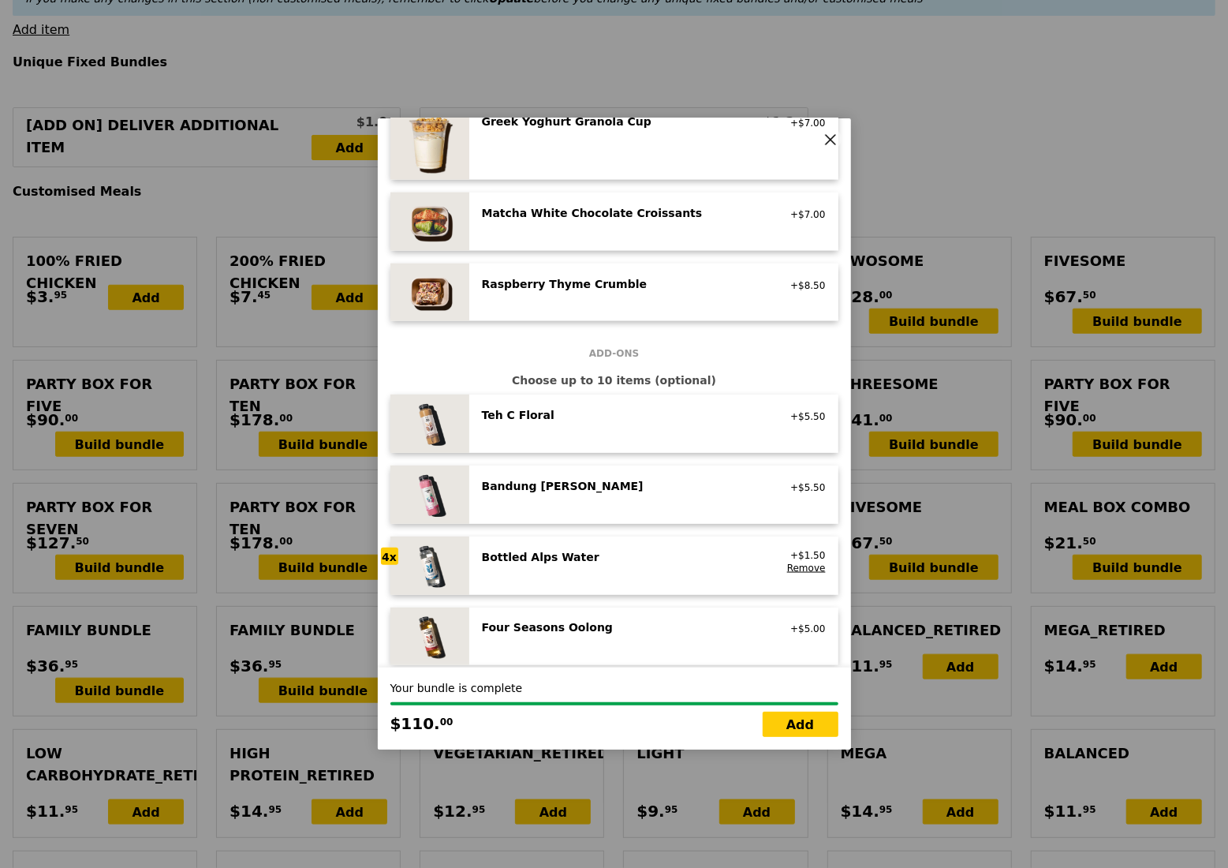
scroll to position [1416, 0]
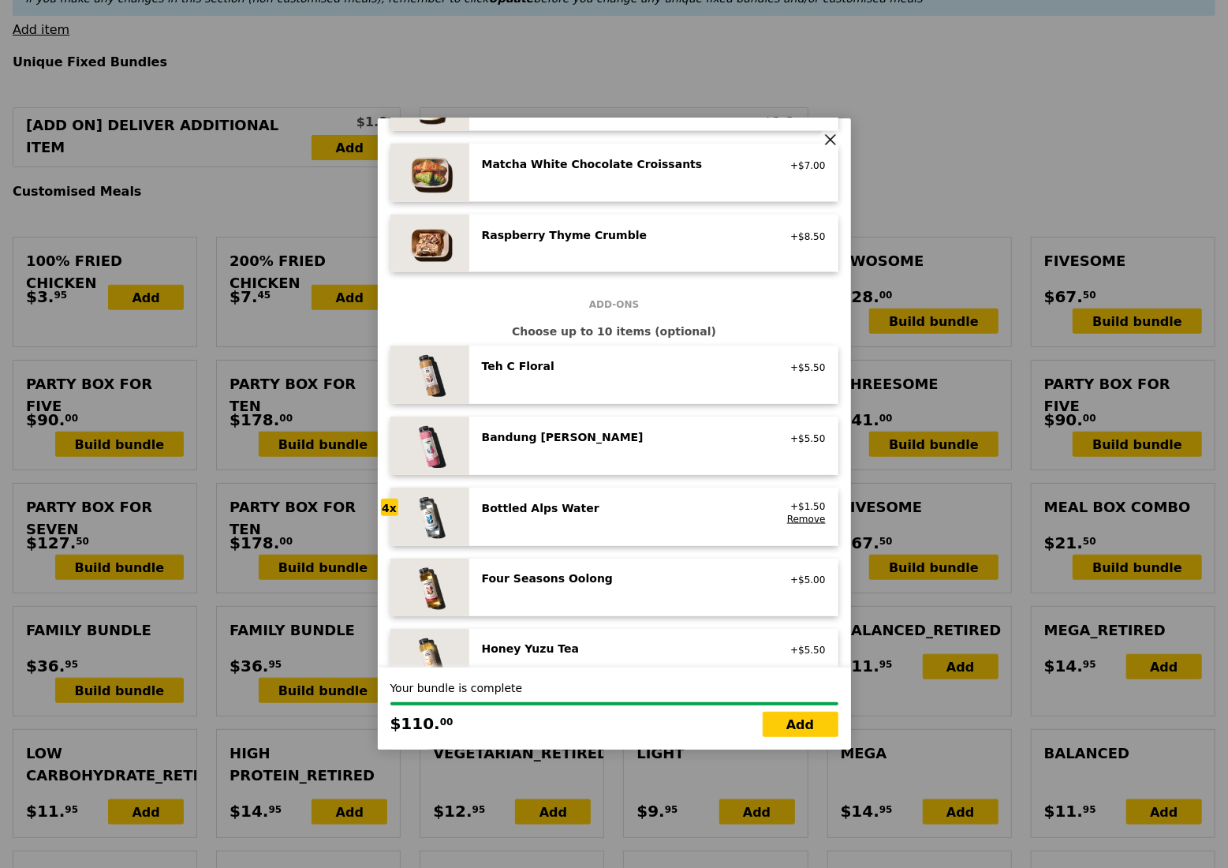
click at [578, 521] on div "Bottled Alps Water no sugar added, no caffeine, vegan" at bounding box center [624, 512] width 302 height 25
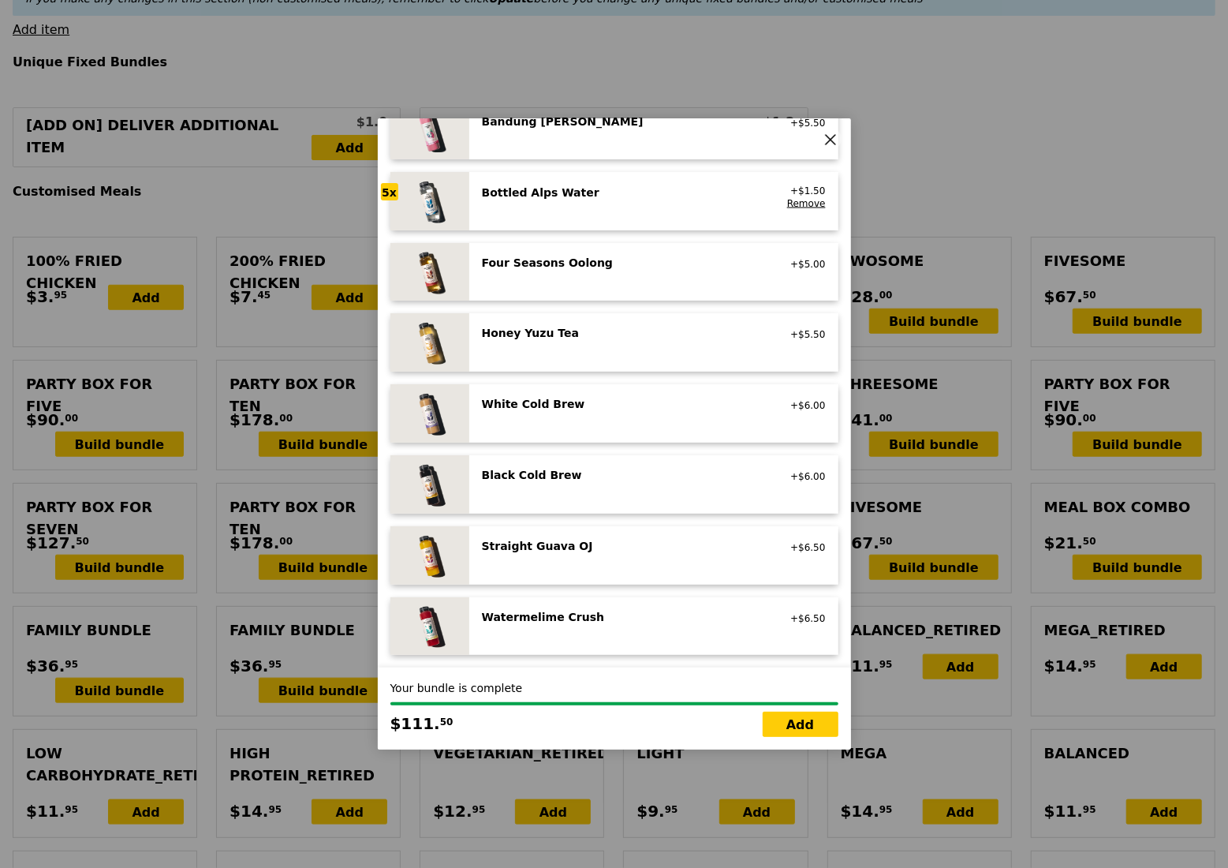
click at [777, 720] on link "Add" at bounding box center [801, 724] width 76 height 25
type input "Loading..."
type input "444.00"
type input "447.95"
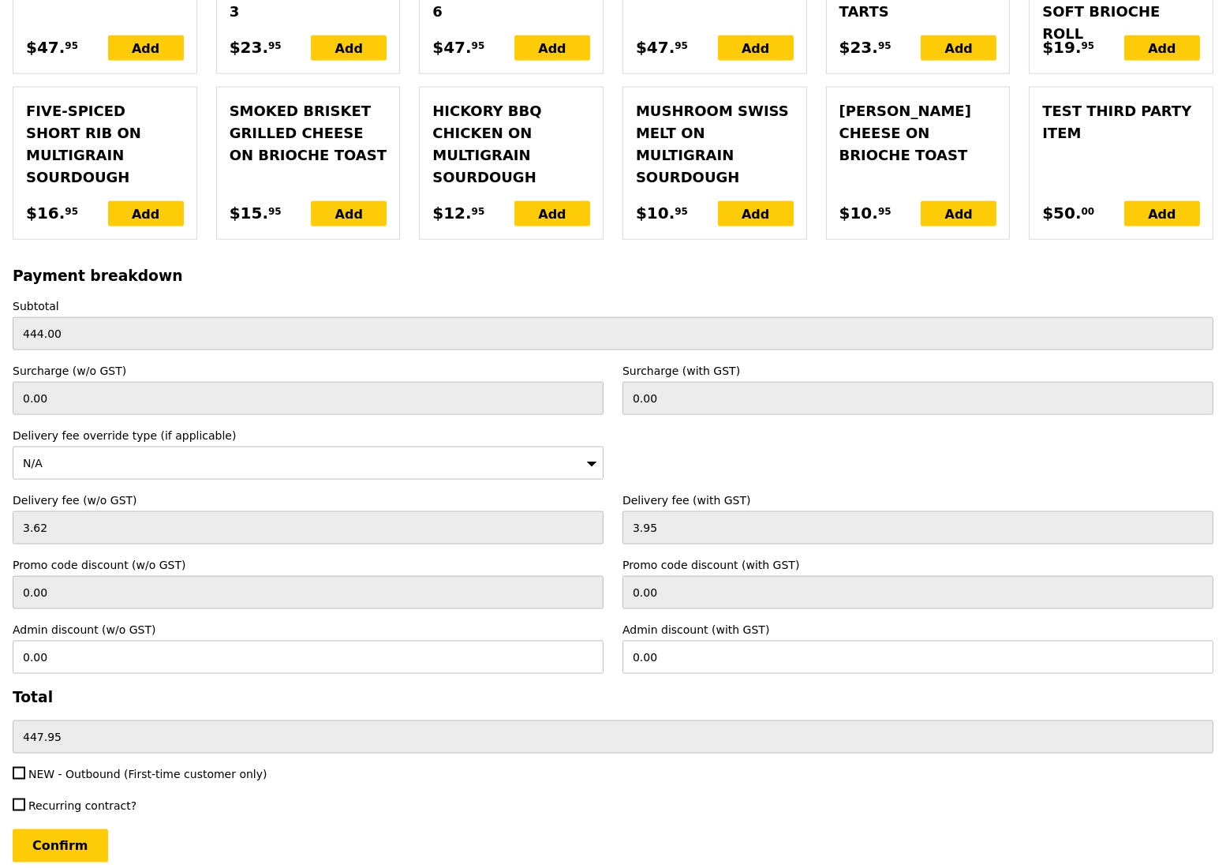
scroll to position [3587, 0]
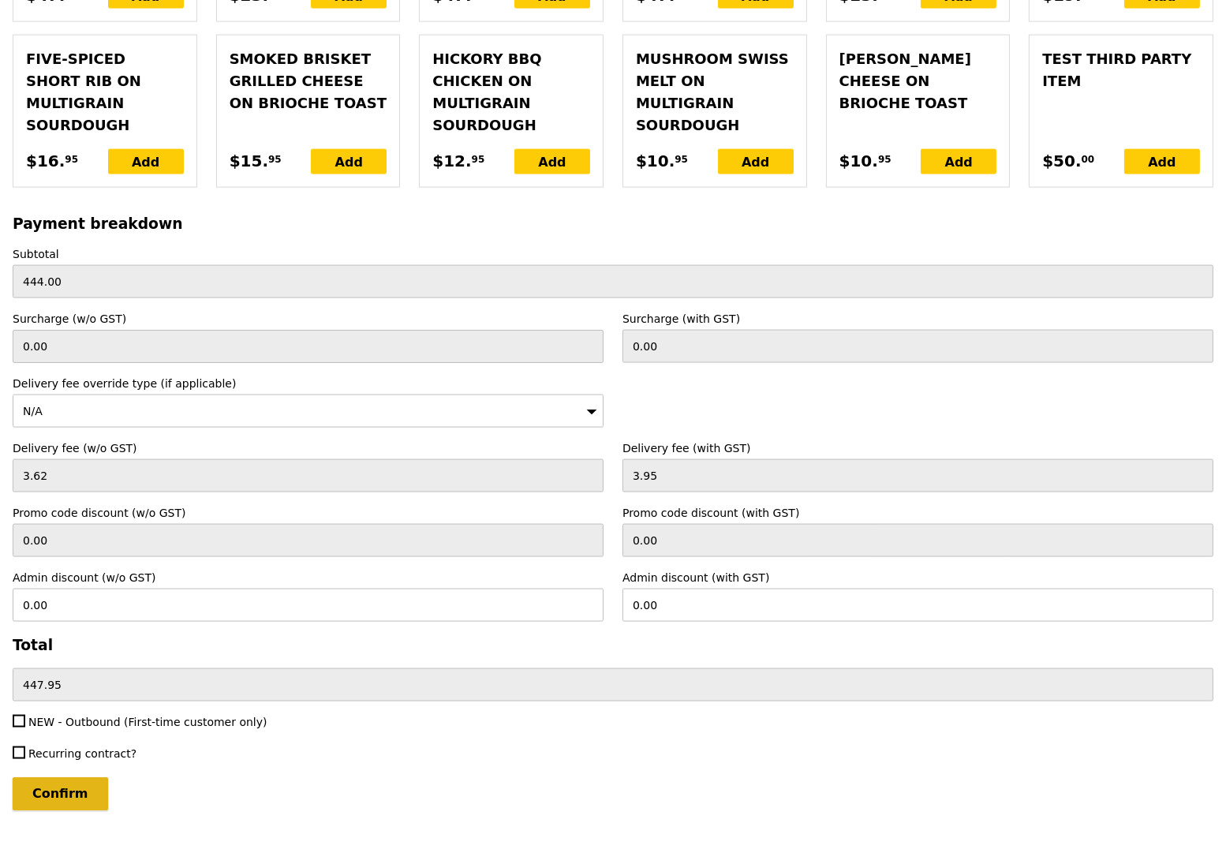
click at [76, 777] on input "Confirm" at bounding box center [60, 793] width 95 height 33
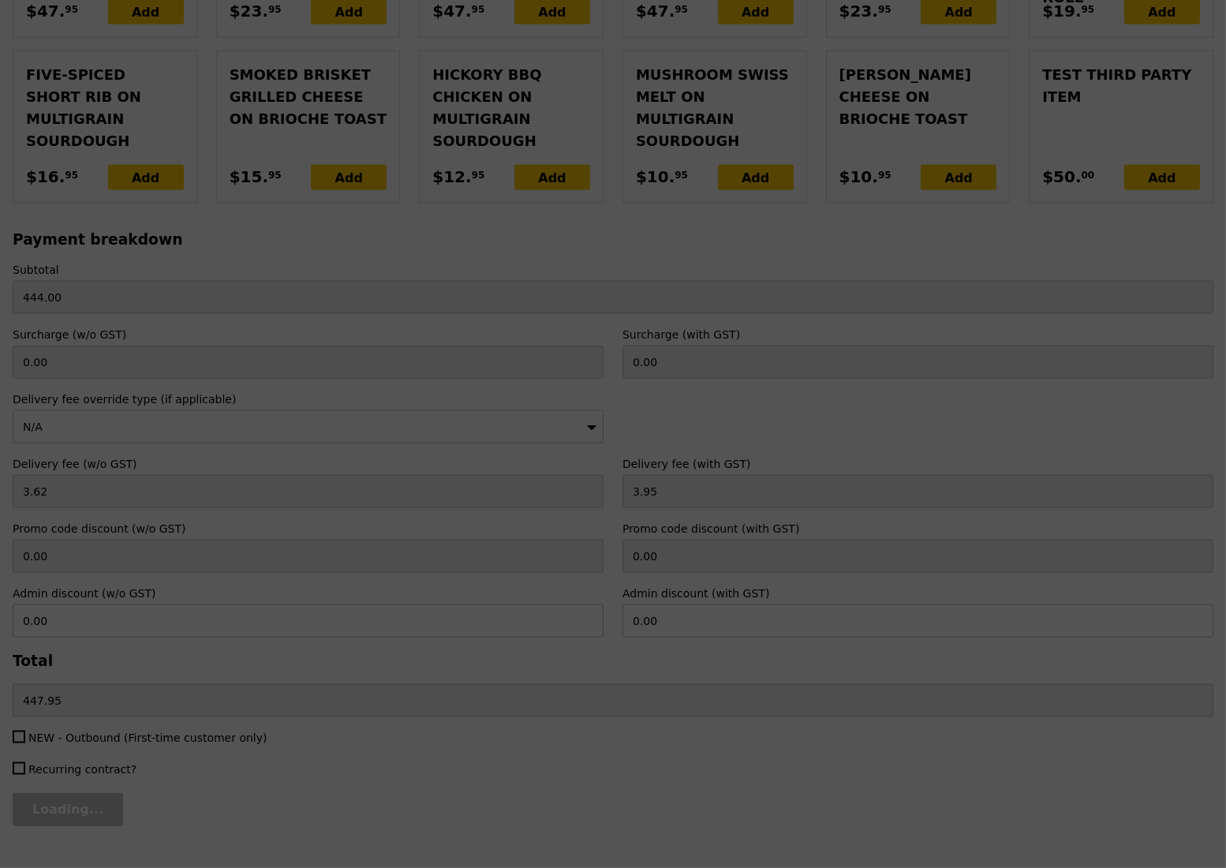
type input "Loading..."
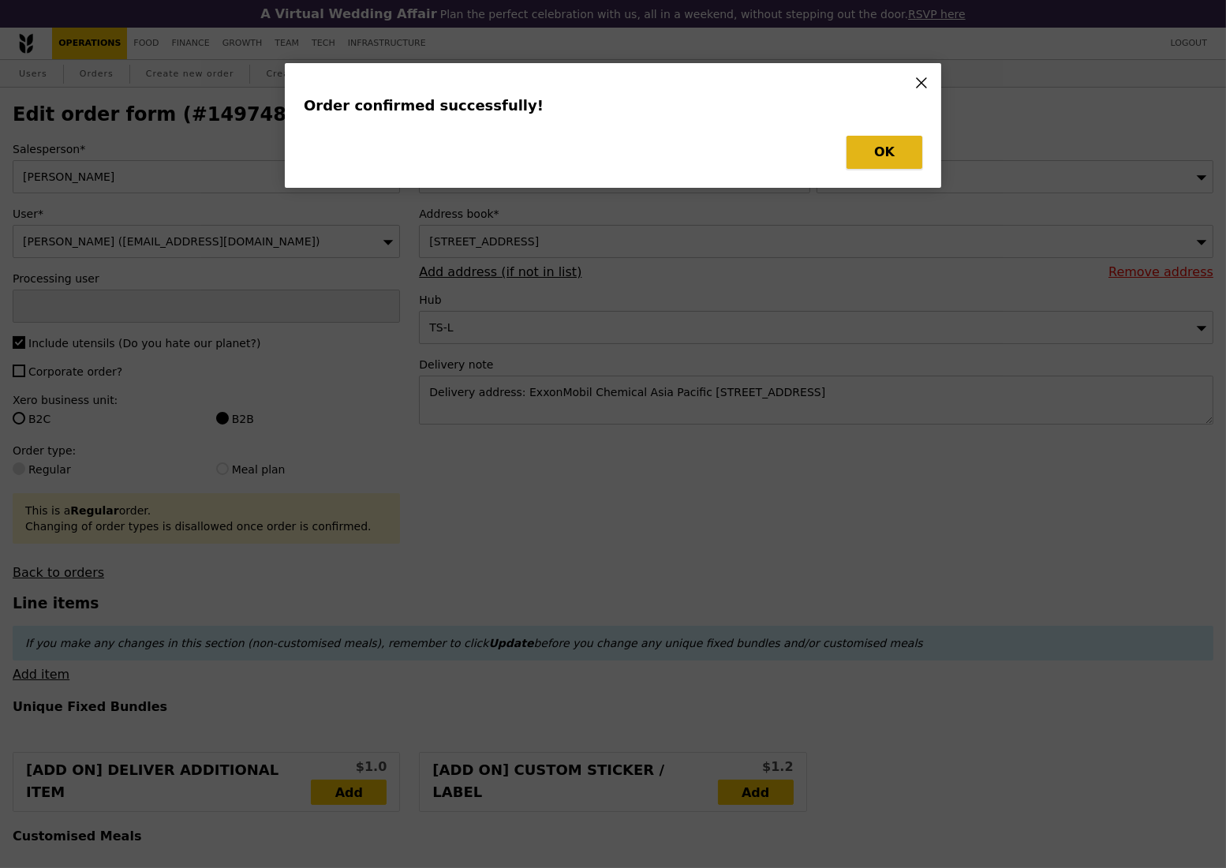
click at [898, 152] on button "OK" at bounding box center [885, 152] width 76 height 33
type input "Kathleen"
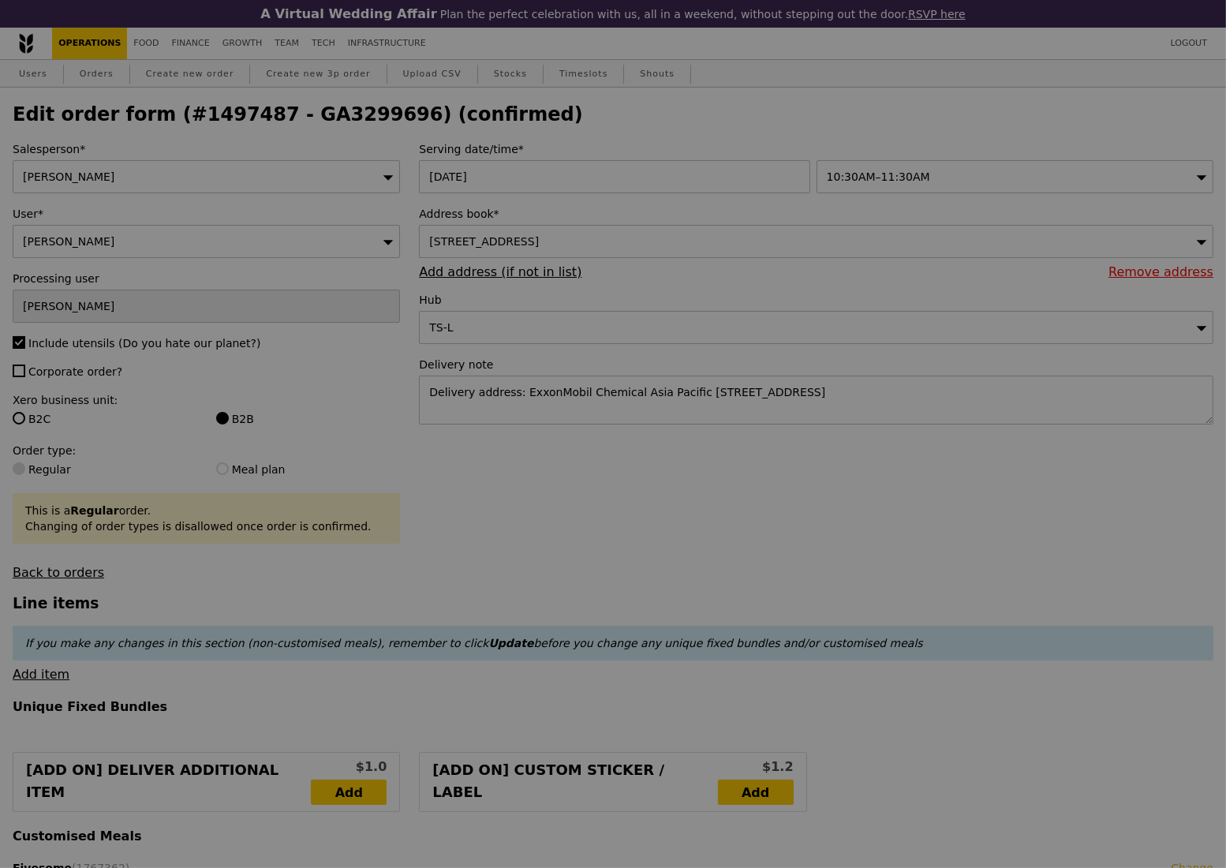
type input "Update"
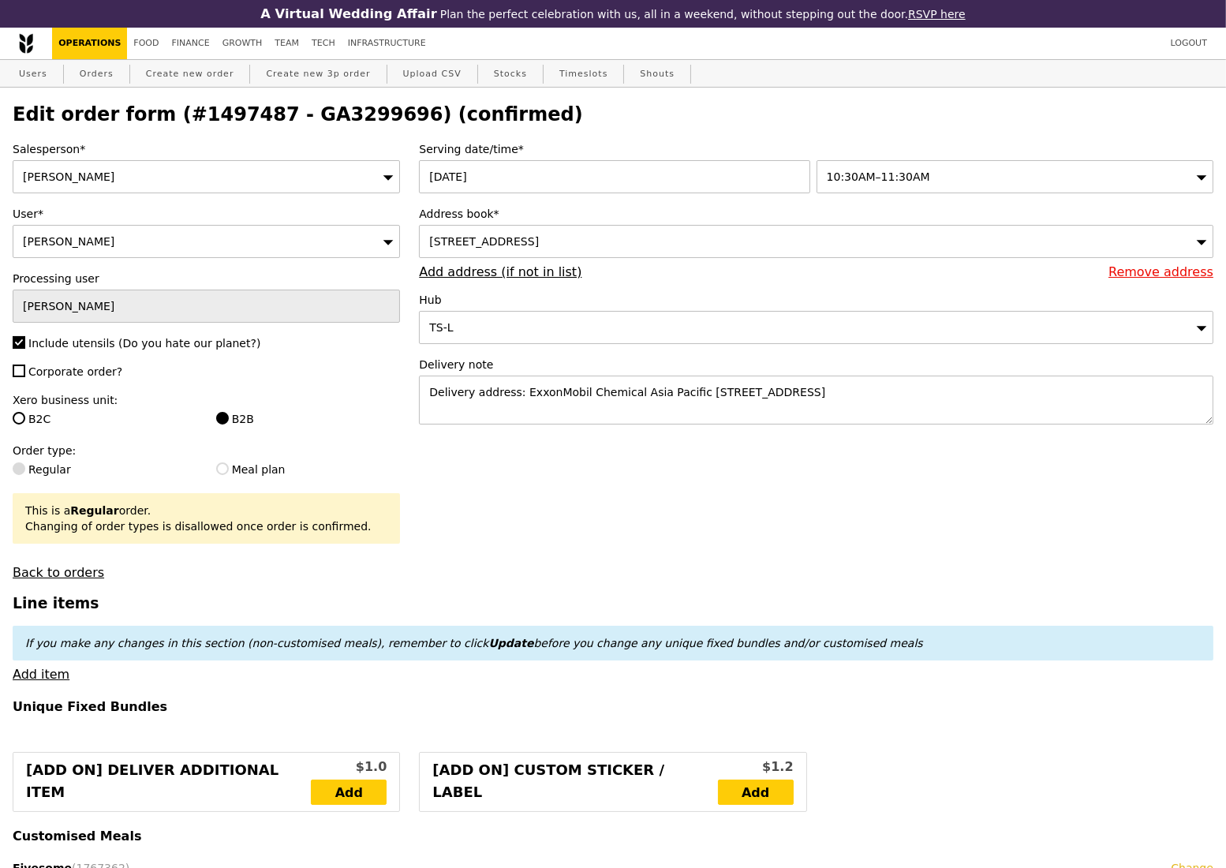
click at [335, 124] on h2 "Edit order form (#1497487 - GA3299696) (confirmed)" at bounding box center [613, 114] width 1201 height 22
copy h2 "GA3299696"
click at [95, 78] on link "Orders" at bounding box center [96, 74] width 47 height 28
select select "100"
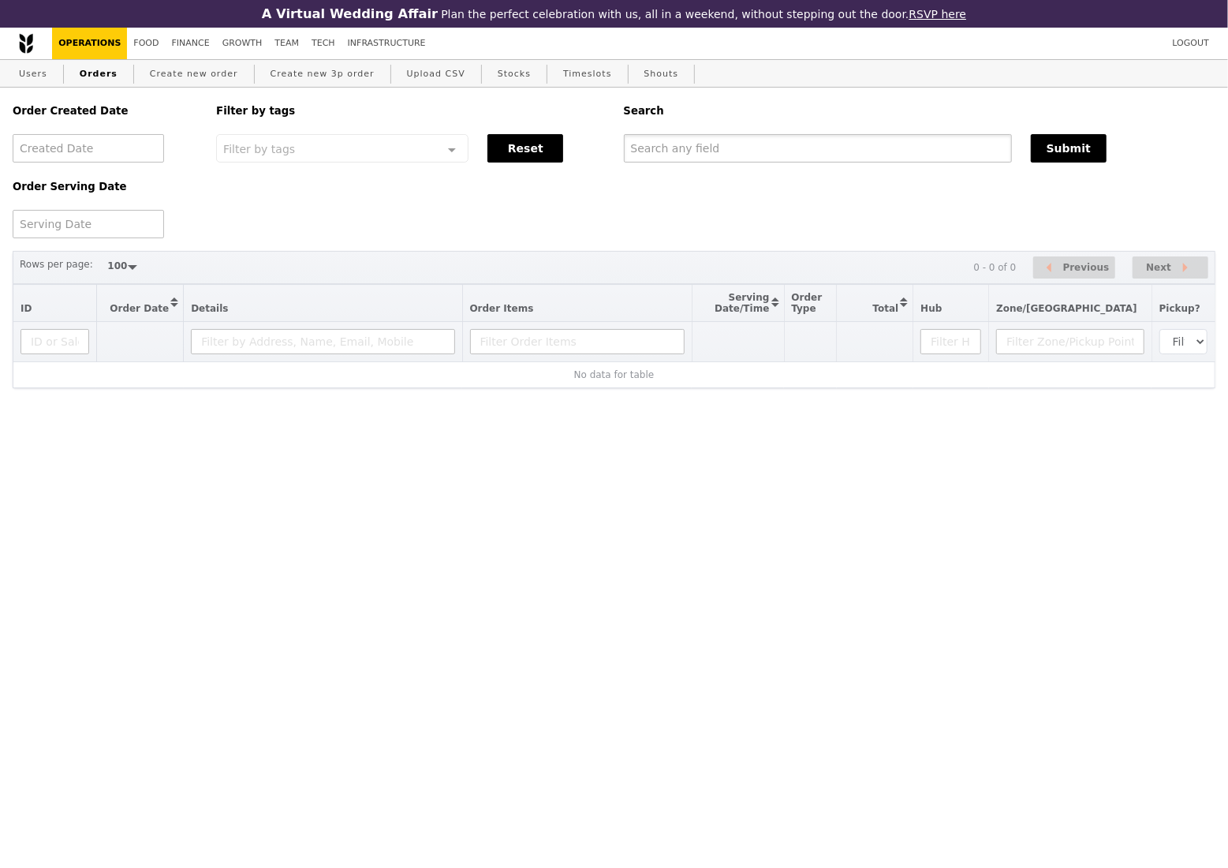
click at [717, 155] on input "text" at bounding box center [818, 148] width 388 height 28
paste input "GA3299696"
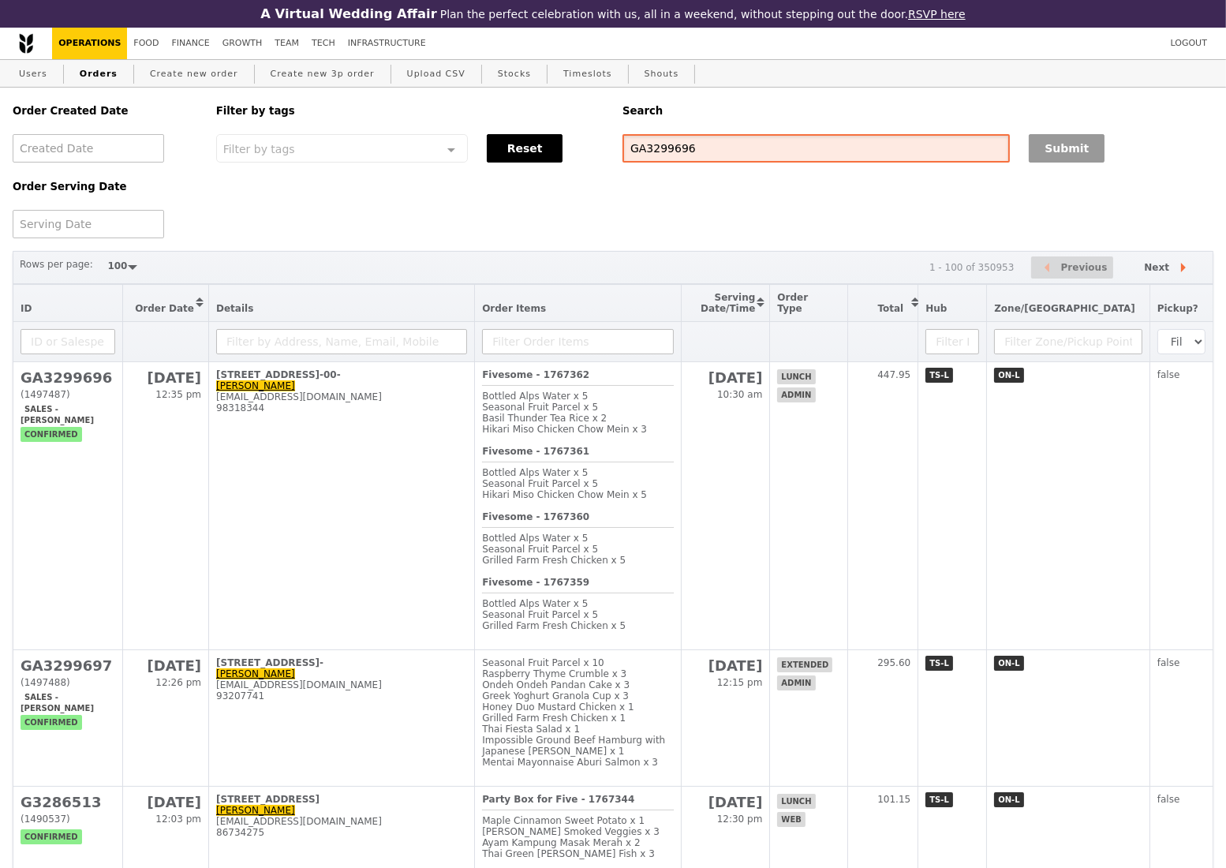
type input "GA3299696"
click at [1065, 148] on button "Submit" at bounding box center [1067, 148] width 76 height 28
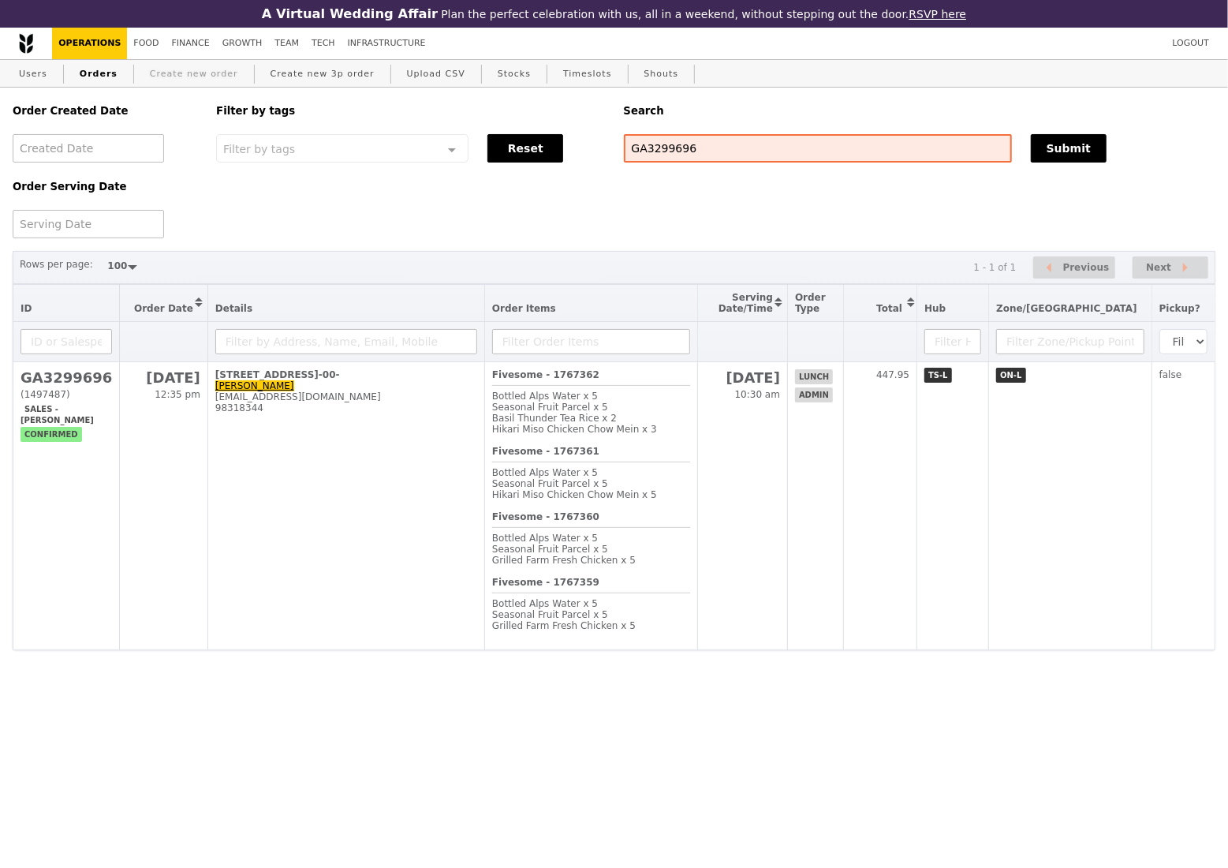
click at [184, 81] on link "Create new order" at bounding box center [194, 74] width 101 height 28
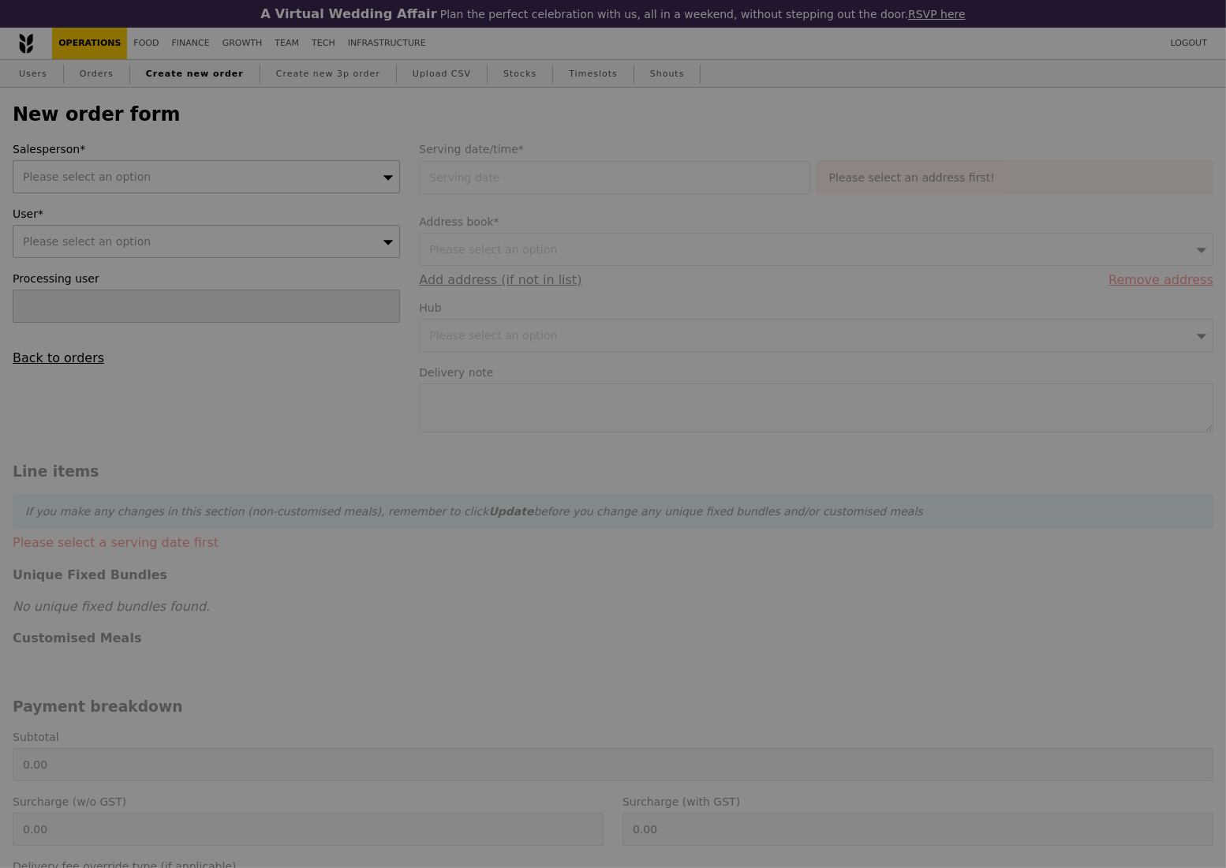
type input "Confirm"
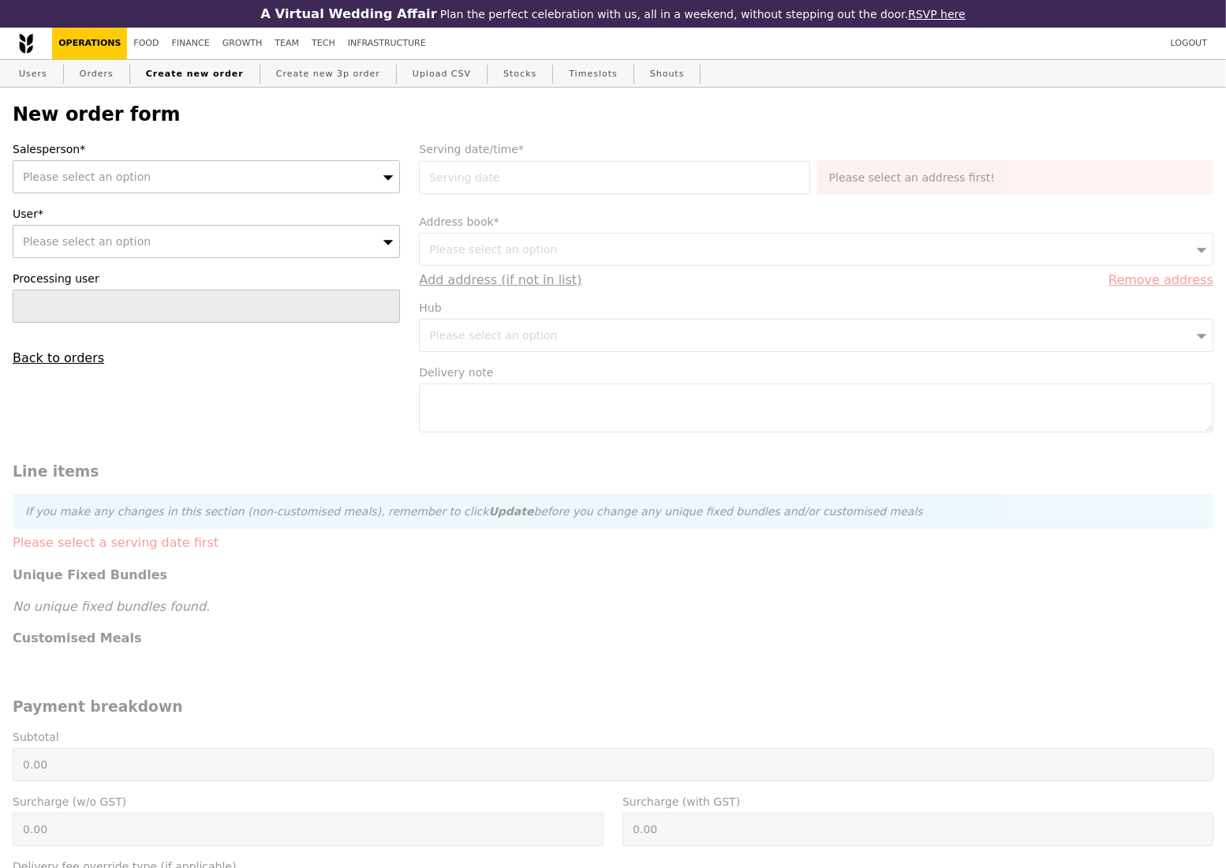
click at [389, 177] on icon at bounding box center [388, 177] width 11 height 12
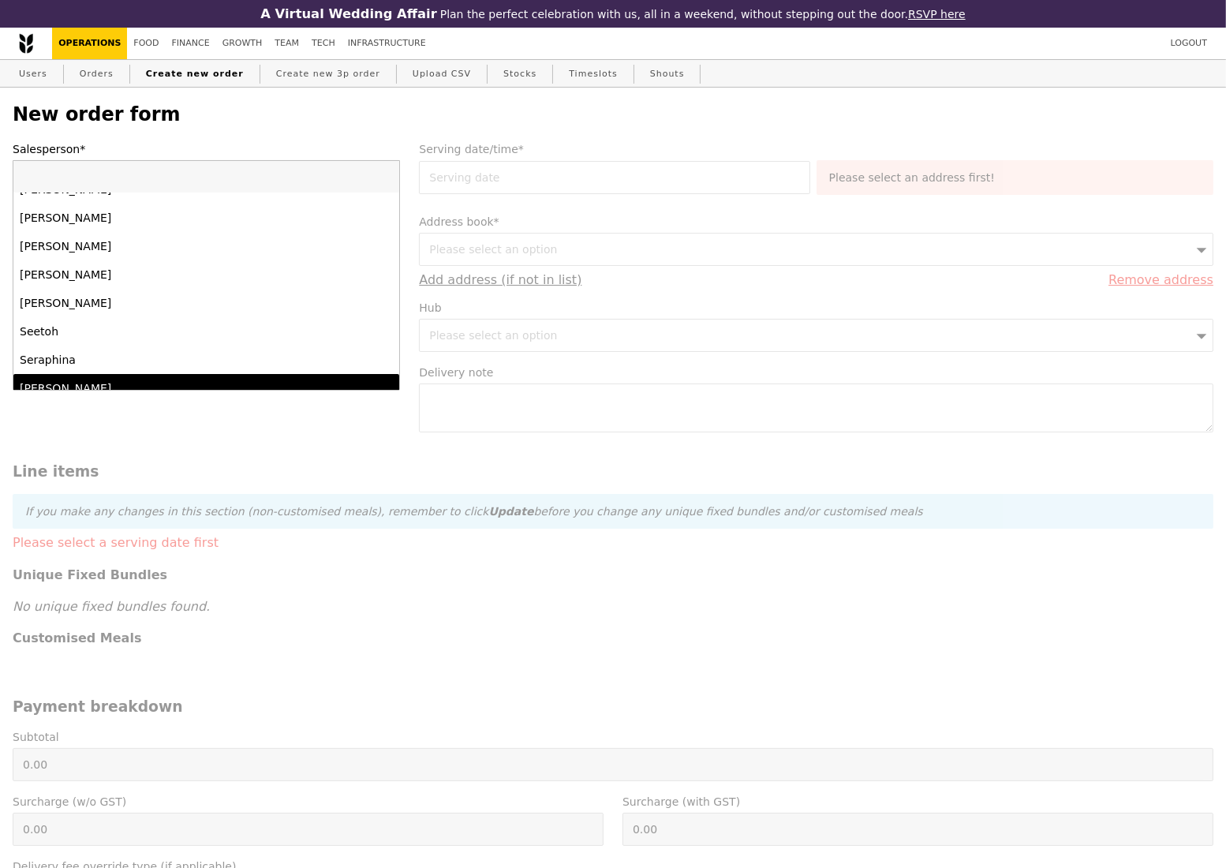
scroll to position [1247, 0]
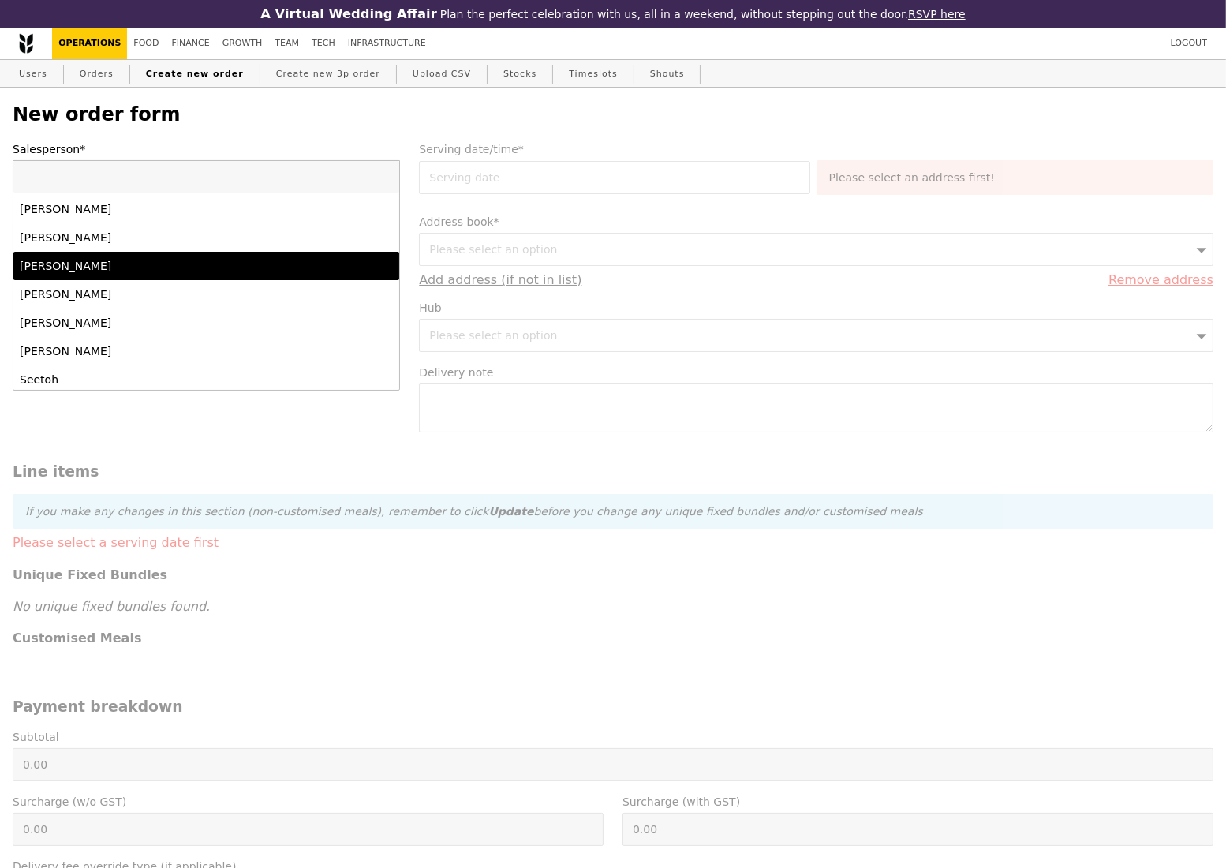
click at [275, 274] on div "Samantha" at bounding box center [160, 266] width 280 height 16
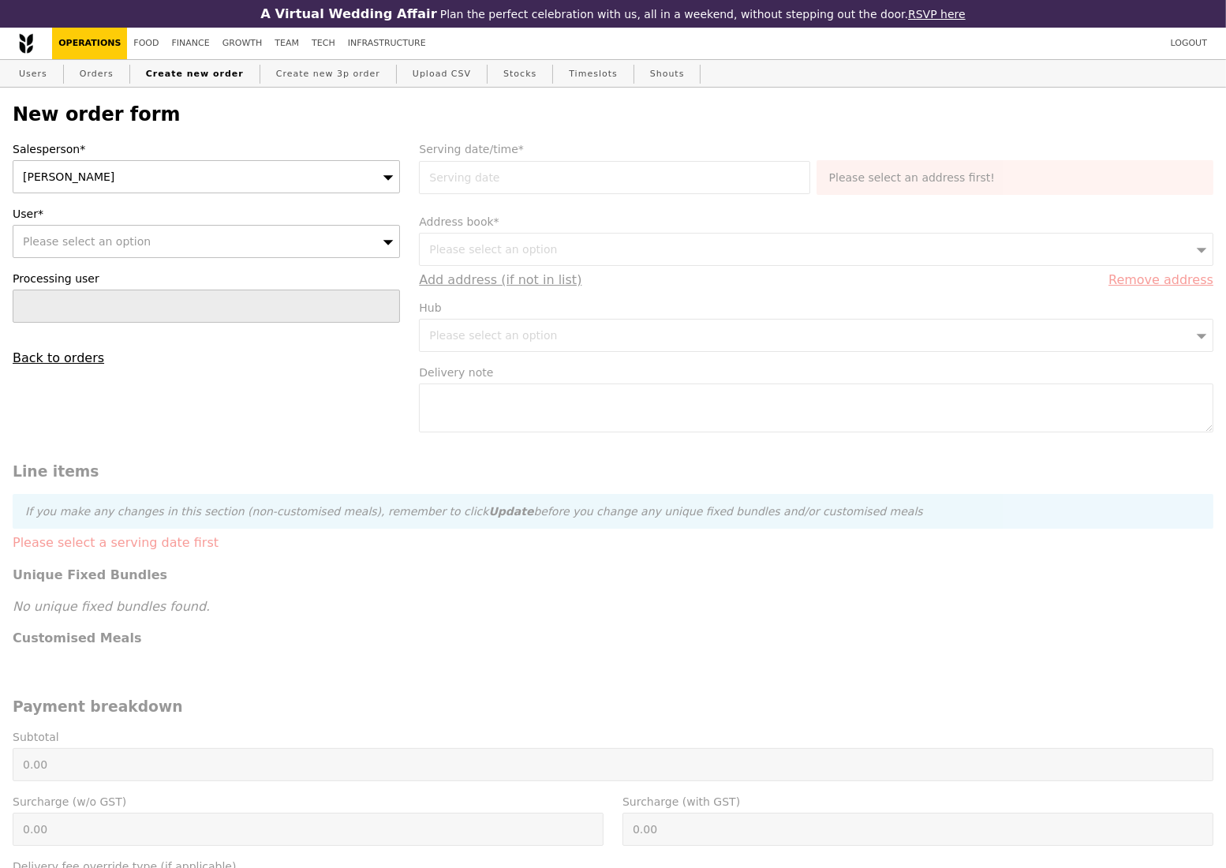
click at [206, 251] on div "Please select an option" at bounding box center [206, 241] width 387 height 33
type input "alexandra.lim@amili.asia"
type input "Confirm"
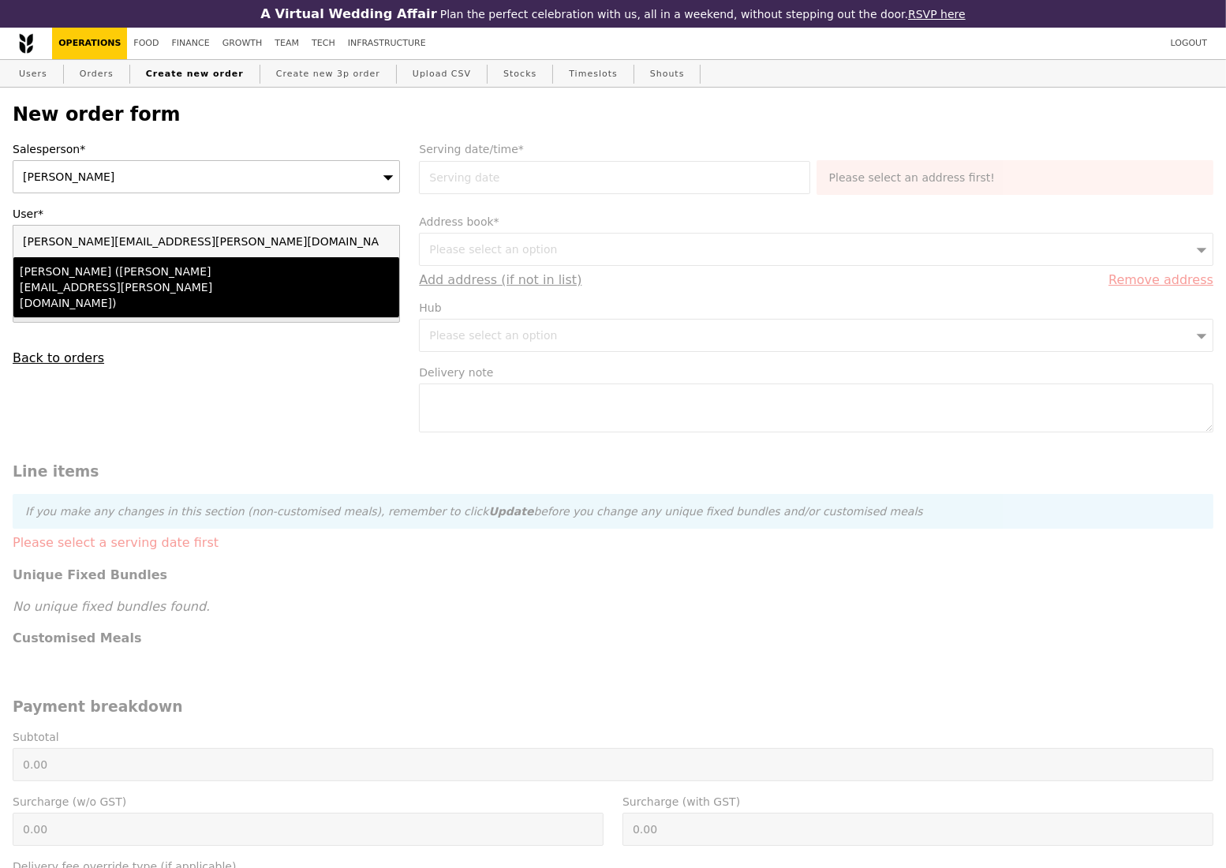
type input "alexandra.lim@amili.asia"
click at [205, 278] on div "Alexandra (alexandra.lim@amili.asia)" at bounding box center [160, 287] width 280 height 47
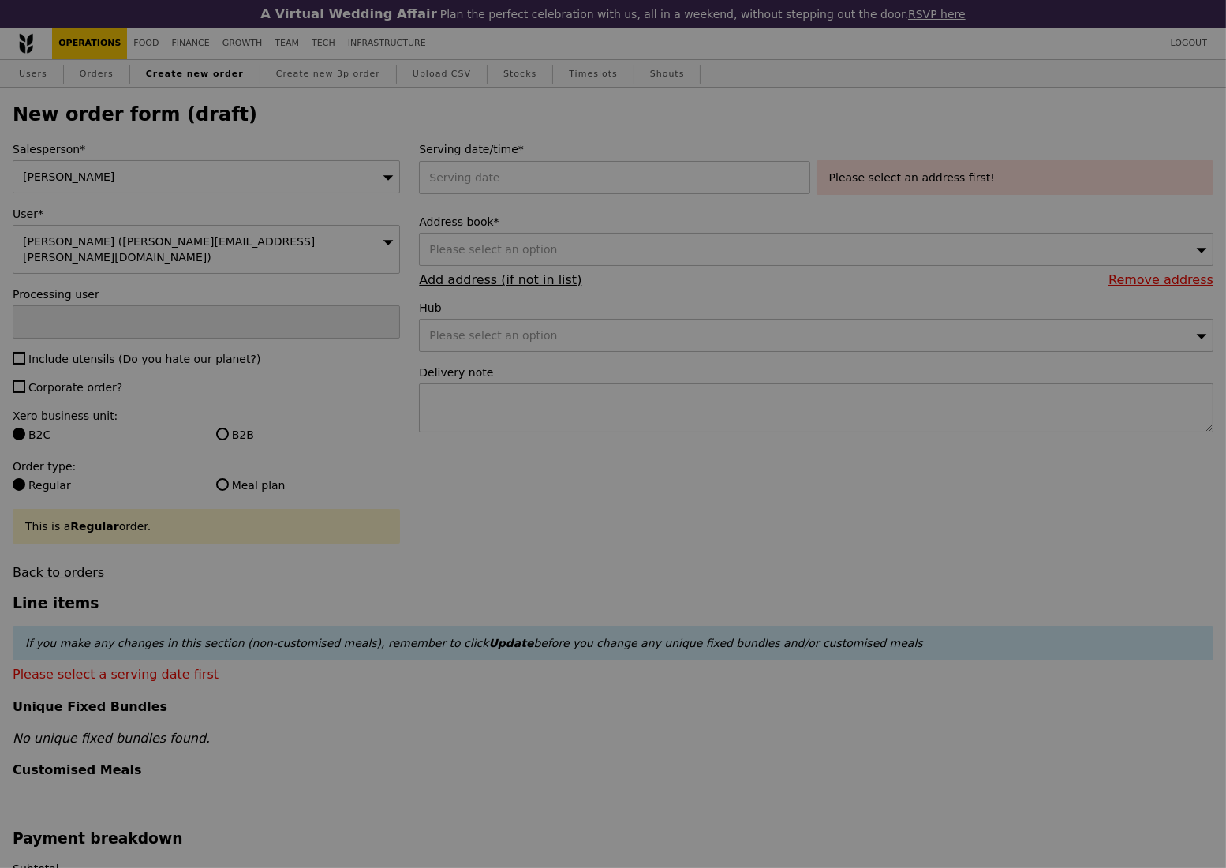
type input "Confirm"
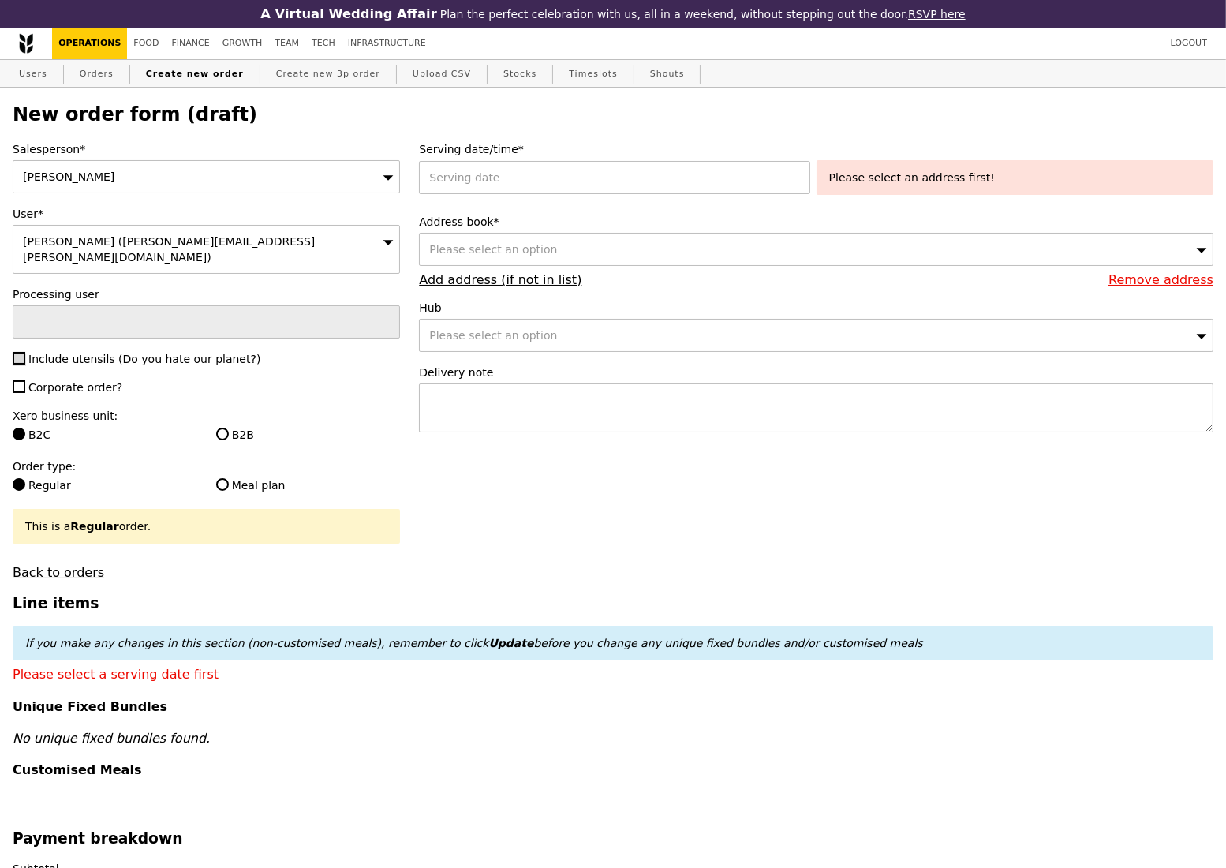
click at [17, 352] on input "Include utensils (Do you hate our planet?)" at bounding box center [19, 358] width 13 height 13
checkbox input "true"
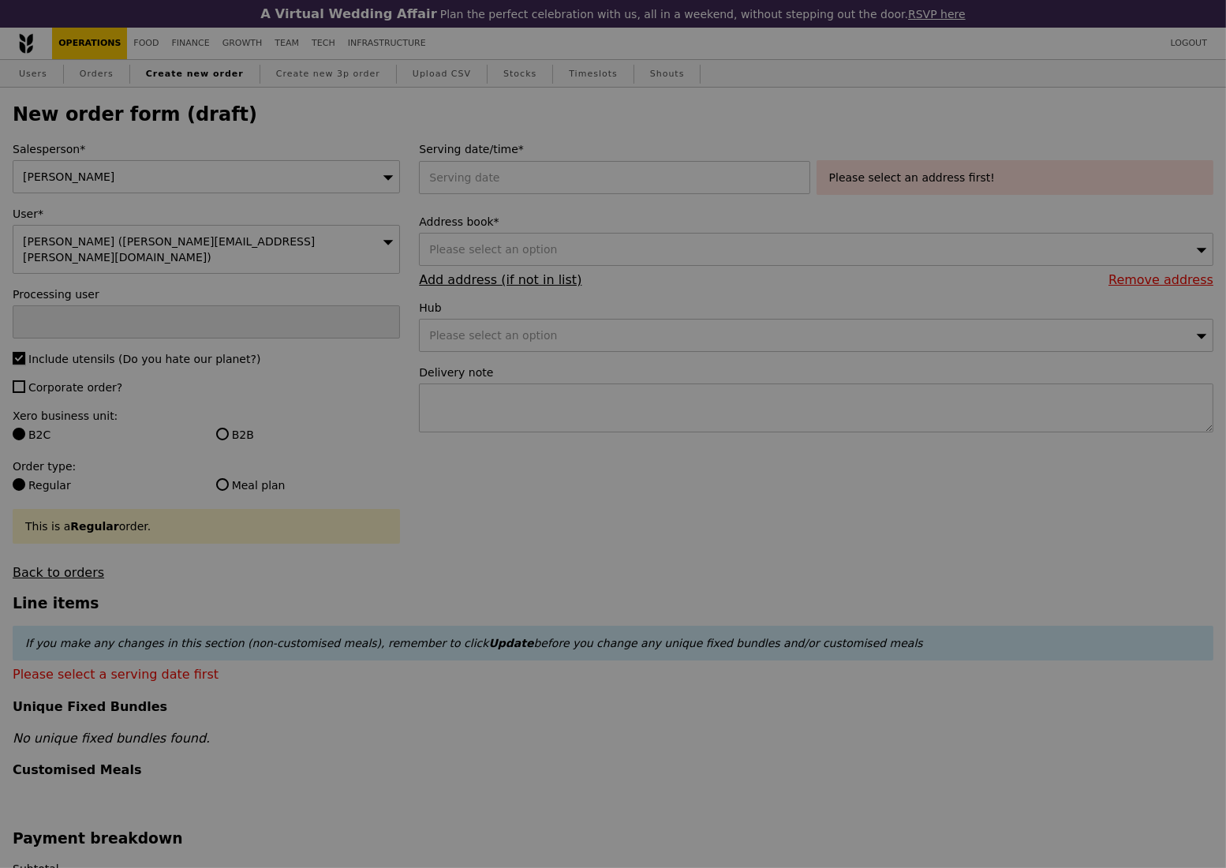
type input "Confirm"
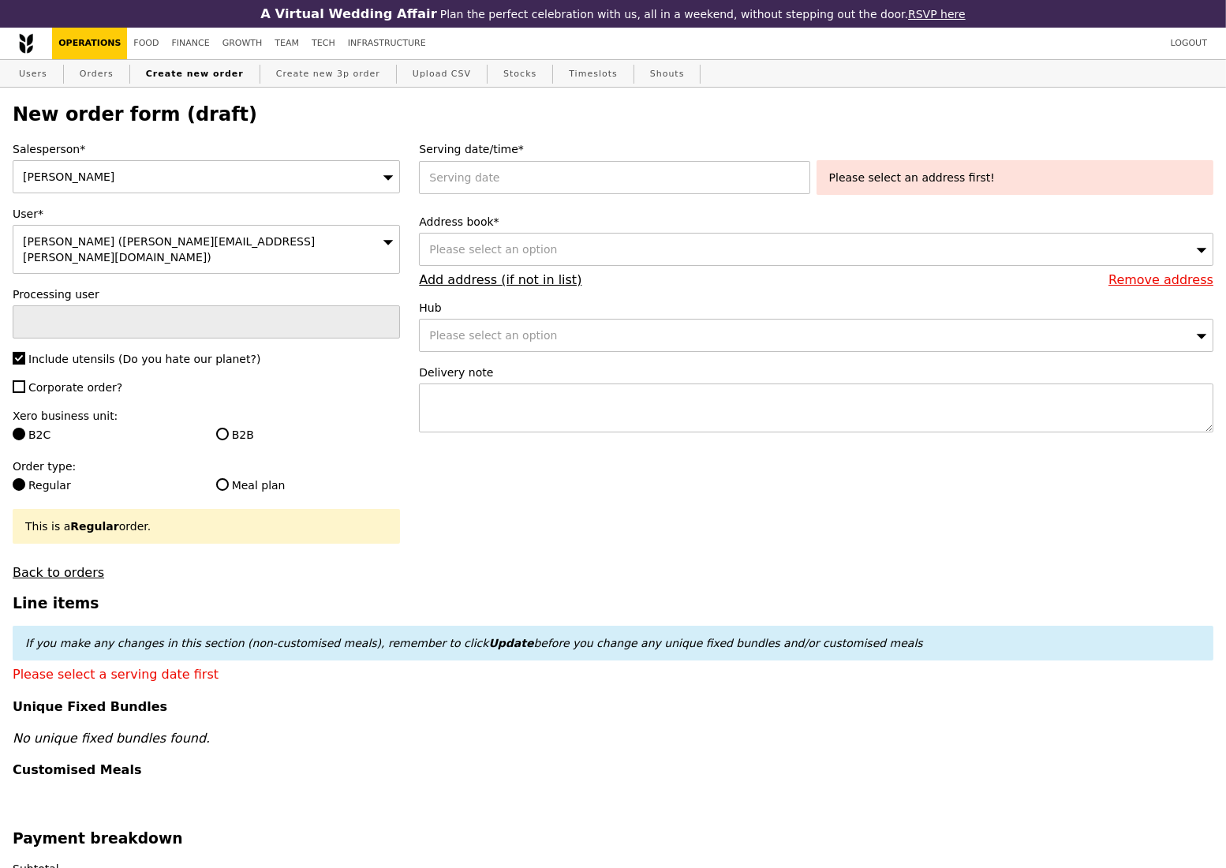
click at [230, 428] on label "B2B" at bounding box center [308, 435] width 185 height 16
click at [229, 428] on input "B2B" at bounding box center [222, 434] width 13 height 13
radio input "true"
type input "Loading..."
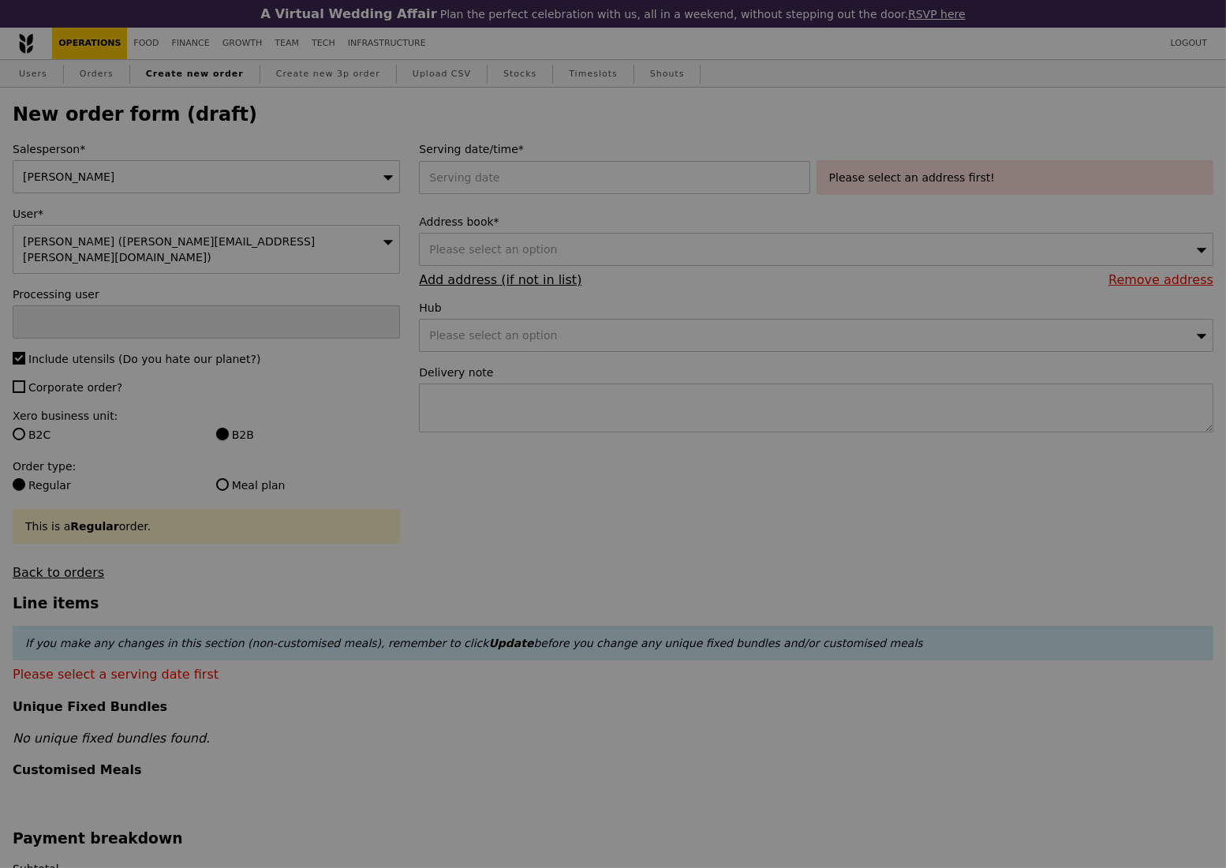
type input "13.76"
type input "15.00"
type input "Confirm"
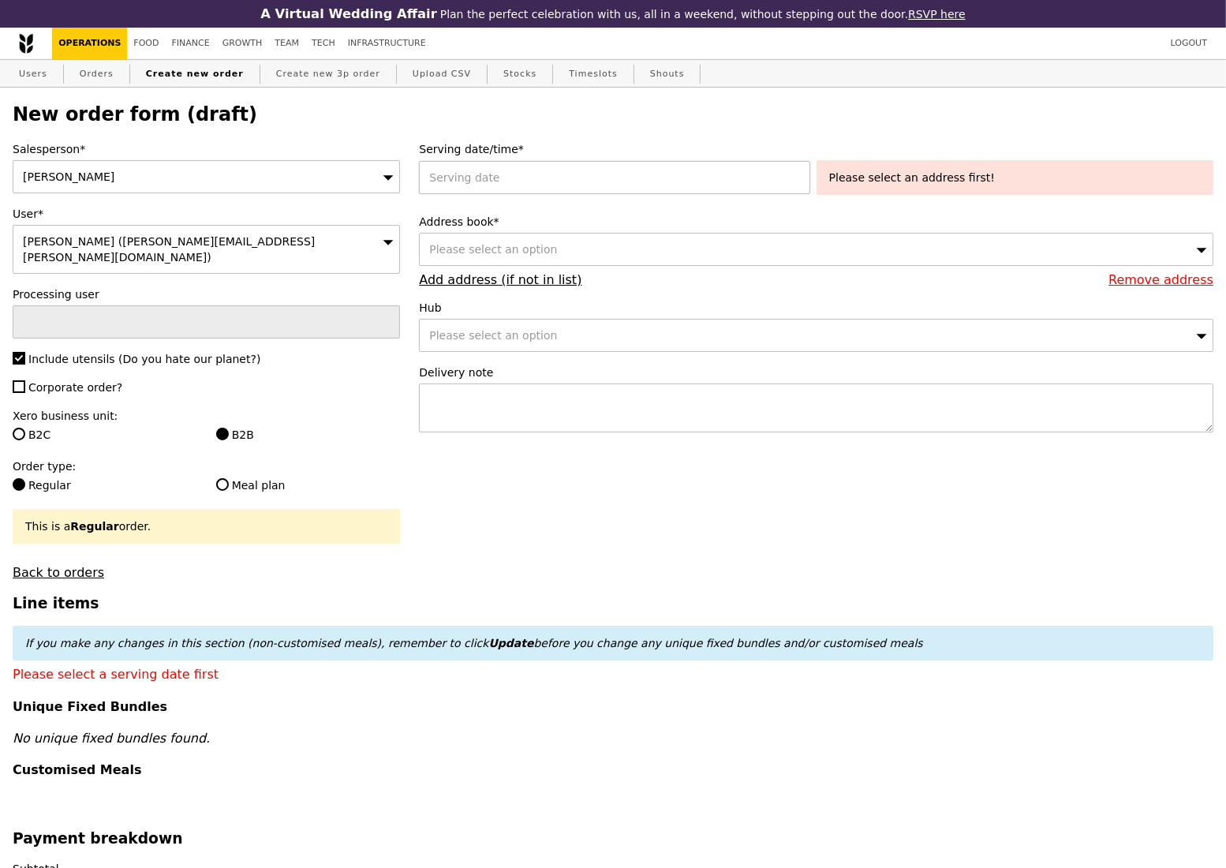
click at [585, 187] on div at bounding box center [617, 177] width 397 height 33
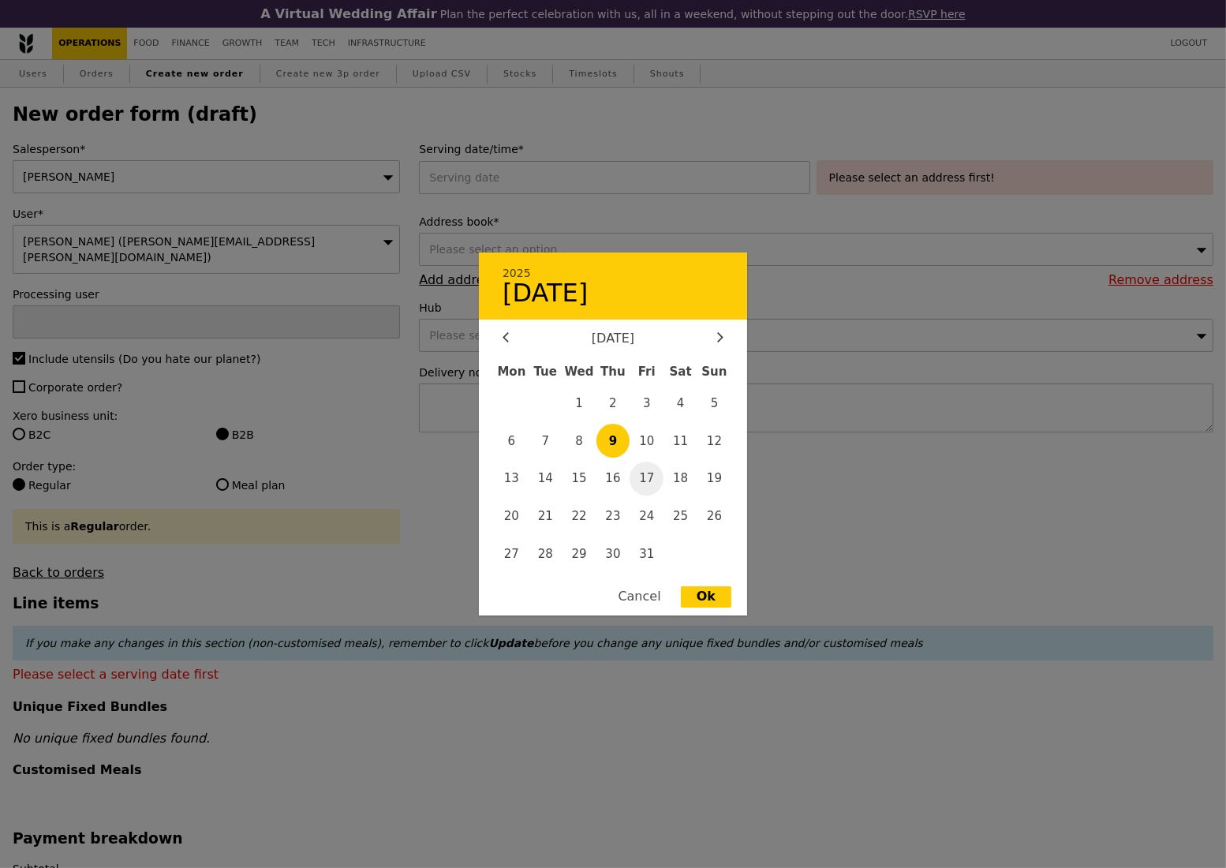
click at [644, 475] on span "17" at bounding box center [647, 479] width 34 height 34
type input "17 Oct 2025"
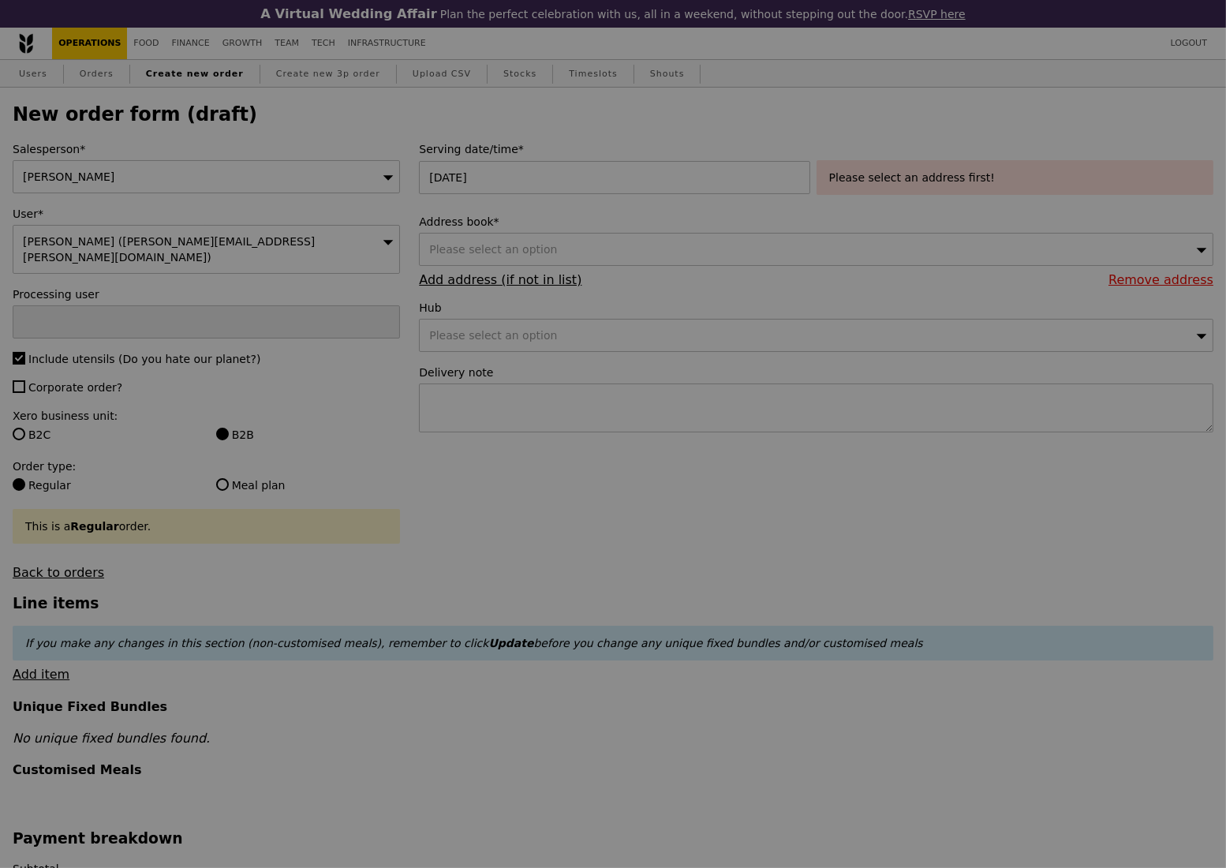
type input "Confirm"
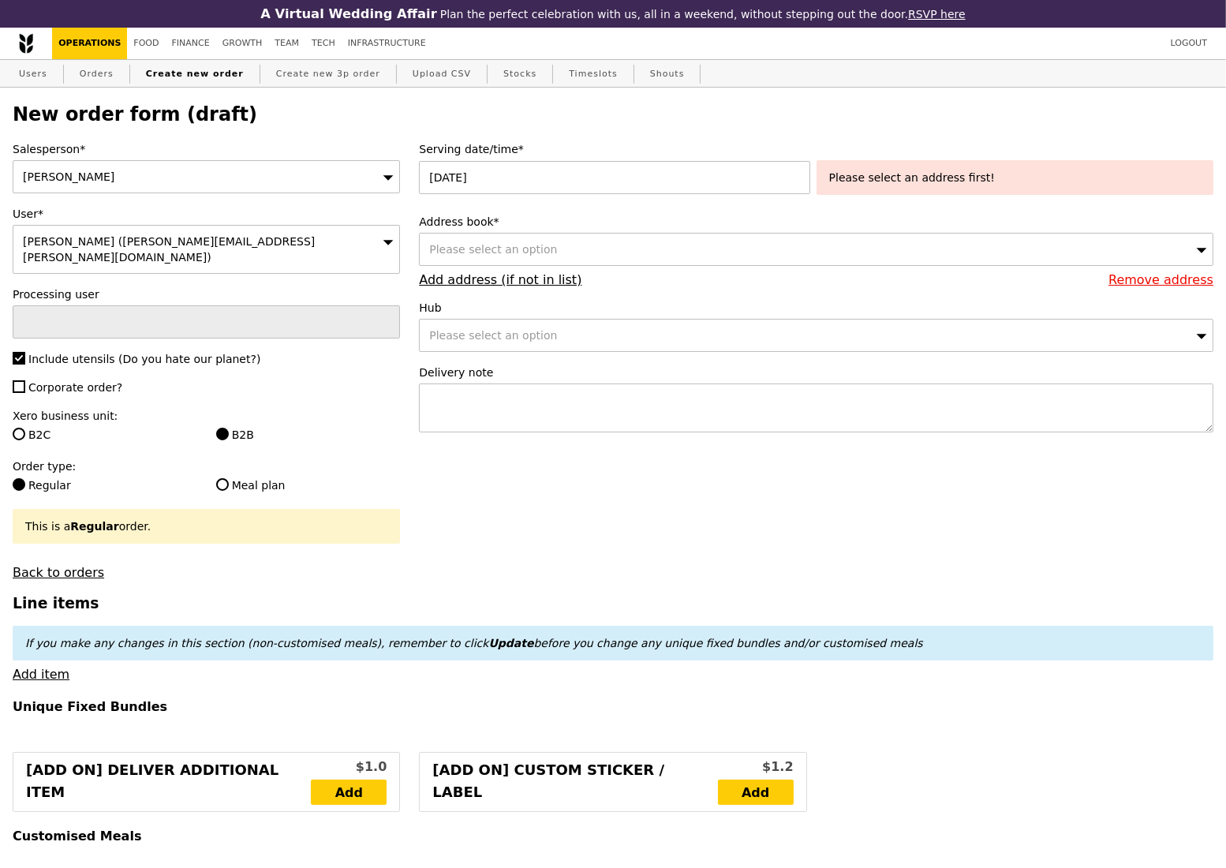
click at [557, 252] on div "Please select an option" at bounding box center [816, 249] width 794 height 33
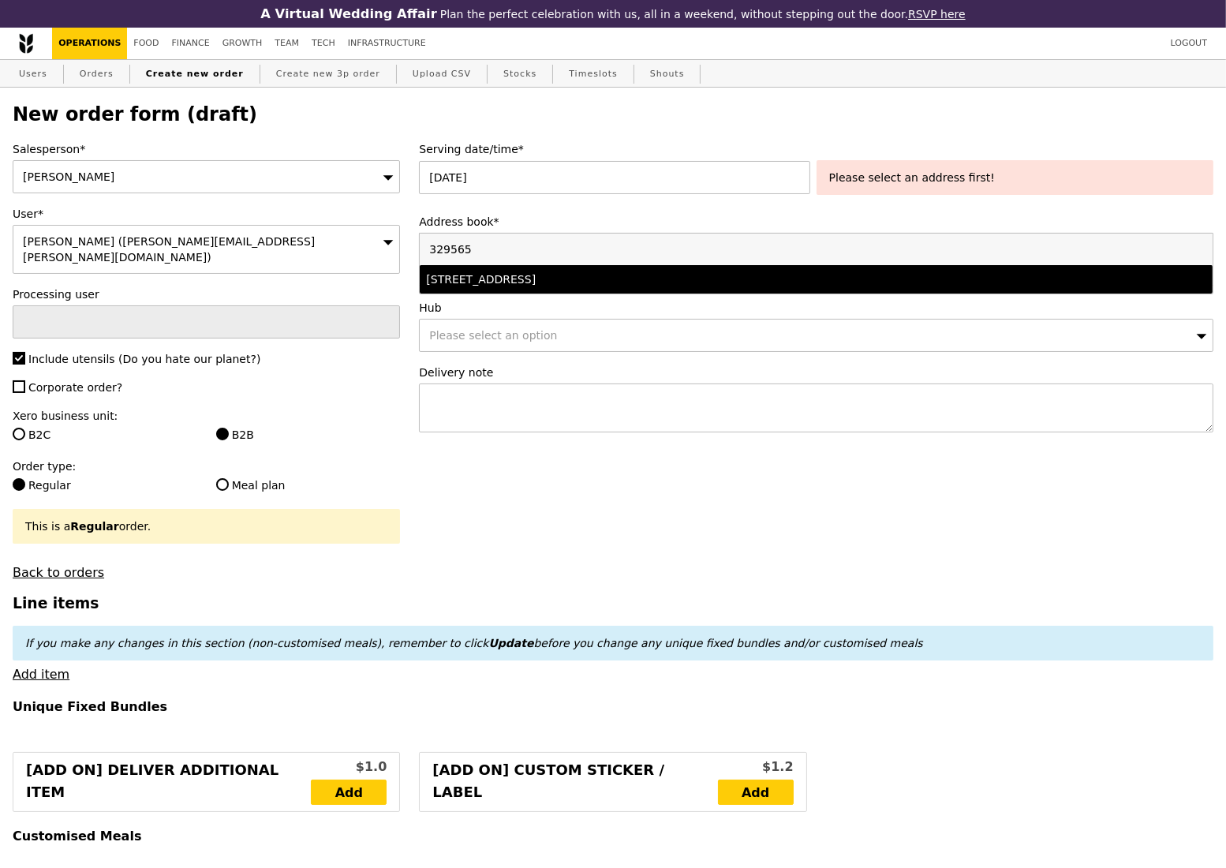
type input "329565"
click at [546, 285] on div "101 Irrawaddy Road, #null-12-12, Singapore 329565" at bounding box center [718, 279] width 585 height 16
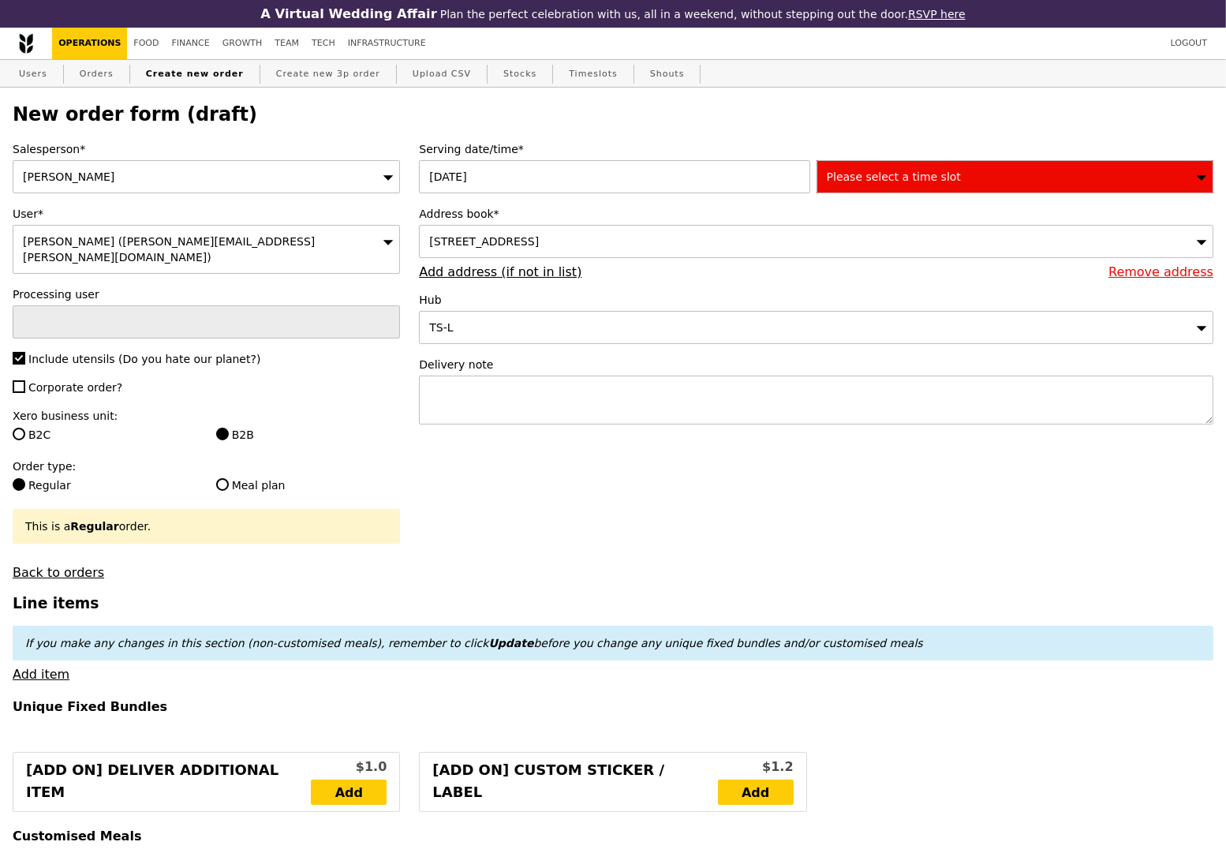
type input "Confirm"
click at [622, 415] on textarea at bounding box center [816, 400] width 794 height 49
paste textarea "Delivery Address (exact location w/ postal code): 101 Irrawaddy Rd, #12-12 Roya…"
drag, startPoint x: 661, startPoint y: 399, endPoint x: 512, endPoint y: 398, distance: 149.1
click at [512, 398] on textarea "Delivery Address (exact location w/ postal code): 101 Irrawaddy Rd, #12-12 Roya…" at bounding box center [816, 400] width 794 height 49
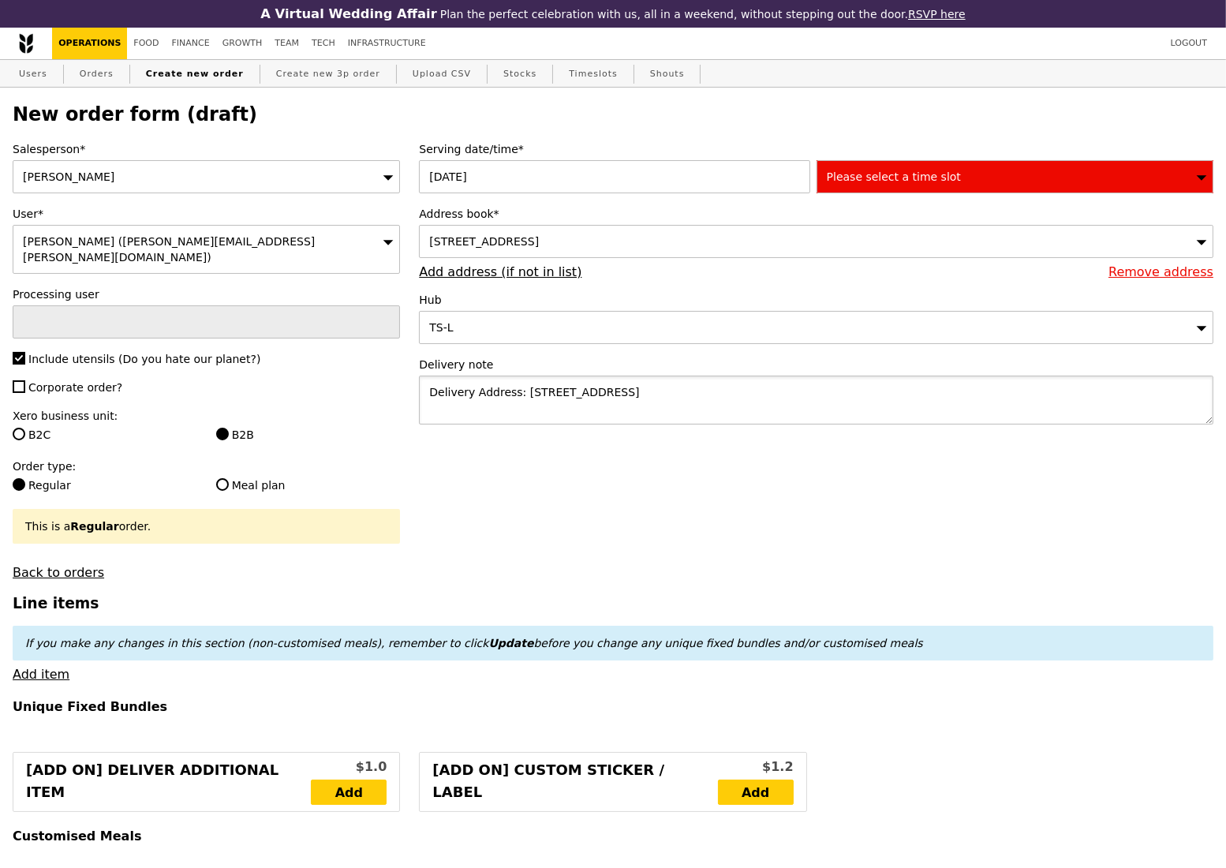
click at [921, 397] on textarea "Delivery Address: 101 Irrawaddy Rd, #12-12 Royal Square Medical Centre, Singapo…" at bounding box center [816, 400] width 794 height 49
type textarea "Delivery Address: 101 Irrawaddy Rd, #12-12 Royal Square Medical Centre, Singapo…"
click at [936, 181] on span "Please select a time slot" at bounding box center [894, 176] width 134 height 13
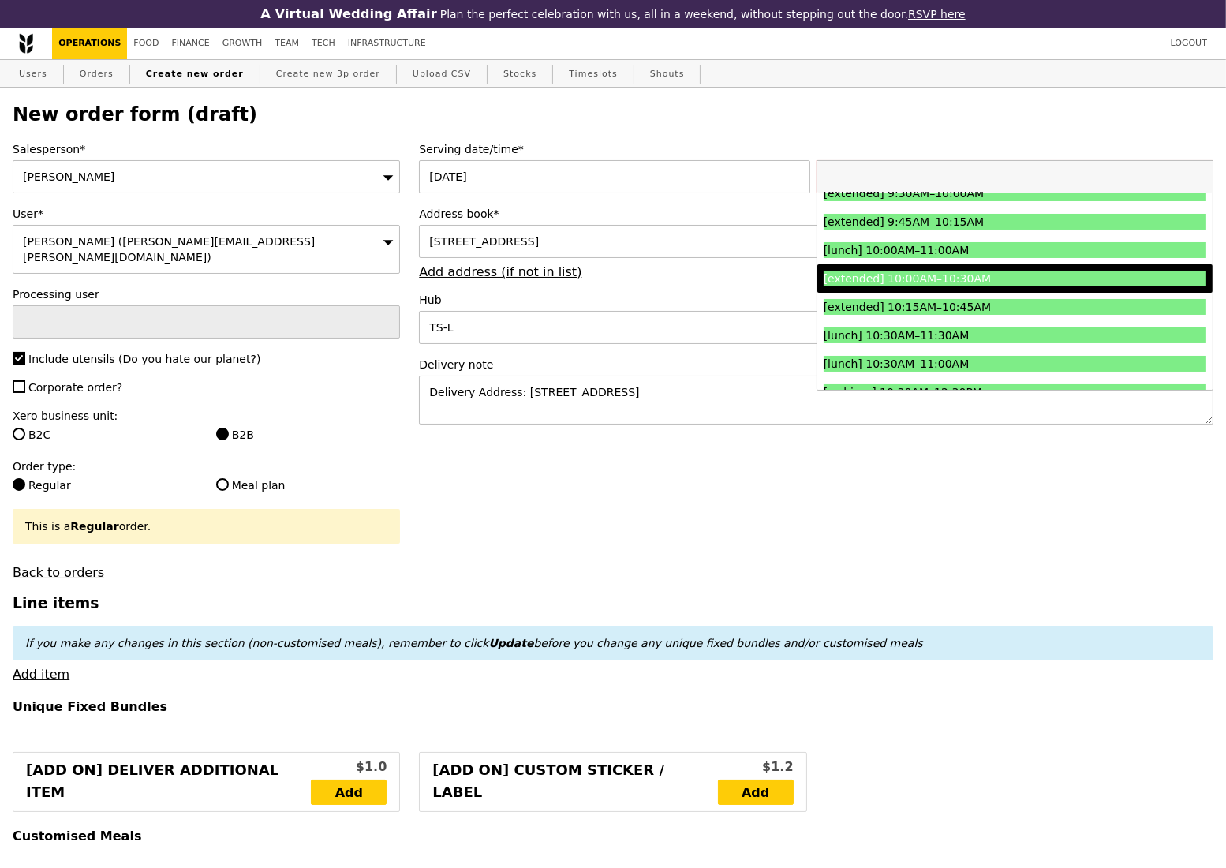
scroll to position [316, 0]
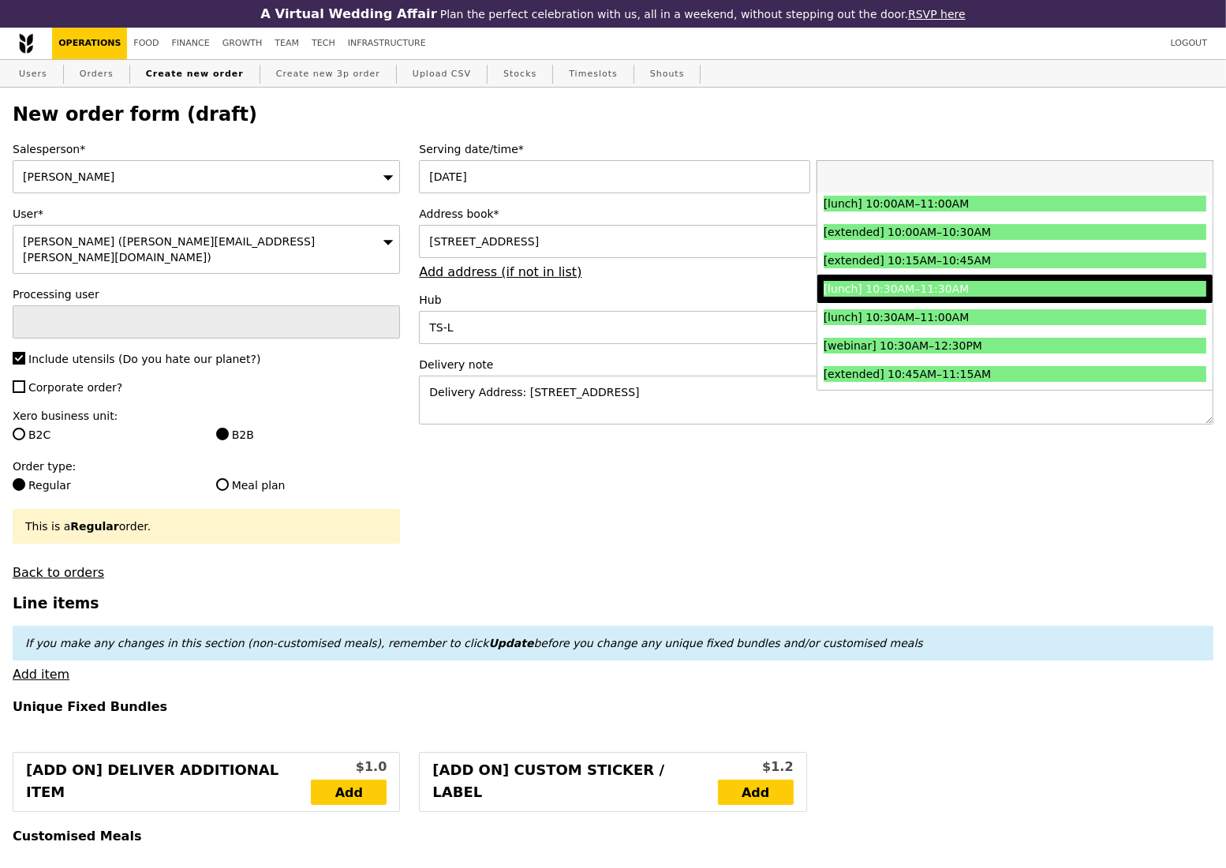
click at [1015, 291] on div "[lunch] 10:30AM–11:30AM" at bounding box center [967, 289] width 287 height 16
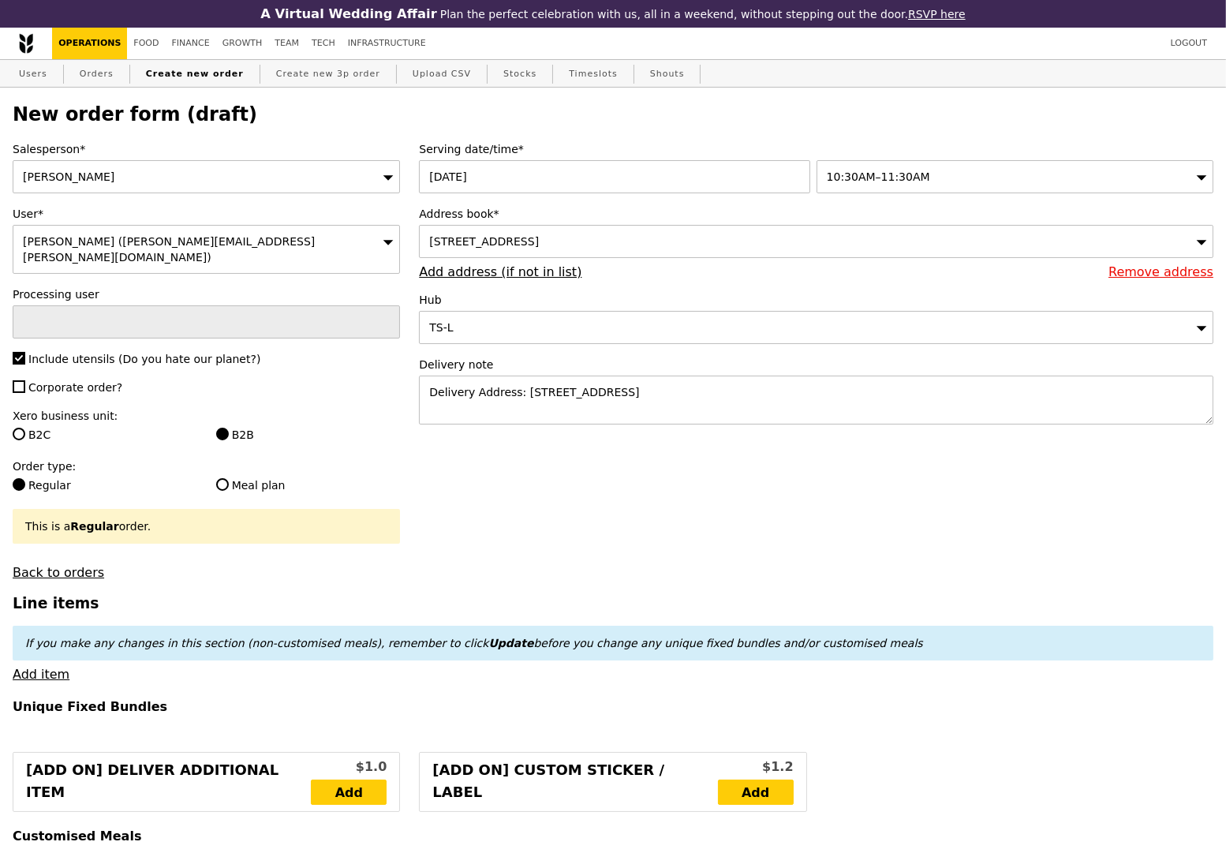
type input "Confirm"
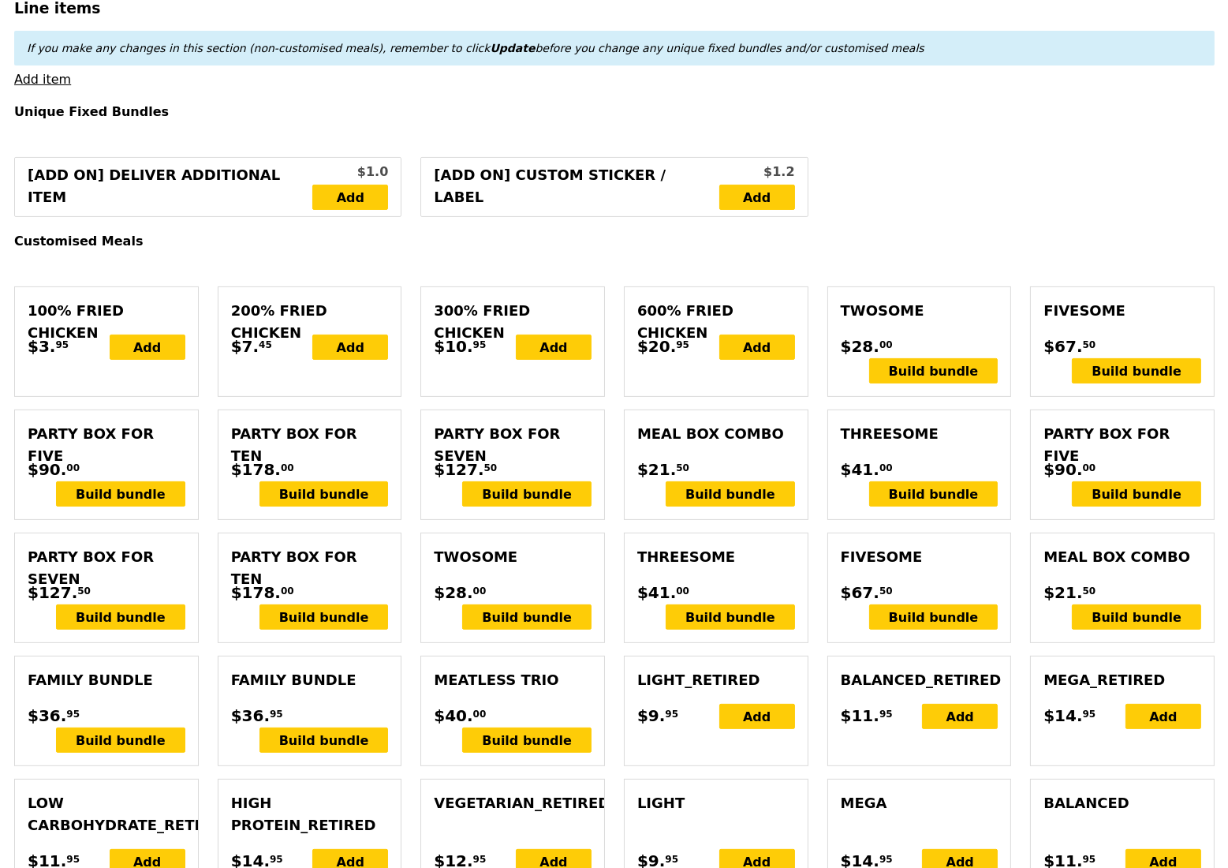
scroll to position [631, 0]
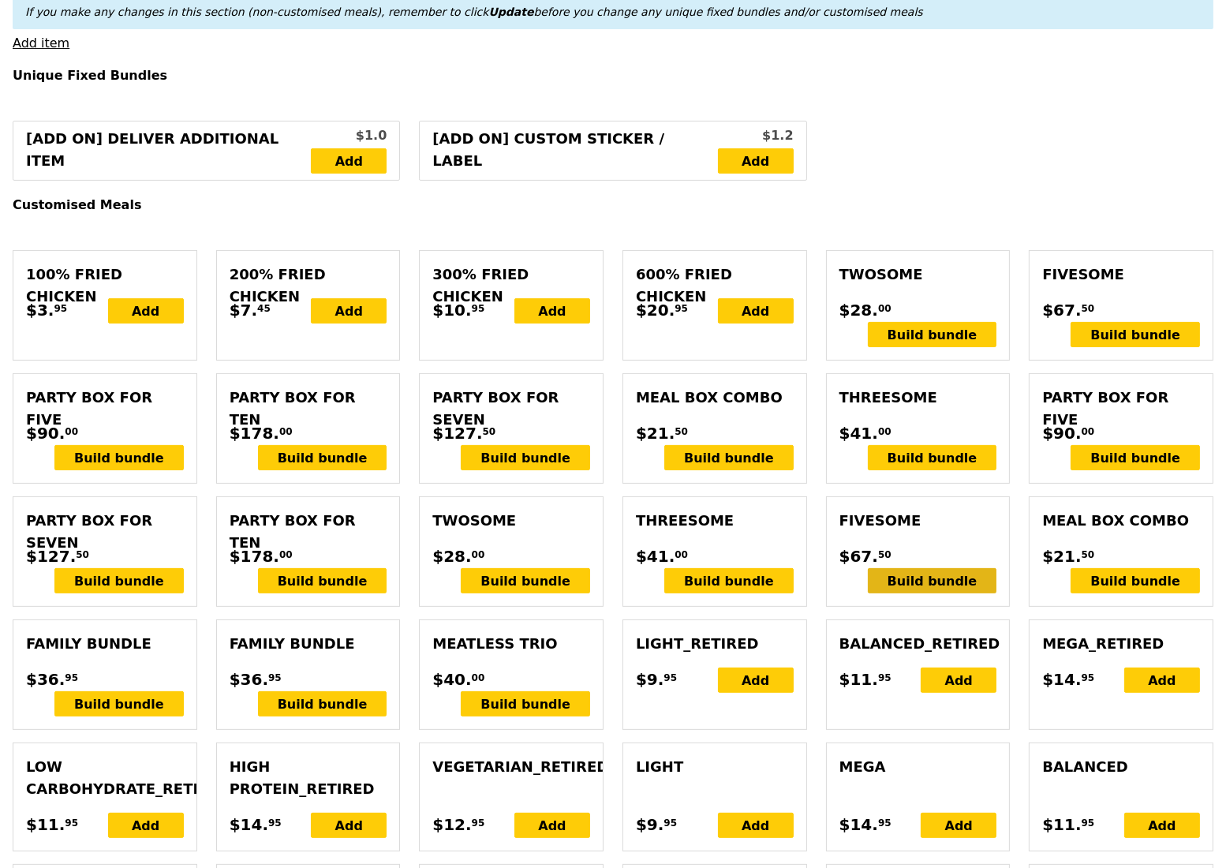
click at [917, 583] on div "Build bundle" at bounding box center [932, 580] width 129 height 25
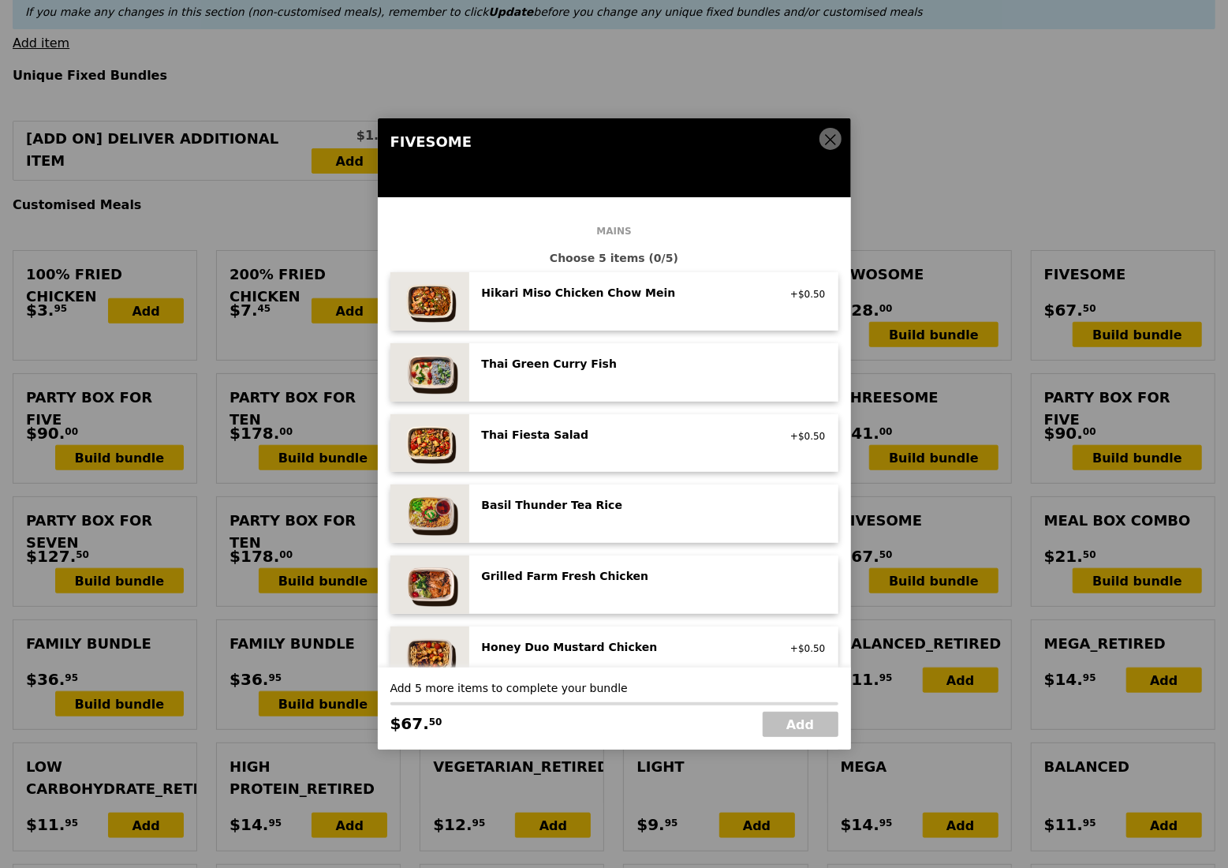
click at [826, 138] on icon at bounding box center [831, 140] width 14 height 14
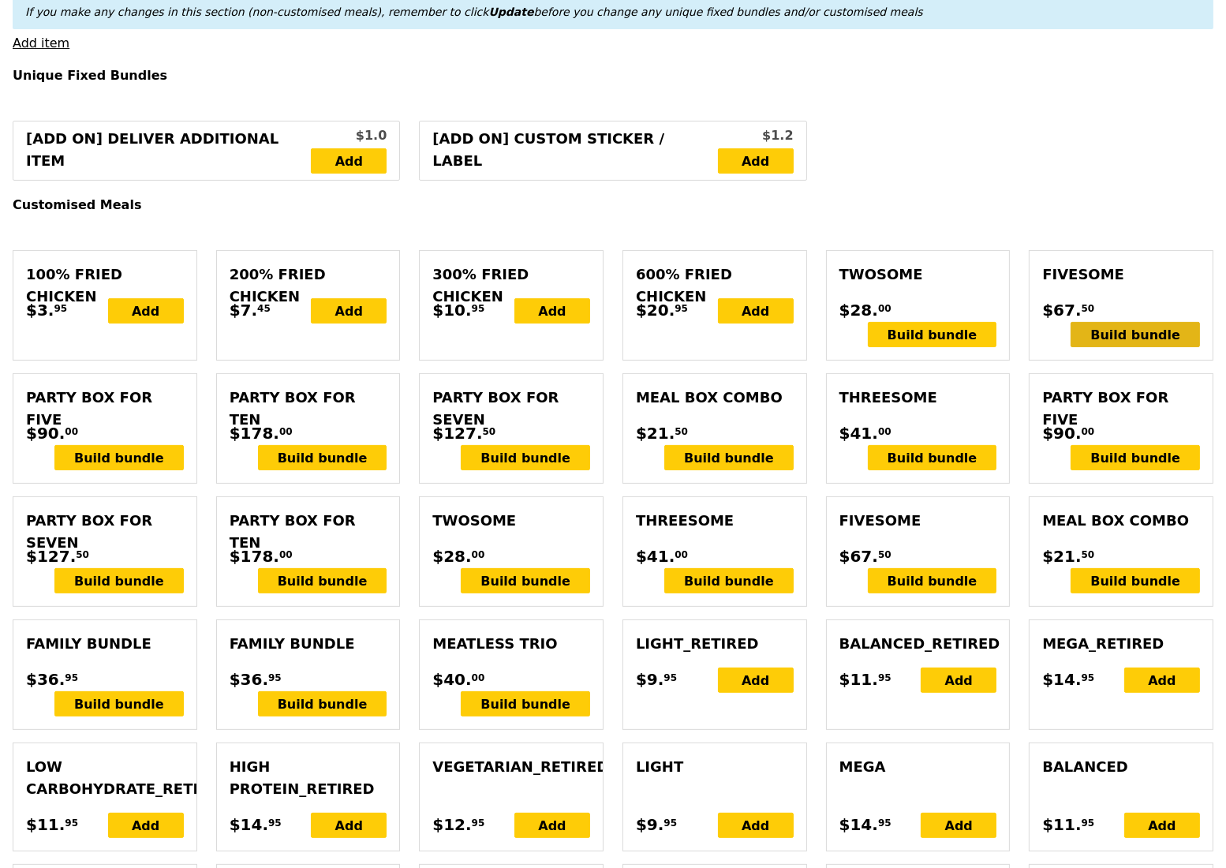
click at [1138, 333] on div "Build bundle" at bounding box center [1135, 334] width 129 height 25
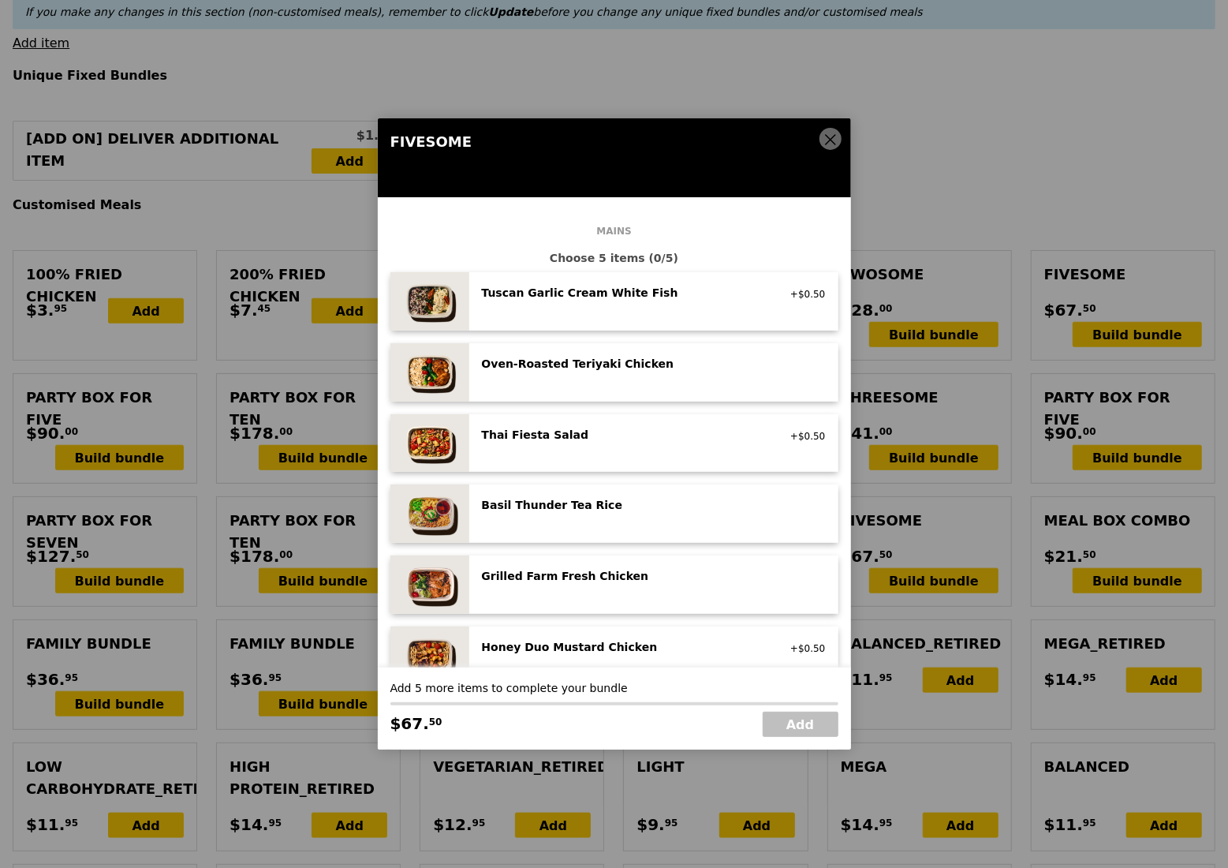
scroll to position [105, 0]
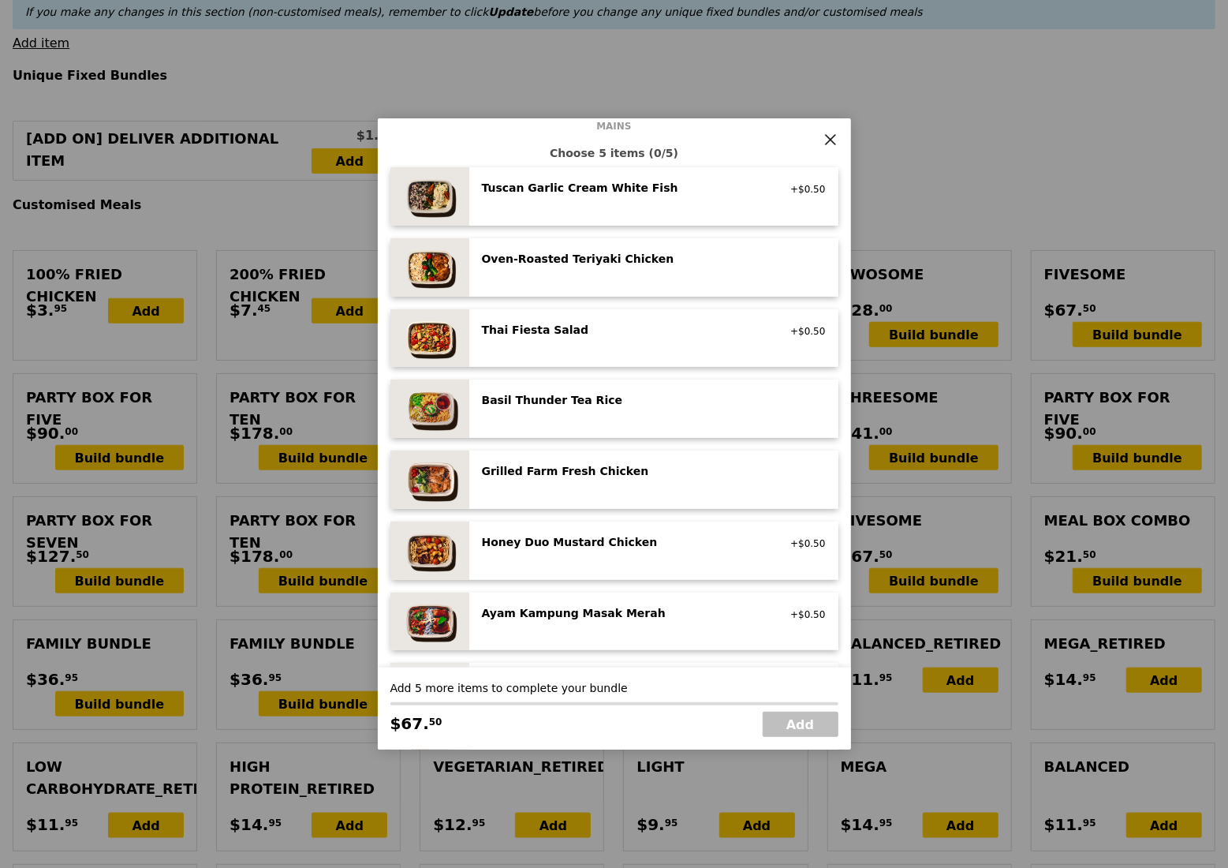
click at [635, 614] on div "Ayam Kampung Masak Merah" at bounding box center [623, 613] width 283 height 16
click at [620, 408] on div "Basil Thunder Tea Rice vegetarian, contains allium, barley, egg, nuts, soy, whe…" at bounding box center [624, 401] width 302 height 19
click at [656, 484] on div "Grilled Farm Fresh Chicken high protein, contains allium, dairy, nuts, soy" at bounding box center [654, 479] width 344 height 33
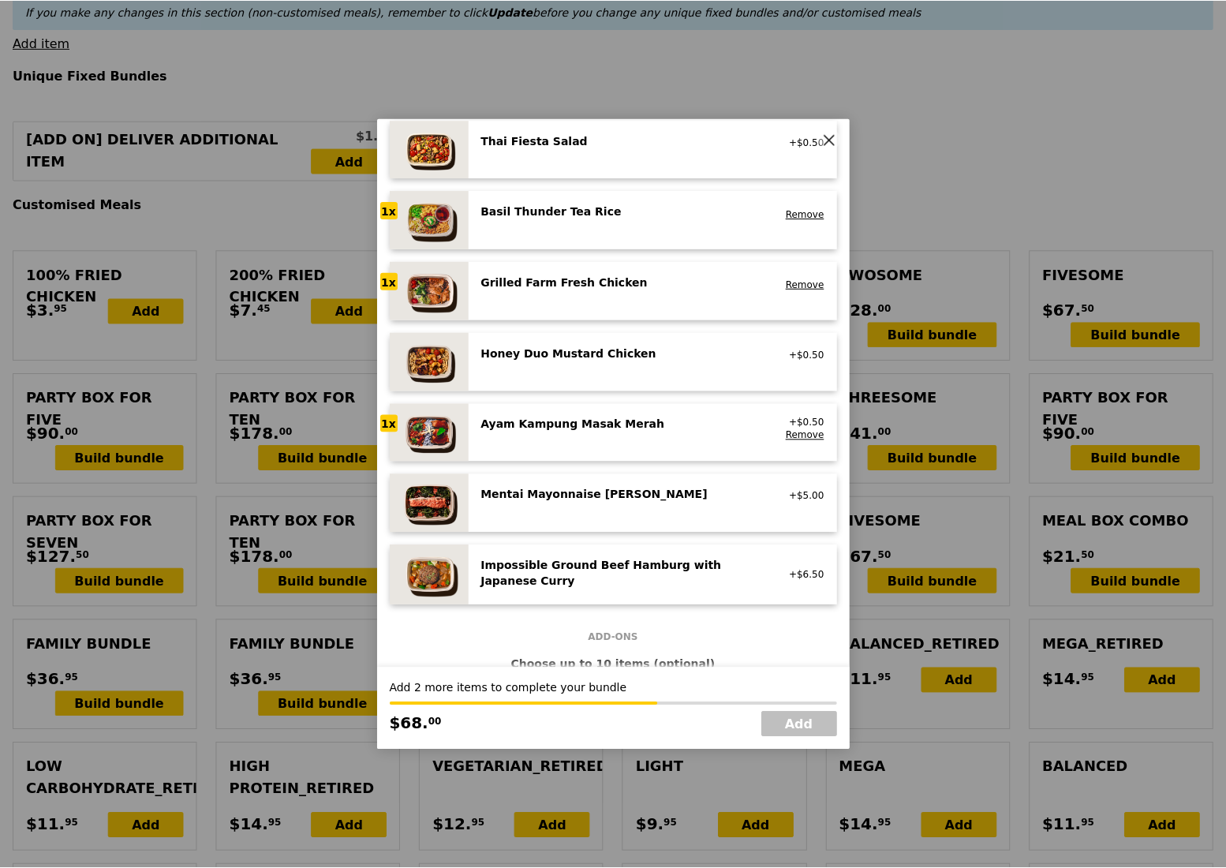
scroll to position [316, 0]
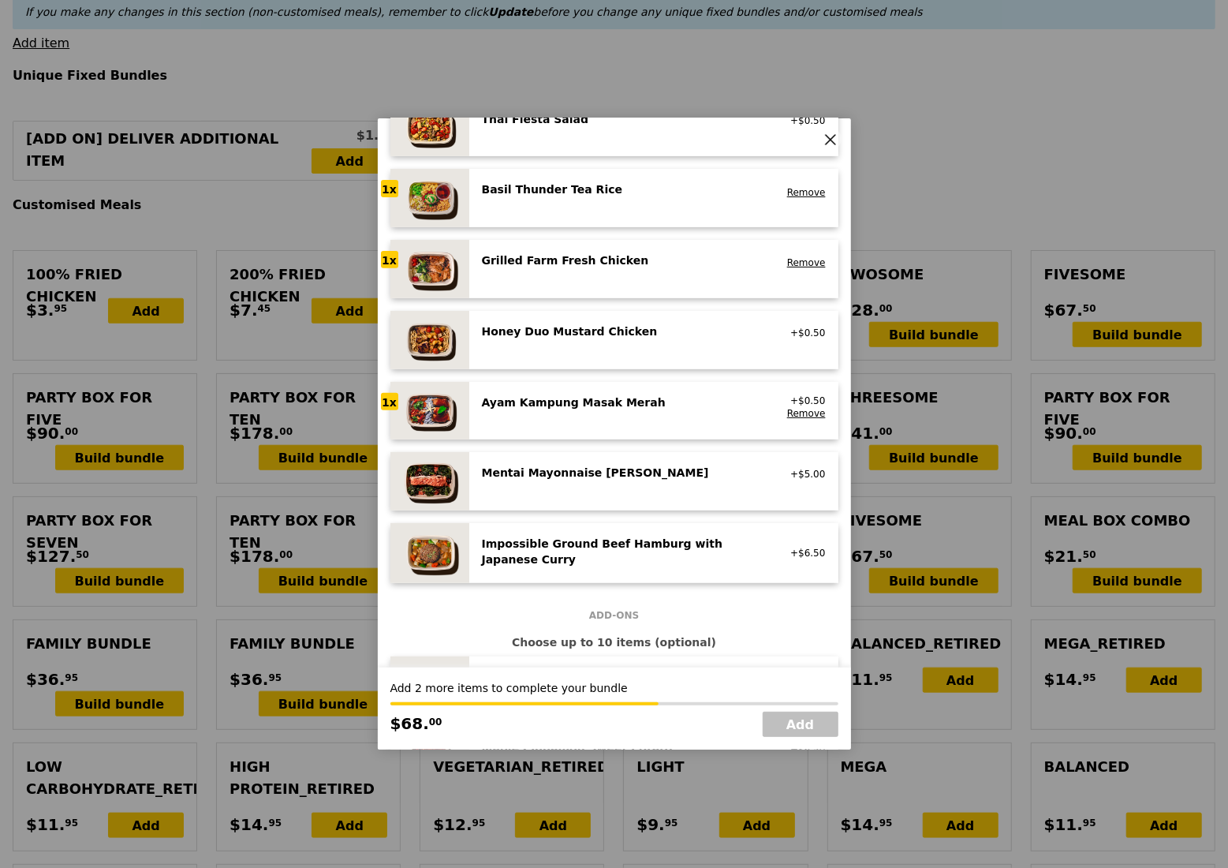
drag, startPoint x: 827, startPoint y: 144, endPoint x: 792, endPoint y: 137, distance: 35.4
click at [828, 144] on icon at bounding box center [831, 140] width 14 height 14
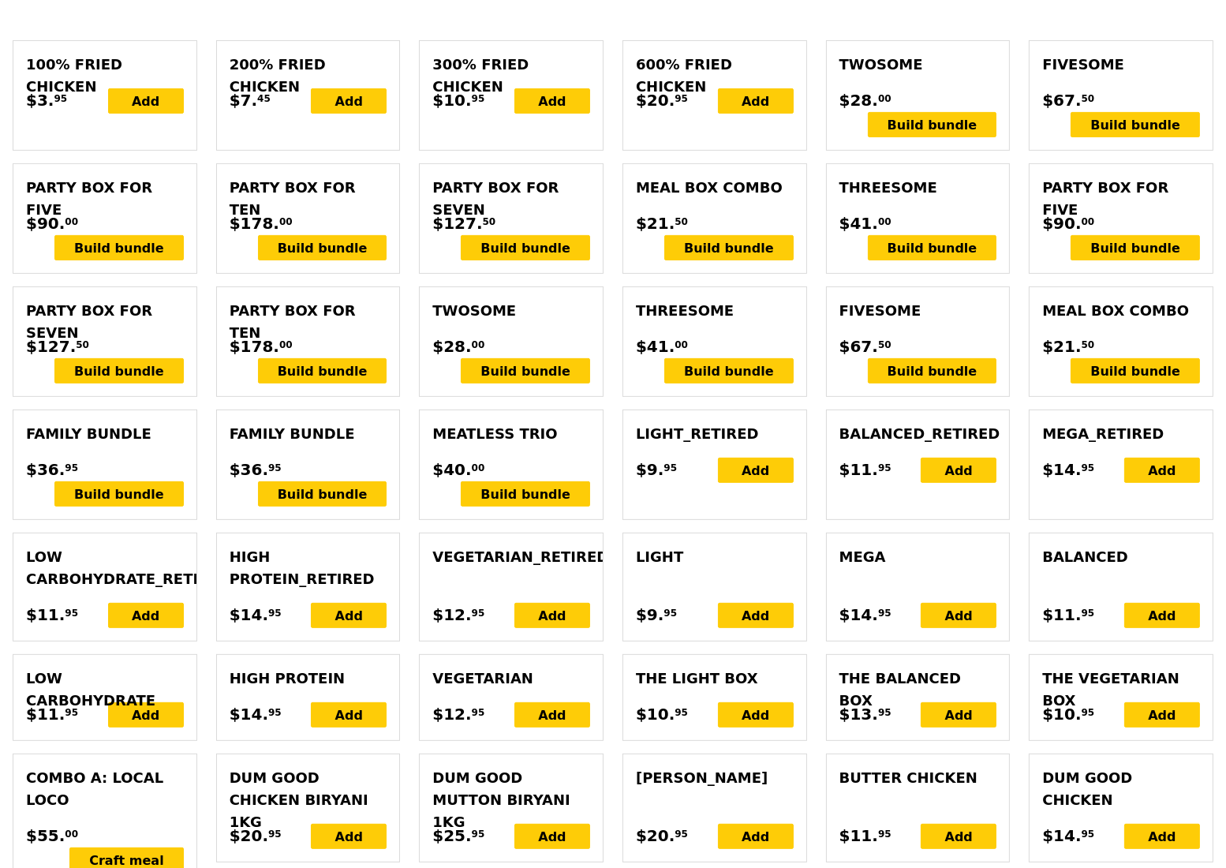
scroll to position [947, 0]
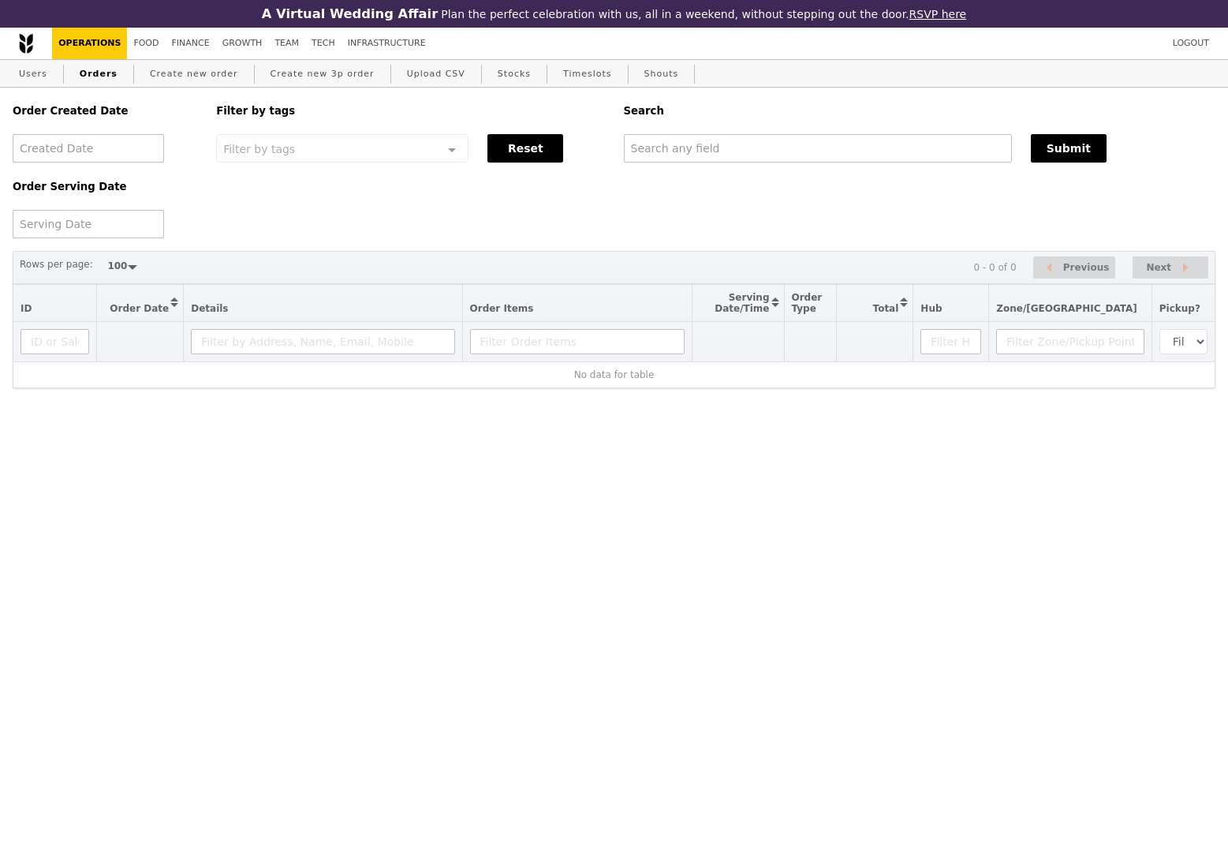
select select "100"
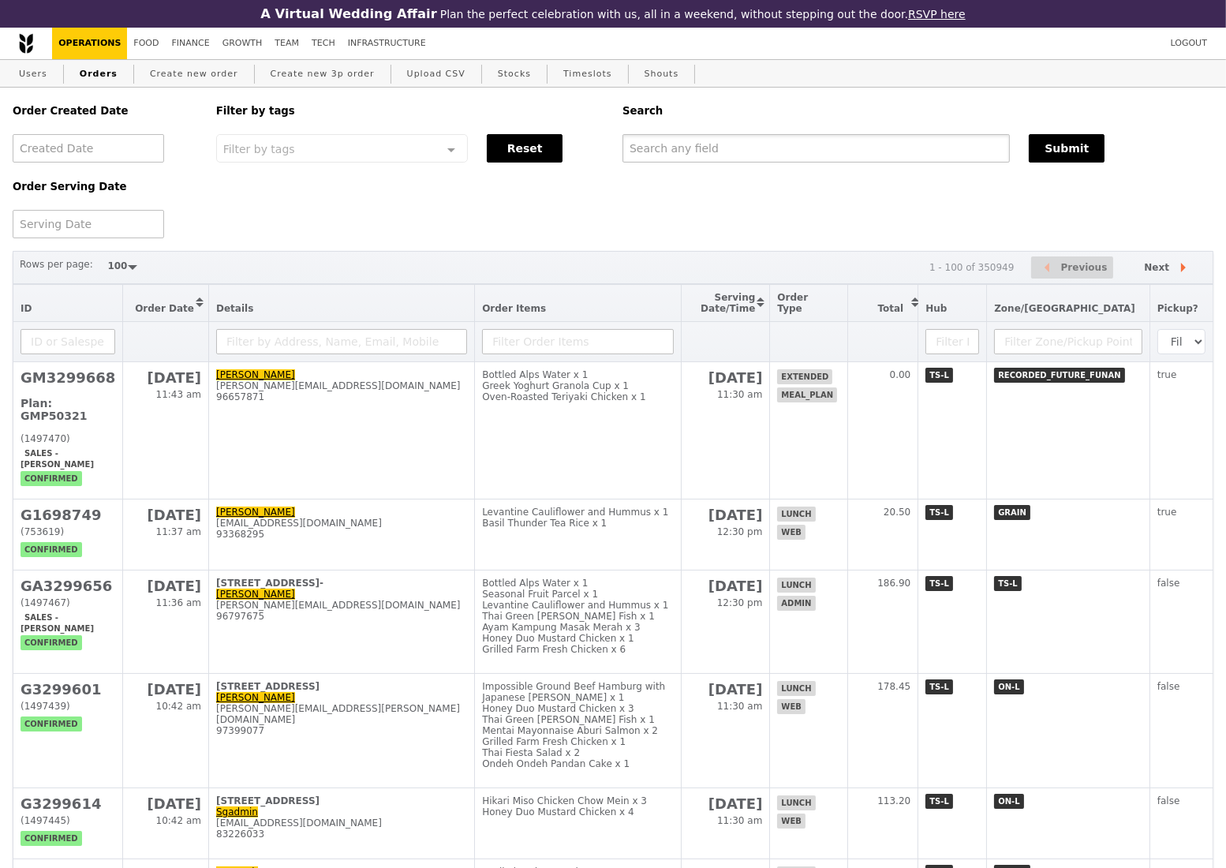
click at [791, 163] on input "text" at bounding box center [815, 148] width 387 height 28
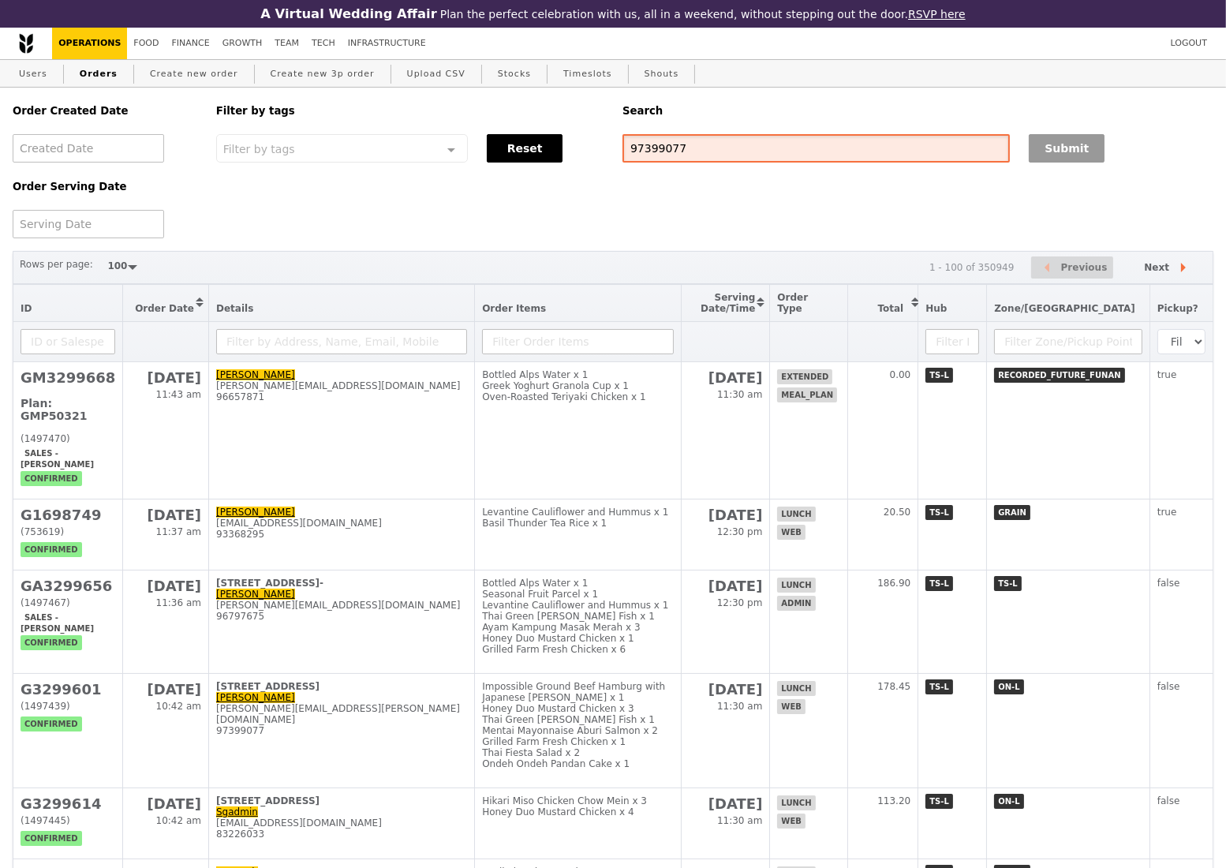
type input "97399077"
click at [1048, 163] on button "Submit" at bounding box center [1067, 148] width 76 height 28
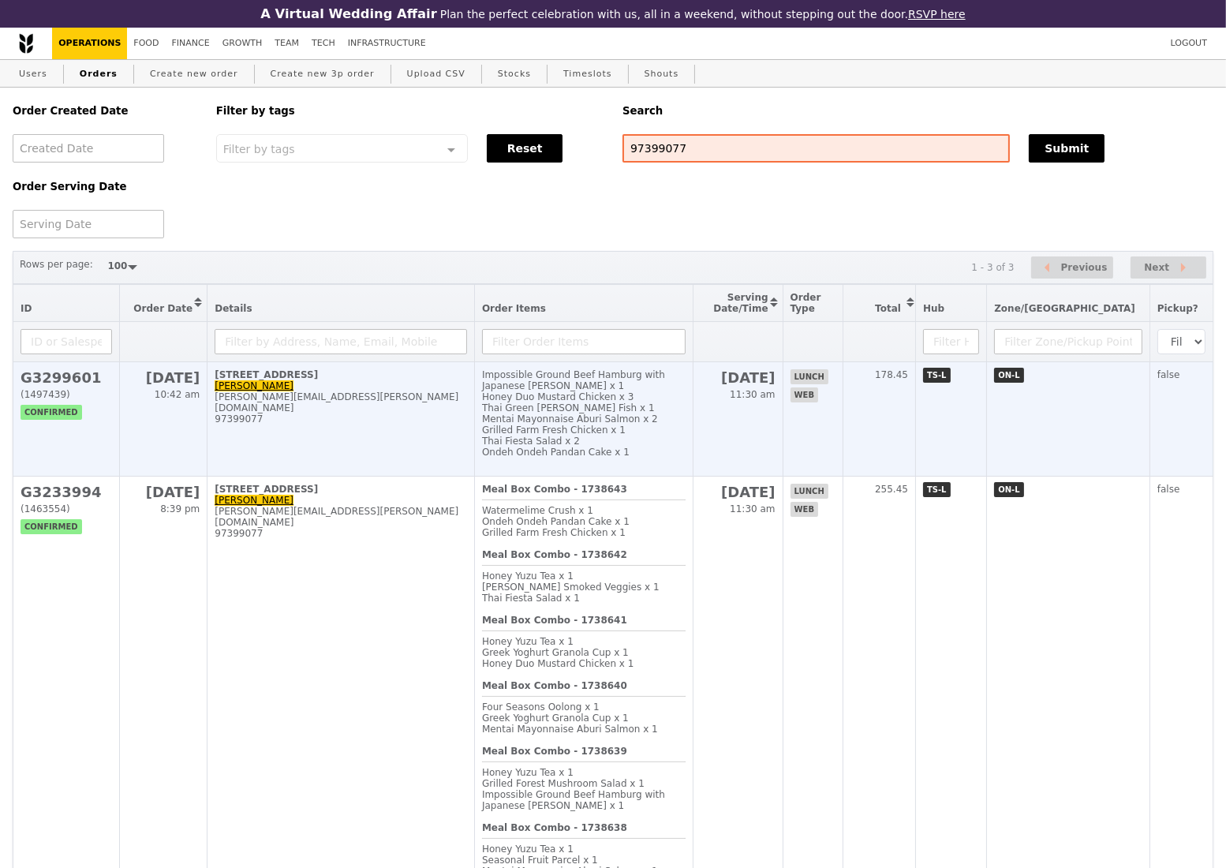
click at [379, 450] on td "[STREET_ADDRESS] [PERSON_NAME] [PERSON_NAME][EMAIL_ADDRESS][PERSON_NAME][DOMAIN…" at bounding box center [340, 419] width 267 height 114
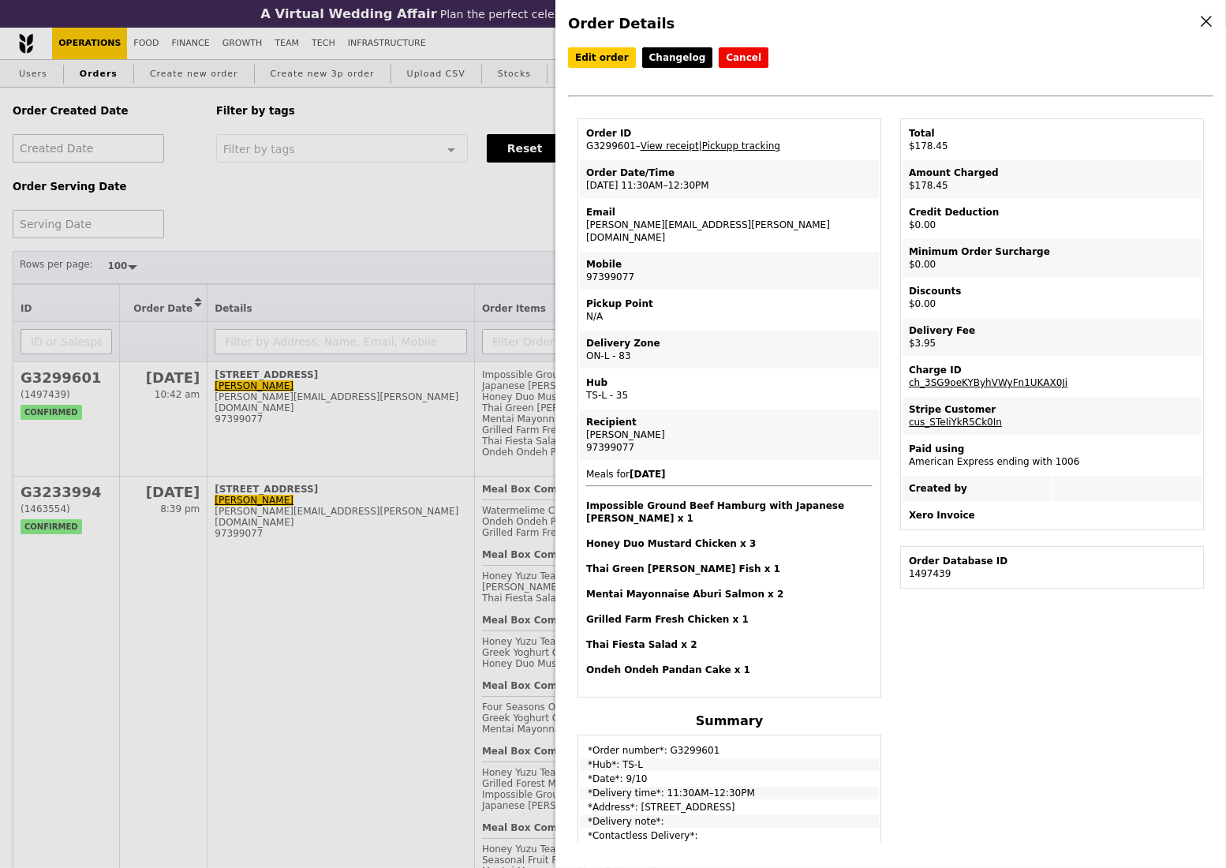
click at [458, 207] on div "Order Details Edit order Changelog Cancel Order ID G3299601 – View receipt | Pi…" at bounding box center [613, 434] width 1226 height 868
